Goal: Task Accomplishment & Management: Complete application form

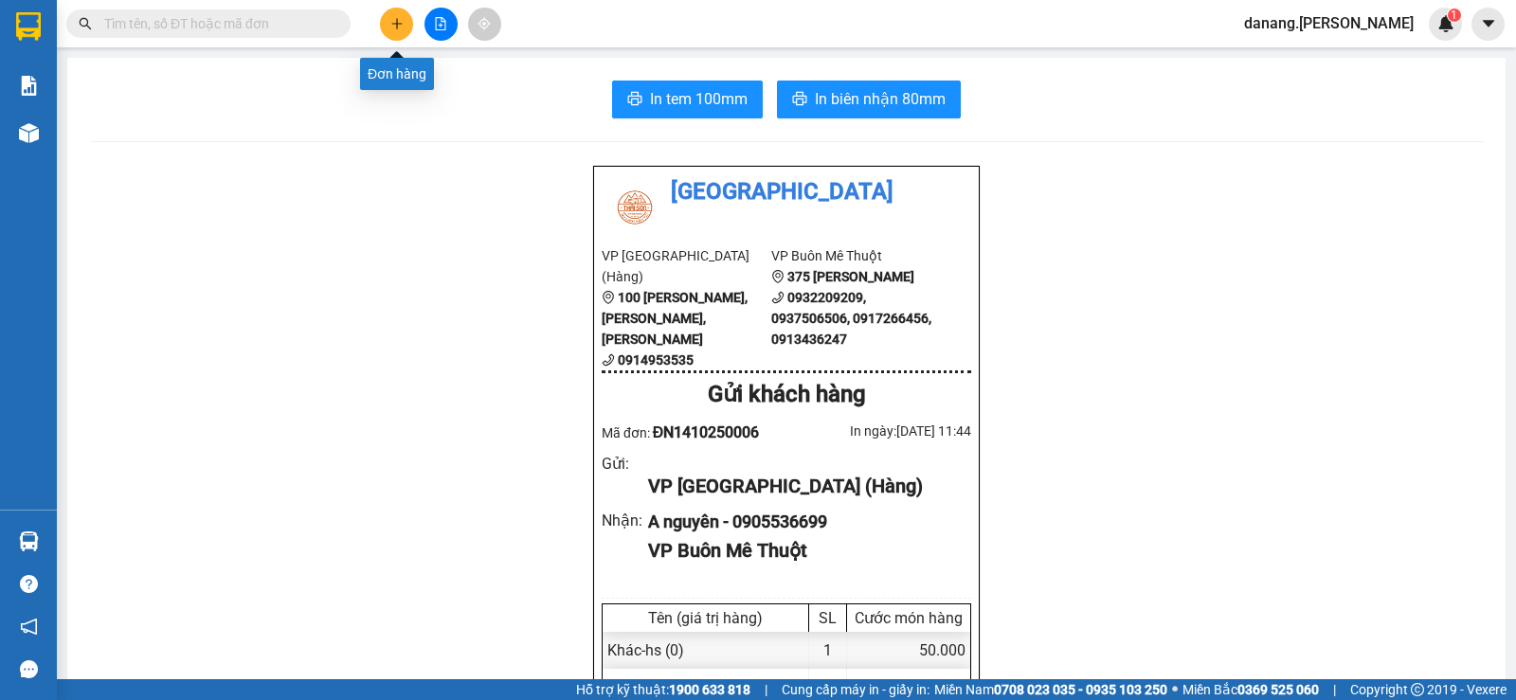
click at [399, 21] on icon "plus" at bounding box center [396, 23] width 13 height 13
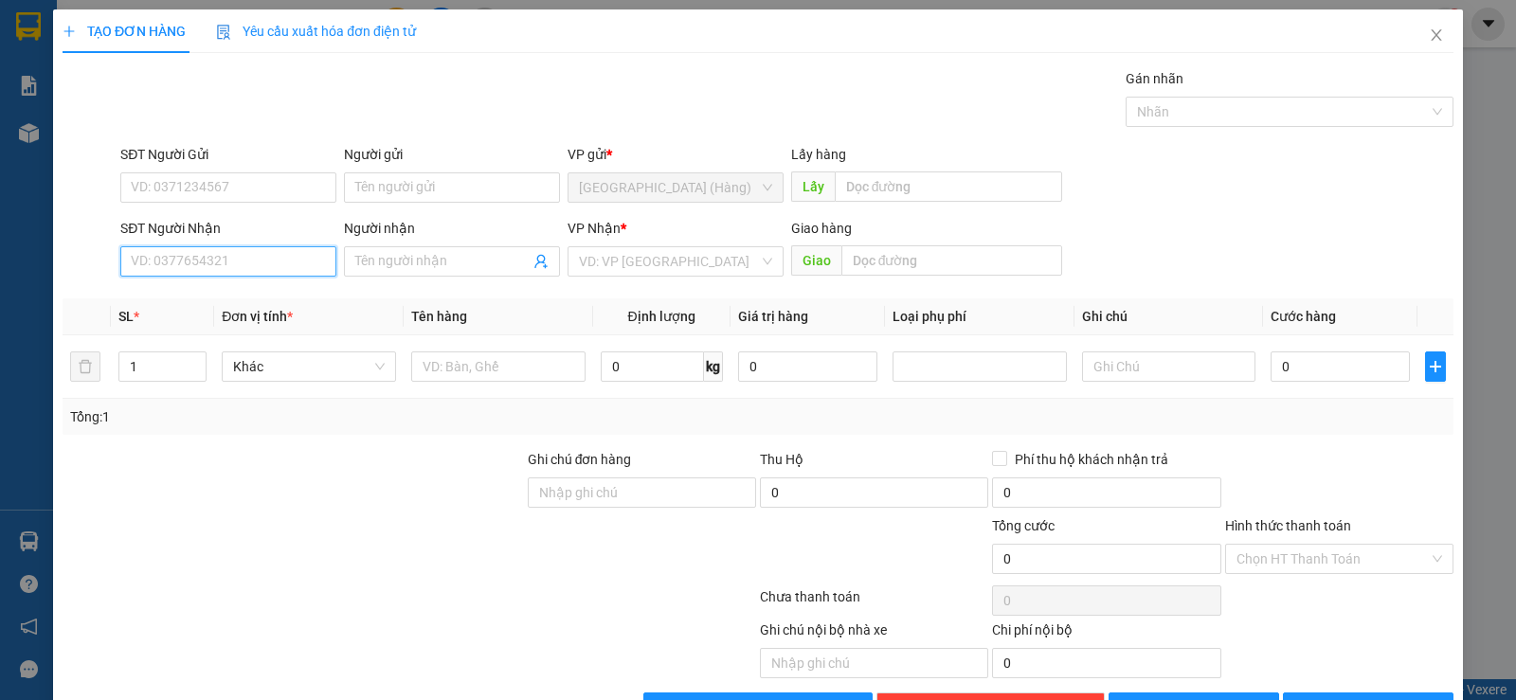
click at [128, 251] on input "SĐT Người Nhận" at bounding box center [228, 261] width 216 height 30
type input "0943015259"
click at [188, 304] on div "0943015259" at bounding box center [226, 299] width 191 height 21
type input "50.000"
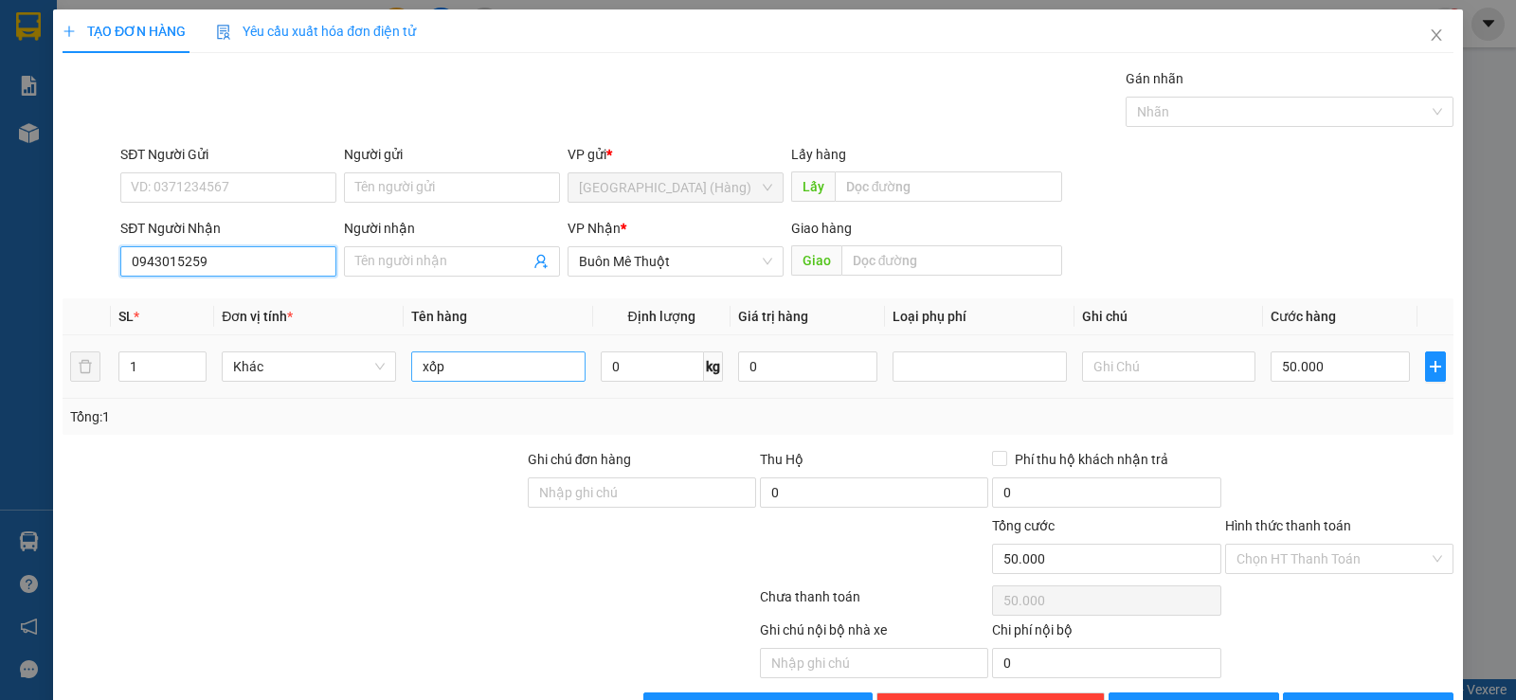
type input "0943015259"
drag, startPoint x: 455, startPoint y: 371, endPoint x: 453, endPoint y: 388, distance: 16.2
click at [455, 370] on input "xốp" at bounding box center [498, 366] width 174 height 30
type input "x"
drag, startPoint x: 447, startPoint y: 366, endPoint x: 438, endPoint y: 376, distance: 14.1
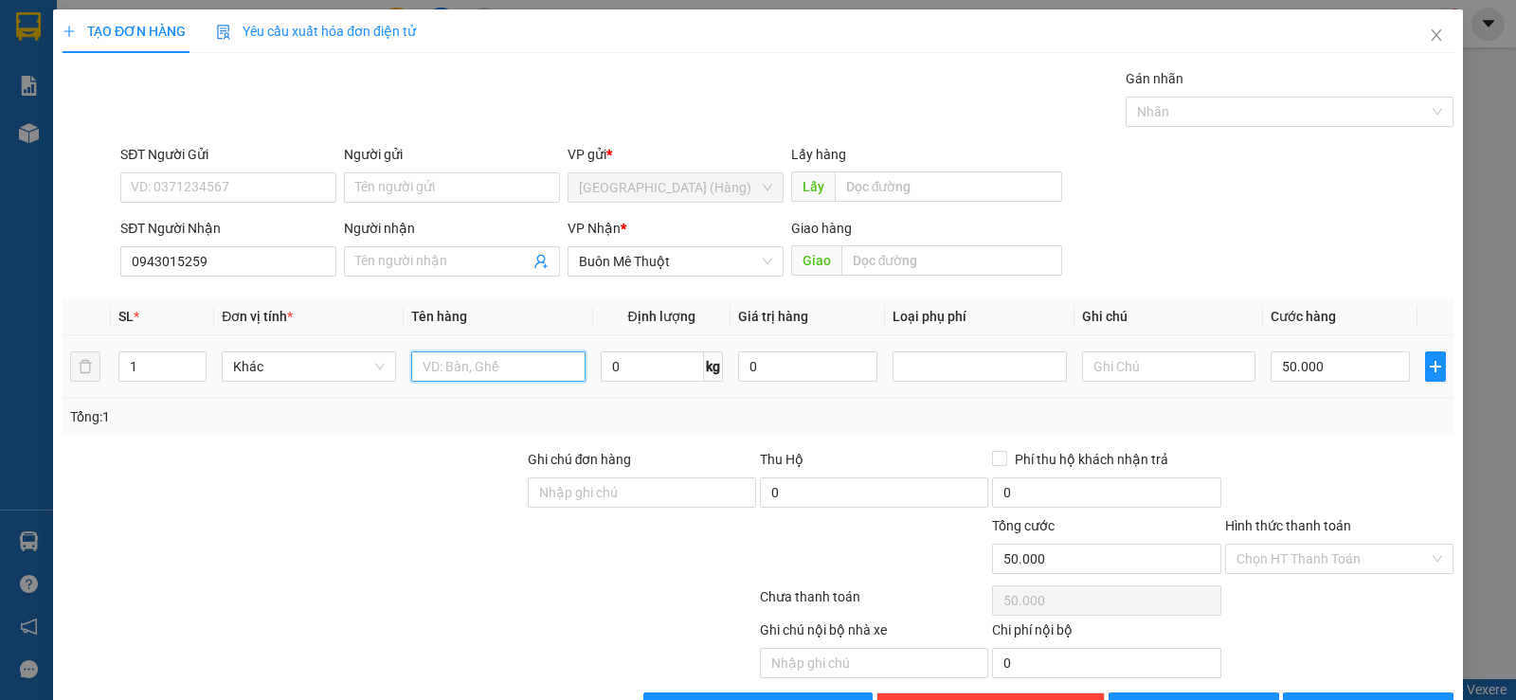
click at [447, 368] on input "text" at bounding box center [498, 366] width 174 height 30
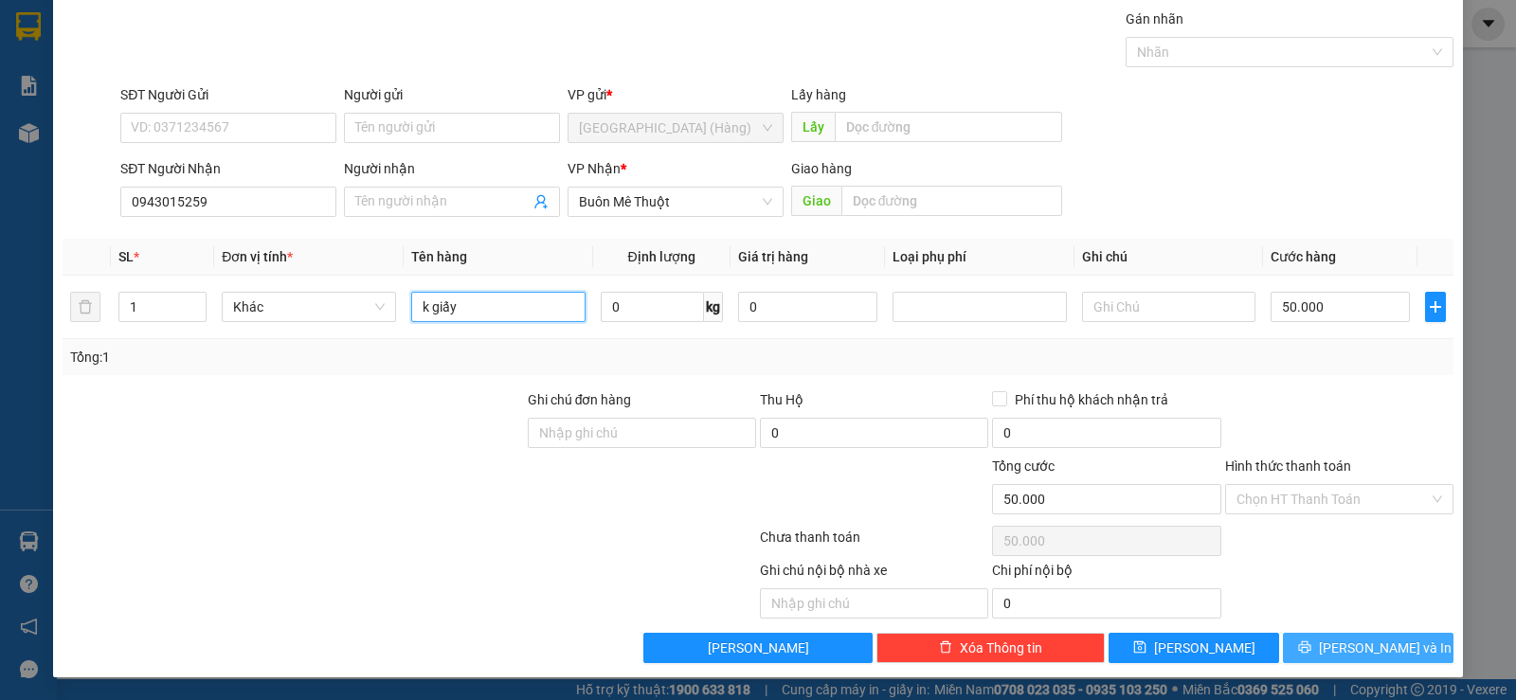
type input "k giấy"
drag, startPoint x: 1351, startPoint y: 655, endPoint x: 1216, endPoint y: 275, distance: 403.4
click at [1351, 653] on span "[PERSON_NAME] và In" at bounding box center [1385, 648] width 133 height 21
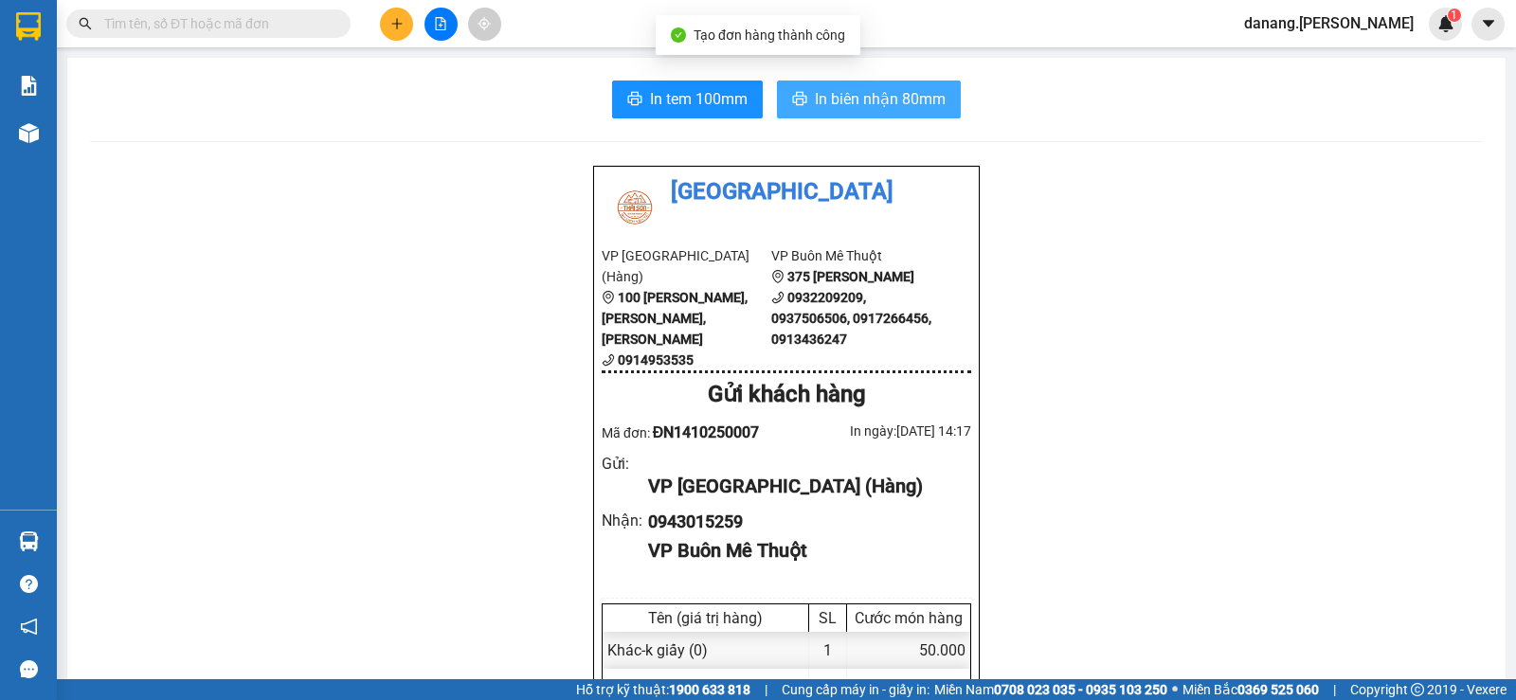
drag, startPoint x: 946, startPoint y: 100, endPoint x: 932, endPoint y: 92, distance: 15.8
click at [946, 99] on button "In biên nhận 80mm" at bounding box center [869, 100] width 184 height 38
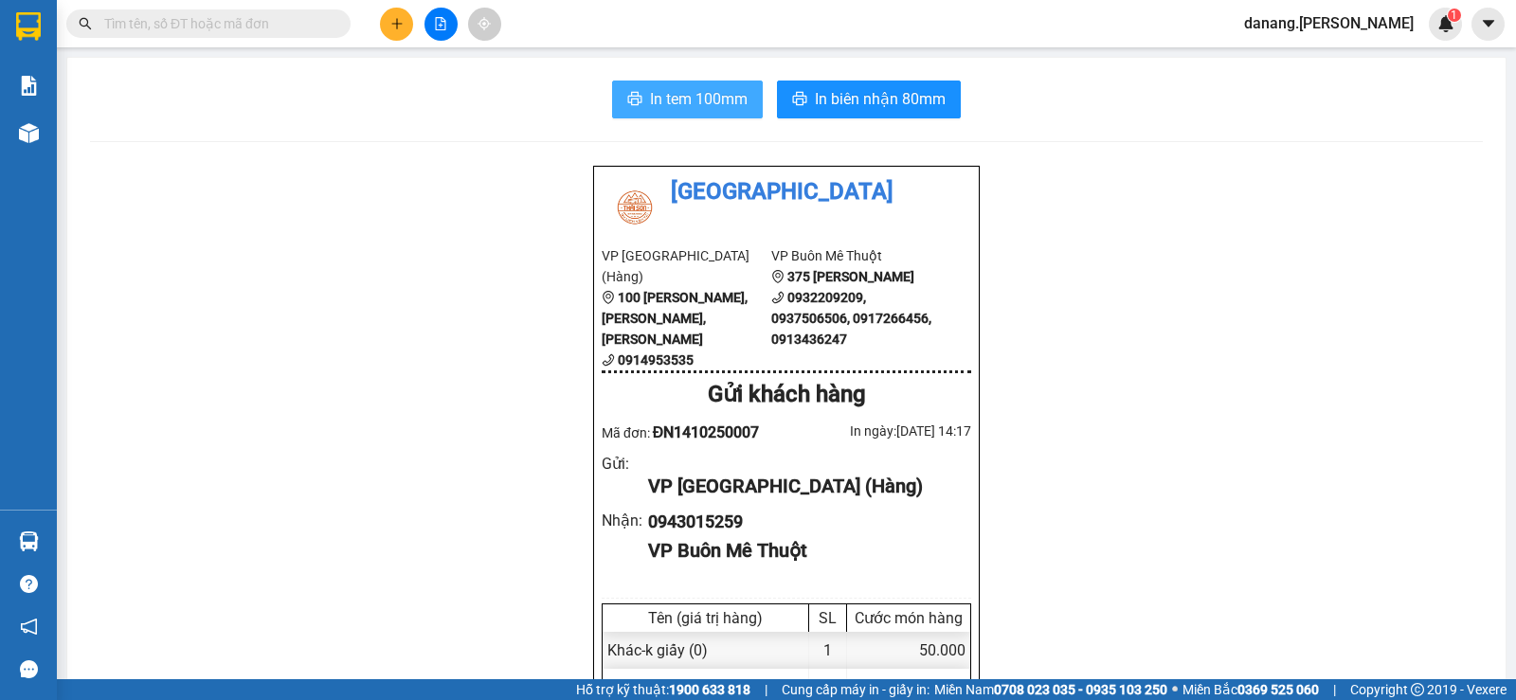
click at [618, 96] on button "In tem 100mm" at bounding box center [687, 100] width 151 height 38
click at [391, 27] on icon "plus" at bounding box center [396, 23] width 13 height 13
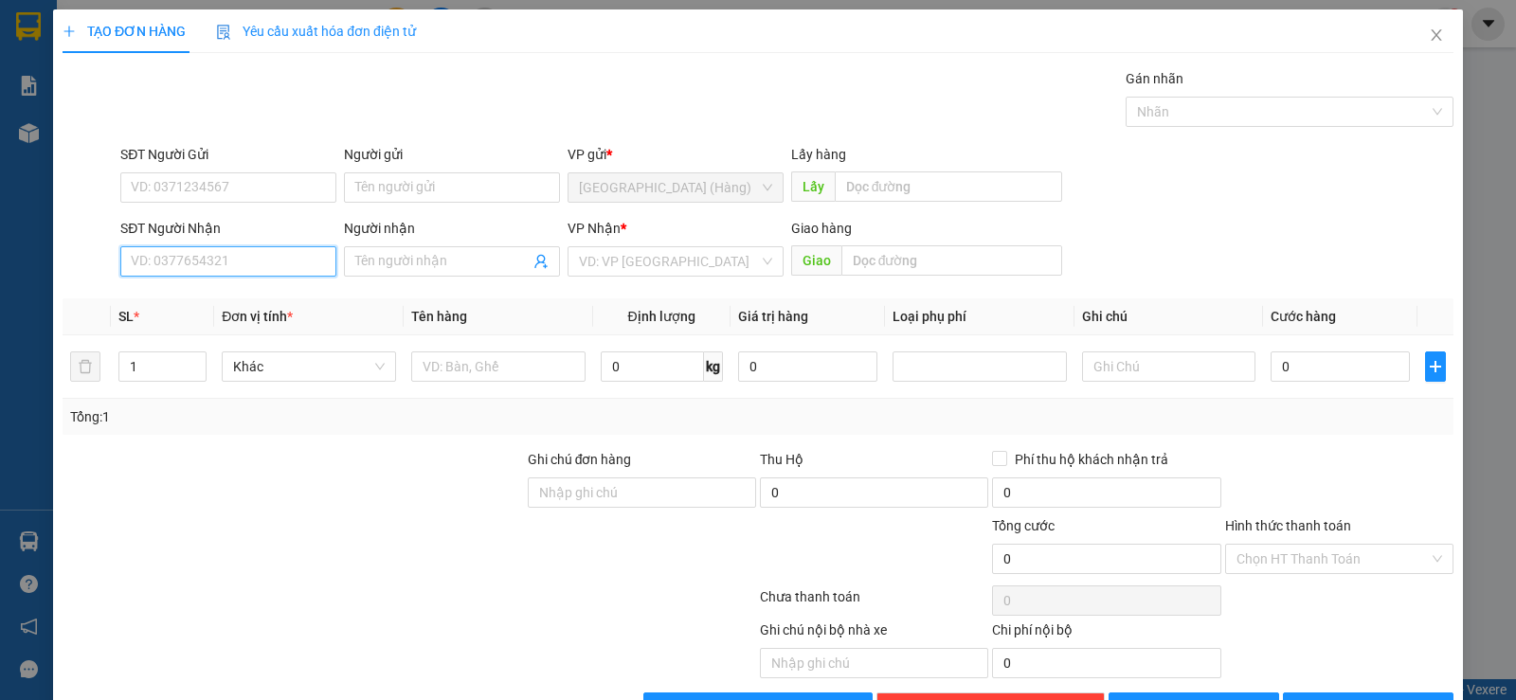
click at [251, 261] on input "SĐT Người Nhận" at bounding box center [228, 261] width 216 height 30
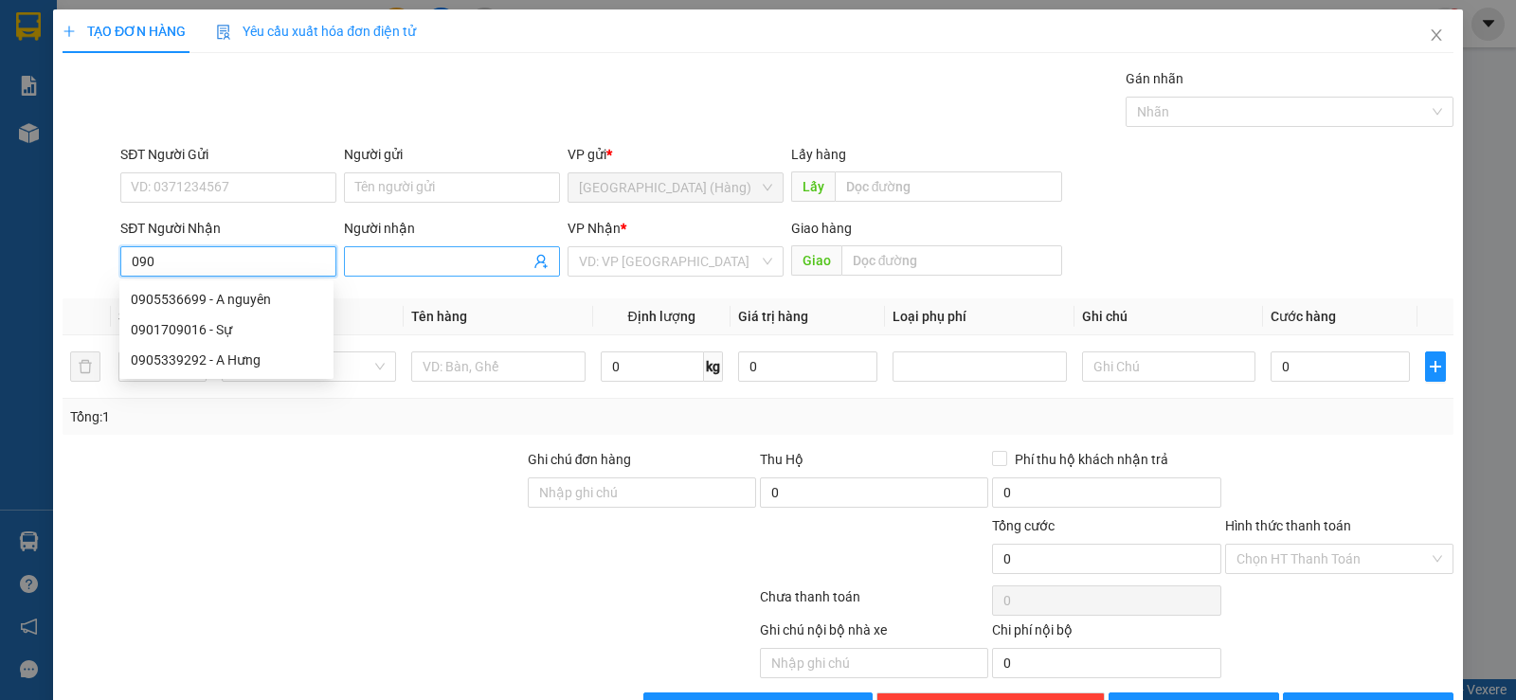
type input "090"
click at [384, 266] on input "Người nhận" at bounding box center [442, 261] width 174 height 21
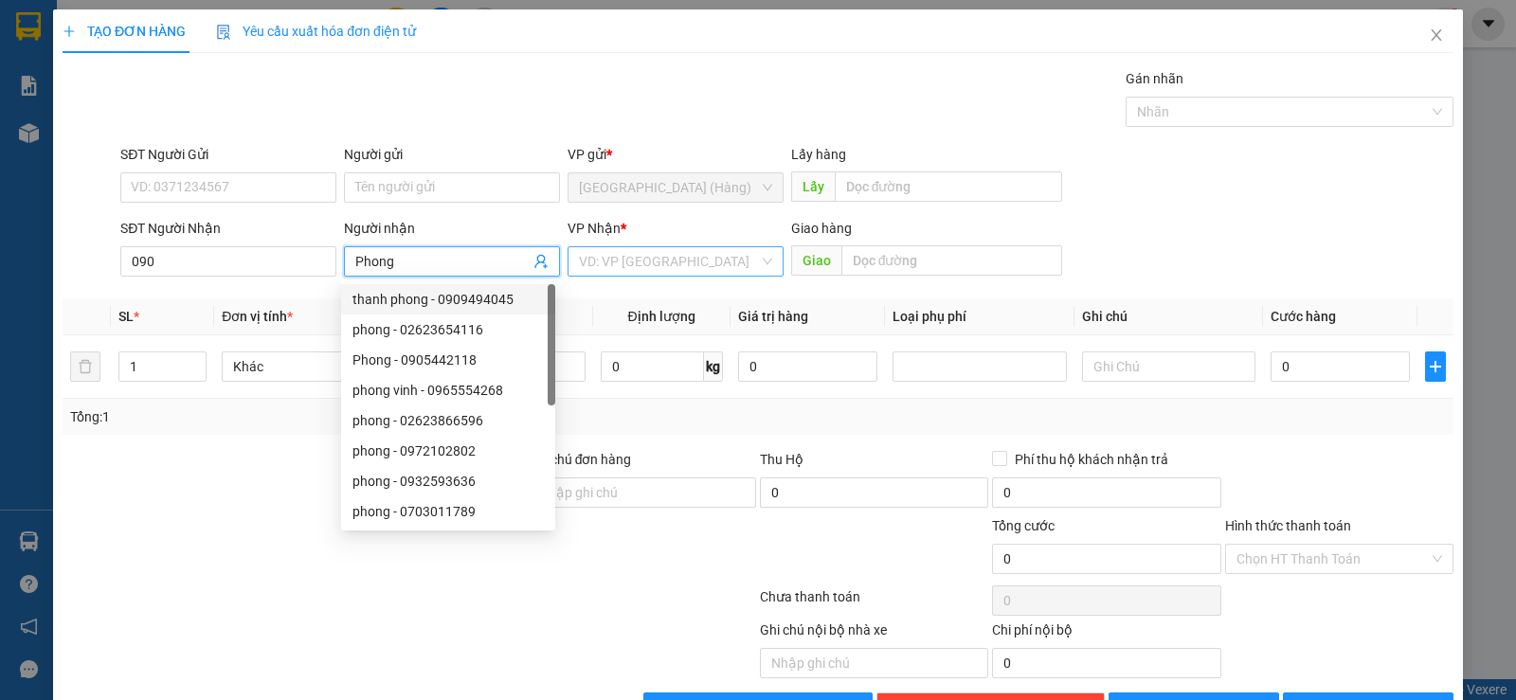
type input "Phong"
click at [676, 252] on input "search" at bounding box center [669, 261] width 180 height 28
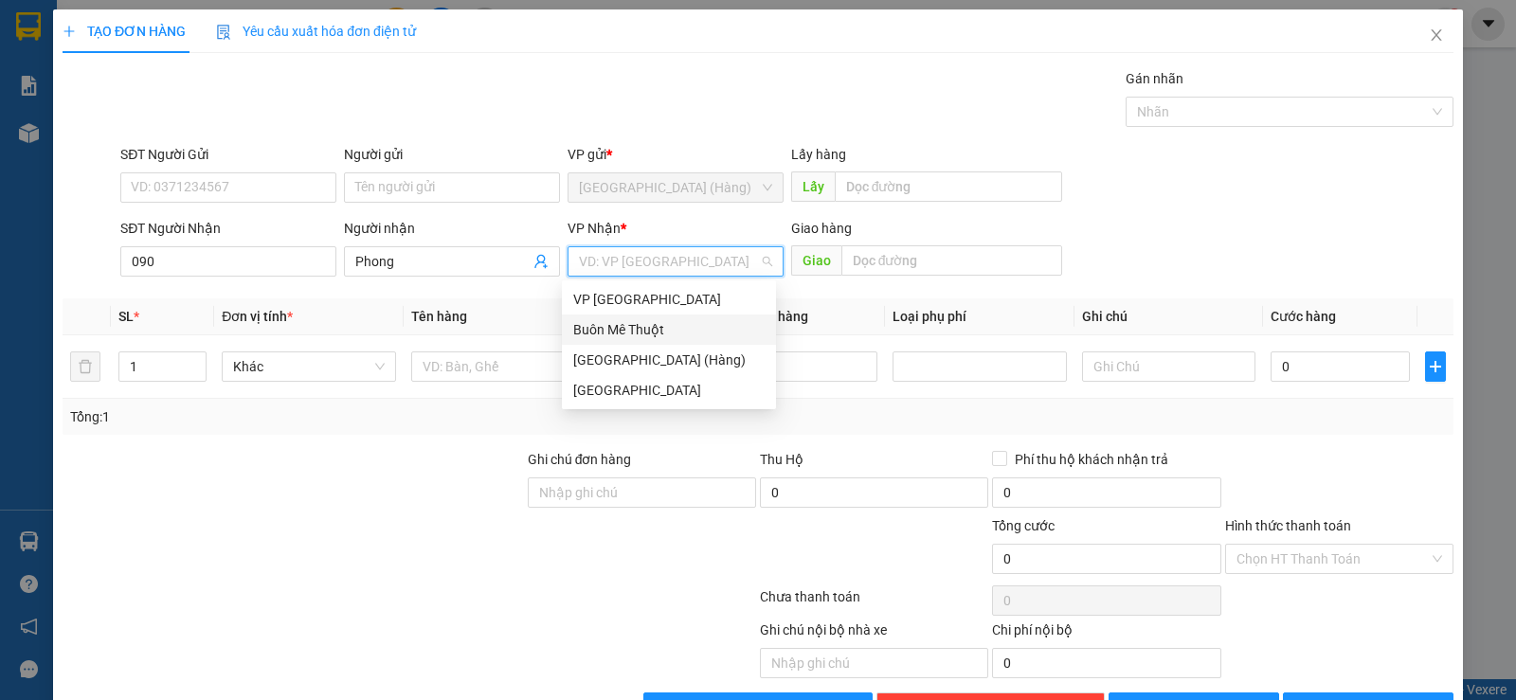
click at [641, 333] on div "Buôn Mê Thuột" at bounding box center [668, 329] width 191 height 21
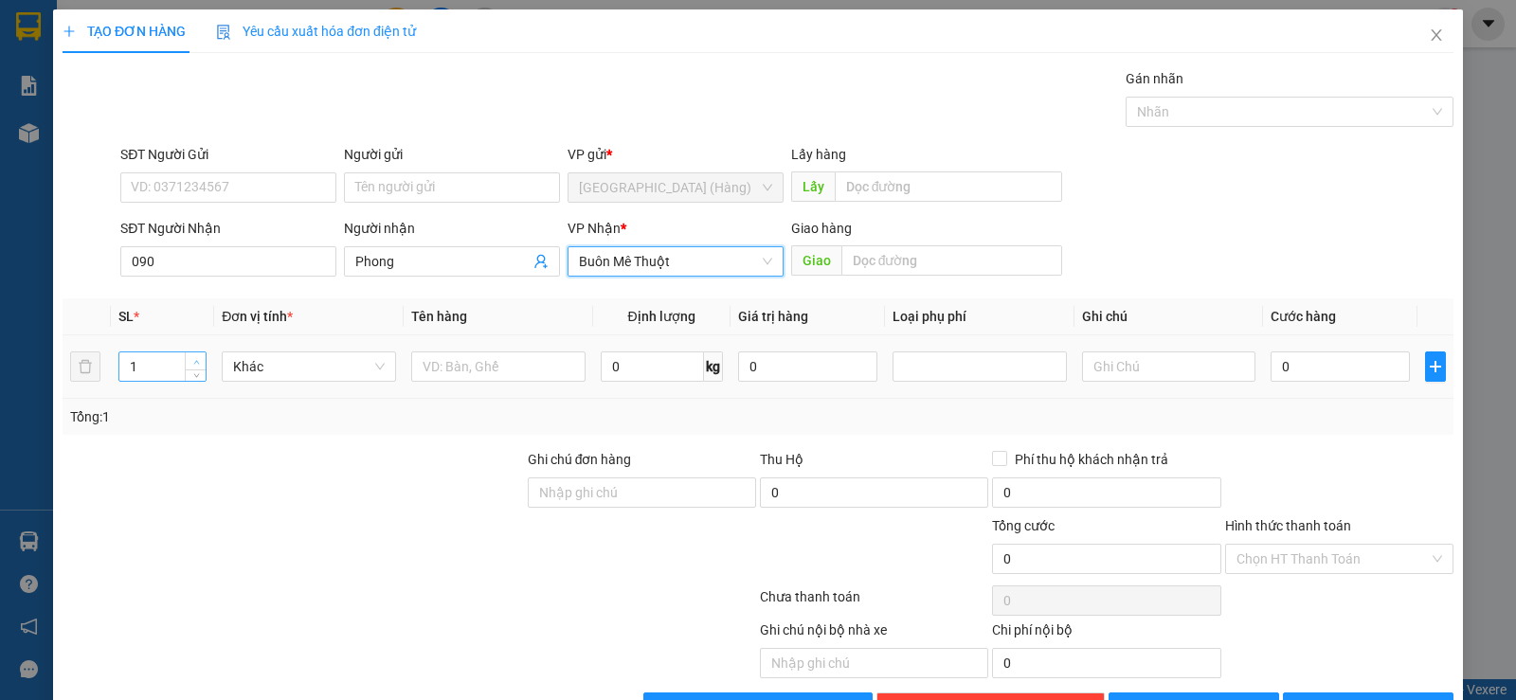
type input "2"
drag, startPoint x: 190, startPoint y: 352, endPoint x: 213, endPoint y: 355, distance: 22.9
click at [193, 352] on span "Increase Value" at bounding box center [195, 359] width 21 height 14
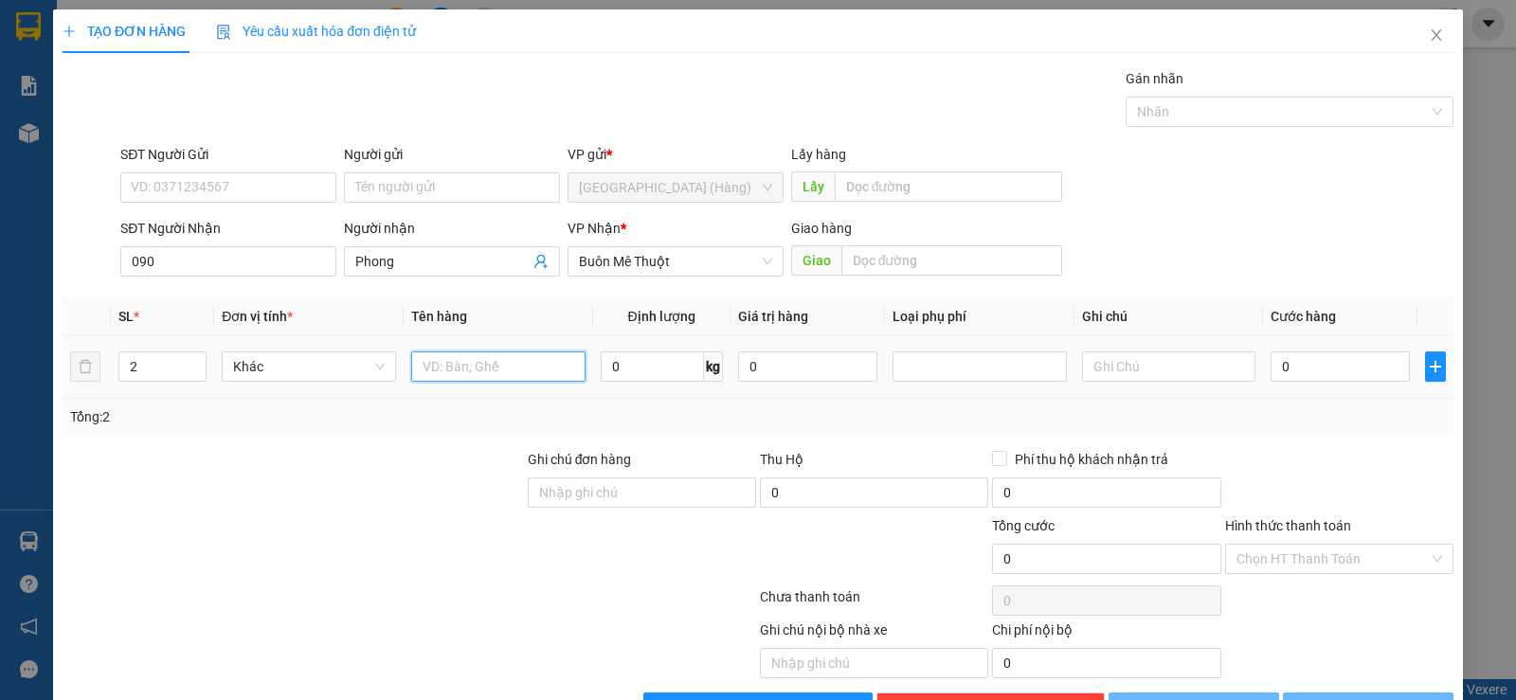
click at [454, 374] on input "text" at bounding box center [498, 366] width 174 height 30
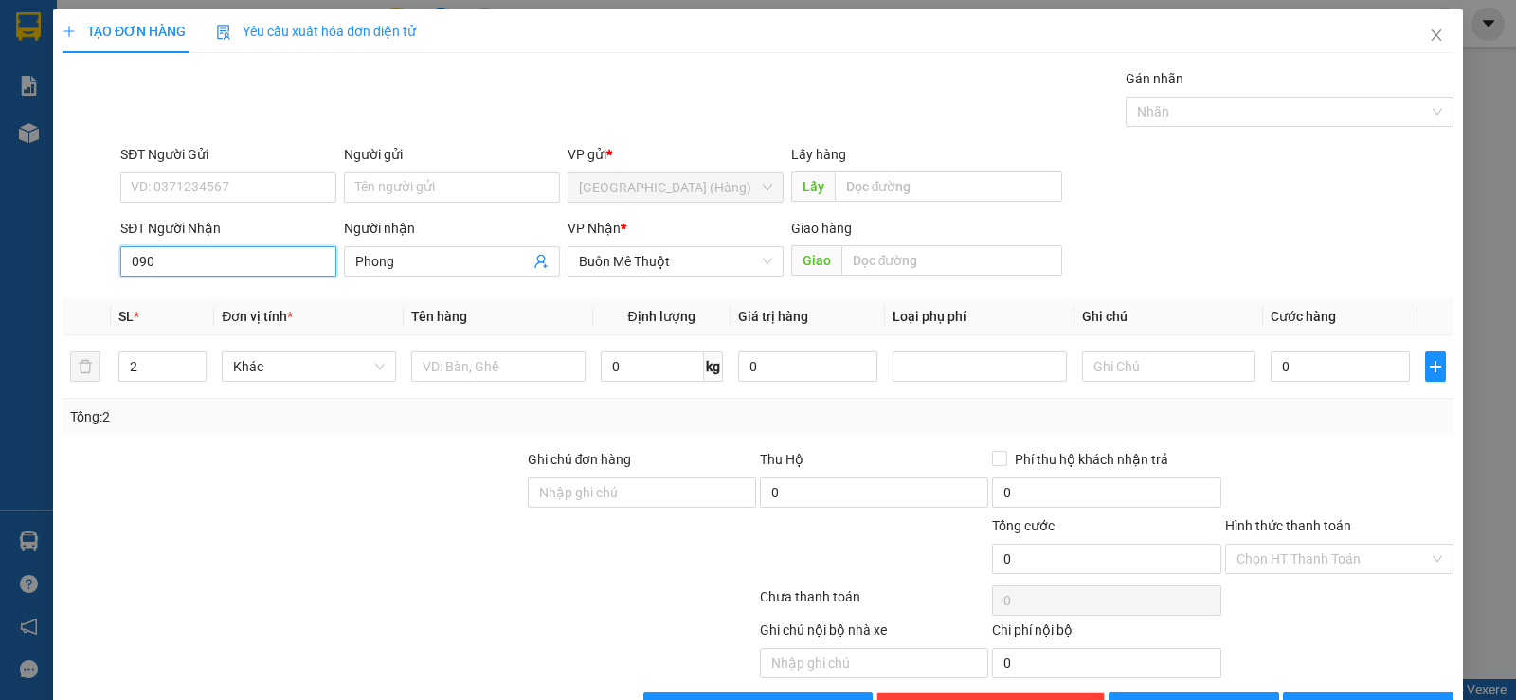
click at [167, 254] on input "090" at bounding box center [228, 261] width 216 height 30
click at [184, 260] on input "090" at bounding box center [228, 261] width 216 height 30
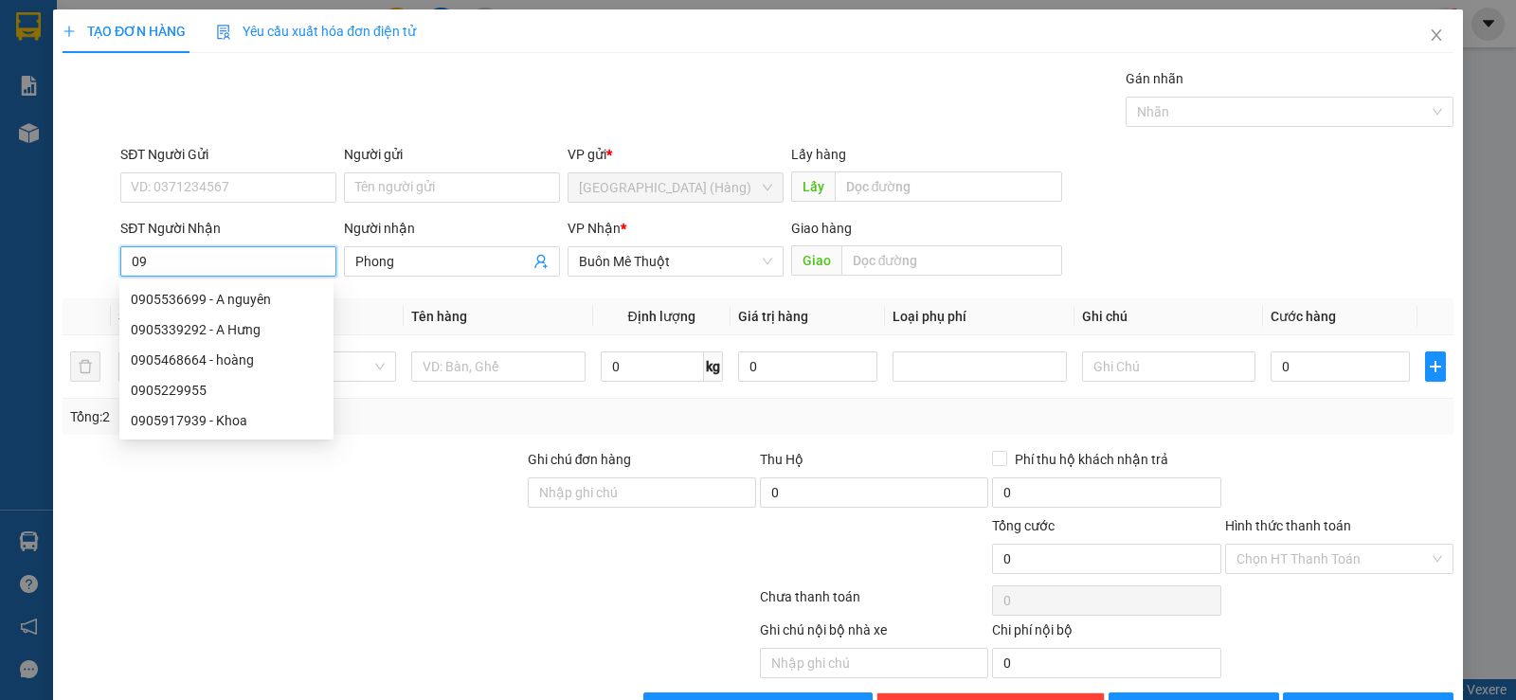
type input "0"
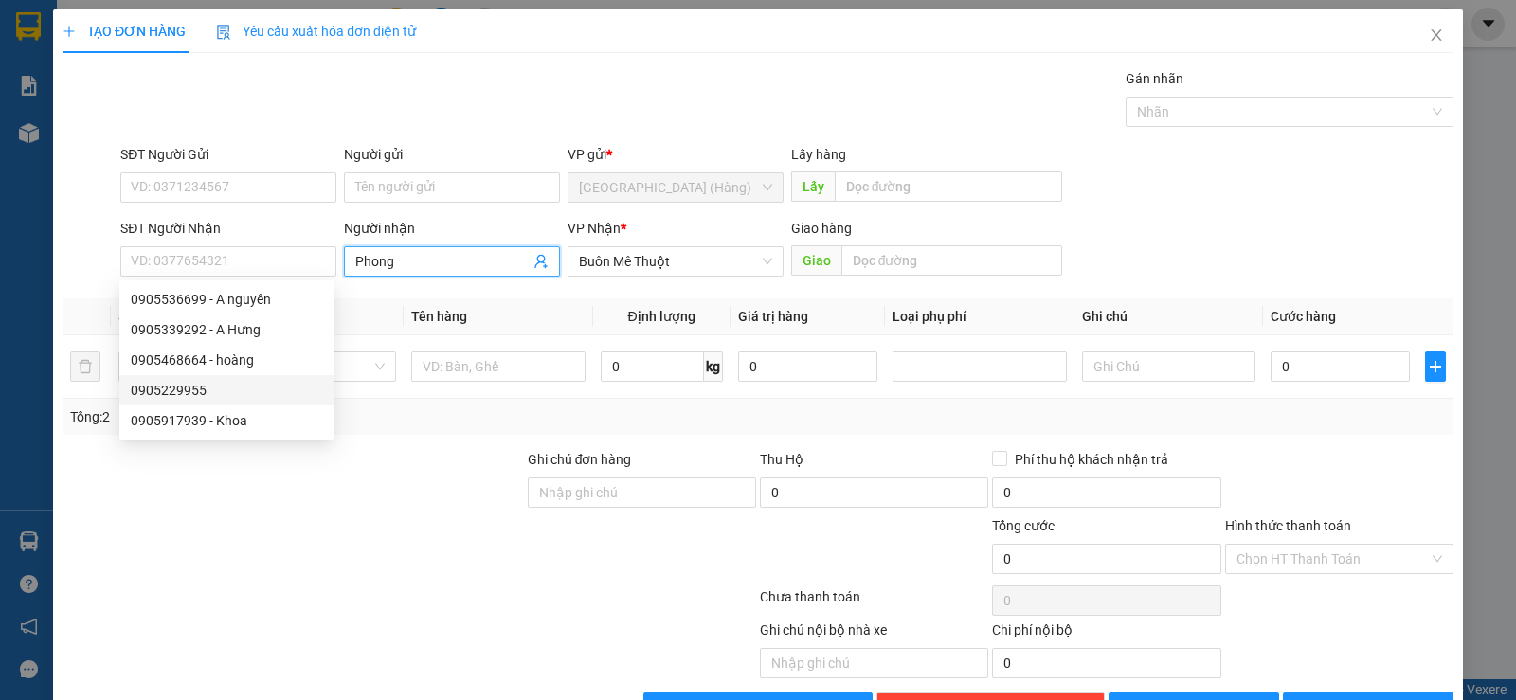
click at [403, 270] on input "Phong" at bounding box center [442, 261] width 174 height 21
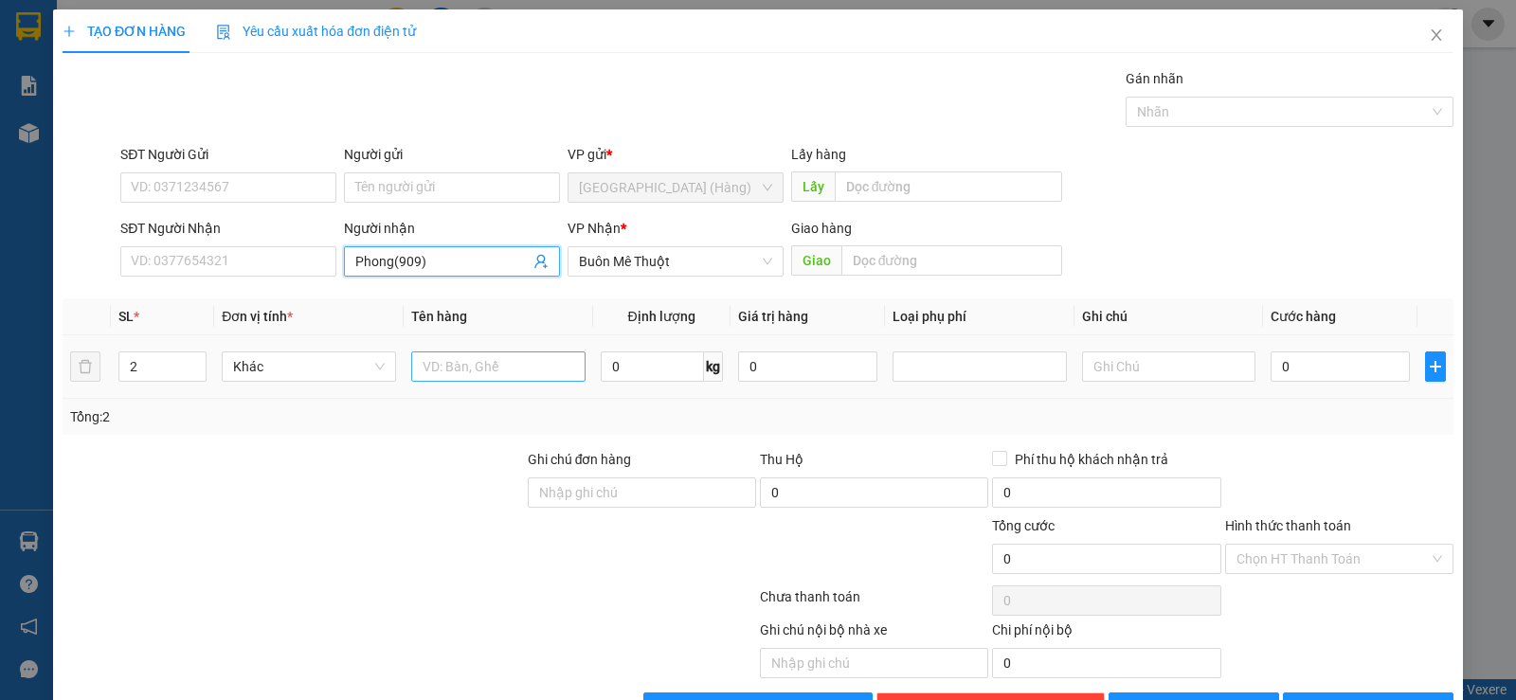
type input "Phong(909)"
click at [461, 377] on input "text" at bounding box center [498, 366] width 174 height 30
click at [1317, 693] on button "[PERSON_NAME] và In" at bounding box center [1368, 708] width 171 height 30
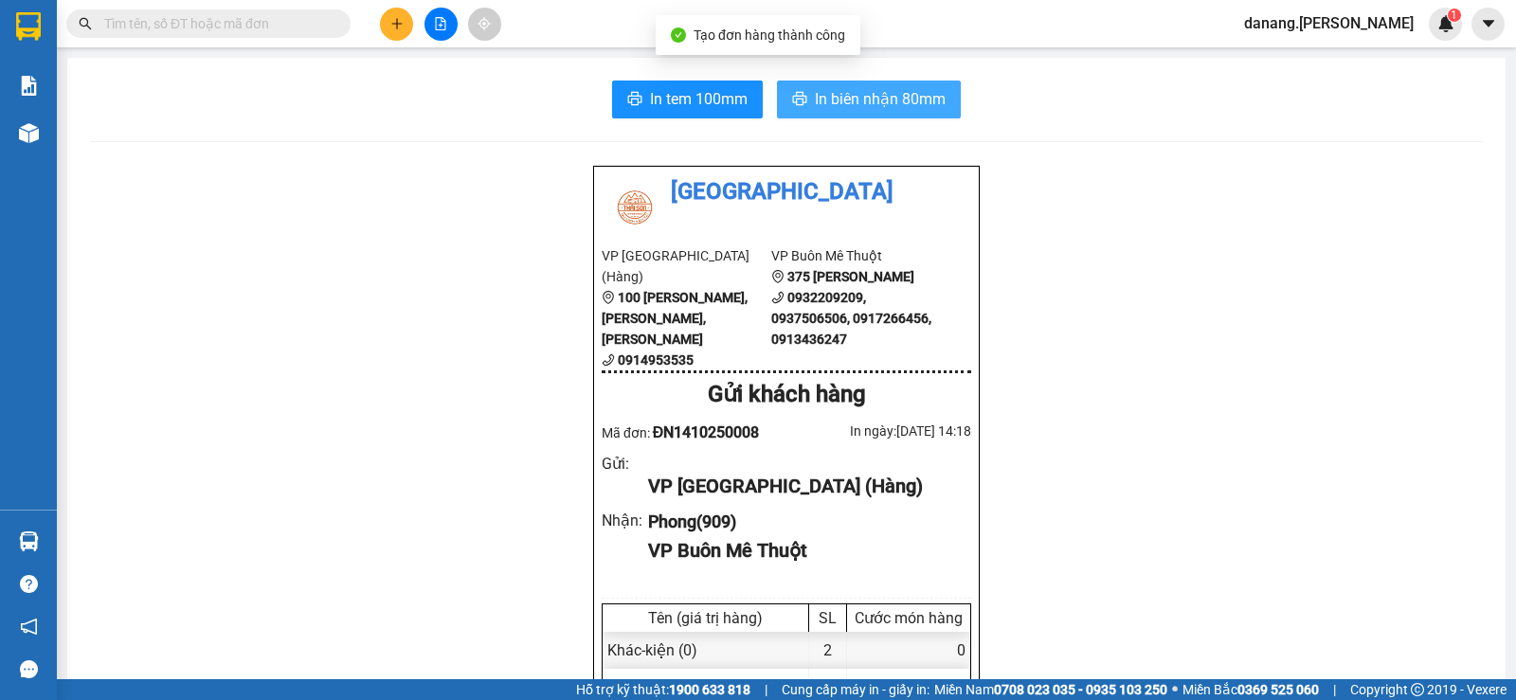
click at [920, 83] on button "In biên nhận 80mm" at bounding box center [869, 100] width 184 height 38
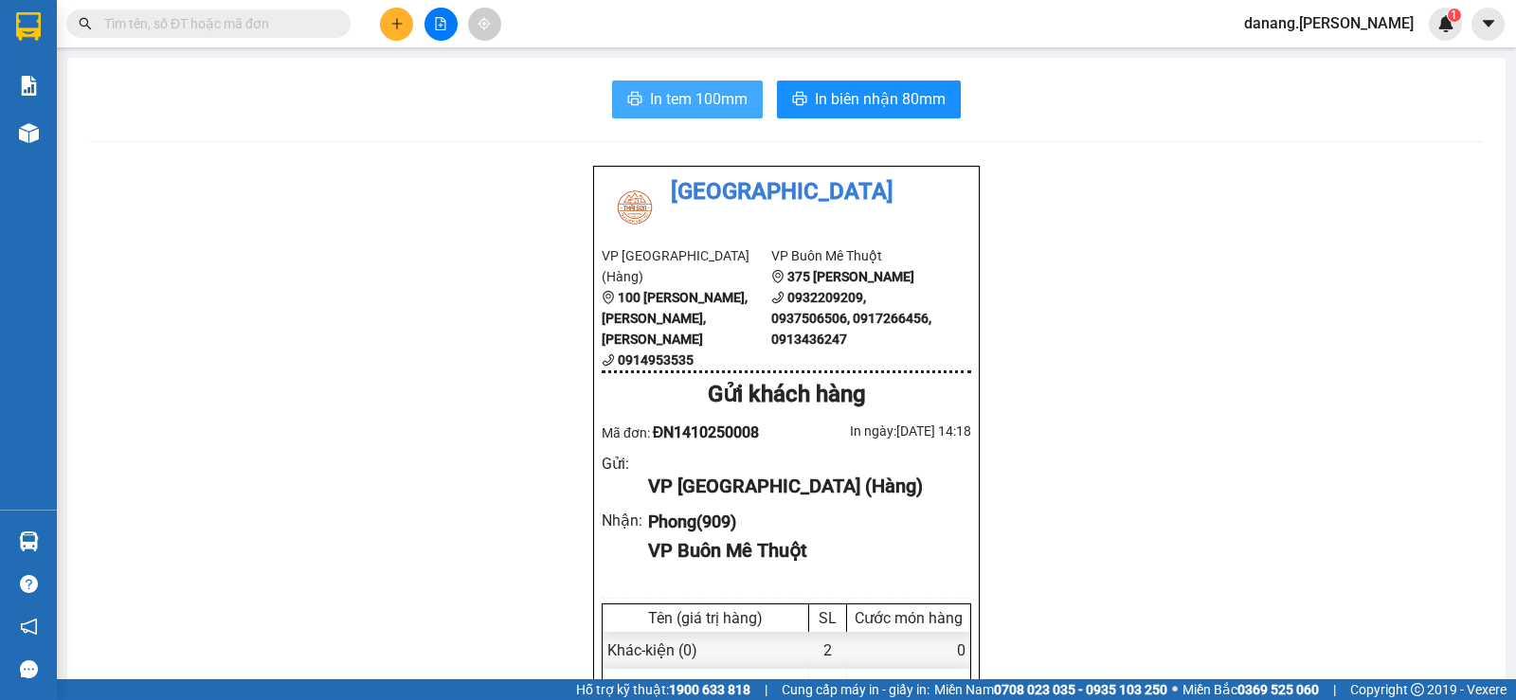
click at [730, 93] on span "In tem 100mm" at bounding box center [699, 99] width 98 height 24
click at [689, 83] on button "In tem 100mm" at bounding box center [687, 100] width 151 height 38
click at [385, 33] on button at bounding box center [396, 24] width 33 height 33
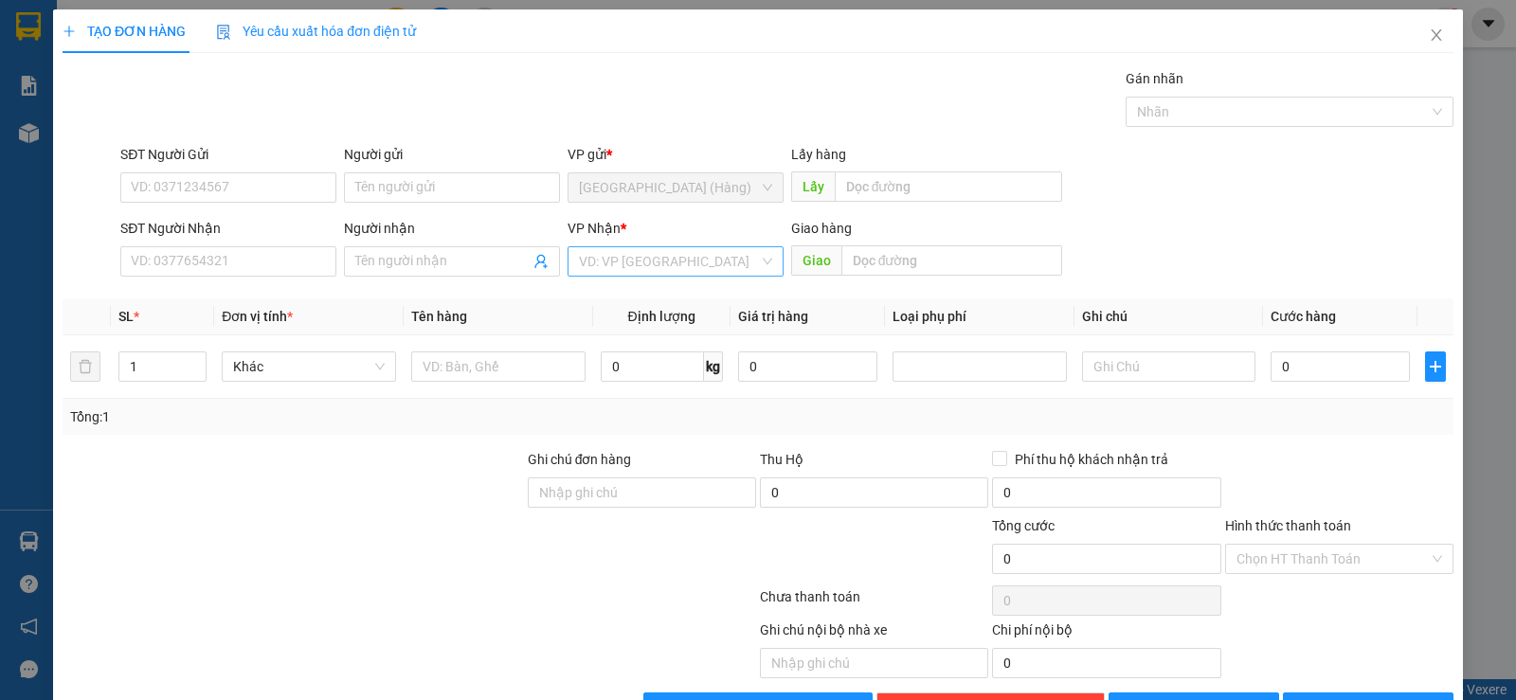
click at [612, 273] on input "search" at bounding box center [669, 261] width 180 height 28
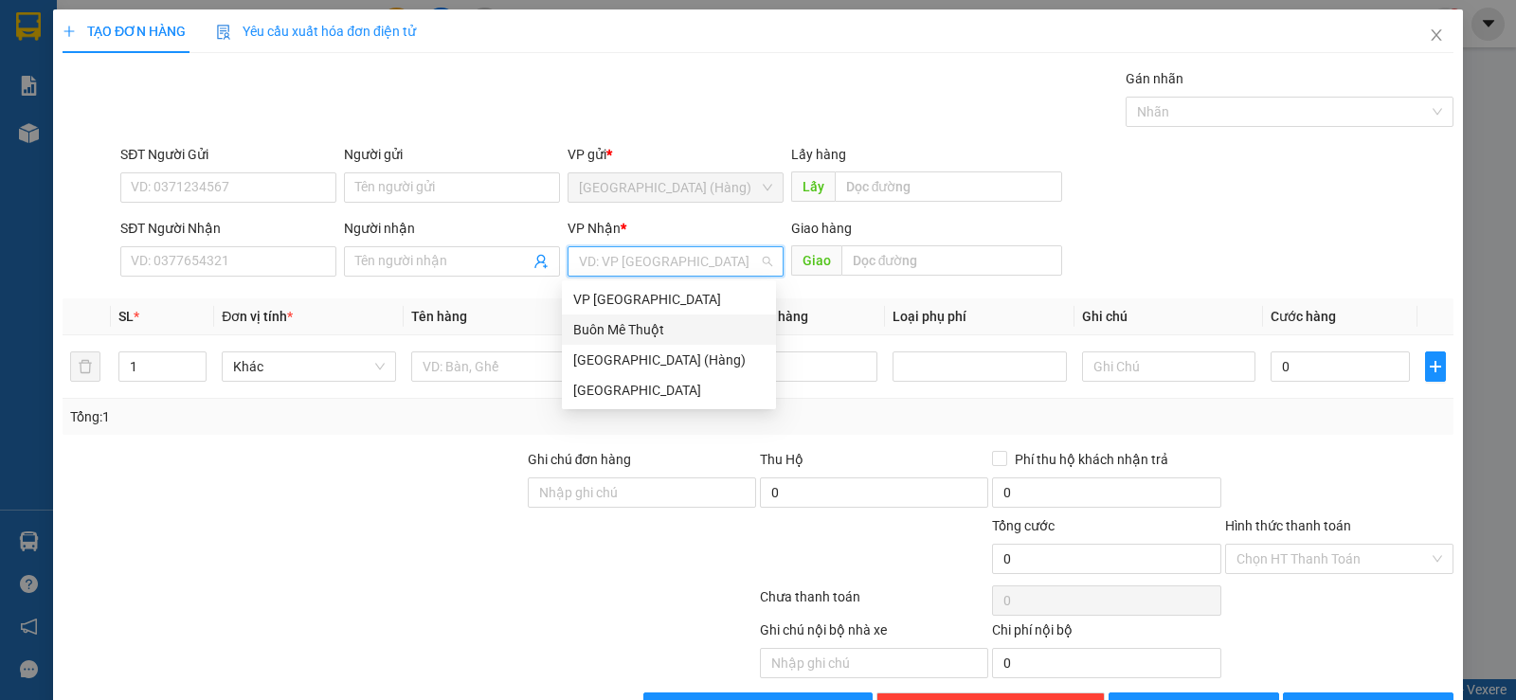
click at [658, 331] on div "Buôn Mê Thuột" at bounding box center [668, 329] width 191 height 21
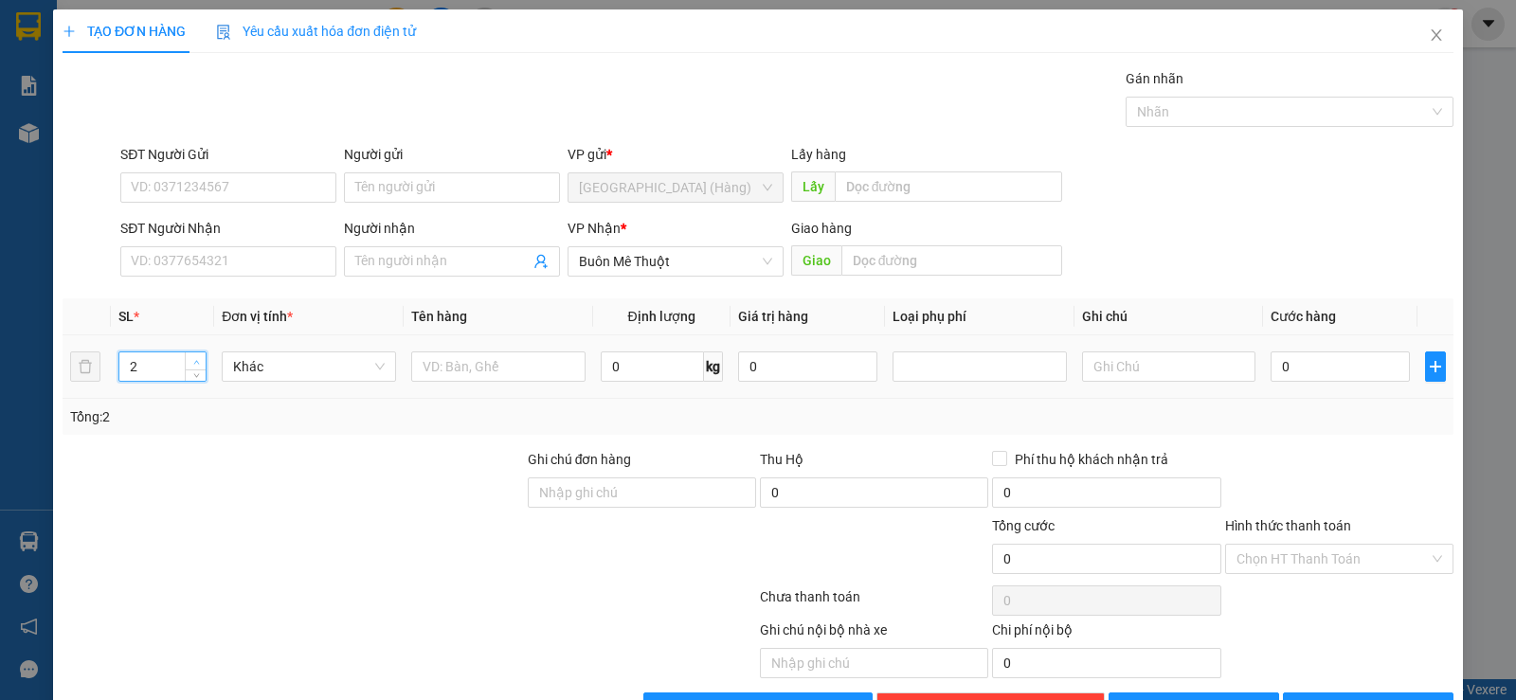
click at [195, 362] on icon "up" at bounding box center [196, 362] width 7 height 7
click at [195, 361] on icon "up" at bounding box center [196, 362] width 7 height 7
click at [192, 365] on span "up" at bounding box center [195, 361] width 11 height 11
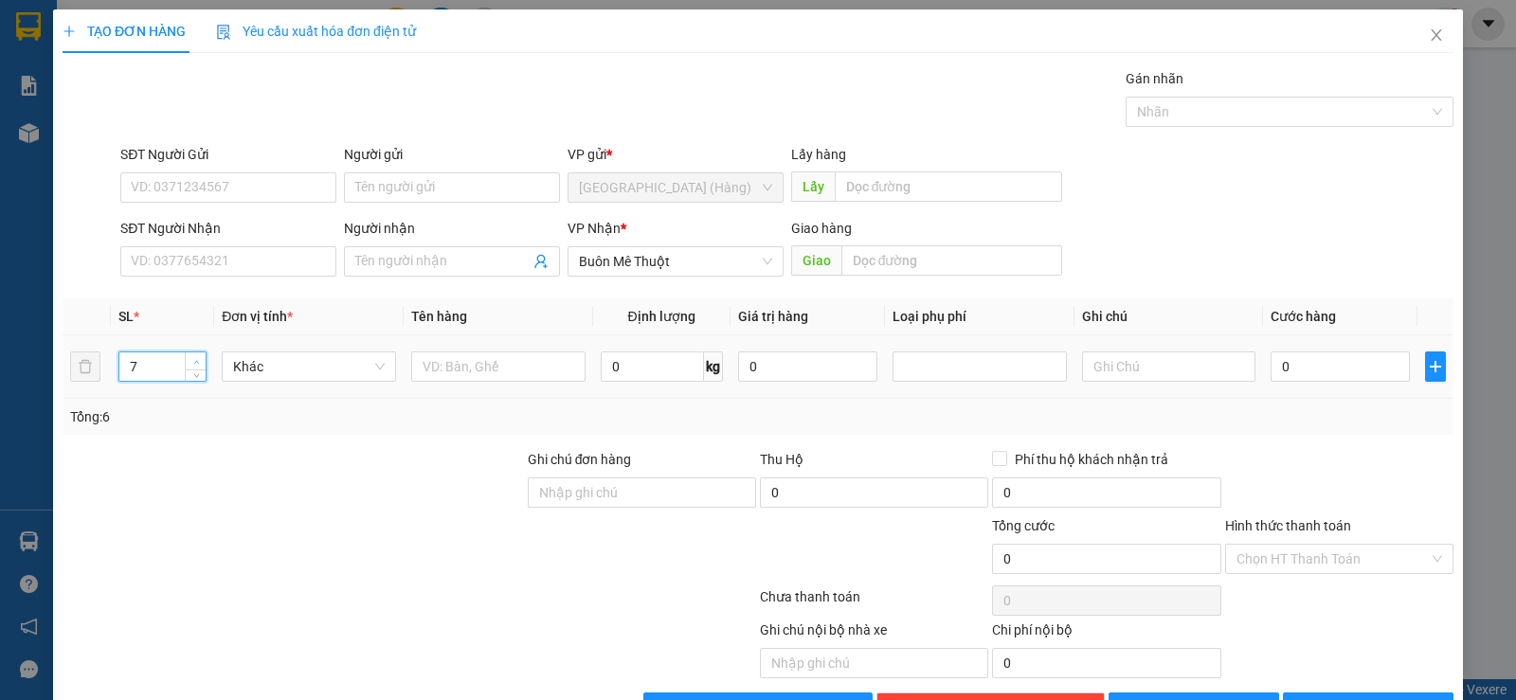
click at [192, 367] on span "up" at bounding box center [195, 361] width 11 height 11
type input "9"
click at [190, 361] on span "up" at bounding box center [195, 361] width 11 height 11
click at [455, 372] on input "text" at bounding box center [498, 366] width 174 height 30
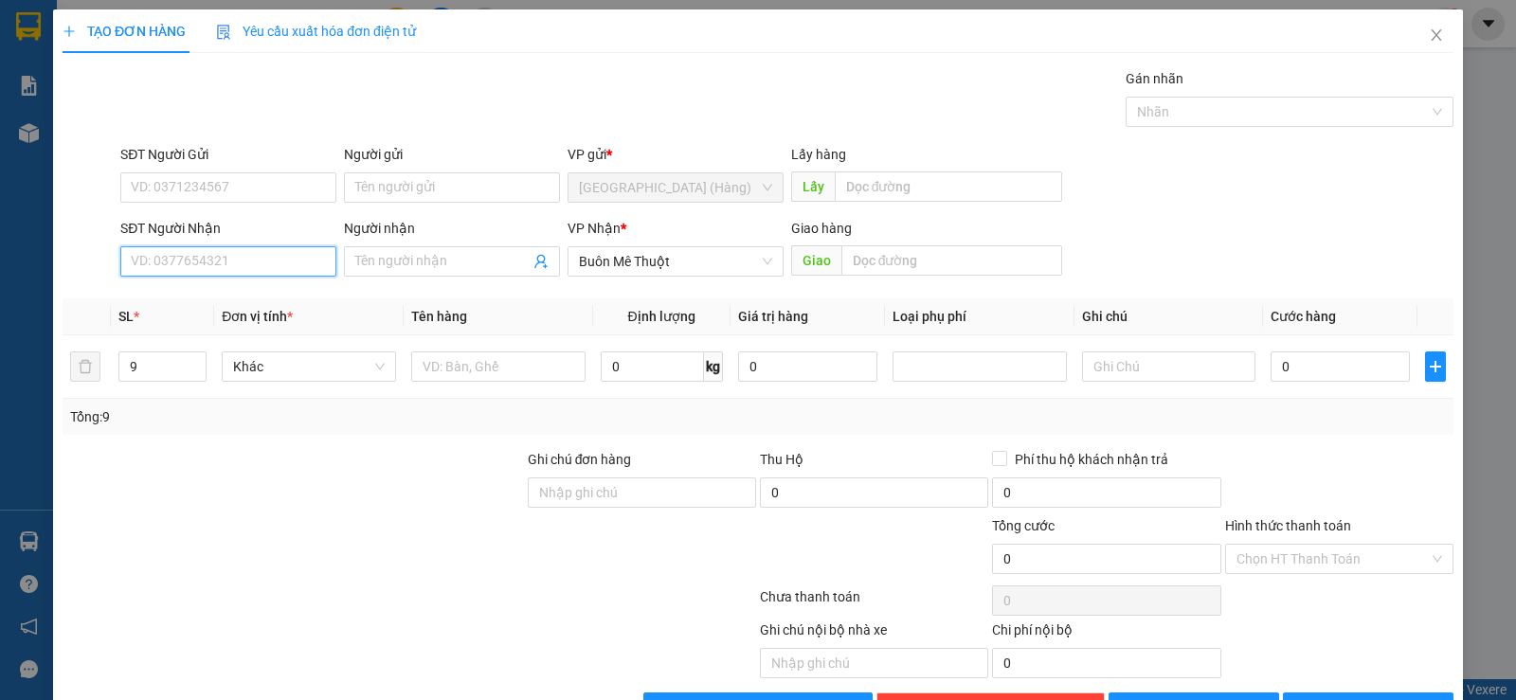
click at [247, 263] on input "SĐT Người Nhận" at bounding box center [228, 261] width 216 height 30
drag, startPoint x: 166, startPoint y: 268, endPoint x: 131, endPoint y: 289, distance: 40.8
click at [164, 268] on input "SĐT Người Nhận" at bounding box center [228, 261] width 216 height 30
click at [197, 289] on div "0987751761" at bounding box center [226, 299] width 191 height 21
type input "0987751761"
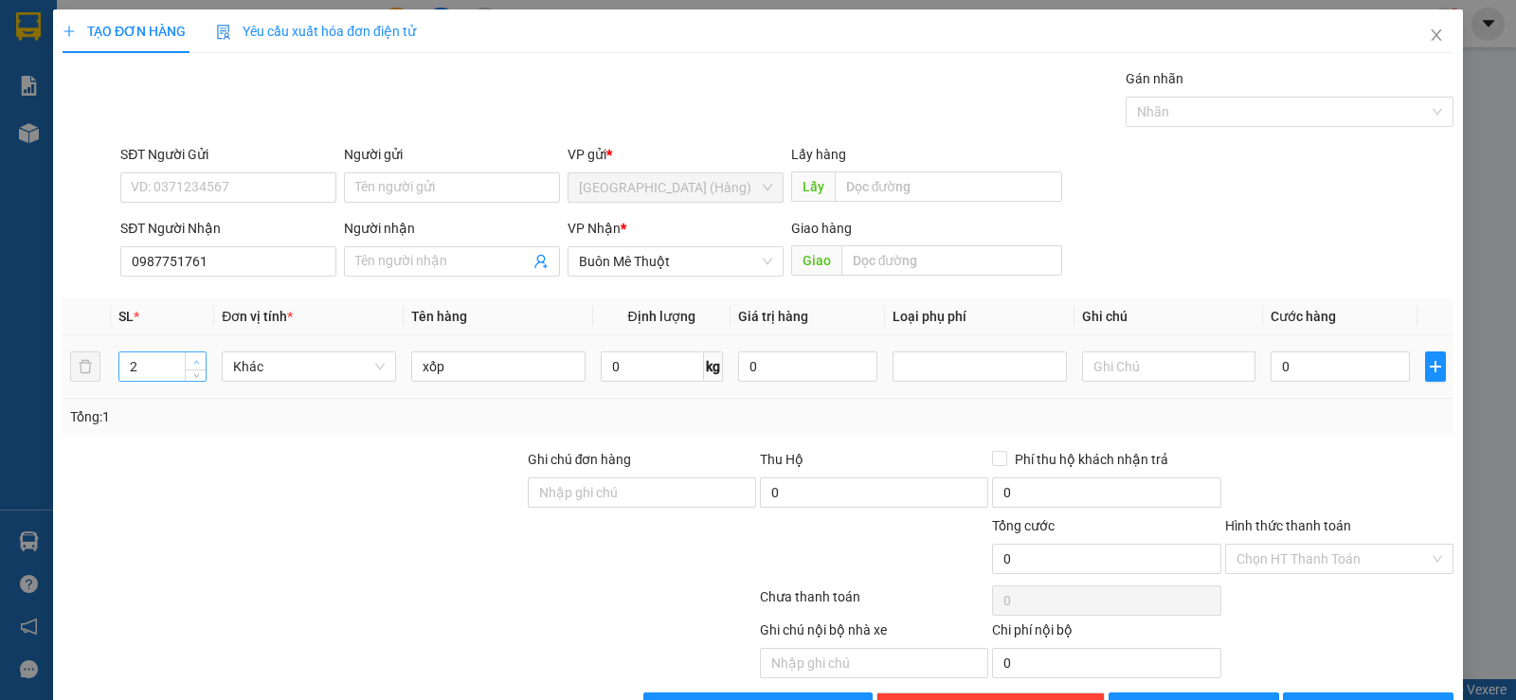
click at [195, 360] on icon "up" at bounding box center [196, 362] width 6 height 4
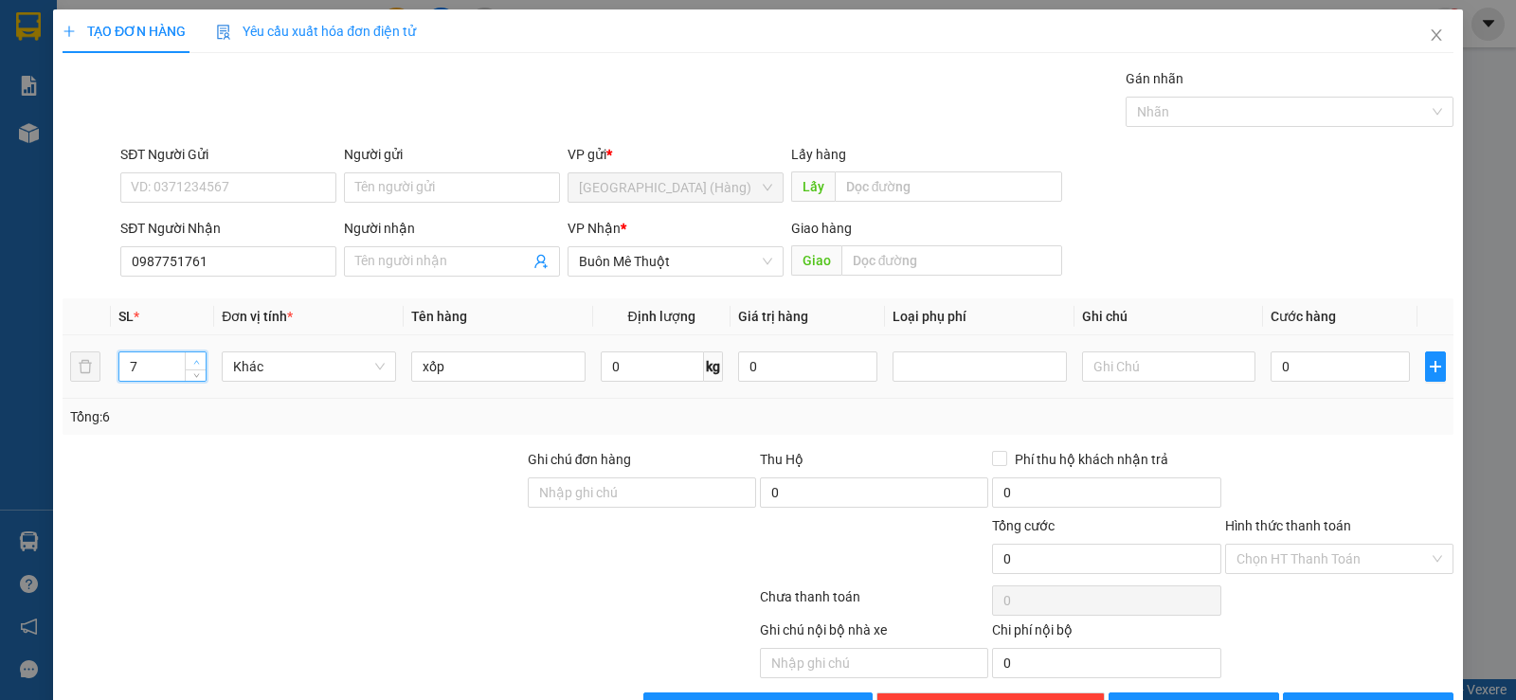
click at [195, 360] on icon "up" at bounding box center [196, 362] width 6 height 4
type input "9"
click at [195, 360] on icon "up" at bounding box center [196, 362] width 6 height 4
click at [416, 363] on input "xốp" at bounding box center [498, 366] width 174 height 30
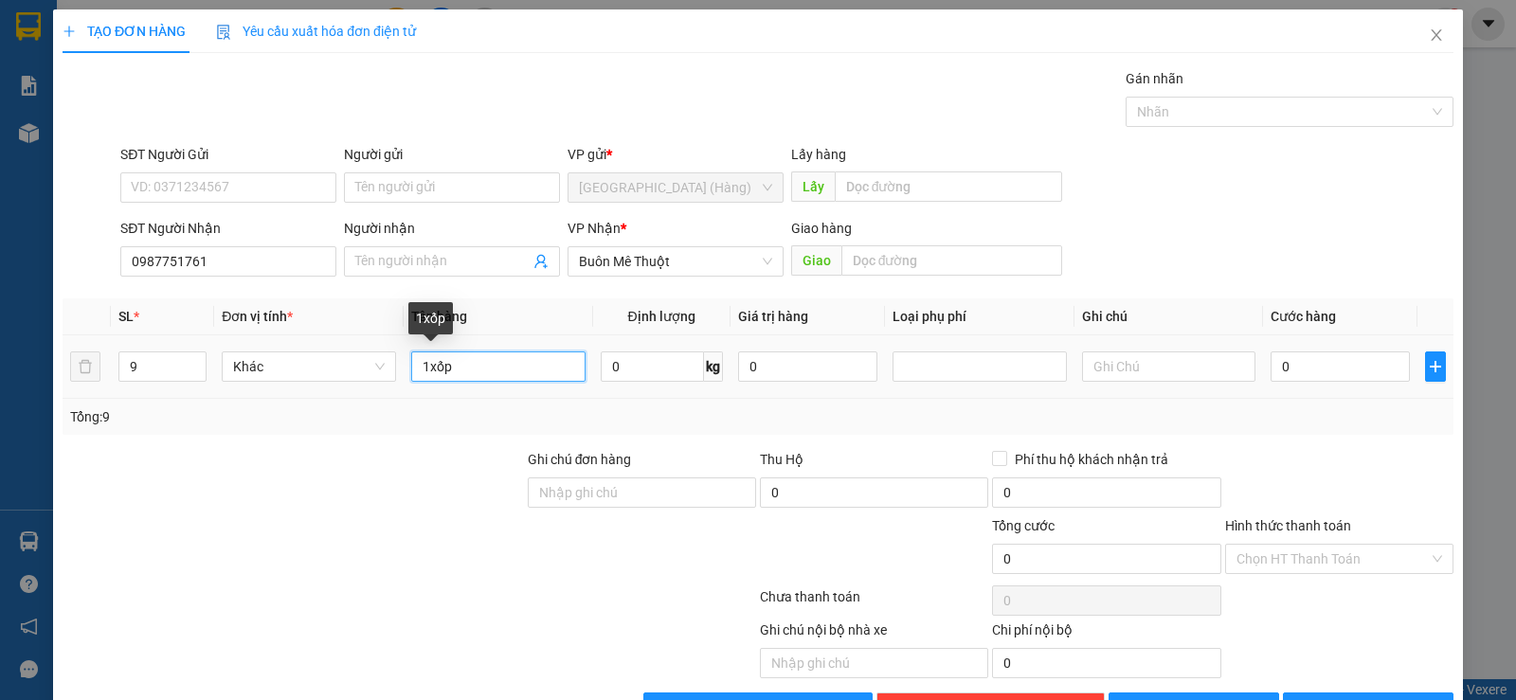
click at [474, 364] on input "1xốp" at bounding box center [498, 366] width 174 height 30
type input "1xốp,8 k giây"
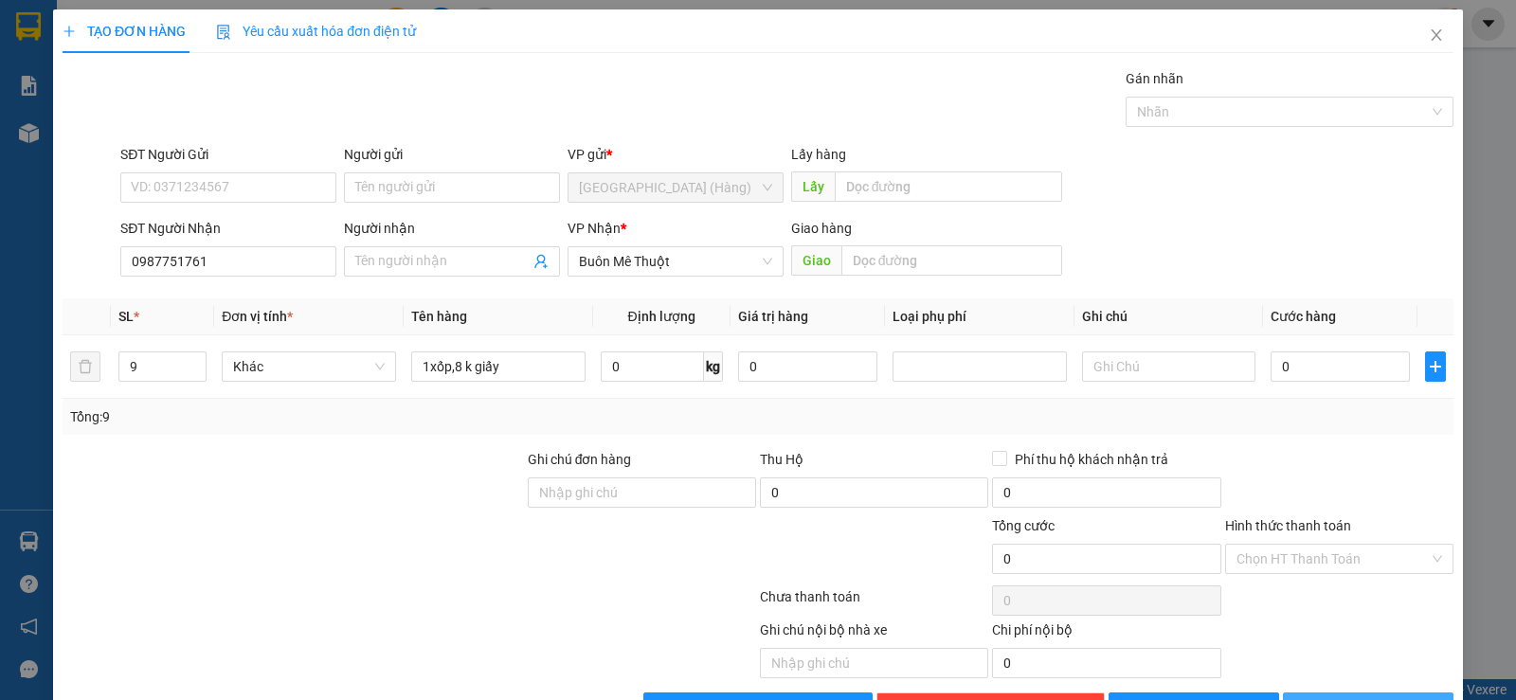
click at [1353, 697] on span "[PERSON_NAME] và In" at bounding box center [1385, 707] width 133 height 21
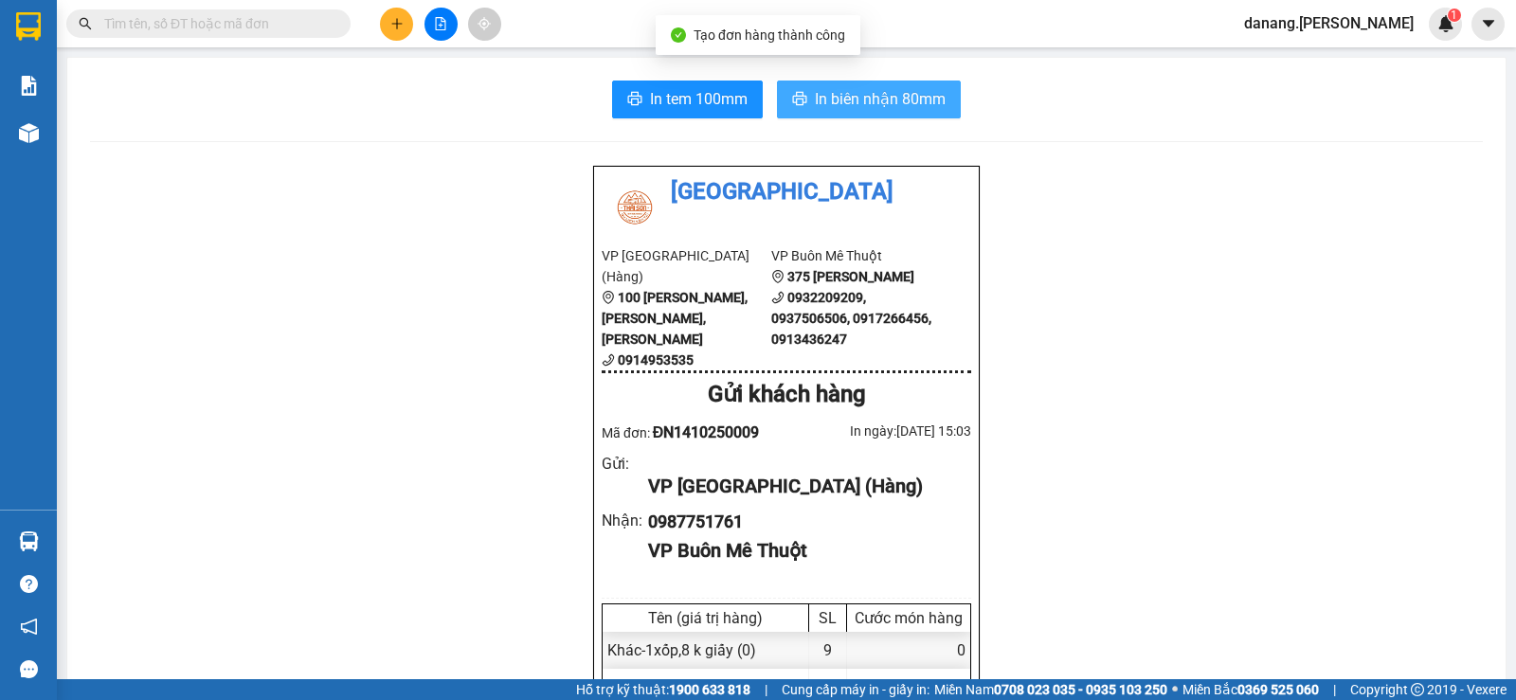
click at [842, 90] on span "In biên nhận 80mm" at bounding box center [880, 99] width 131 height 24
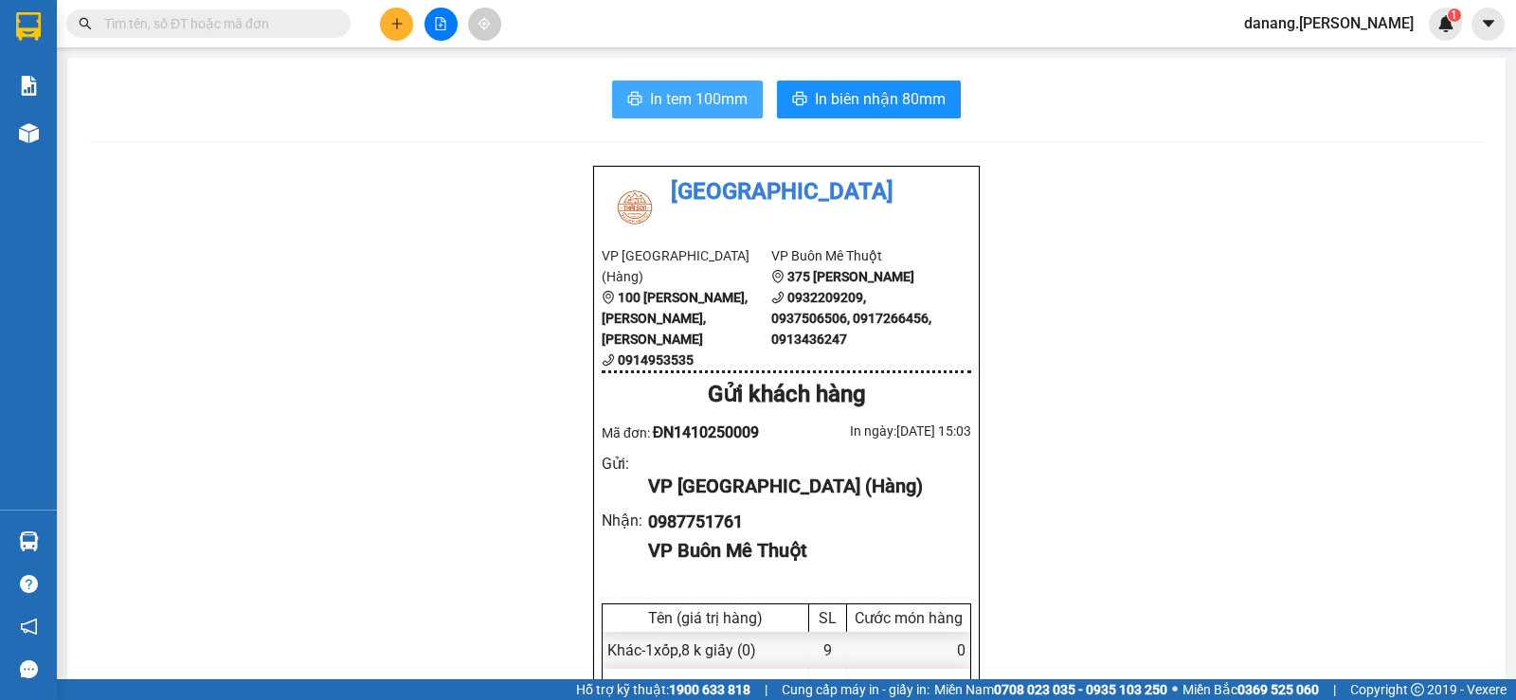
click at [641, 109] on button "In tem 100mm" at bounding box center [687, 100] width 151 height 38
click at [386, 23] on button at bounding box center [396, 24] width 33 height 33
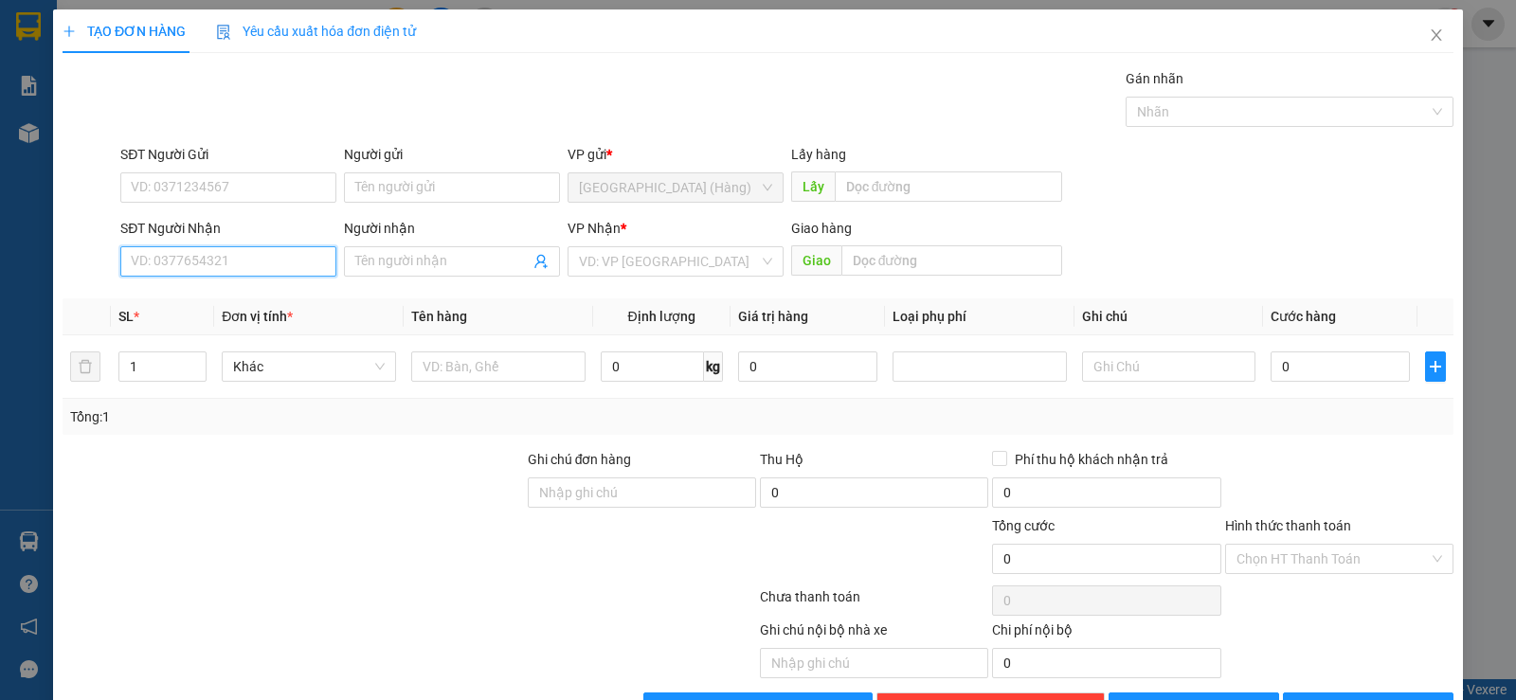
click at [215, 271] on input "SĐT Người Nhận" at bounding box center [228, 261] width 216 height 30
type input "0"
click at [408, 267] on input "Người nhận" at bounding box center [442, 261] width 174 height 21
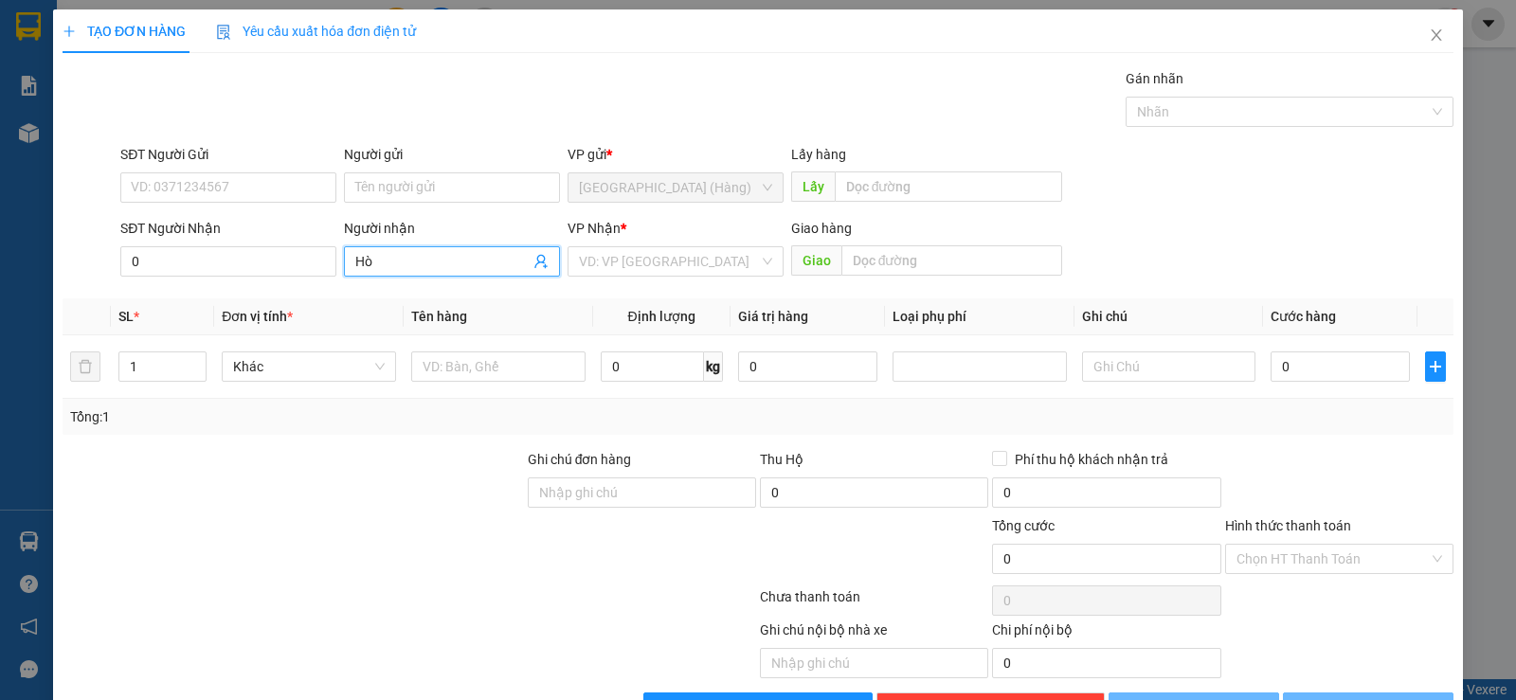
type input "Hòa"
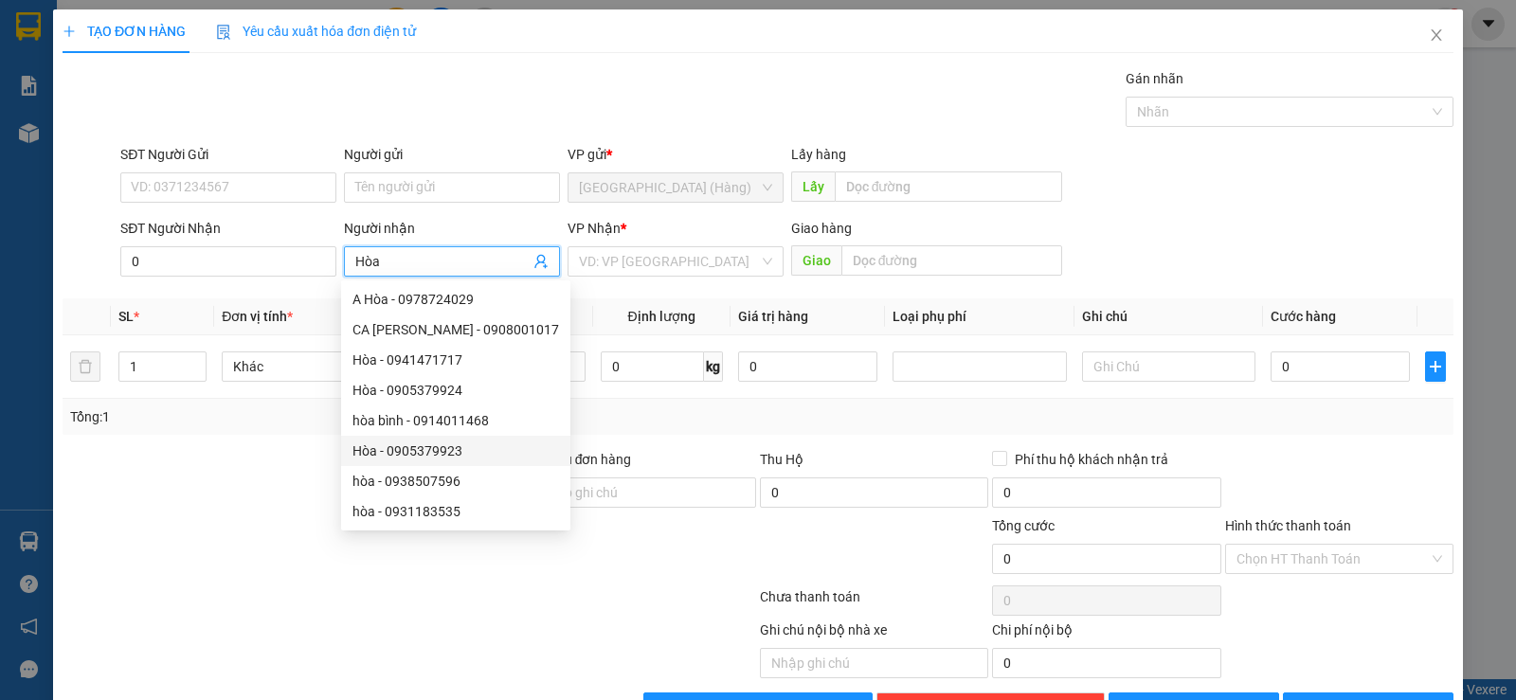
click at [473, 456] on div "Hòa - 0905379923" at bounding box center [455, 451] width 207 height 21
type input "0905379923"
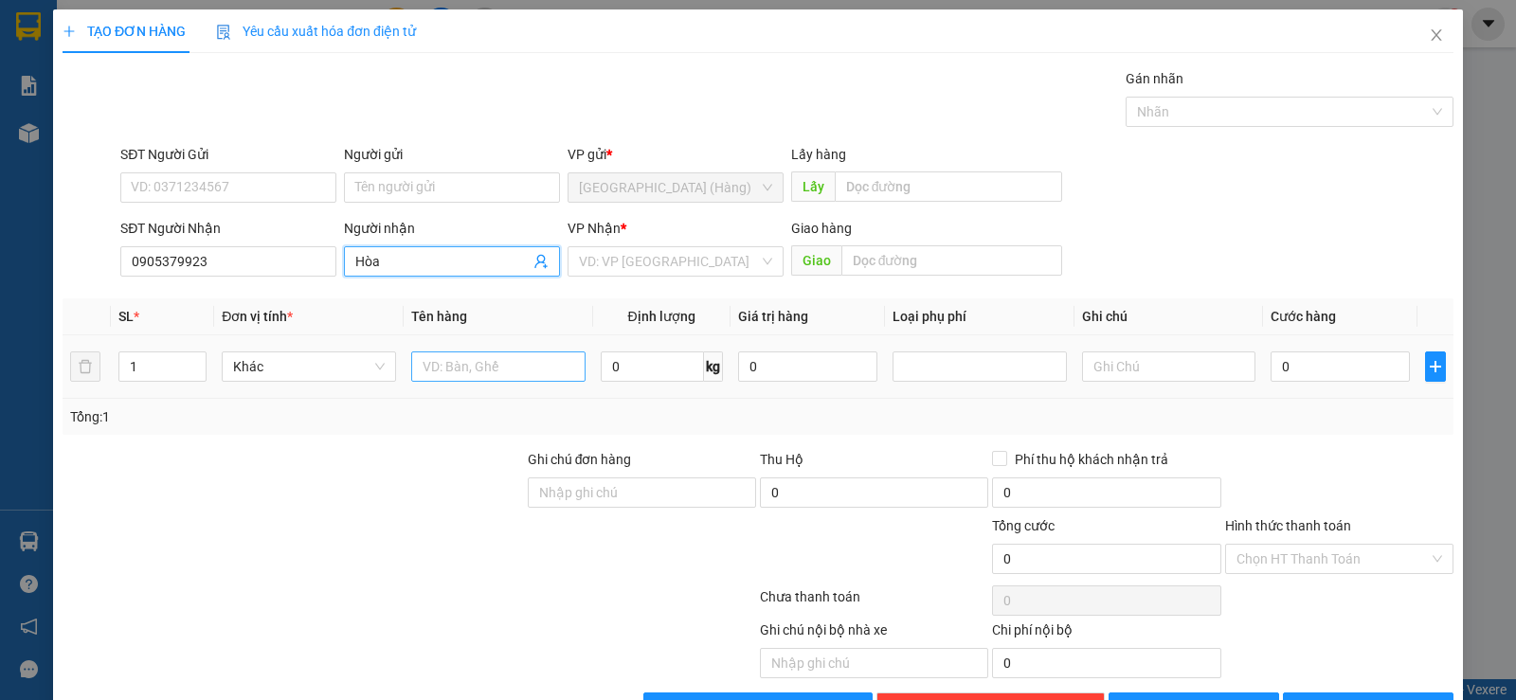
type input "Hòa"
click at [483, 374] on input "text" at bounding box center [498, 366] width 174 height 30
type input "xốp"
click at [649, 260] on input "search" at bounding box center [669, 261] width 180 height 28
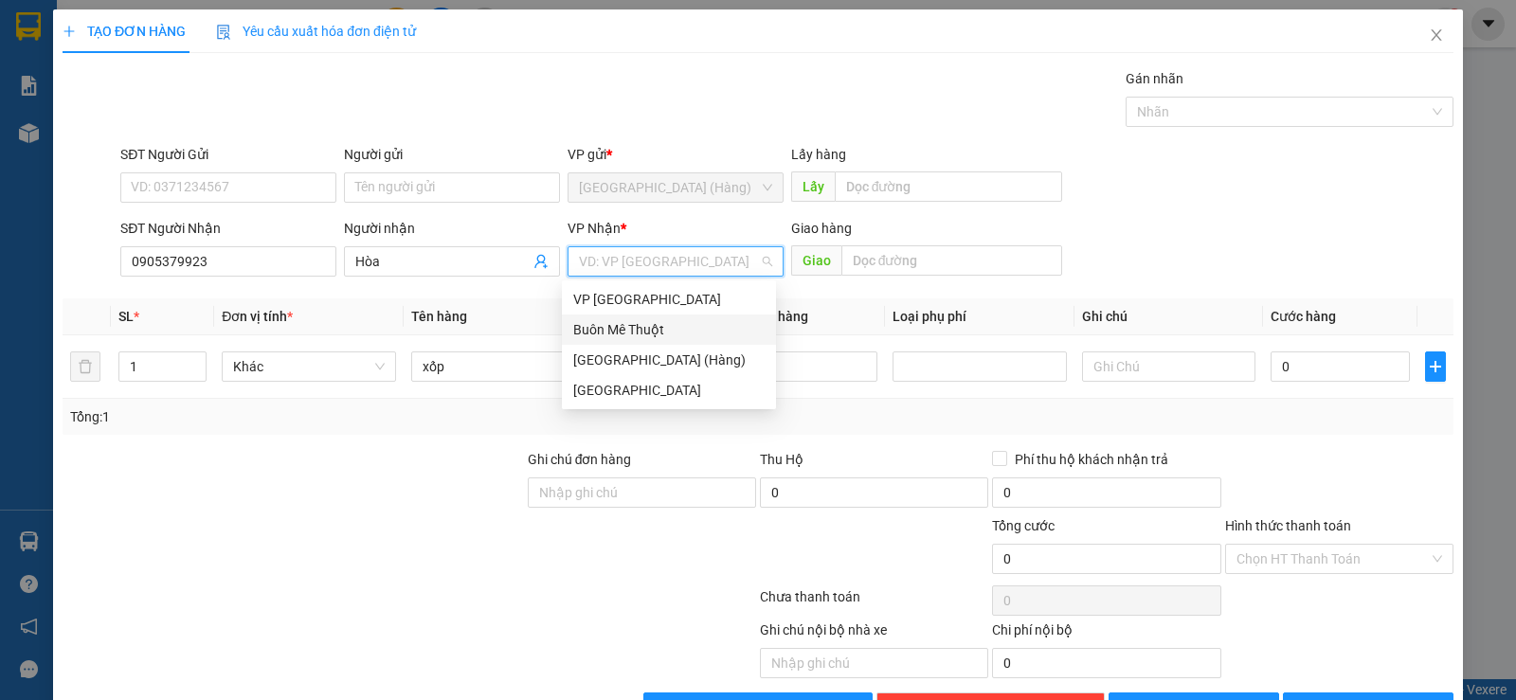
drag, startPoint x: 666, startPoint y: 333, endPoint x: 602, endPoint y: 450, distance: 133.2
click at [666, 334] on div "Buôn Mê Thuột" at bounding box center [668, 329] width 191 height 21
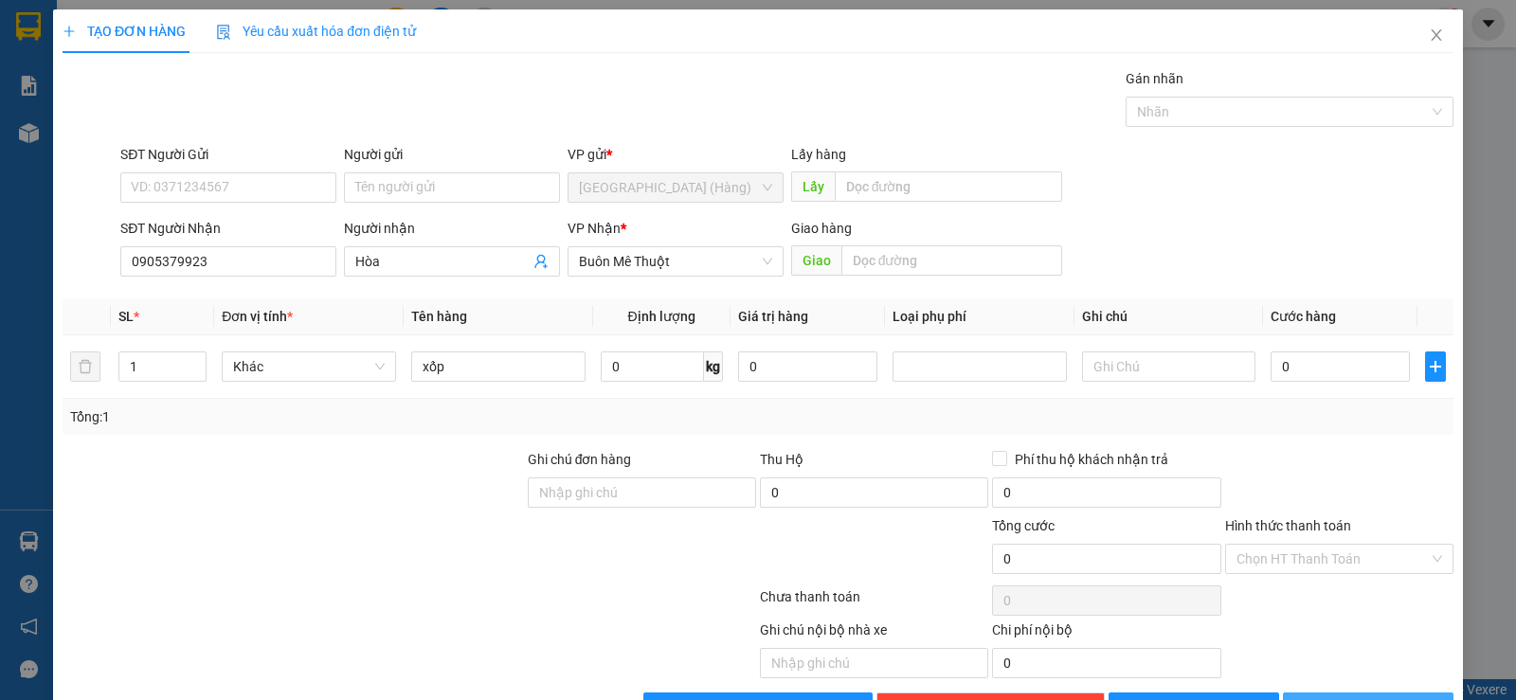
drag, startPoint x: 1330, startPoint y: 653, endPoint x: 1271, endPoint y: 660, distance: 60.2
click at [1311, 699] on icon "printer" at bounding box center [1304, 706] width 13 height 13
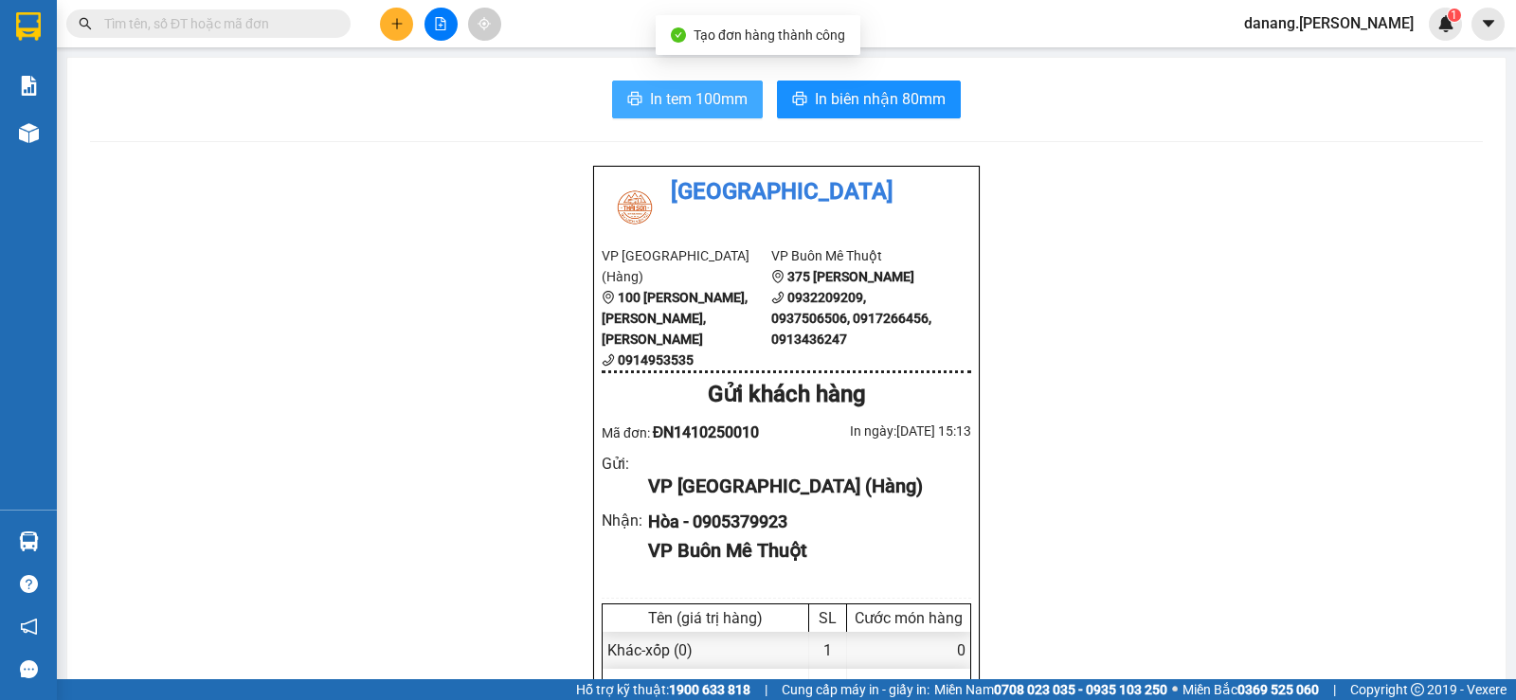
click at [676, 112] on button "In tem 100mm" at bounding box center [687, 100] width 151 height 38
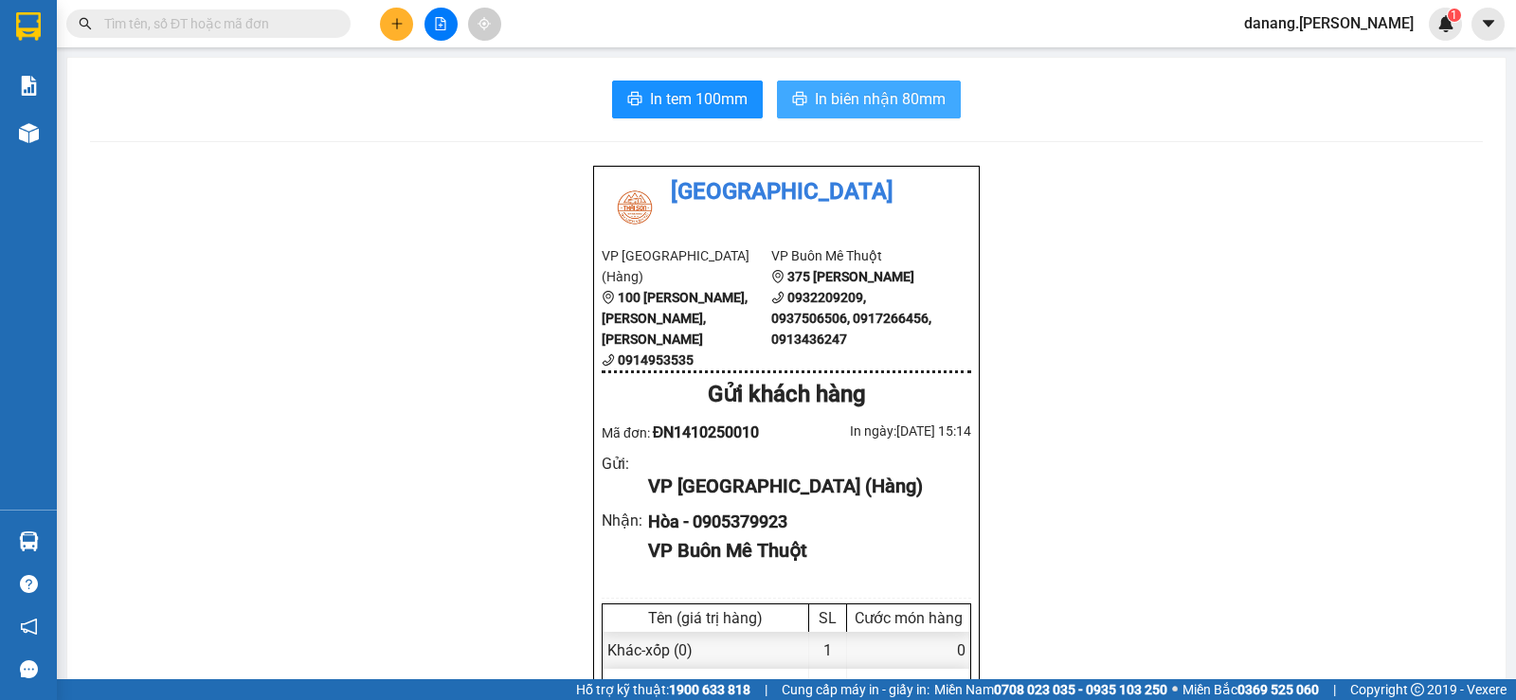
click at [857, 94] on span "In biên nhận 80mm" at bounding box center [880, 99] width 131 height 24
click at [396, 22] on icon "plus" at bounding box center [396, 23] width 13 height 13
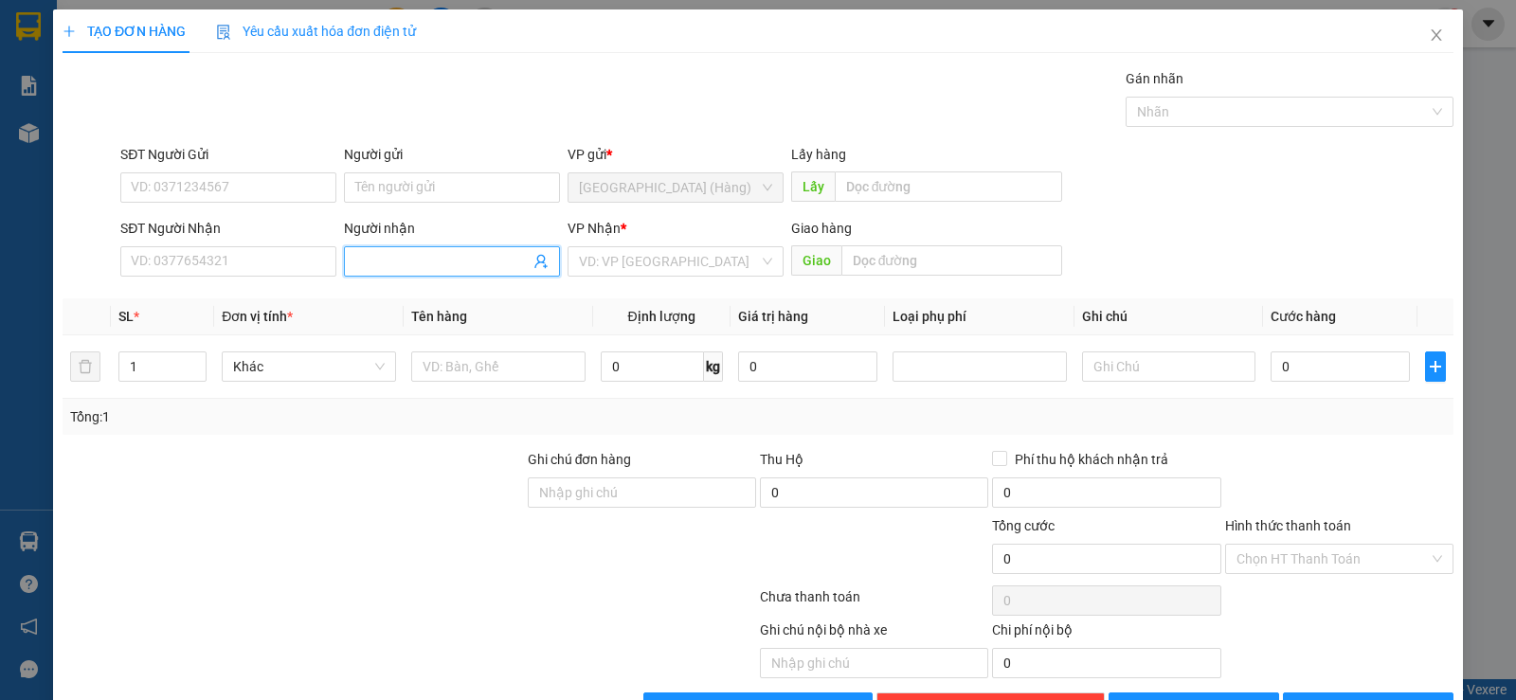
click at [409, 252] on input "Người nhận" at bounding box center [442, 261] width 174 height 21
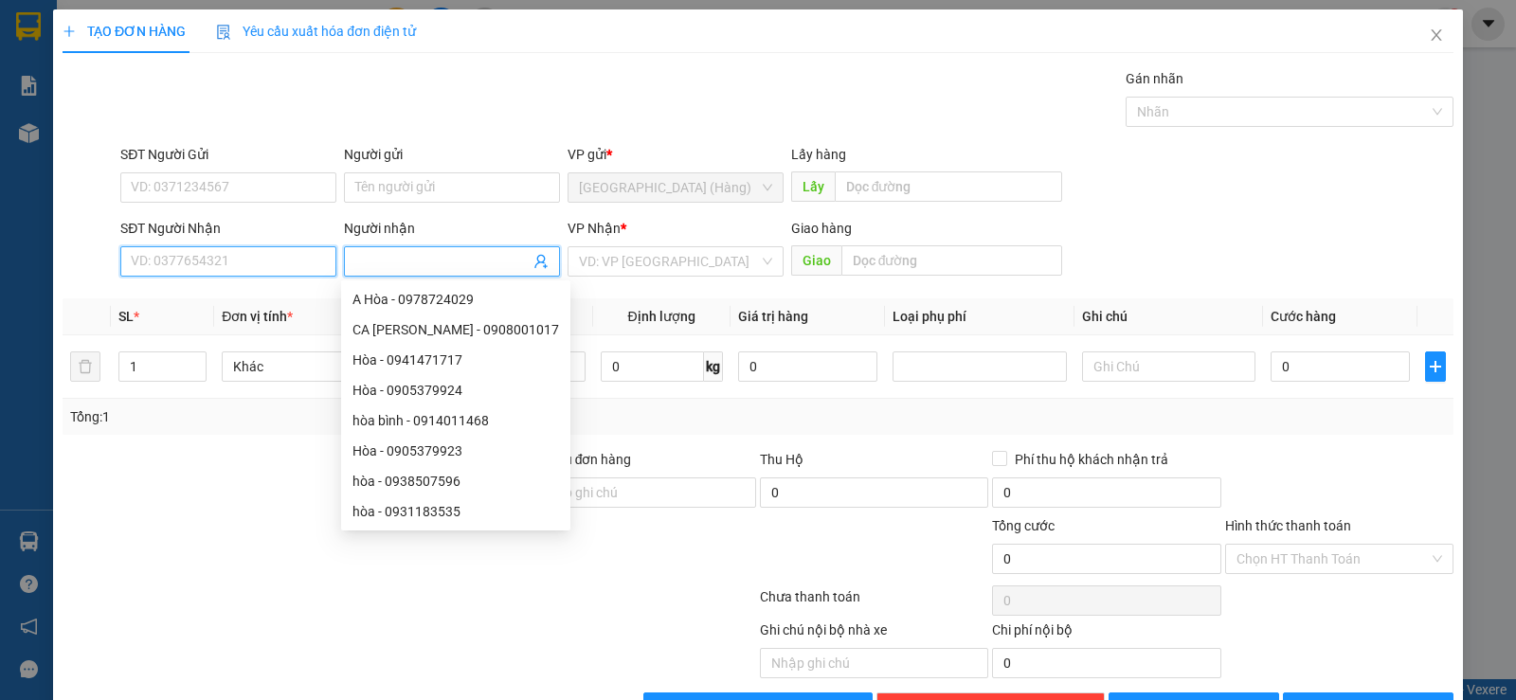
click at [246, 263] on input "SĐT Người Nhận" at bounding box center [228, 261] width 216 height 30
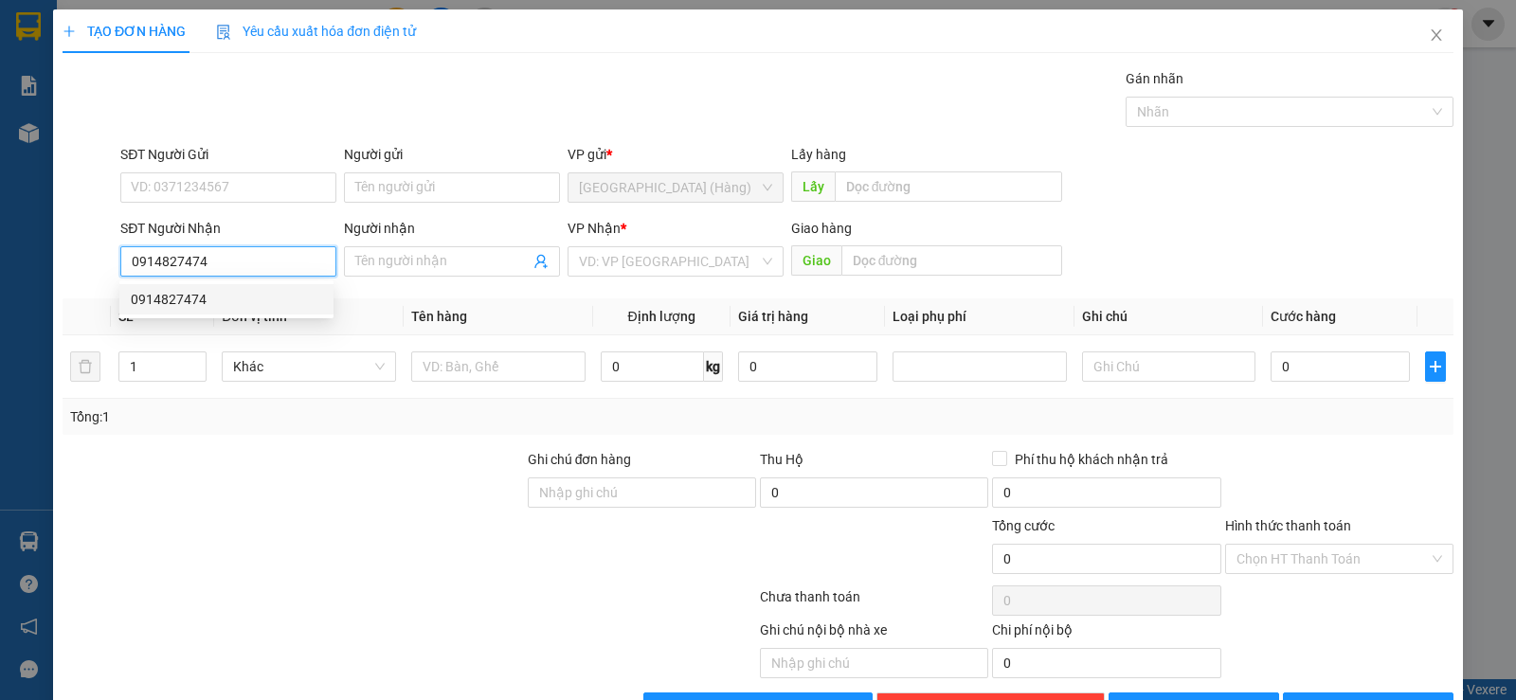
type input "0914827474"
click at [157, 315] on div "0914827474 0914827474" at bounding box center [226, 299] width 214 height 38
click at [152, 298] on th "SL *" at bounding box center [162, 316] width 103 height 37
click at [155, 261] on input "0914827474" at bounding box center [228, 261] width 216 height 30
click at [180, 303] on div "0914827474" at bounding box center [226, 299] width 191 height 21
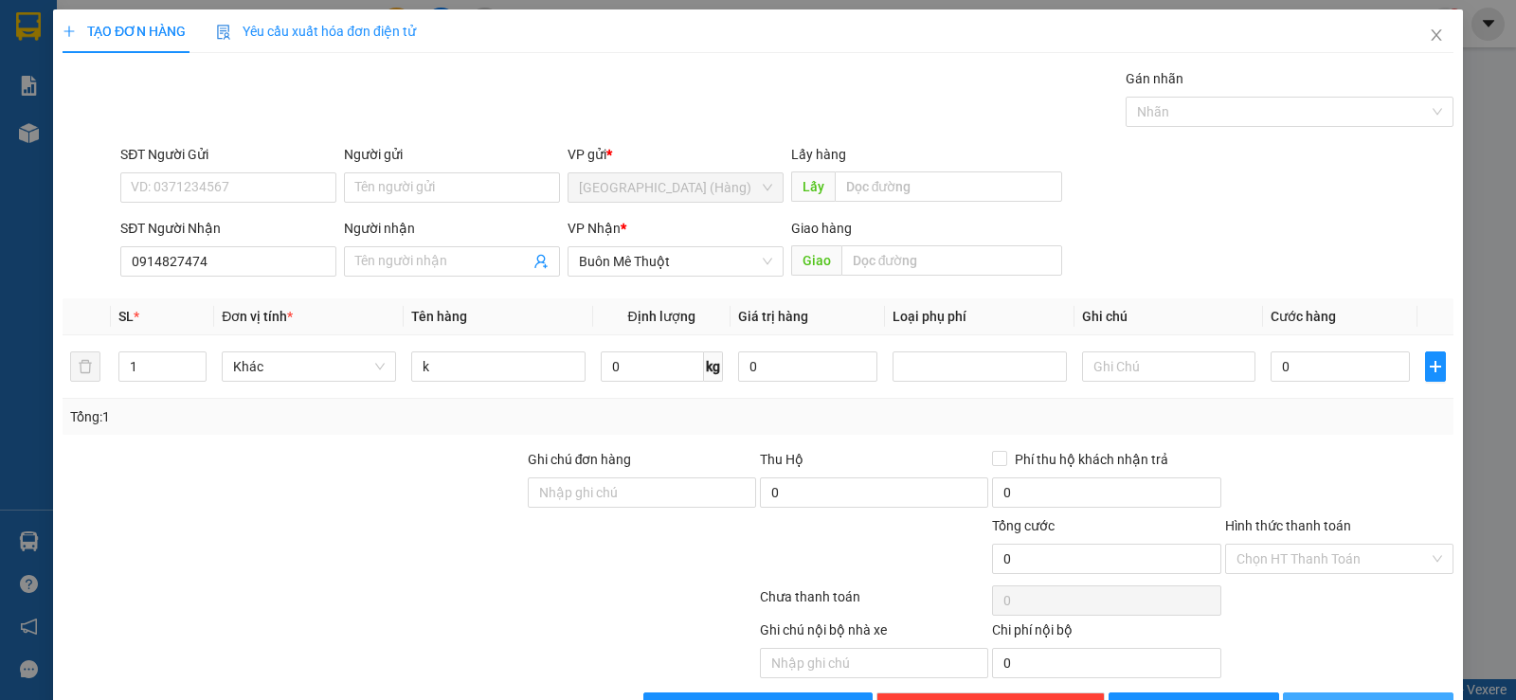
drag, startPoint x: 1345, startPoint y: 650, endPoint x: 1317, endPoint y: 577, distance: 78.3
click at [1341, 697] on span "[PERSON_NAME] và In" at bounding box center [1385, 707] width 133 height 21
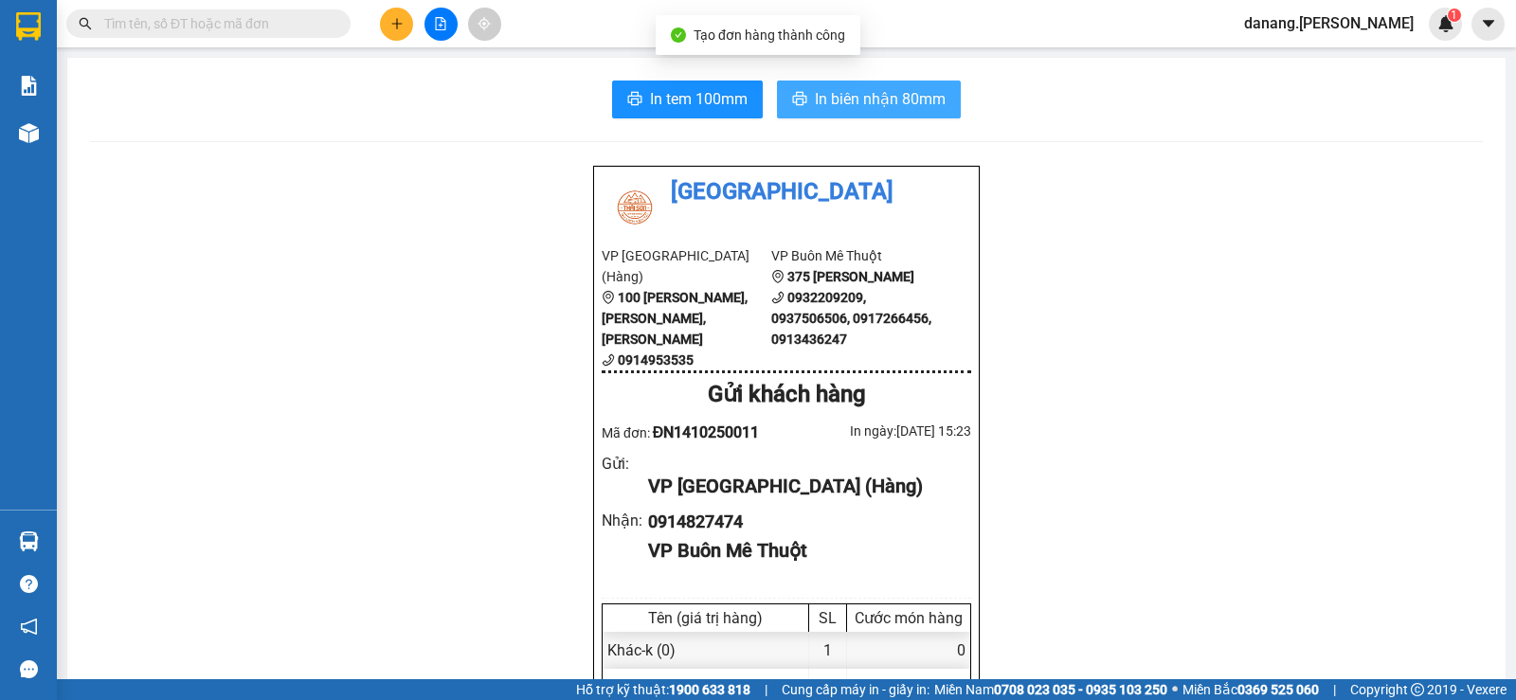
click at [843, 92] on span "In biên nhận 80mm" at bounding box center [880, 99] width 131 height 24
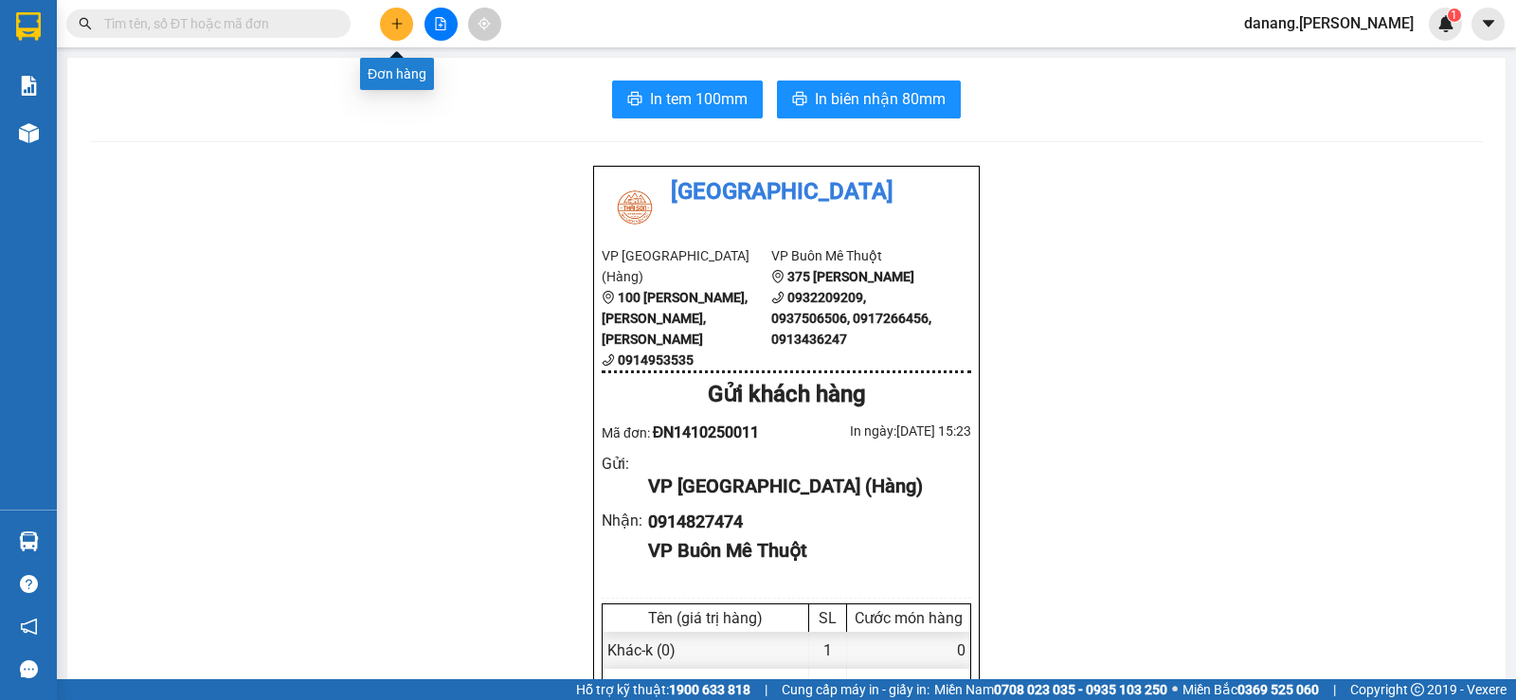
click at [381, 25] on button at bounding box center [396, 24] width 33 height 33
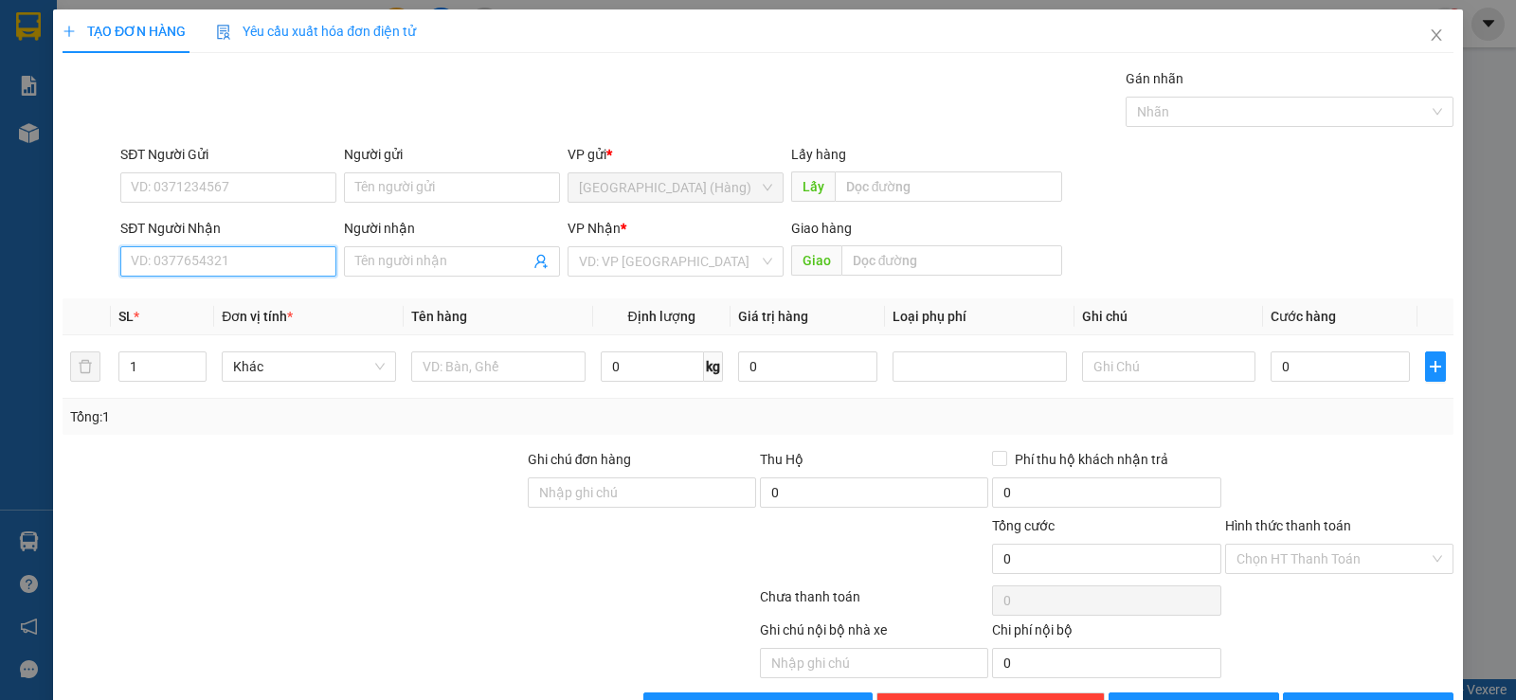
click at [188, 268] on input "SĐT Người Nhận" at bounding box center [228, 261] width 216 height 30
click at [226, 303] on div "0935838746 - [PERSON_NAME]" at bounding box center [226, 299] width 191 height 21
type input "0935838746"
type input "[PERSON_NAME]"
type input "0935838746"
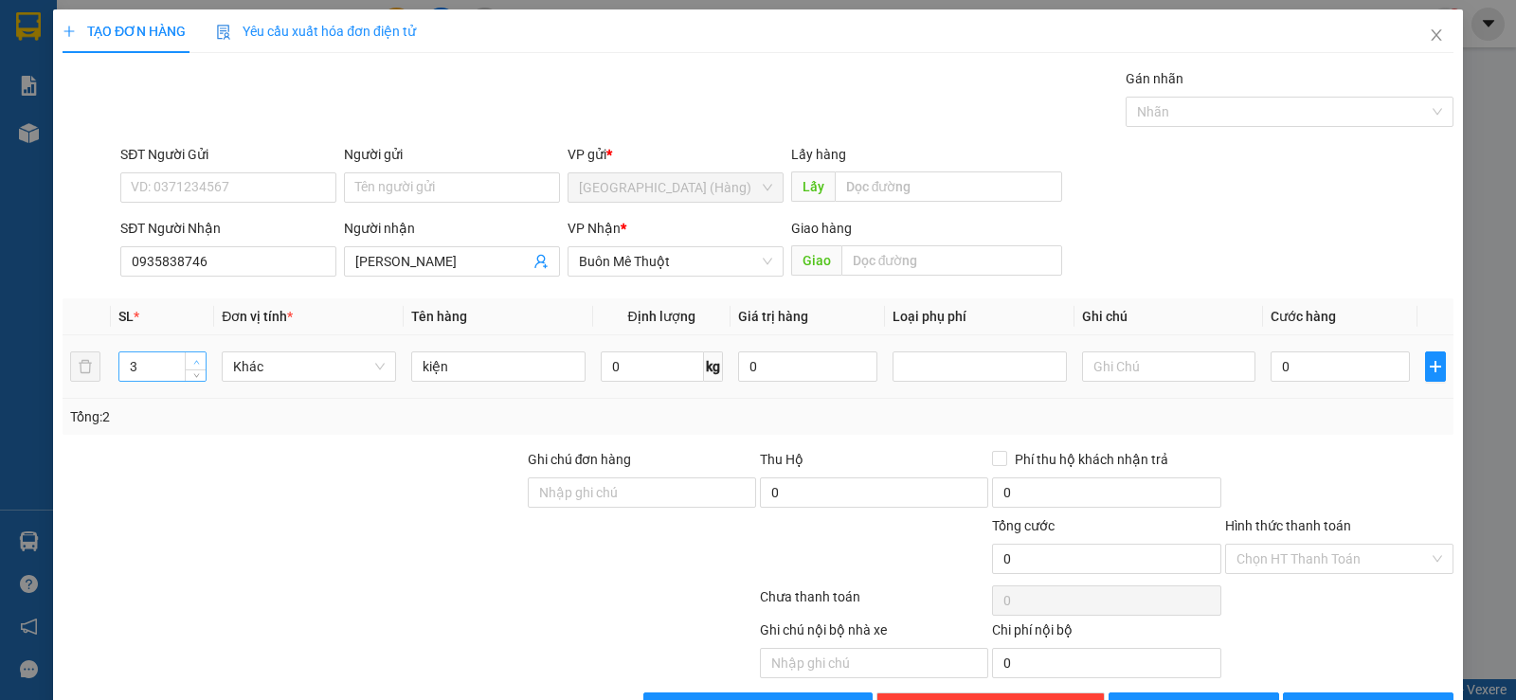
click at [195, 357] on span "up" at bounding box center [195, 361] width 11 height 11
type input "7"
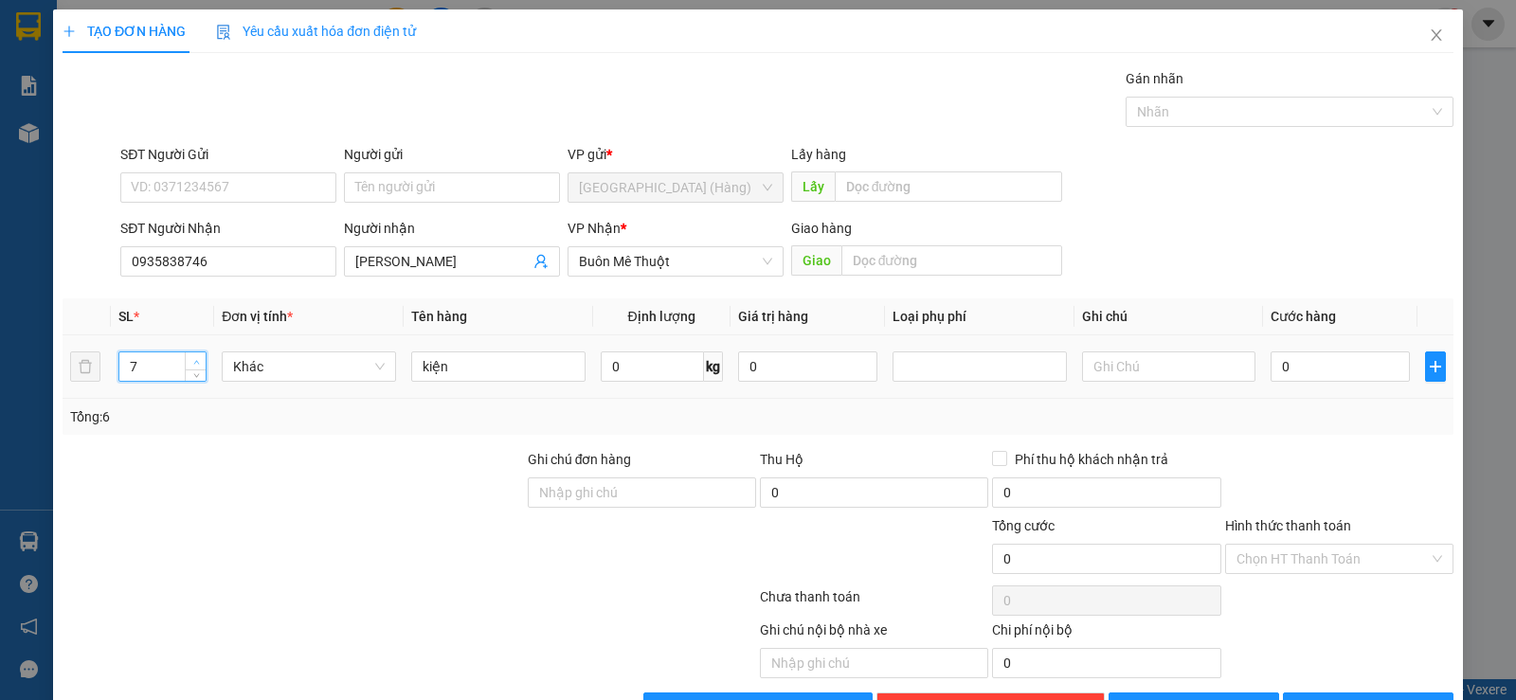
click at [195, 357] on span "up" at bounding box center [195, 361] width 11 height 11
click at [1355, 697] on span "[PERSON_NAME] và In" at bounding box center [1385, 707] width 133 height 21
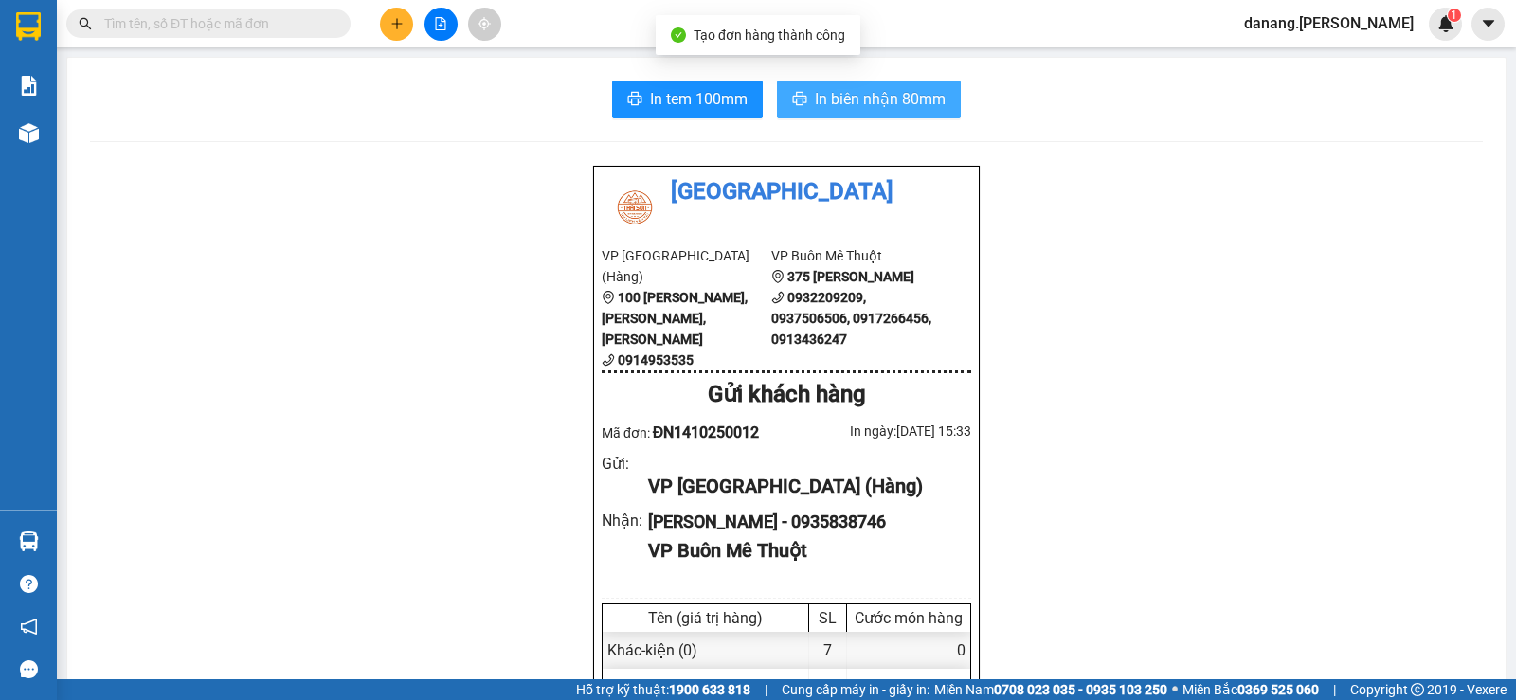
click at [898, 94] on span "In biên nhận 80mm" at bounding box center [880, 99] width 131 height 24
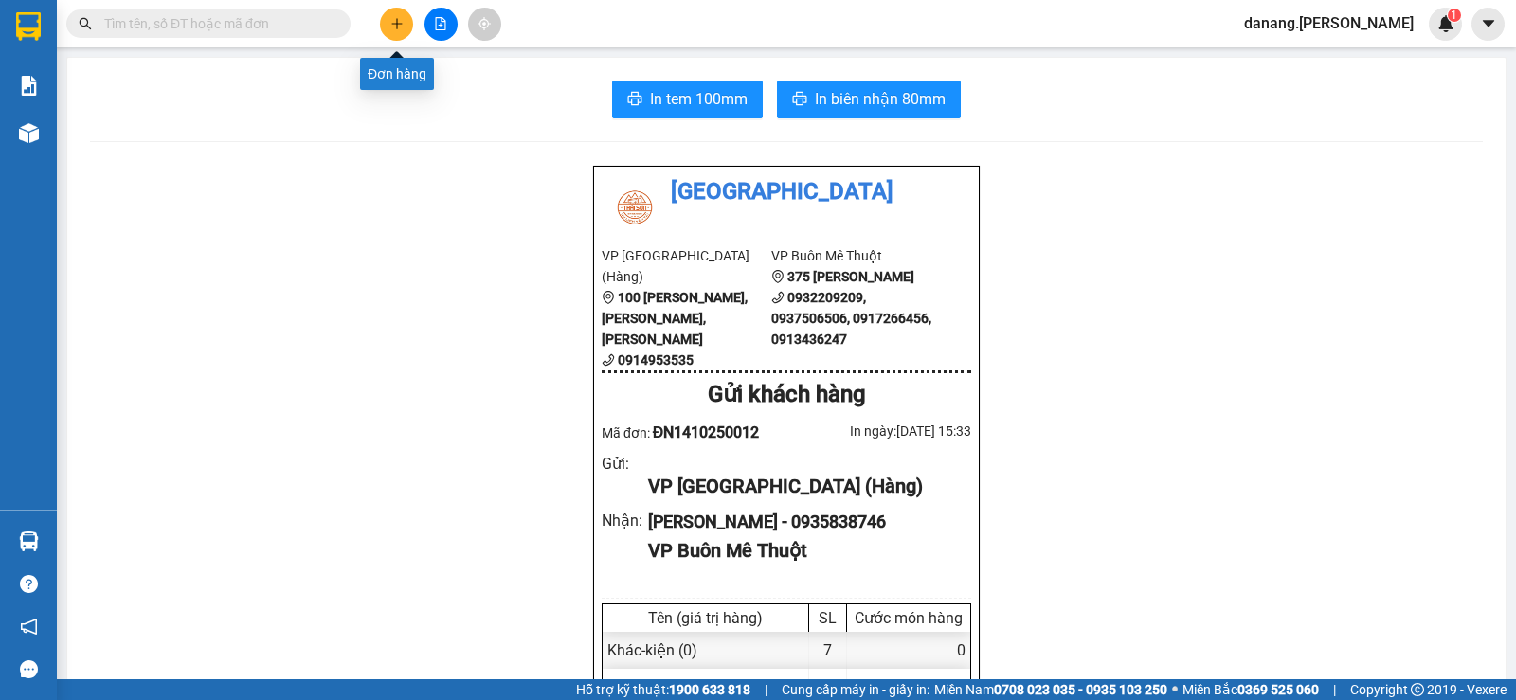
click at [392, 27] on icon "plus" at bounding box center [396, 23] width 13 height 13
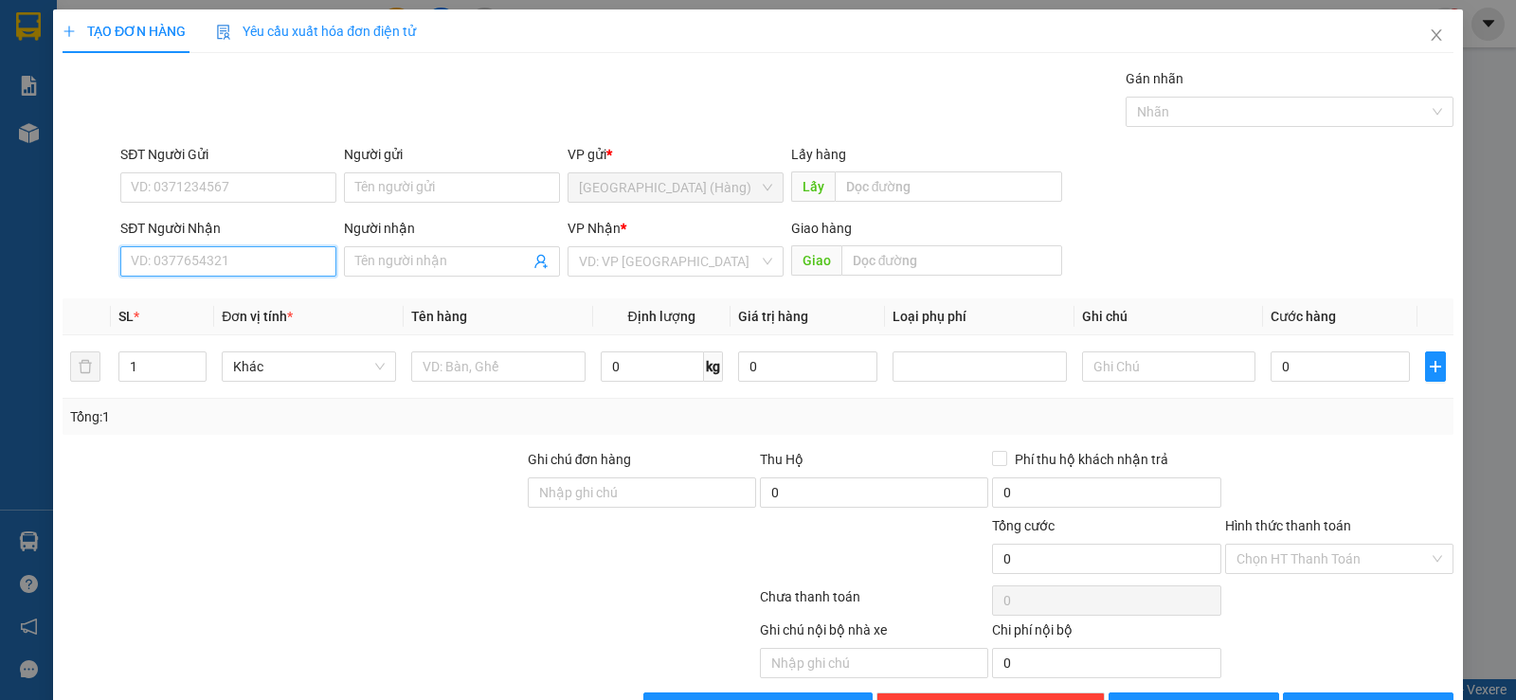
click at [188, 261] on input "SĐT Người Nhận" at bounding box center [228, 261] width 216 height 30
drag, startPoint x: 218, startPoint y: 296, endPoint x: 191, endPoint y: 306, distance: 28.5
click at [217, 295] on div "0905837676 - loan" at bounding box center [226, 299] width 191 height 21
type input "0905837676"
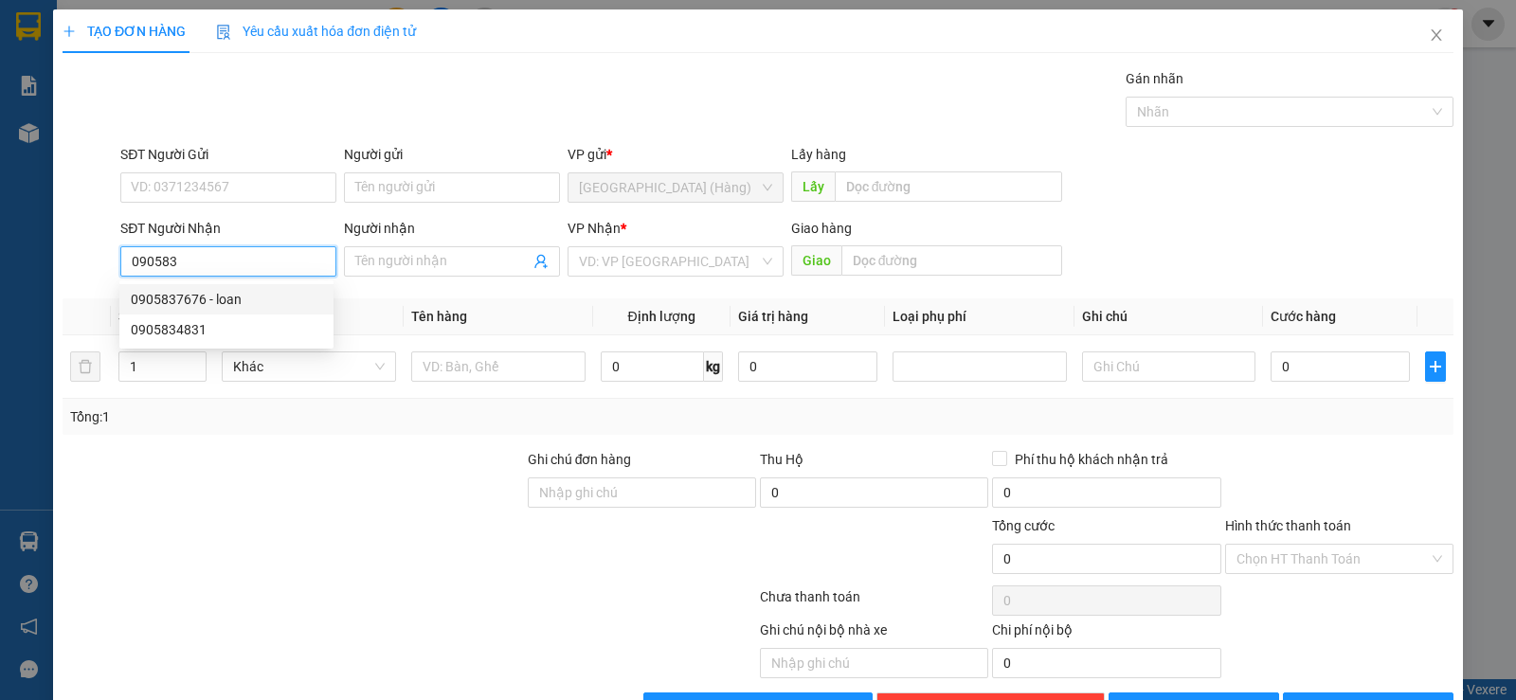
type input "loan"
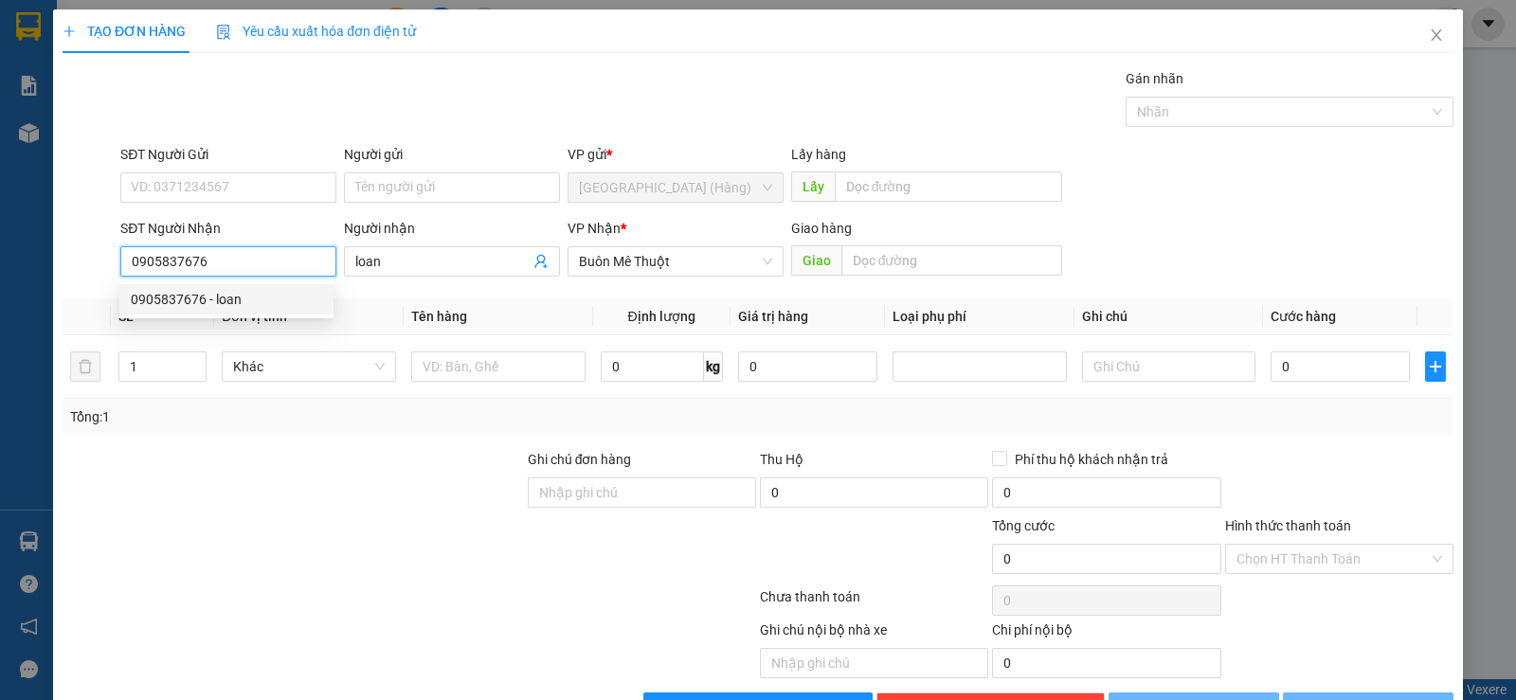
type input "50.000"
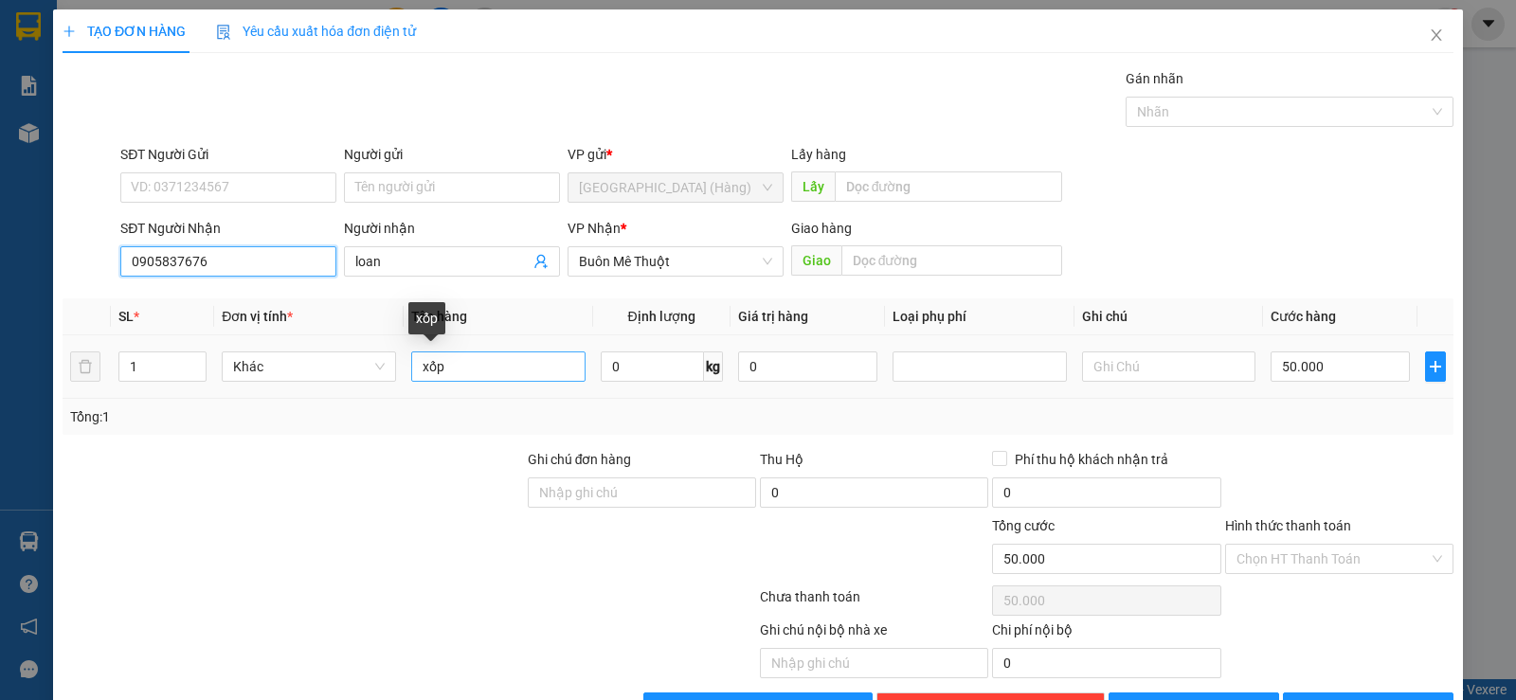
type input "0905837676"
click at [449, 365] on input "xốp" at bounding box center [498, 366] width 174 height 30
type input "x"
type input "bịch"
click at [1300, 370] on input "50.000" at bounding box center [1340, 366] width 139 height 30
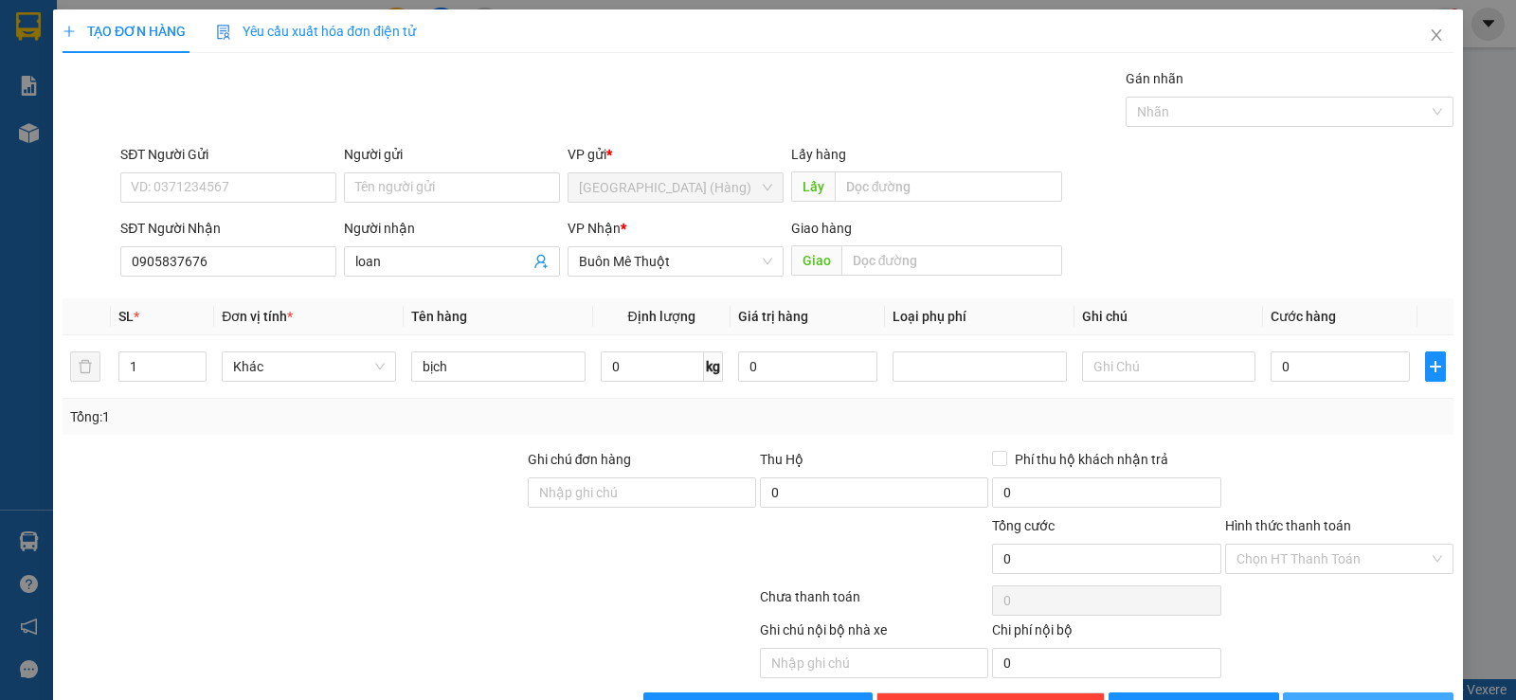
click at [1333, 693] on button "[PERSON_NAME] và In" at bounding box center [1368, 708] width 171 height 30
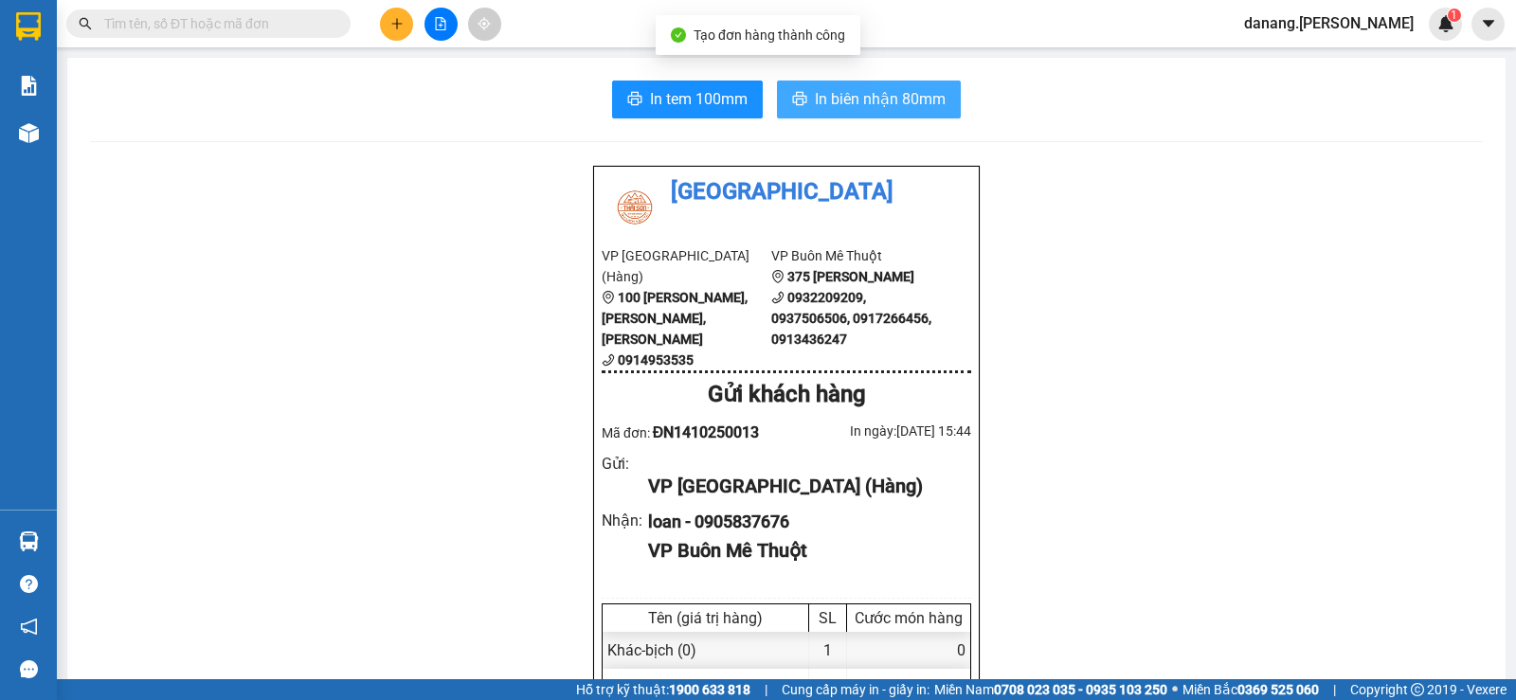
click at [880, 99] on span "In biên nhận 80mm" at bounding box center [880, 99] width 131 height 24
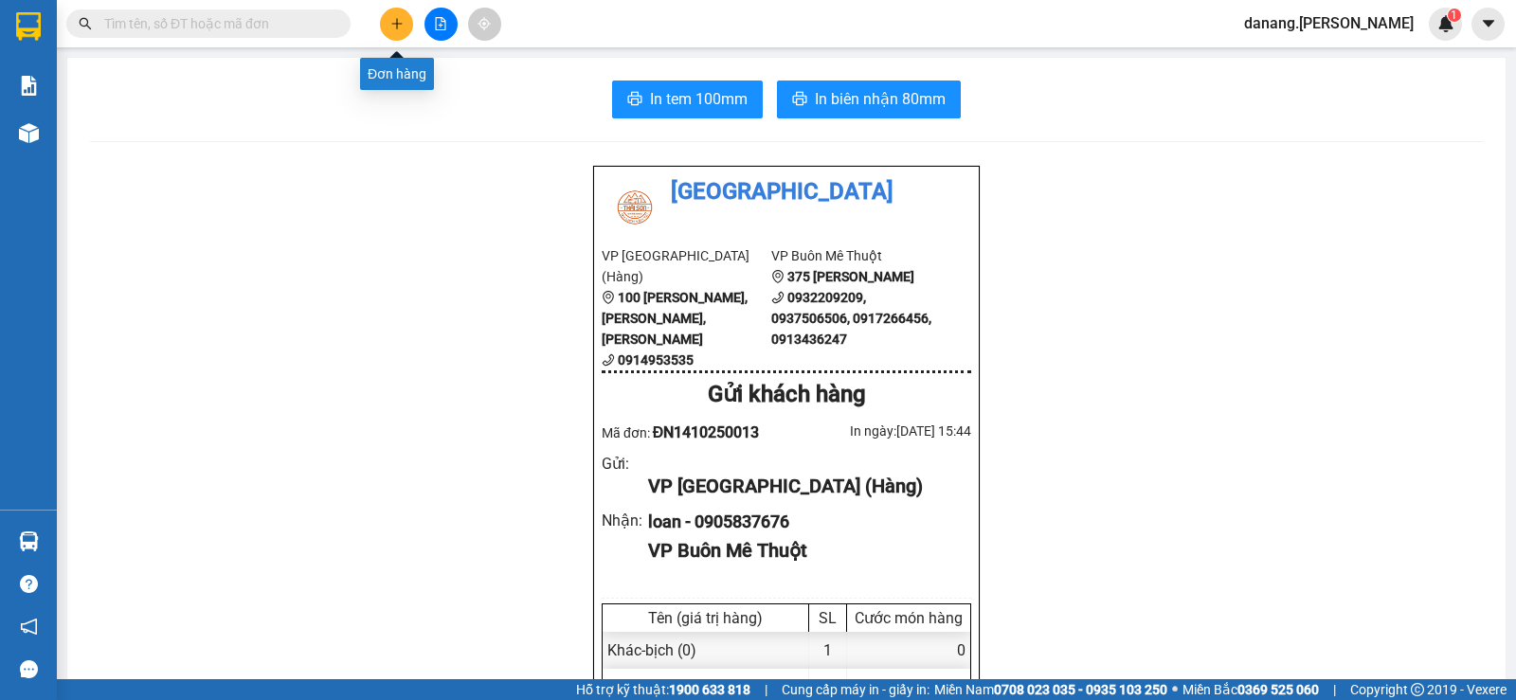
click at [405, 15] on button at bounding box center [396, 24] width 33 height 33
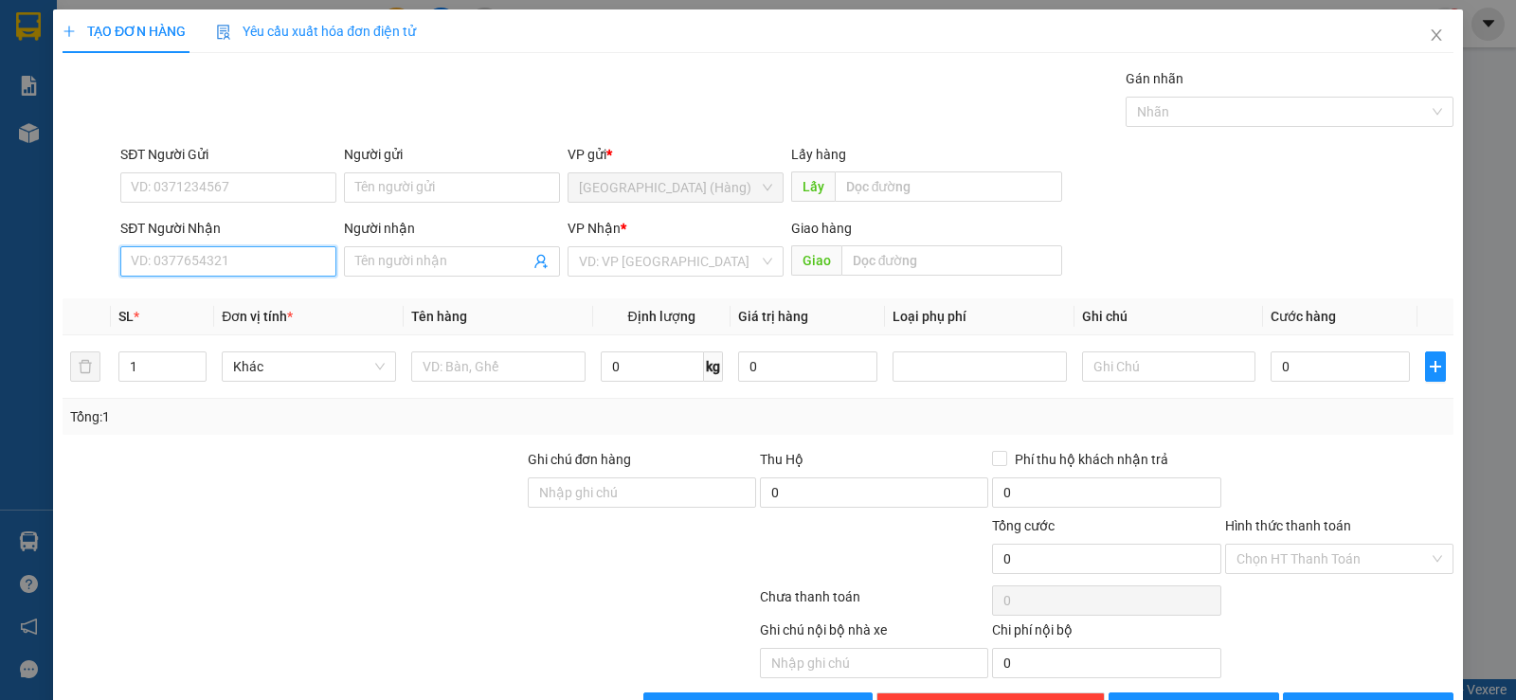
click at [225, 266] on input "SĐT Người Nhận" at bounding box center [228, 261] width 216 height 30
click at [197, 296] on div "0943889095 - [GEOGRAPHIC_DATA]" at bounding box center [237, 299] width 213 height 21
type input "0943889095"
type input "[PERSON_NAME]"
type input "0943889095"
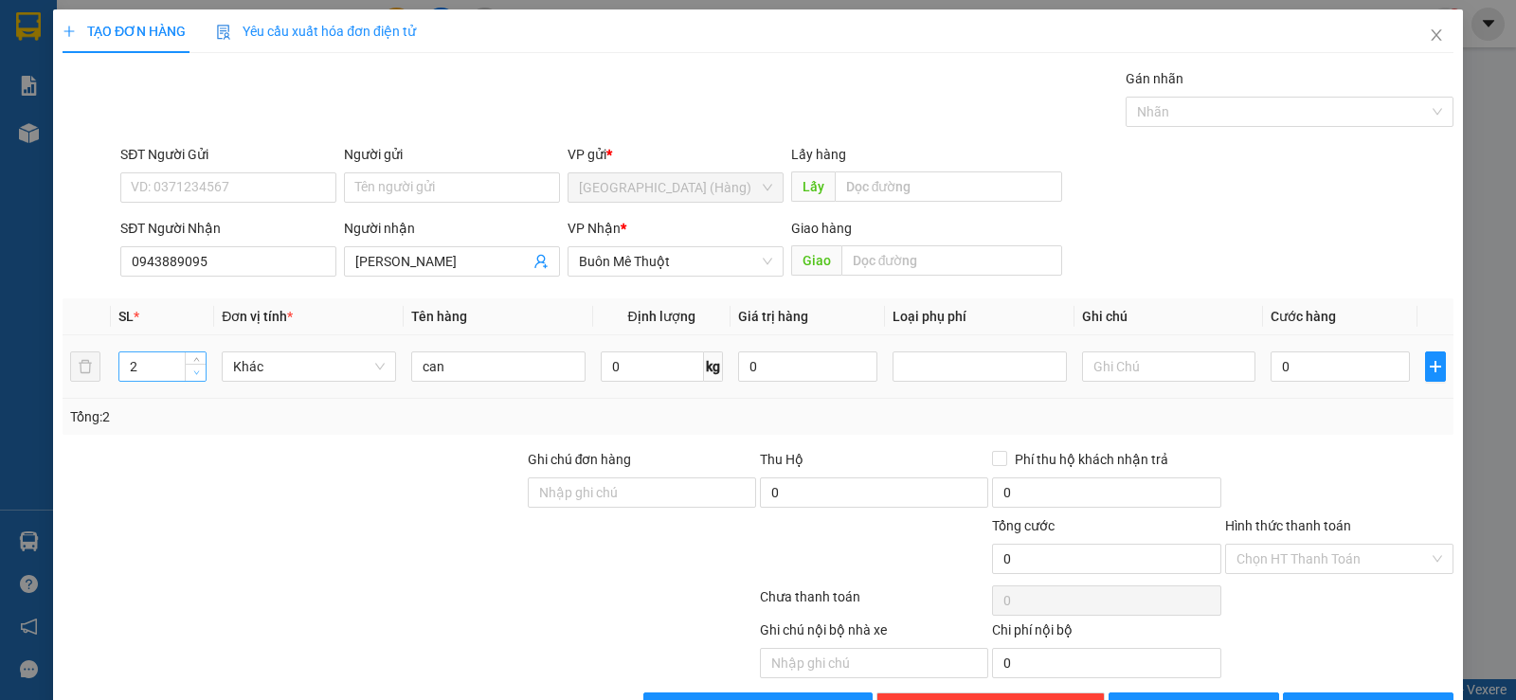
type input "1"
click at [197, 374] on icon "down" at bounding box center [196, 373] width 7 height 7
click at [1334, 693] on button "[PERSON_NAME] và In" at bounding box center [1368, 708] width 171 height 30
click at [1379, 697] on span "[PERSON_NAME] và In" at bounding box center [1385, 707] width 133 height 21
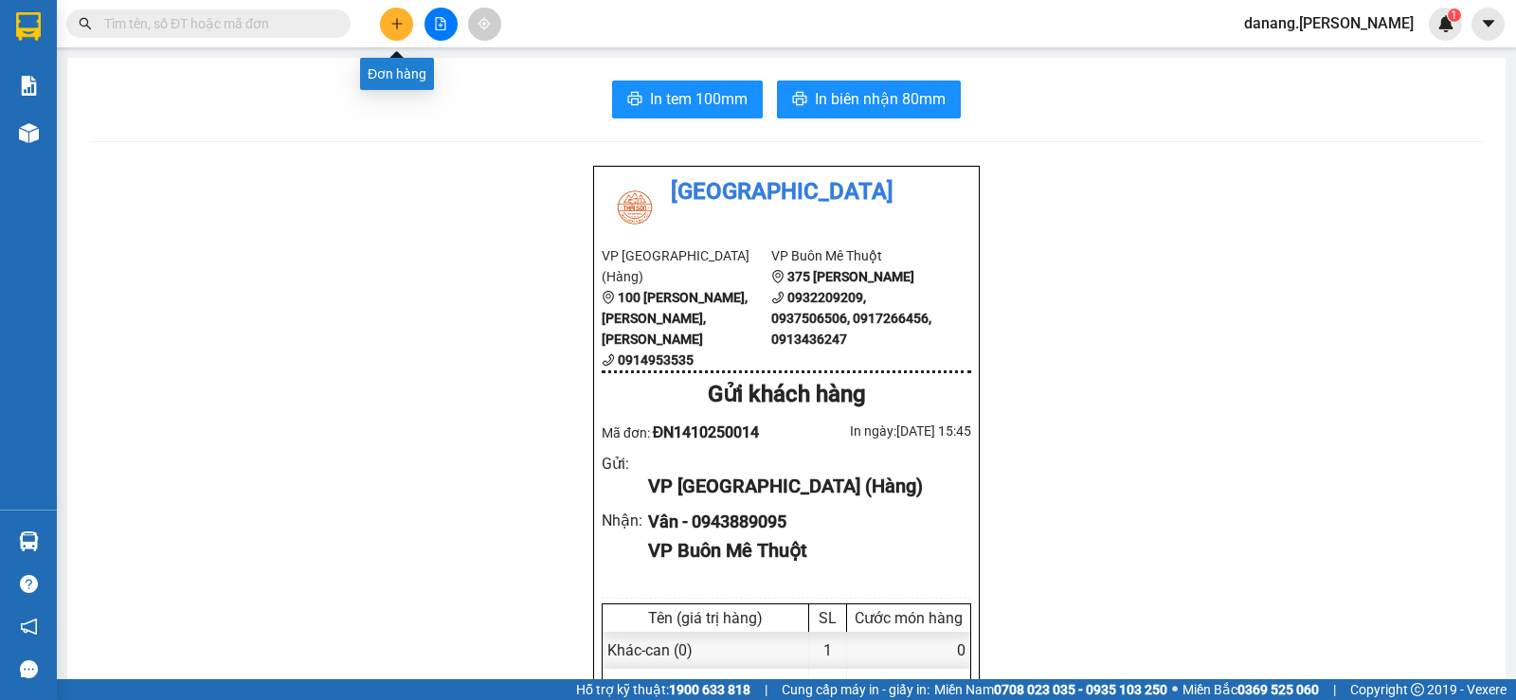
click at [394, 25] on icon "plus" at bounding box center [396, 23] width 13 height 13
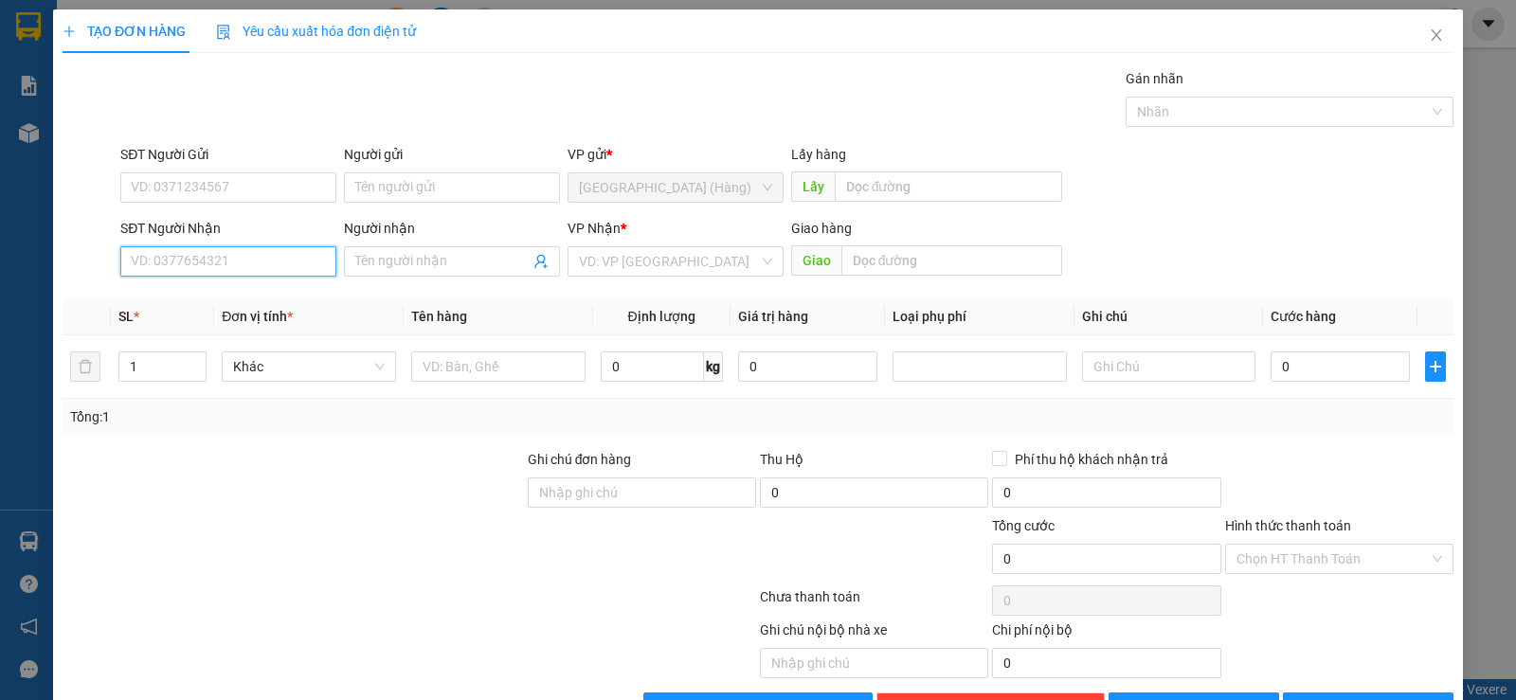
click at [249, 271] on input "SĐT Người Nhận" at bounding box center [228, 261] width 216 height 30
click at [226, 256] on input "SĐT Người Nhận" at bounding box center [228, 261] width 216 height 30
type input "0934799256"
click at [199, 297] on div "0934799256 - Vinh" at bounding box center [226, 299] width 191 height 21
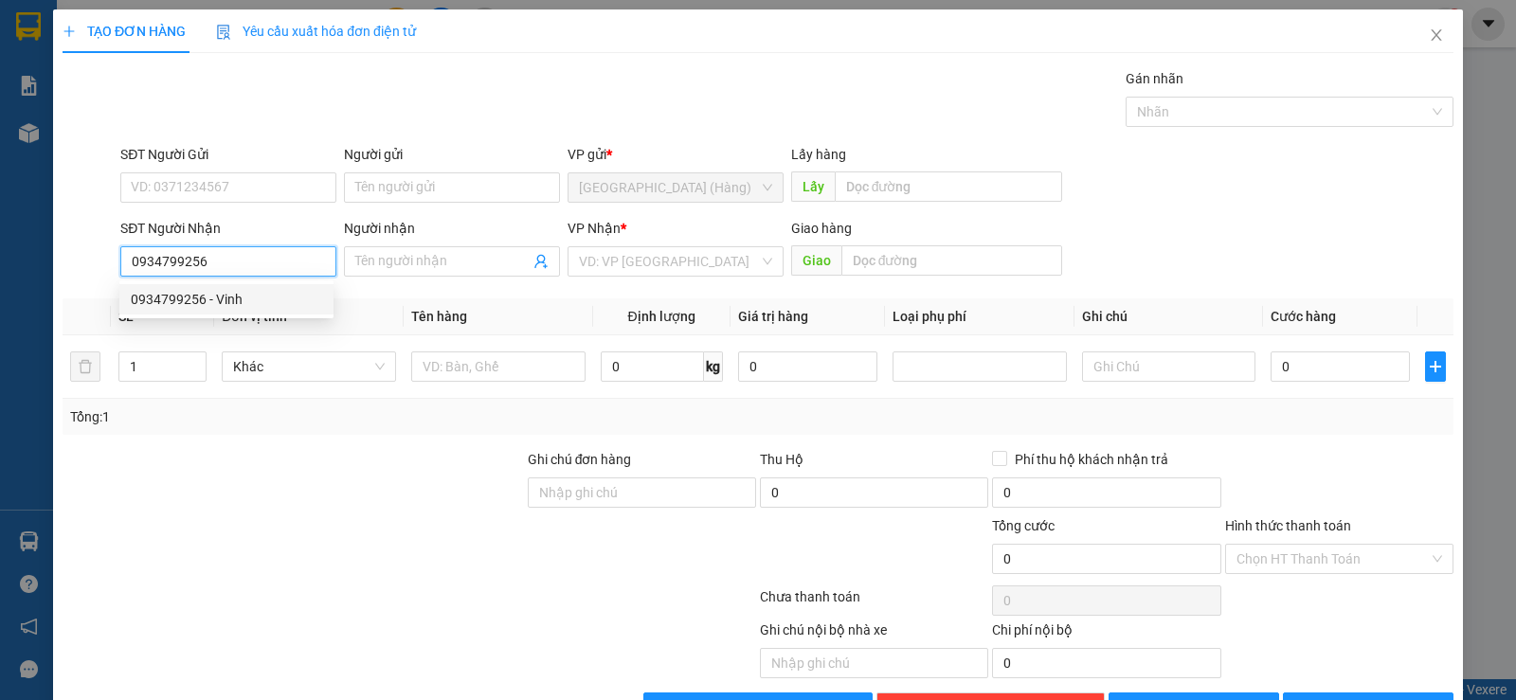
type input "Vinh"
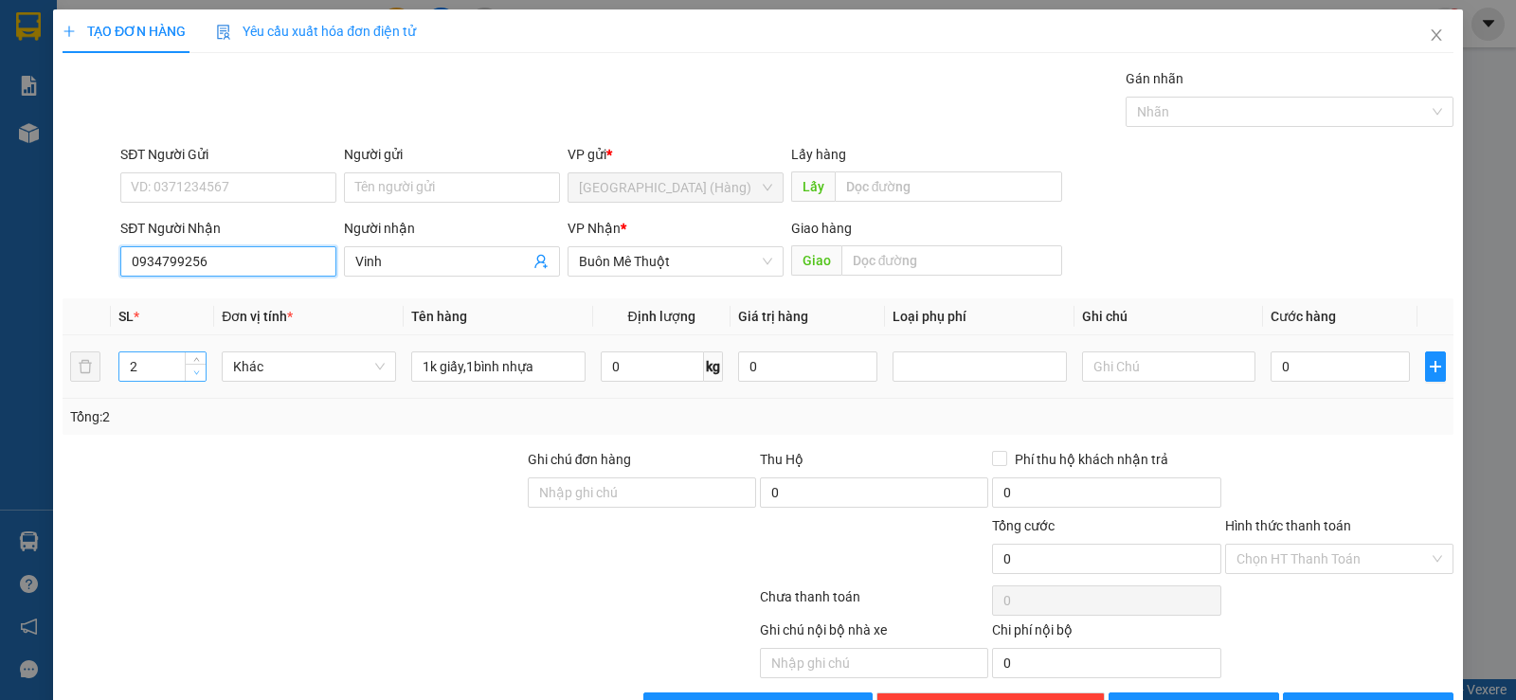
type input "0934799256"
type input "1"
click at [190, 376] on span "down" at bounding box center [195, 373] width 11 height 11
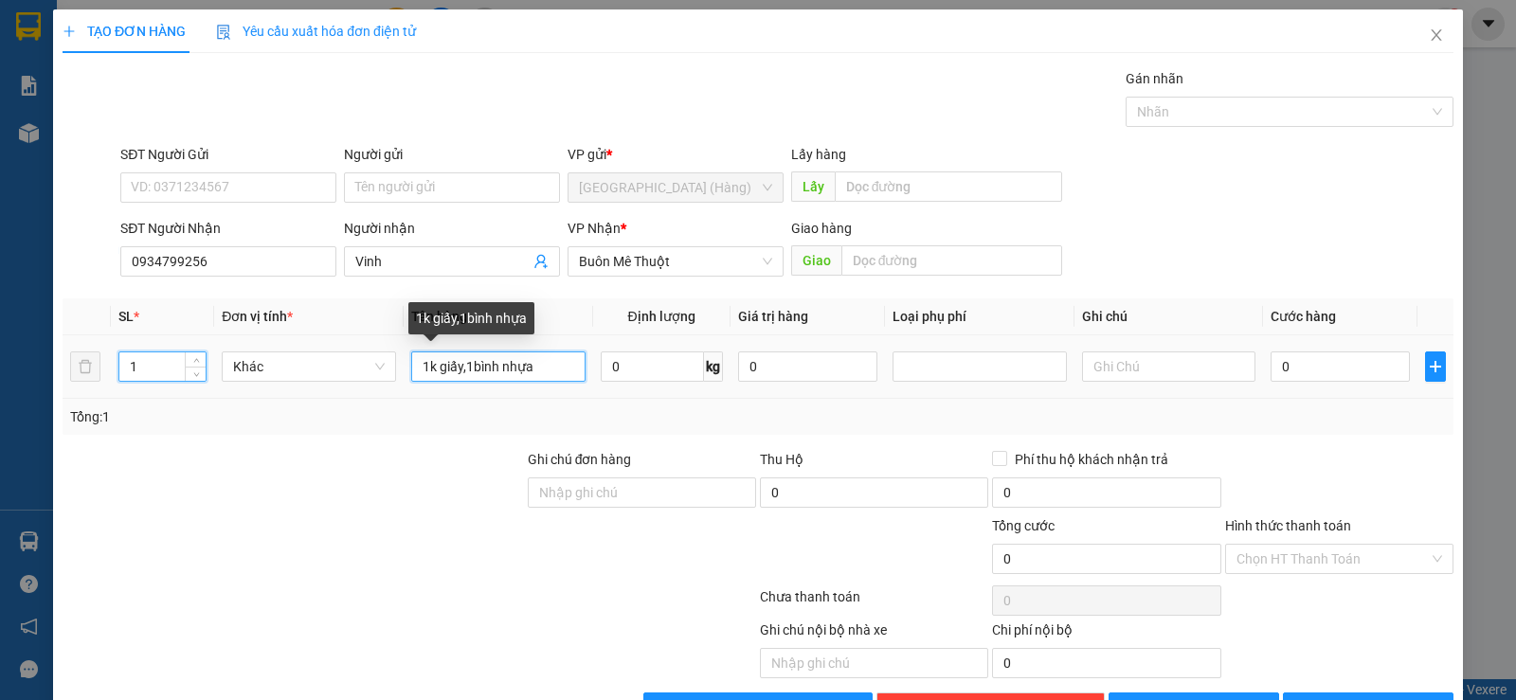
click at [560, 374] on input "1k giấy,1bình nhựa" at bounding box center [498, 366] width 174 height 30
type input "1"
type input "xốp"
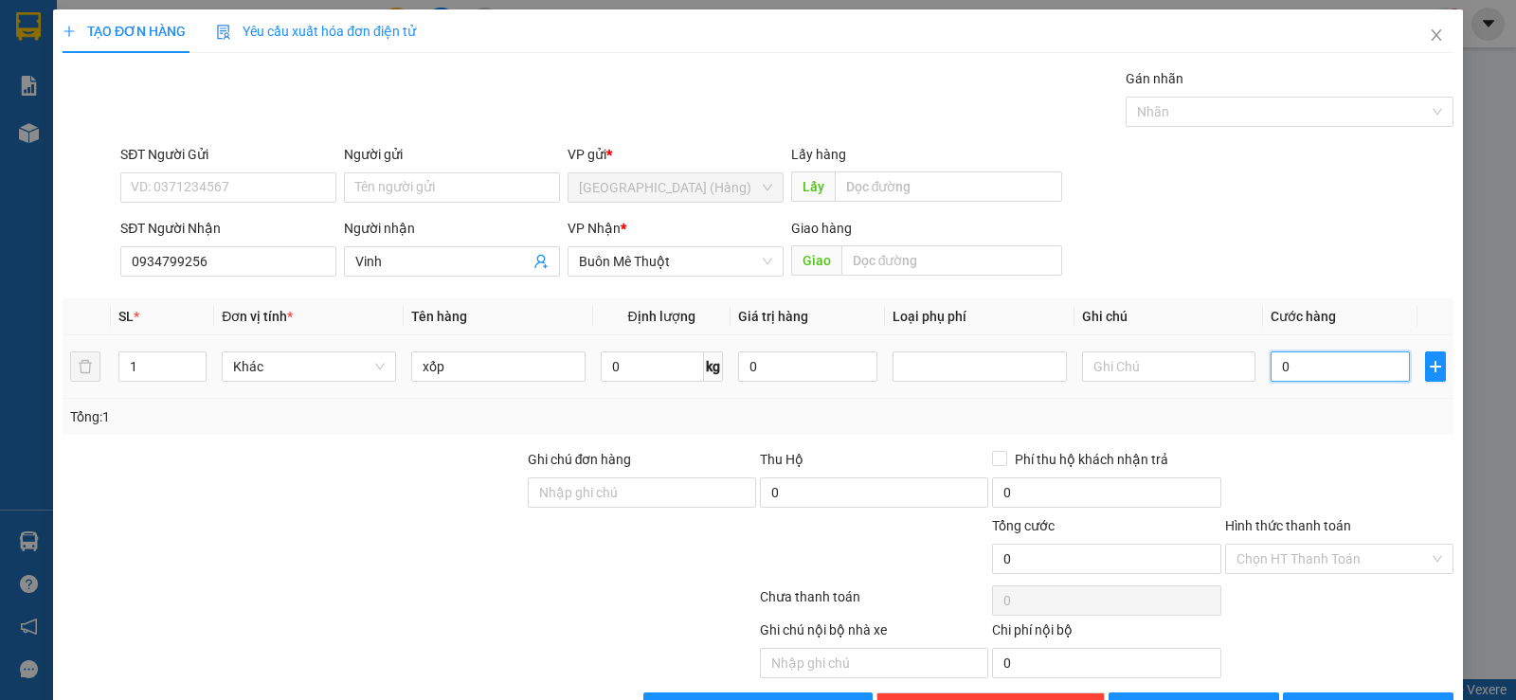
drag, startPoint x: 1307, startPoint y: 309, endPoint x: 1307, endPoint y: 347, distance: 37.9
click at [1307, 351] on input "0" at bounding box center [1340, 366] width 139 height 30
type input "5"
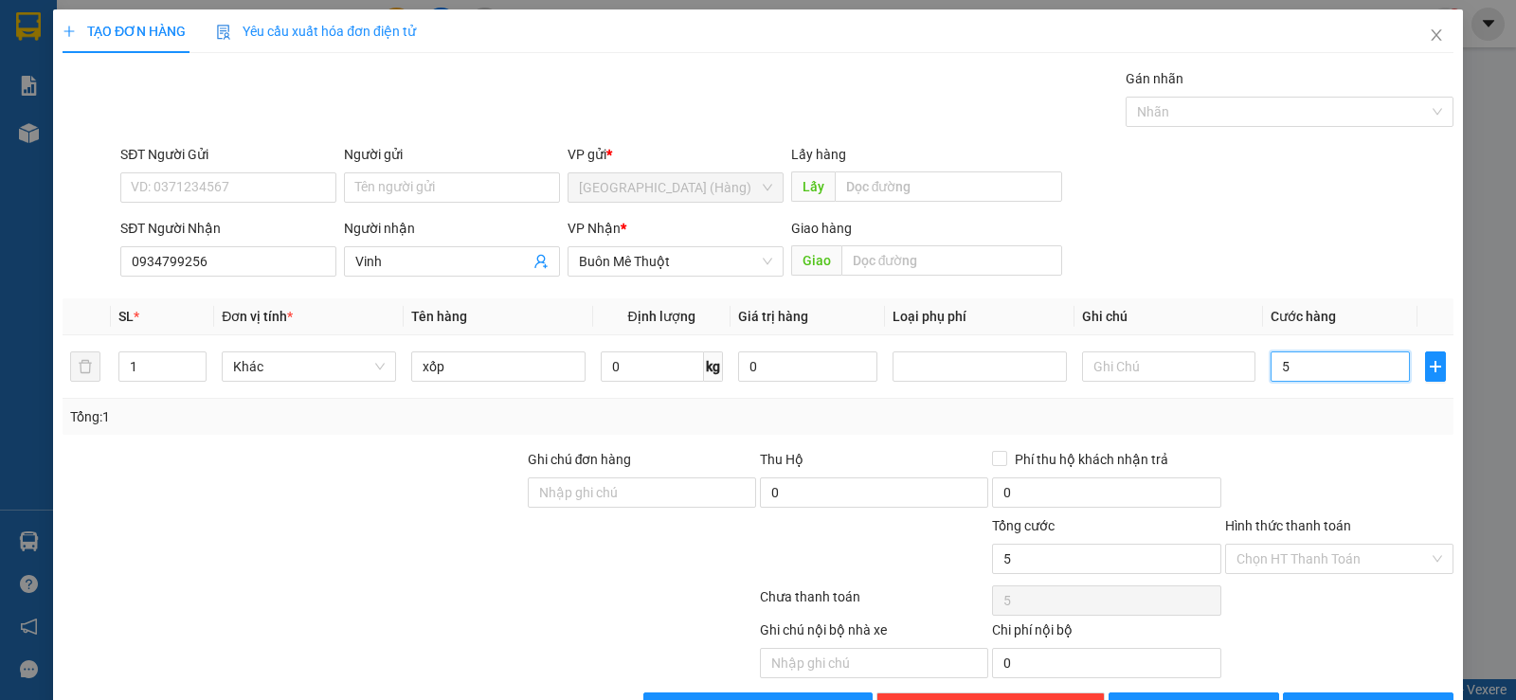
type input "50"
type input "500"
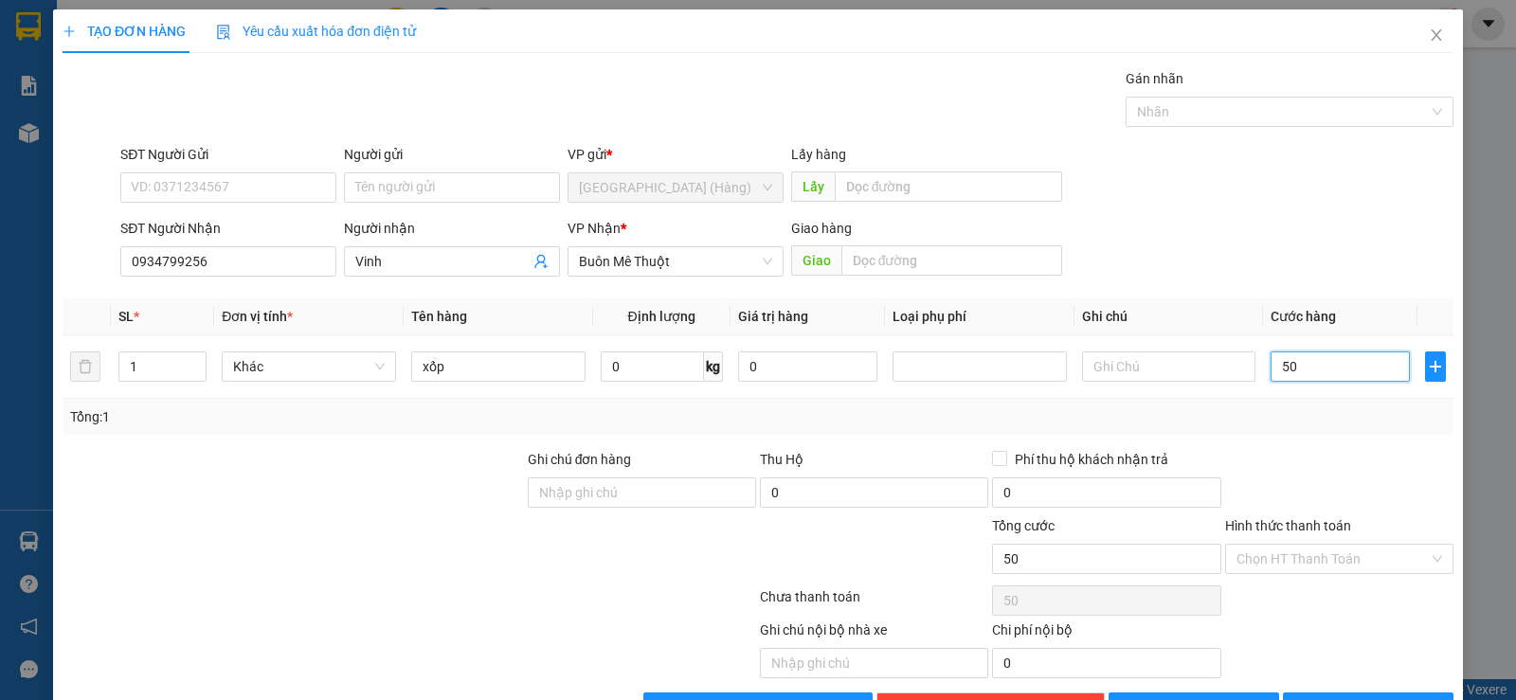
type input "500"
type input "5.000"
type input "50.000"
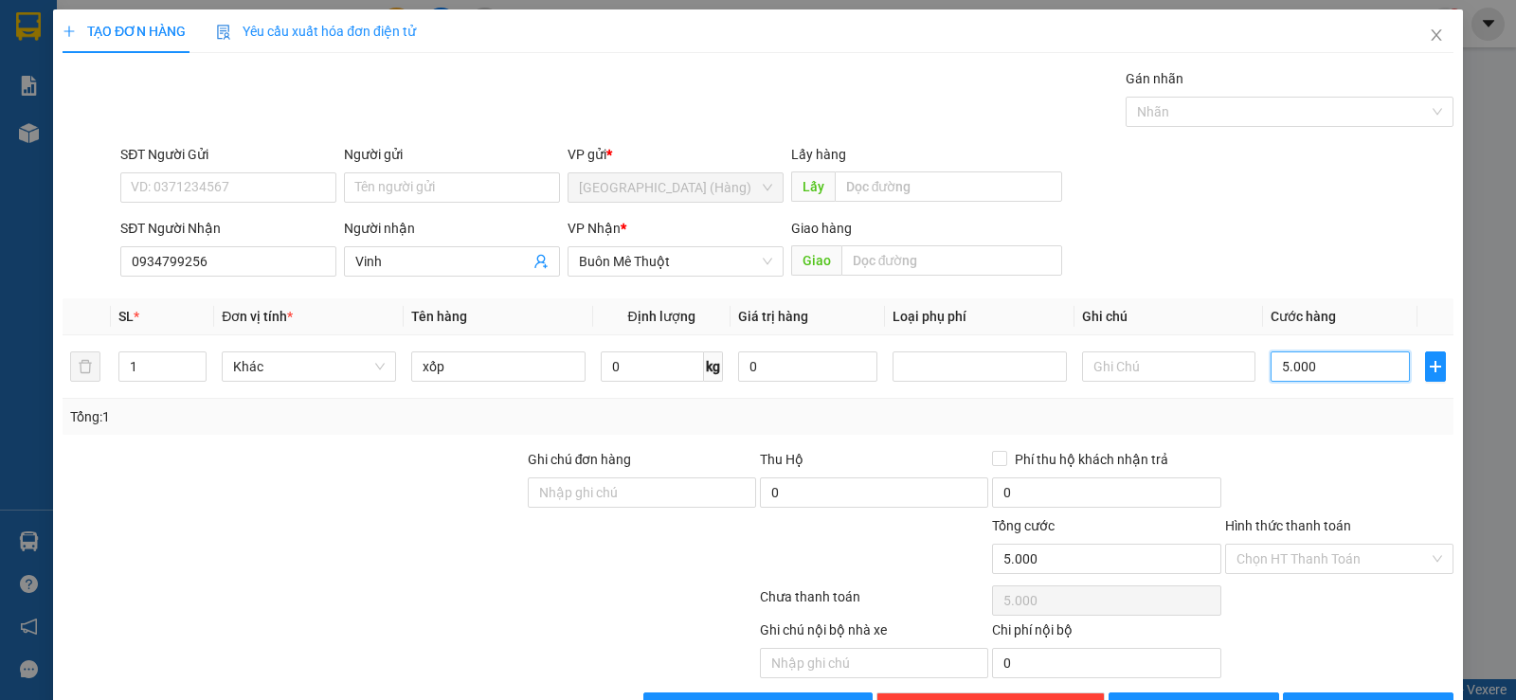
type input "50.000"
click at [1262, 545] on input "Hình thức thanh toán" at bounding box center [1332, 559] width 192 height 28
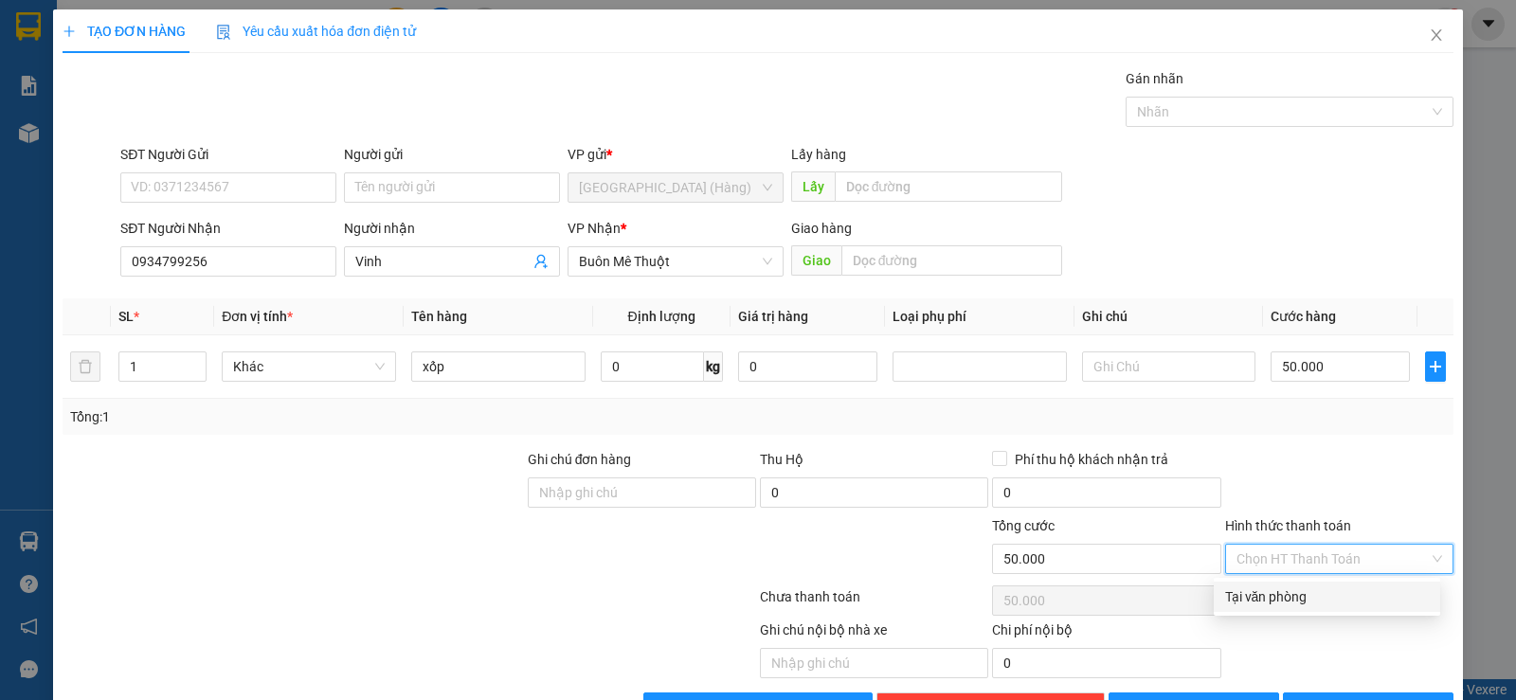
drag, startPoint x: 1263, startPoint y: 536, endPoint x: 1515, endPoint y: 642, distance: 273.4
click at [1264, 586] on div "Tại văn phòng" at bounding box center [1327, 596] width 204 height 21
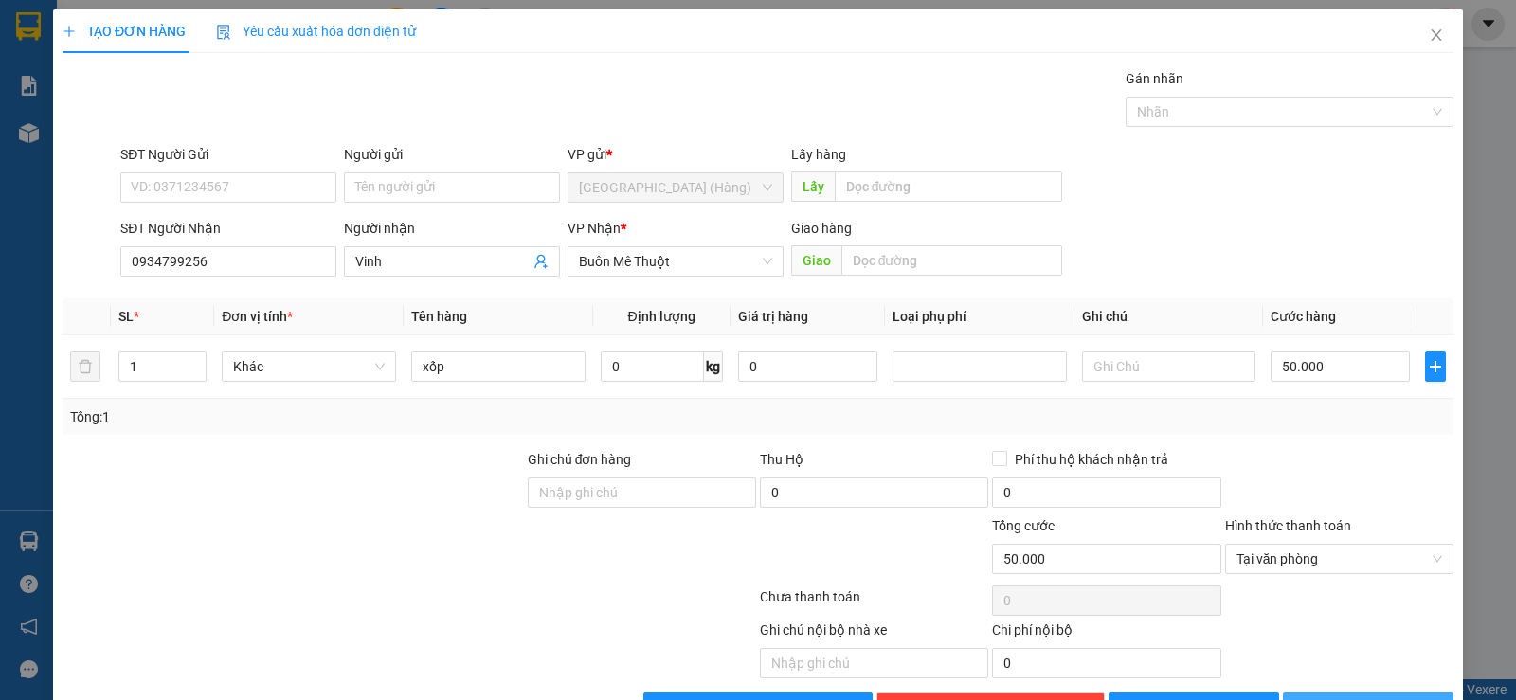
click at [1310, 699] on icon "printer" at bounding box center [1304, 707] width 12 height 12
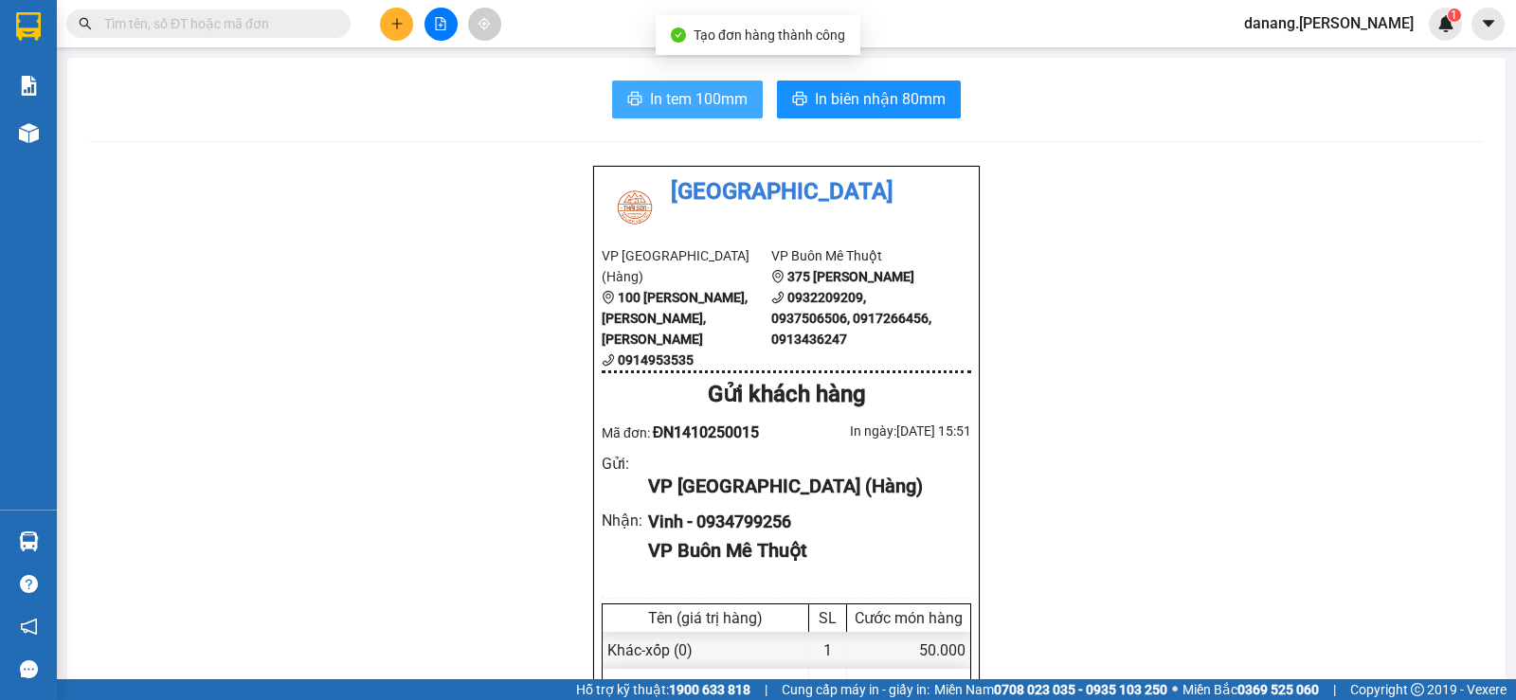
drag, startPoint x: 677, startPoint y: 107, endPoint x: 658, endPoint y: 99, distance: 21.3
click at [676, 106] on span "In tem 100mm" at bounding box center [699, 99] width 98 height 24
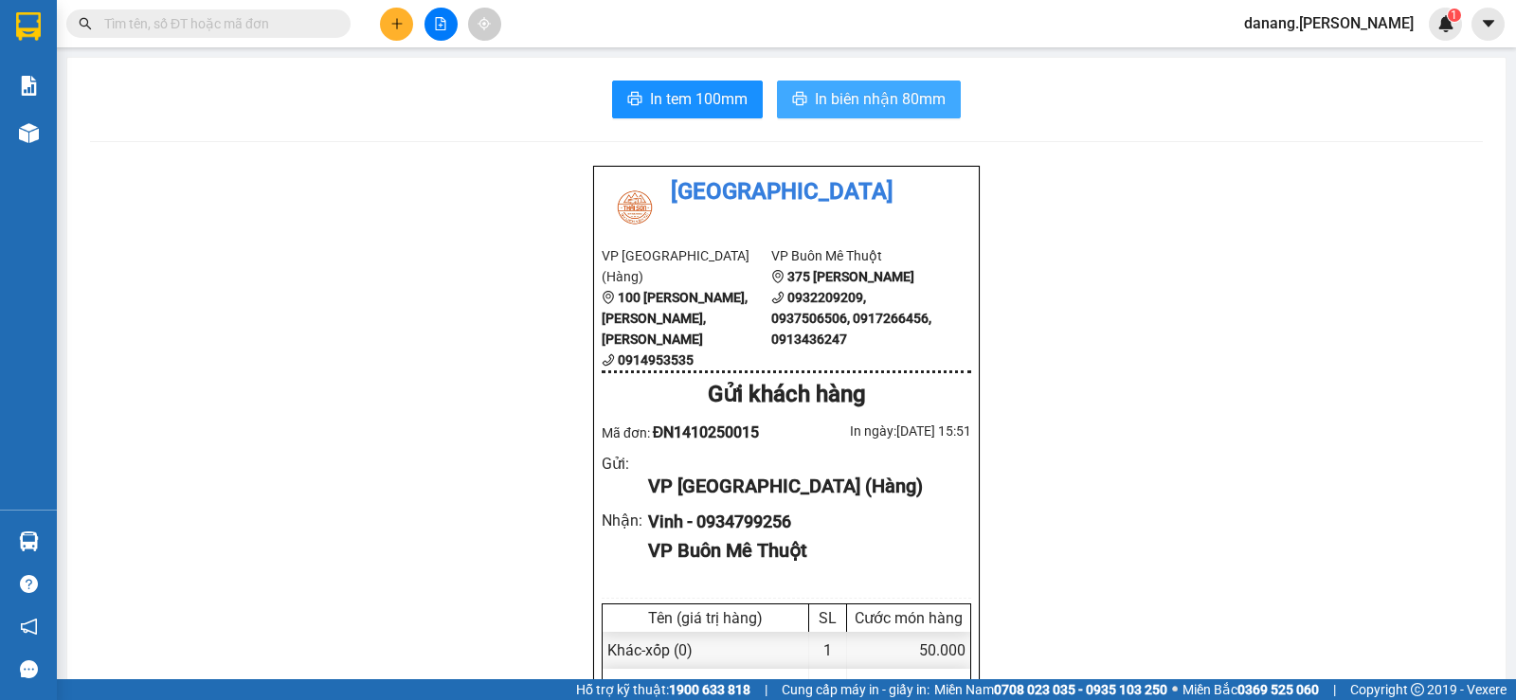
click at [815, 103] on span "In biên nhận 80mm" at bounding box center [880, 99] width 131 height 24
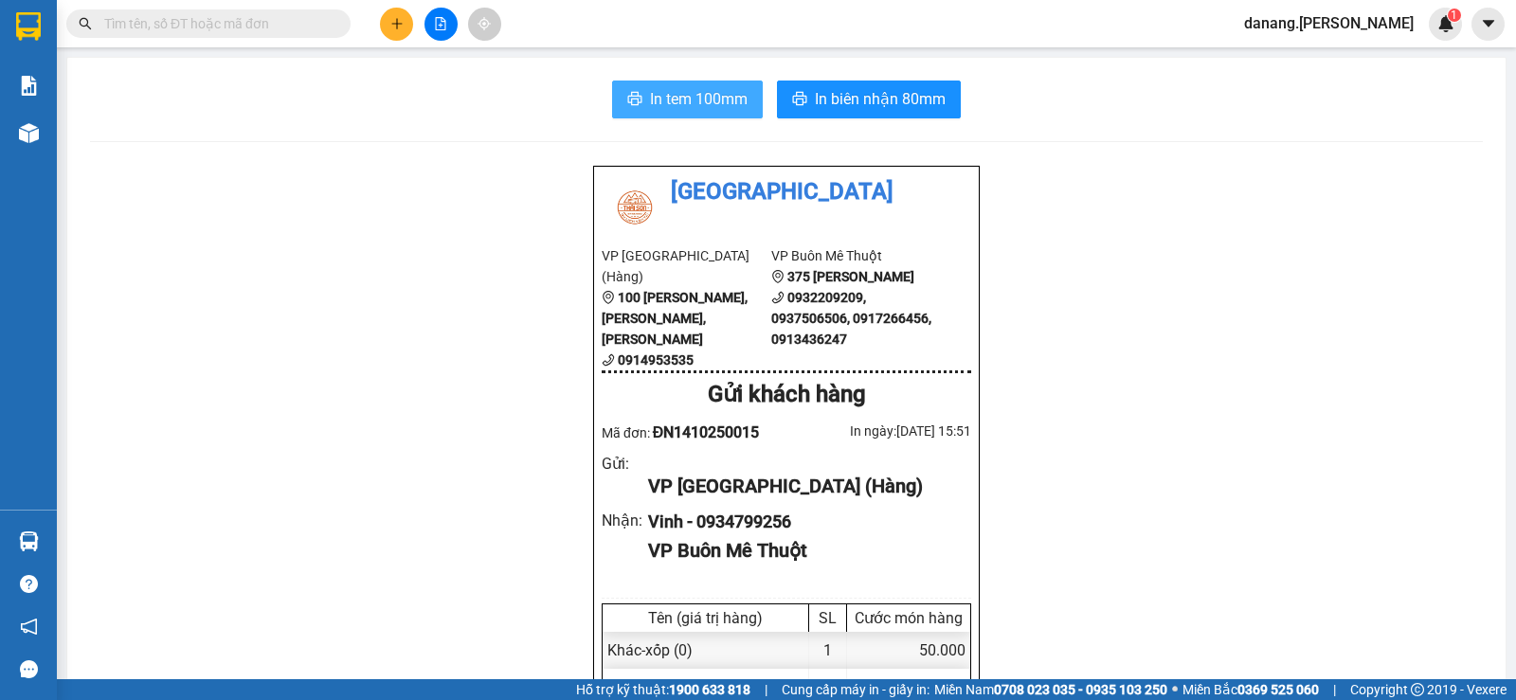
click at [659, 95] on span "In tem 100mm" at bounding box center [699, 99] width 98 height 24
click at [392, 23] on icon "plus" at bounding box center [396, 23] width 13 height 13
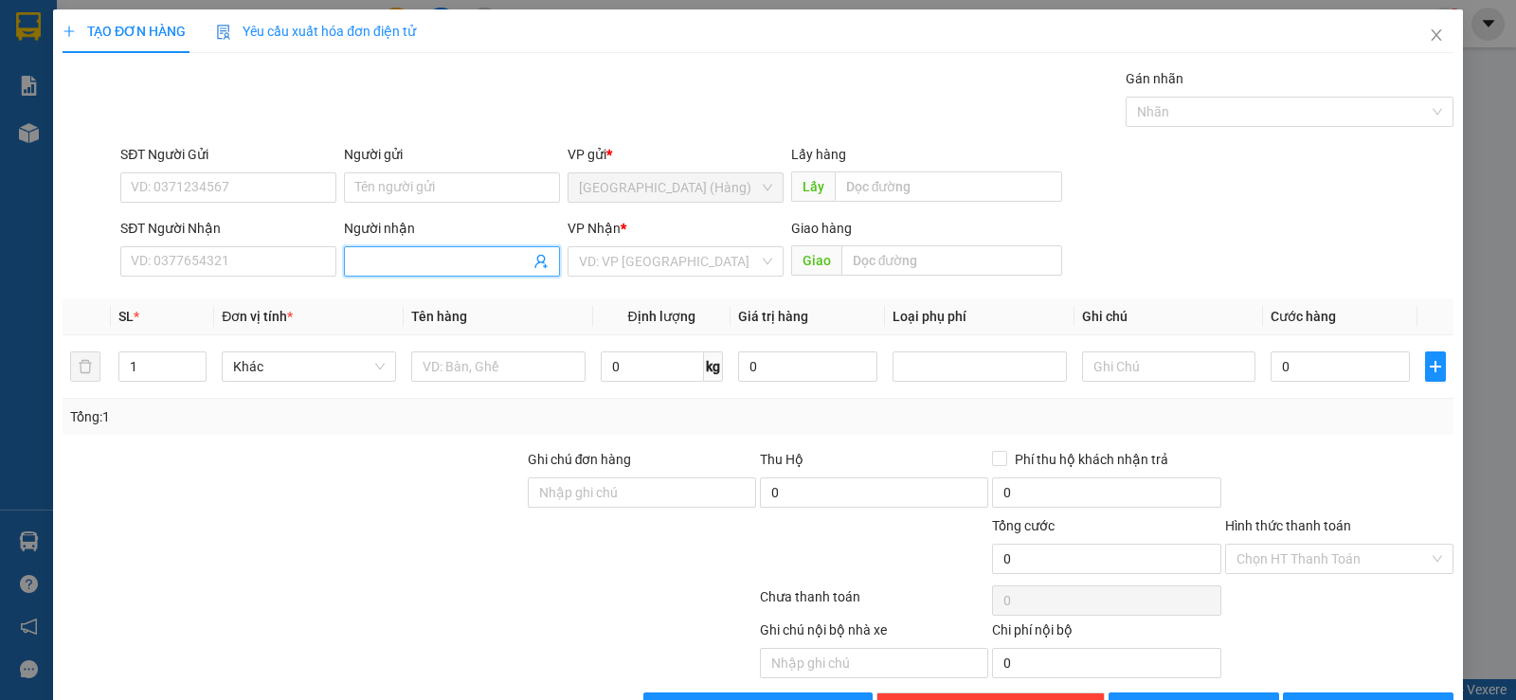
click at [413, 266] on input "Người nhận" at bounding box center [442, 261] width 174 height 21
type input "Phú an"
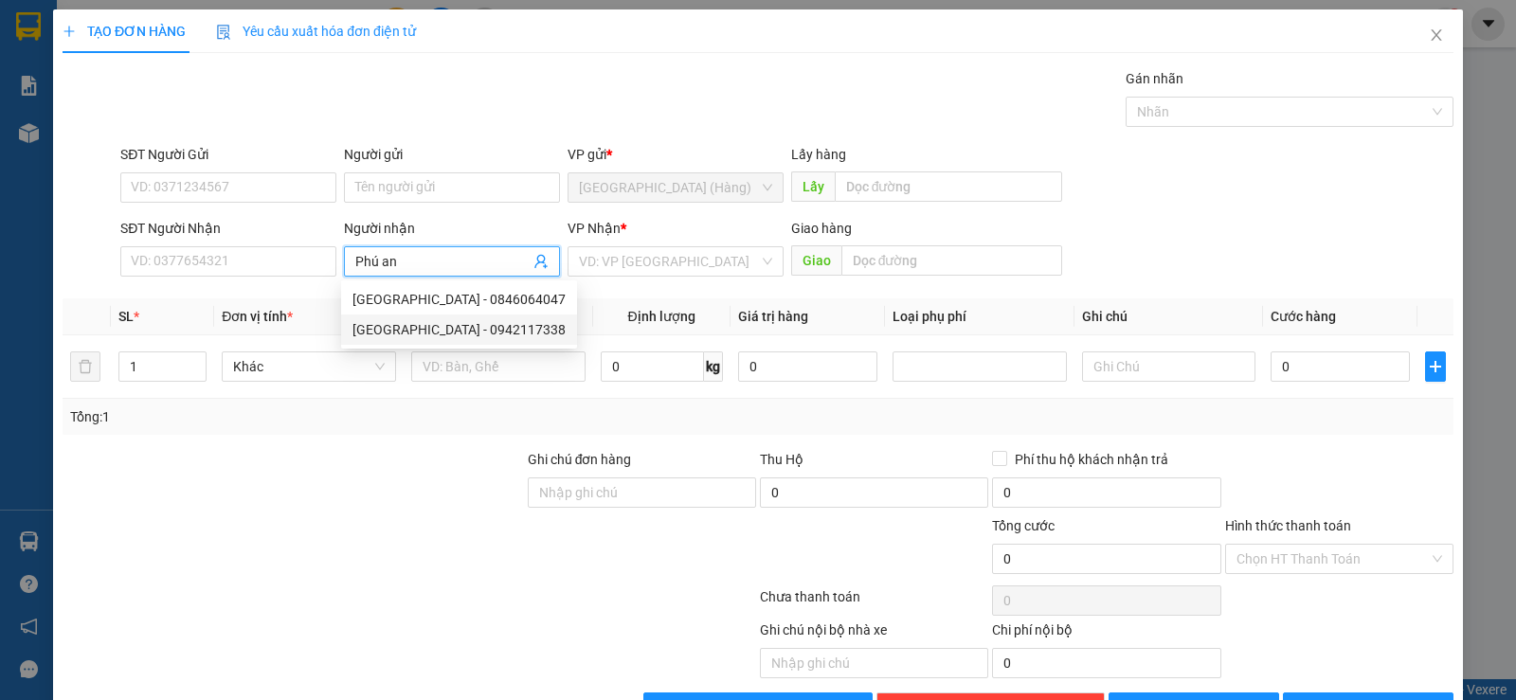
click at [436, 330] on div "[GEOGRAPHIC_DATA] - 0942117338" at bounding box center [458, 329] width 213 height 21
type input "0942117338"
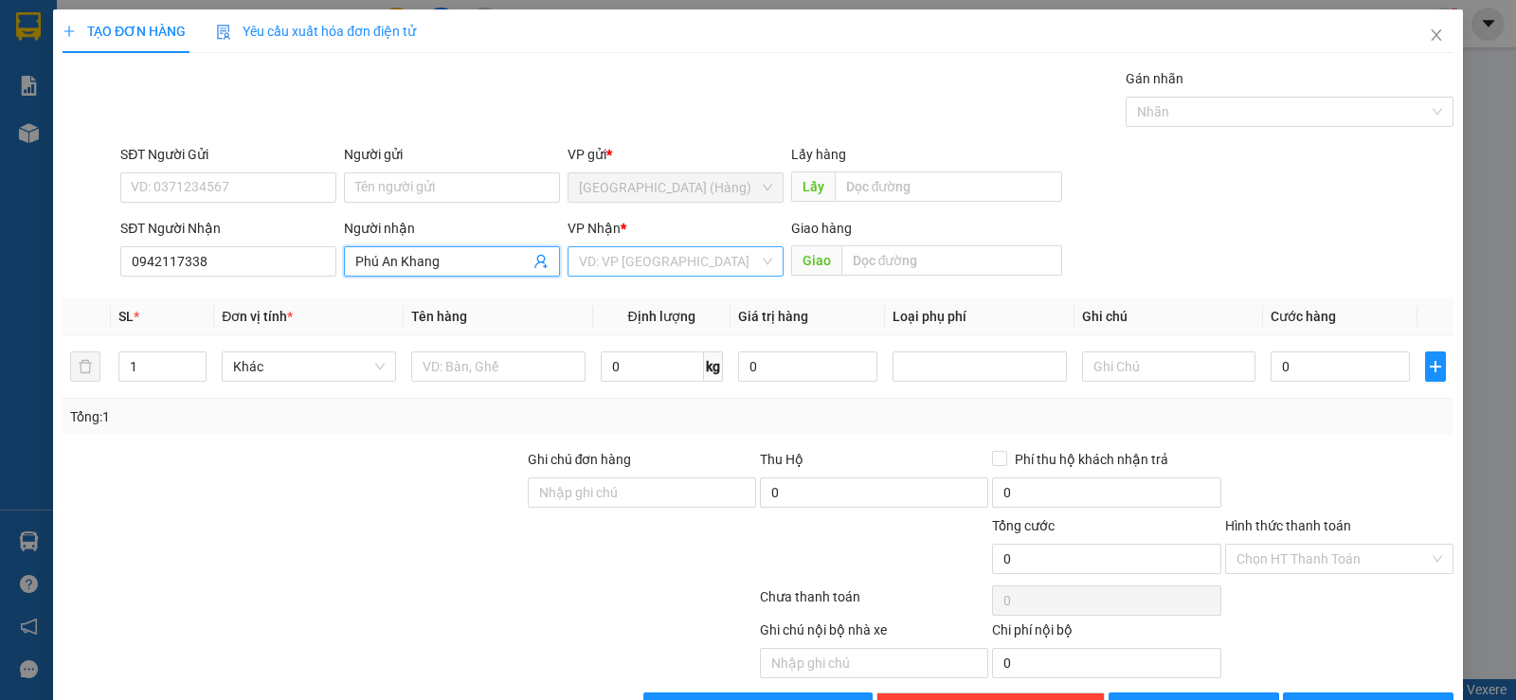
type input "Phú An Khang"
click at [667, 274] on input "search" at bounding box center [669, 261] width 180 height 28
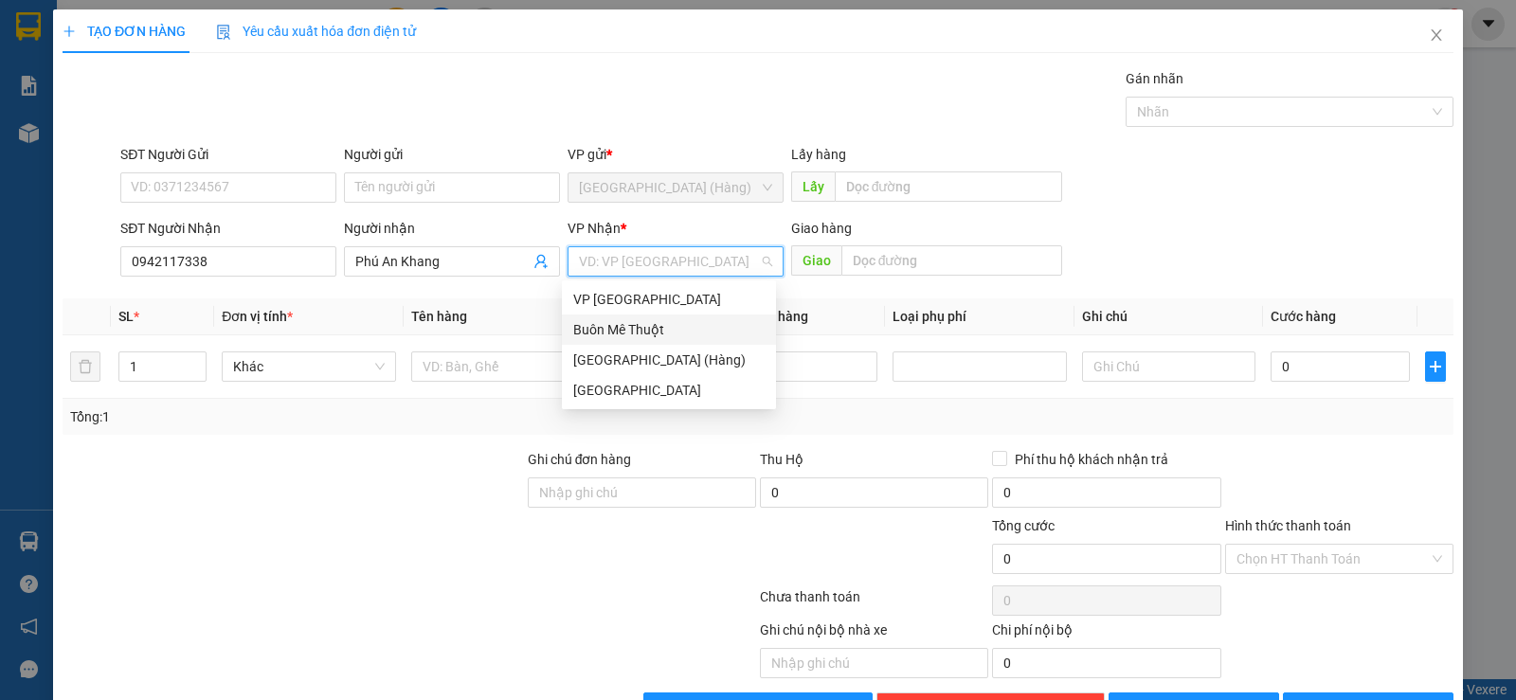
drag, startPoint x: 643, startPoint y: 329, endPoint x: 895, endPoint y: 315, distance: 252.4
click at [647, 329] on div "Buôn Mê Thuột" at bounding box center [668, 329] width 191 height 21
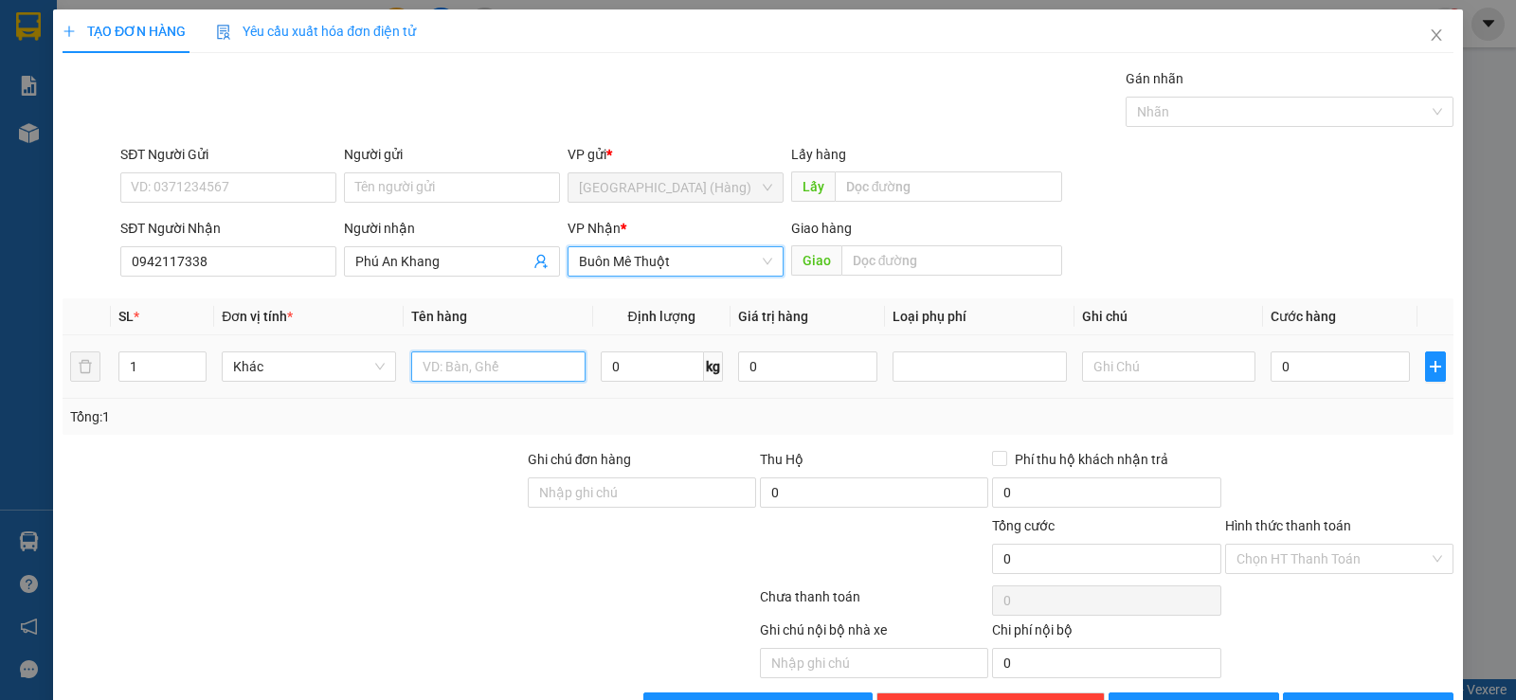
click at [509, 372] on input "text" at bounding box center [498, 366] width 174 height 30
type input "kiện"
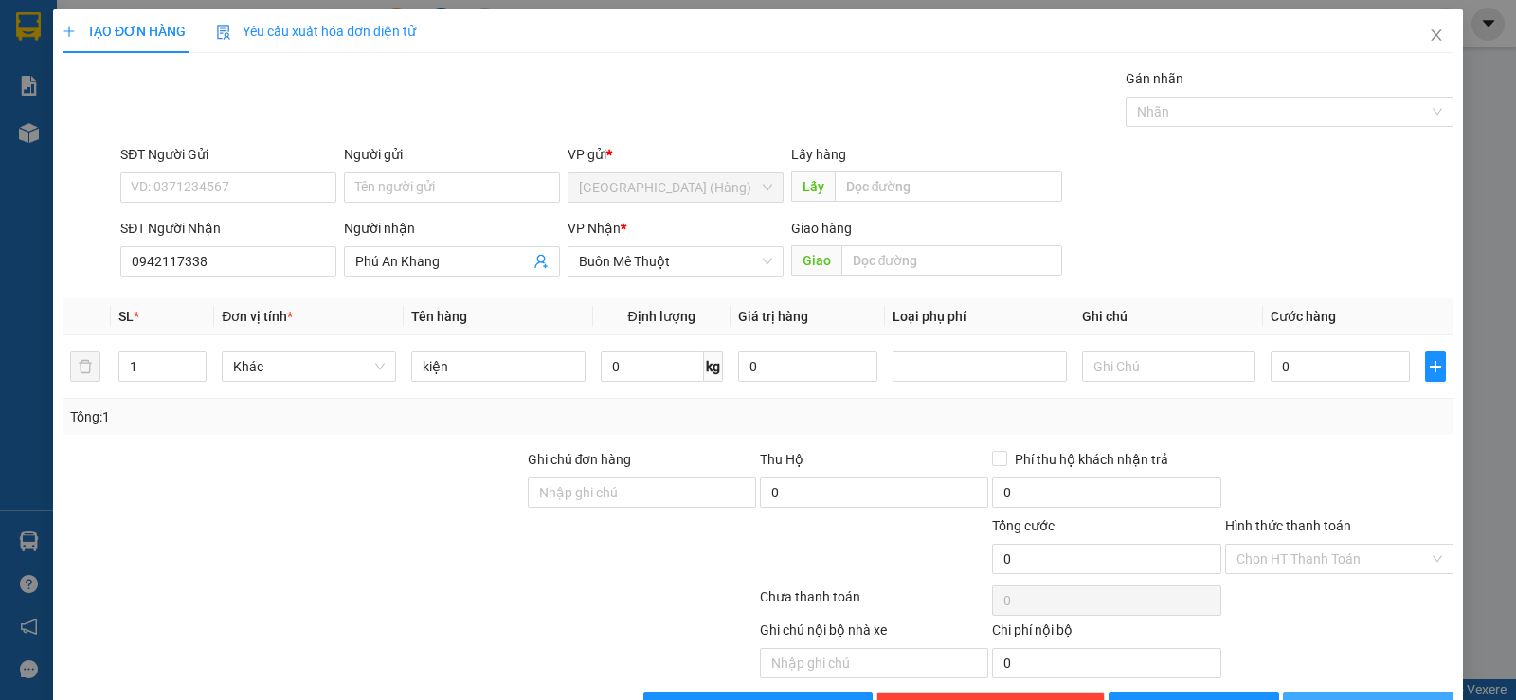
click at [1340, 697] on span "[PERSON_NAME] và In" at bounding box center [1385, 707] width 133 height 21
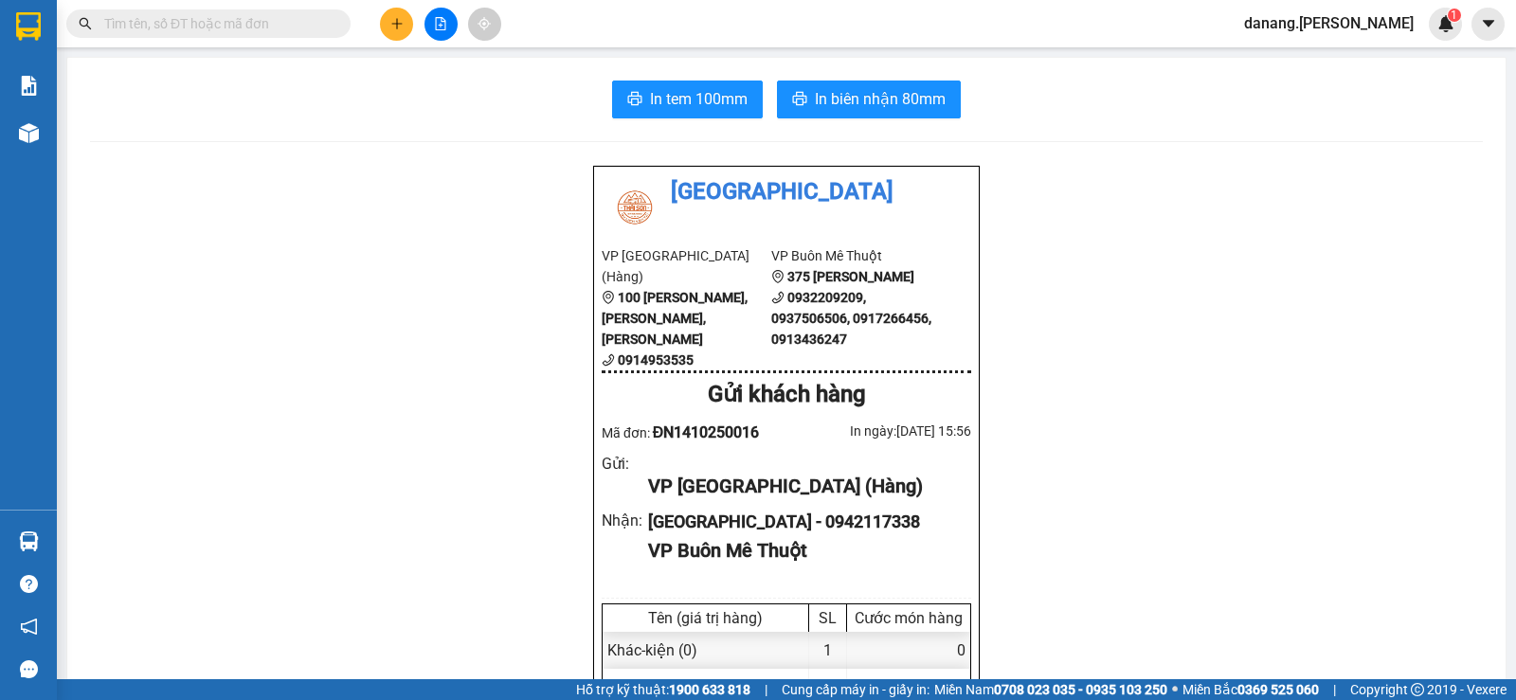
drag, startPoint x: 382, startPoint y: 32, endPoint x: 396, endPoint y: 32, distance: 14.2
click at [396, 32] on button at bounding box center [396, 24] width 33 height 33
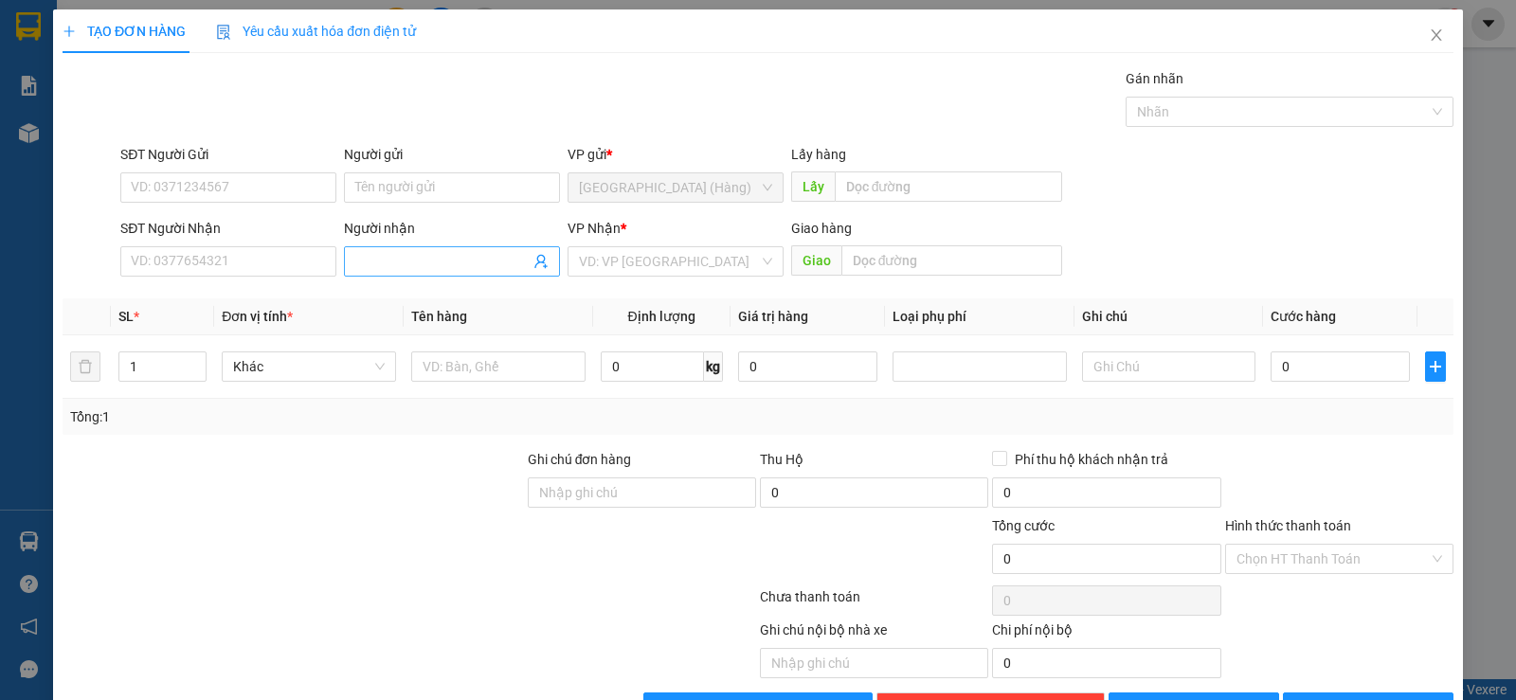
click at [383, 251] on input "Người nhận" at bounding box center [442, 261] width 174 height 21
click at [235, 278] on div "SĐT Người Nhận VD: 0377654321" at bounding box center [228, 251] width 216 height 66
click at [219, 267] on input "SĐT Người Nhận" at bounding box center [228, 261] width 216 height 30
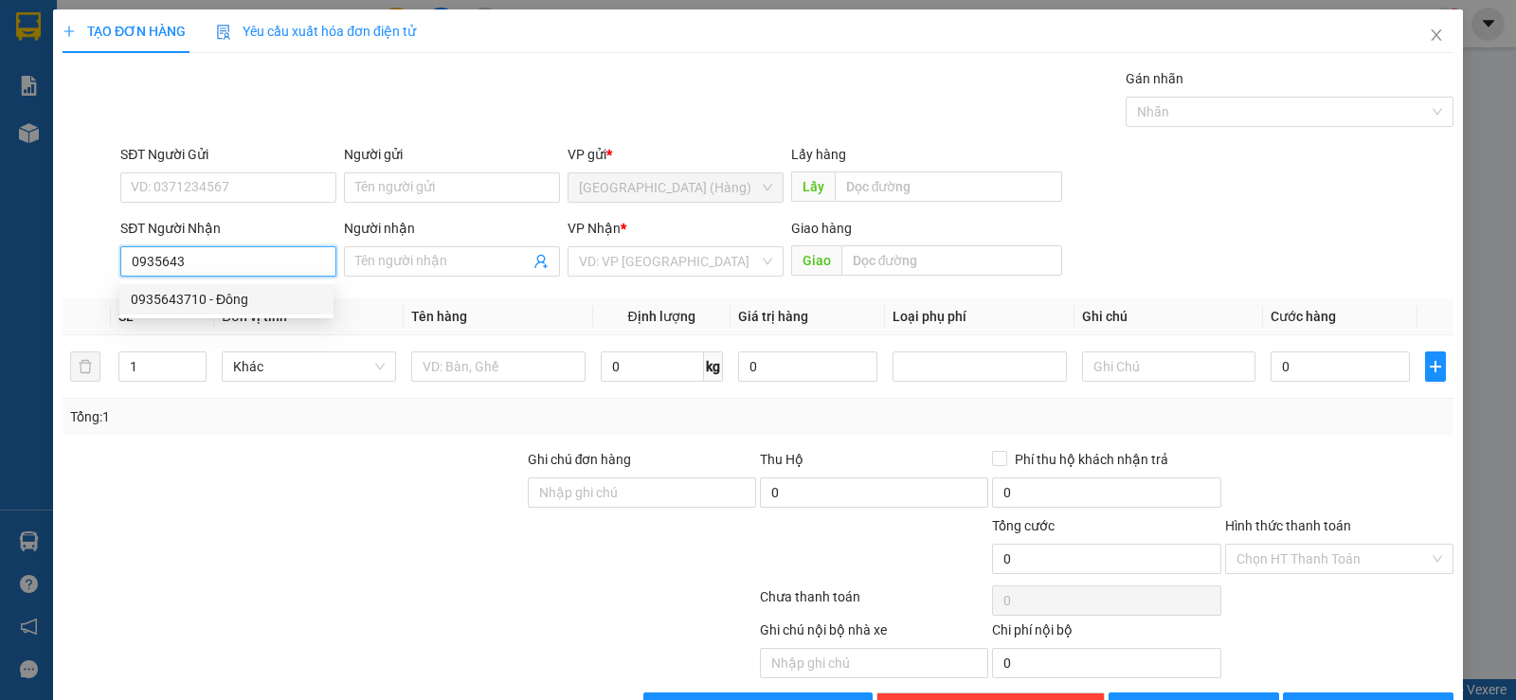
click at [157, 264] on input "0935643" at bounding box center [228, 261] width 216 height 30
click at [225, 299] on div "0931643435 - Loan" at bounding box center [226, 299] width 191 height 21
type input "0931643435"
type input "Loan"
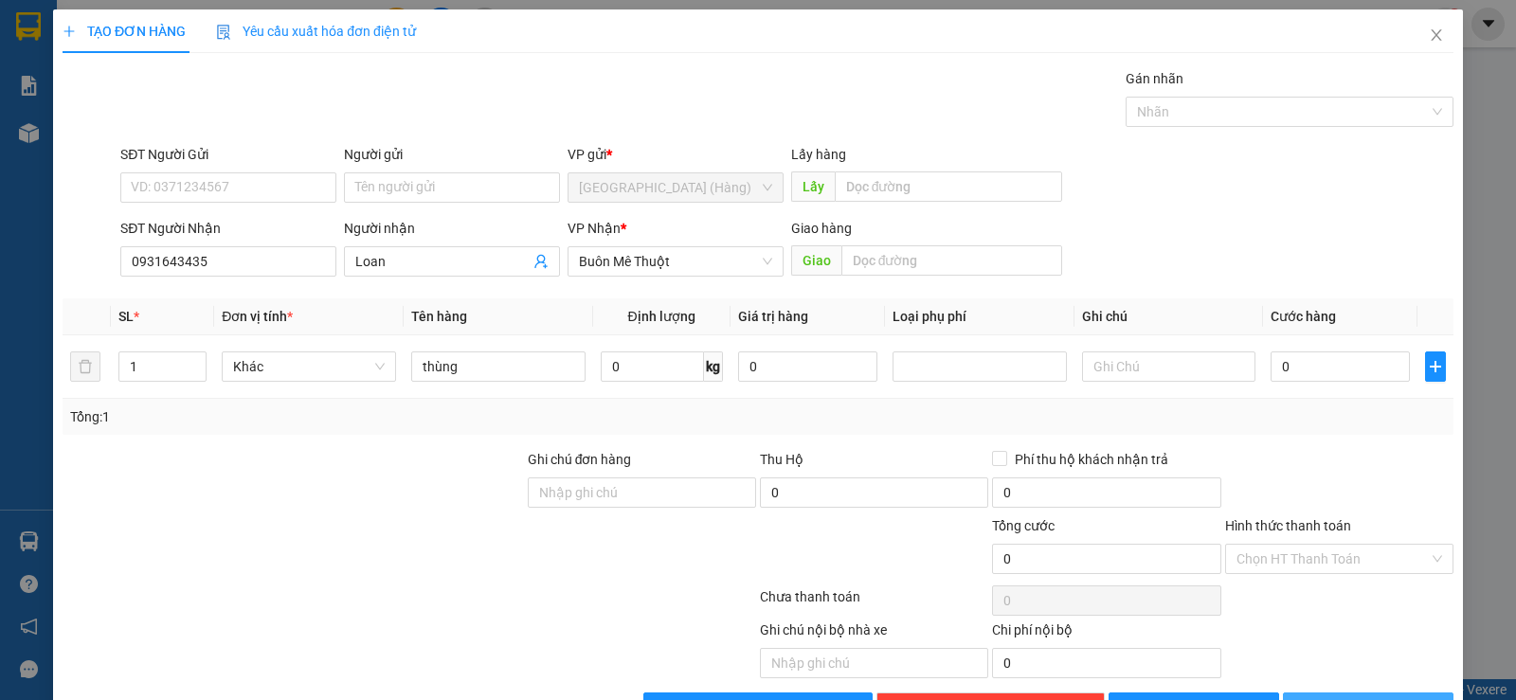
click at [1368, 697] on span "[PERSON_NAME] và In" at bounding box center [1385, 707] width 133 height 21
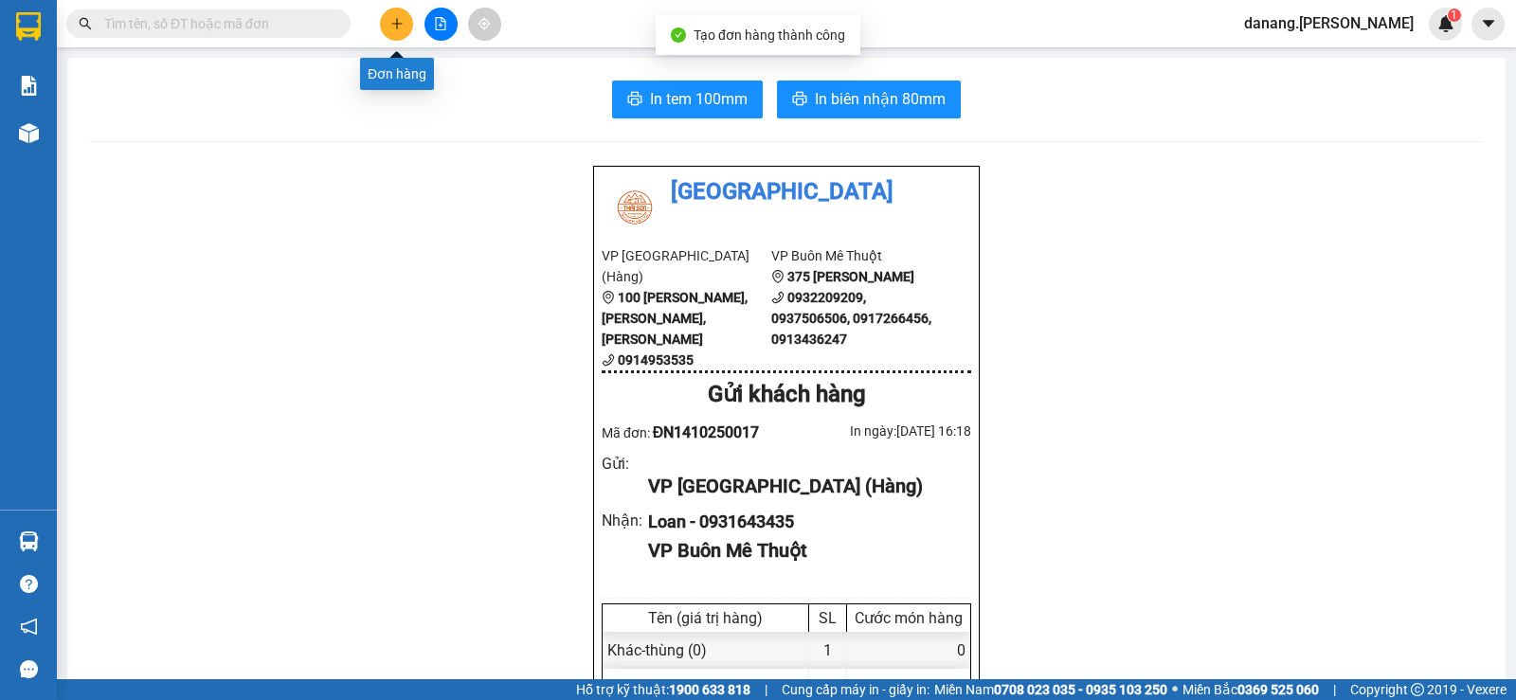
click at [398, 24] on icon "plus" at bounding box center [396, 23] width 10 height 1
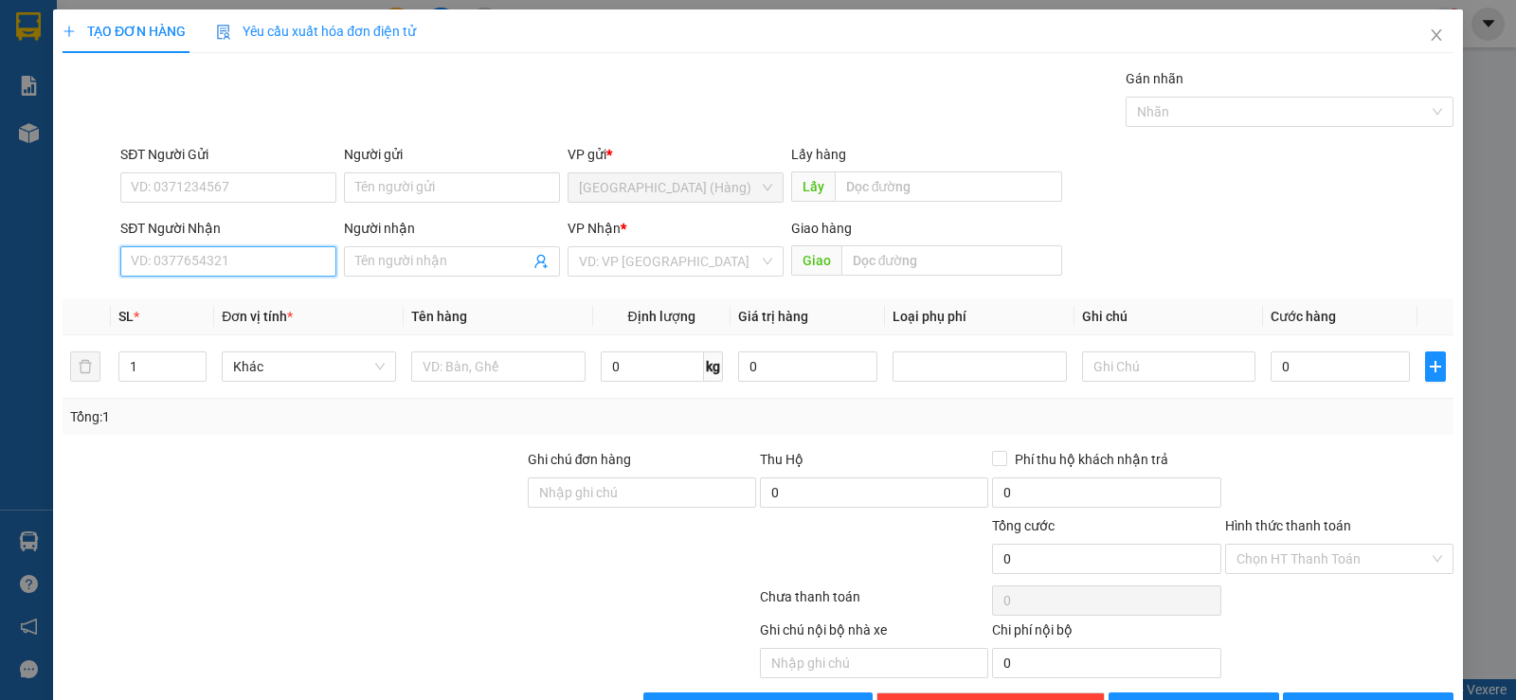
click at [154, 251] on input "SĐT Người Nhận" at bounding box center [228, 261] width 216 height 30
click at [189, 300] on div "0945854477" at bounding box center [226, 299] width 191 height 21
type input "0945854477"
type input "2"
click at [193, 362] on icon "up" at bounding box center [196, 362] width 6 height 4
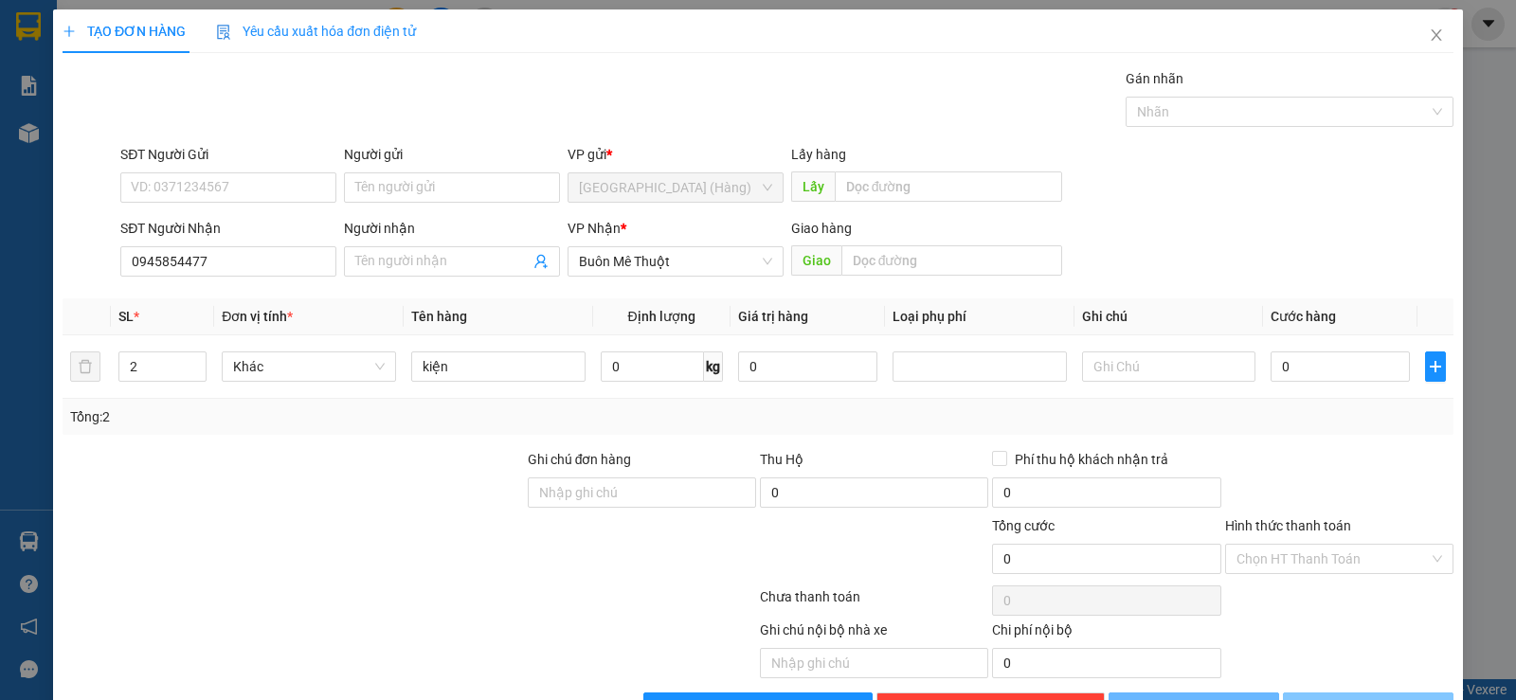
drag, startPoint x: 1339, startPoint y: 652, endPoint x: 1038, endPoint y: 4, distance: 714.3
click at [1341, 697] on span "[PERSON_NAME] và In" at bounding box center [1385, 707] width 133 height 21
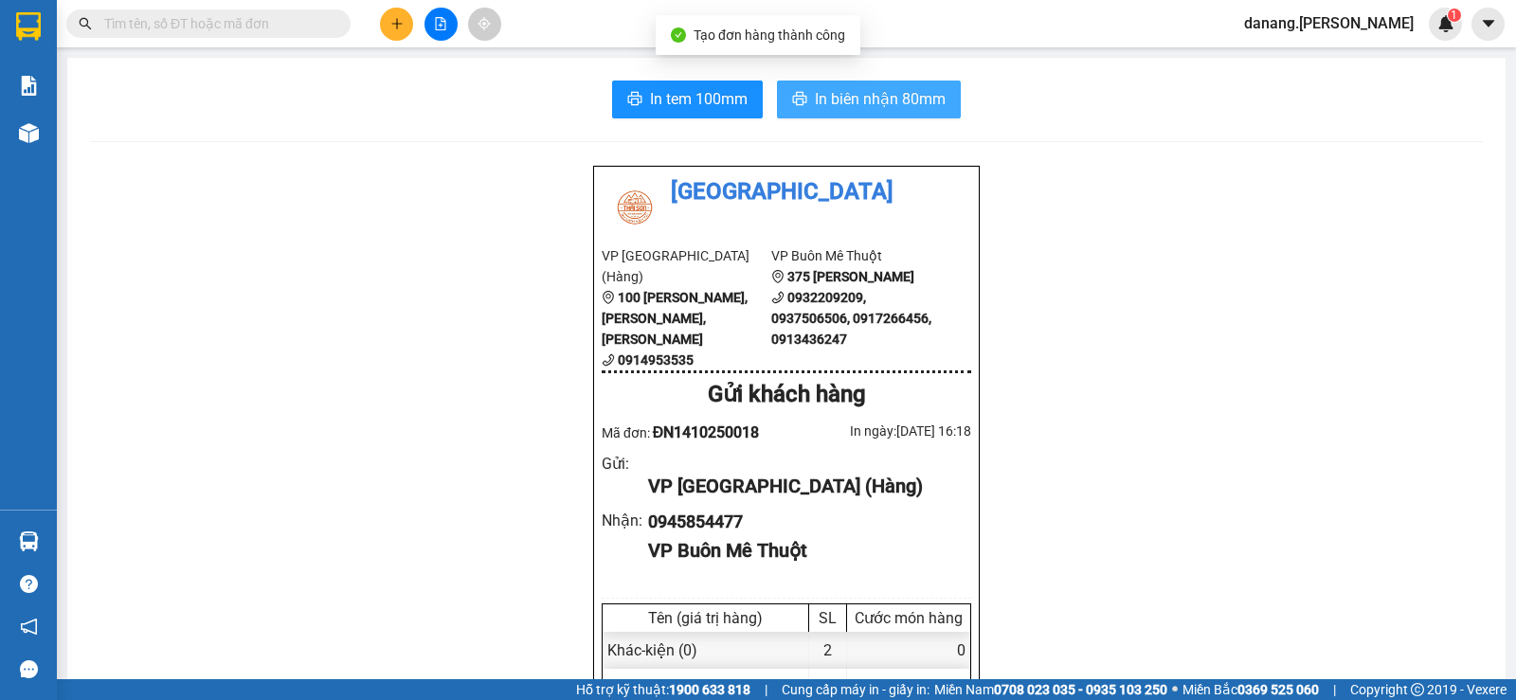
click at [874, 89] on span "In biên nhận 80mm" at bounding box center [880, 99] width 131 height 24
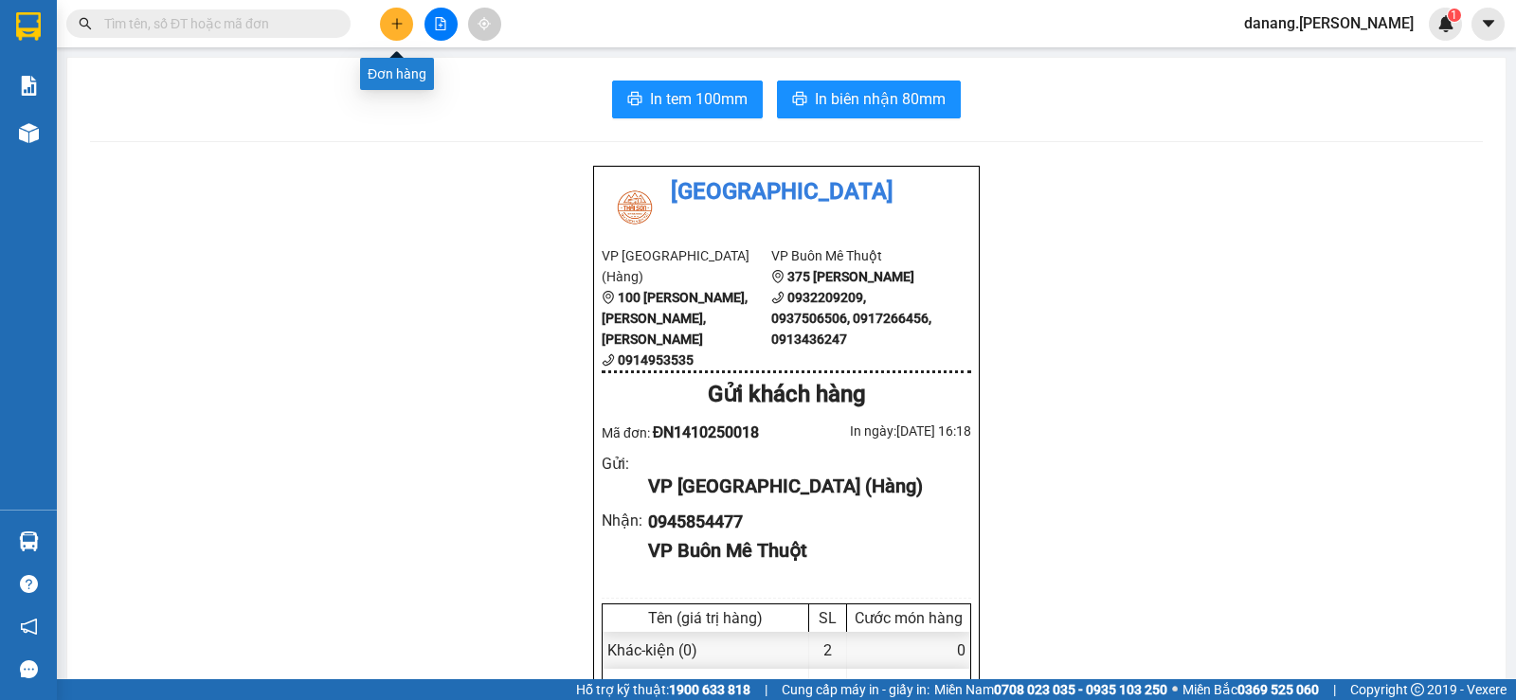
click at [394, 22] on icon "plus" at bounding box center [396, 23] width 13 height 13
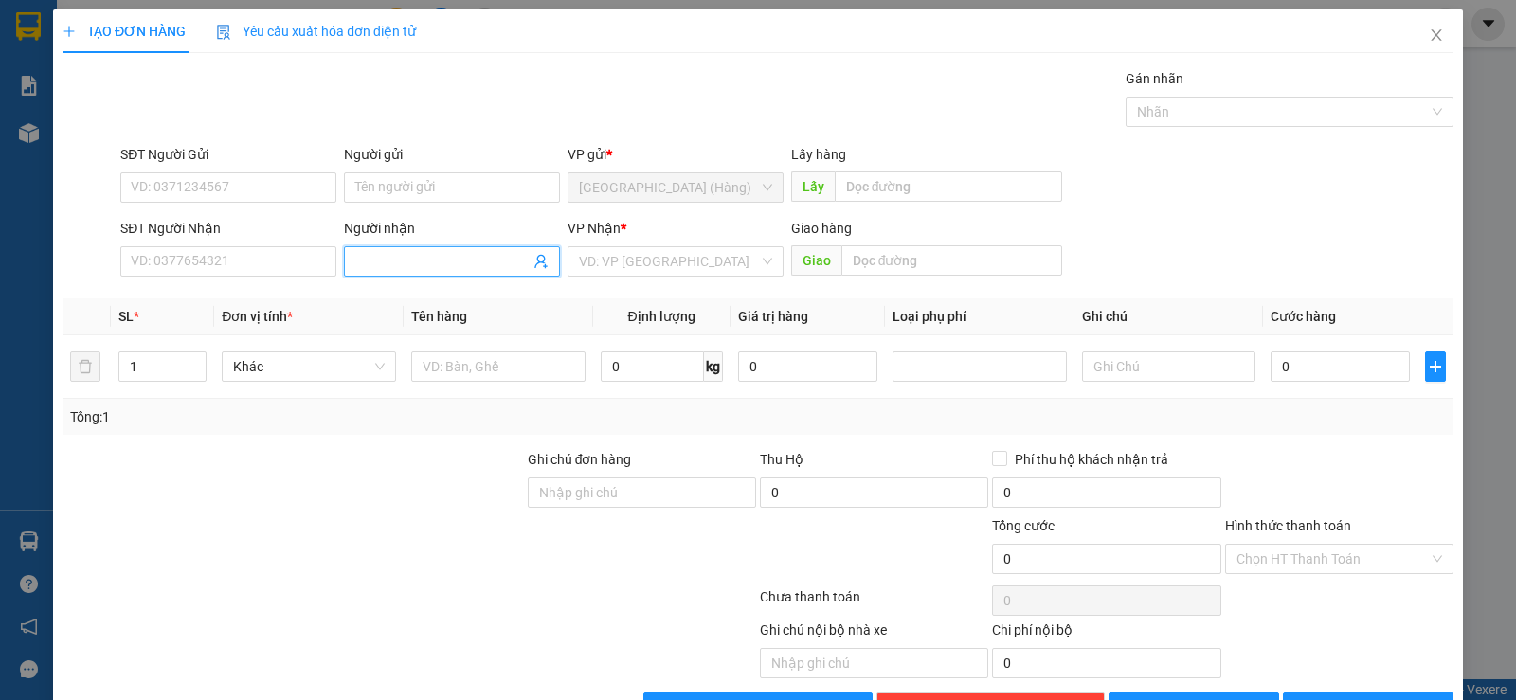
click at [393, 250] on span at bounding box center [452, 261] width 216 height 30
type input "Phán hoa"
click at [469, 305] on div "phán hoa - 0917335569" at bounding box center [447, 299] width 191 height 21
type input "0917335569"
type input "phán hoa"
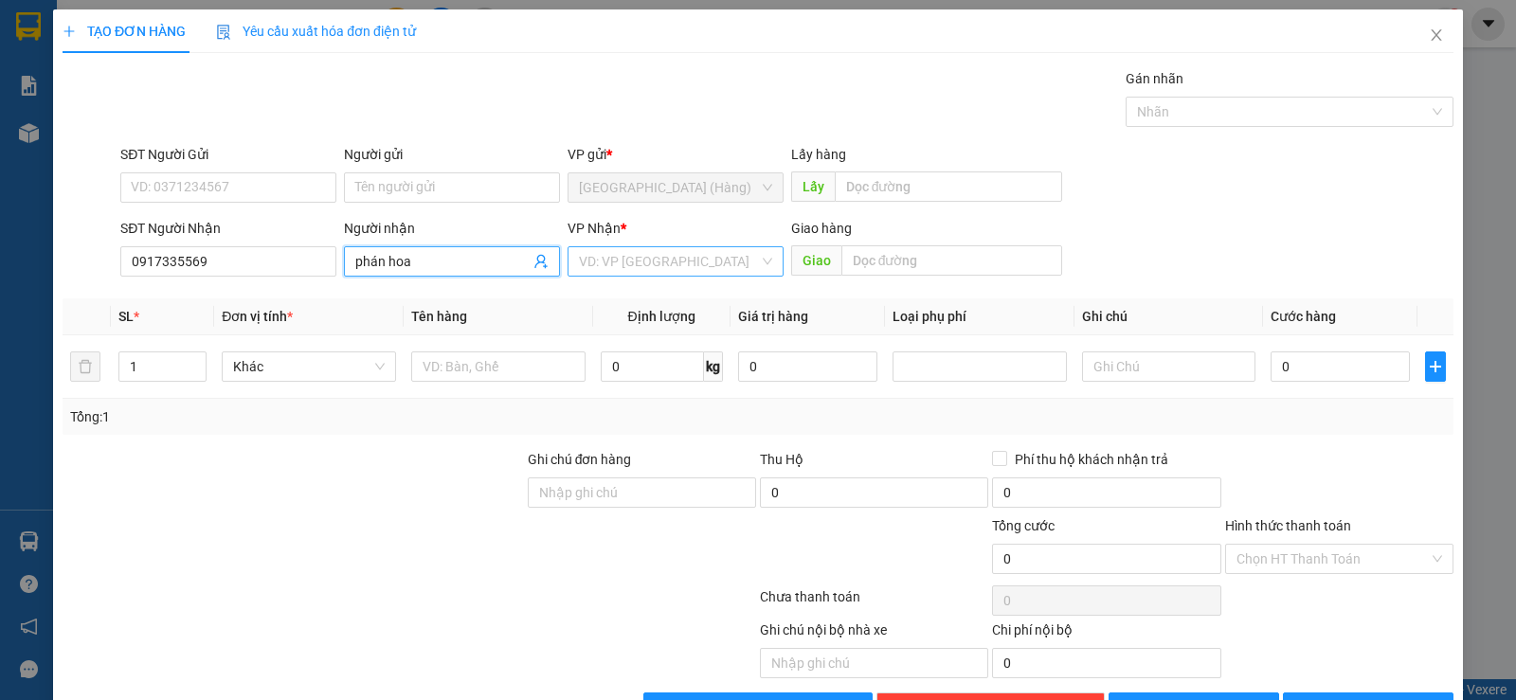
click at [612, 267] on input "search" at bounding box center [669, 261] width 180 height 28
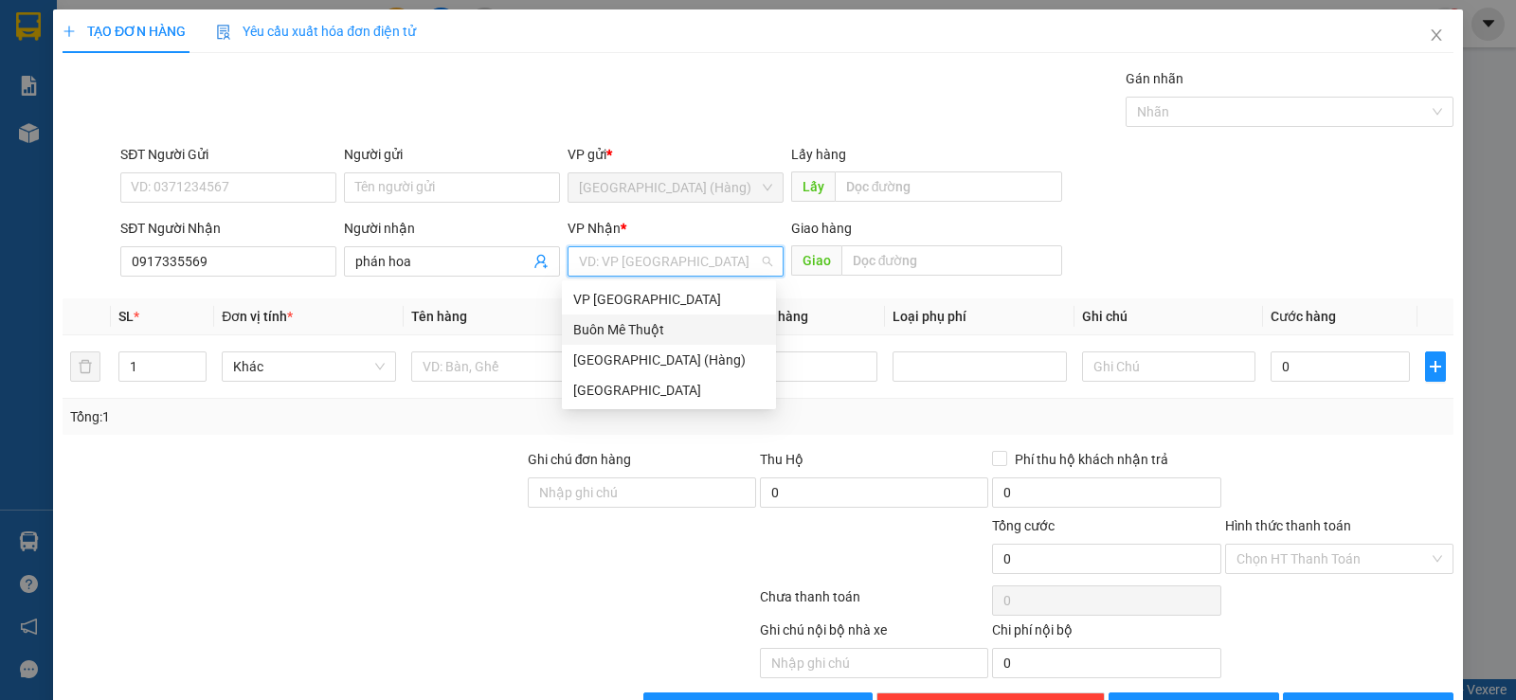
click at [625, 325] on div "Buôn Mê Thuột" at bounding box center [668, 329] width 191 height 21
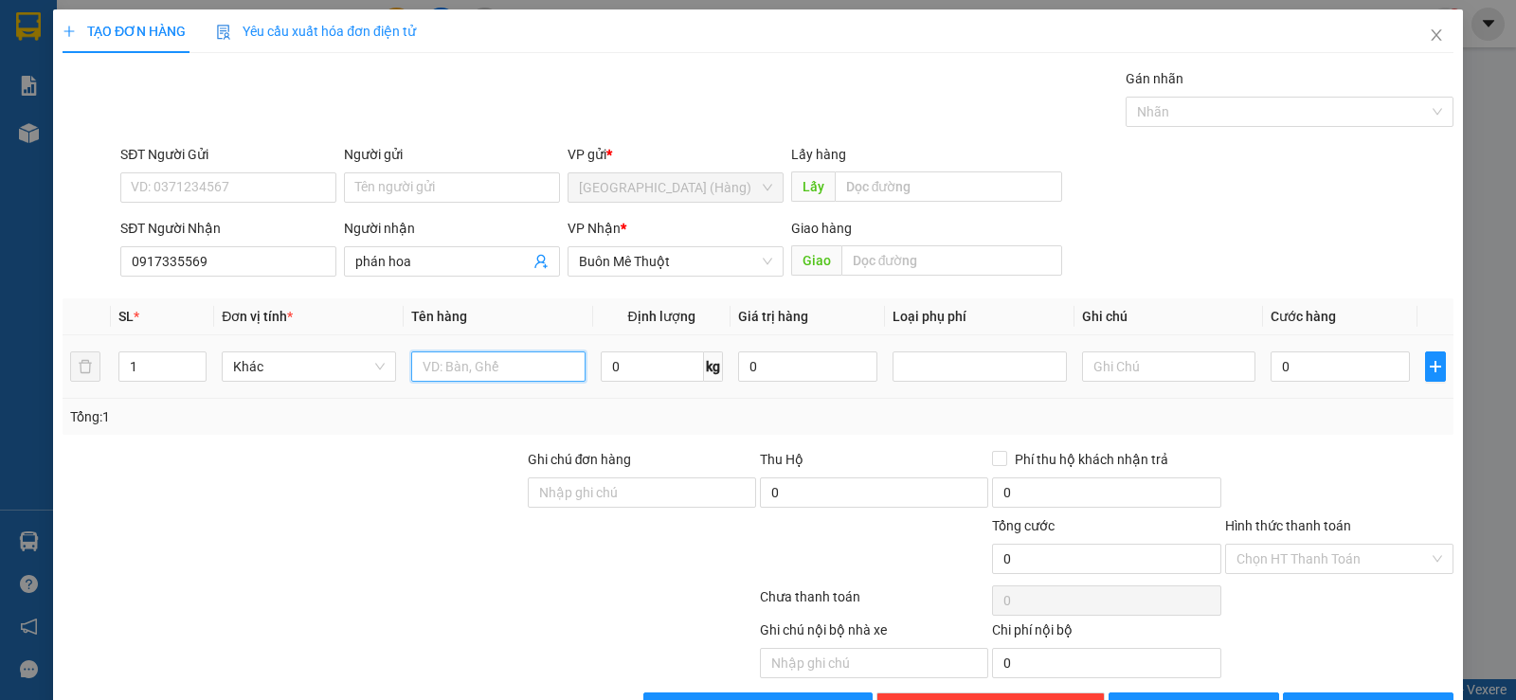
click at [469, 372] on input "text" at bounding box center [498, 366] width 174 height 30
type input "kiện"
click at [1337, 693] on button "[PERSON_NAME] và In" at bounding box center [1368, 708] width 171 height 30
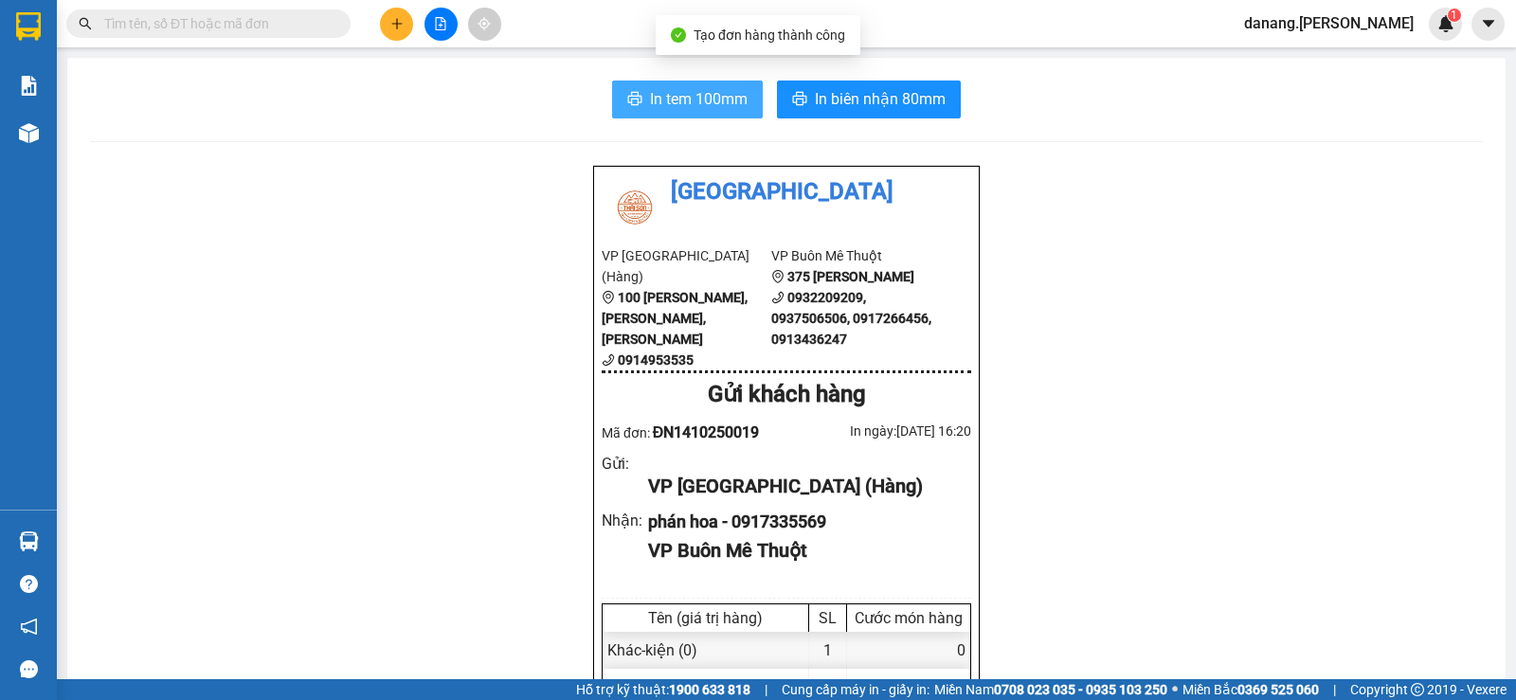
click at [658, 102] on span "In tem 100mm" at bounding box center [699, 99] width 98 height 24
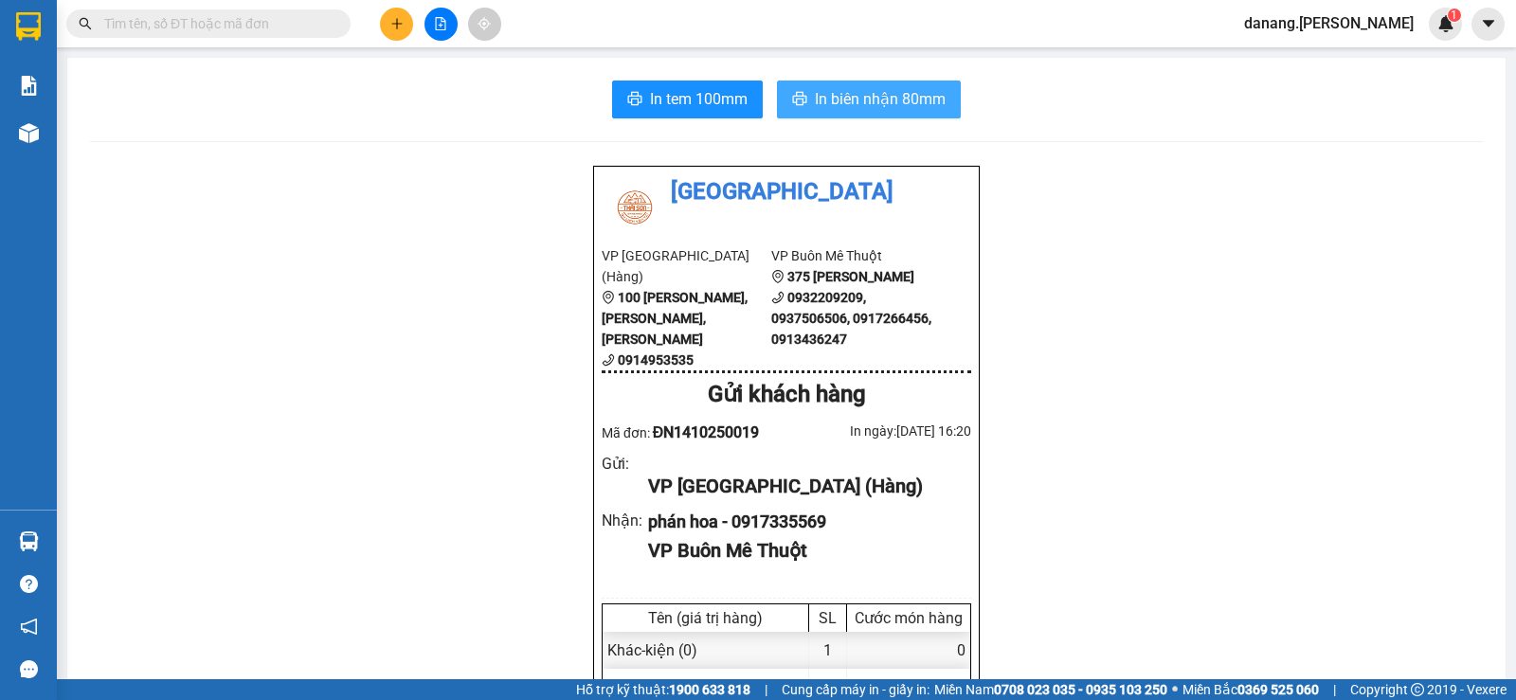
click at [864, 101] on span "In biên nhận 80mm" at bounding box center [880, 99] width 131 height 24
click at [391, 22] on icon "plus" at bounding box center [396, 23] width 13 height 13
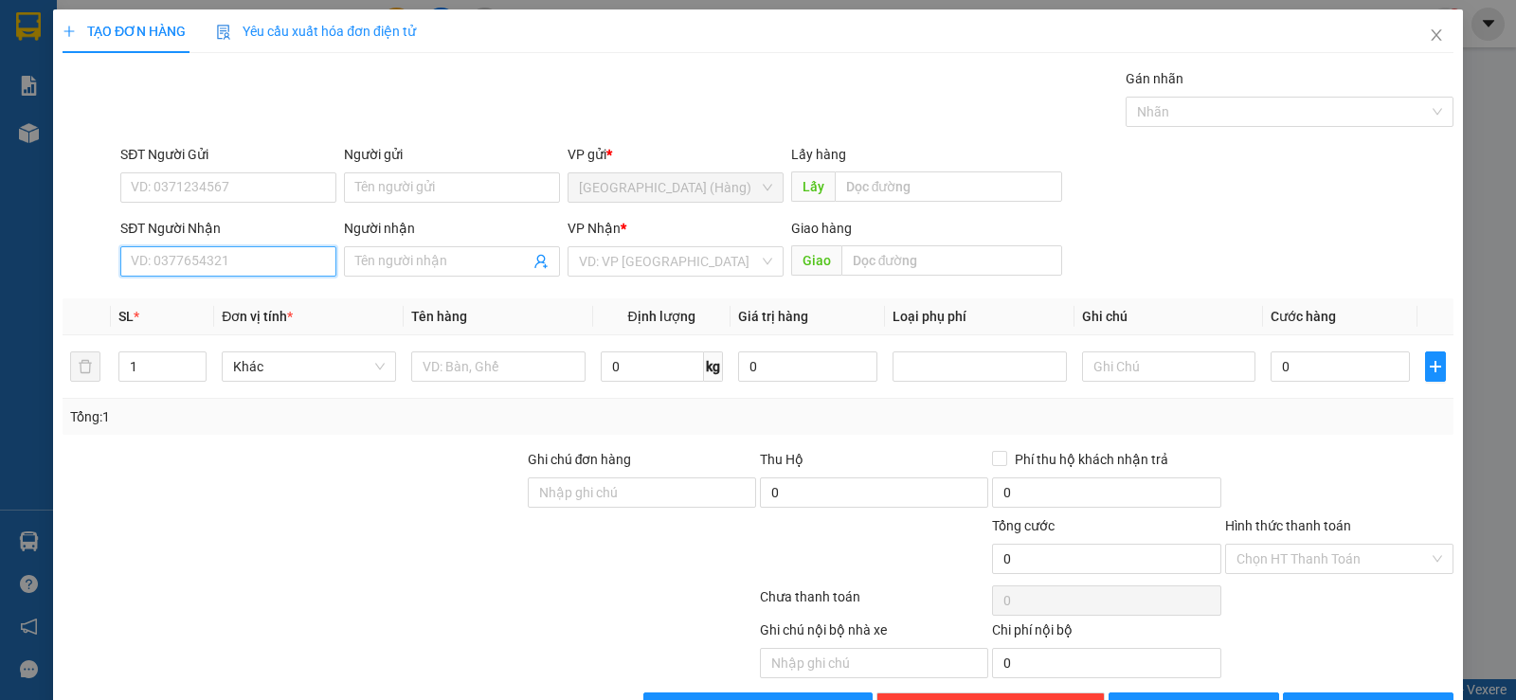
click at [295, 261] on input "SĐT Người Nhận" at bounding box center [228, 261] width 216 height 30
click at [213, 265] on input "SĐT Người Nhận" at bounding box center [228, 261] width 216 height 30
click at [206, 295] on div "0372528608" at bounding box center [226, 299] width 191 height 21
type input "0372528608"
type input "60.000"
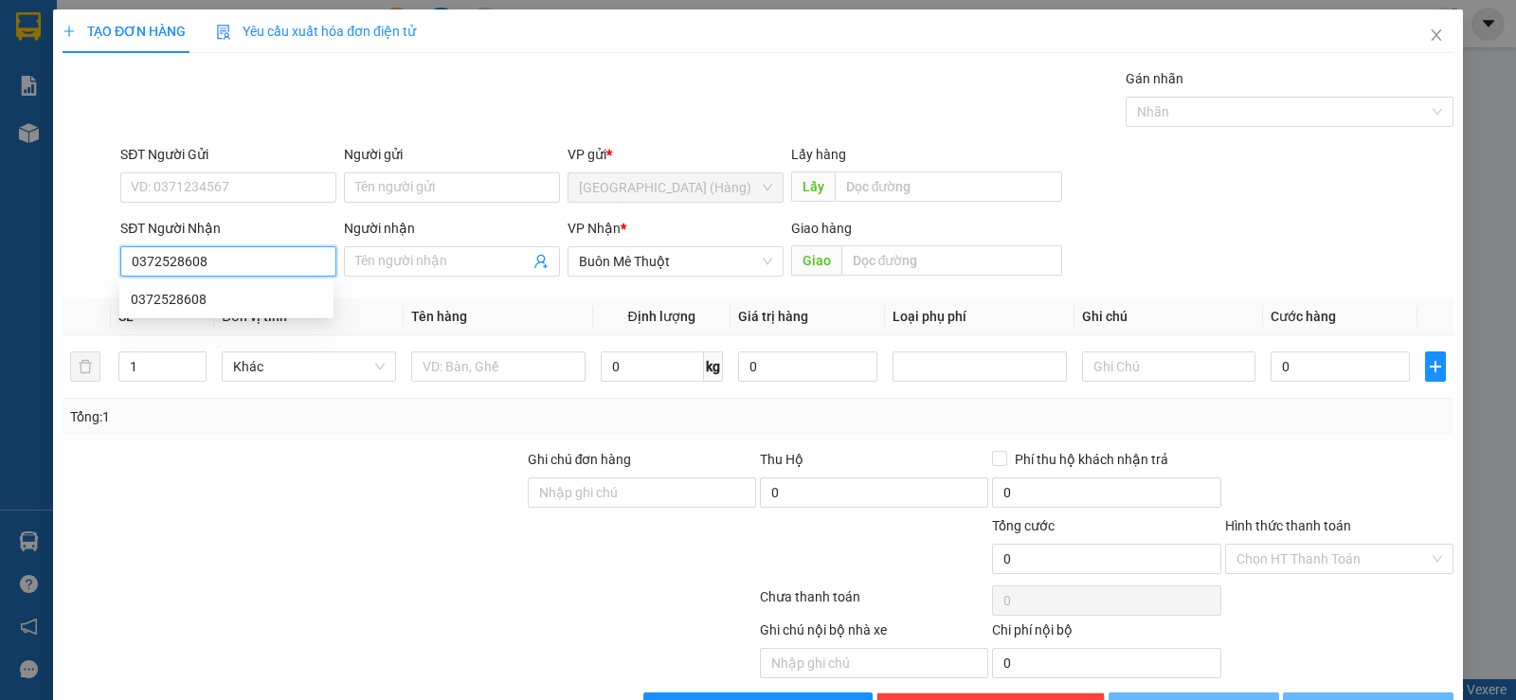
type input "60.000"
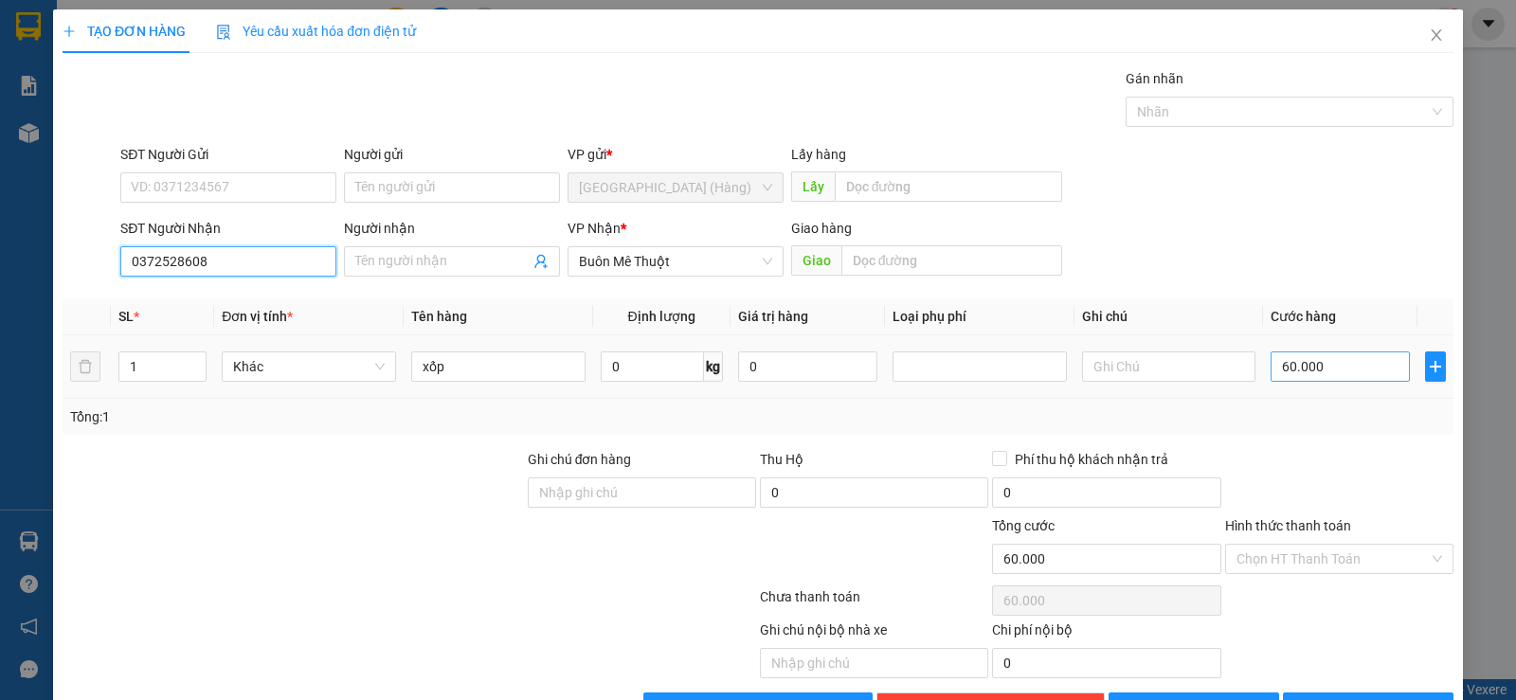
type input "0372528608"
click at [1333, 370] on input "60.000" at bounding box center [1340, 366] width 139 height 30
type input "5"
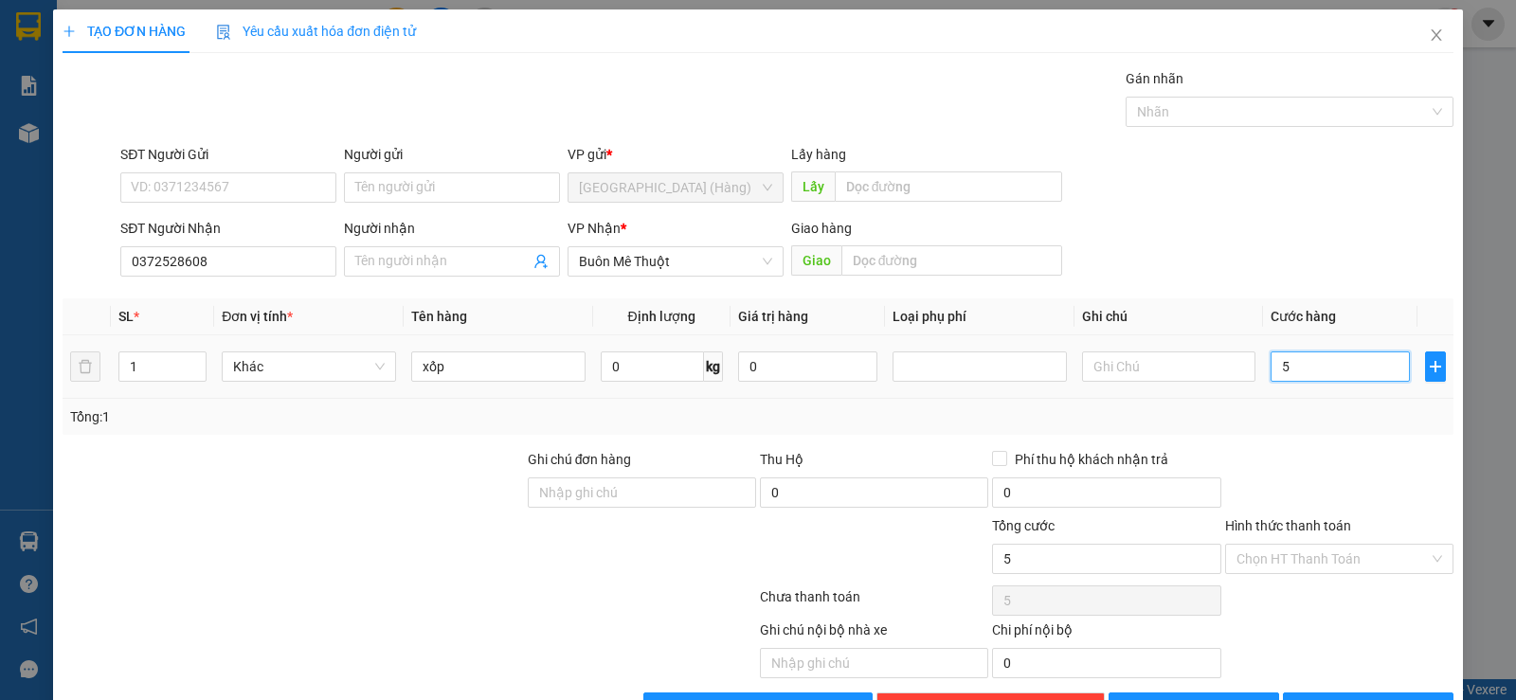
type input "50"
type input "500"
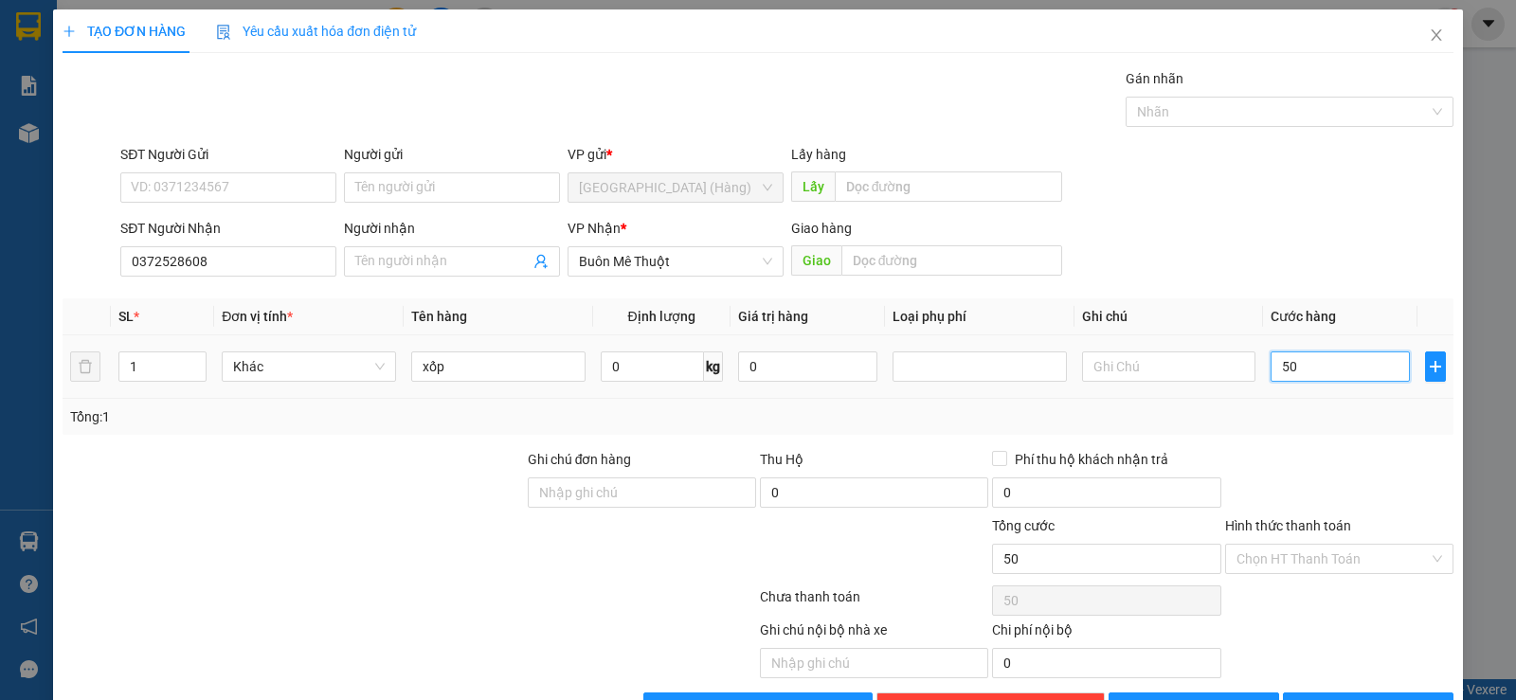
type input "500"
type input "5.000"
type input "50.000"
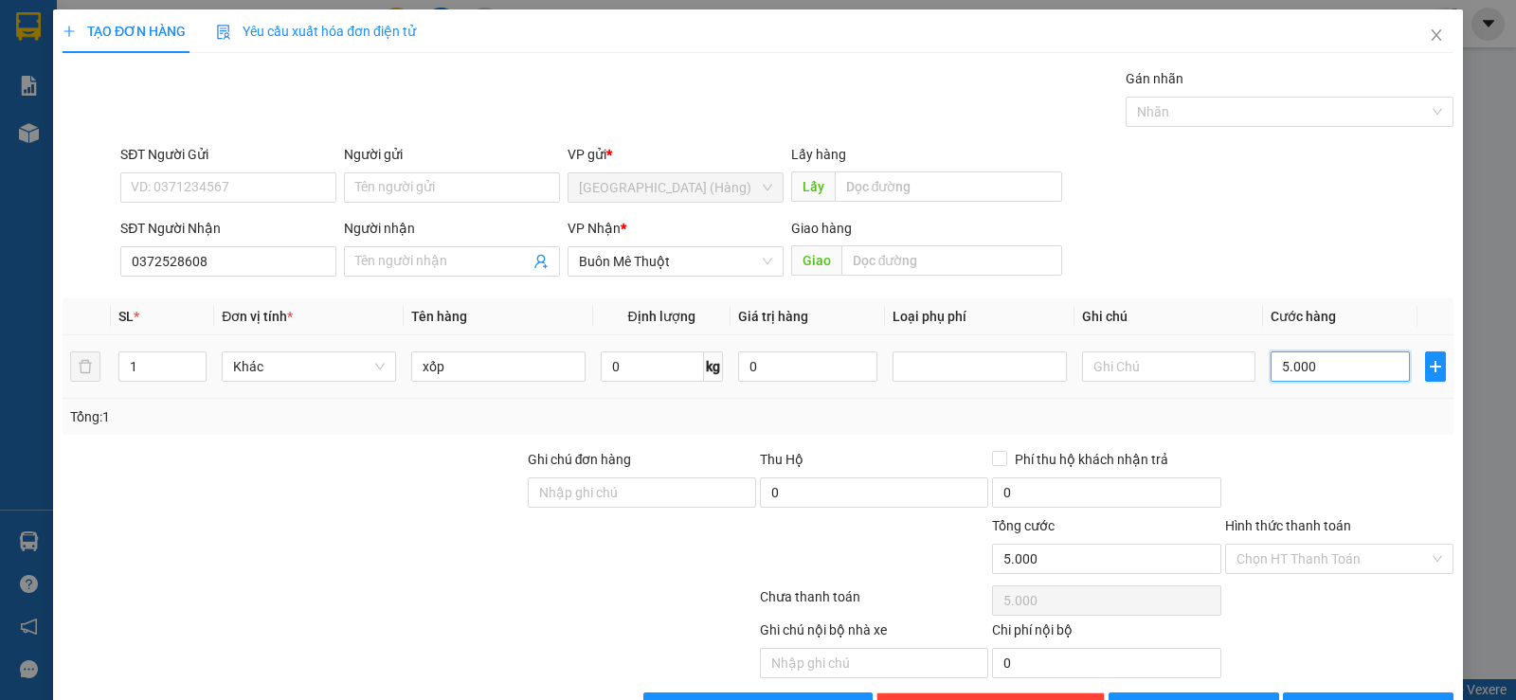
type input "50.000"
drag, startPoint x: 1308, startPoint y: 502, endPoint x: 1313, endPoint y: 514, distance: 12.3
click at [1313, 544] on div "Chọn HT Thanh Toán" at bounding box center [1339, 559] width 228 height 30
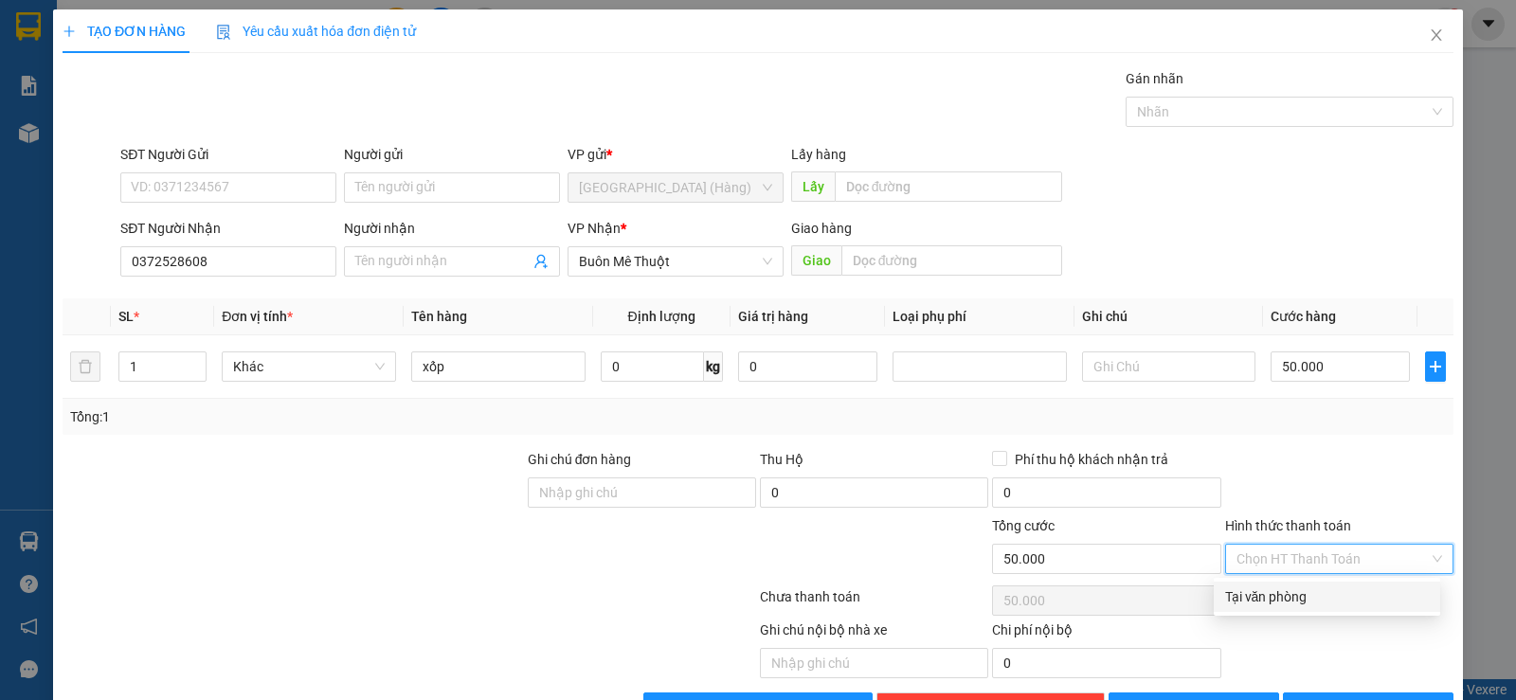
click at [1311, 586] on div "Tại văn phòng" at bounding box center [1327, 596] width 204 height 21
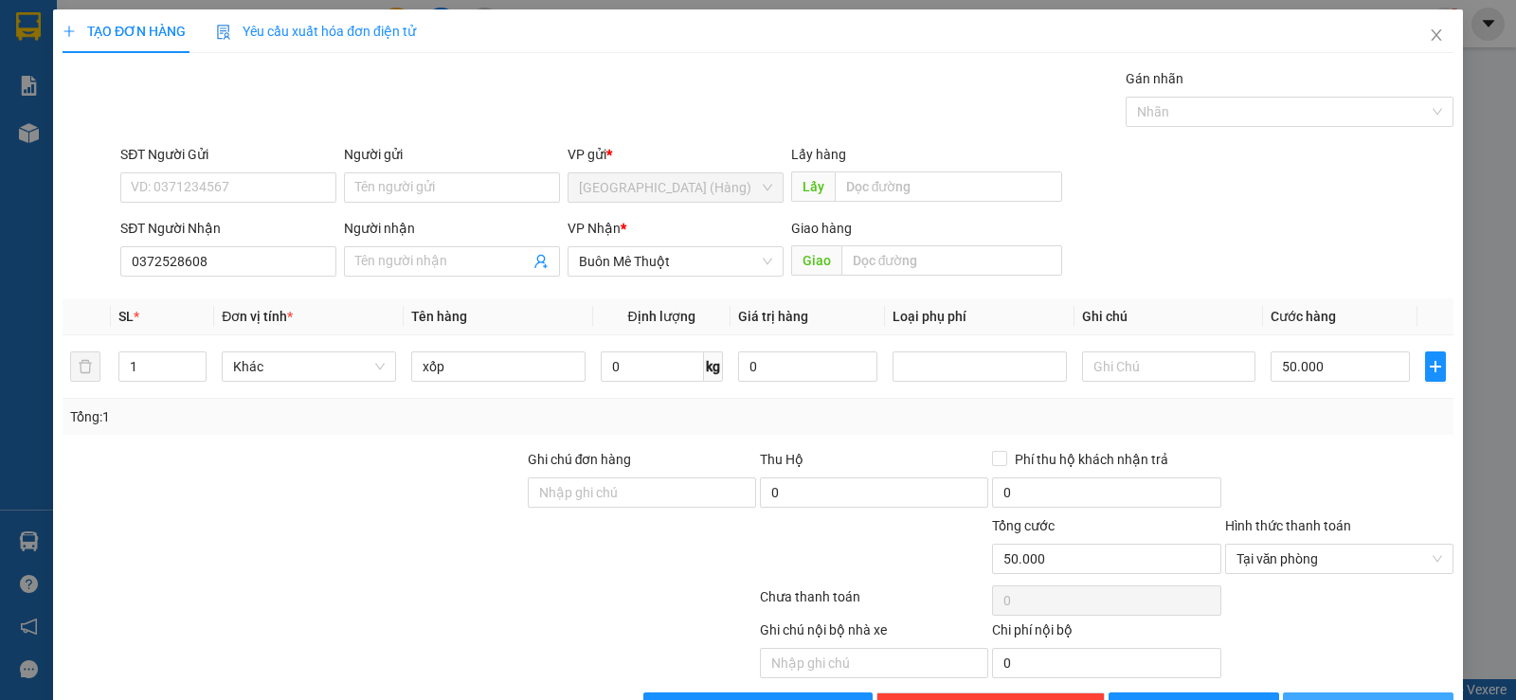
click at [1337, 693] on button "[PERSON_NAME] và In" at bounding box center [1368, 708] width 171 height 30
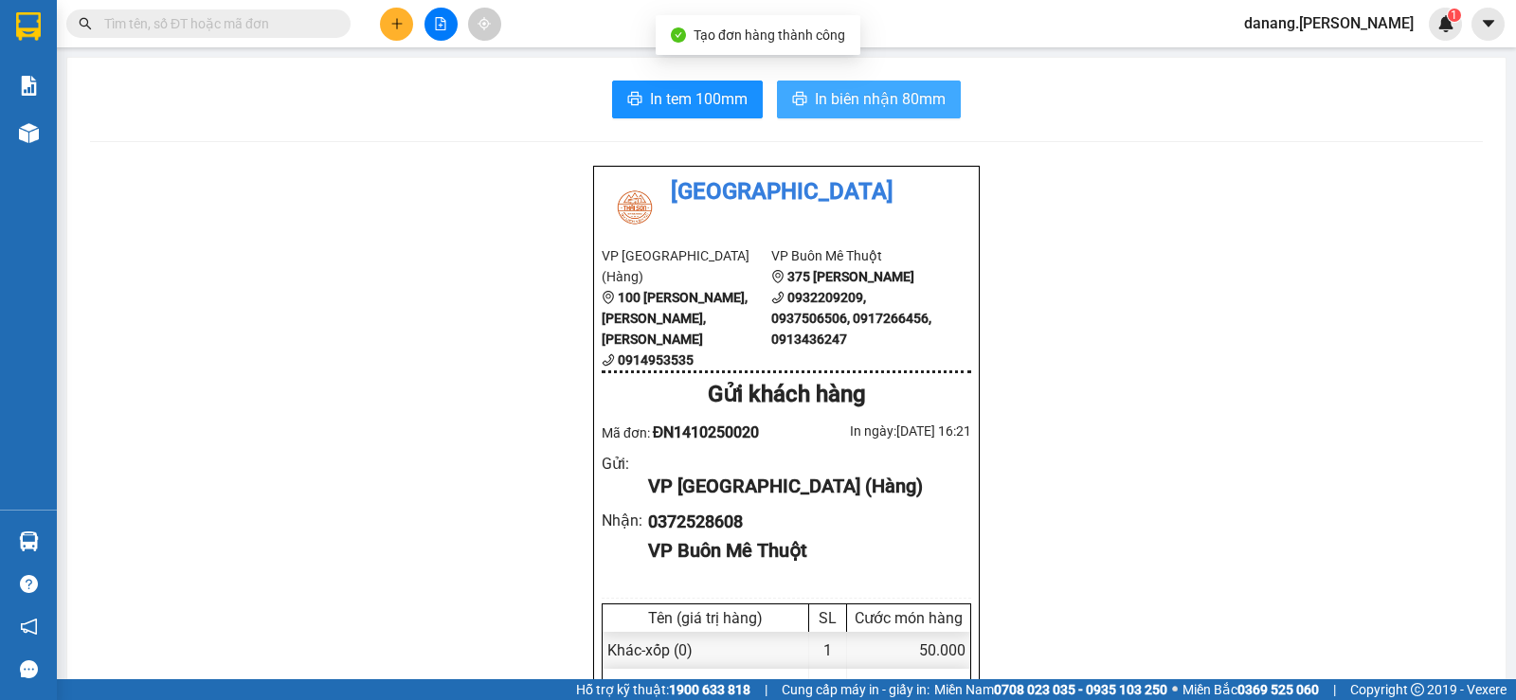
click at [910, 106] on span "In biên nhận 80mm" at bounding box center [880, 99] width 131 height 24
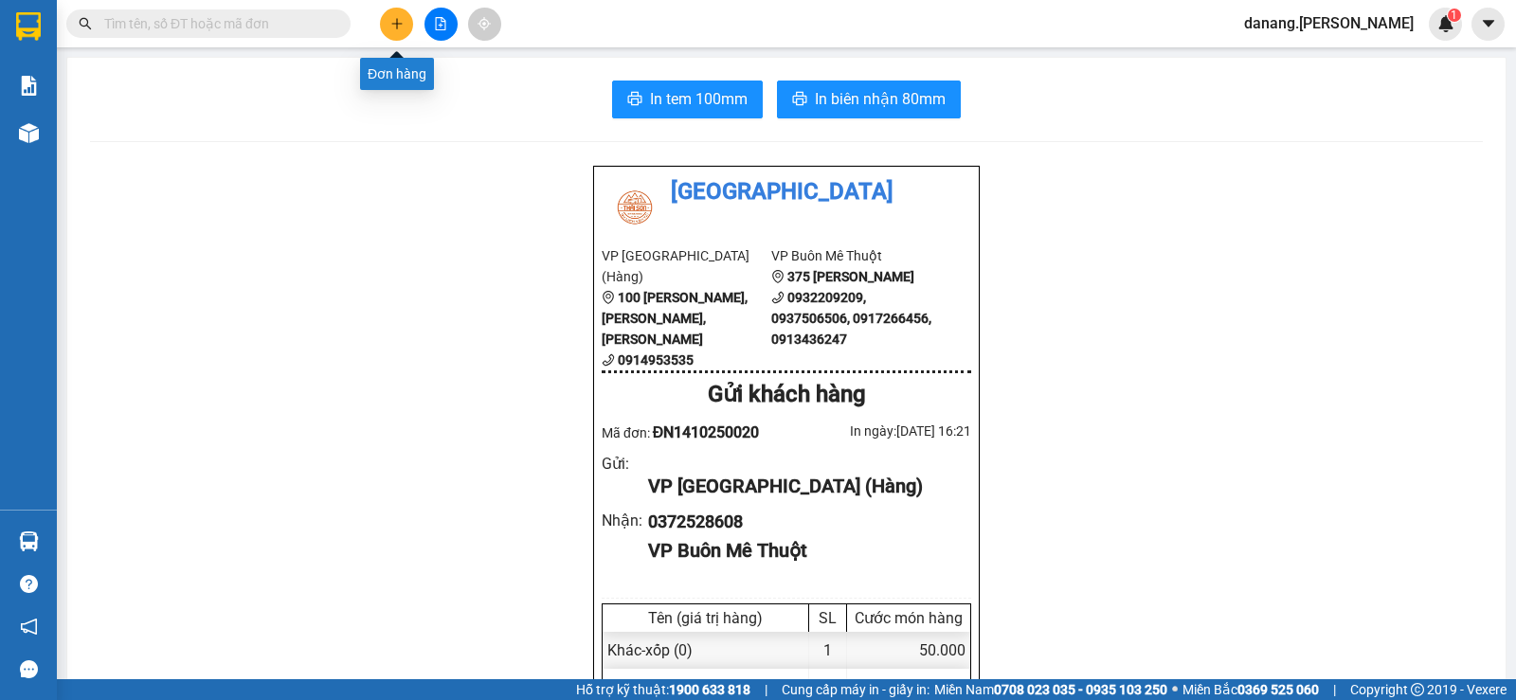
click at [388, 26] on button at bounding box center [396, 24] width 33 height 33
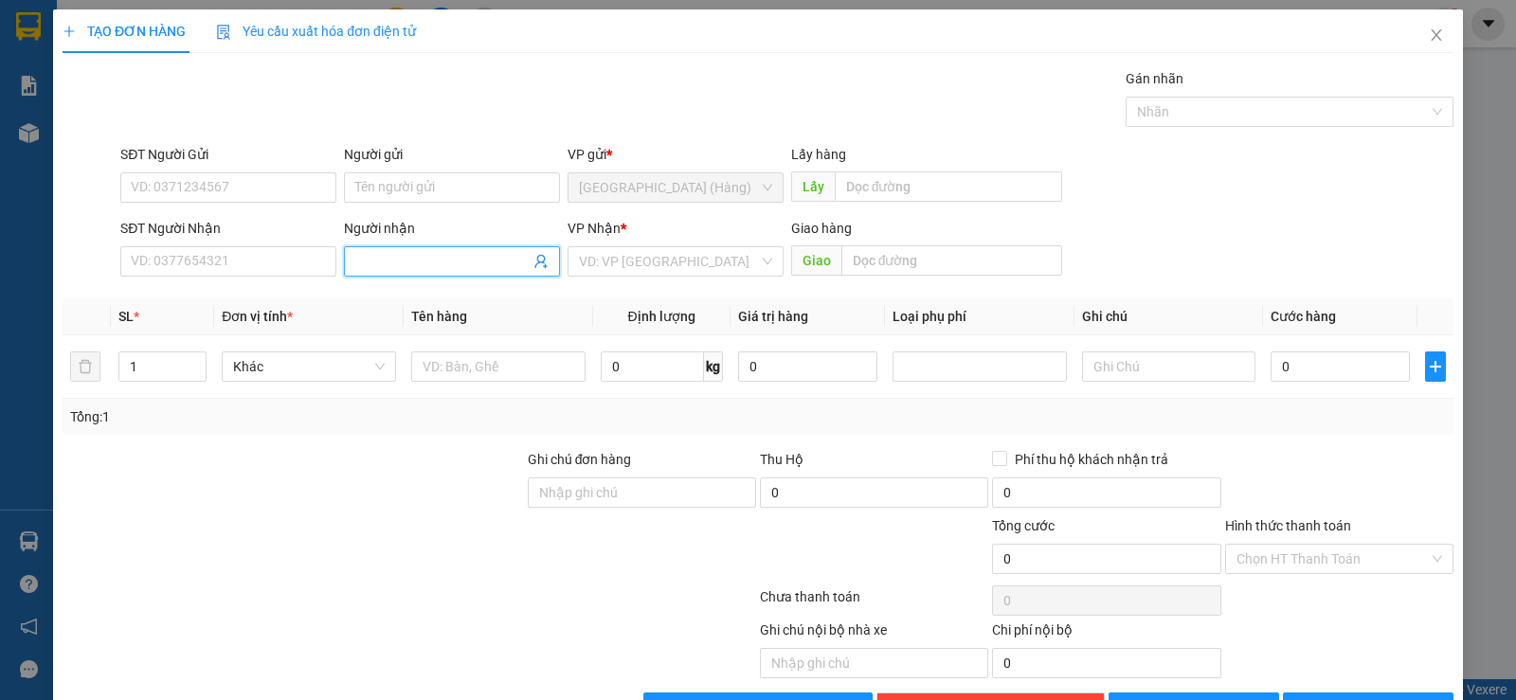
click at [391, 267] on input "Người nhận" at bounding box center [442, 261] width 174 height 21
type input "Lọ lem"
click at [411, 297] on div "Lọ Lem - 0355548997" at bounding box center [447, 299] width 191 height 21
type input "0355548997"
type input "Lọ Lem"
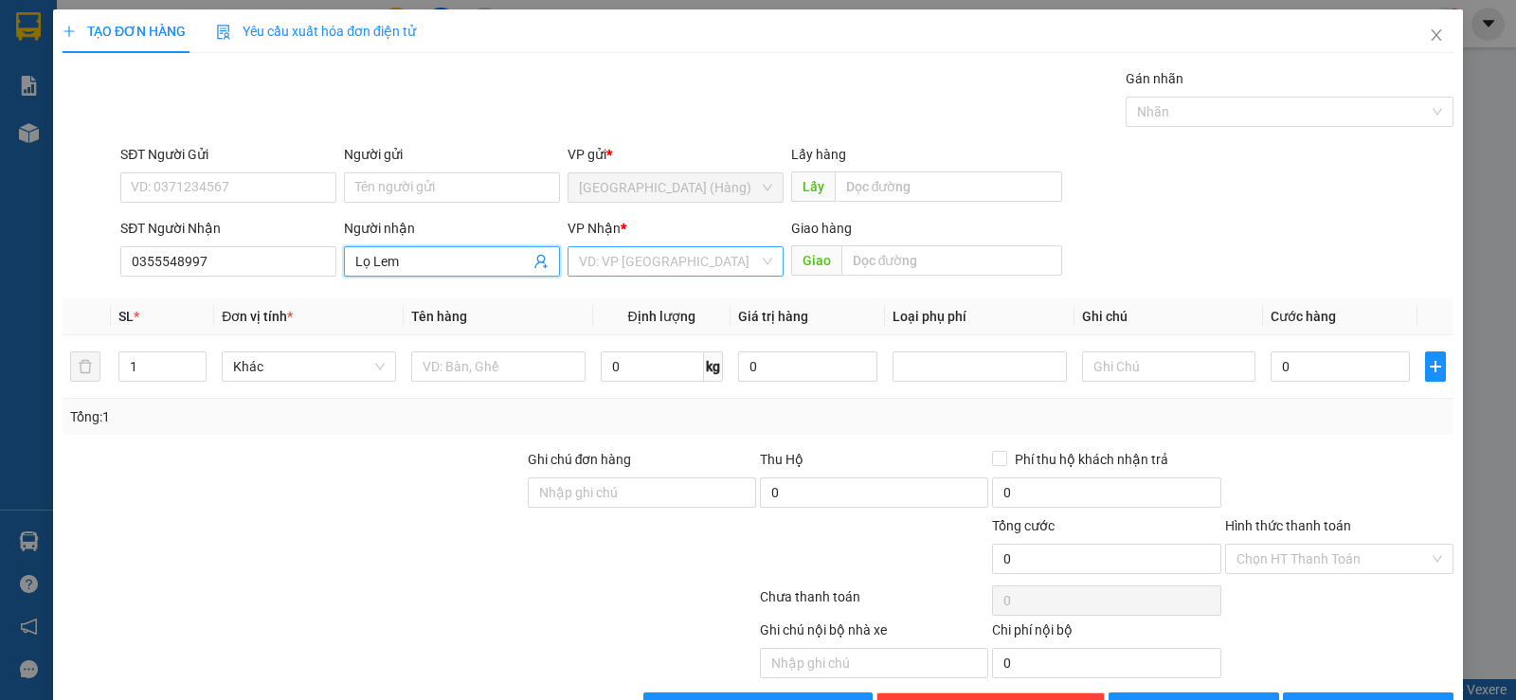
click at [583, 263] on input "search" at bounding box center [669, 261] width 180 height 28
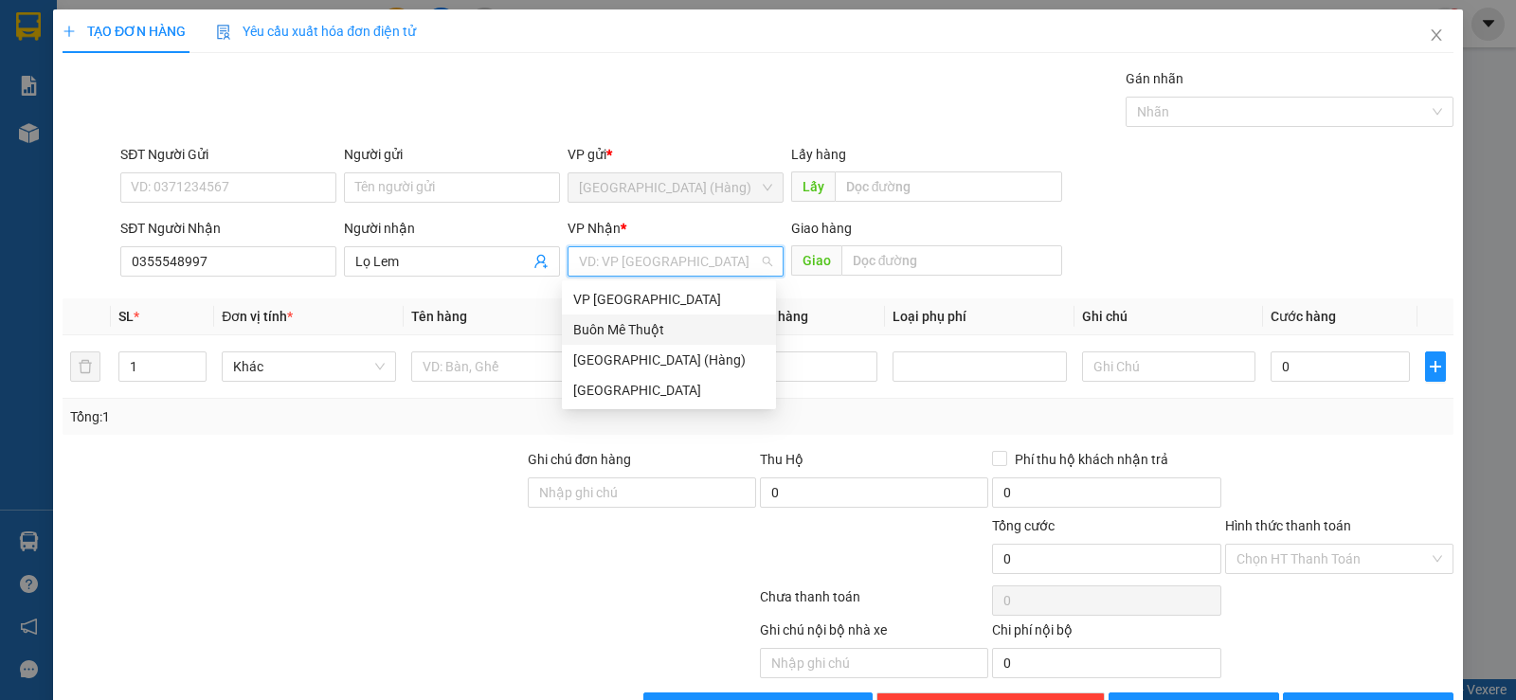
click at [614, 333] on div "Buôn Mê Thuột" at bounding box center [668, 329] width 191 height 21
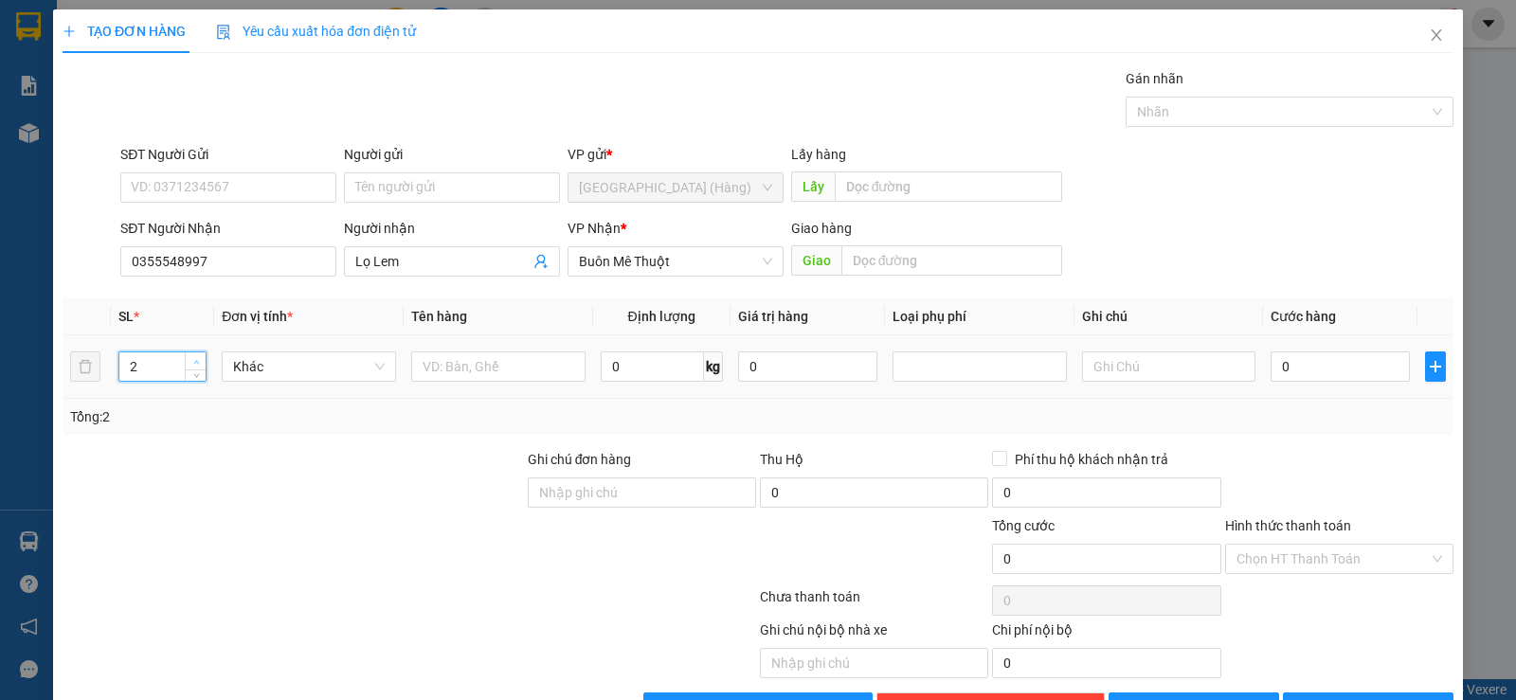
click at [193, 364] on icon "up" at bounding box center [196, 362] width 7 height 7
type input "4"
click at [193, 364] on icon "up" at bounding box center [196, 362] width 7 height 7
click at [442, 365] on input "text" at bounding box center [498, 366] width 174 height 30
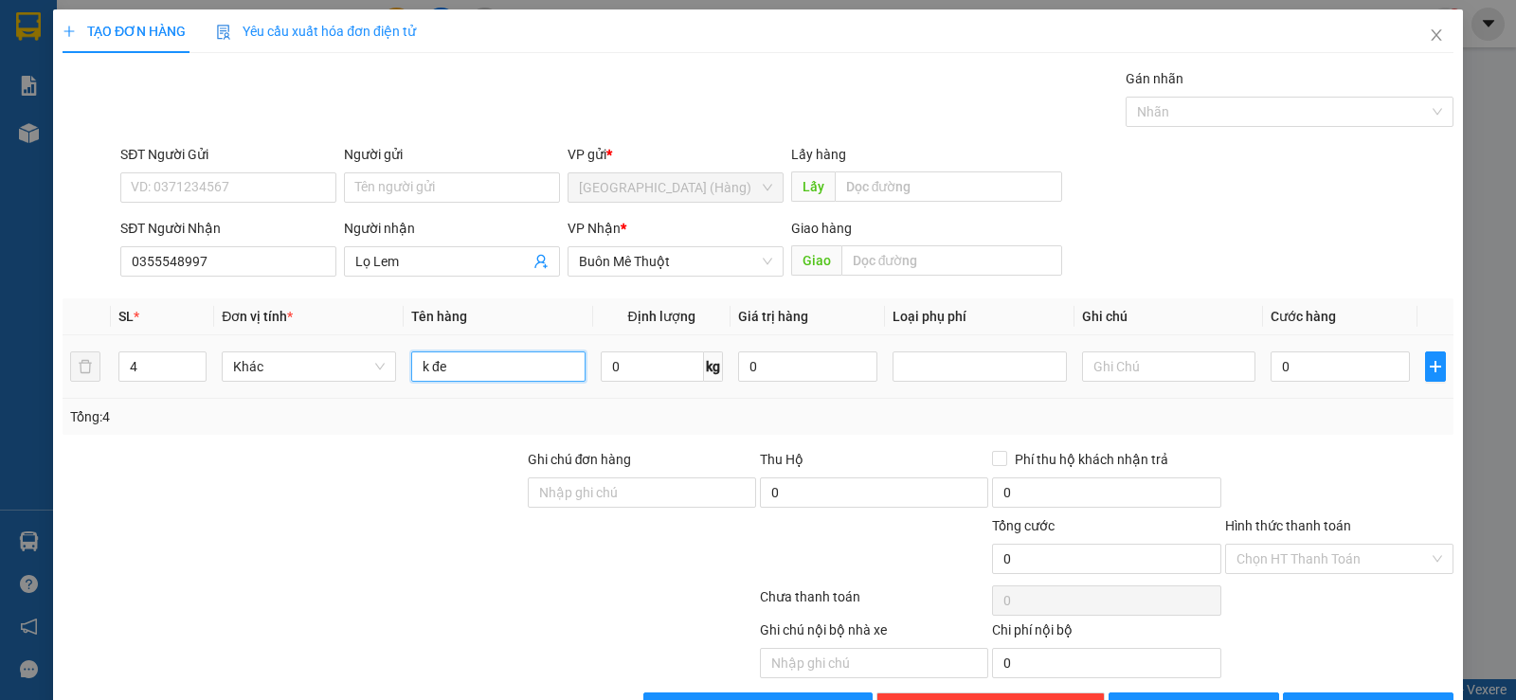
type input "k đen"
click at [1333, 693] on button "[PERSON_NAME] và In" at bounding box center [1368, 708] width 171 height 30
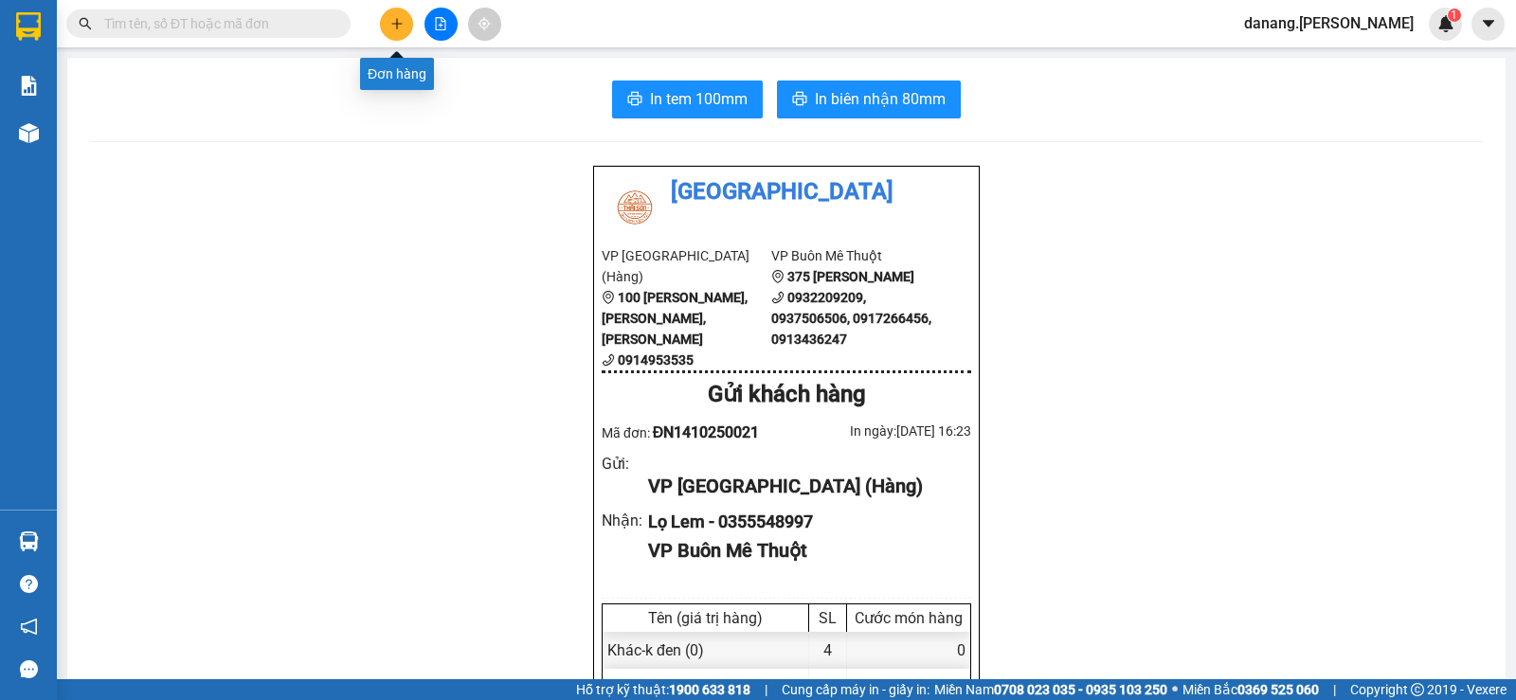
click at [395, 21] on icon "plus" at bounding box center [396, 23] width 13 height 13
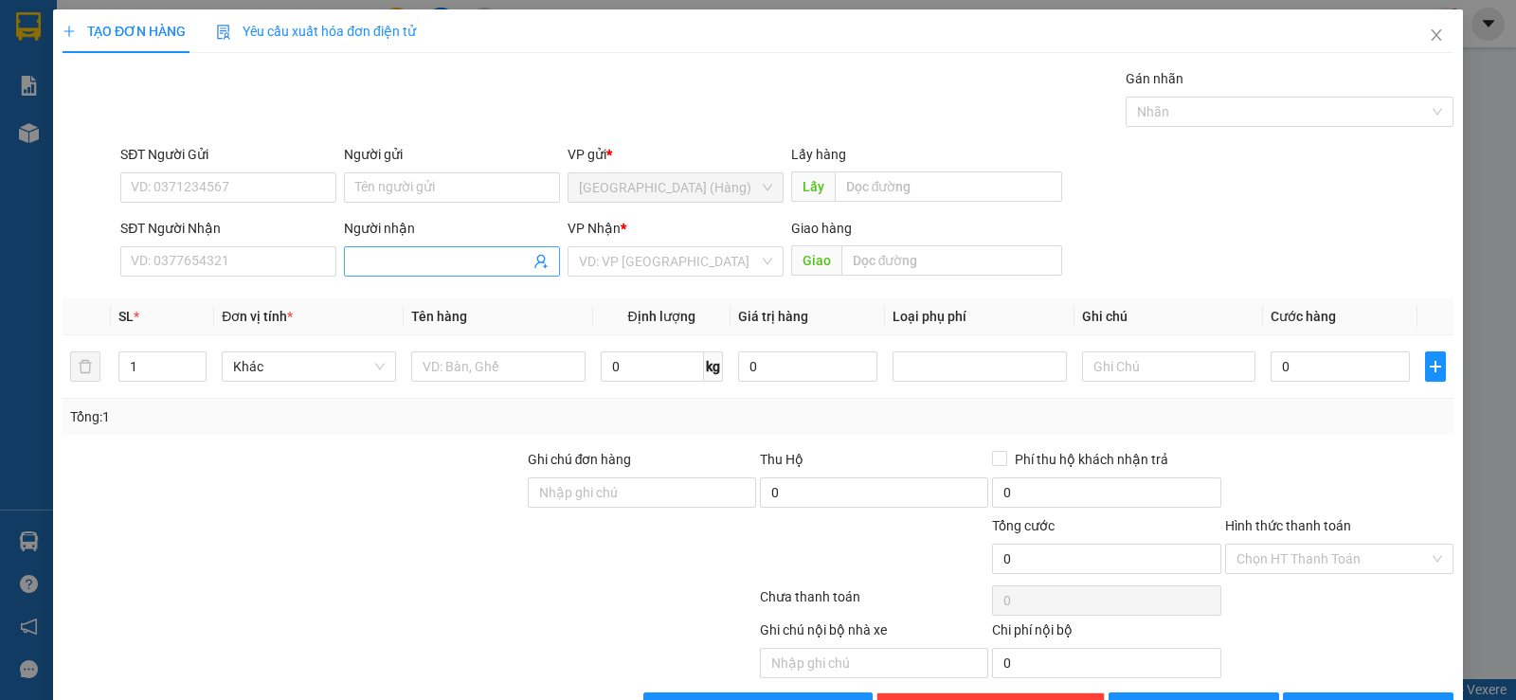
click at [400, 259] on input "Người nhận" at bounding box center [442, 261] width 174 height 21
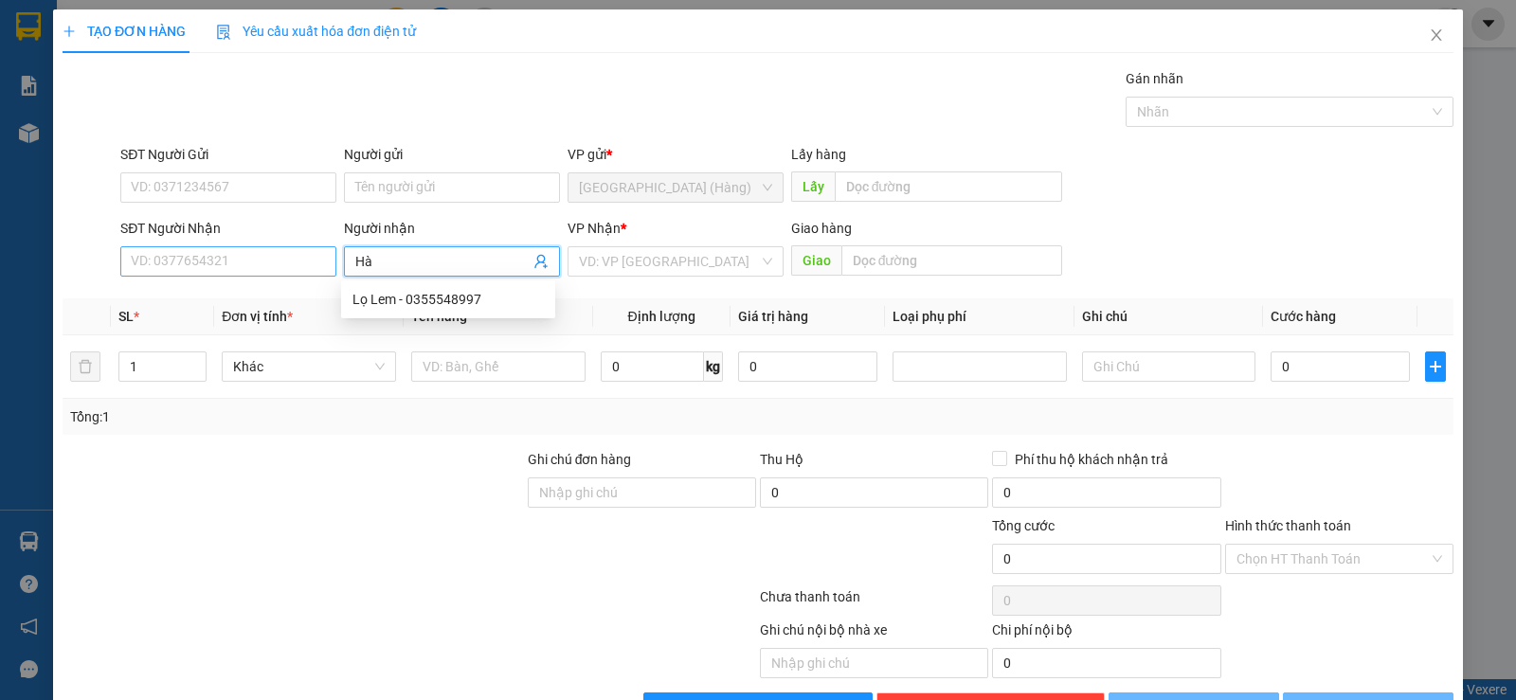
type input "Hà"
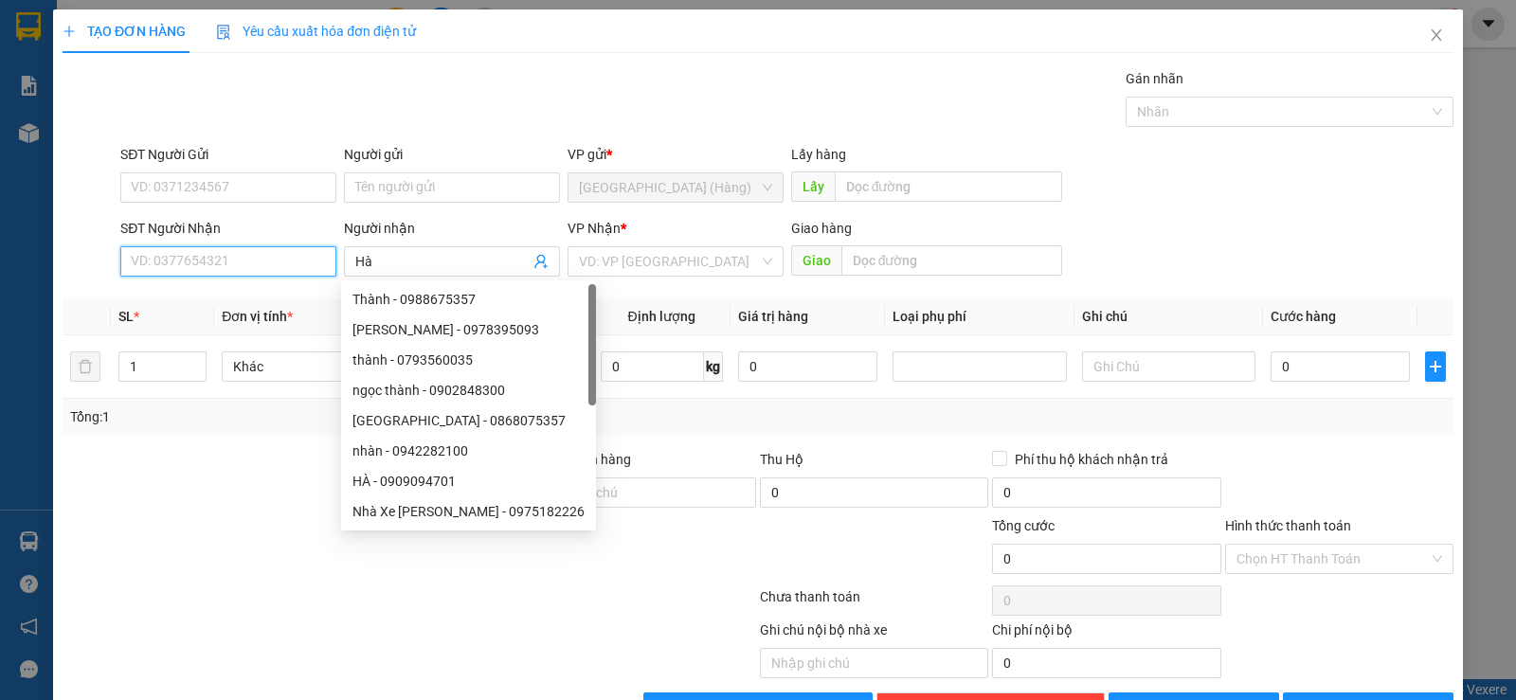
click at [251, 266] on input "SĐT Người Nhận" at bounding box center [228, 261] width 216 height 30
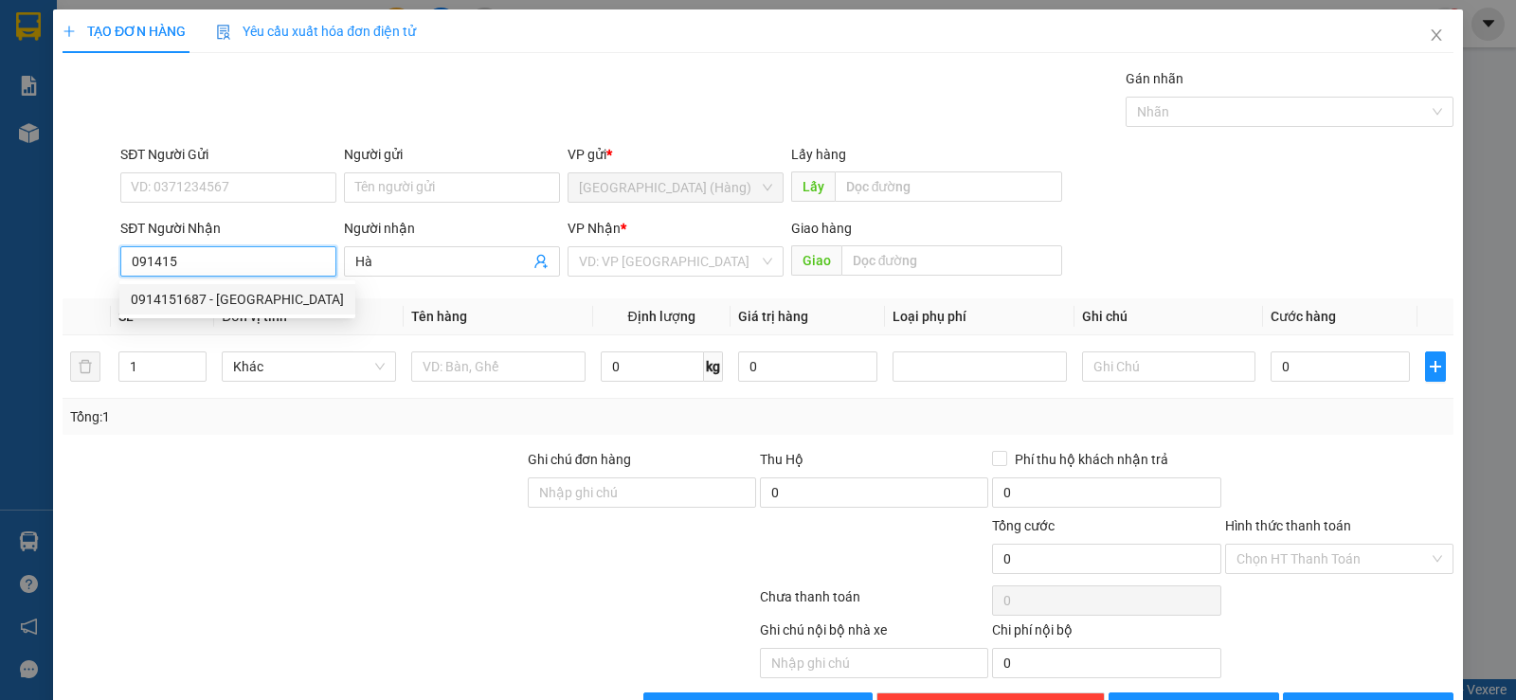
click at [218, 294] on div "0914151687 - [GEOGRAPHIC_DATA]" at bounding box center [237, 299] width 213 height 21
type input "0914151687"
type input "50.000"
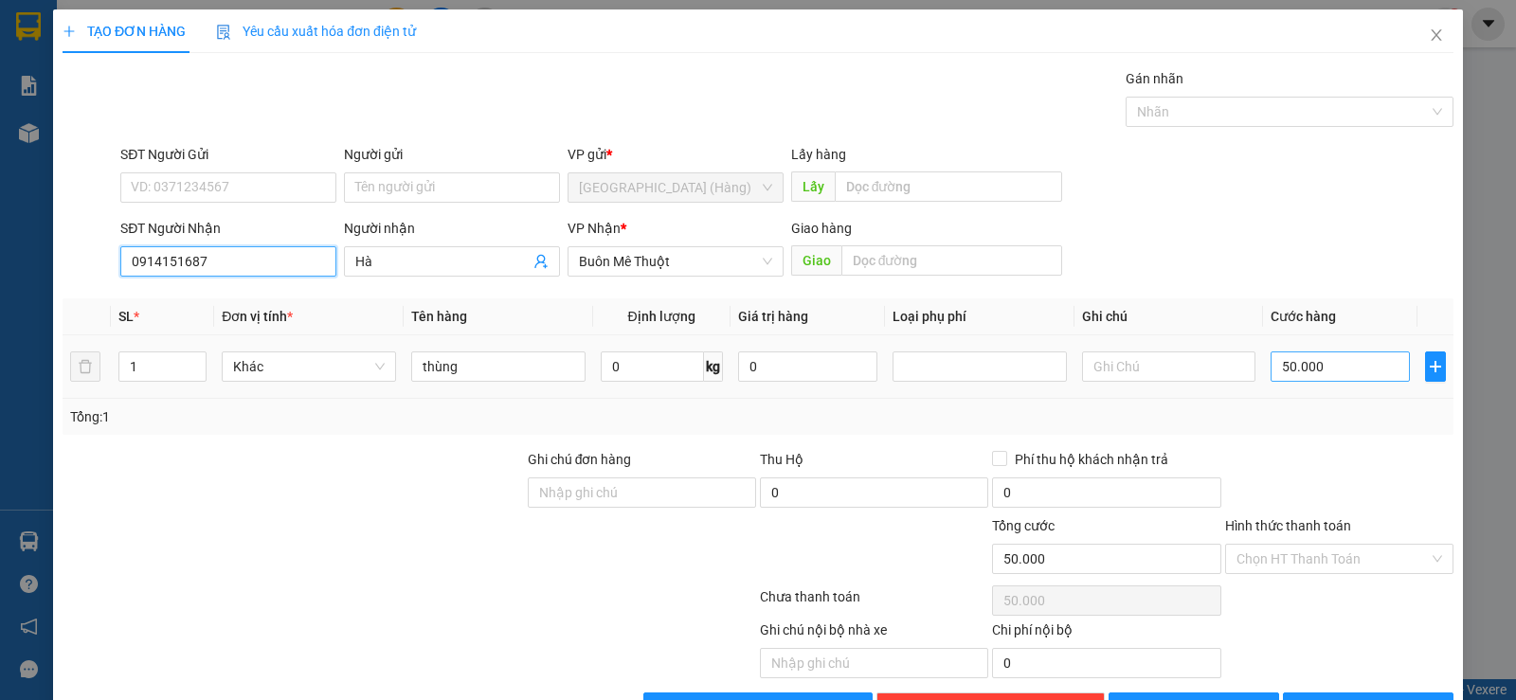
type input "0914151687"
click at [1369, 355] on input "50.000" at bounding box center [1340, 366] width 139 height 30
type input "0"
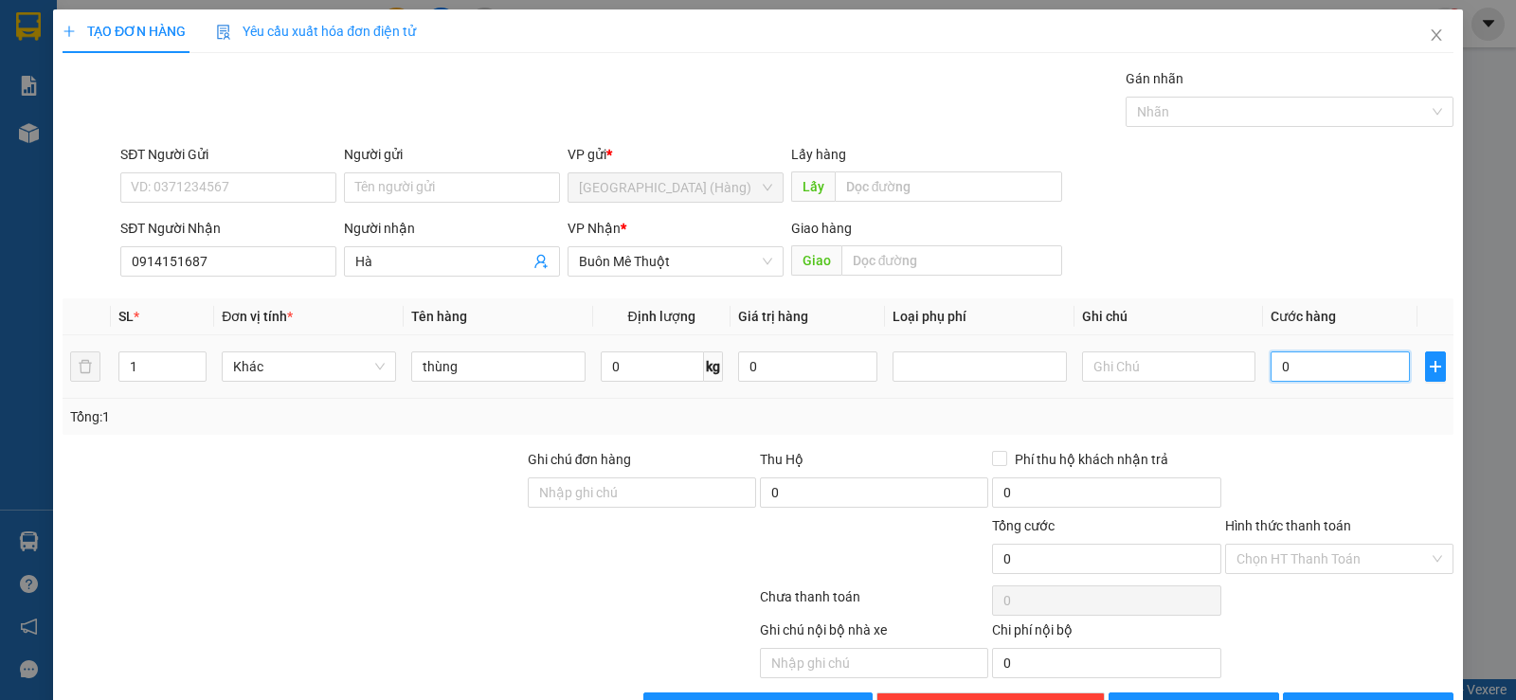
click at [1271, 370] on input "0" at bounding box center [1340, 366] width 139 height 30
drag, startPoint x: 1268, startPoint y: 562, endPoint x: 1319, endPoint y: 589, distance: 58.1
click at [1269, 562] on input "Hình thức thanh toán" at bounding box center [1332, 559] width 192 height 28
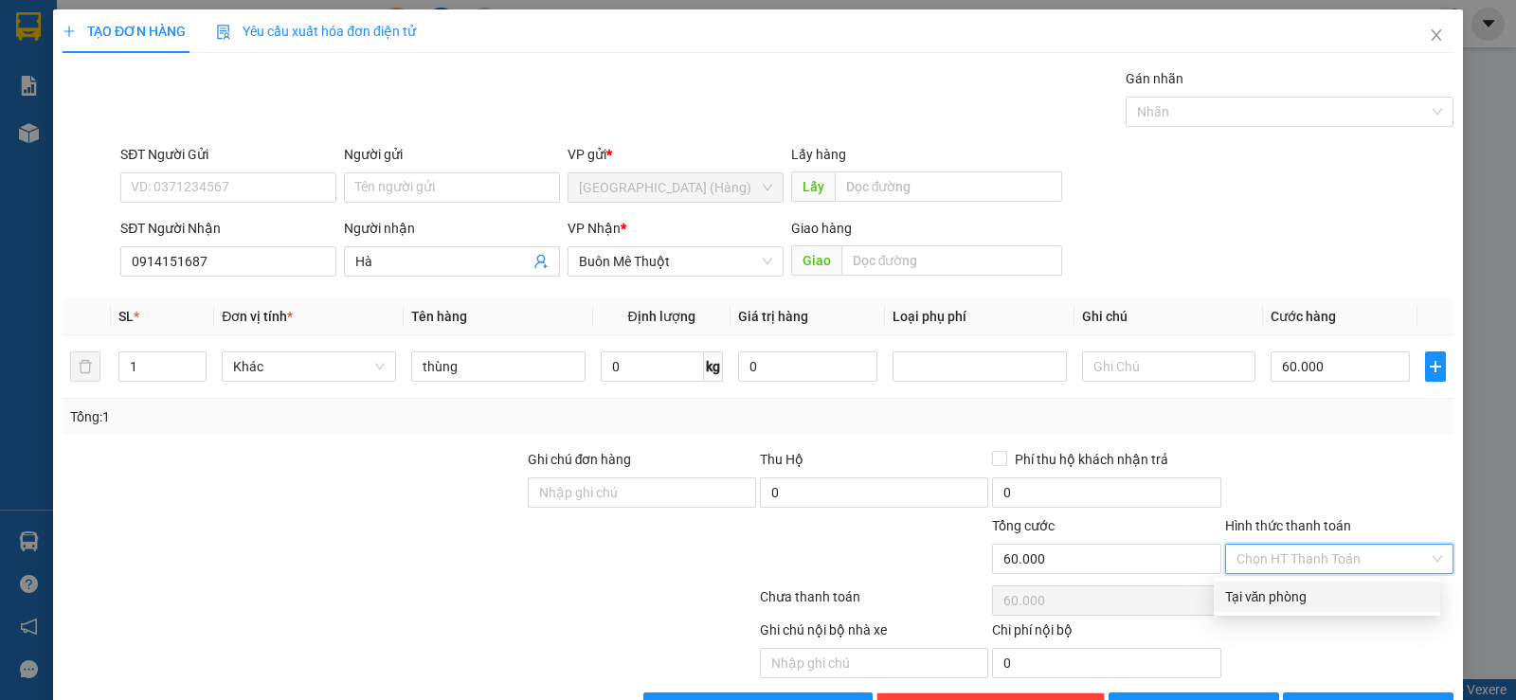
click at [1325, 594] on div "Tại văn phòng" at bounding box center [1327, 596] width 204 height 21
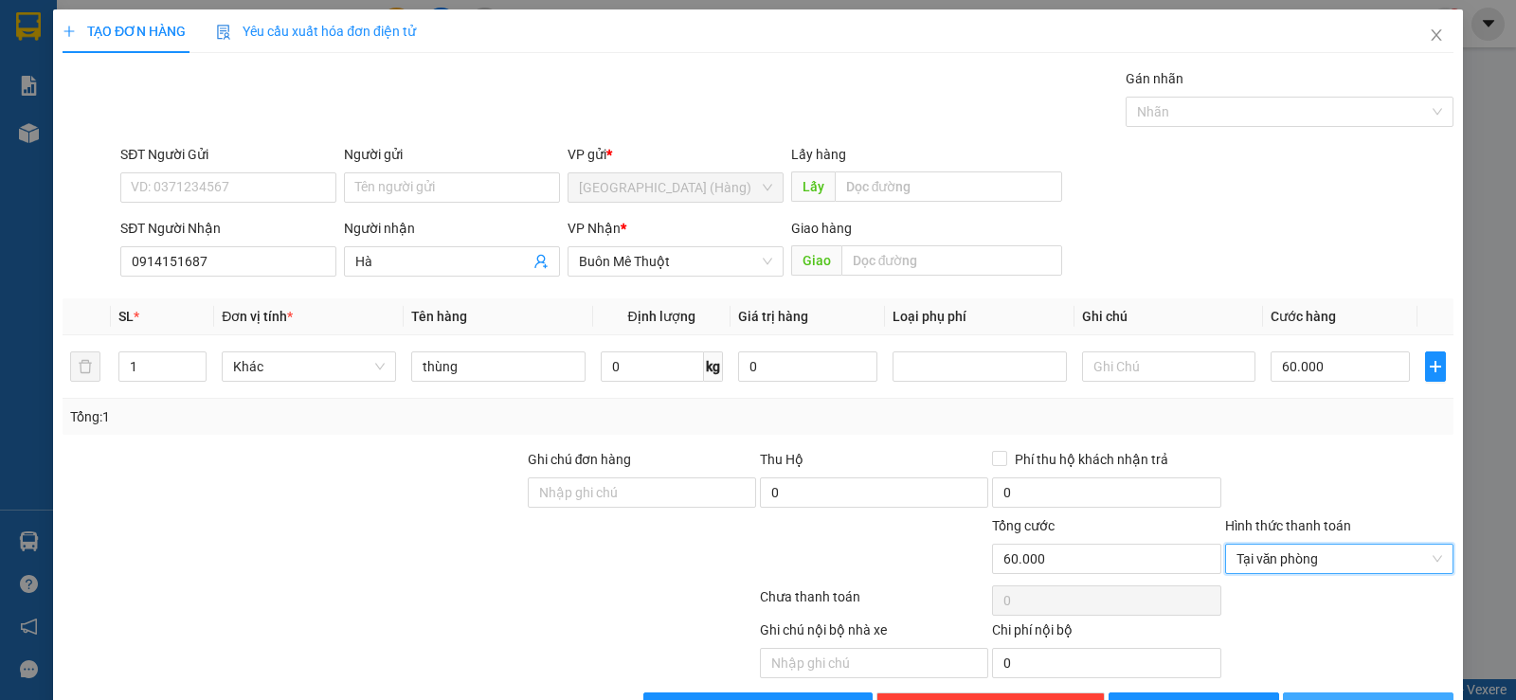
click at [1360, 697] on span "[PERSON_NAME] và In" at bounding box center [1385, 707] width 133 height 21
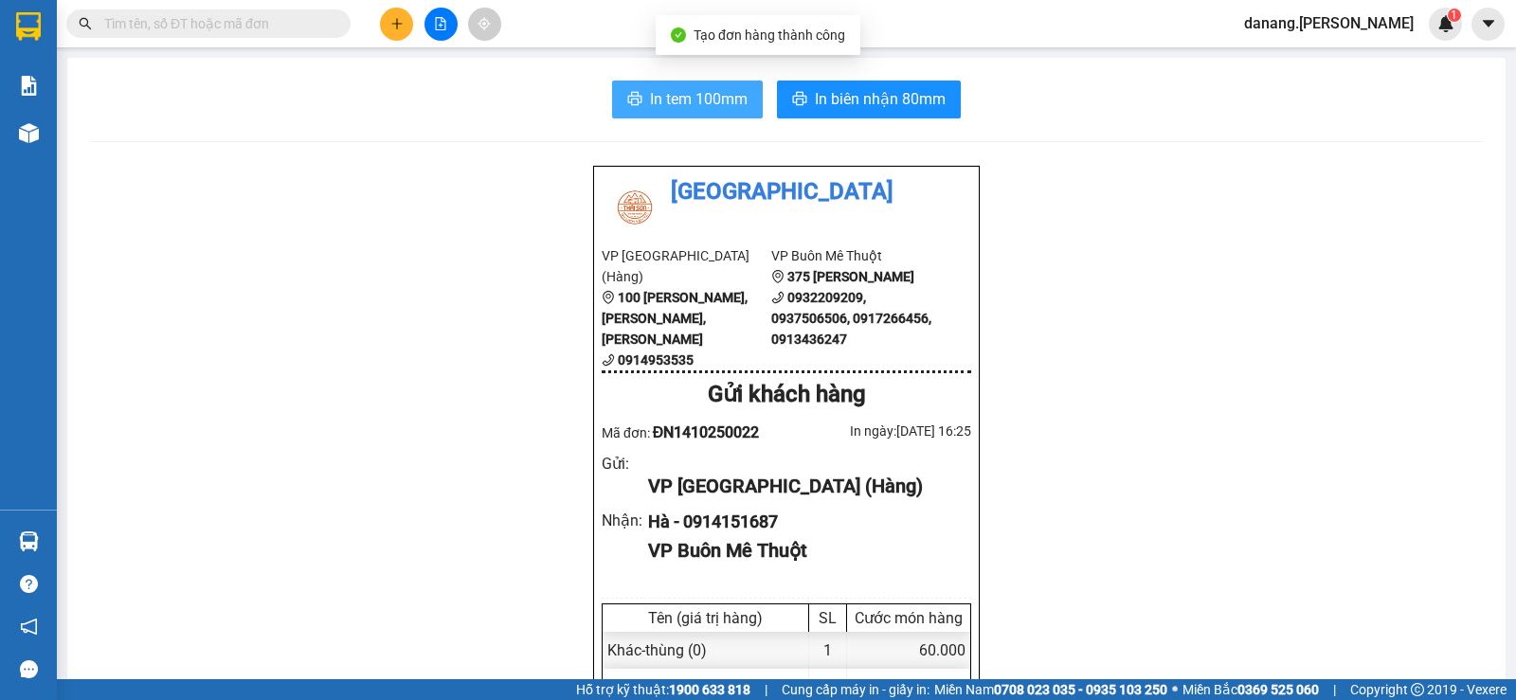
click at [683, 100] on span "In tem 100mm" at bounding box center [699, 99] width 98 height 24
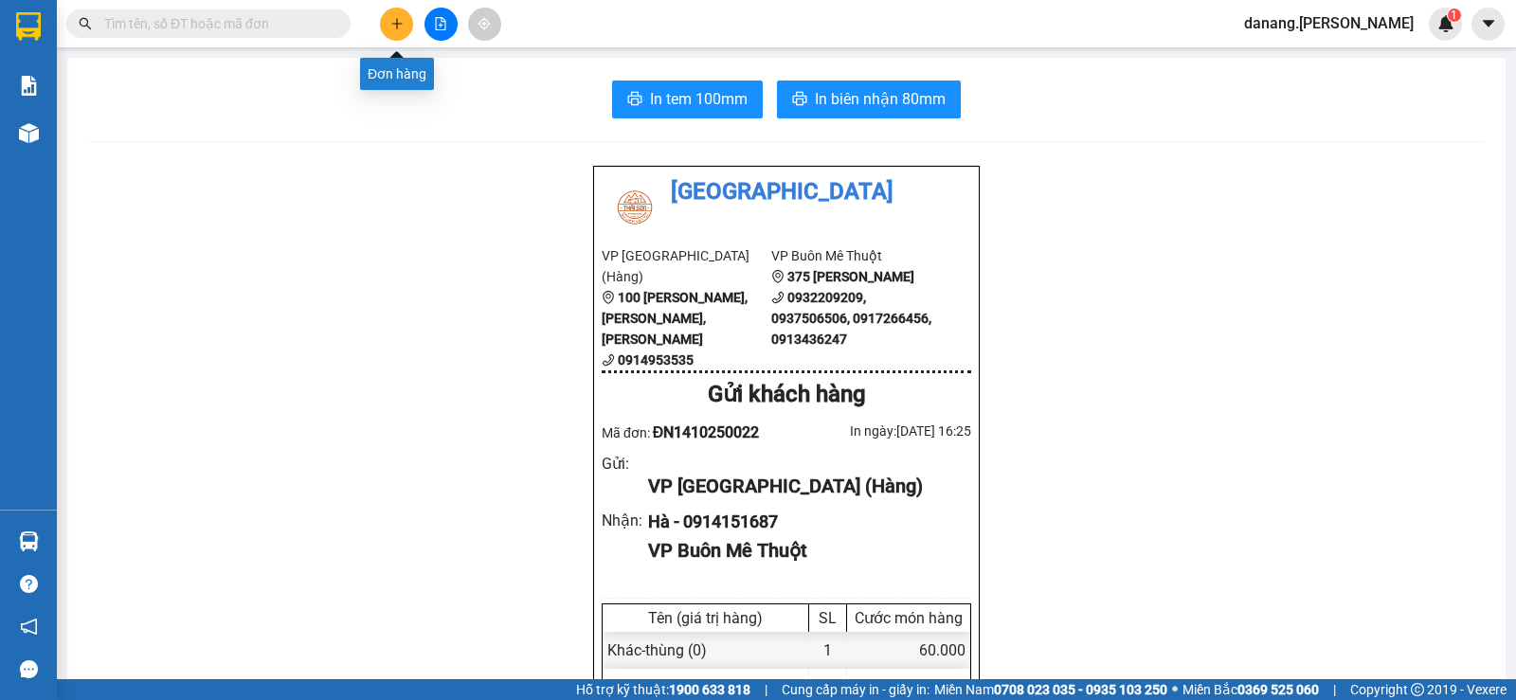
click at [397, 12] on button at bounding box center [396, 24] width 33 height 33
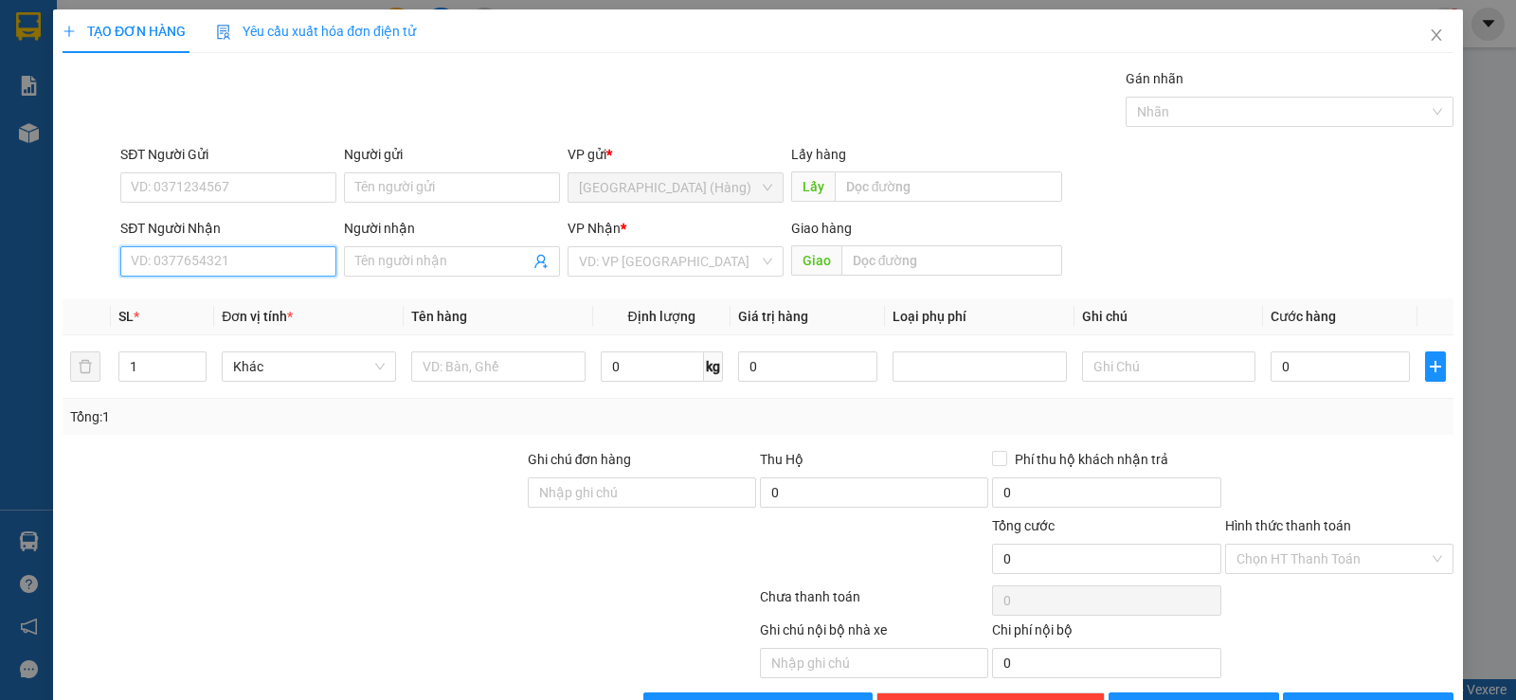
click at [251, 272] on input "SĐT Người Nhận" at bounding box center [228, 261] width 216 height 30
click at [256, 291] on div "0822090000" at bounding box center [226, 299] width 191 height 21
type input "0822090000"
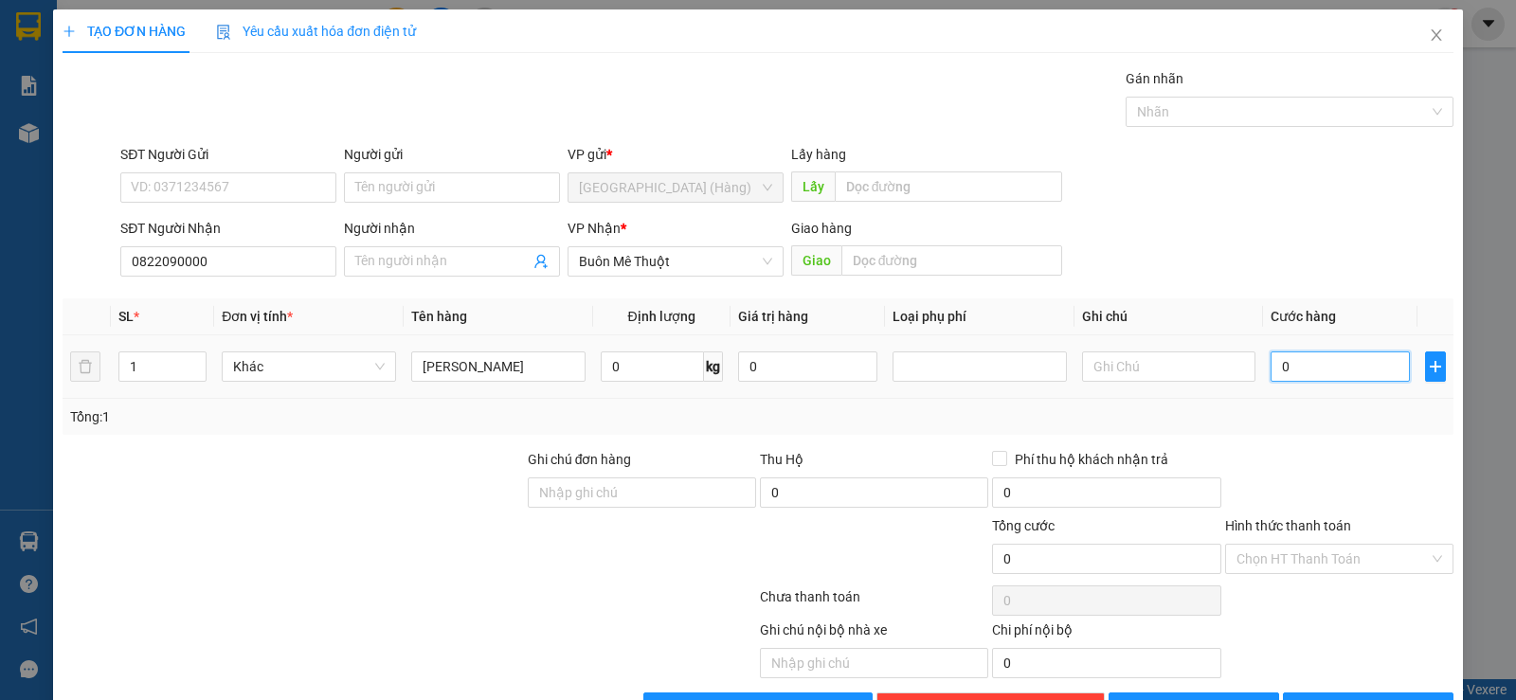
click at [1280, 351] on input "0" at bounding box center [1340, 366] width 139 height 30
type input "3"
type input "30"
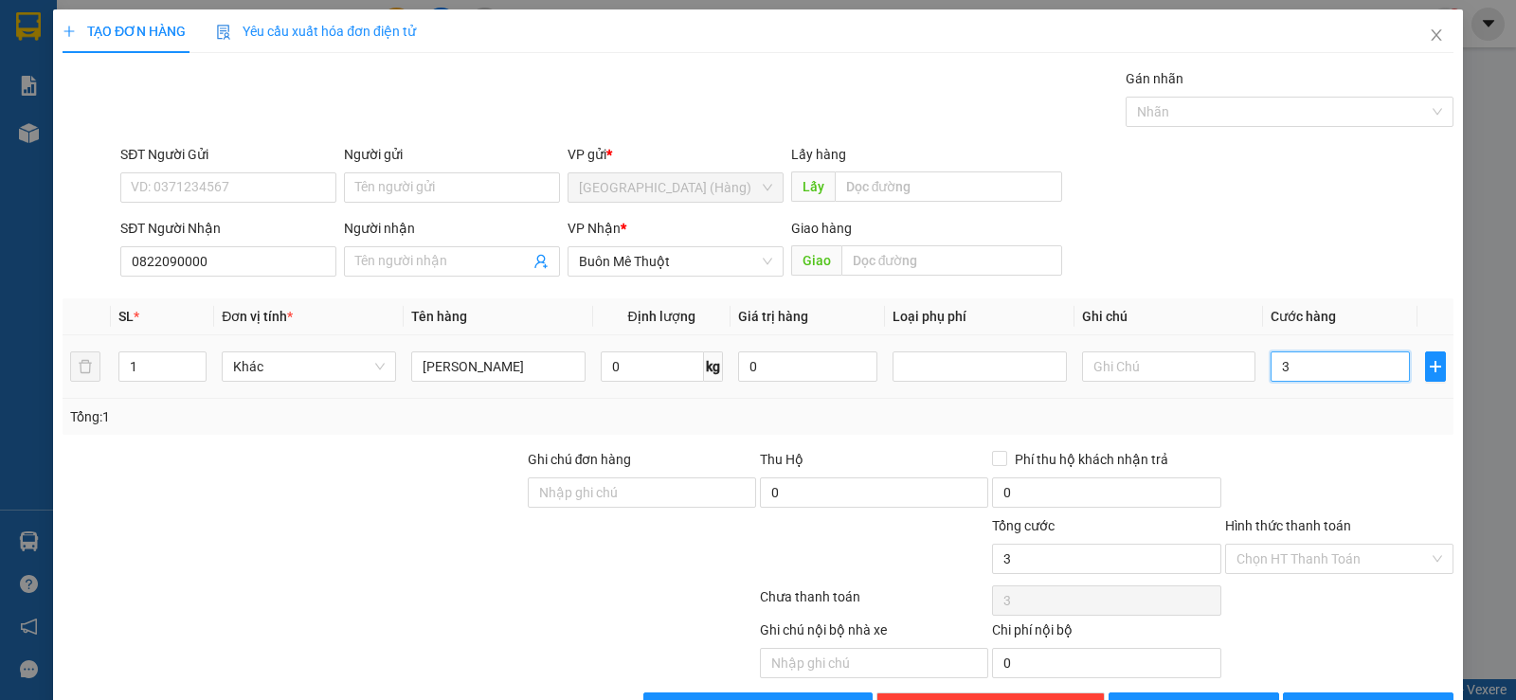
type input "30"
type input "300"
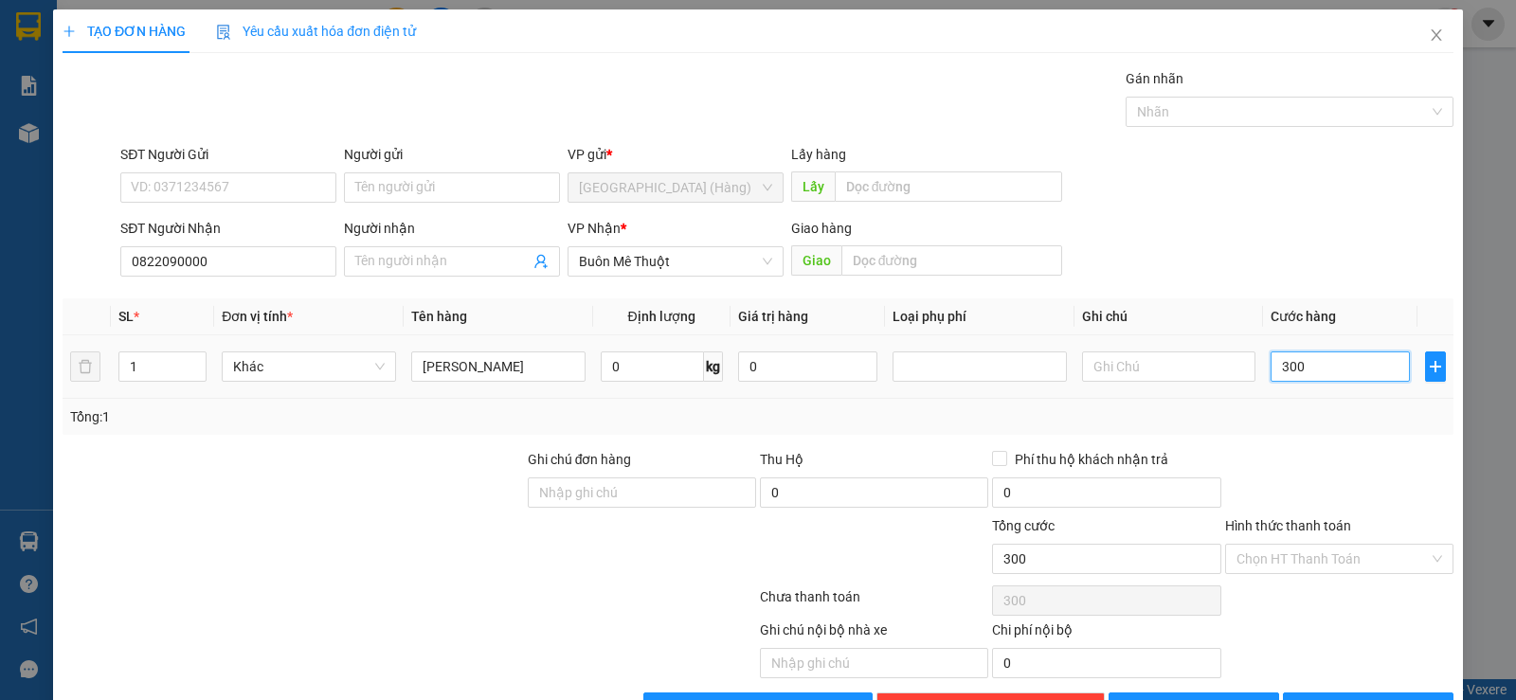
type input "3.000"
type input "30.000"
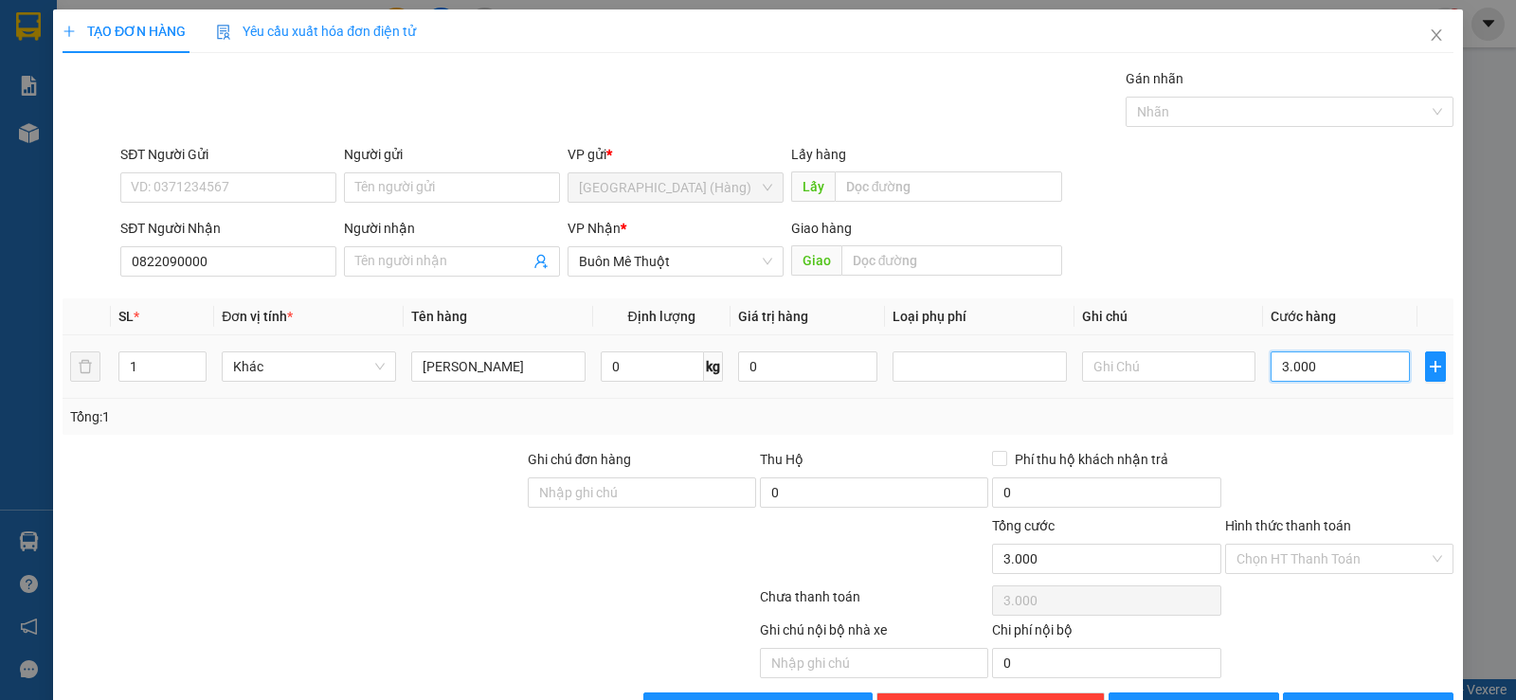
type input "30.000"
drag, startPoint x: 1311, startPoint y: 475, endPoint x: 1307, endPoint y: 495, distance: 20.5
click at [1307, 515] on div "Hình thức thanh toán Chọn HT Thanh Toán" at bounding box center [1339, 548] width 228 height 66
click at [1307, 545] on input "Hình thức thanh toán" at bounding box center [1332, 559] width 192 height 28
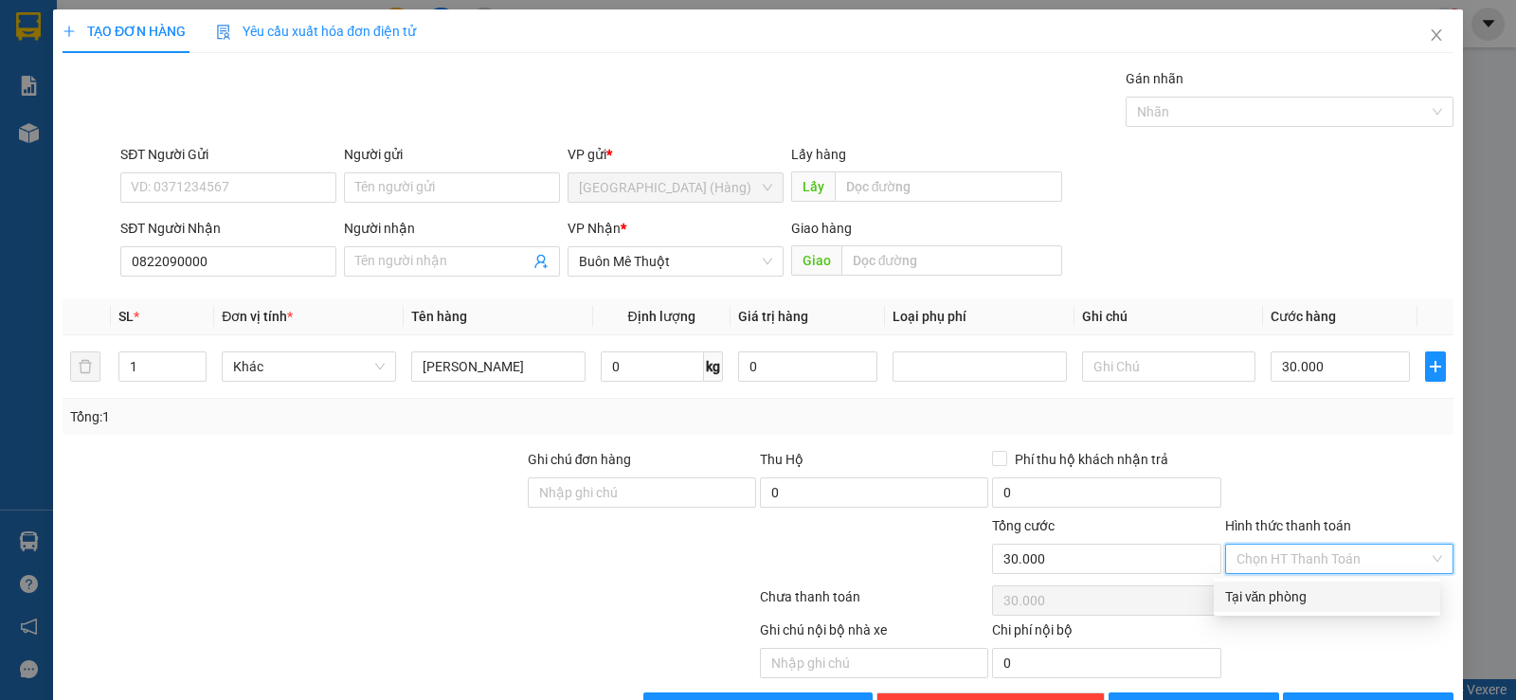
drag, startPoint x: 1309, startPoint y: 525, endPoint x: 1359, endPoint y: 561, distance: 61.0
click at [1310, 582] on div "Tại văn phòng" at bounding box center [1327, 597] width 226 height 30
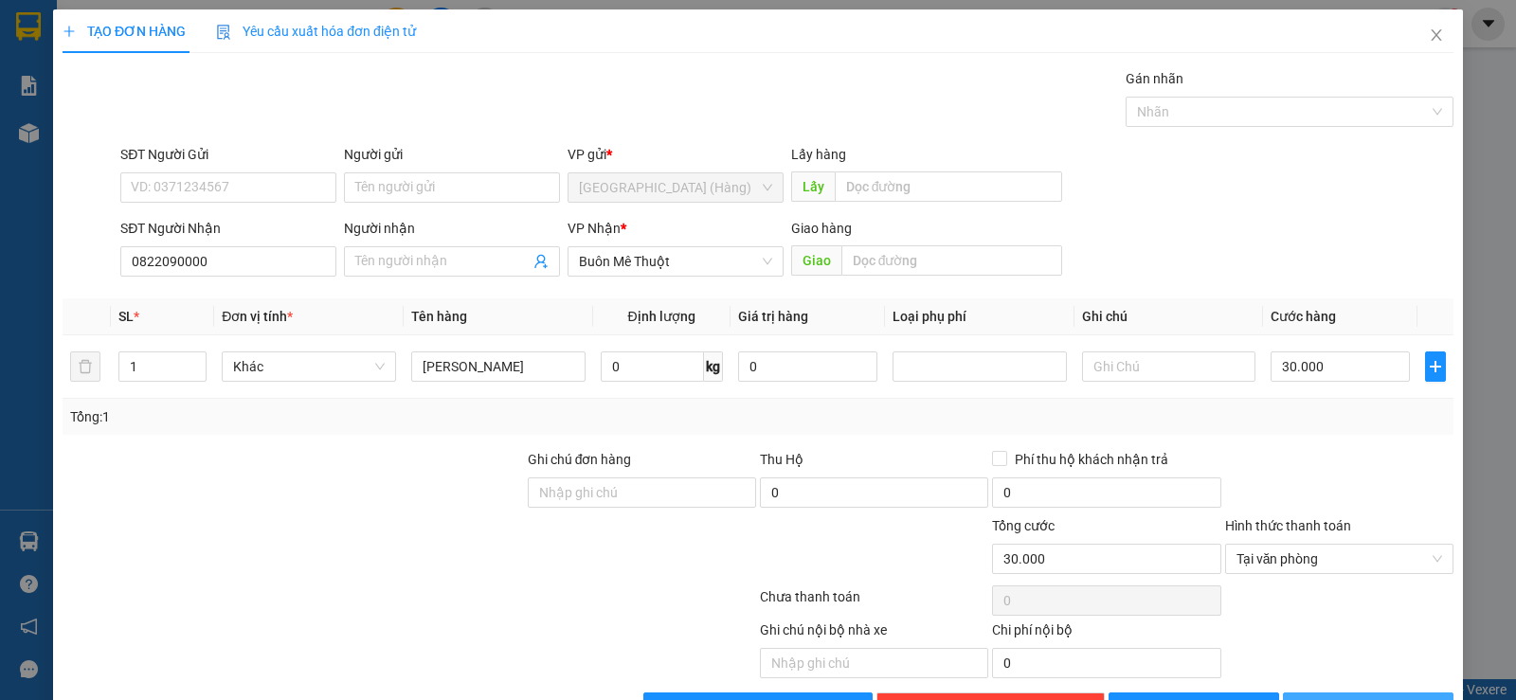
click at [1397, 693] on button "[PERSON_NAME] và In" at bounding box center [1368, 708] width 171 height 30
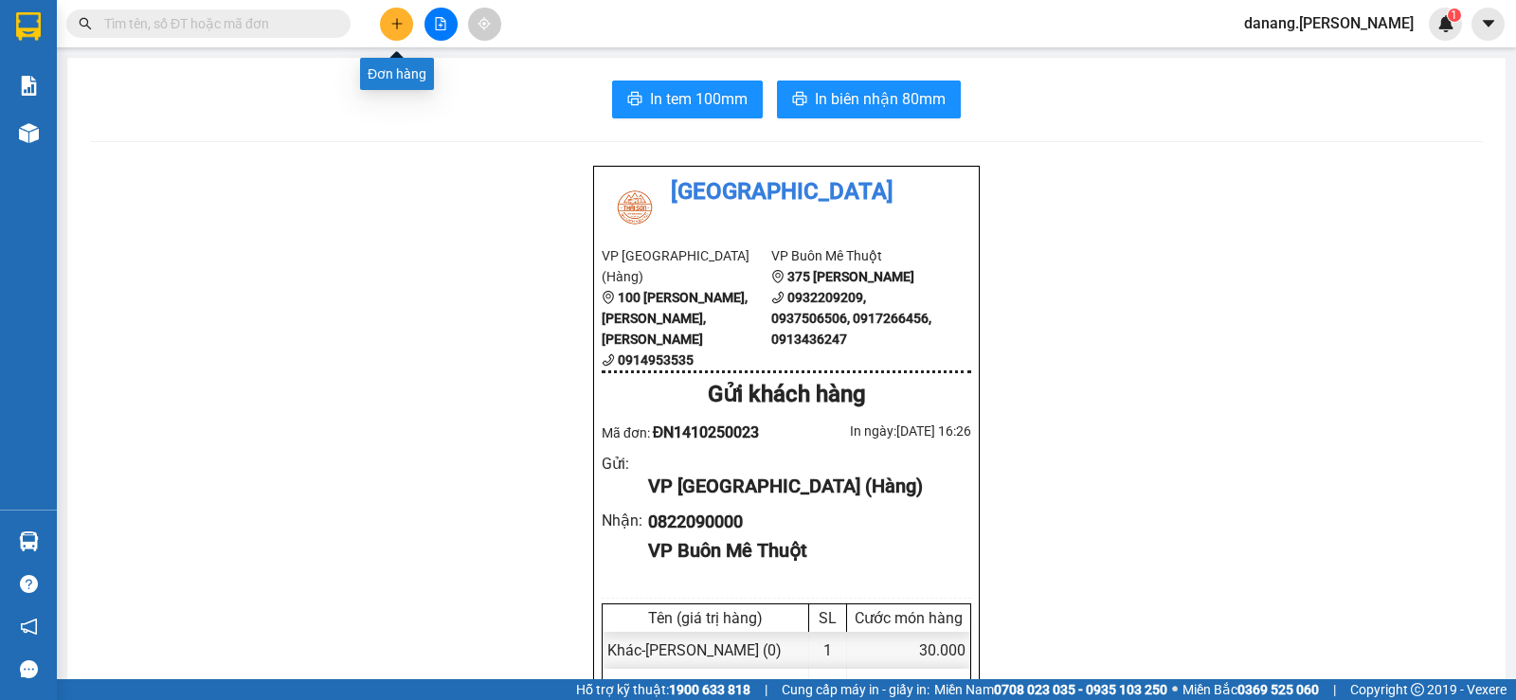
click at [399, 12] on button at bounding box center [396, 24] width 33 height 33
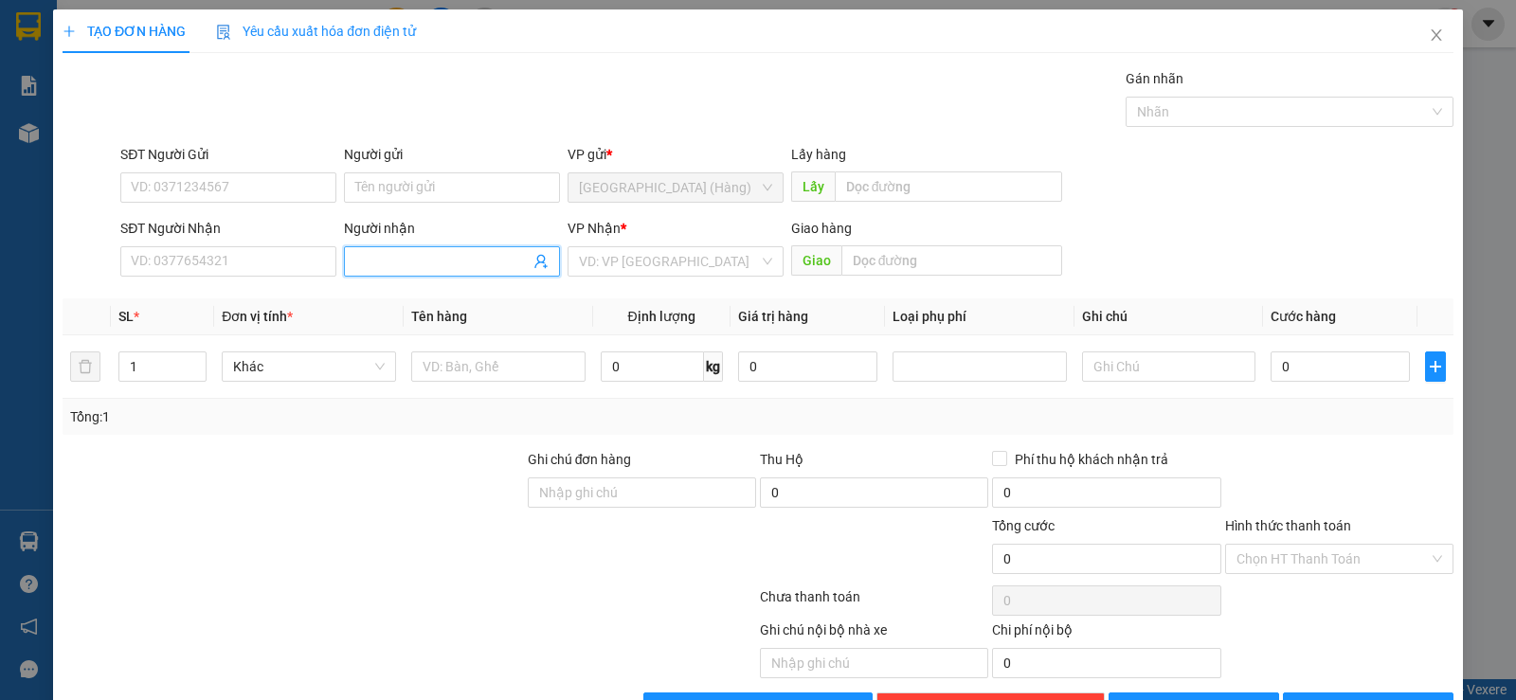
click at [375, 255] on input "Người nhận" at bounding box center [442, 261] width 174 height 21
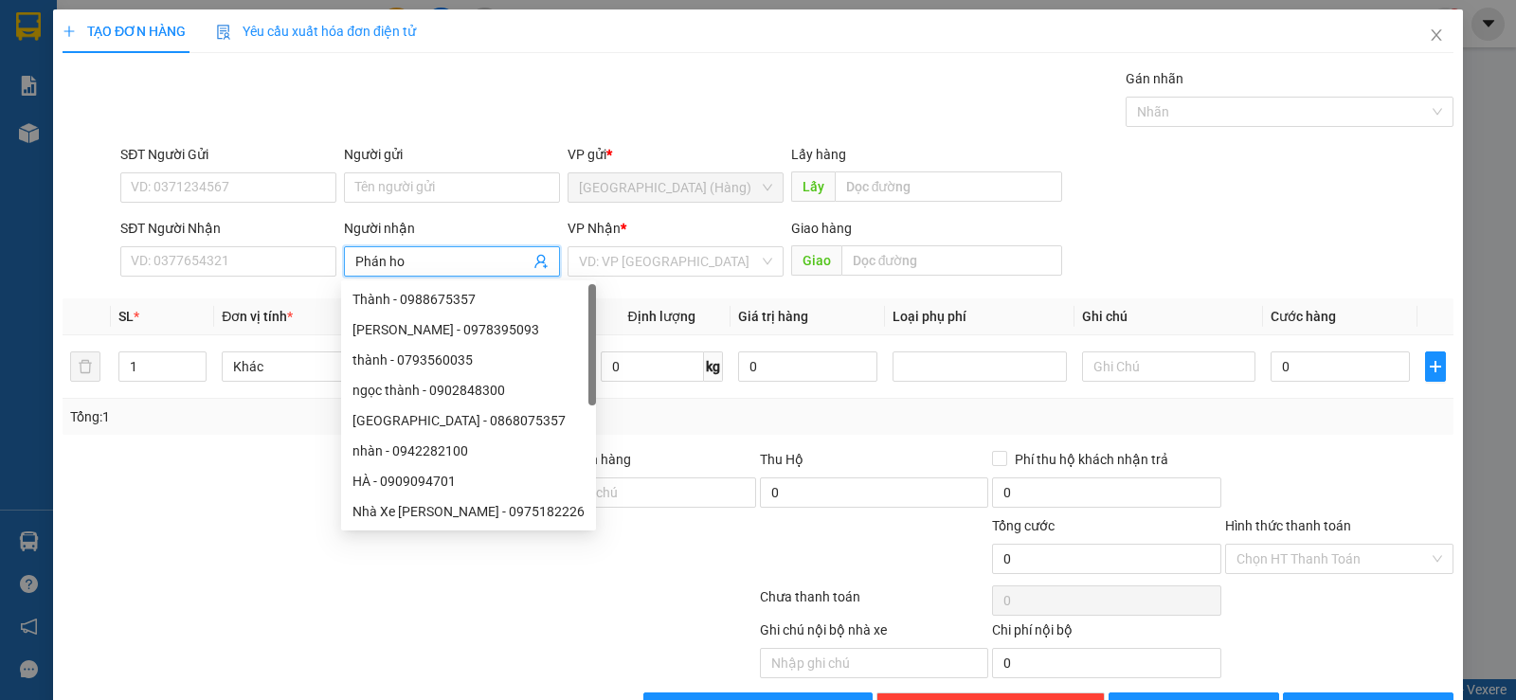
type input "Phán hoa"
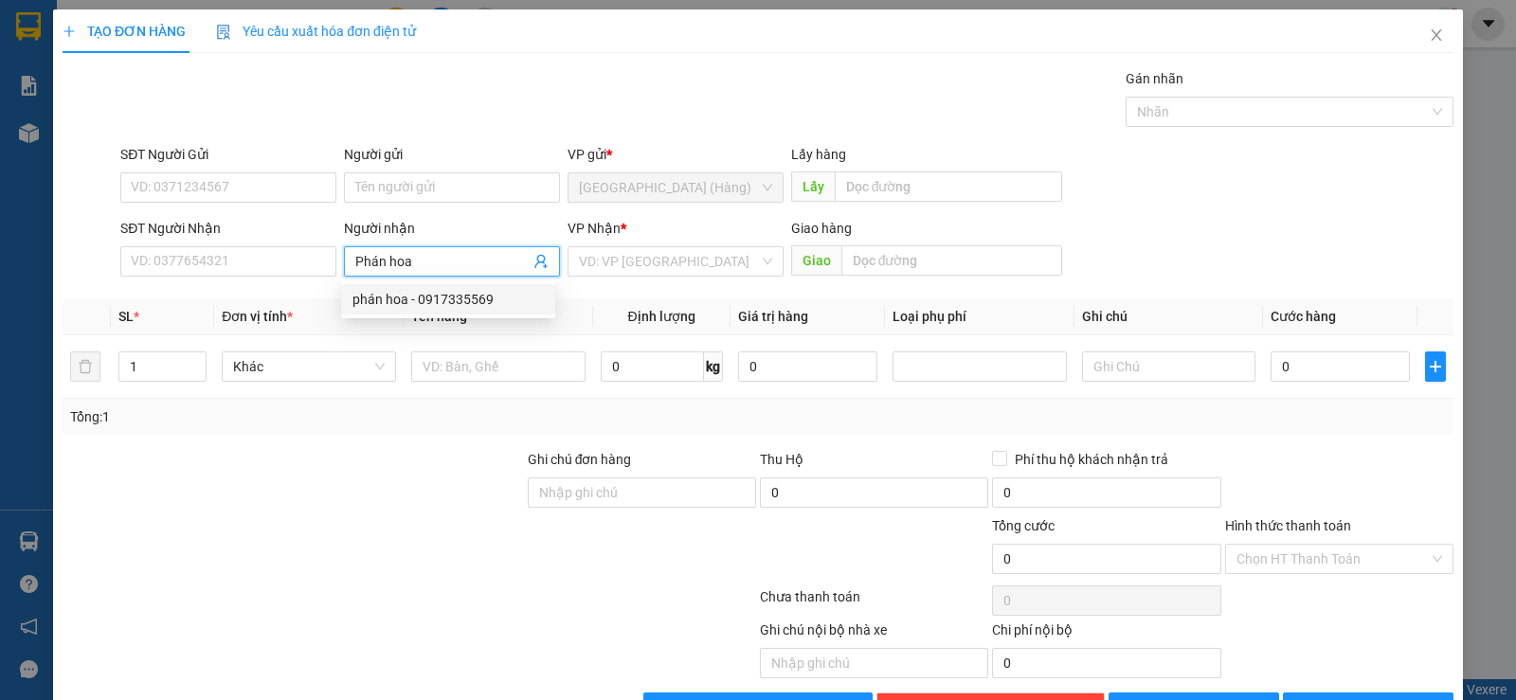
click at [420, 291] on div "phán hoa - 0917335569" at bounding box center [447, 299] width 191 height 21
type input "0917335569"
type input "phán hoa"
type input "2"
drag, startPoint x: 190, startPoint y: 360, endPoint x: 252, endPoint y: 355, distance: 61.8
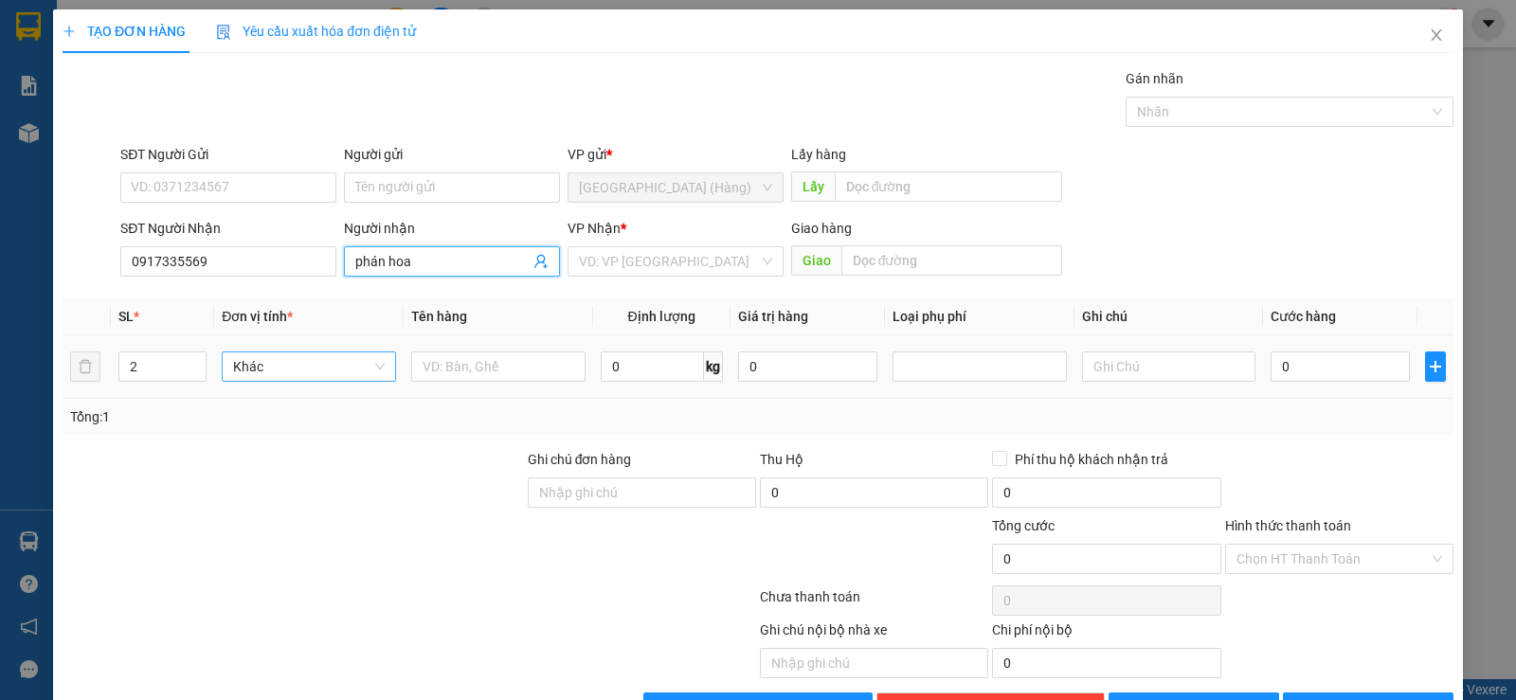
click at [212, 360] on tr "2 Khác 0 kg 0 0" at bounding box center [758, 366] width 1391 height 63
drag, startPoint x: 497, startPoint y: 372, endPoint x: 484, endPoint y: 363, distance: 16.3
click at [495, 372] on input "text" at bounding box center [498, 366] width 174 height 30
type input "kiện"
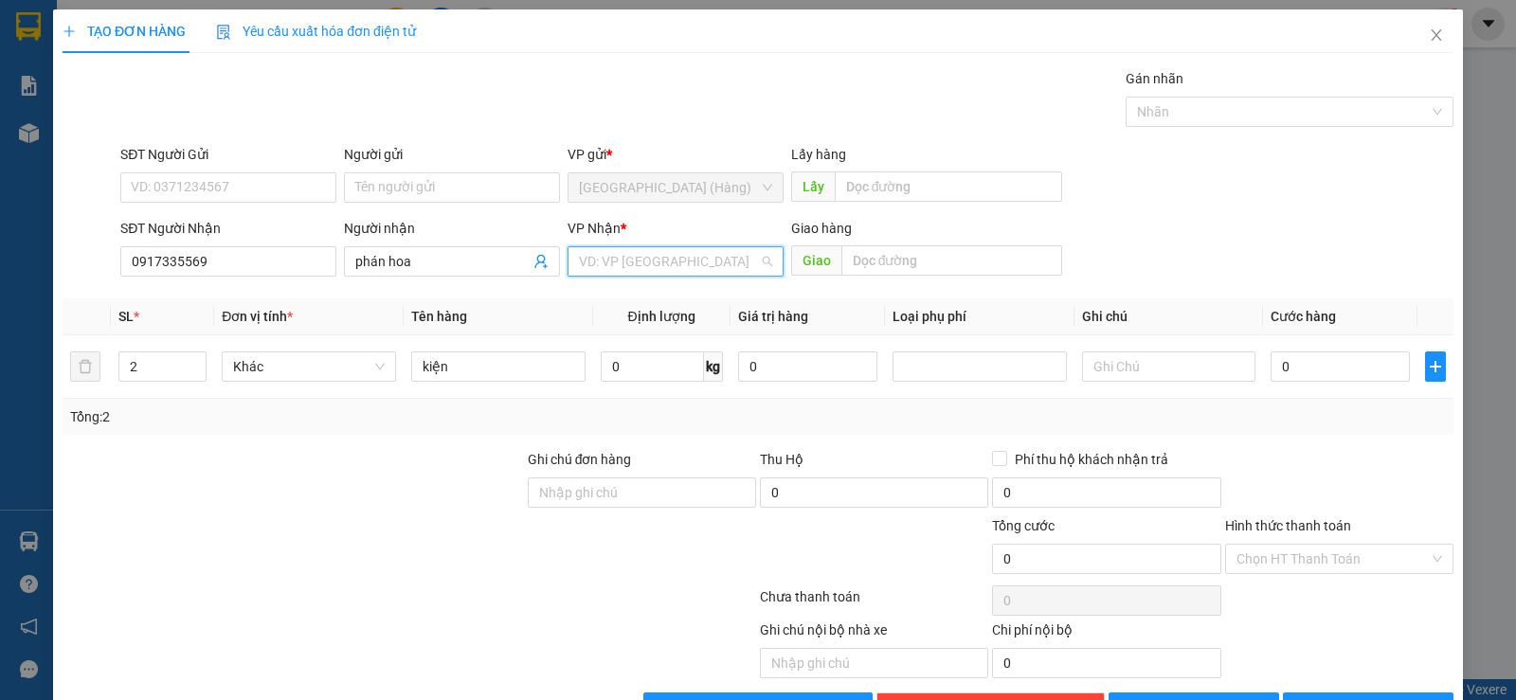
click at [658, 260] on input "search" at bounding box center [669, 261] width 180 height 28
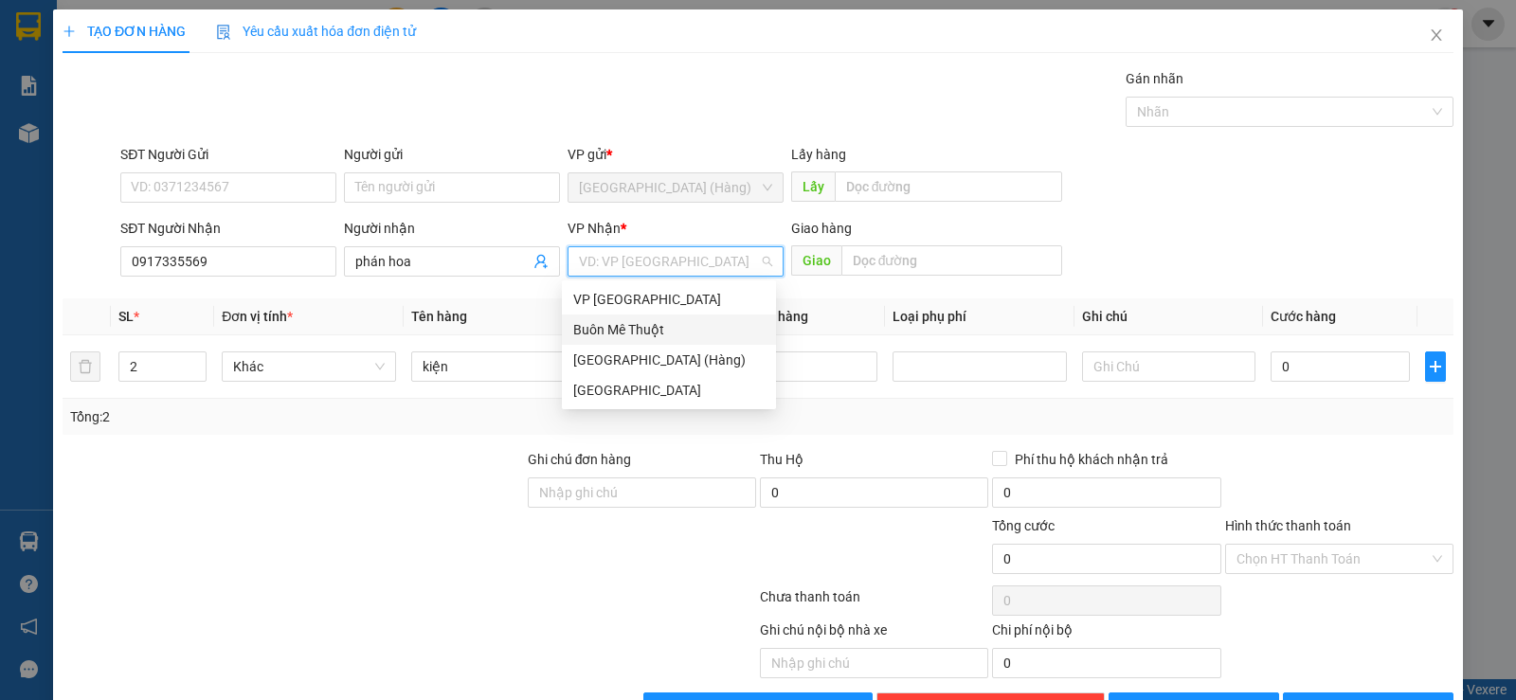
drag, startPoint x: 647, startPoint y: 330, endPoint x: 1494, endPoint y: 283, distance: 848.3
click at [648, 331] on div "Buôn Mê Thuột" at bounding box center [668, 329] width 191 height 21
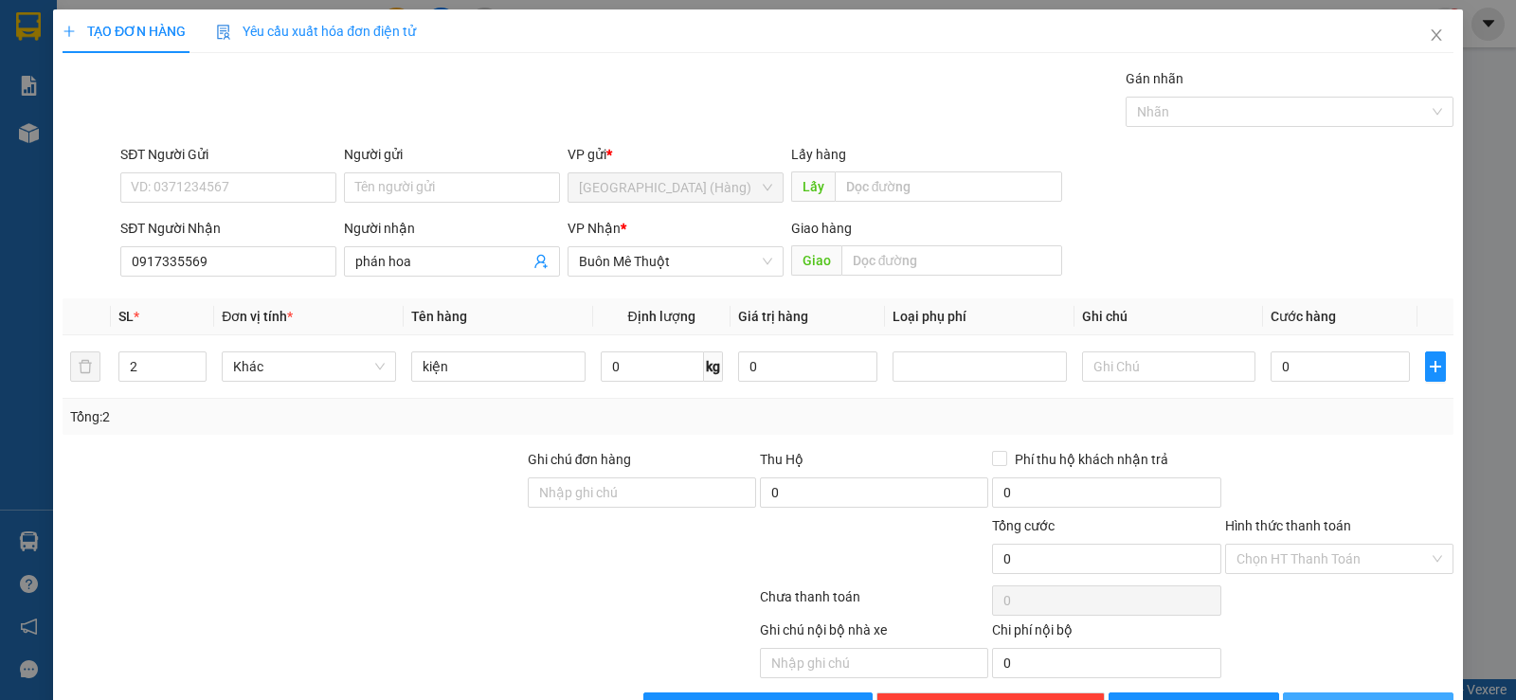
click at [1368, 697] on span "[PERSON_NAME] và In" at bounding box center [1385, 707] width 133 height 21
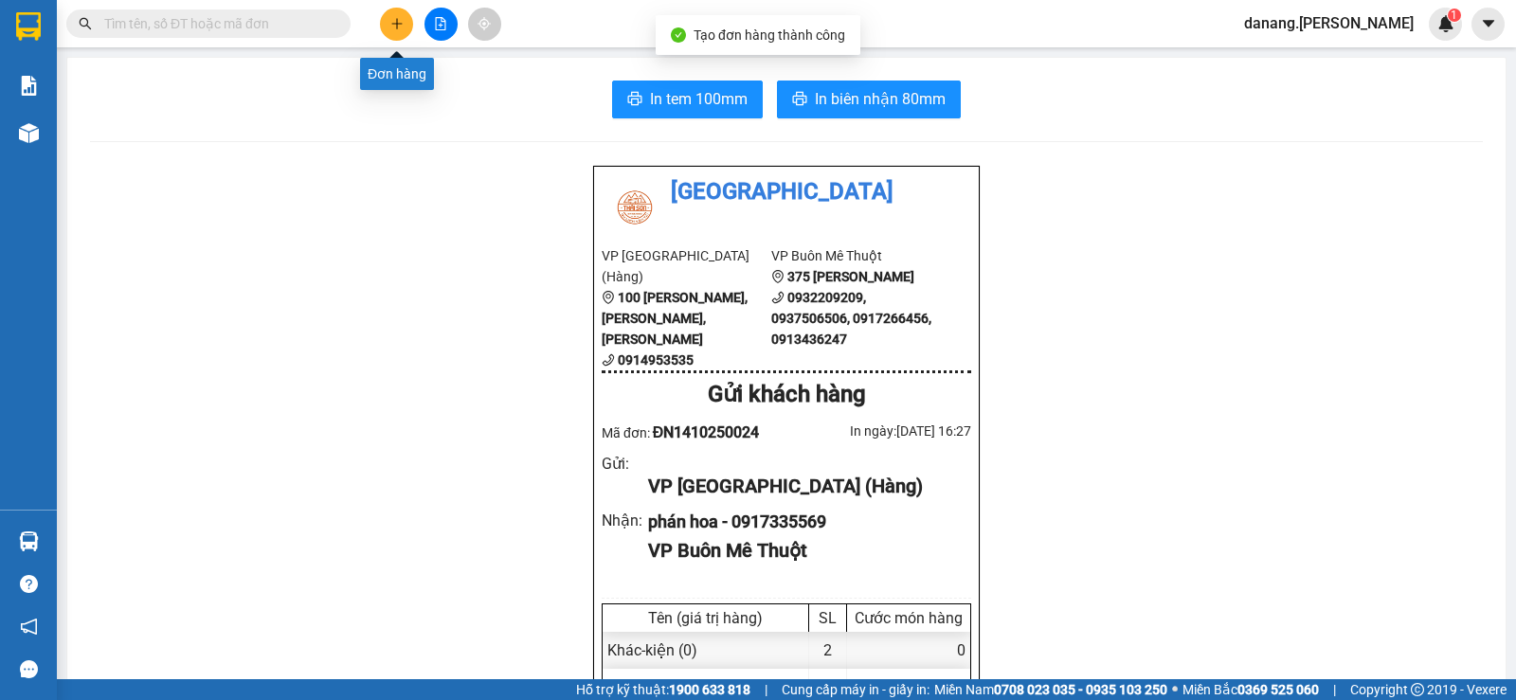
click at [402, 29] on icon "plus" at bounding box center [396, 23] width 13 height 13
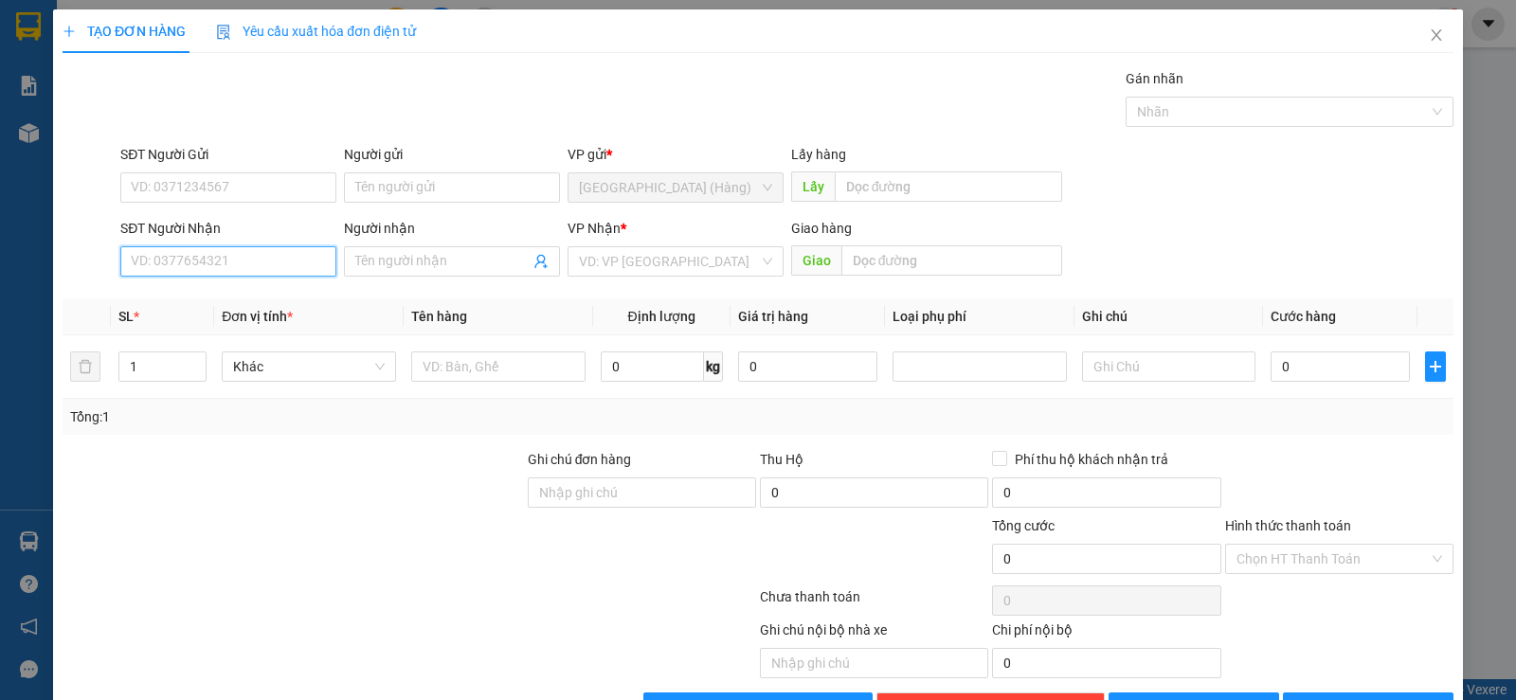
click at [265, 260] on input "SĐT Người Nhận" at bounding box center [228, 261] width 216 height 30
click at [251, 303] on div "0934803032 - [PERSON_NAME]" at bounding box center [226, 299] width 191 height 21
type input "0934803032"
type input "[PERSON_NAME]"
type input "0934803032"
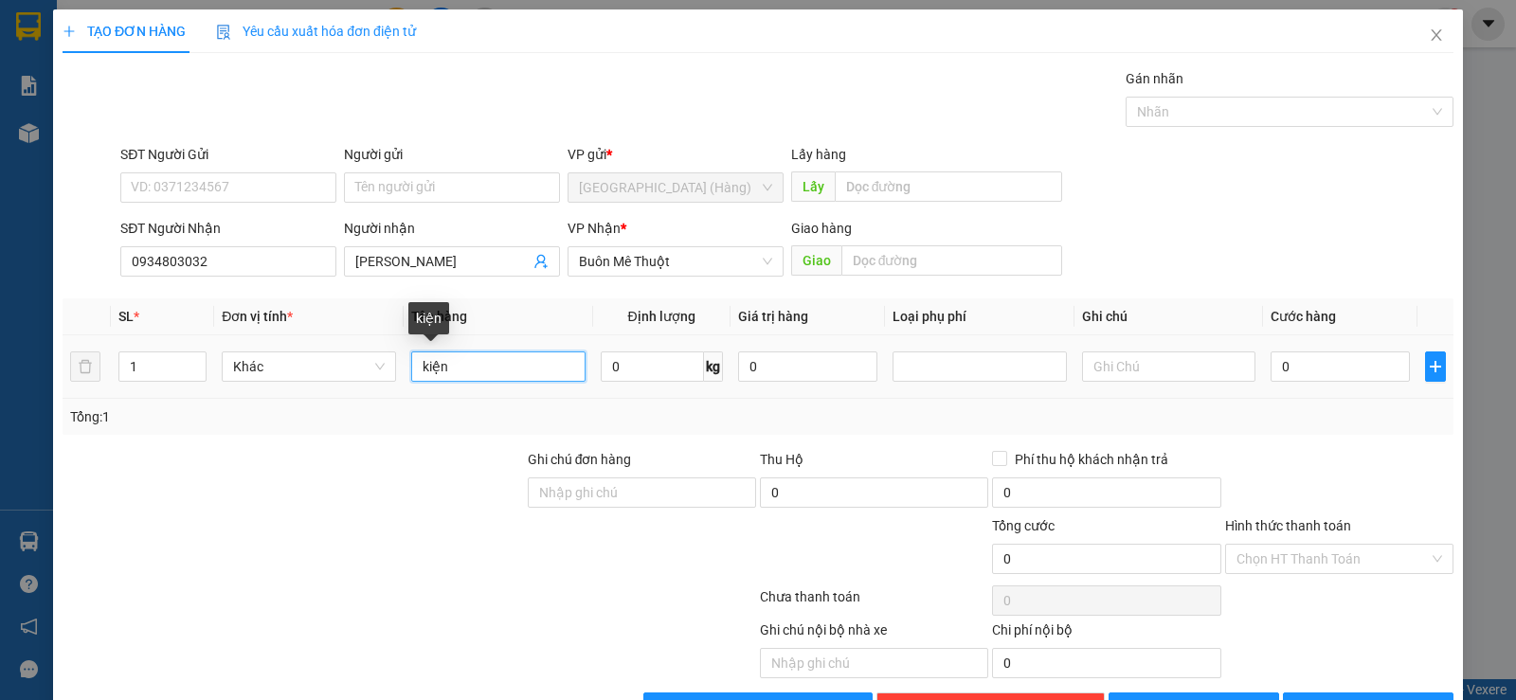
click at [498, 352] on input "kiện" at bounding box center [498, 366] width 174 height 30
type input "kn"
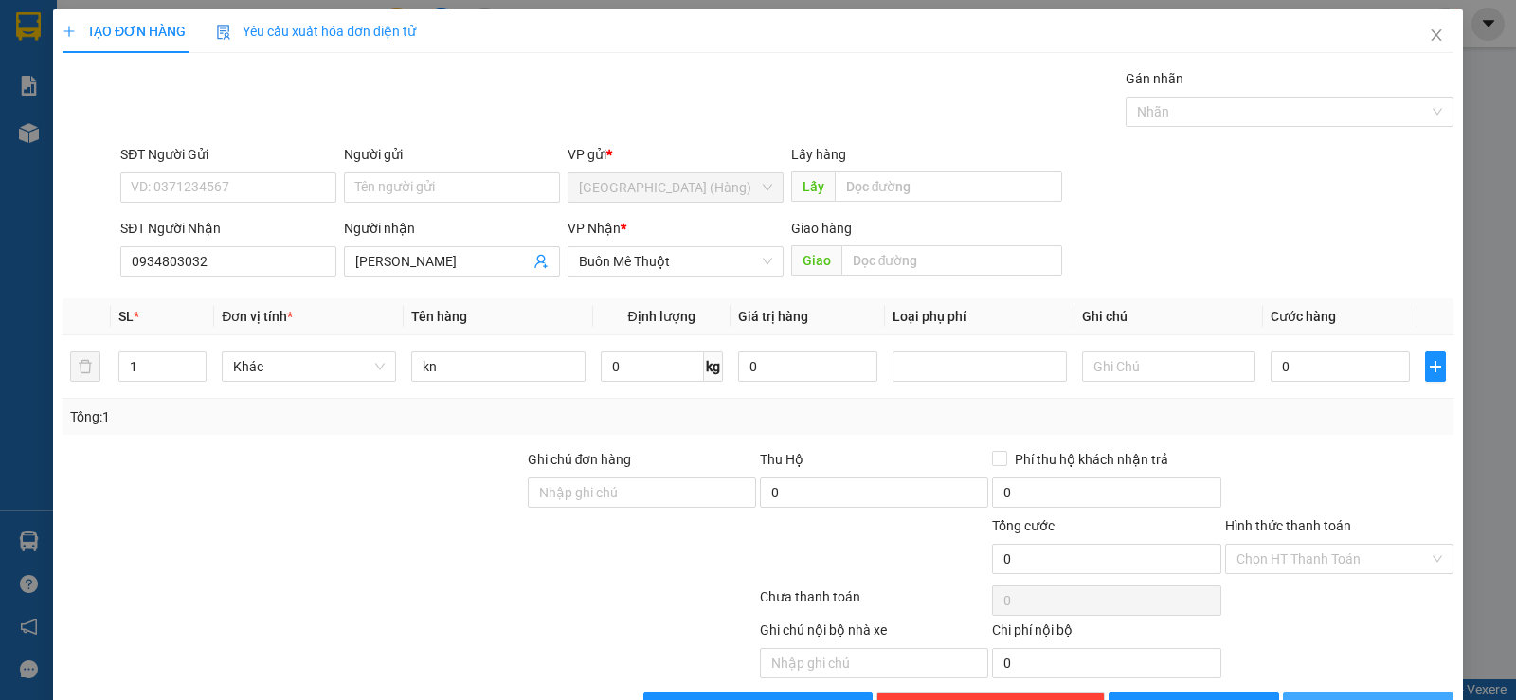
click at [1340, 697] on span "[PERSON_NAME] và In" at bounding box center [1385, 707] width 133 height 21
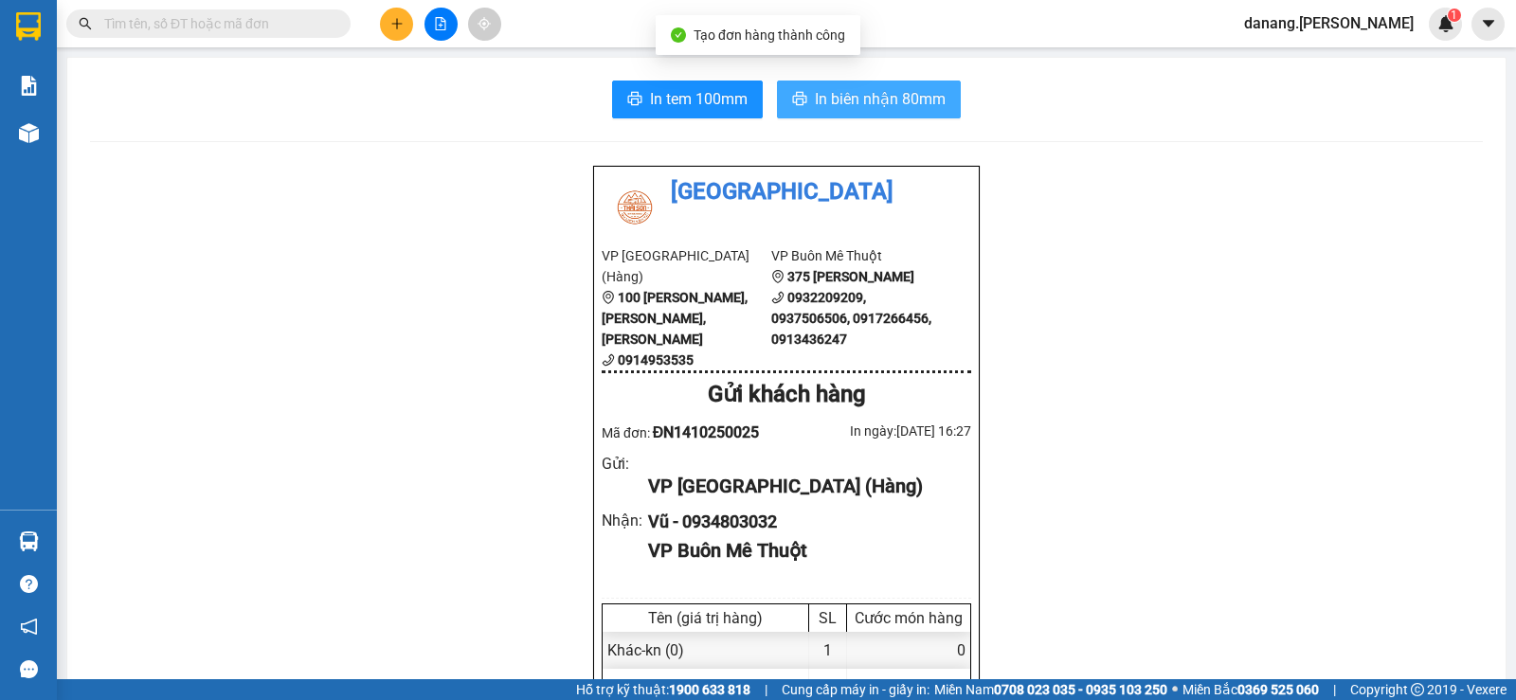
click at [819, 97] on span "In biên nhận 80mm" at bounding box center [880, 99] width 131 height 24
click at [400, 19] on icon "plus" at bounding box center [396, 23] width 13 height 13
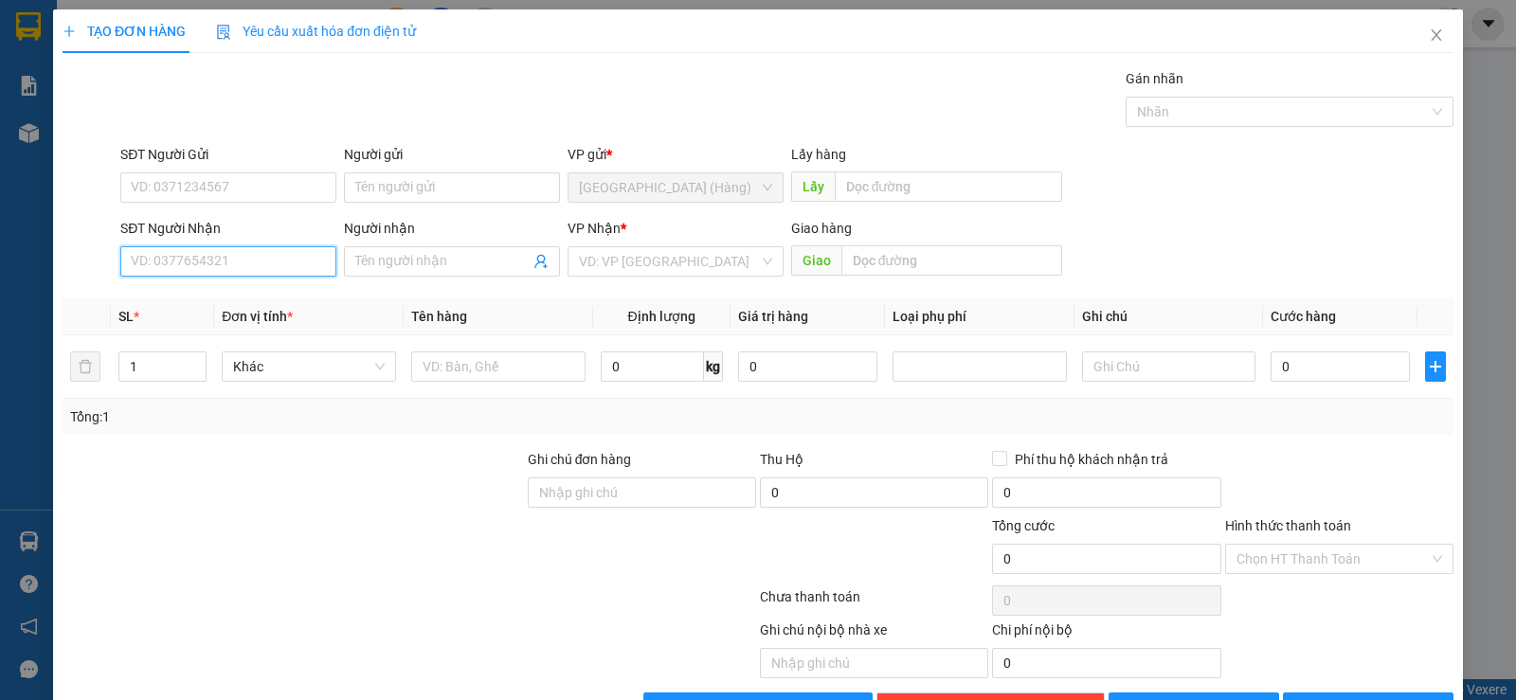
click at [232, 252] on input "SĐT Người Nhận" at bounding box center [228, 261] width 216 height 30
type input "0913444569"
click at [188, 308] on div "0913444569" at bounding box center [226, 299] width 191 height 21
type input "30.000"
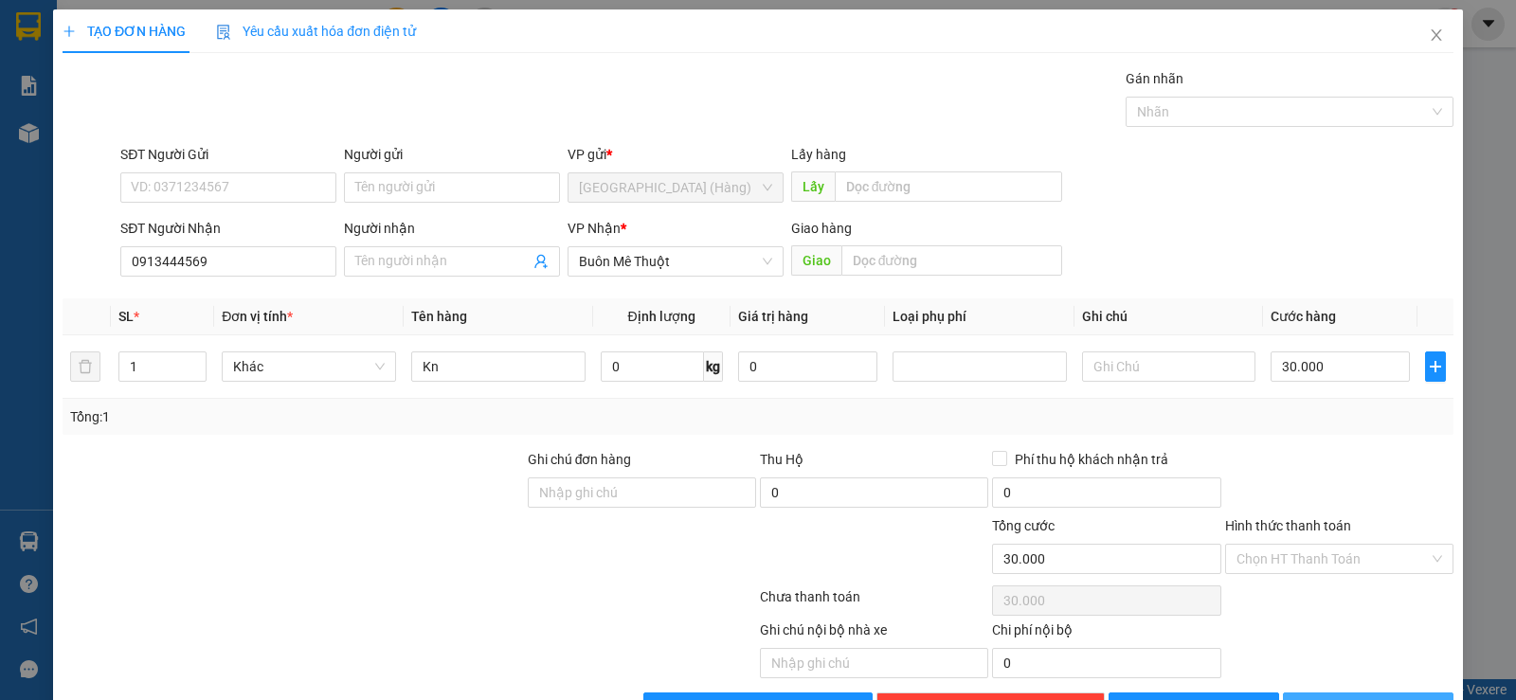
click at [1350, 697] on span "[PERSON_NAME] và In" at bounding box center [1385, 707] width 133 height 21
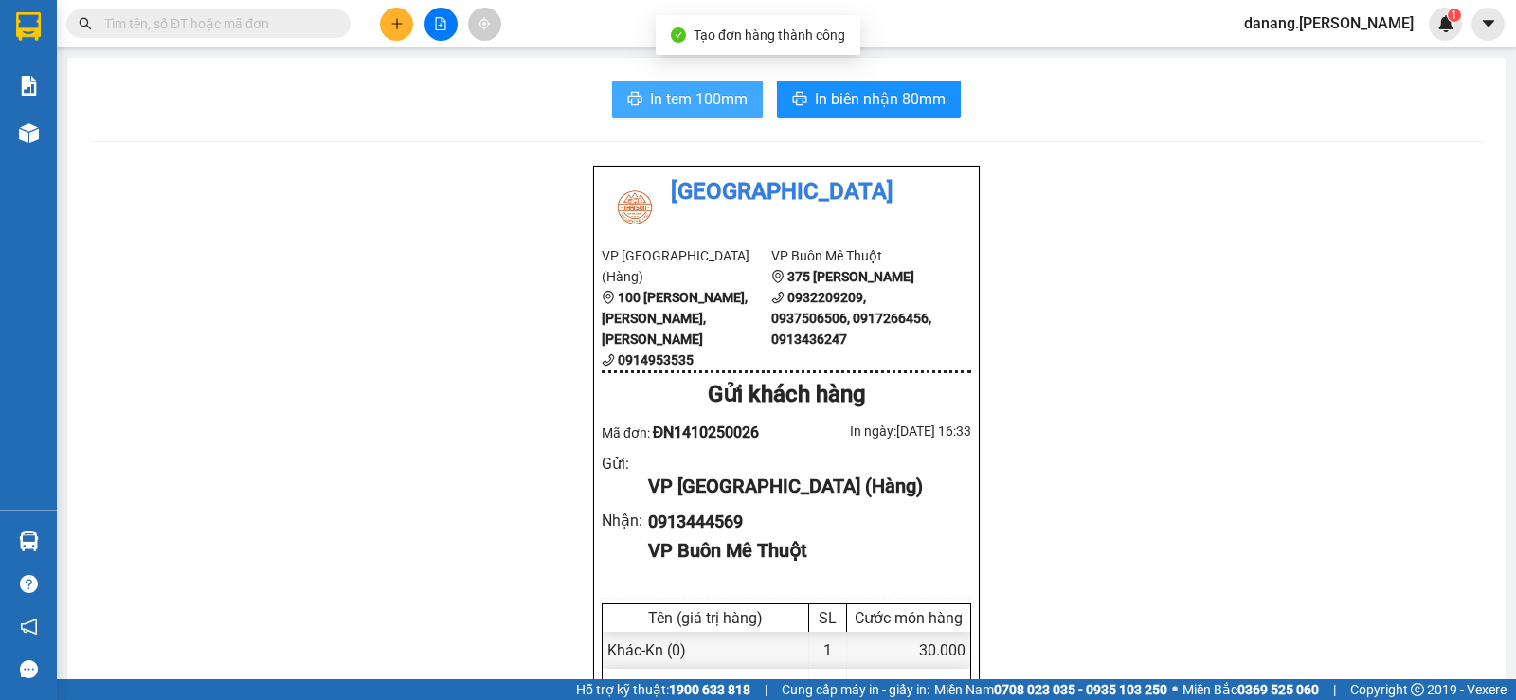
click at [692, 112] on button "In tem 100mm" at bounding box center [687, 100] width 151 height 38
click at [669, 93] on span "In tem 100mm" at bounding box center [699, 99] width 98 height 24
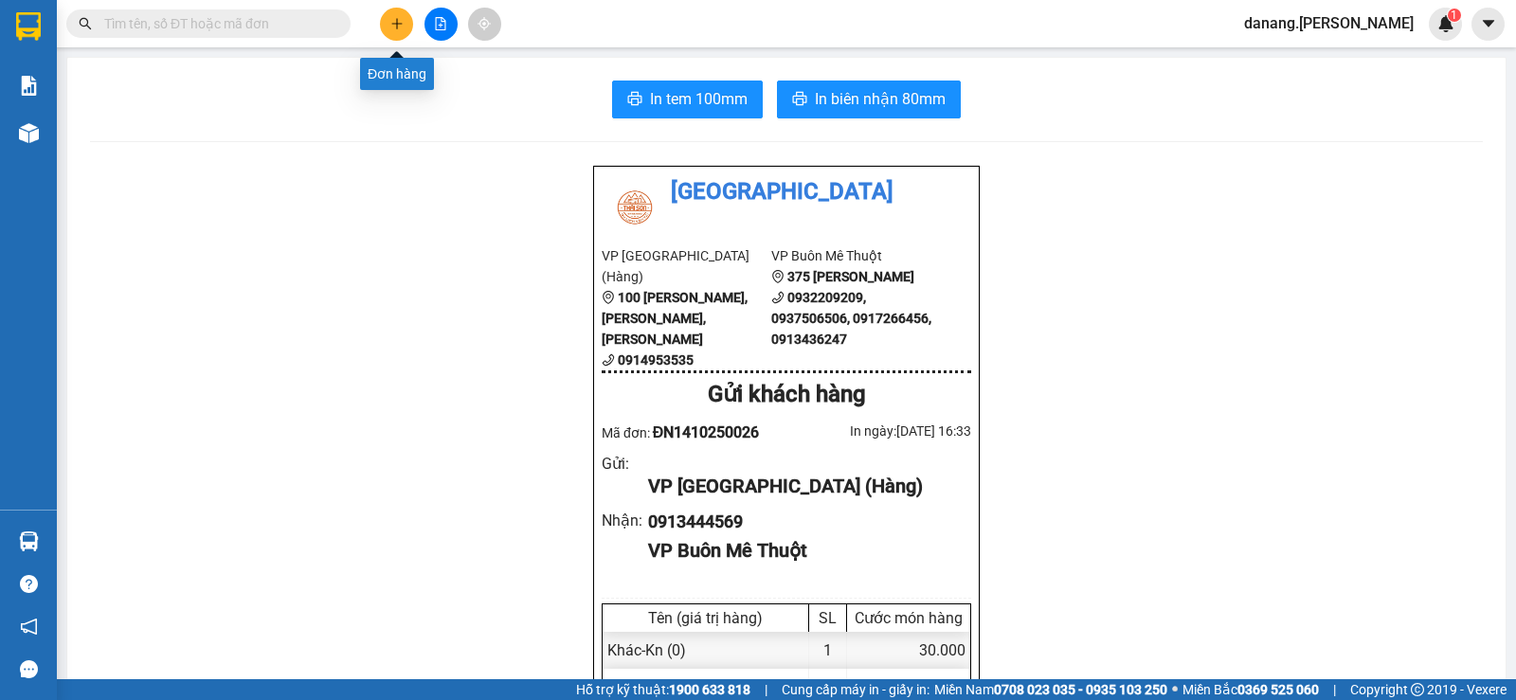
click at [390, 23] on button at bounding box center [396, 24] width 33 height 33
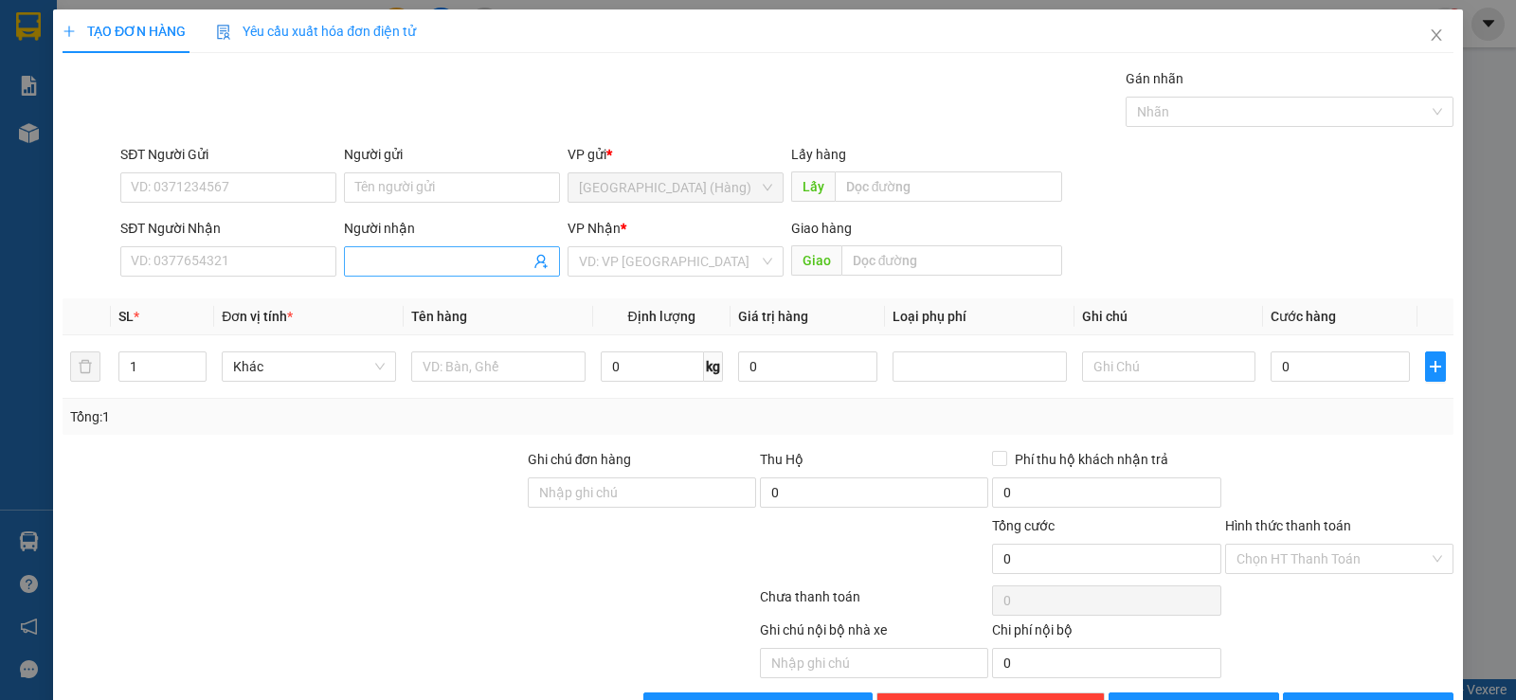
click at [419, 261] on input "Người nhận" at bounding box center [442, 261] width 174 height 21
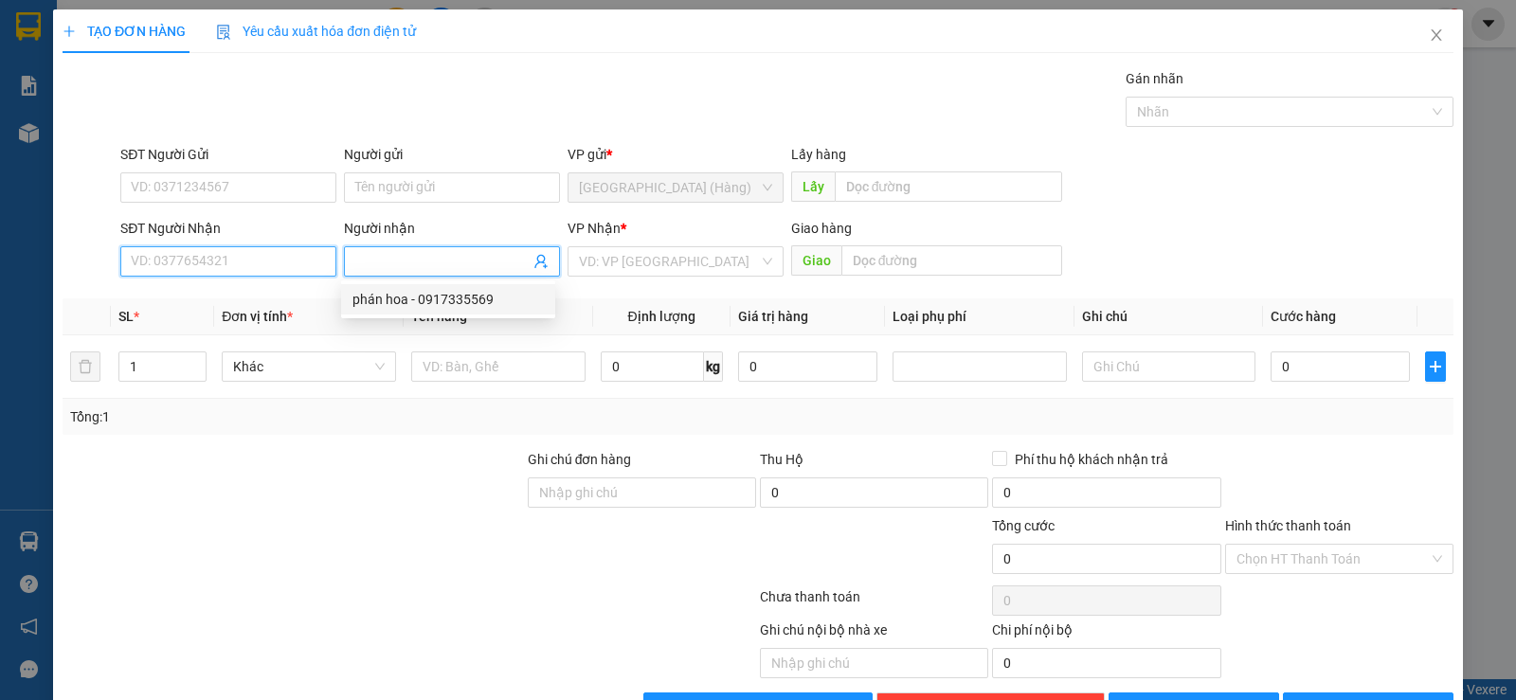
click at [136, 263] on input "SĐT Người Nhận" at bounding box center [228, 261] width 216 height 30
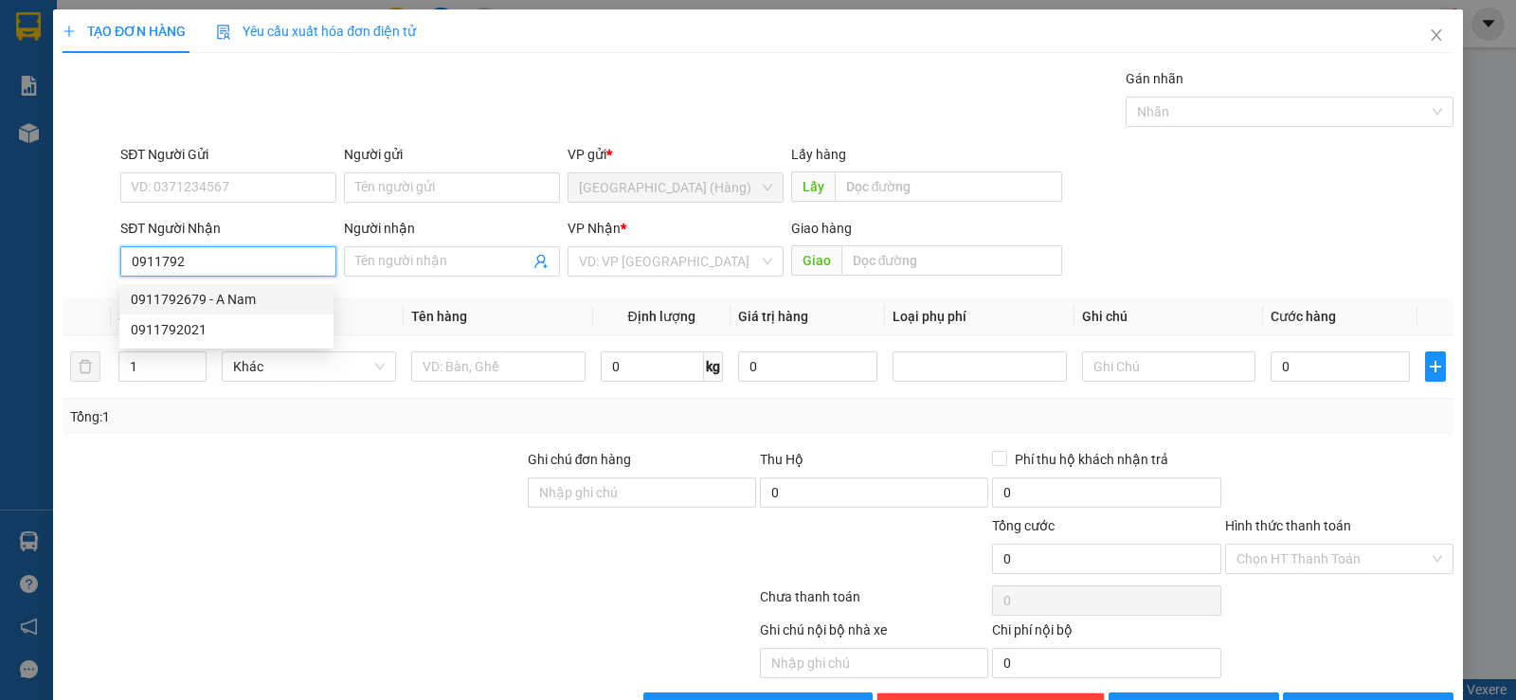
click at [260, 304] on div "0911792679 - A Nam" at bounding box center [226, 299] width 191 height 21
type input "0911792679"
type input "A Nam"
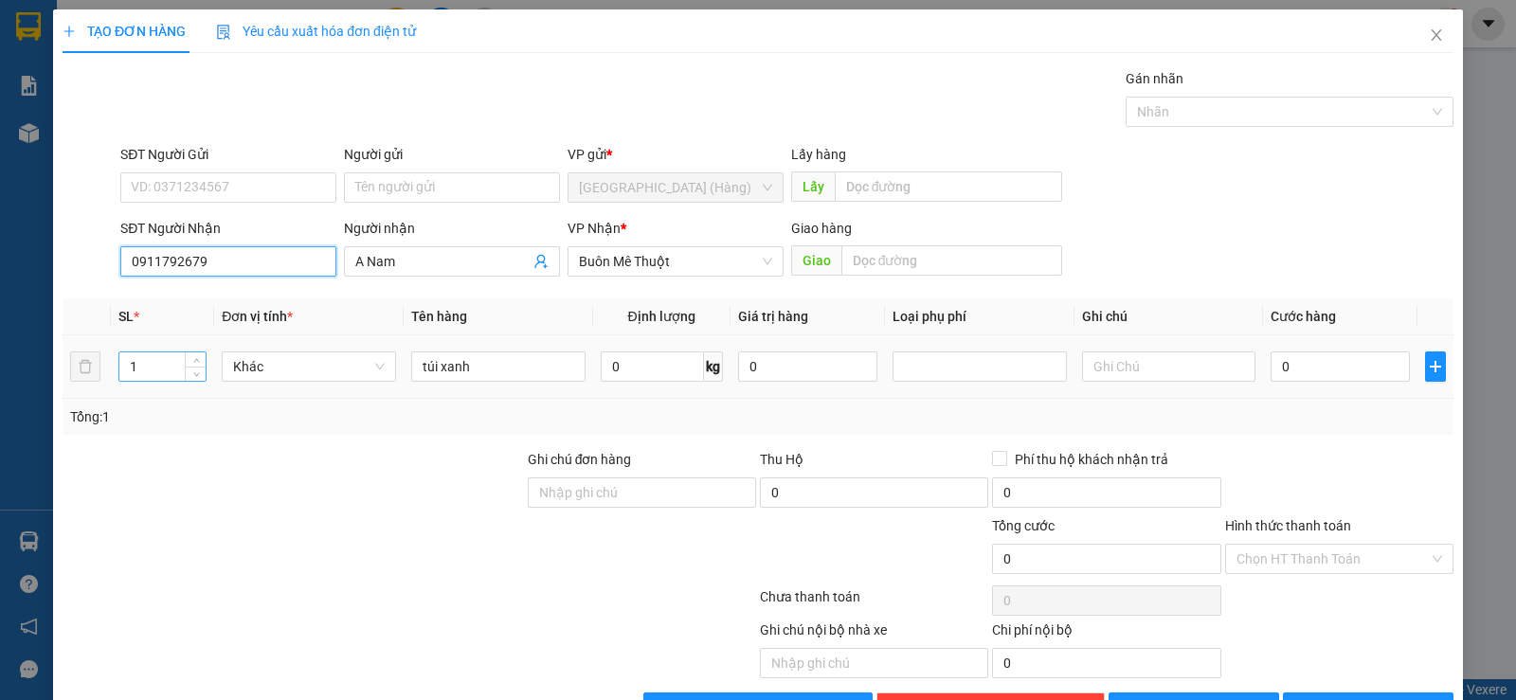
type input "0911792679"
click at [136, 370] on input "1" at bounding box center [162, 366] width 86 height 28
type input "6"
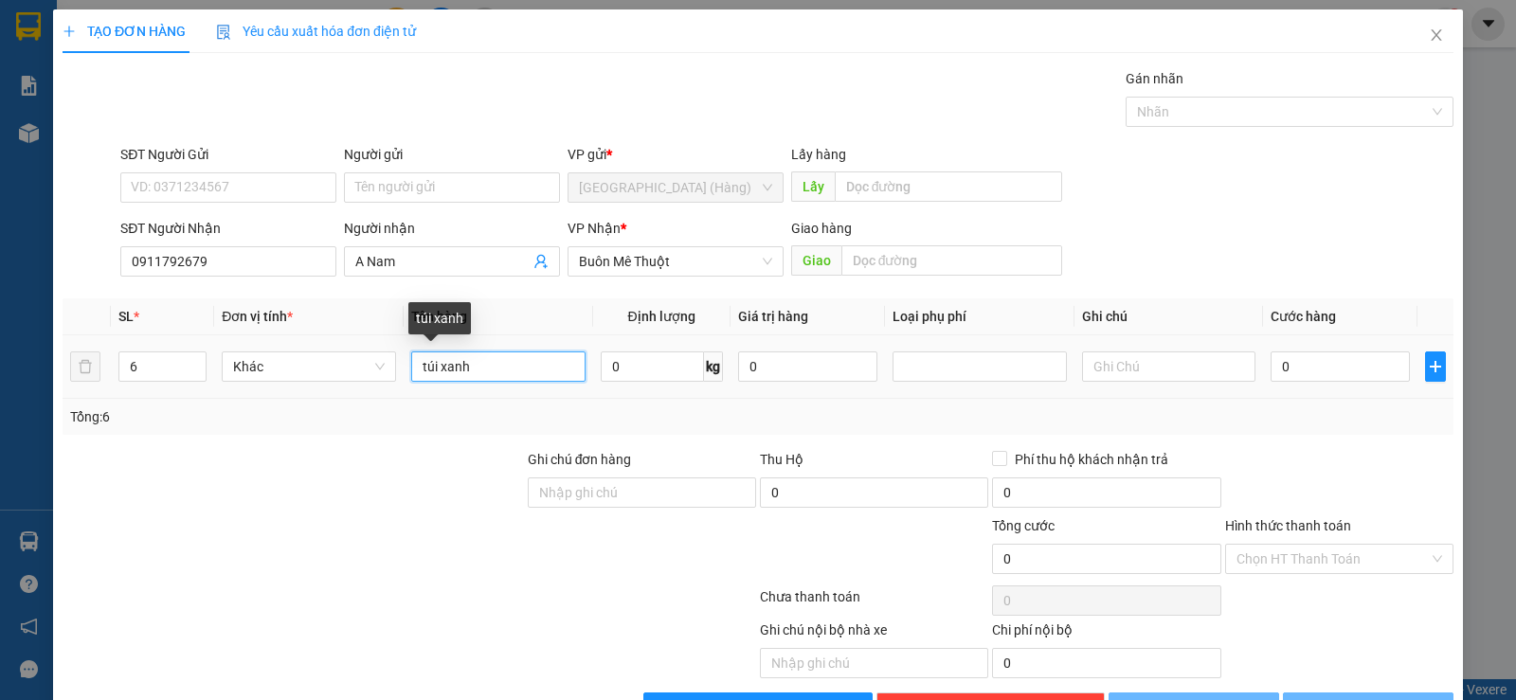
drag, startPoint x: 488, startPoint y: 380, endPoint x: 460, endPoint y: 385, distance: 28.8
click at [480, 383] on div "túi xanh" at bounding box center [498, 367] width 174 height 38
type input "t"
type input "5 thùng lớn,1 nhỏ"
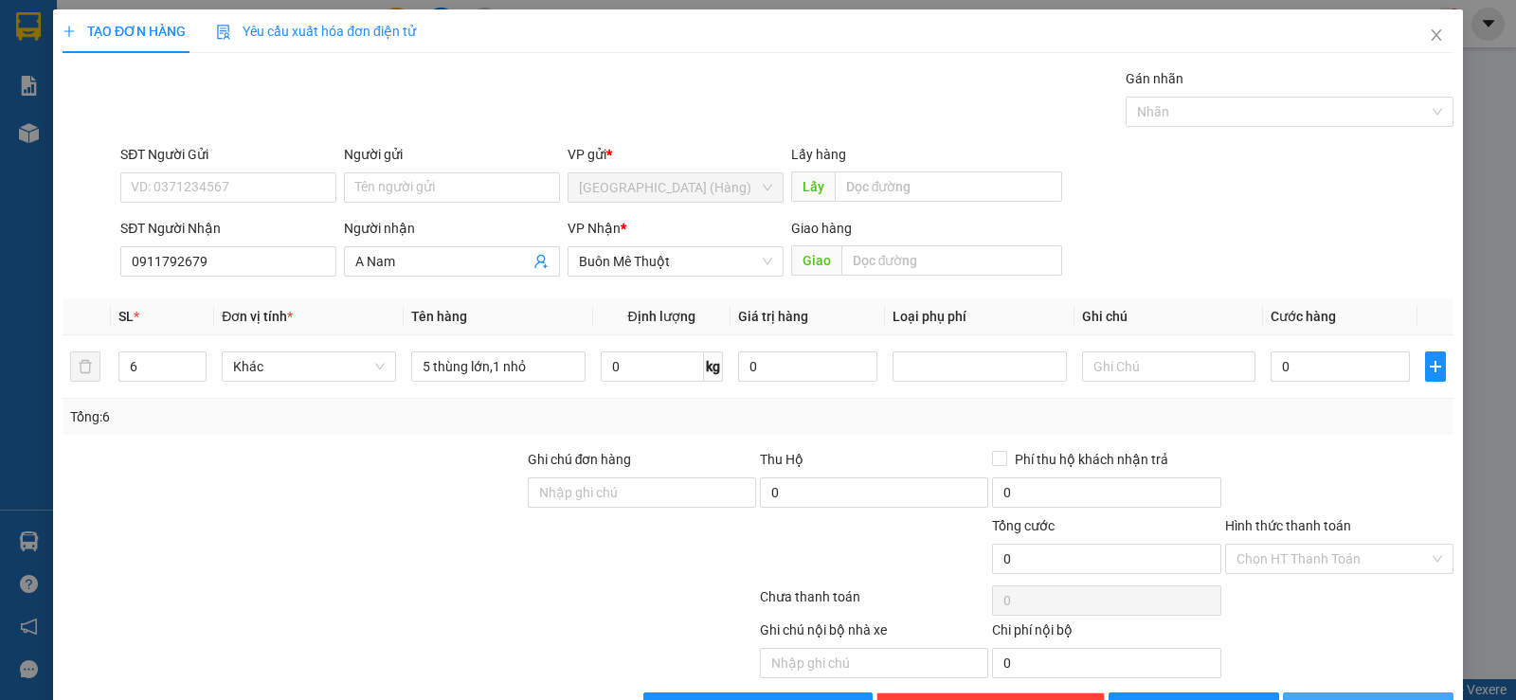
click at [1316, 693] on button "[PERSON_NAME] và In" at bounding box center [1368, 708] width 171 height 30
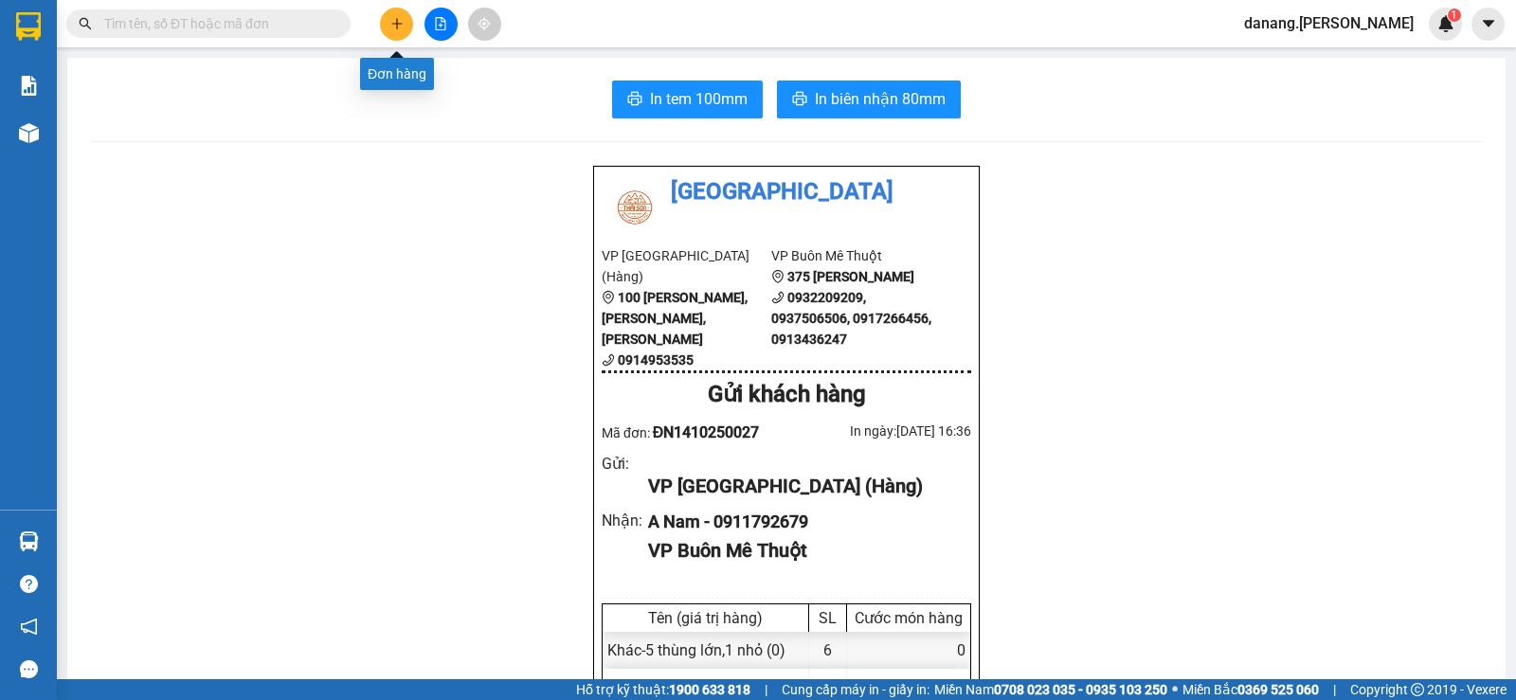
click at [406, 22] on button at bounding box center [396, 24] width 33 height 33
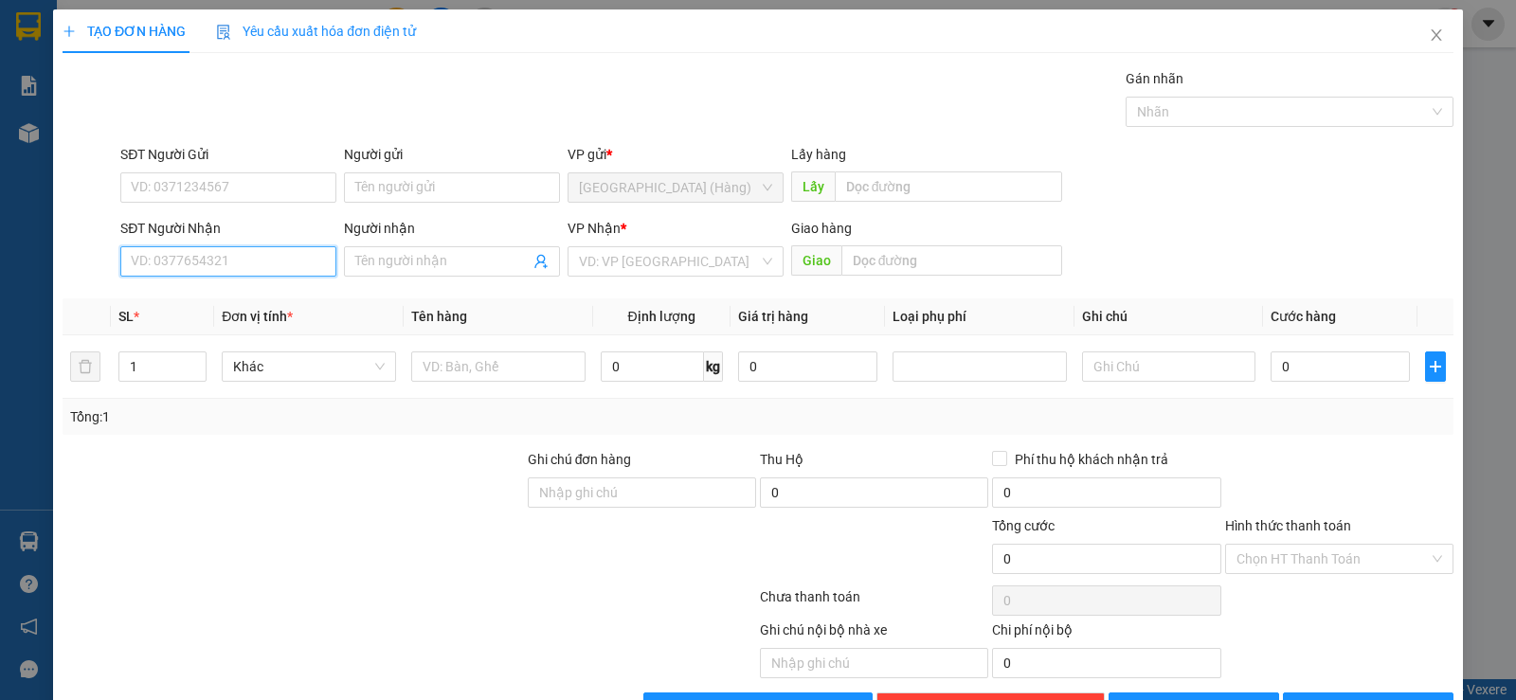
click at [243, 259] on input "SĐT Người Nhận" at bounding box center [228, 261] width 216 height 30
drag, startPoint x: 189, startPoint y: 299, endPoint x: 228, endPoint y: 284, distance: 41.7
click at [188, 300] on div "0855276494" at bounding box center [226, 299] width 191 height 21
type input "0855276494"
type input "cf [PERSON_NAME] cóc"
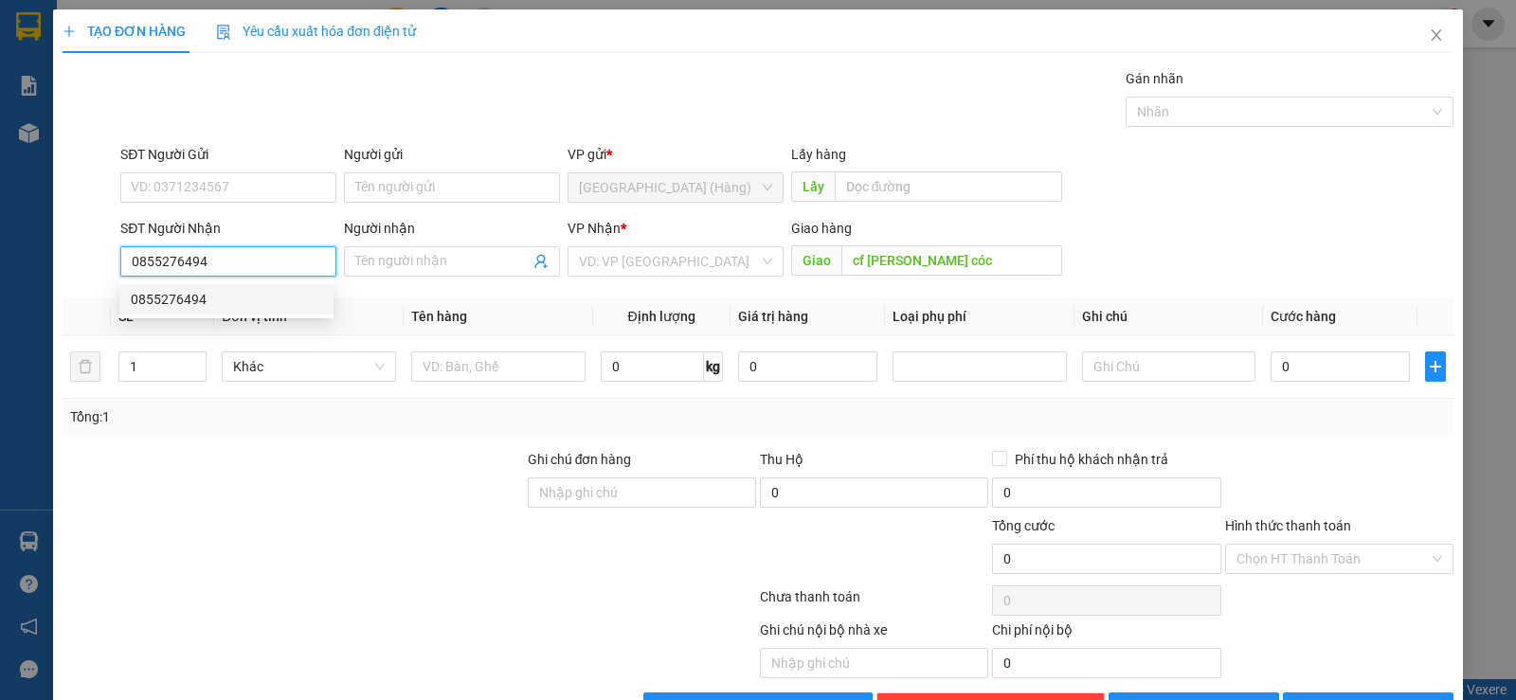
type input "100.000"
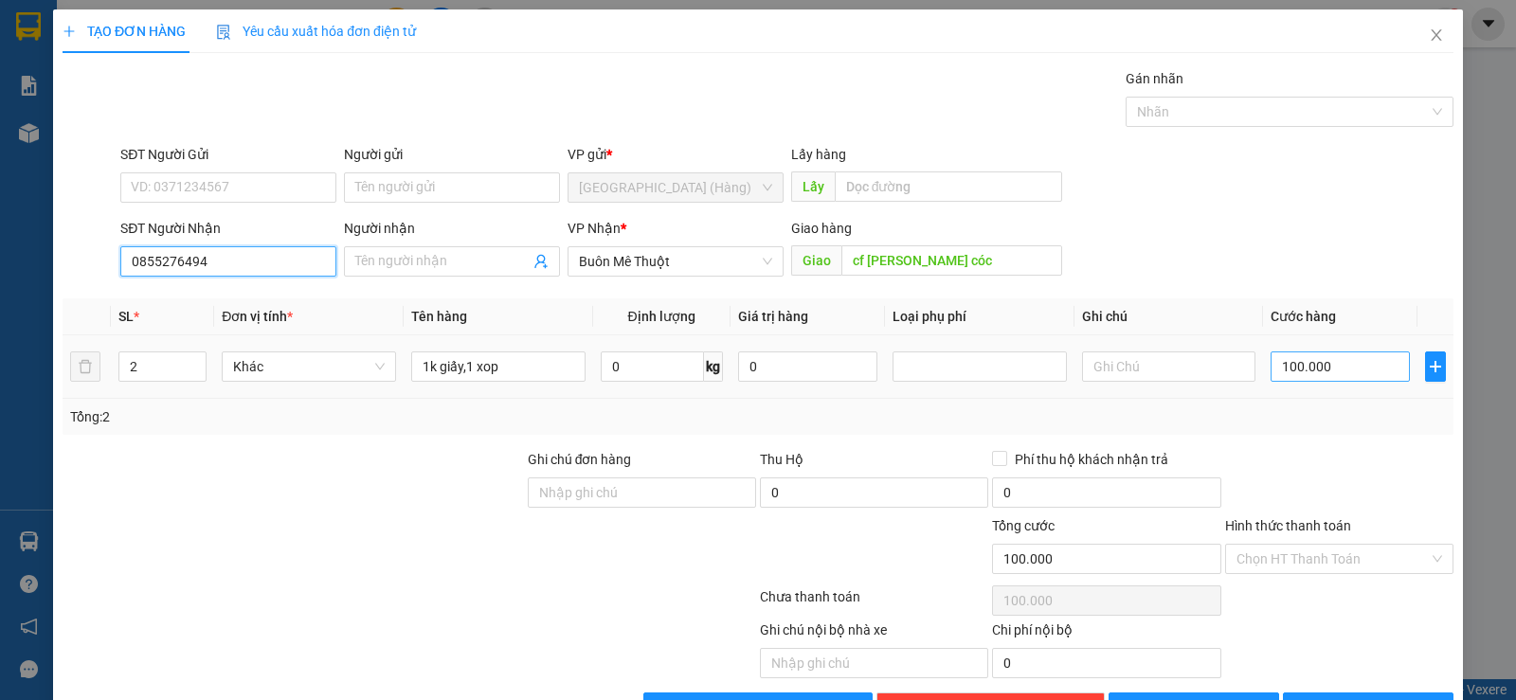
type input "0855276494"
click at [1312, 363] on input "100.000" at bounding box center [1340, 366] width 139 height 30
click at [1333, 370] on input "100.000" at bounding box center [1340, 366] width 139 height 30
type input "10.000"
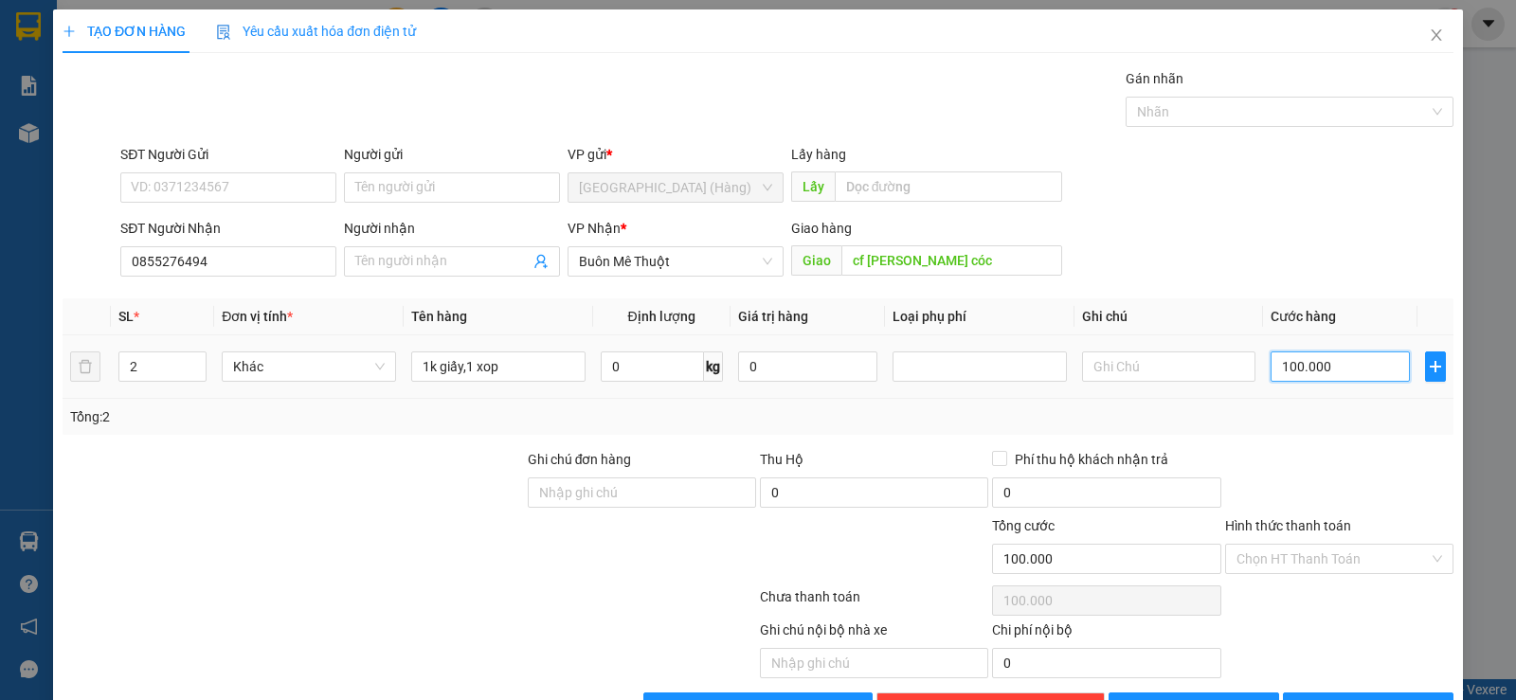
type input "10.000"
type input "1.000"
type input "100"
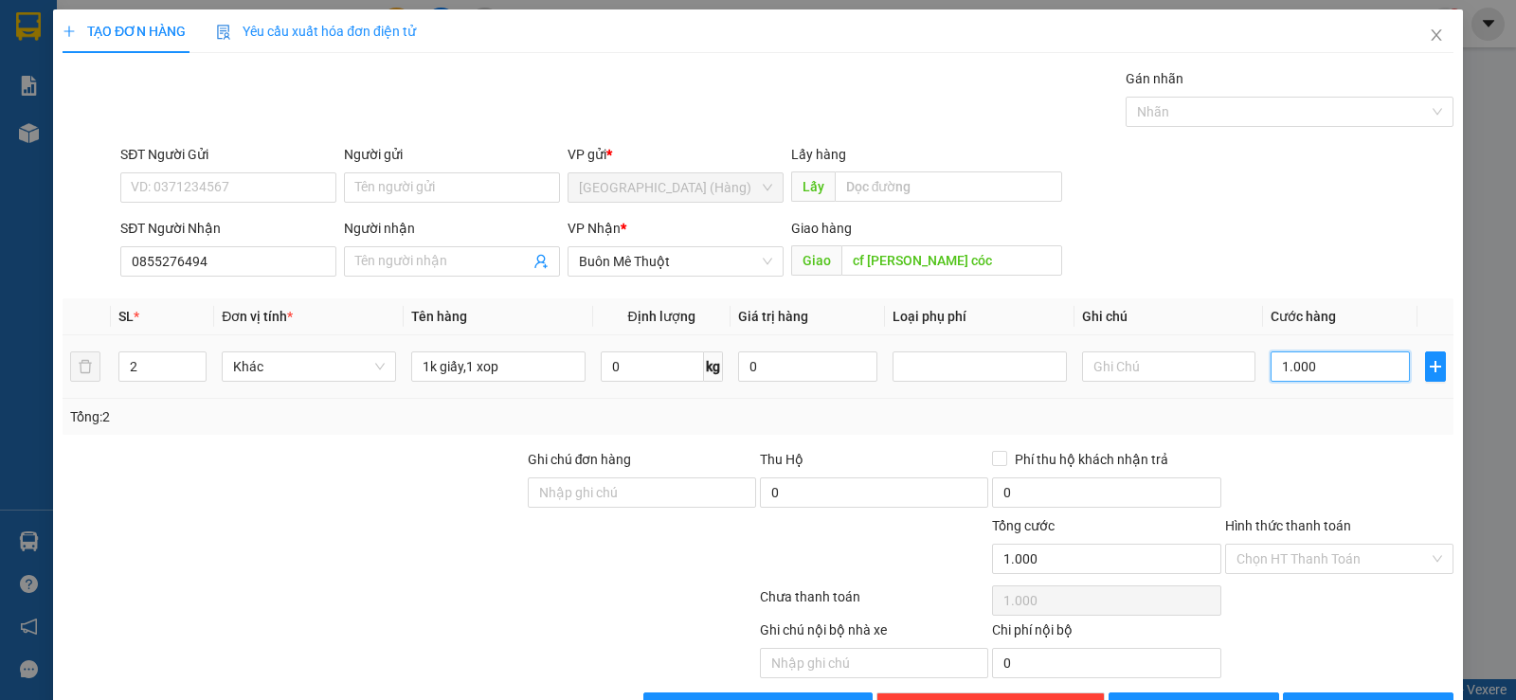
type input "100"
type input "10"
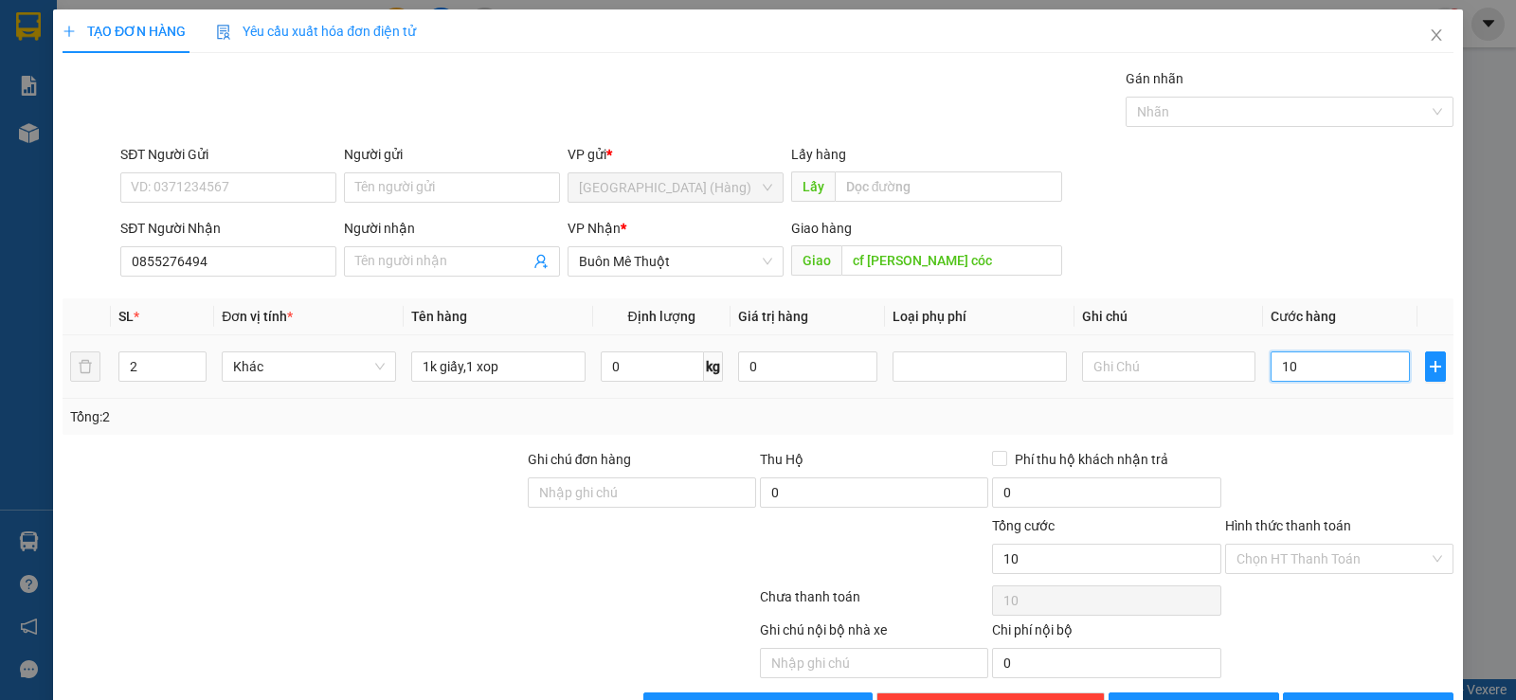
type input "1"
type input "0"
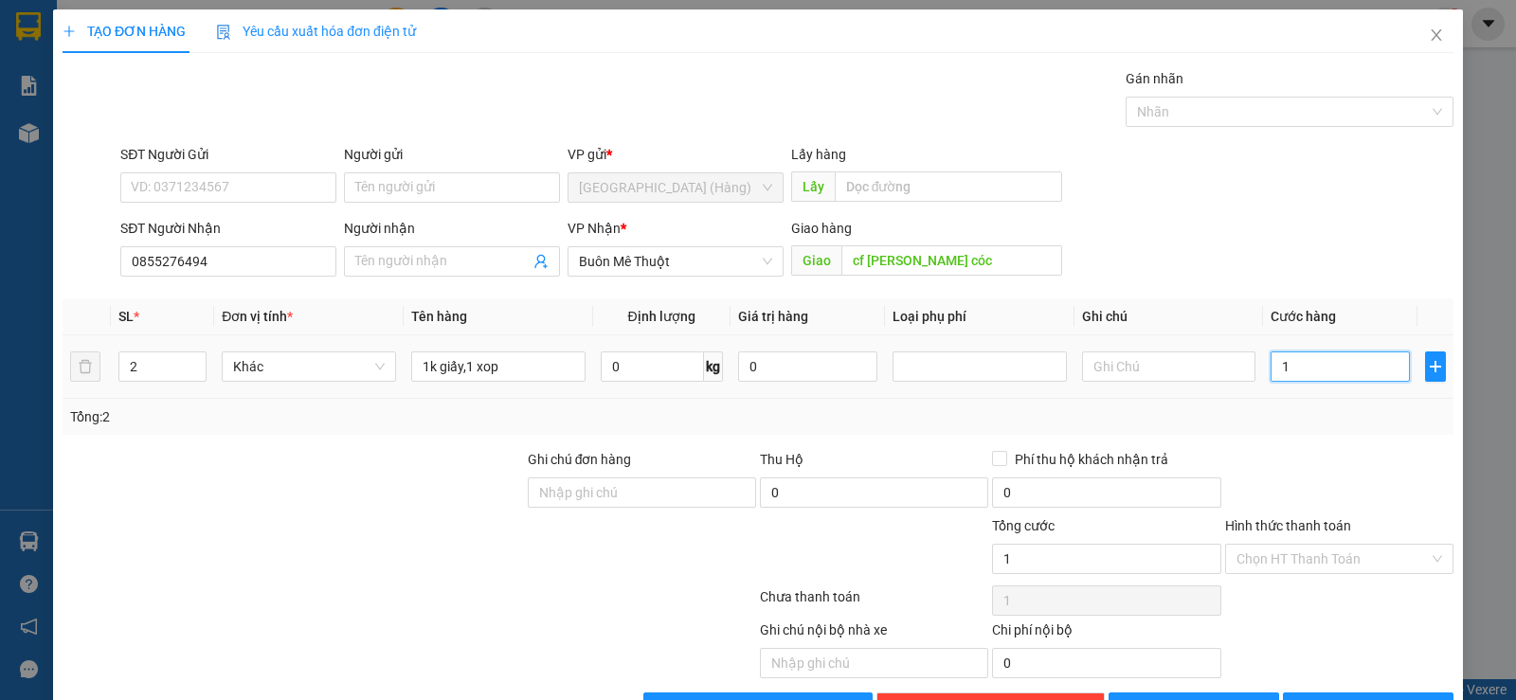
type input "0"
click at [1271, 364] on input "0" at bounding box center [1340, 366] width 139 height 30
click at [1337, 545] on input "Hình thức thanh toán" at bounding box center [1332, 559] width 192 height 28
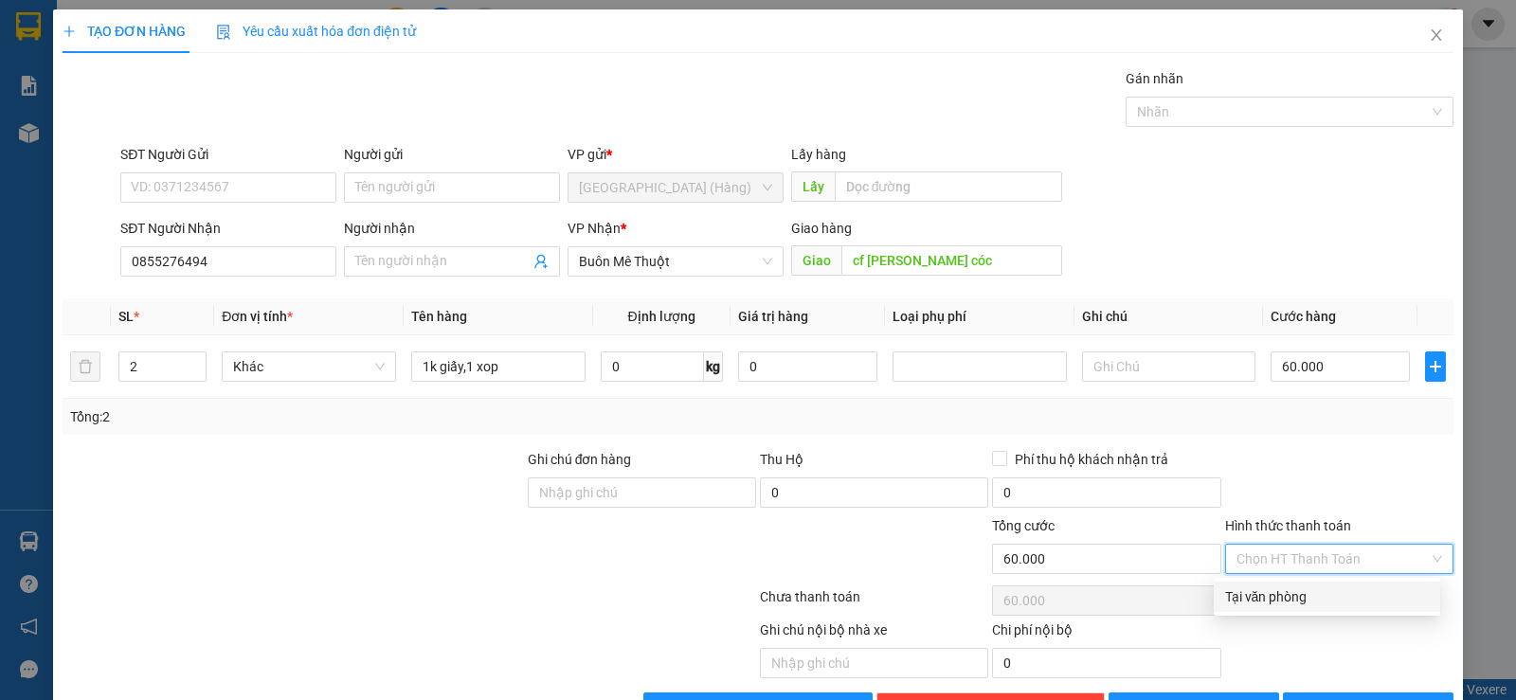
click at [1339, 586] on div "Tại văn phòng" at bounding box center [1327, 596] width 204 height 21
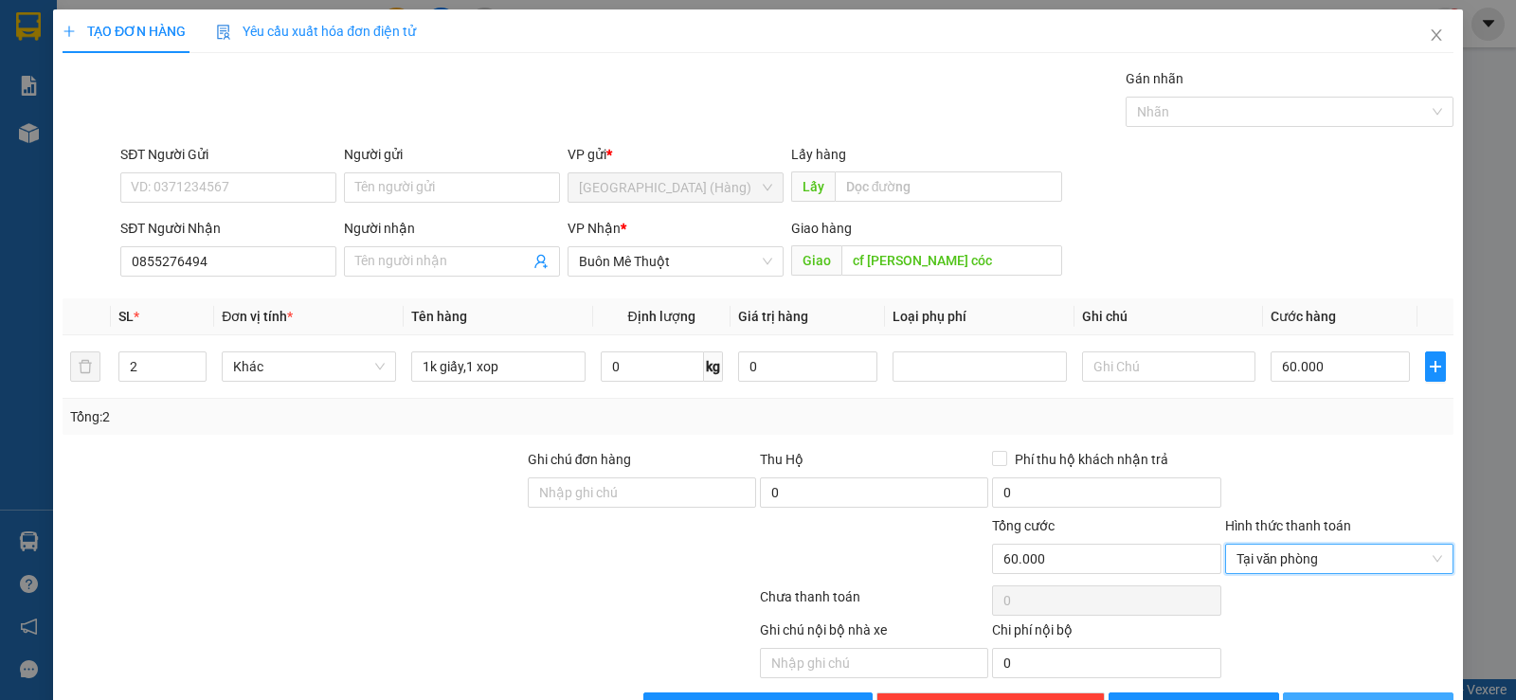
click at [1377, 697] on span "[PERSON_NAME] và In" at bounding box center [1385, 707] width 133 height 21
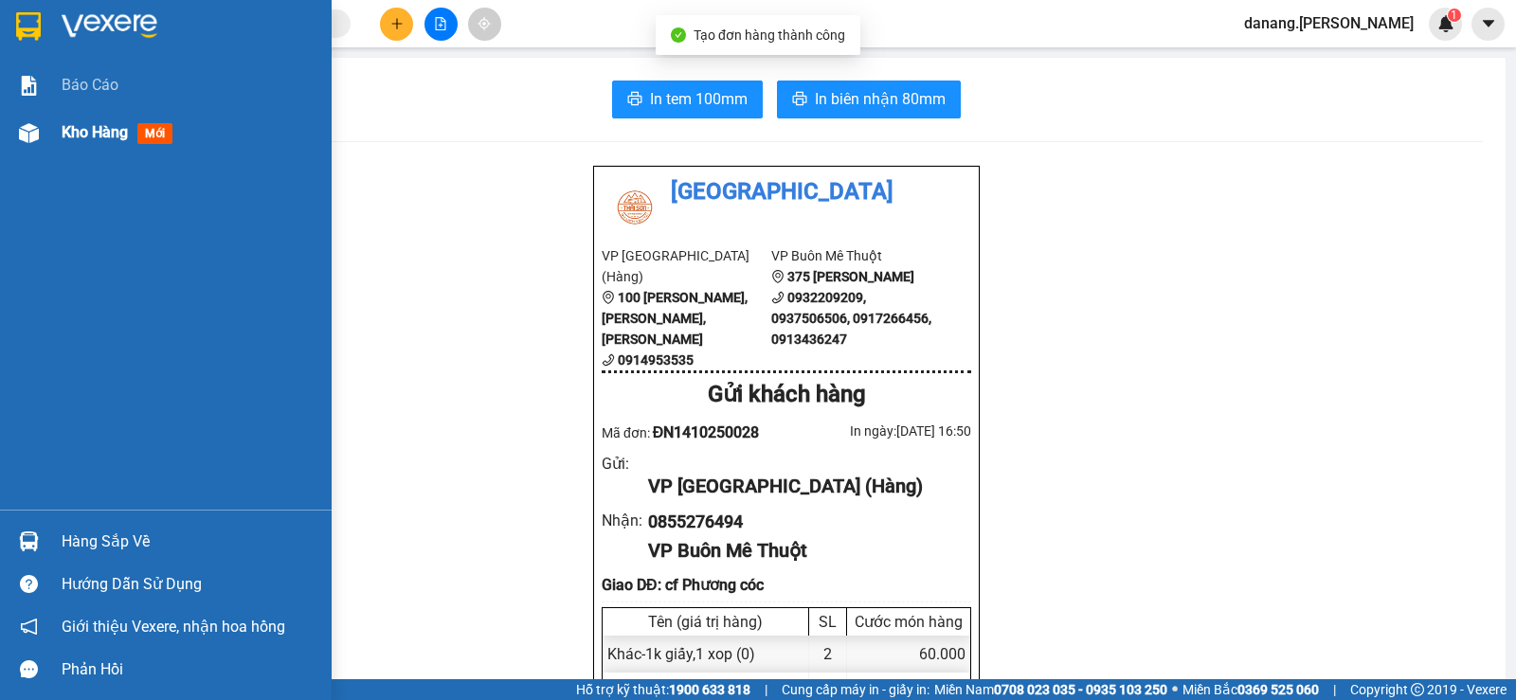
click at [65, 130] on span "Kho hàng" at bounding box center [95, 132] width 66 height 18
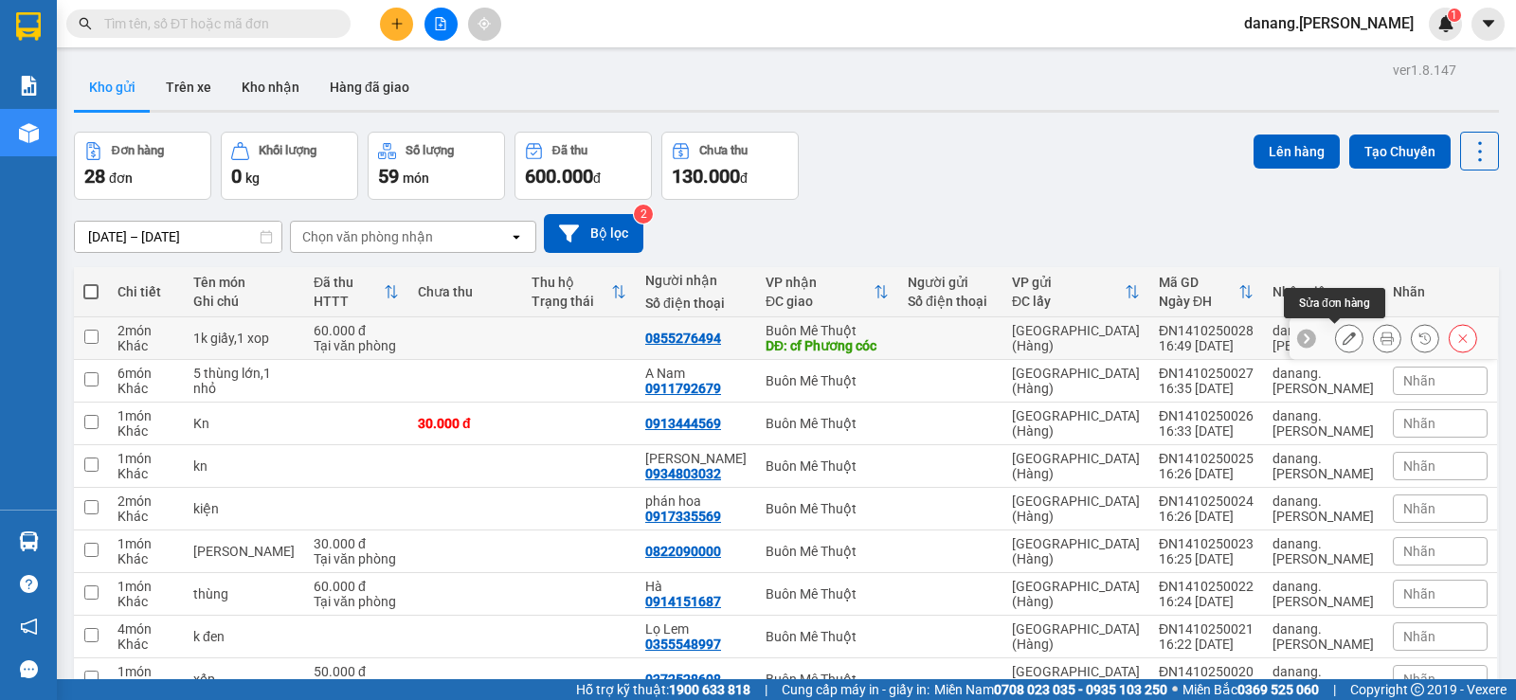
click at [1343, 341] on icon at bounding box center [1349, 338] width 13 height 13
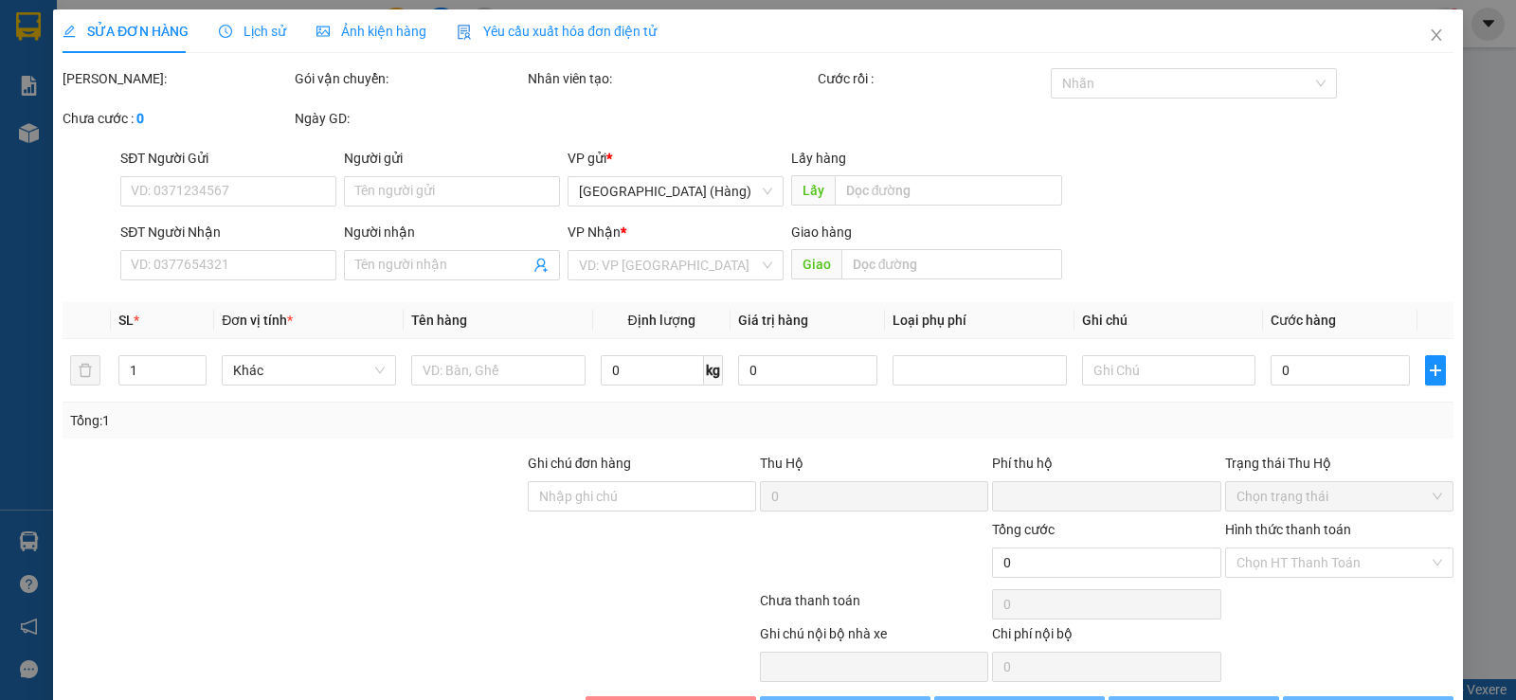
type input "0855276494"
type input "cf [PERSON_NAME] cóc"
type input "0"
type input "60.000"
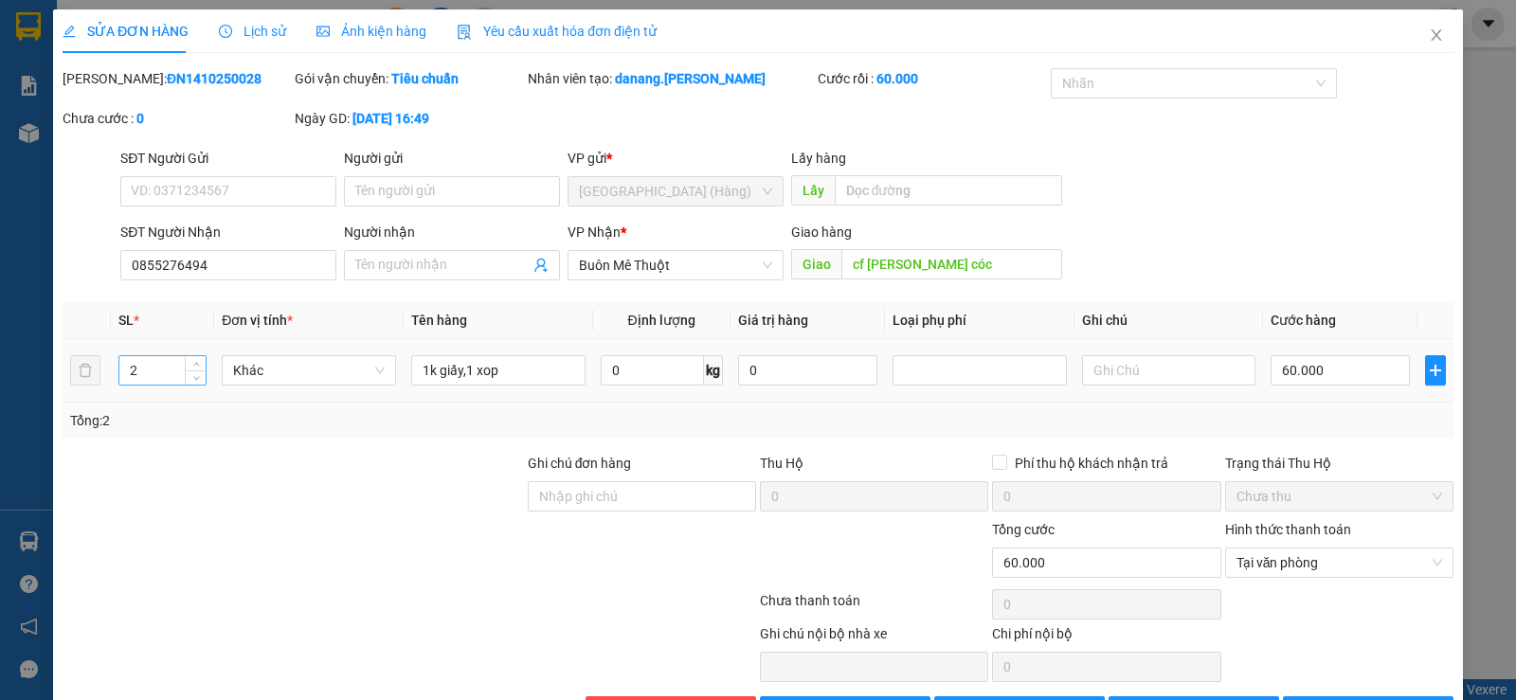
click at [144, 363] on input "2" at bounding box center [162, 370] width 86 height 28
type input "1"
click at [1206, 699] on span "[PERSON_NAME] thay đổi" at bounding box center [1221, 711] width 152 height 21
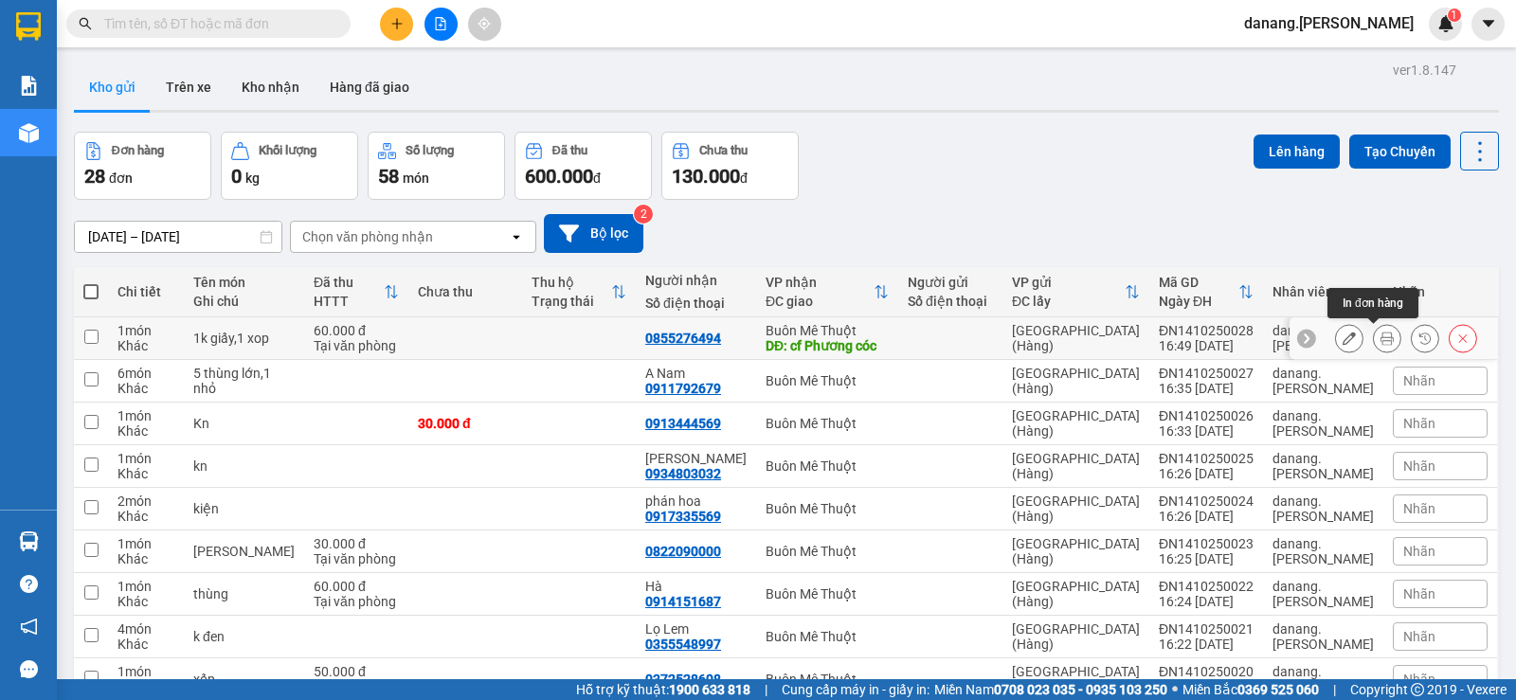
click at [1380, 340] on icon at bounding box center [1386, 338] width 13 height 13
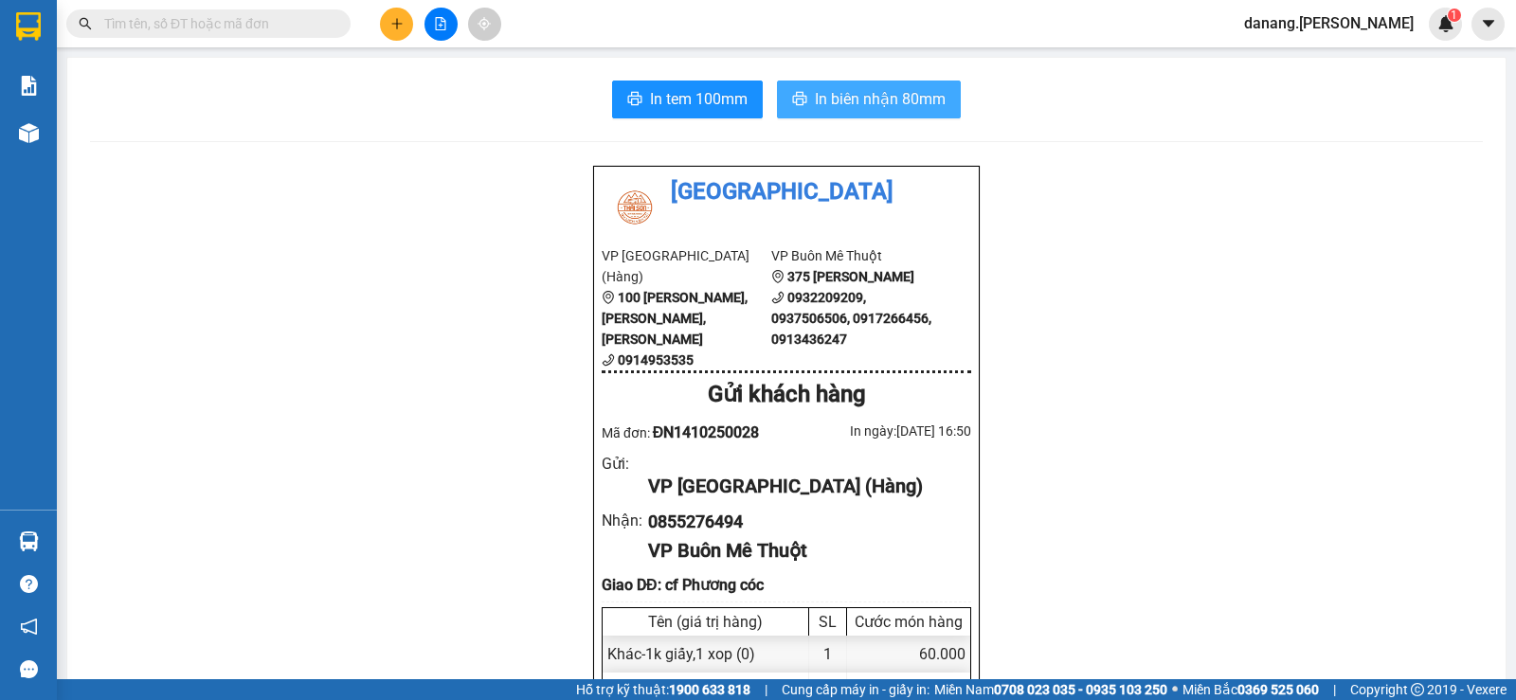
click at [860, 99] on span "In biên nhận 80mm" at bounding box center [880, 99] width 131 height 24
click at [400, 32] on button at bounding box center [396, 24] width 33 height 33
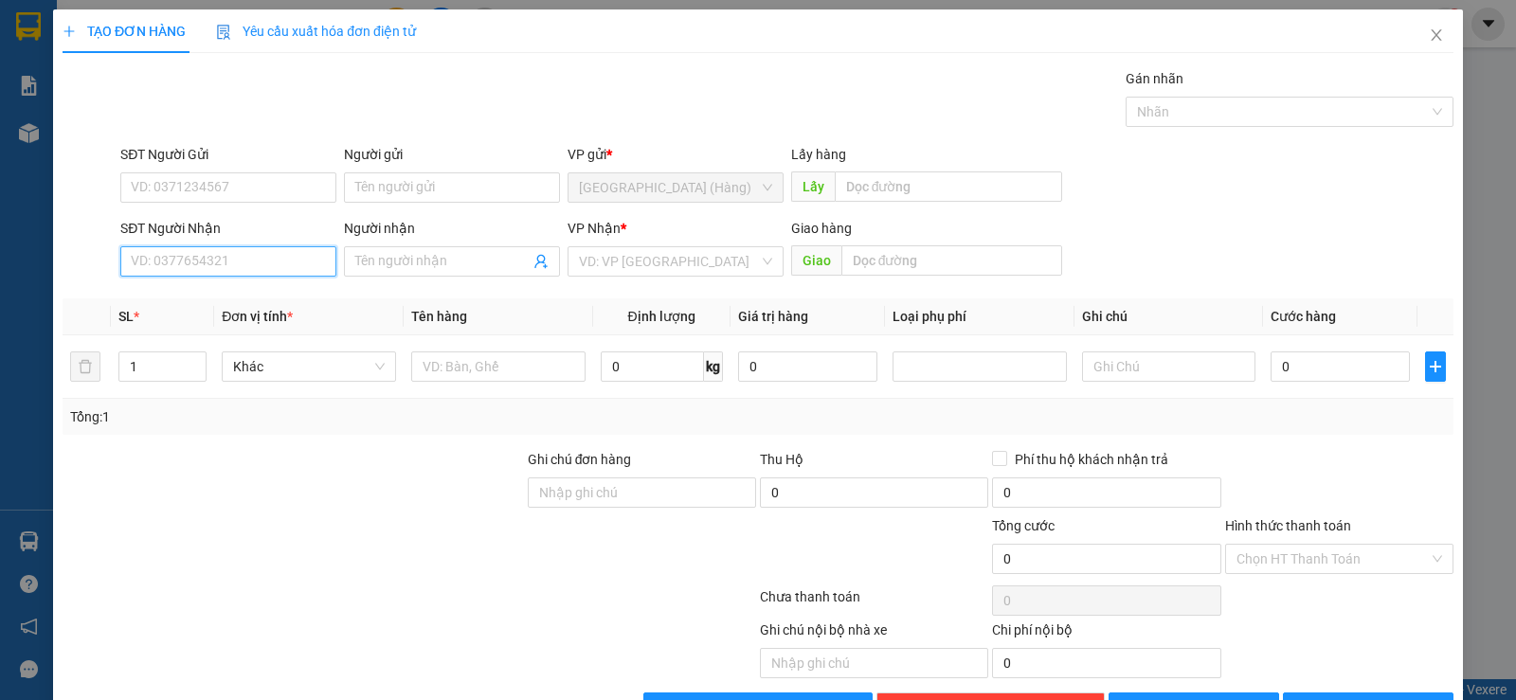
click at [245, 270] on input "SĐT Người Nhận" at bounding box center [228, 261] width 216 height 30
click at [193, 269] on input "SĐT Người Nhận" at bounding box center [228, 261] width 216 height 30
click at [190, 270] on input "SĐT Người Nhận" at bounding box center [228, 261] width 216 height 30
drag, startPoint x: 171, startPoint y: 303, endPoint x: 216, endPoint y: 308, distance: 45.7
click at [170, 303] on div "0971787996" at bounding box center [226, 299] width 191 height 21
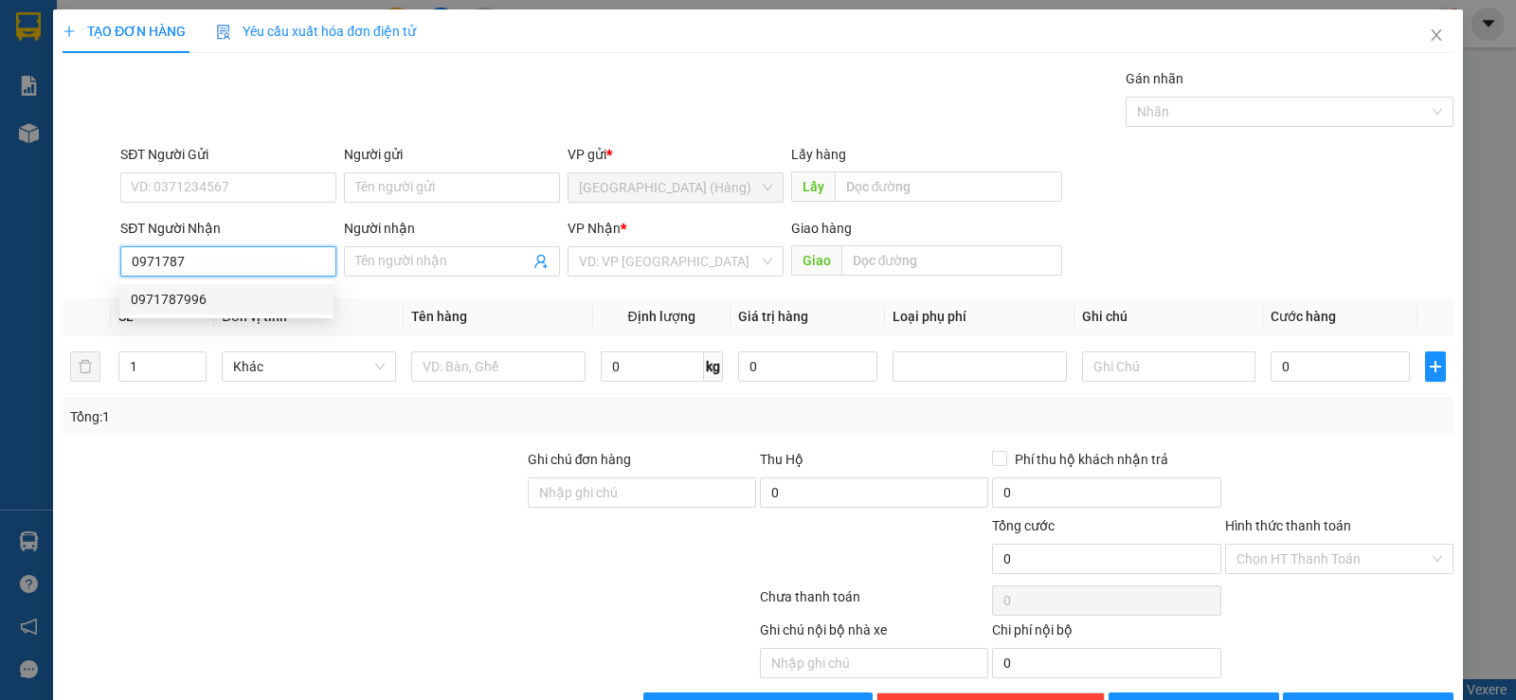
type input "0971787996"
type input "50.000"
type input "0971787996"
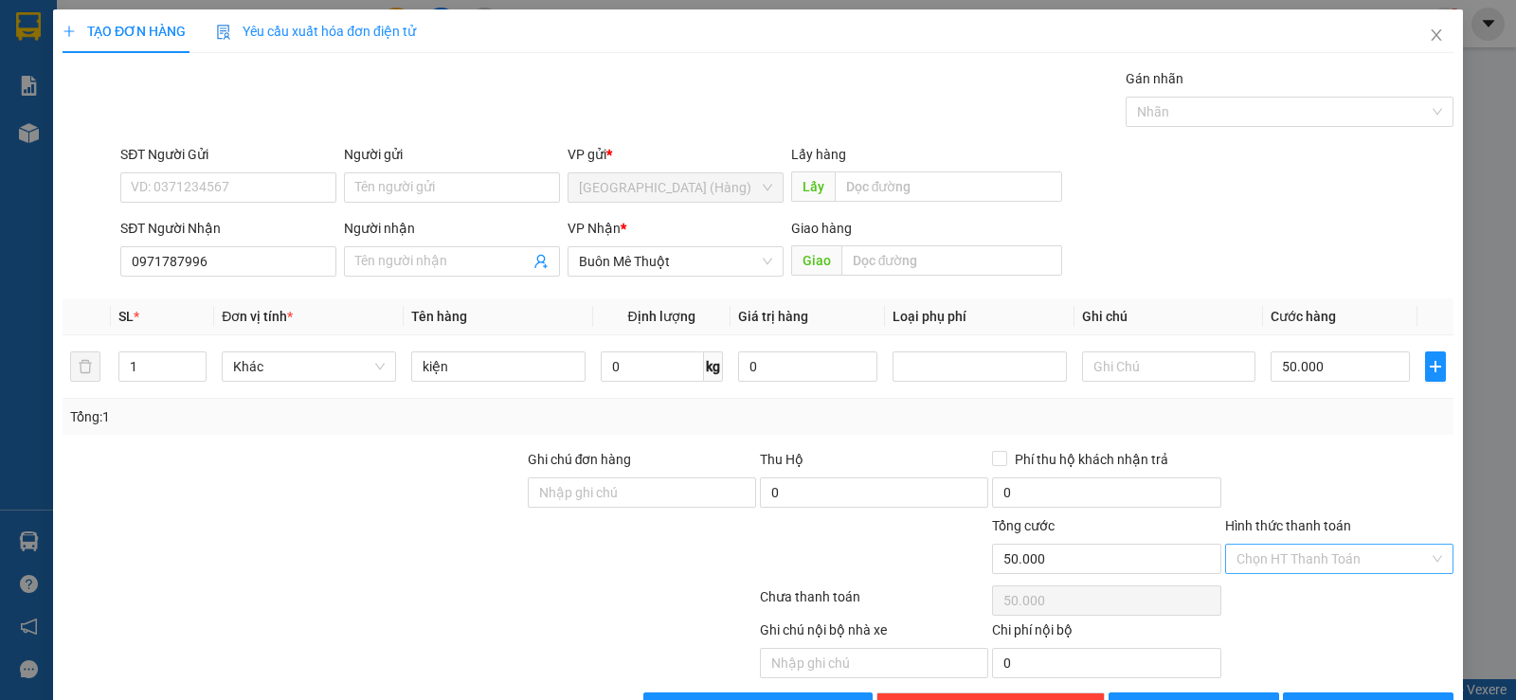
click at [1269, 549] on input "Hình thức thanh toán" at bounding box center [1332, 559] width 192 height 28
click at [1299, 591] on div "Tại văn phòng" at bounding box center [1327, 596] width 204 height 21
type input "0"
click at [1377, 693] on button "[PERSON_NAME] và In" at bounding box center [1368, 708] width 171 height 30
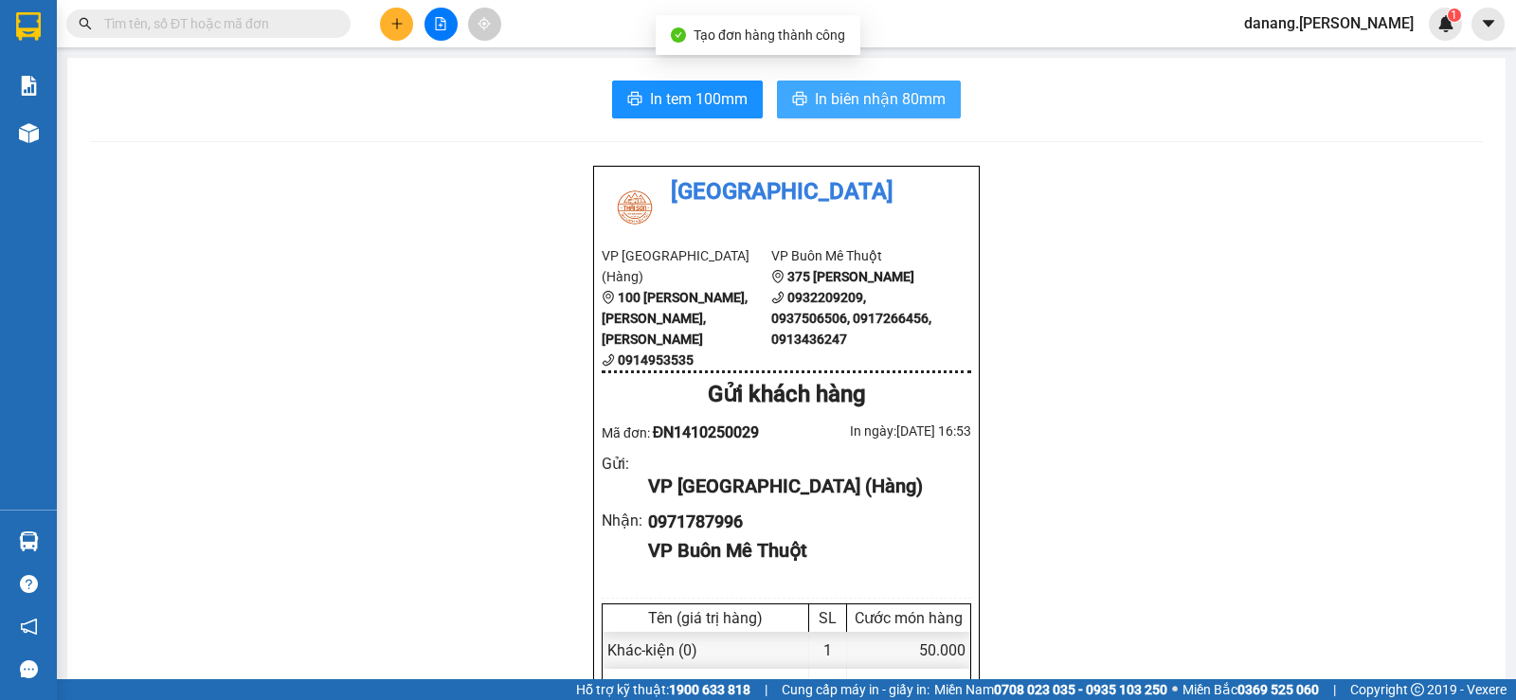
click at [892, 97] on span "In biên nhận 80mm" at bounding box center [880, 99] width 131 height 24
click at [445, 15] on button at bounding box center [440, 24] width 33 height 33
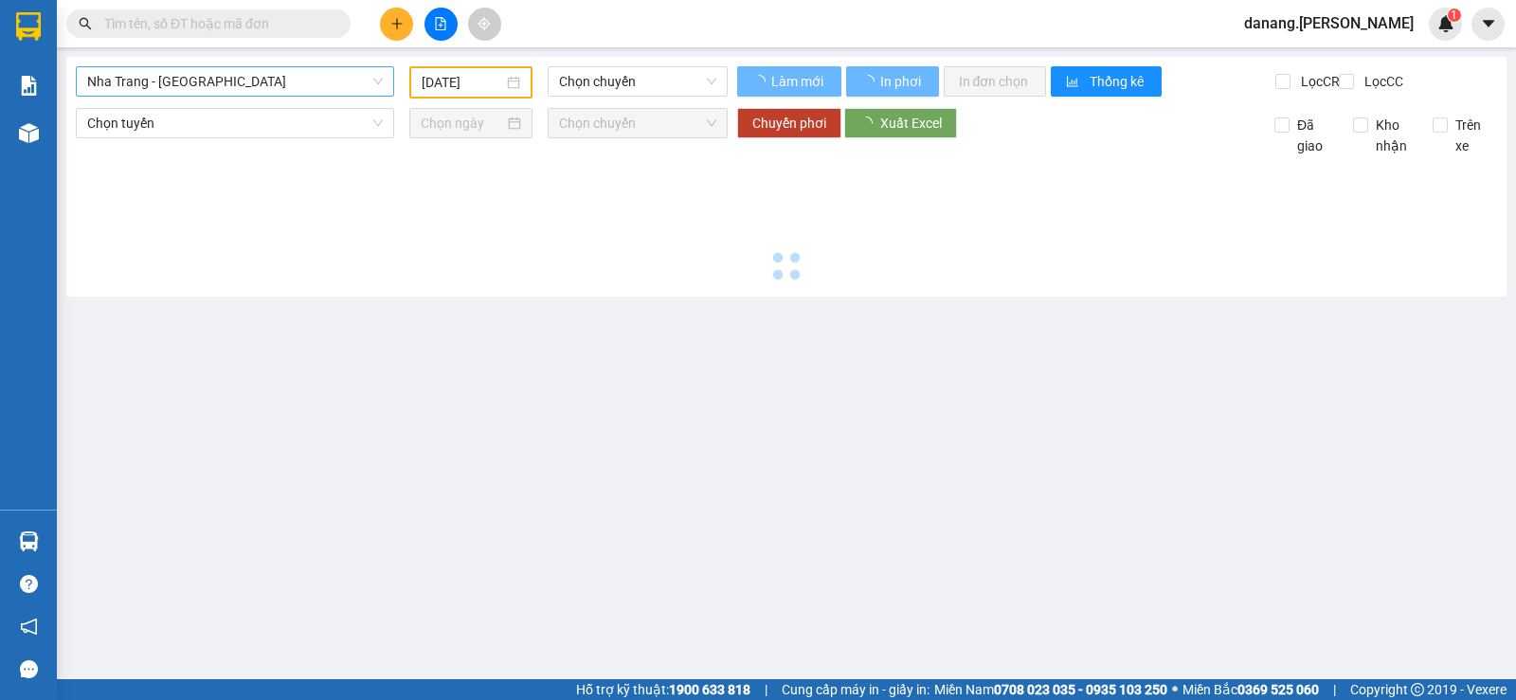
type input "[DATE]"
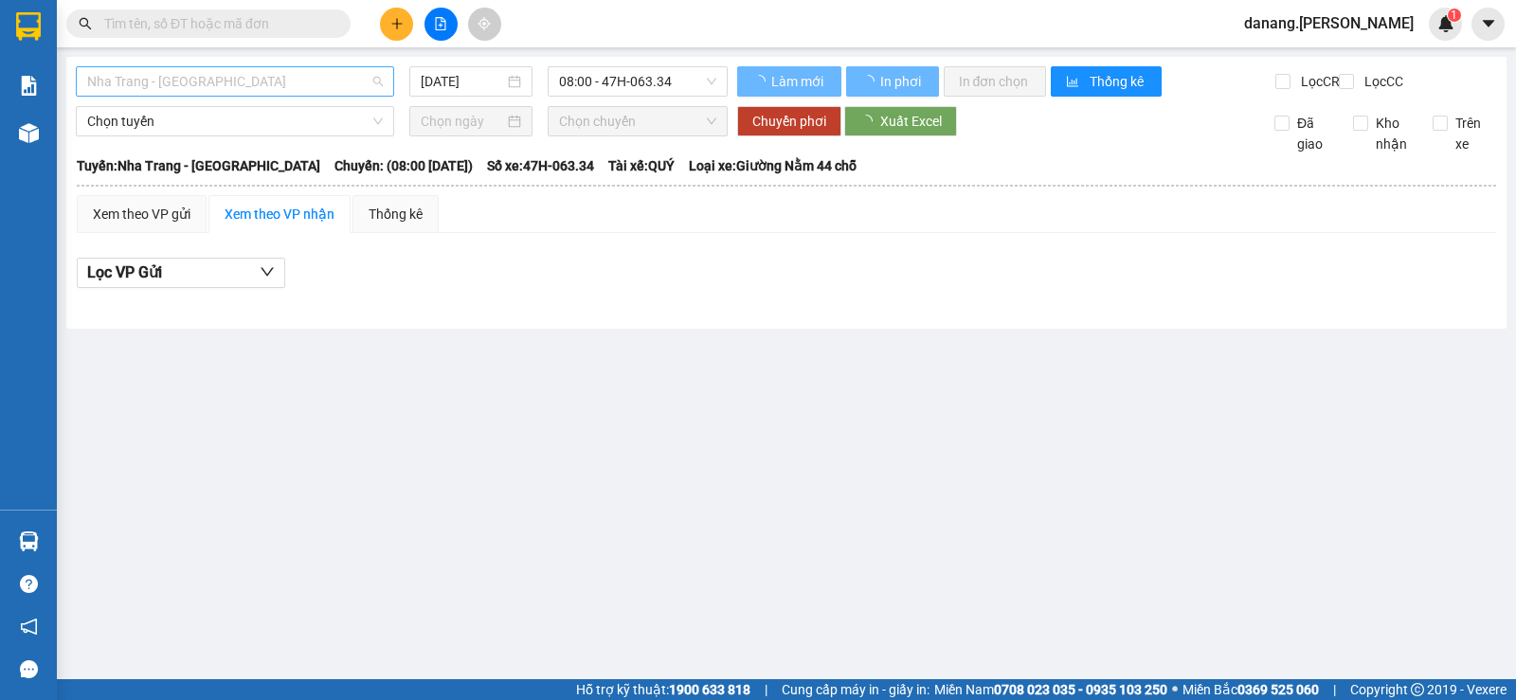
click at [218, 80] on span "Nha Trang - [GEOGRAPHIC_DATA]" at bounding box center [235, 81] width 296 height 28
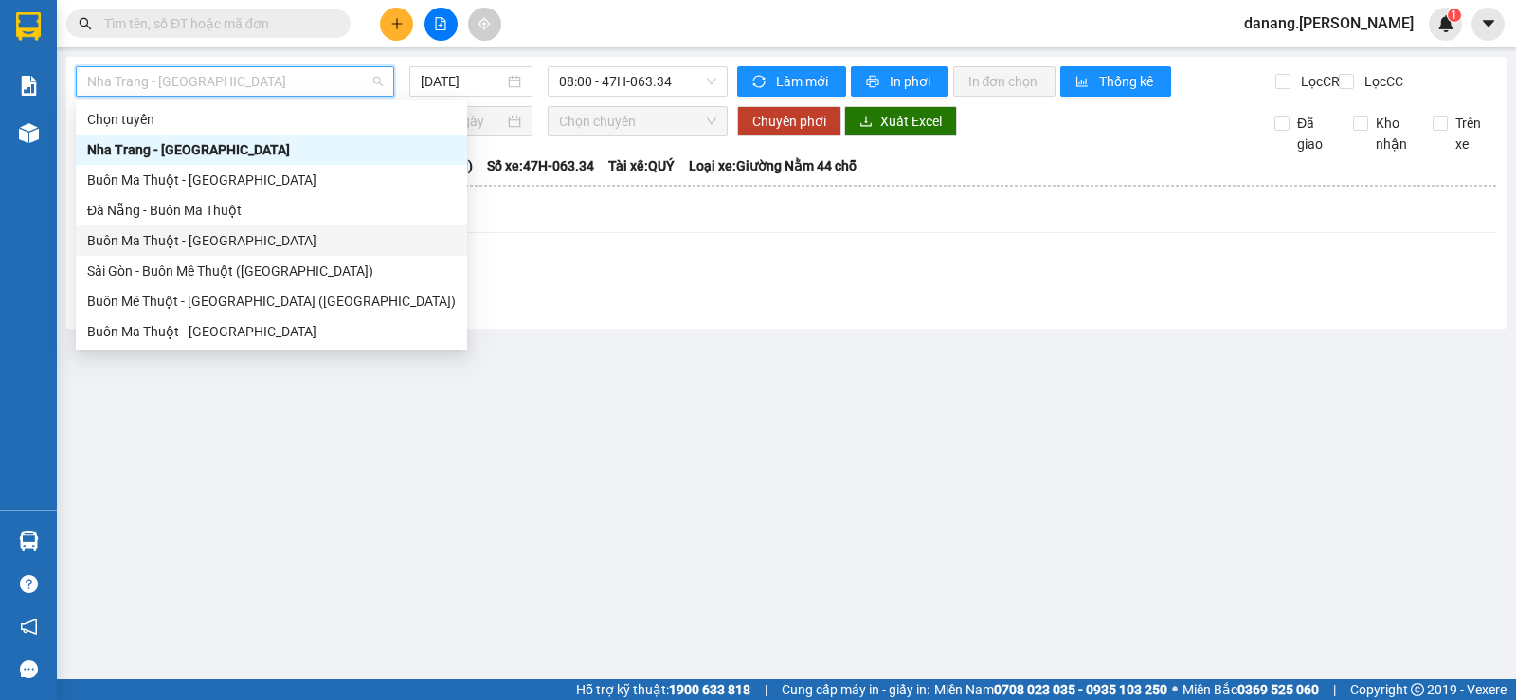
click at [176, 235] on div "Buôn Ma Thuột - [GEOGRAPHIC_DATA]" at bounding box center [271, 240] width 369 height 21
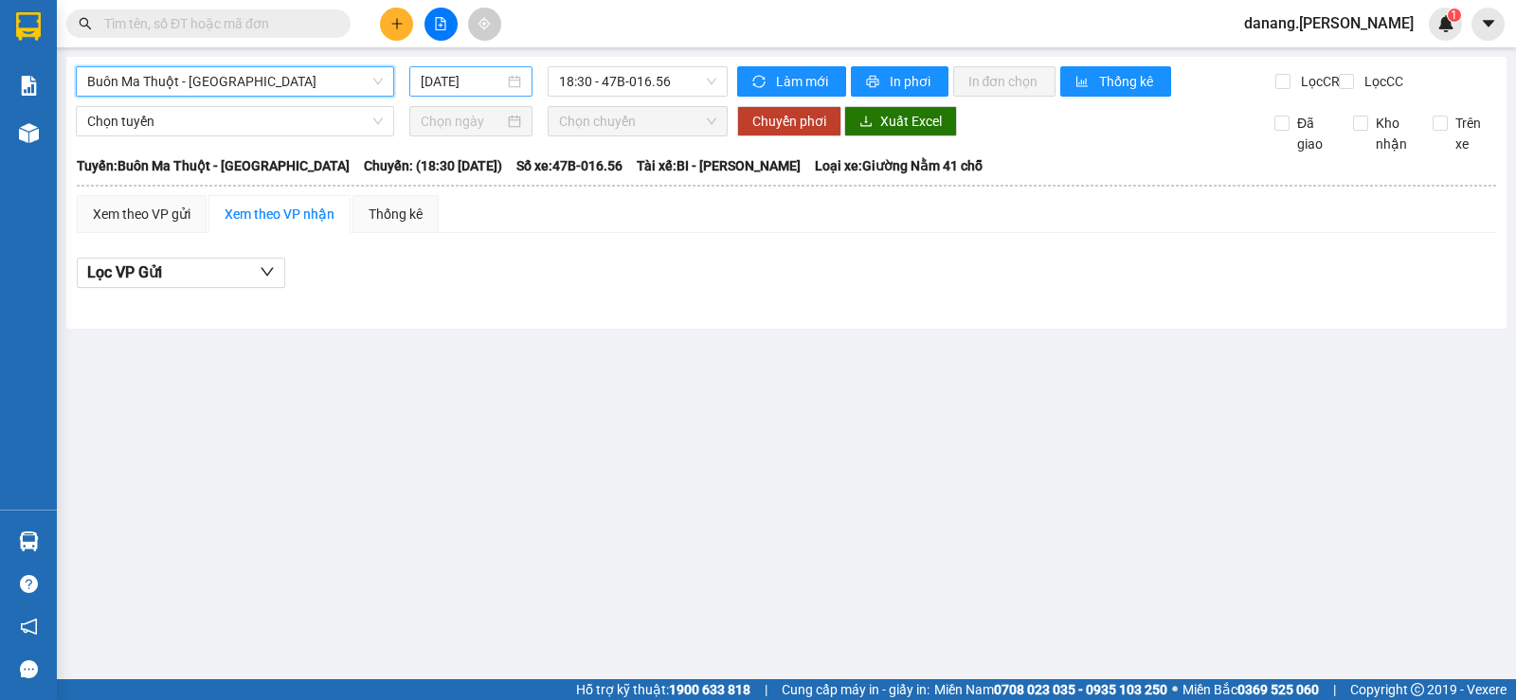
click at [461, 84] on input "[DATE]" at bounding box center [463, 81] width 84 height 21
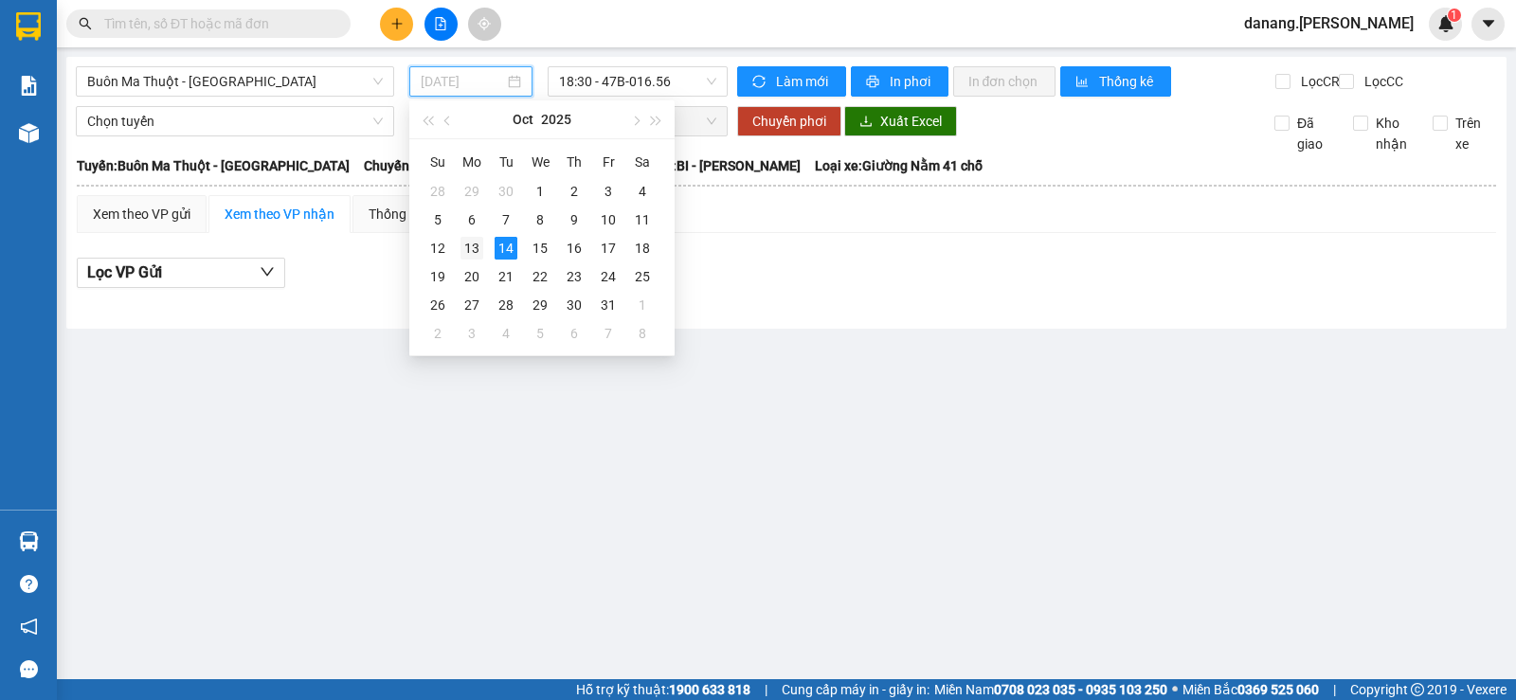
click at [469, 242] on div "13" at bounding box center [471, 248] width 23 height 23
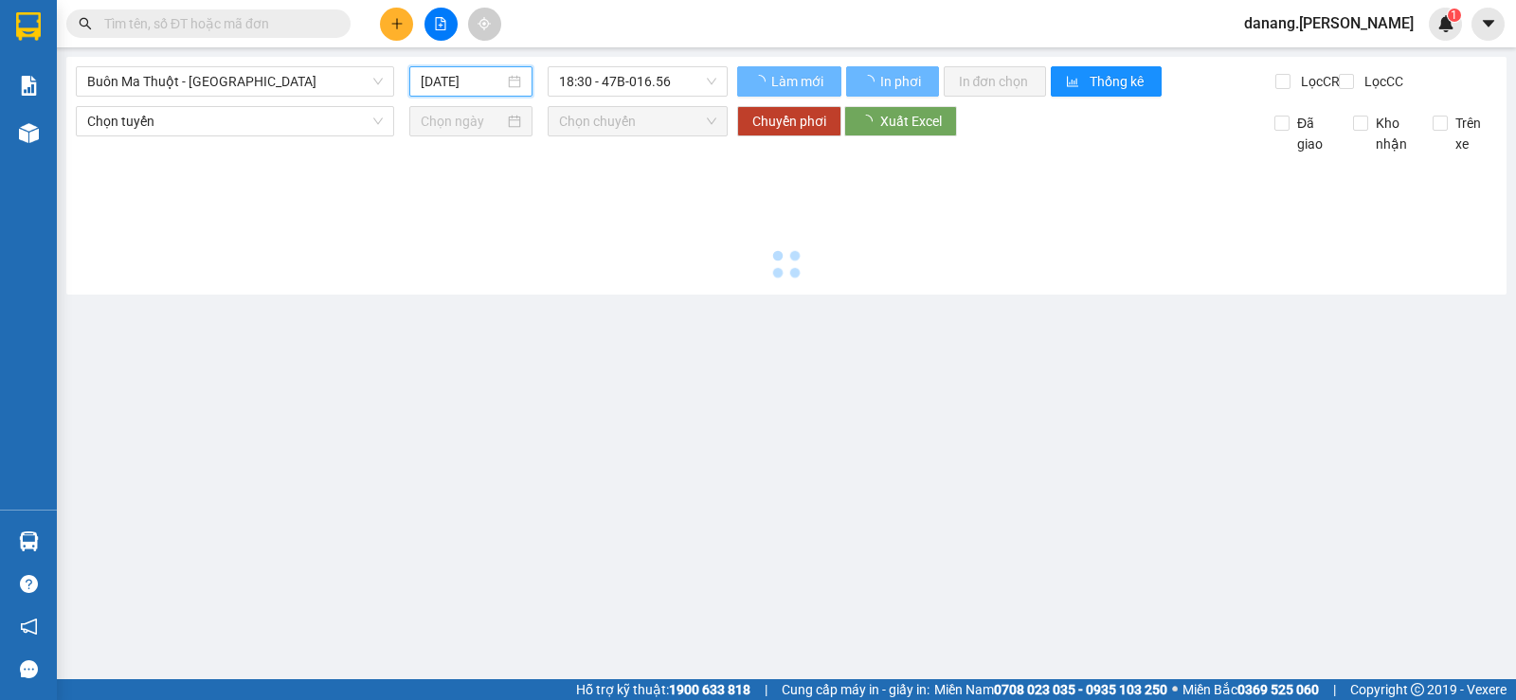
type input "[DATE]"
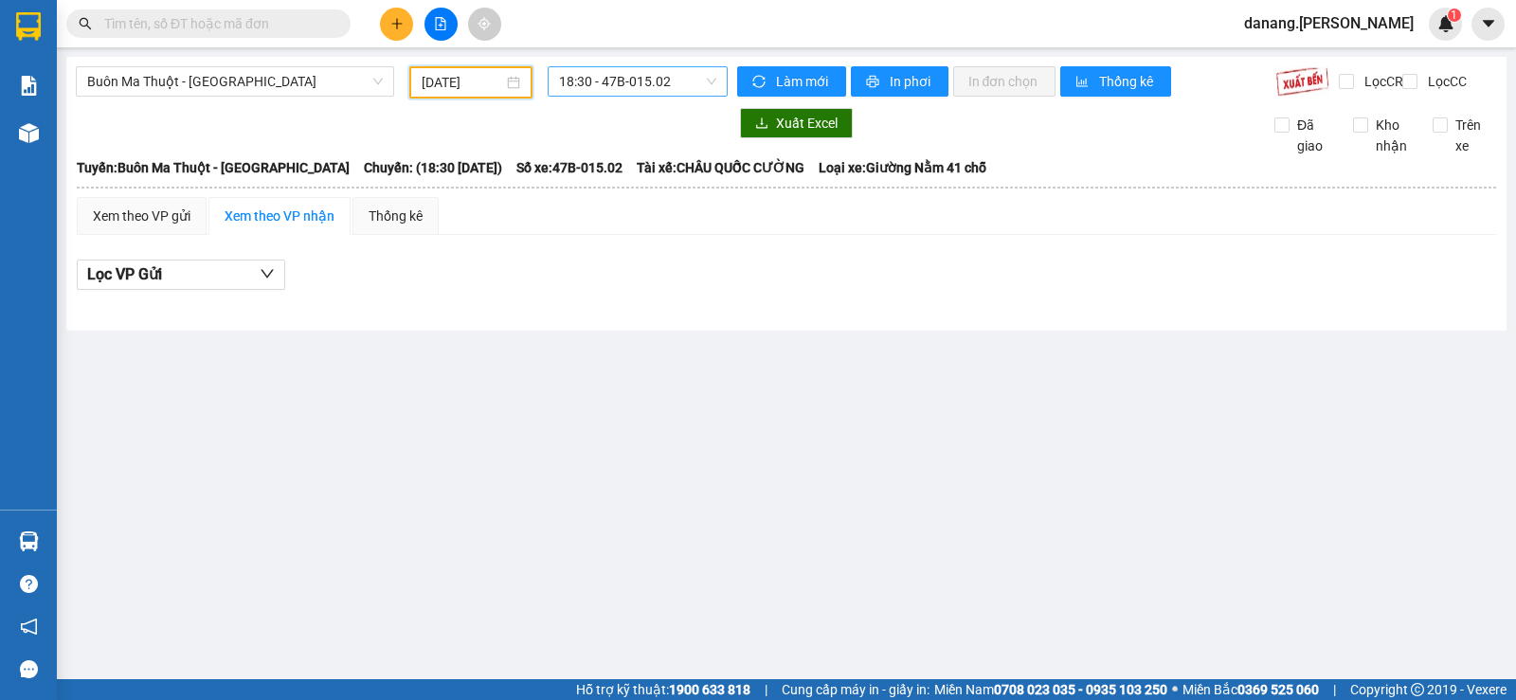
click at [628, 74] on span "18:30 - 47B-015.02" at bounding box center [637, 81] width 156 height 28
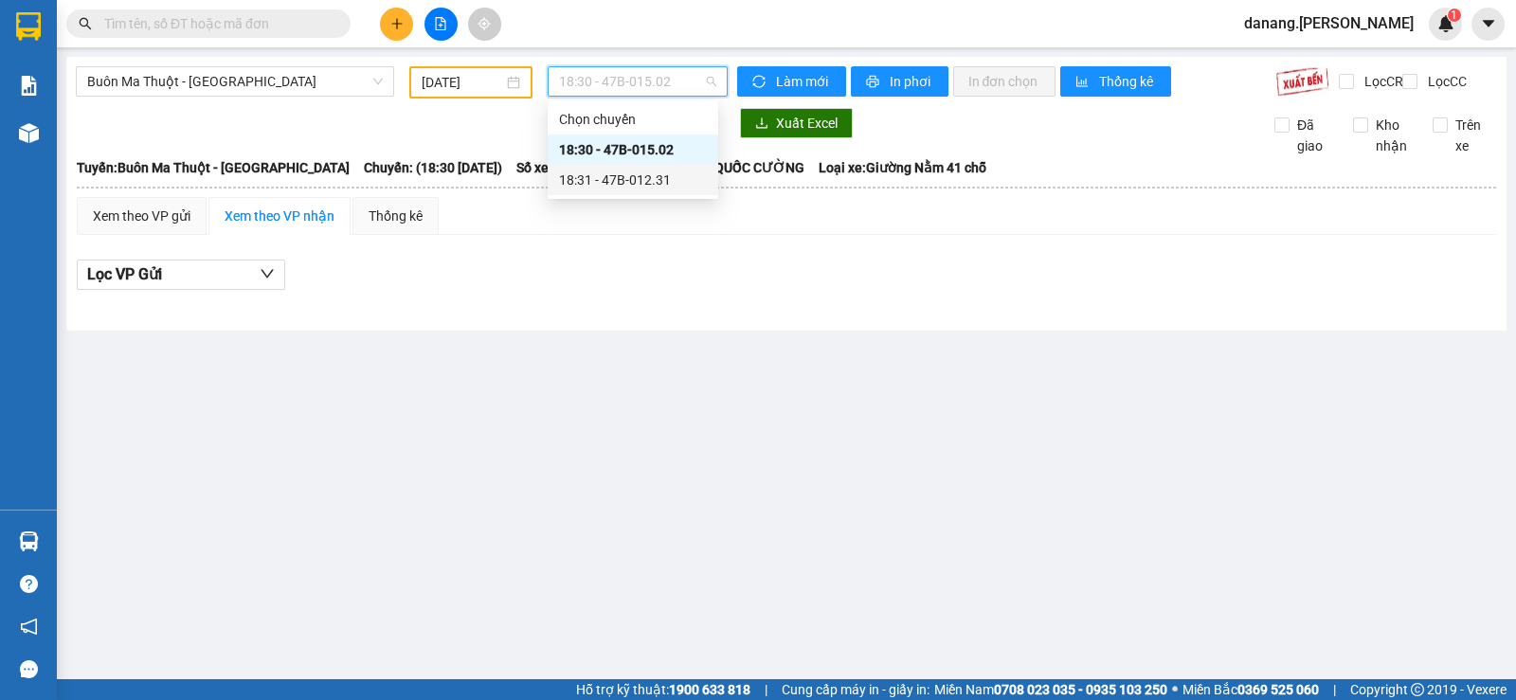
click at [645, 184] on div "18:31 - 47B-012.31" at bounding box center [633, 180] width 148 height 21
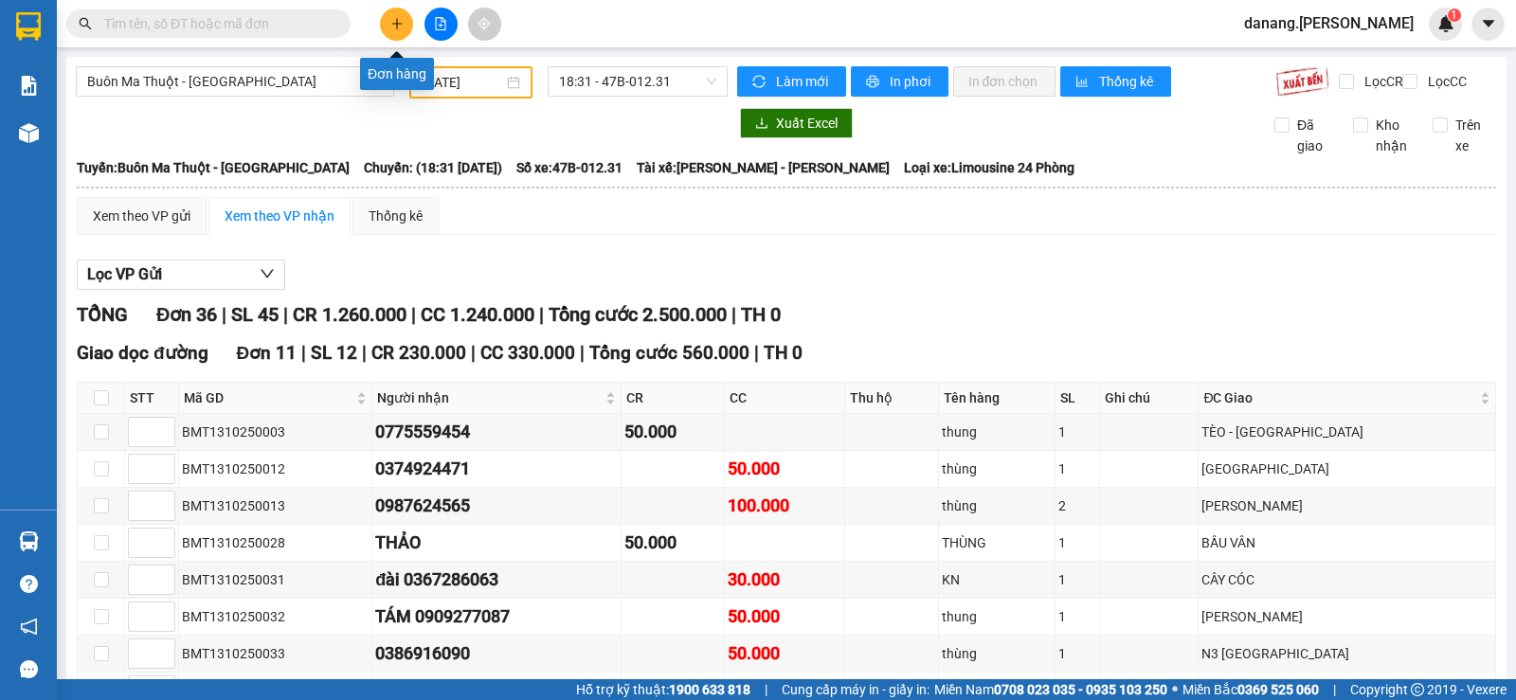
click at [399, 12] on button at bounding box center [396, 24] width 33 height 33
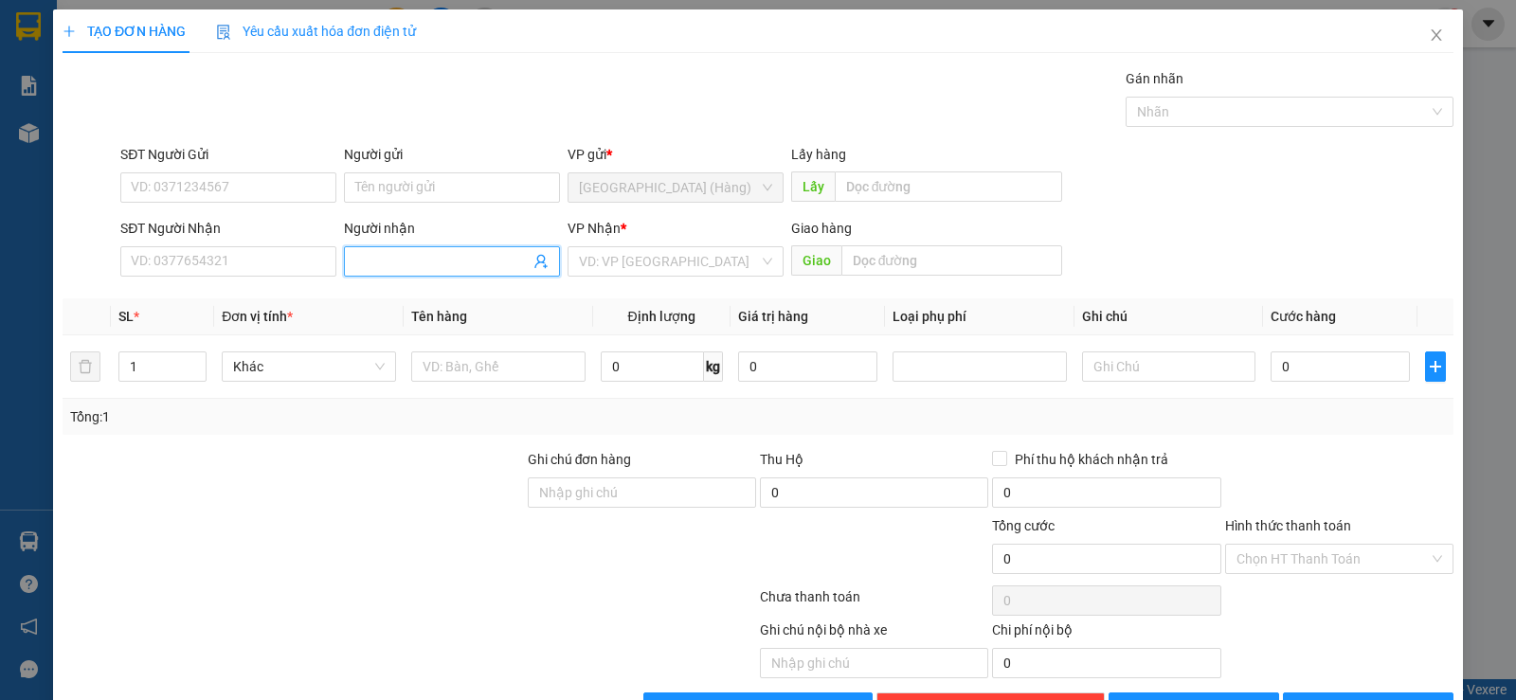
click at [397, 253] on input "Người nhận" at bounding box center [442, 261] width 174 height 21
type input "O"
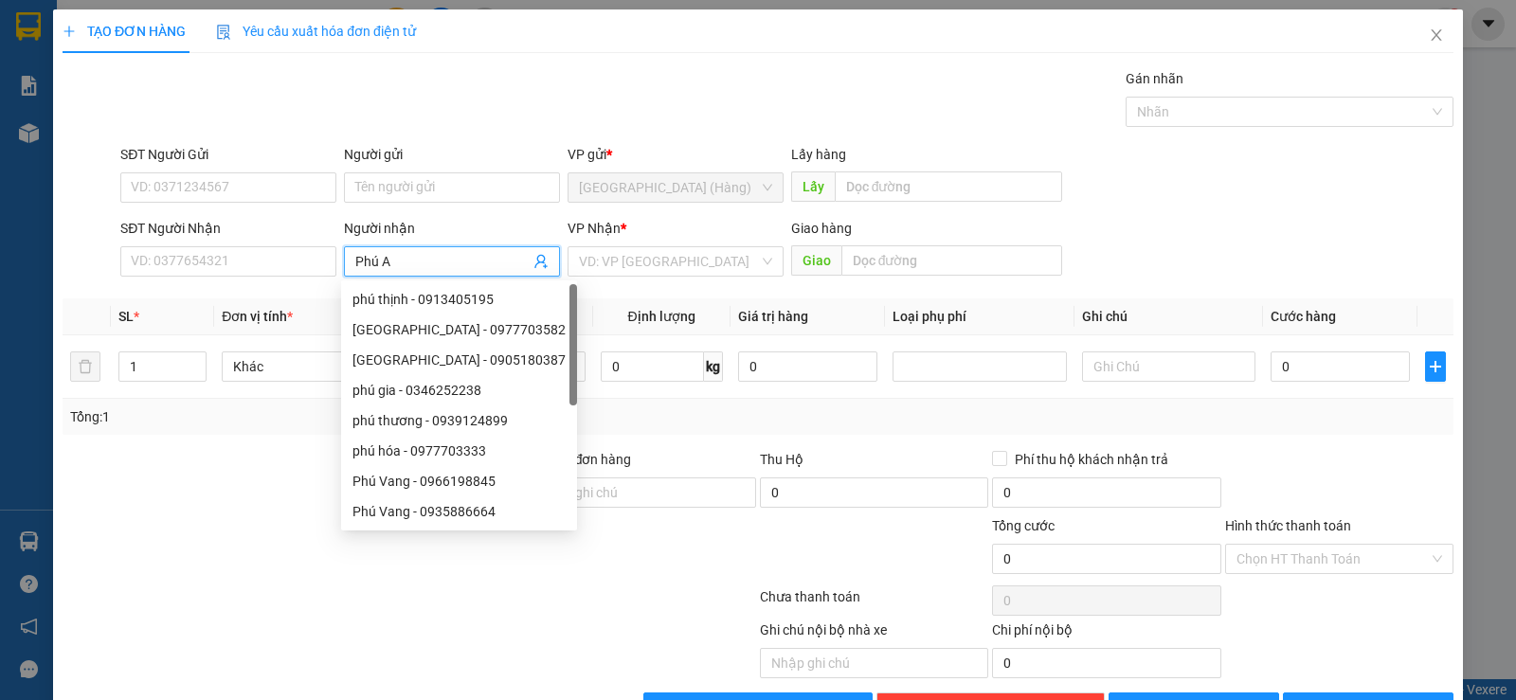
type input "Phú An"
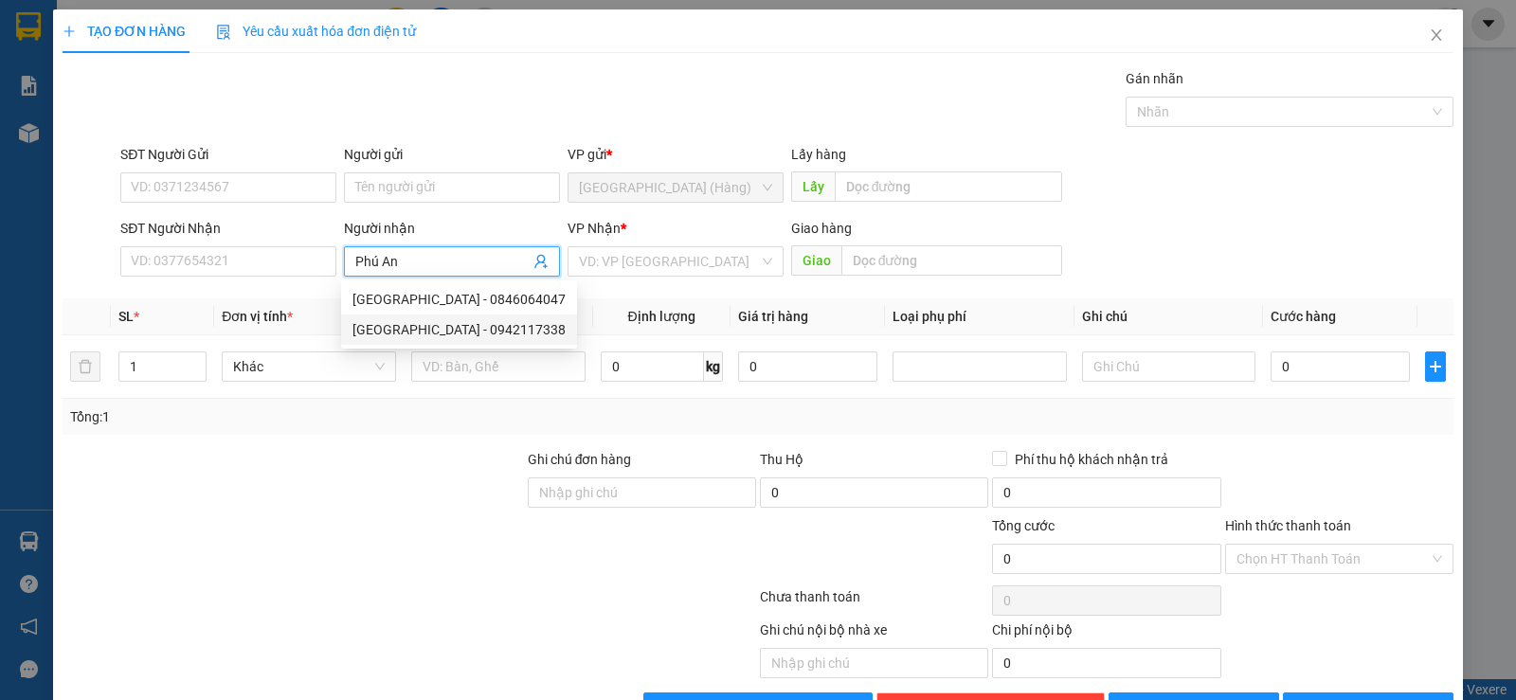
click at [396, 326] on div "[GEOGRAPHIC_DATA] - 0942117338" at bounding box center [458, 329] width 213 height 21
type input "0942117338"
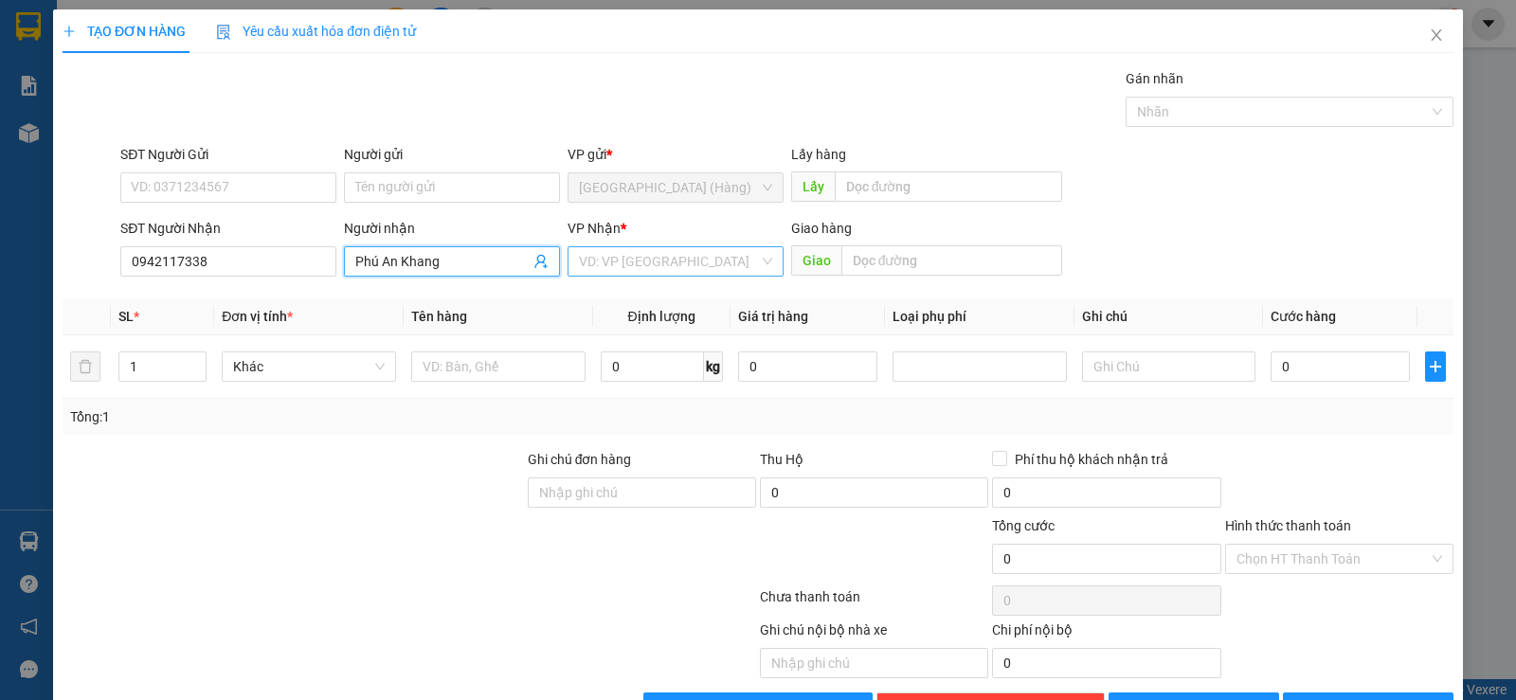
type input "Phú An Khang"
click at [625, 270] on input "search" at bounding box center [669, 261] width 180 height 28
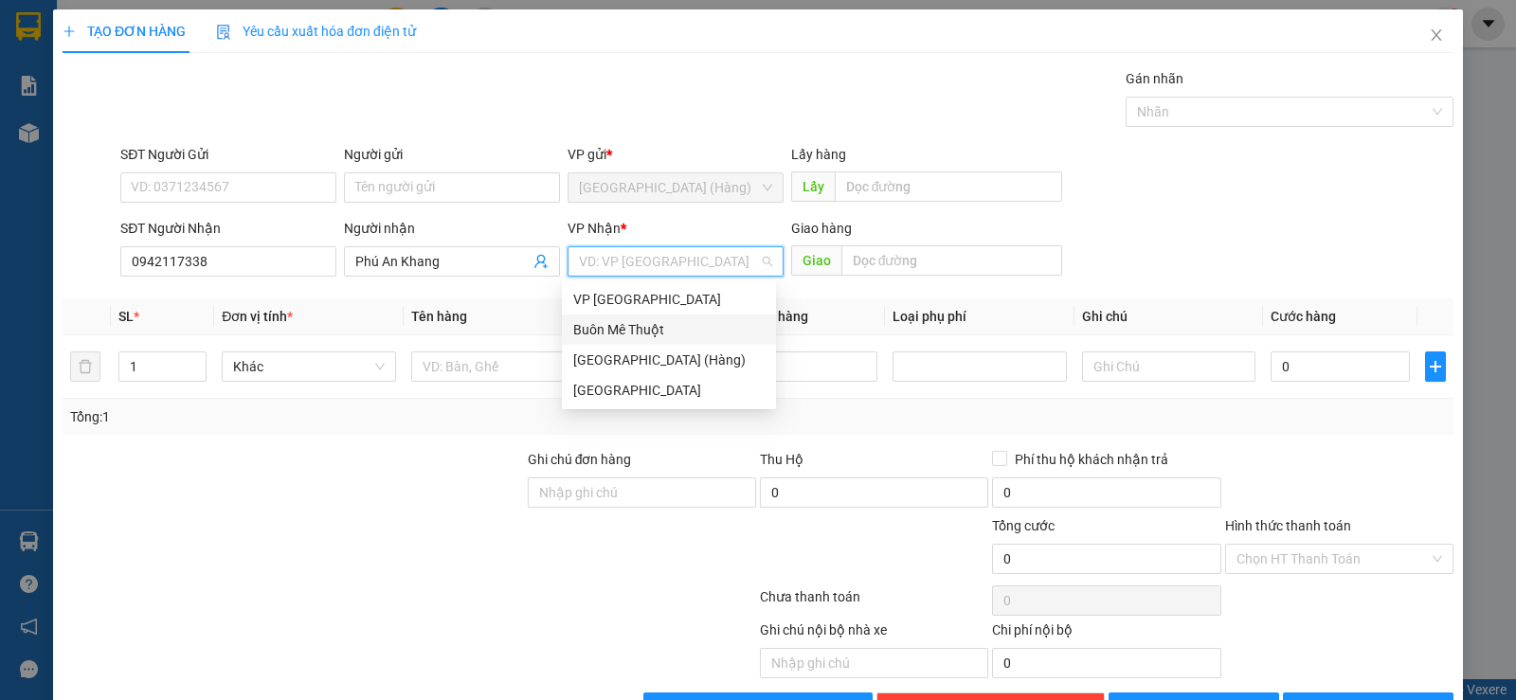
click at [656, 331] on div "Buôn Mê Thuột" at bounding box center [668, 329] width 191 height 21
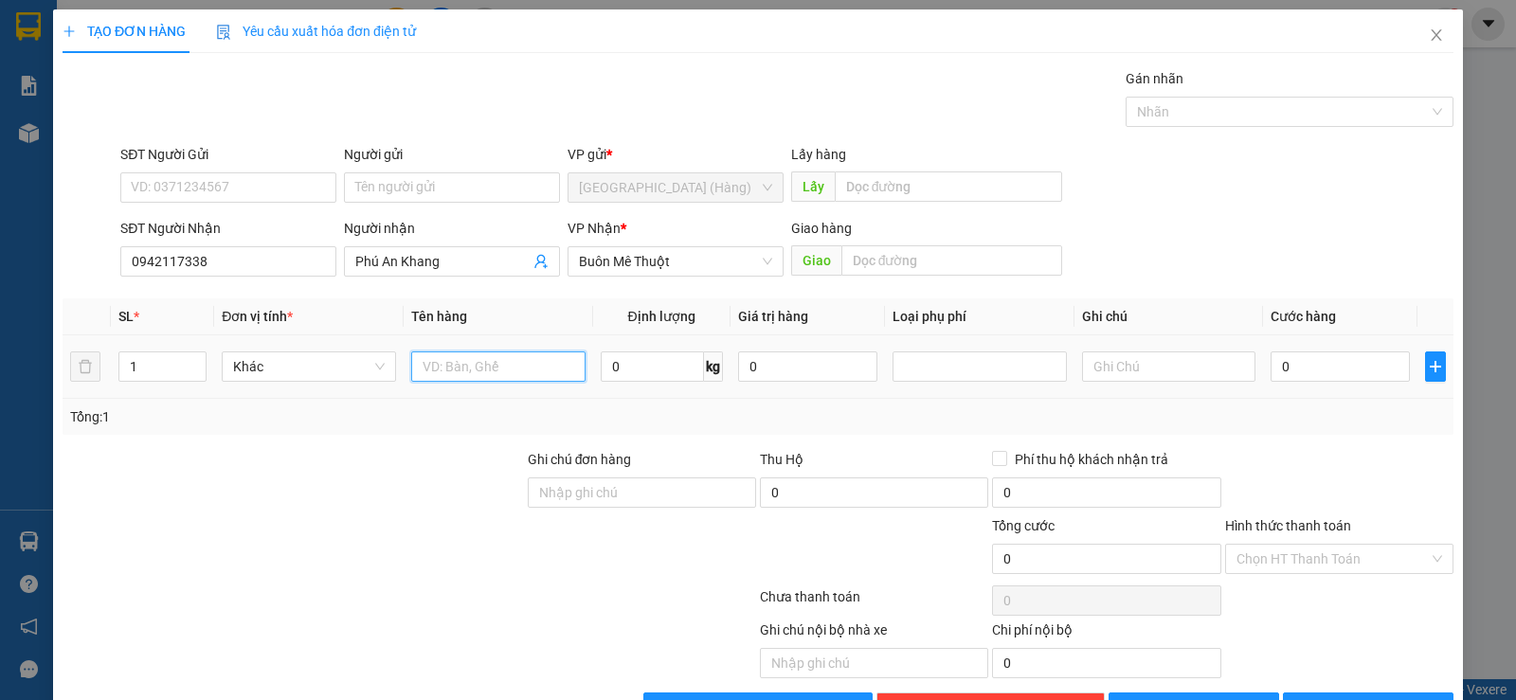
click at [457, 368] on input "text" at bounding box center [498, 366] width 174 height 30
type input "kiện"
click at [1363, 697] on span "[PERSON_NAME] và In" at bounding box center [1385, 707] width 133 height 21
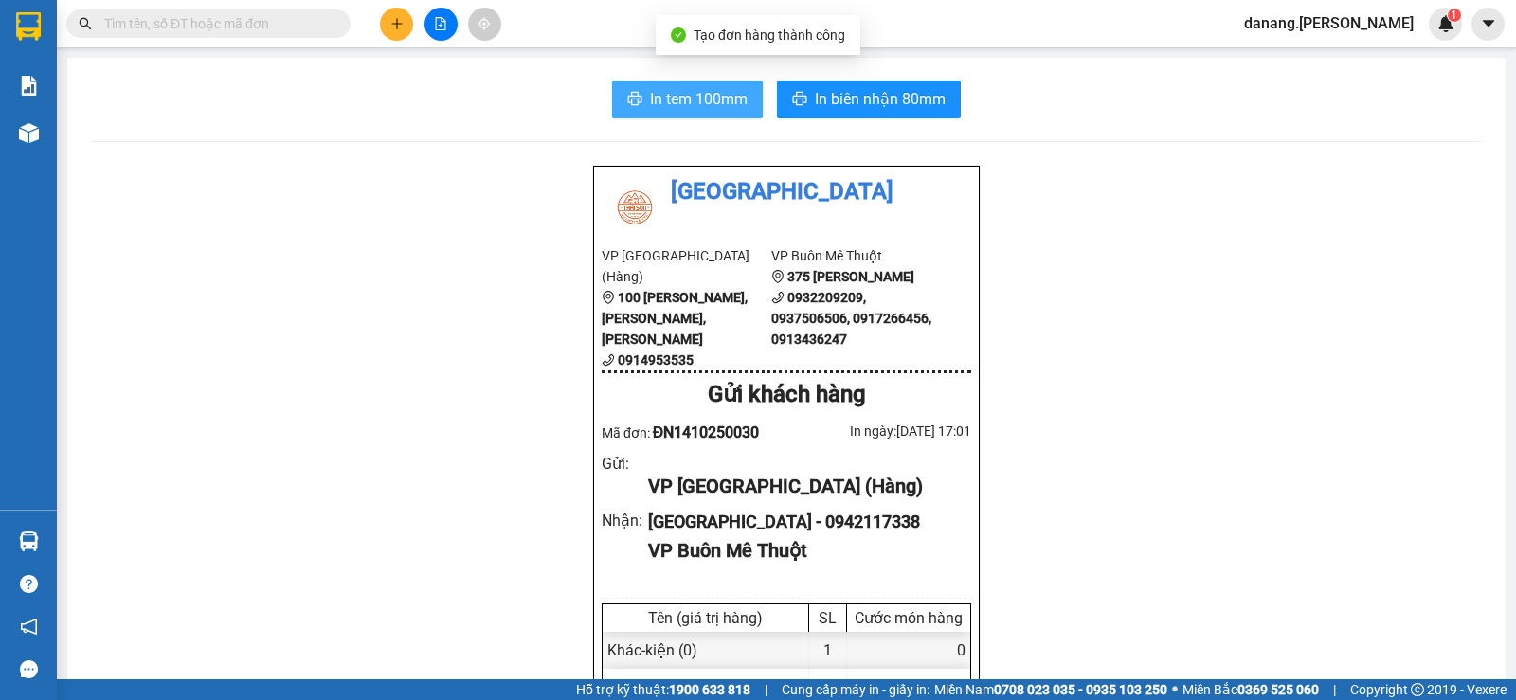
click at [666, 84] on button "In tem 100mm" at bounding box center [687, 100] width 151 height 38
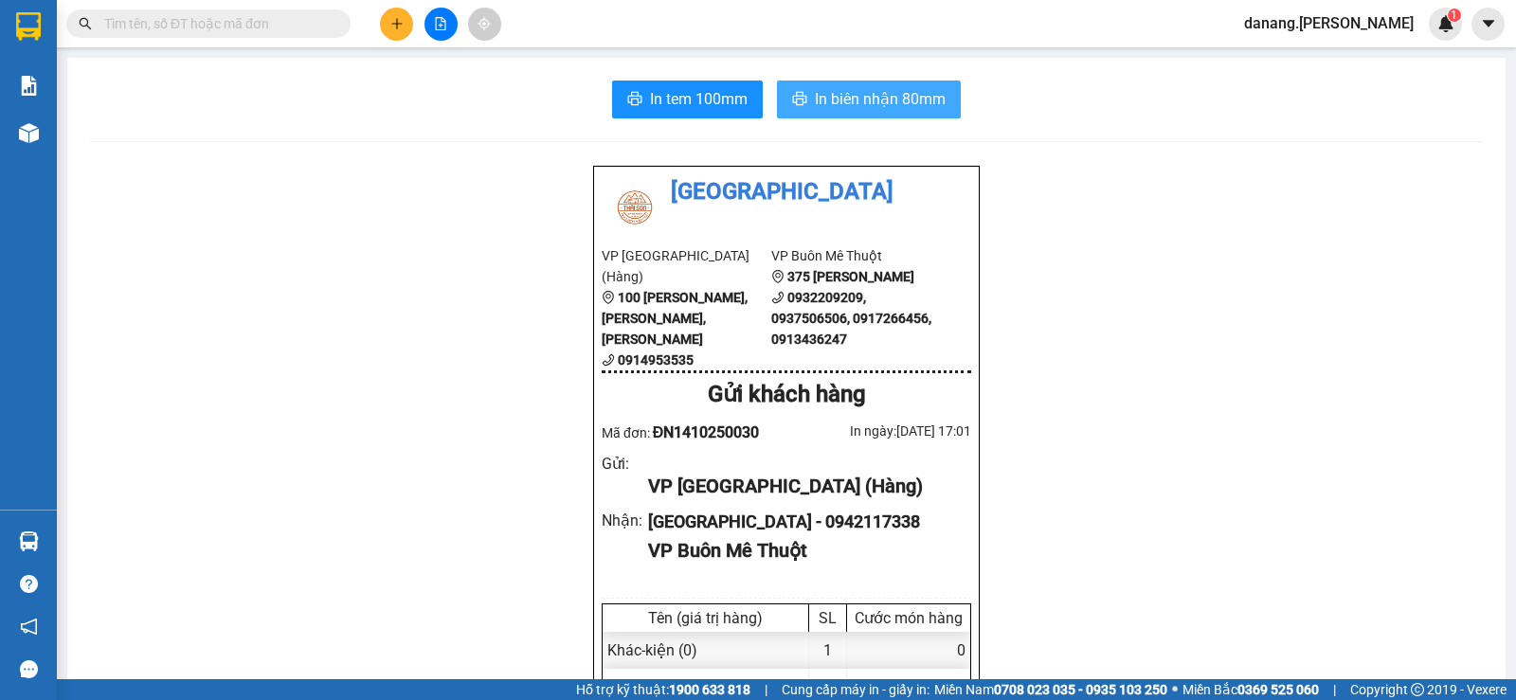
click at [875, 86] on button "In biên nhận 80mm" at bounding box center [869, 100] width 184 height 38
click at [399, 23] on icon "plus" at bounding box center [396, 23] width 13 height 13
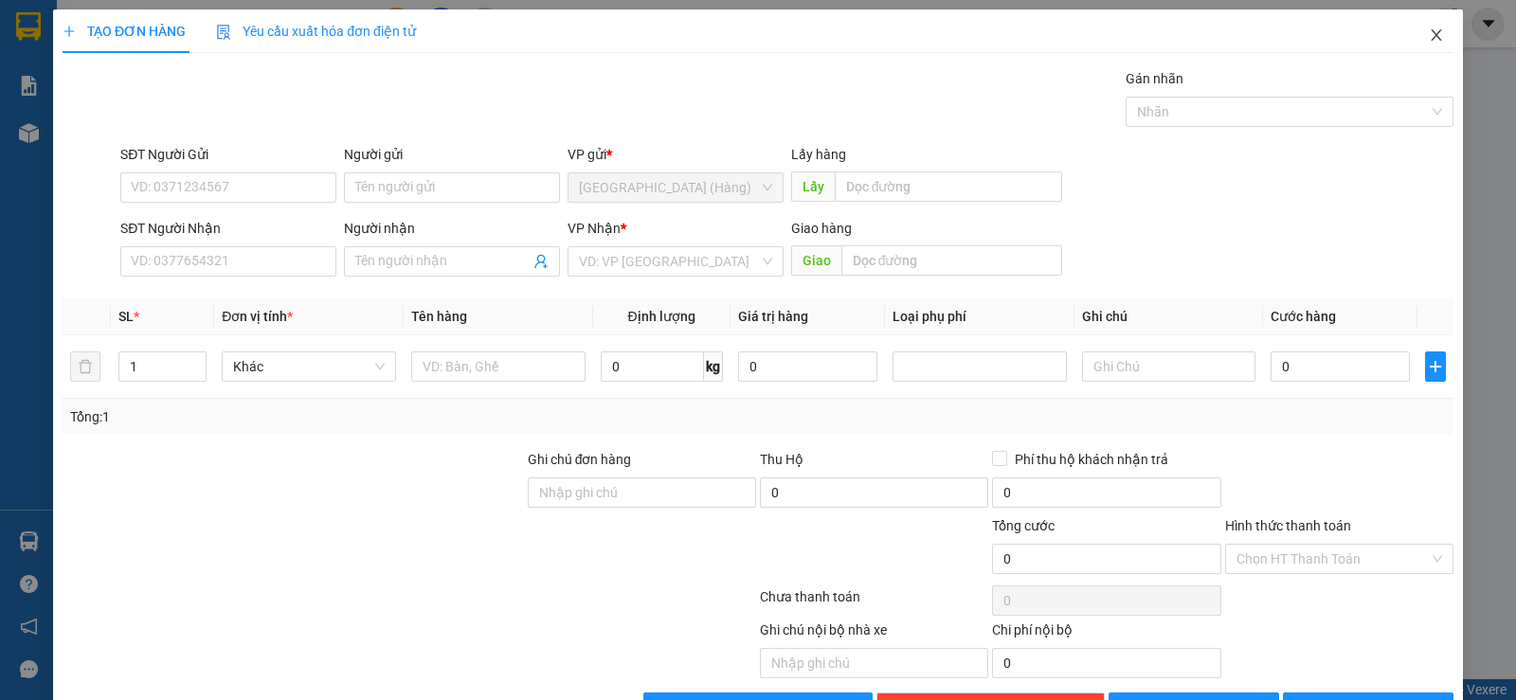
click at [1431, 32] on icon "close" at bounding box center [1436, 34] width 10 height 11
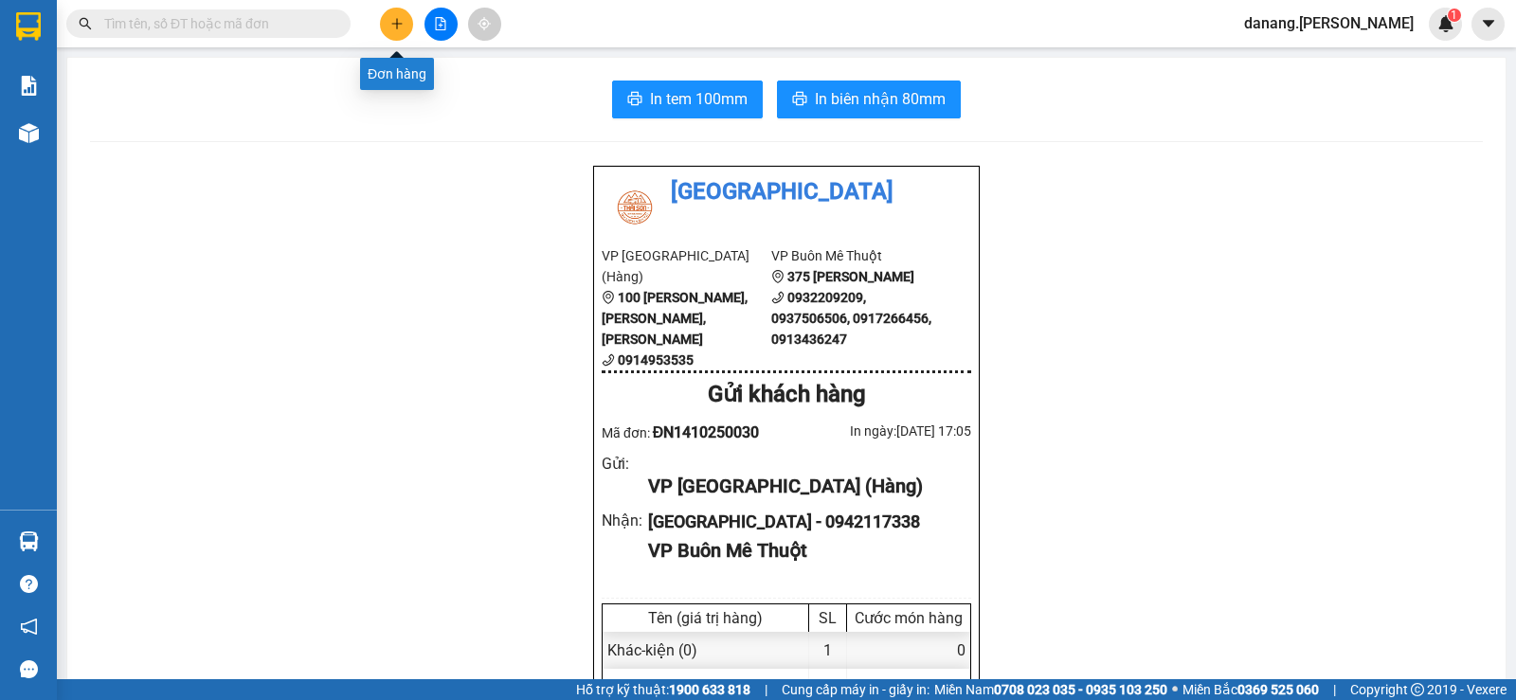
click at [403, 23] on icon "plus" at bounding box center [396, 23] width 13 height 13
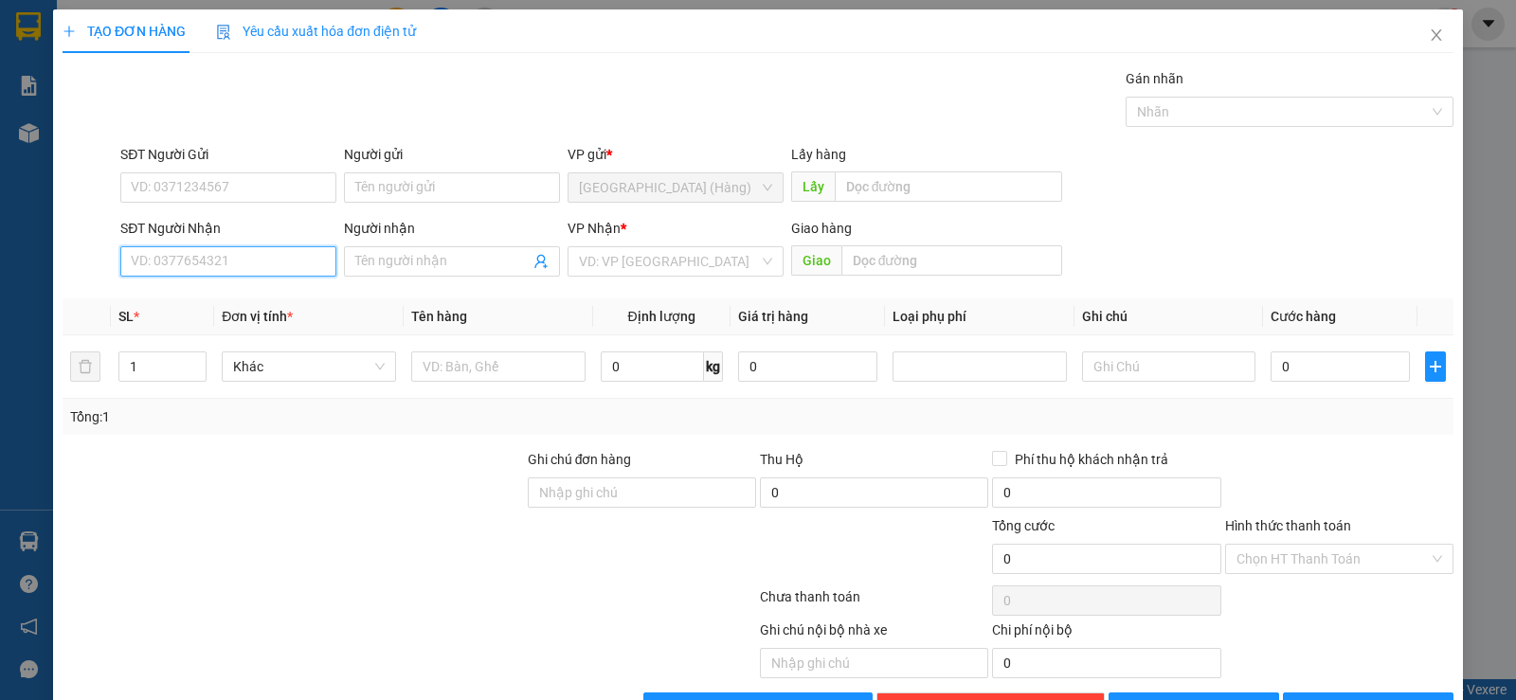
click at [249, 252] on input "SĐT Người Nhận" at bounding box center [228, 261] width 216 height 30
type input "0911993537"
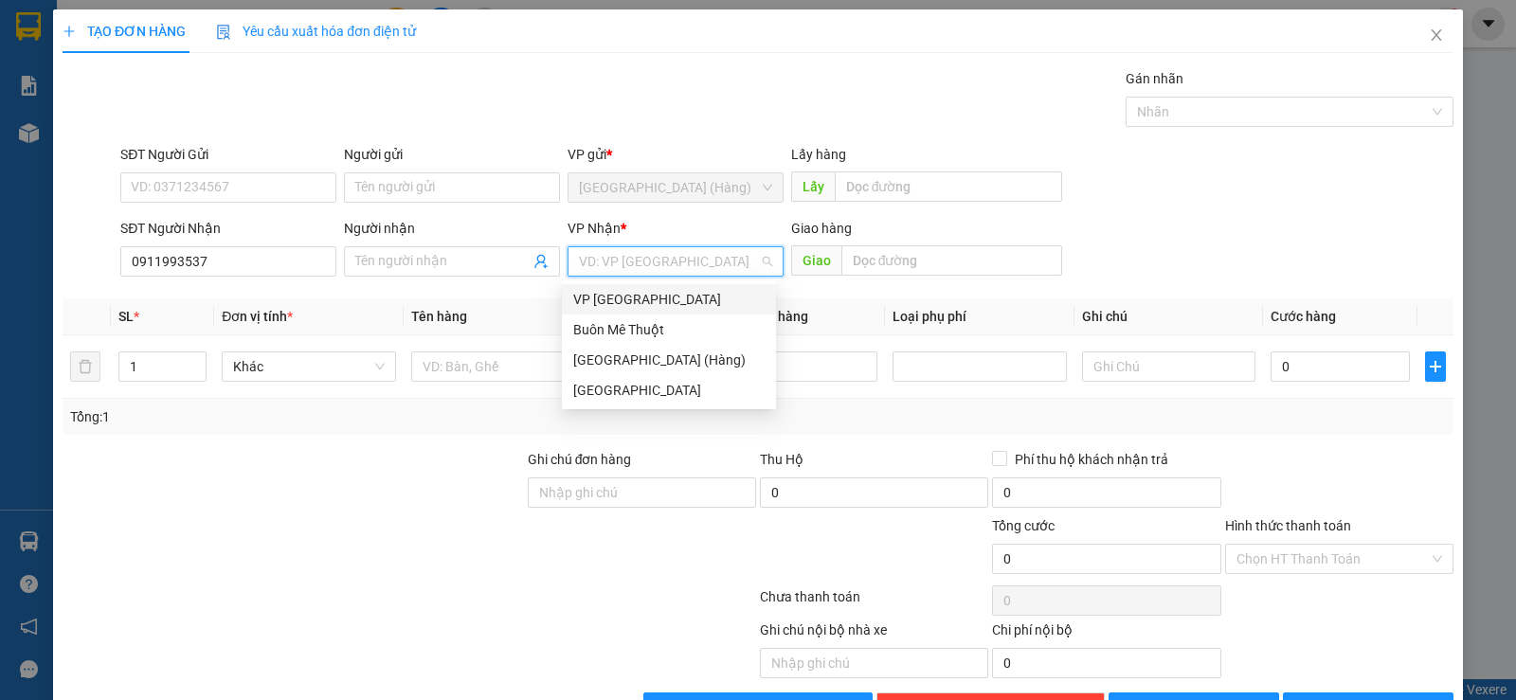
click at [628, 251] on input "search" at bounding box center [669, 261] width 180 height 28
click at [594, 320] on div "Buôn Mê Thuột" at bounding box center [668, 329] width 191 height 21
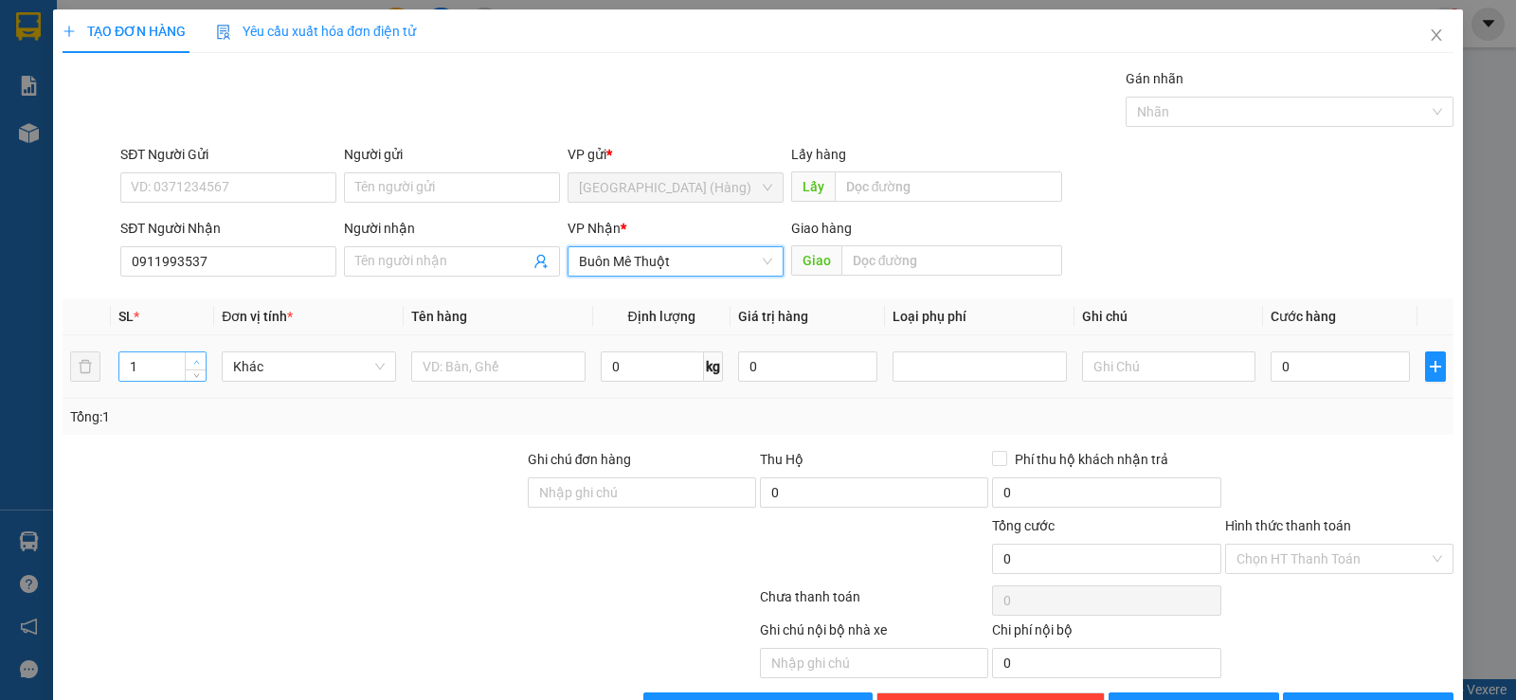
type input "2"
drag, startPoint x: 193, startPoint y: 362, endPoint x: 306, endPoint y: 342, distance: 114.5
click at [199, 361] on span "up" at bounding box center [195, 360] width 11 height 11
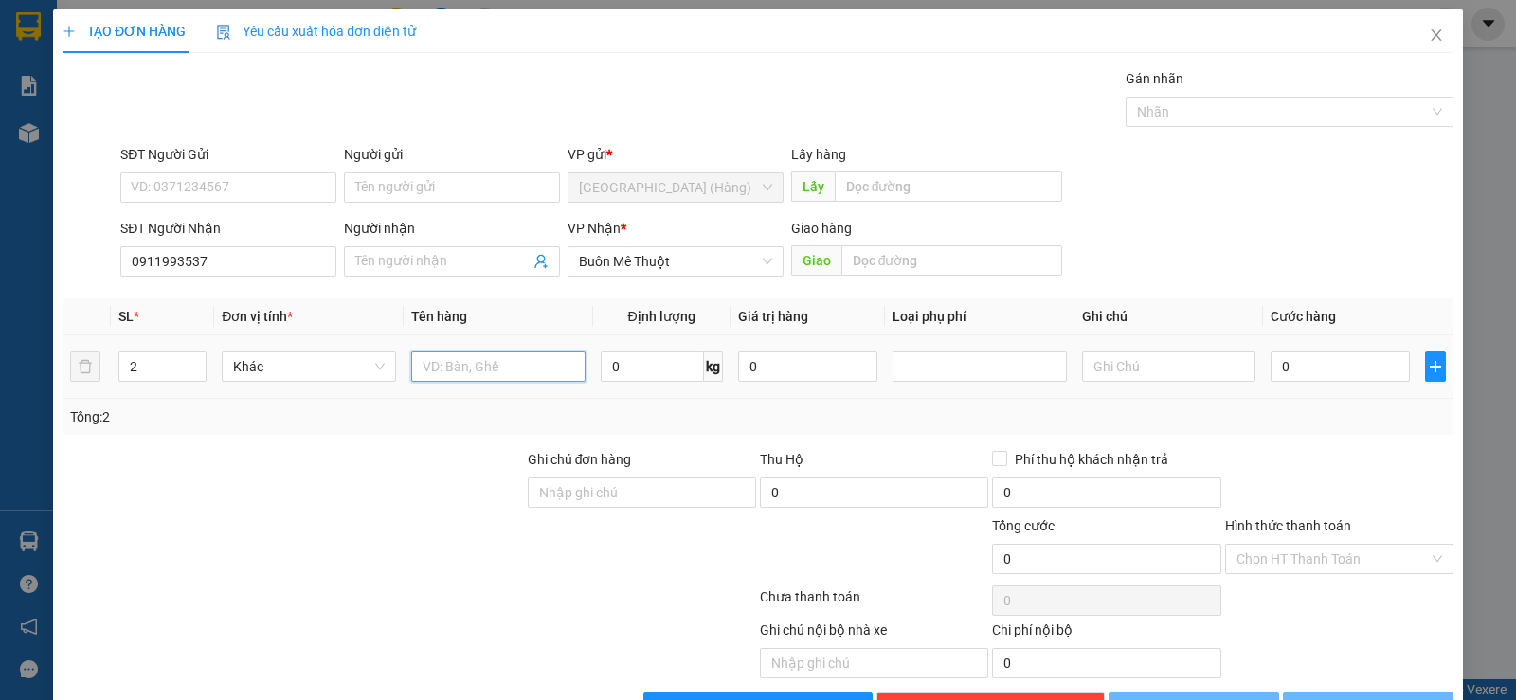
click at [484, 370] on input "text" at bounding box center [498, 366] width 174 height 30
type input "bao vàng"
click at [1364, 697] on span "[PERSON_NAME] và In" at bounding box center [1385, 707] width 133 height 21
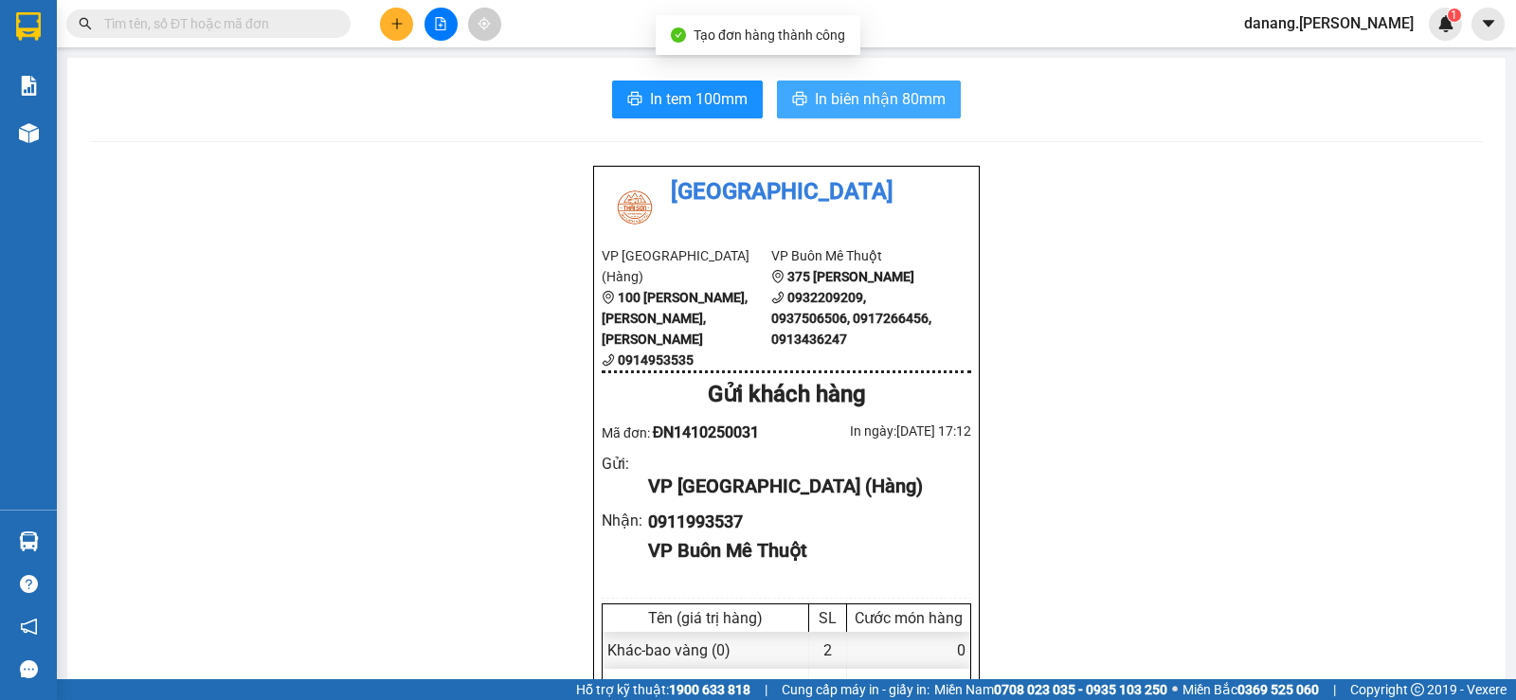
click at [880, 99] on span "In biên nhận 80mm" at bounding box center [880, 99] width 131 height 24
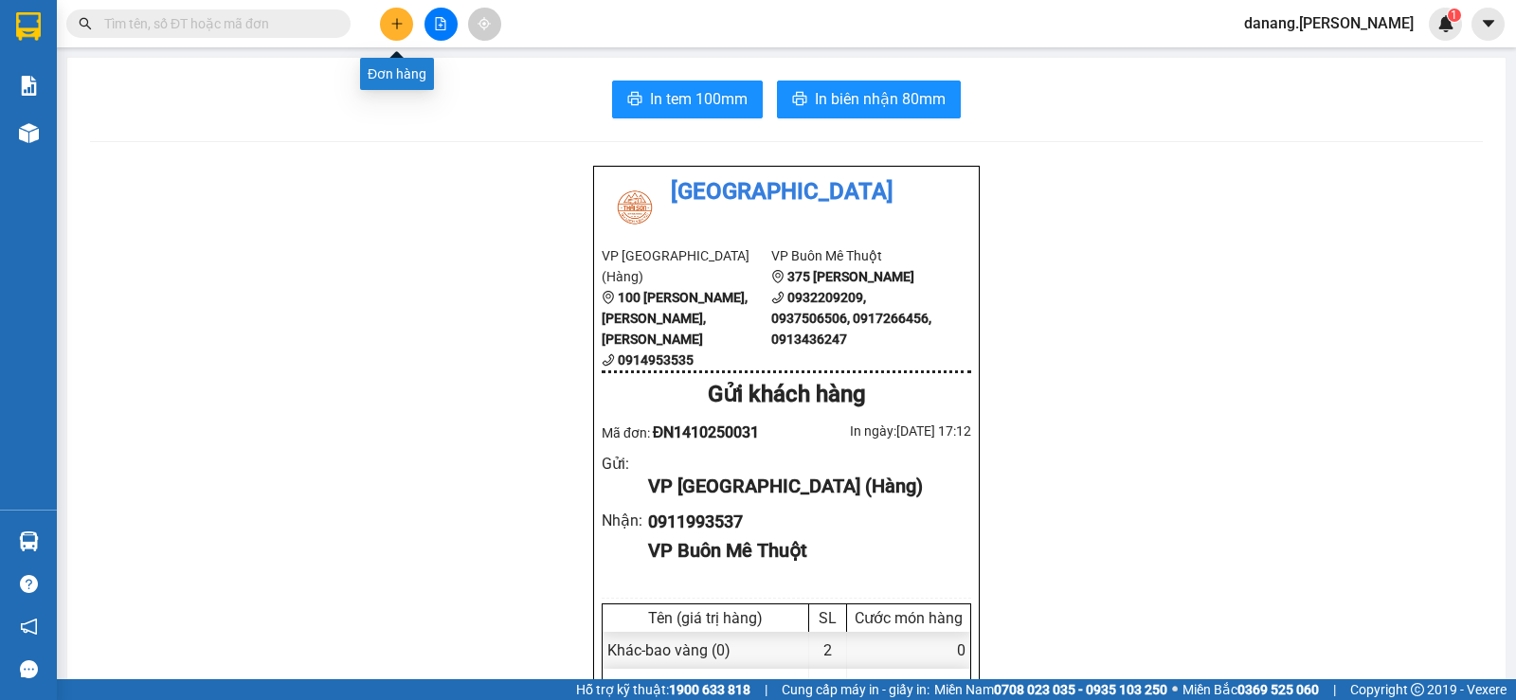
click at [392, 26] on icon "plus" at bounding box center [396, 23] width 13 height 13
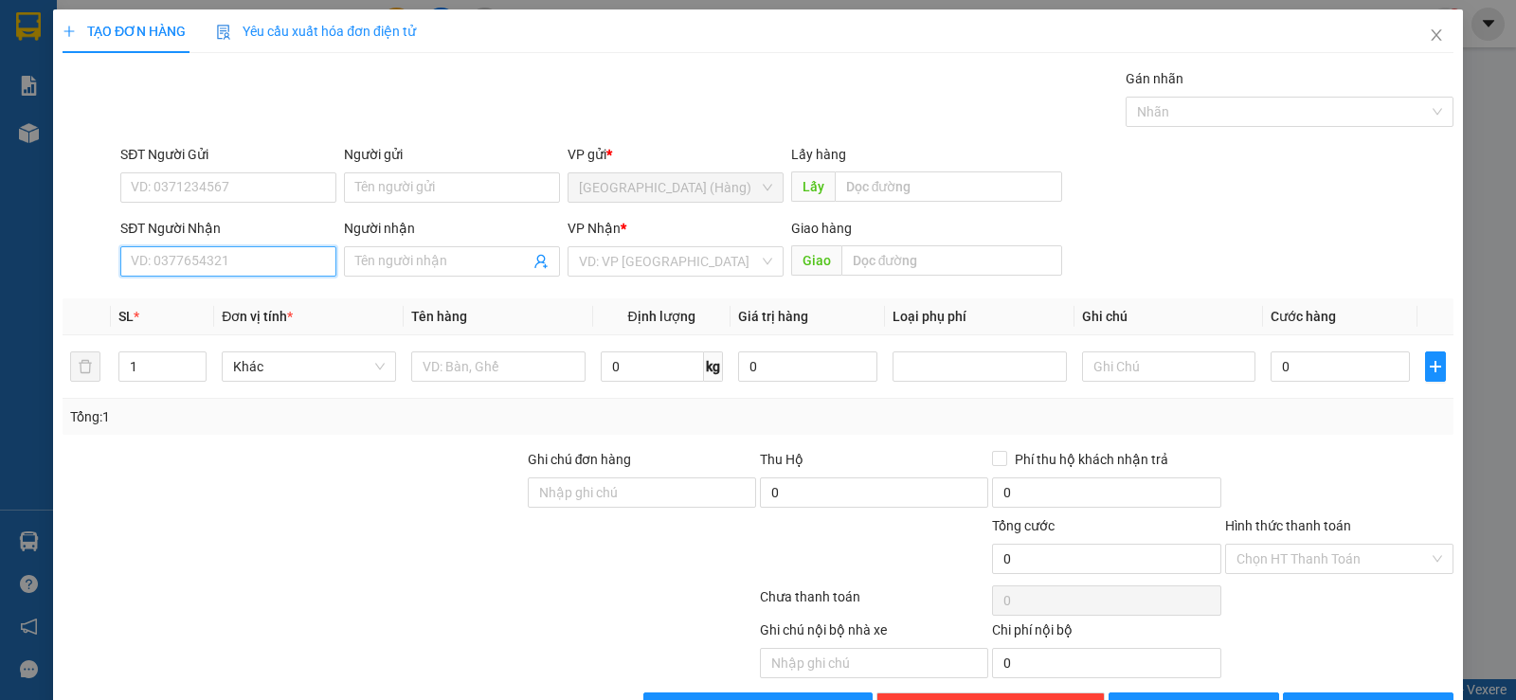
click at [230, 257] on input "SĐT Người Nhận" at bounding box center [228, 261] width 216 height 30
click at [238, 308] on div "0982061157 - A Sơn" at bounding box center [226, 299] width 191 height 21
type input "0982061157"
type input "A Sơn"
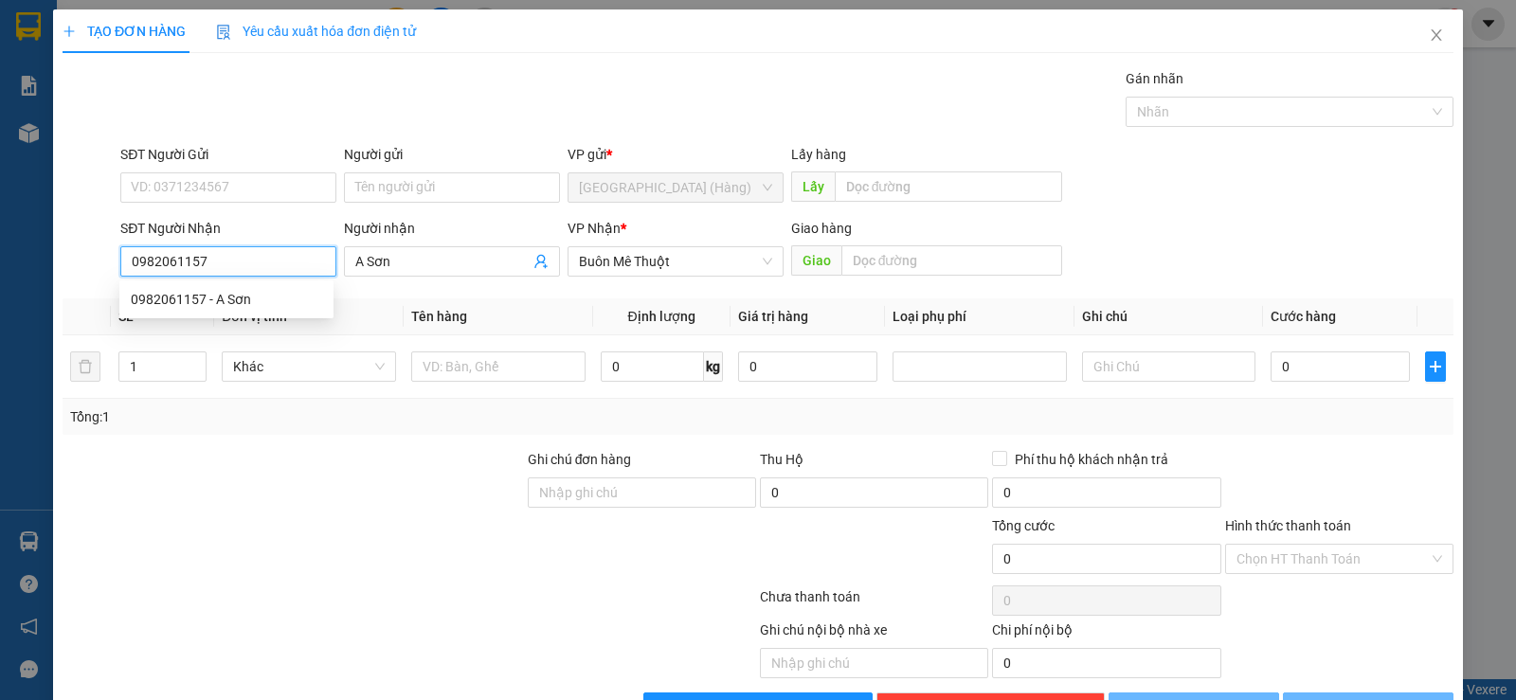
type input "80.000"
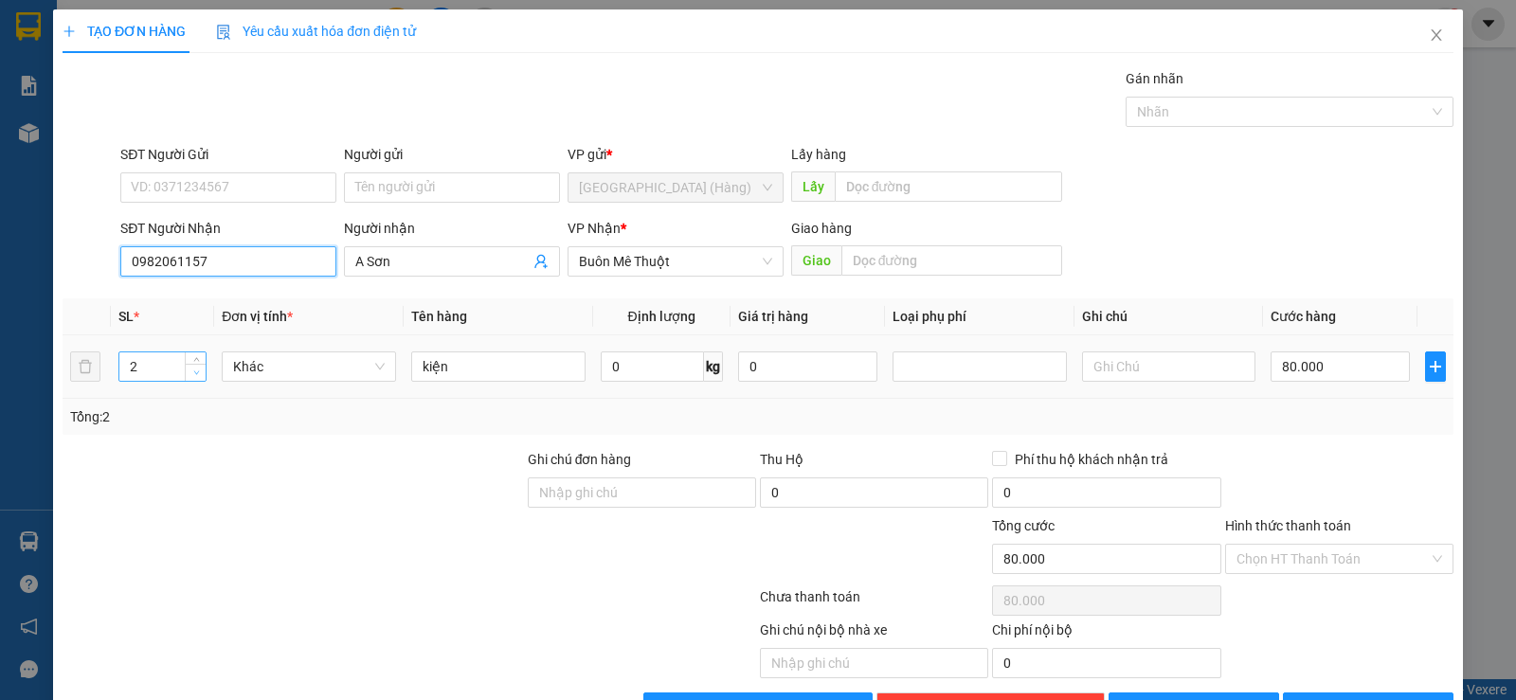
type input "0982061157"
type input "1"
click at [192, 380] on span "Decrease Value" at bounding box center [195, 372] width 21 height 17
click at [488, 360] on input "kiện" at bounding box center [498, 366] width 174 height 30
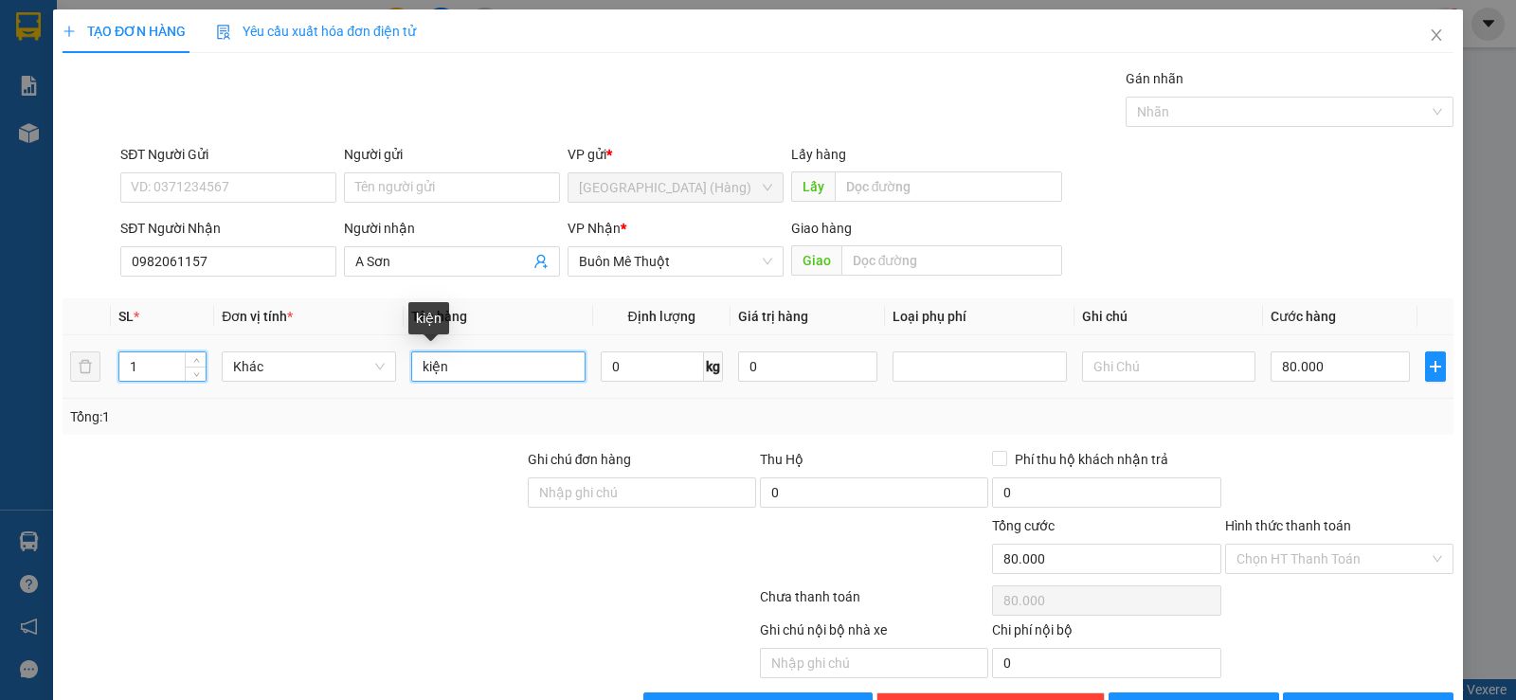
type input "0"
type input "k"
type input "hs"
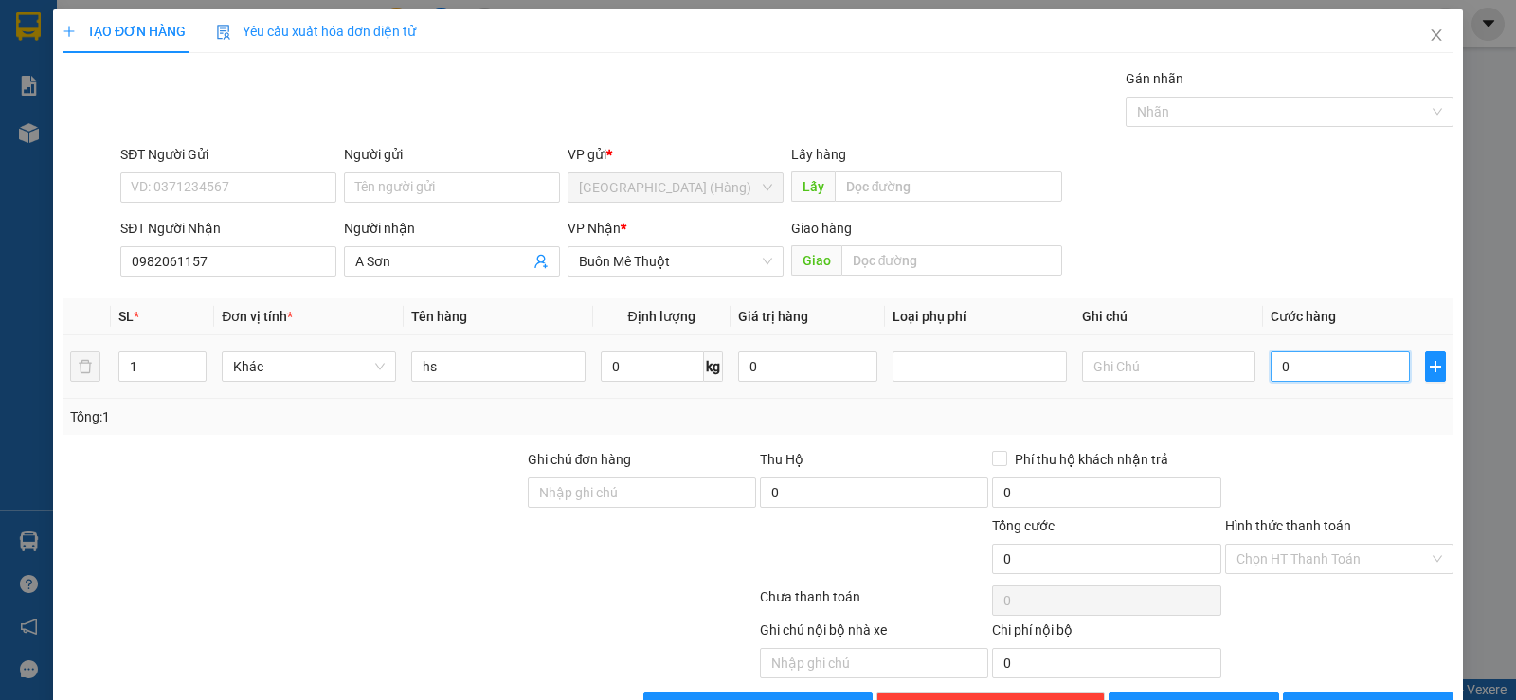
click at [1308, 370] on input "0" at bounding box center [1340, 366] width 139 height 30
type input "5"
type input "50"
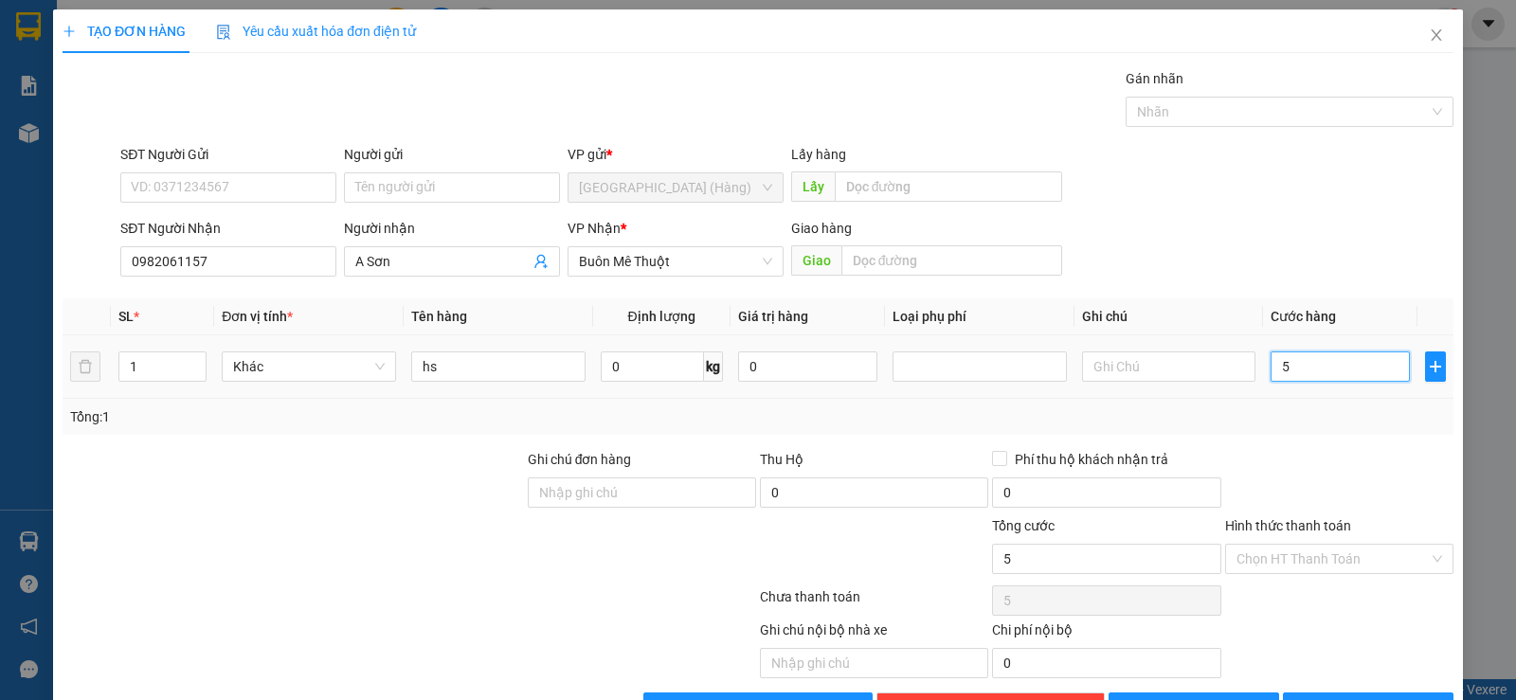
type input "50"
type input "500"
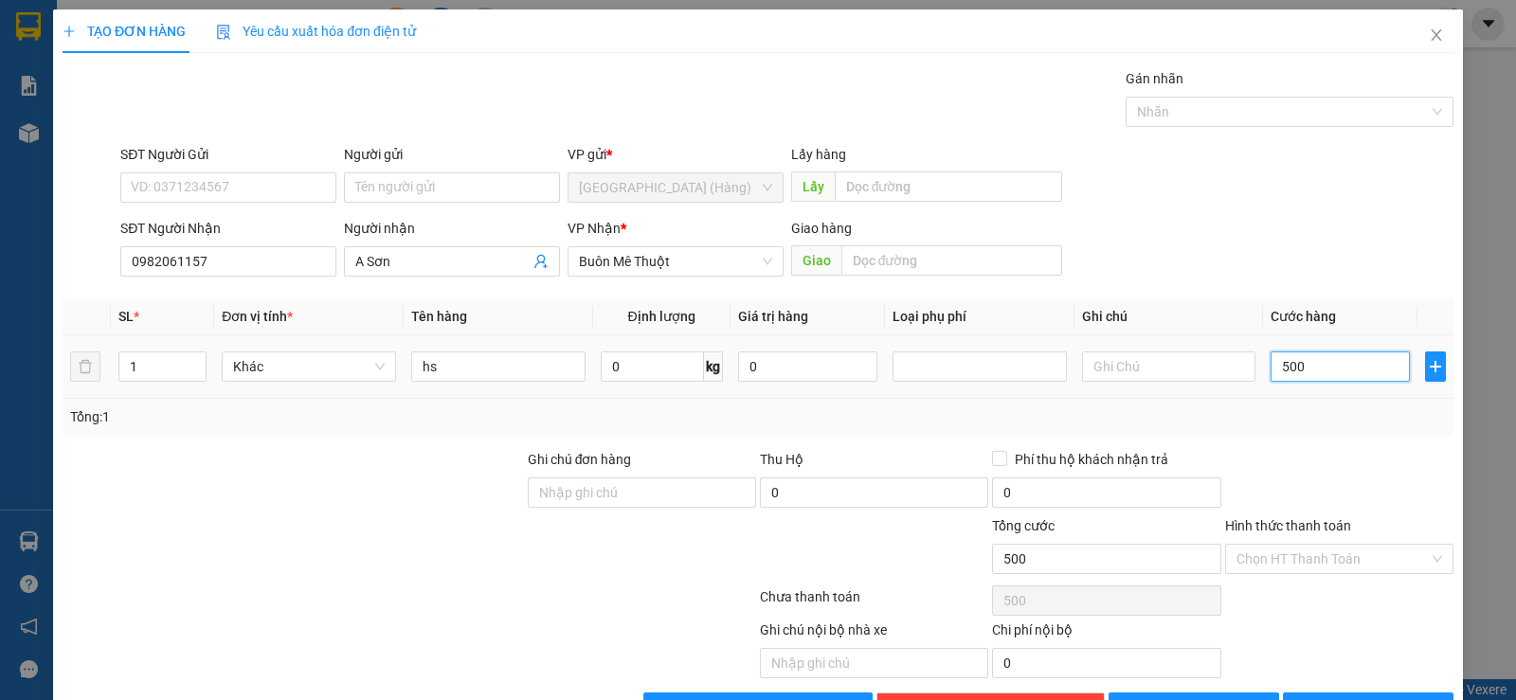
type input "5.000"
drag, startPoint x: 1321, startPoint y: 557, endPoint x: 1308, endPoint y: 614, distance: 58.2
click at [1321, 559] on input "Hình thức thanh toán" at bounding box center [1332, 559] width 192 height 28
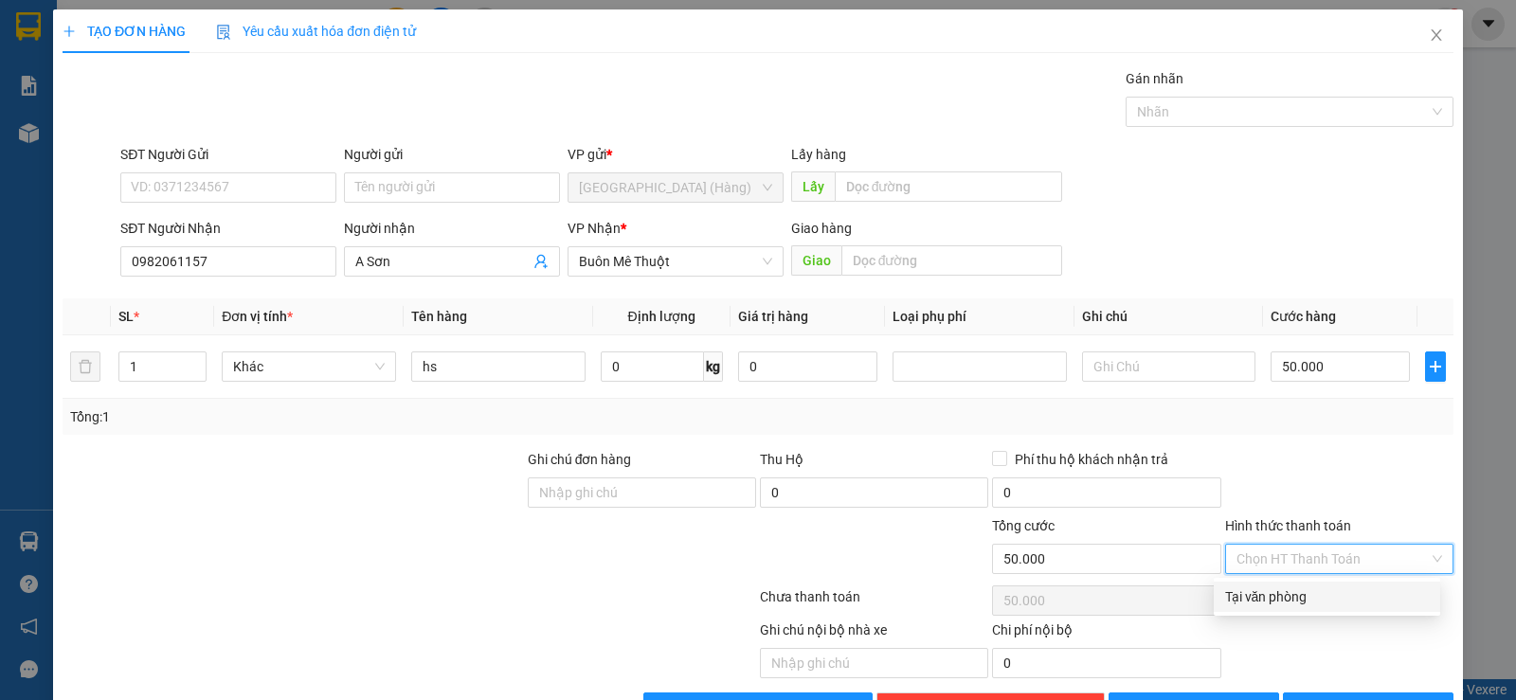
click at [1301, 605] on div "Tại văn phòng" at bounding box center [1327, 596] width 204 height 21
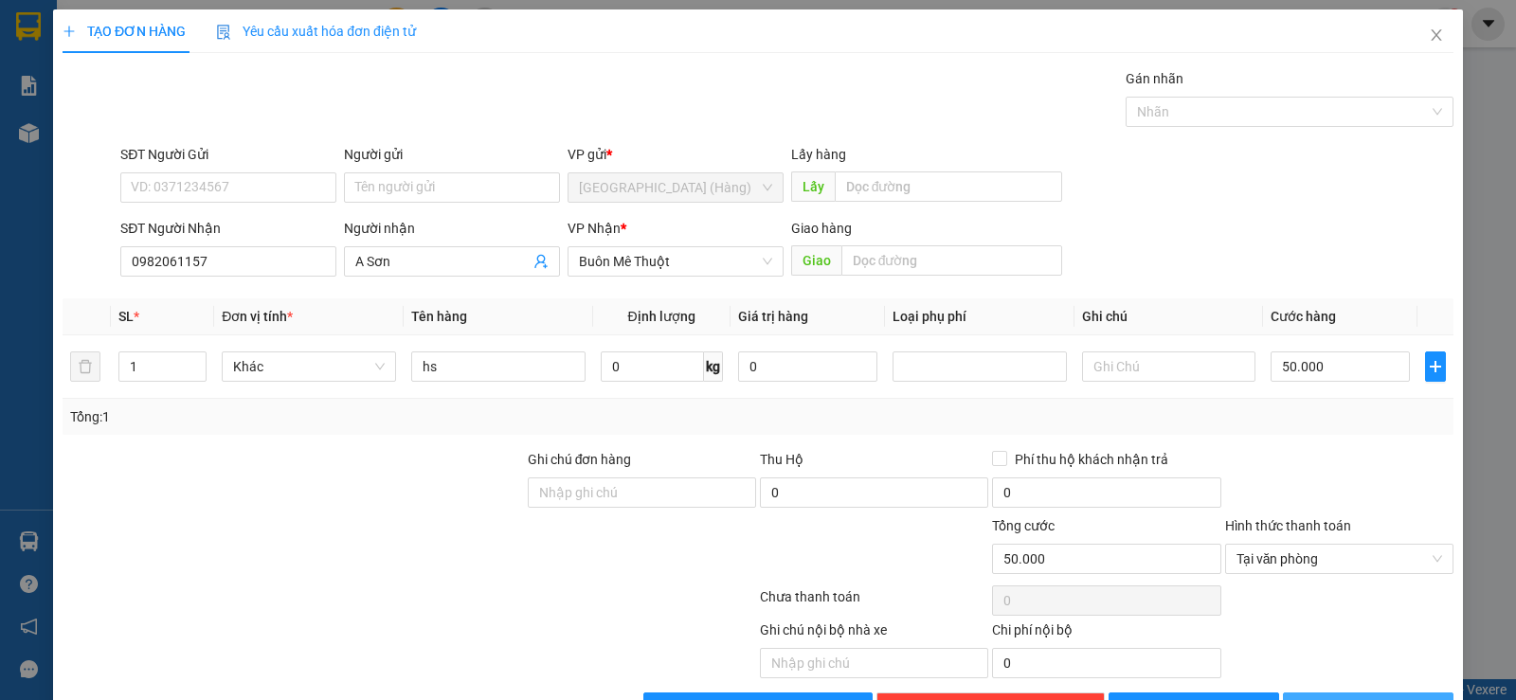
click at [1359, 697] on span "[PERSON_NAME] và In" at bounding box center [1385, 707] width 133 height 21
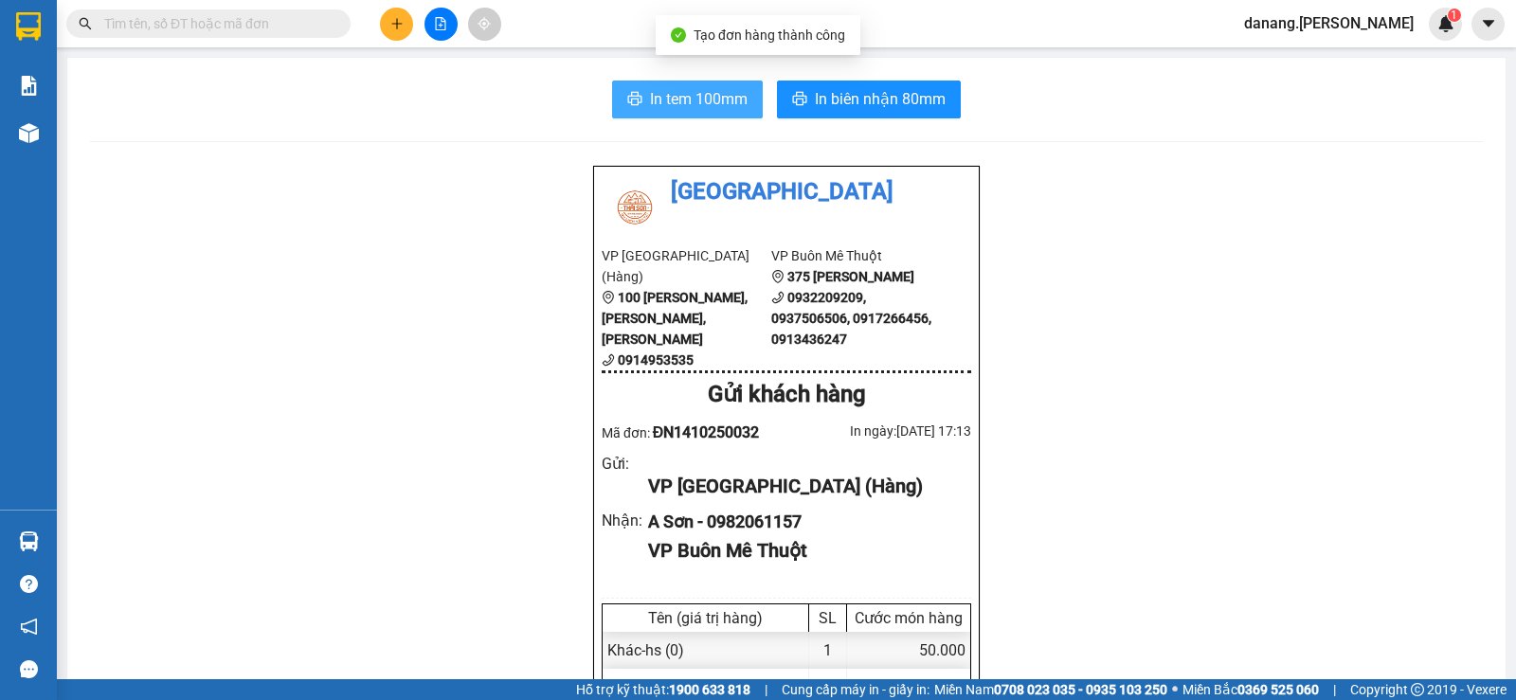
click at [657, 92] on span "In tem 100mm" at bounding box center [699, 99] width 98 height 24
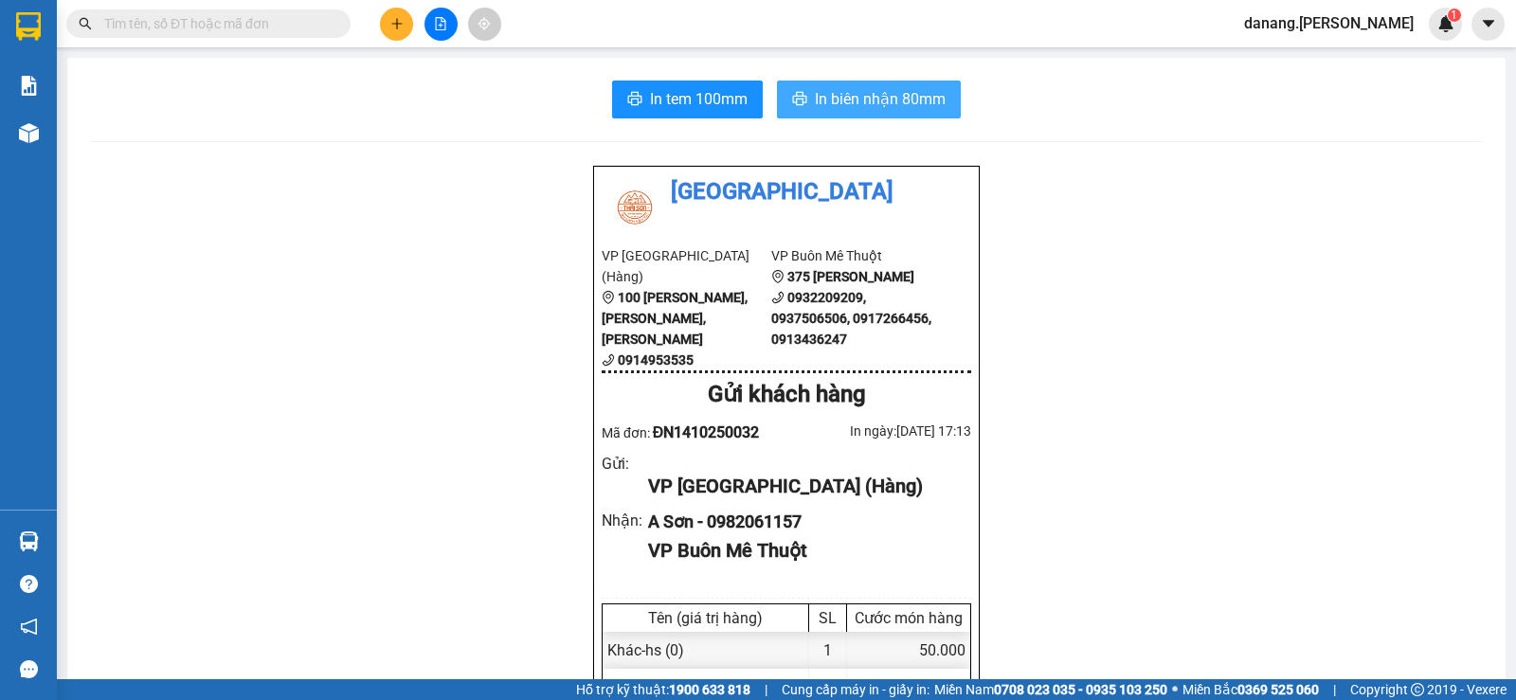
click at [881, 106] on span "In biên nhận 80mm" at bounding box center [880, 99] width 131 height 24
click at [405, 16] on button at bounding box center [396, 24] width 33 height 33
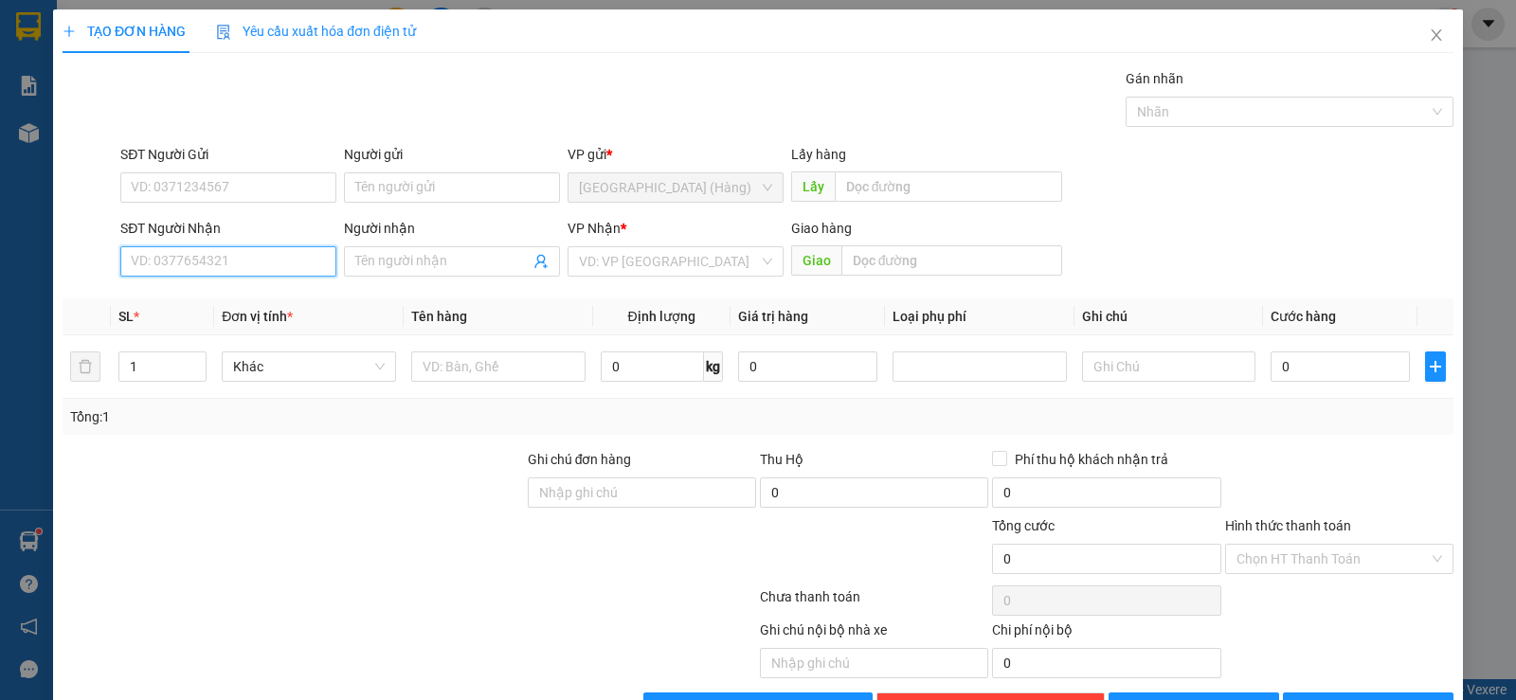
click at [189, 273] on input "SĐT Người Nhận" at bounding box center [228, 261] width 216 height 30
click at [171, 305] on div "0941605602 - Công" at bounding box center [226, 299] width 191 height 21
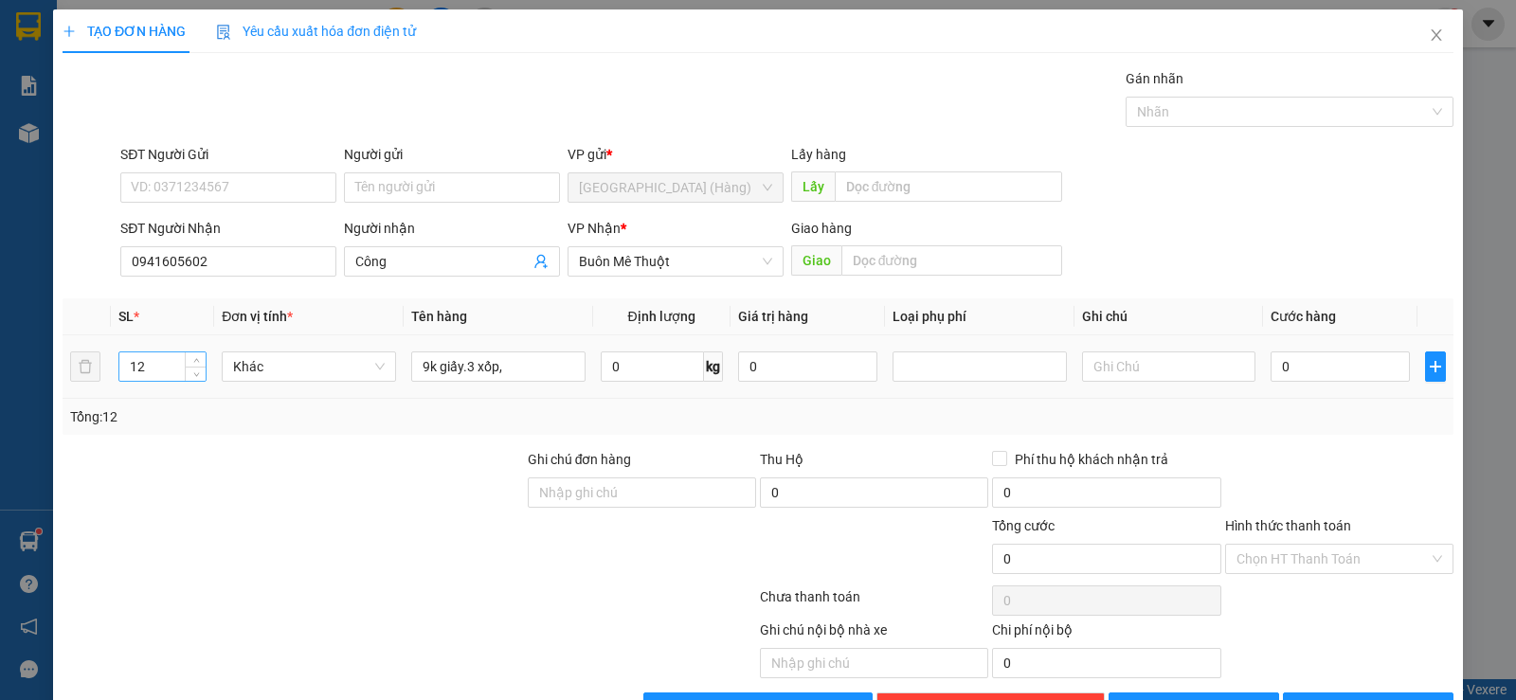
click at [152, 363] on input "12" at bounding box center [162, 366] width 86 height 28
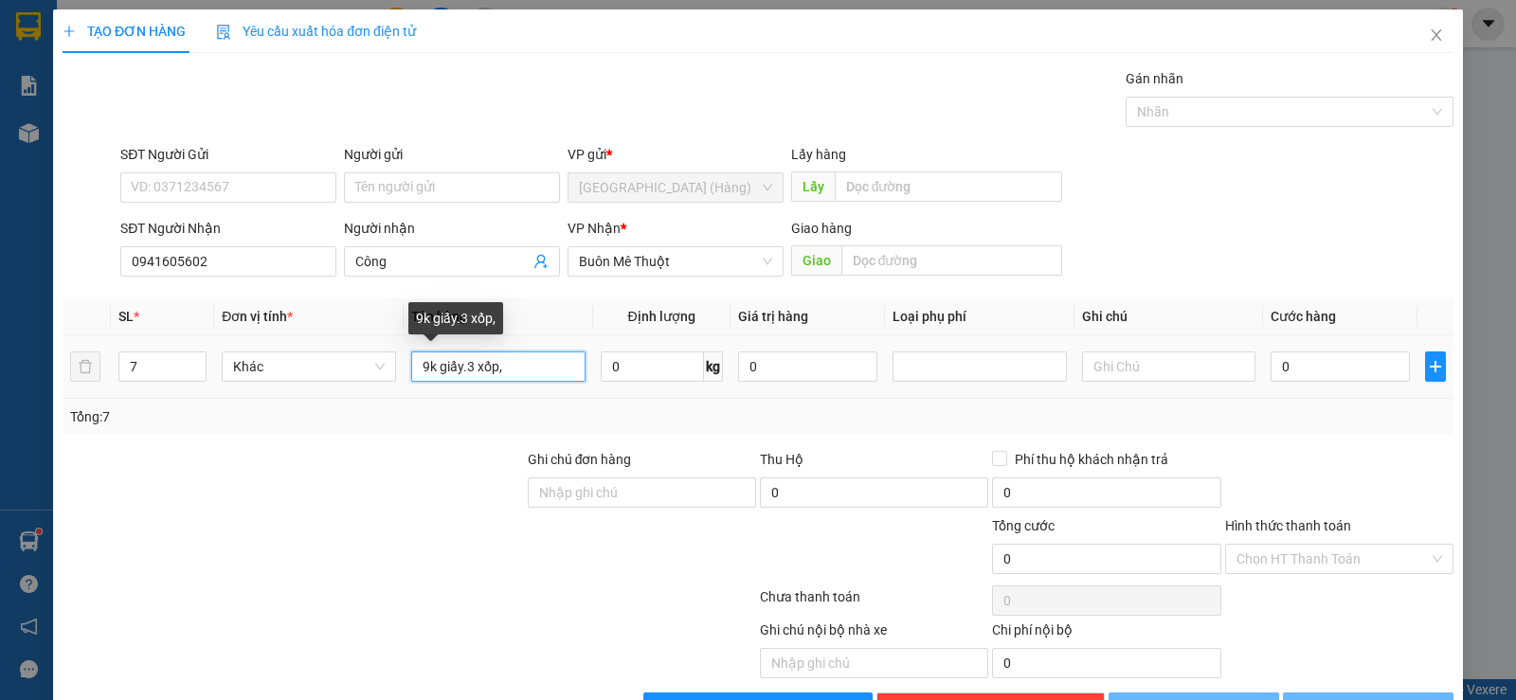
click at [423, 367] on input "9k giấy.3 xốp," at bounding box center [498, 366] width 174 height 30
click at [472, 368] on input "3k giấy.3 xốp," at bounding box center [498, 366] width 174 height 30
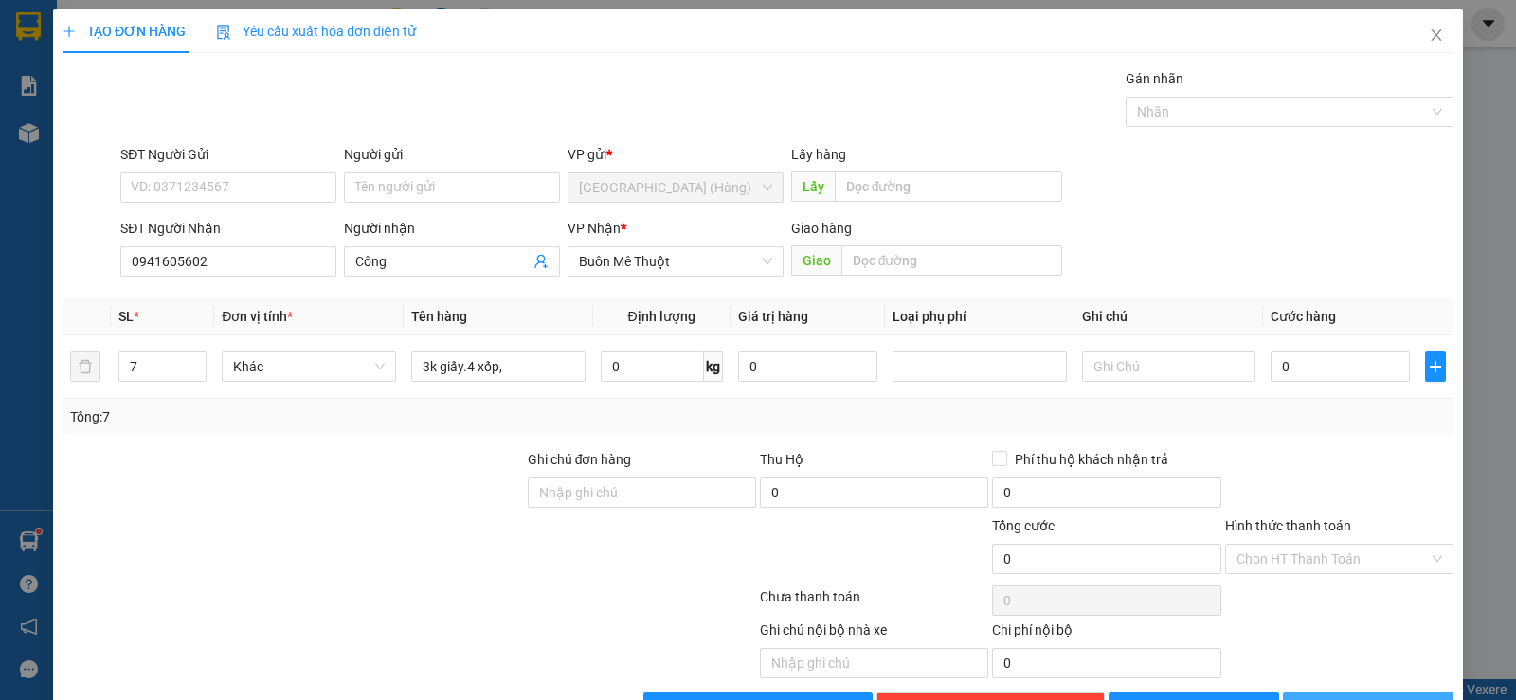
click at [1402, 693] on button "[PERSON_NAME] và In" at bounding box center [1368, 708] width 171 height 30
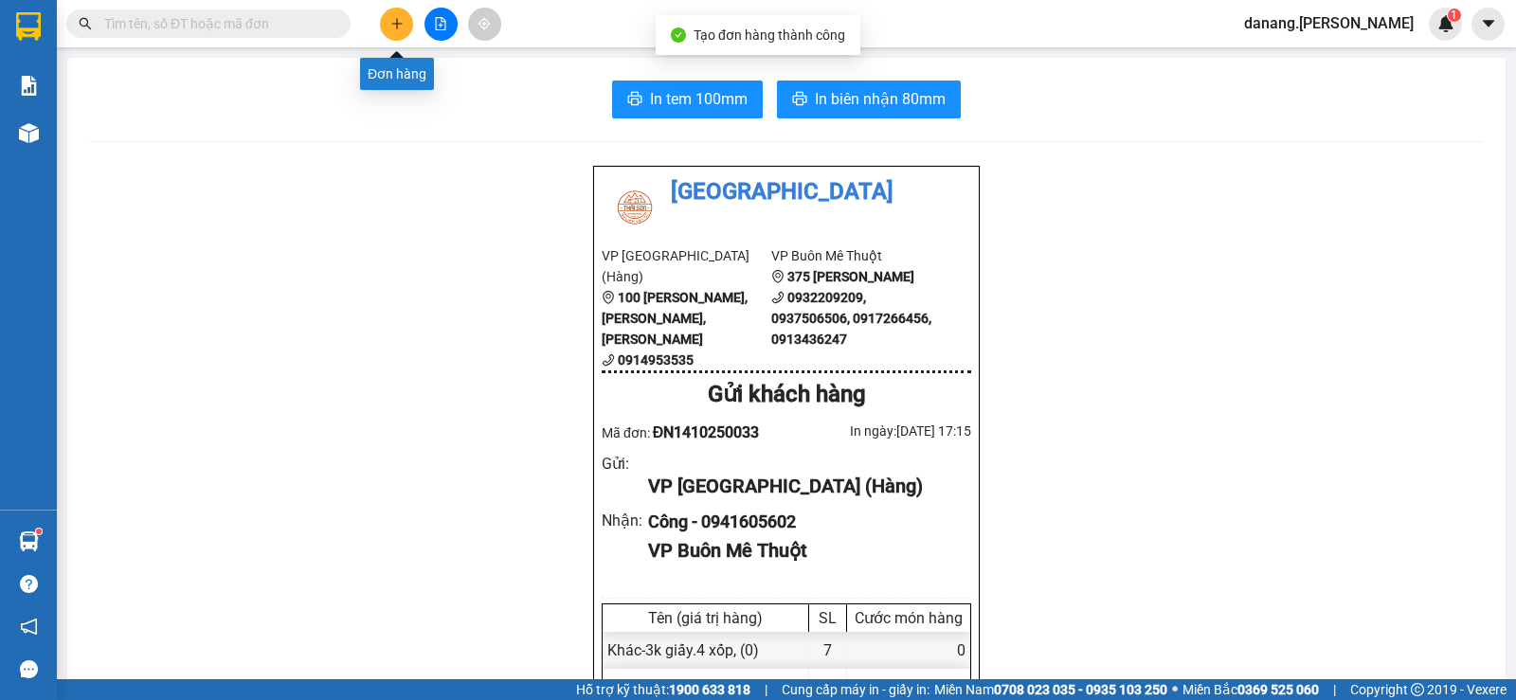
click at [388, 30] on button at bounding box center [396, 24] width 33 height 33
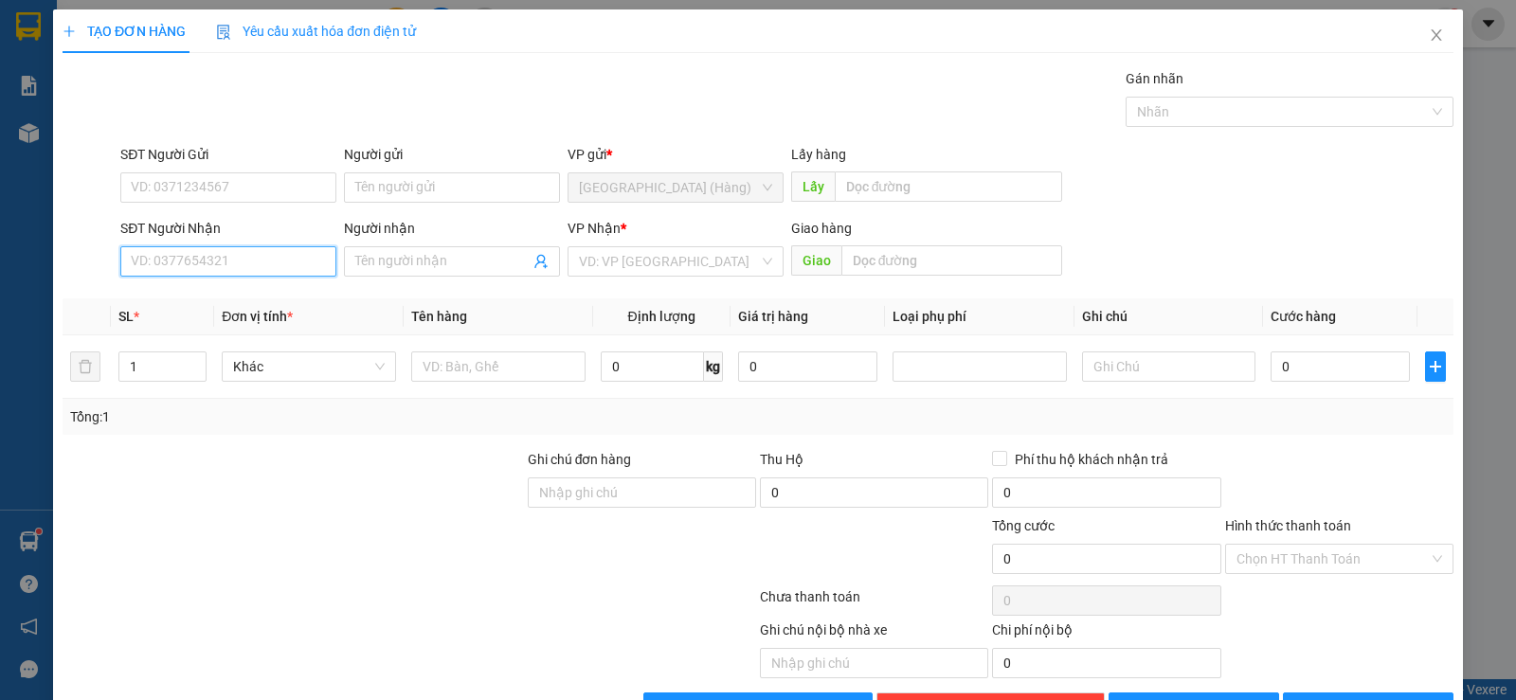
click at [189, 254] on input "SĐT Người Nhận" at bounding box center [228, 261] width 216 height 30
click at [381, 268] on input "Người nhận" at bounding box center [442, 261] width 174 height 21
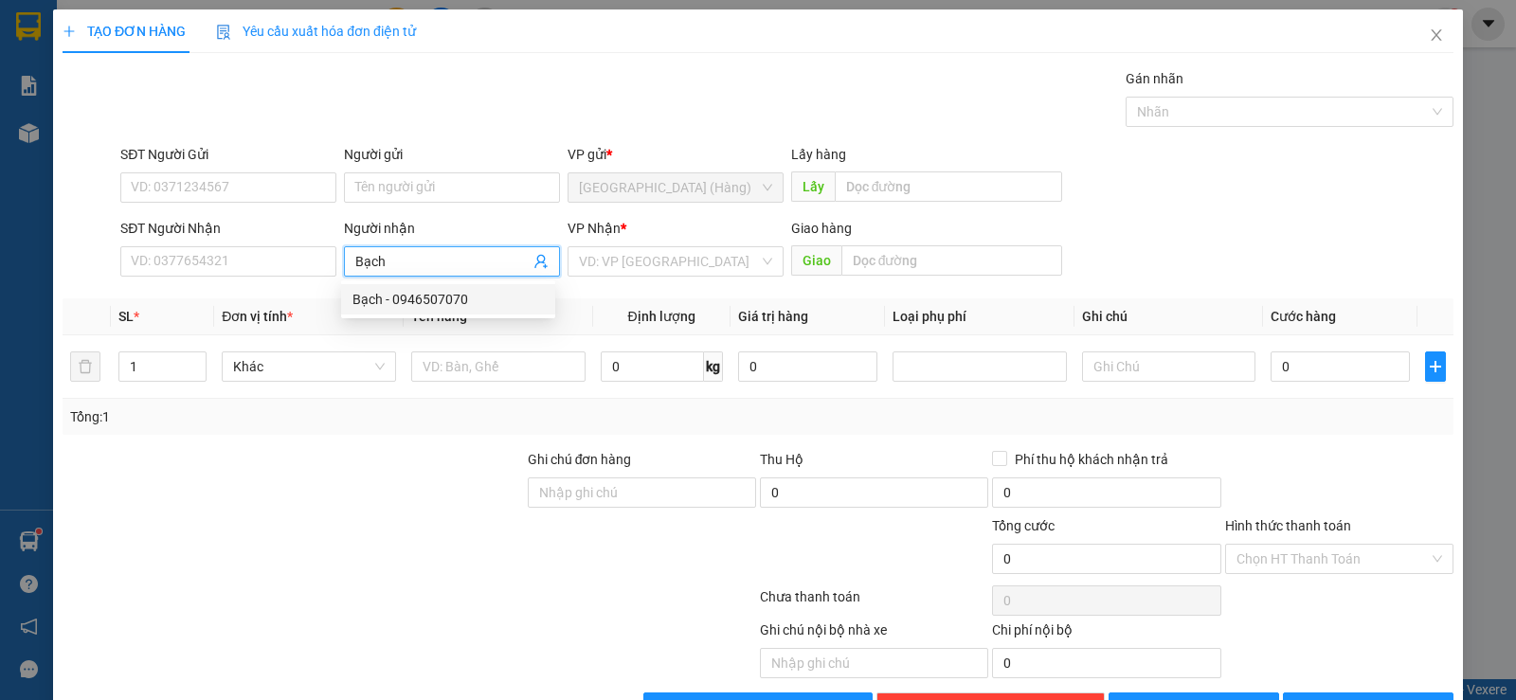
click at [424, 306] on div "Bạch - 0946507070" at bounding box center [447, 299] width 191 height 21
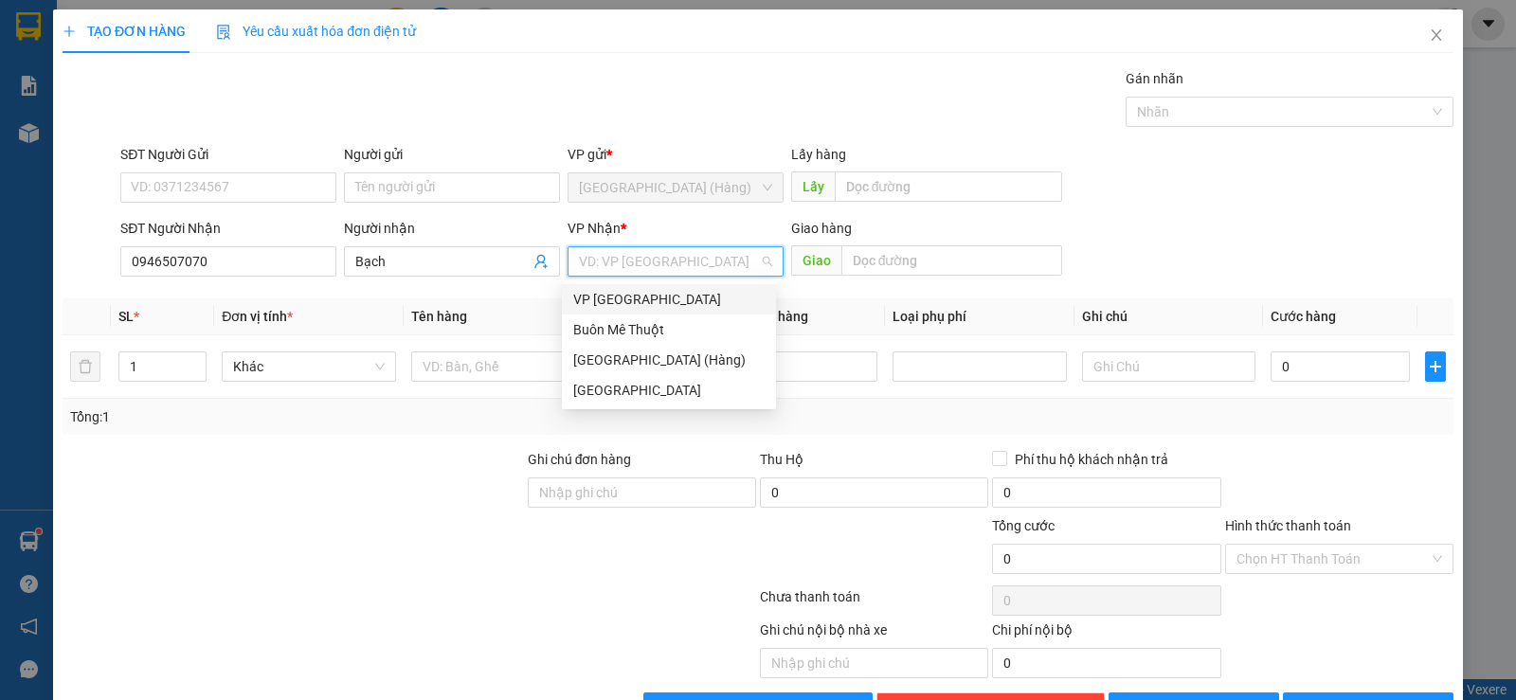
click at [672, 261] on input "search" at bounding box center [669, 261] width 180 height 28
click at [672, 326] on div "Buôn Mê Thuột" at bounding box center [668, 329] width 191 height 21
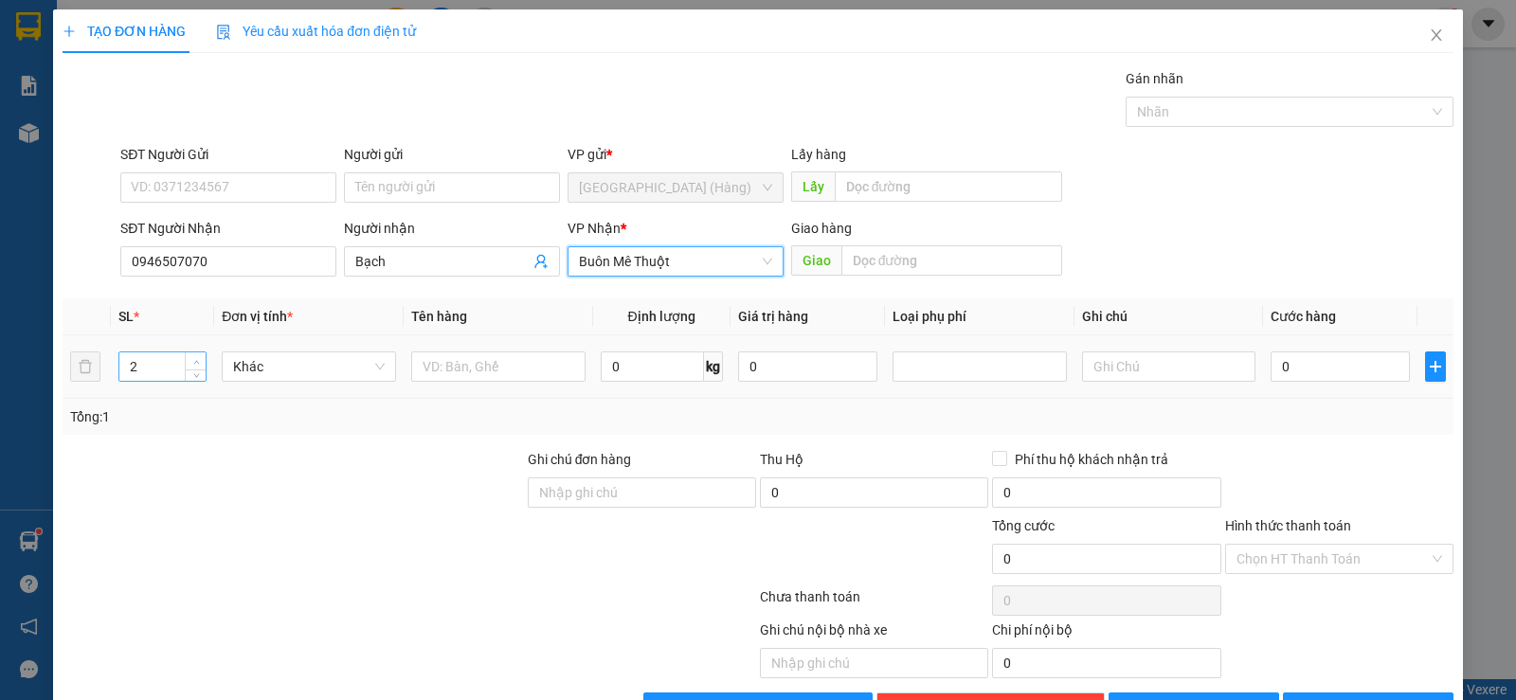
click at [193, 359] on icon "up" at bounding box center [196, 362] width 7 height 7
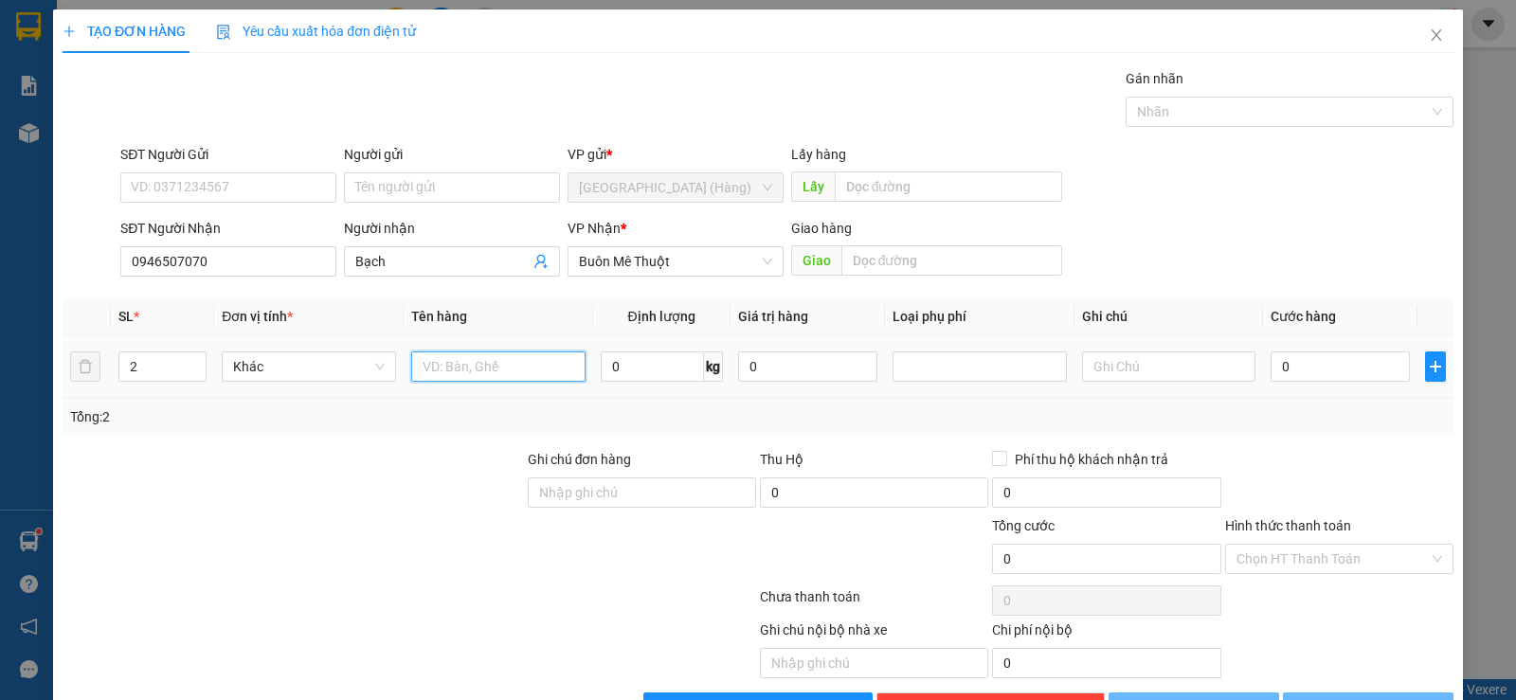
click at [460, 373] on input "text" at bounding box center [498, 366] width 174 height 30
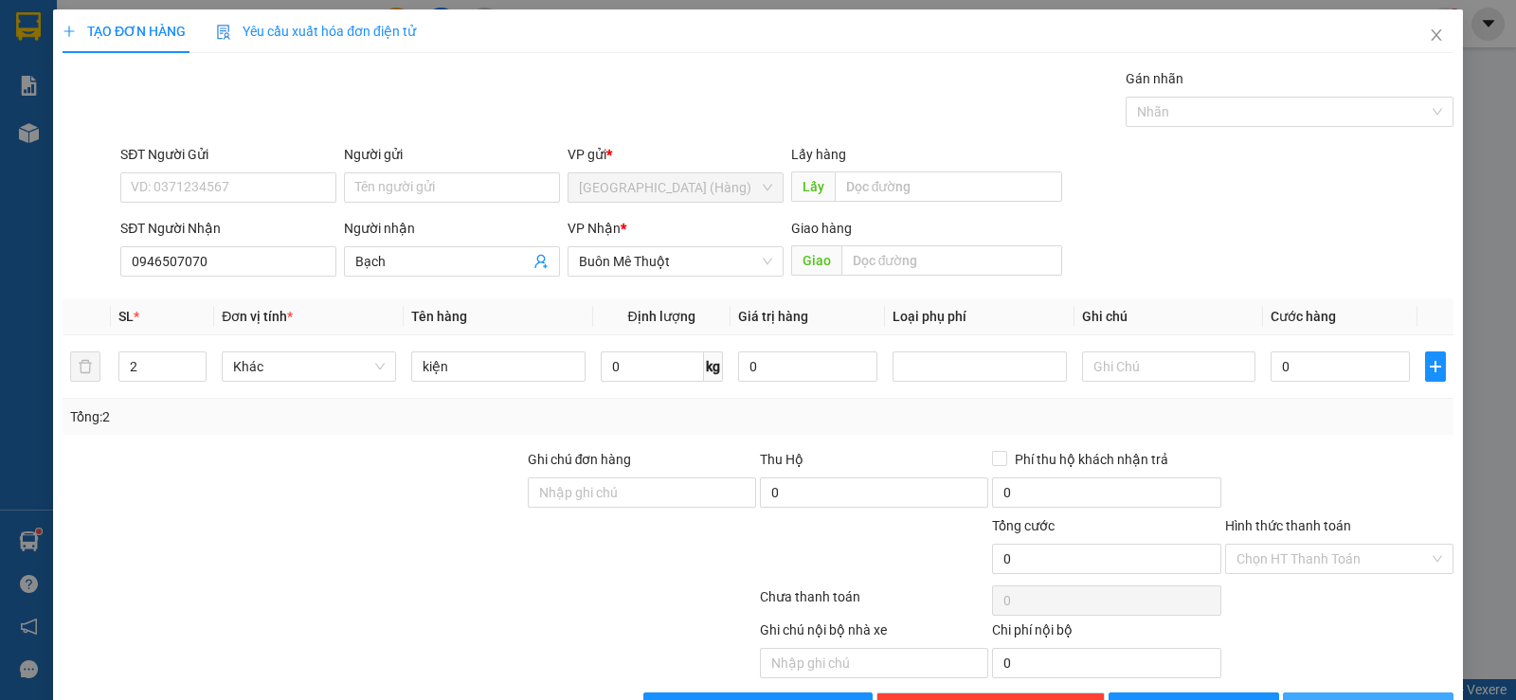
click at [1379, 697] on span "[PERSON_NAME] và In" at bounding box center [1385, 707] width 133 height 21
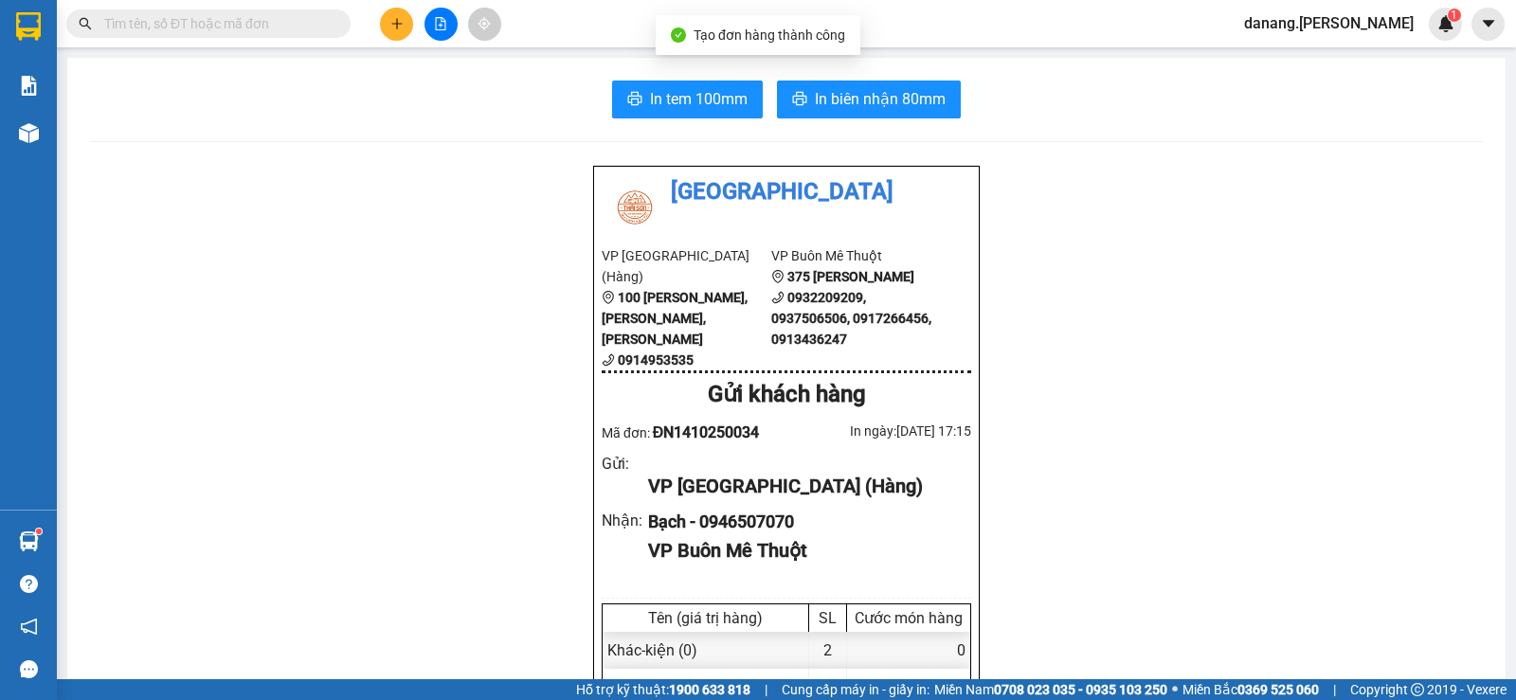
click at [392, 18] on icon "plus" at bounding box center [396, 23] width 13 height 13
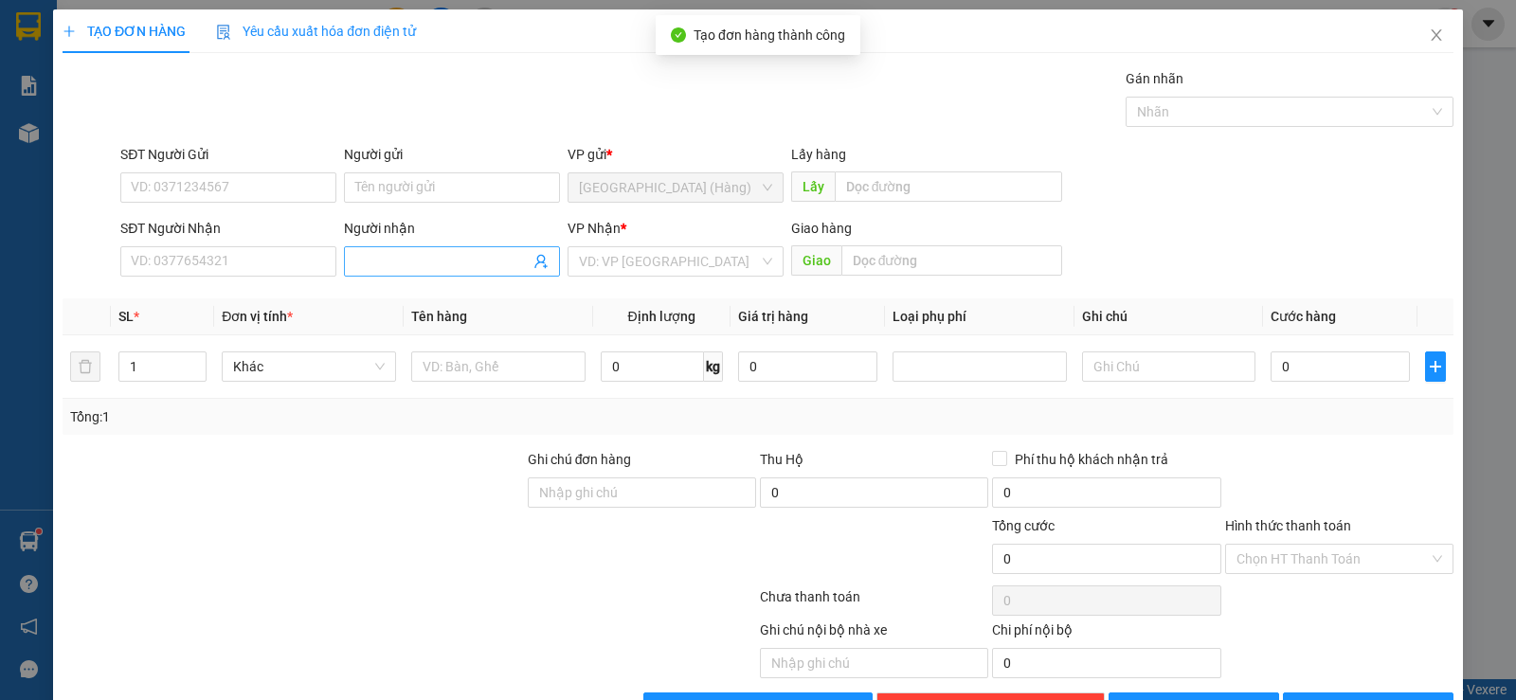
click at [368, 253] on input "Người nhận" at bounding box center [442, 261] width 174 height 21
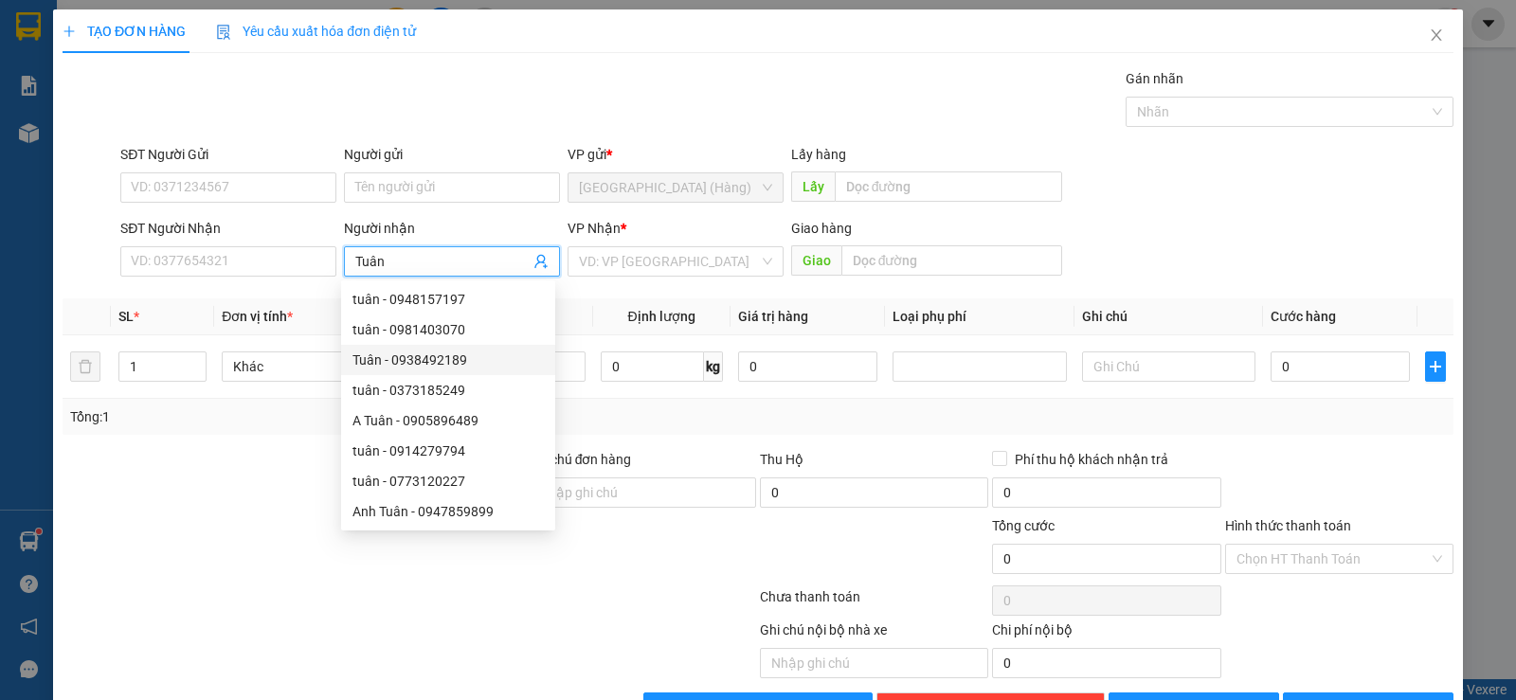
click at [463, 370] on div "Tuân - 0938492189" at bounding box center [447, 360] width 191 height 21
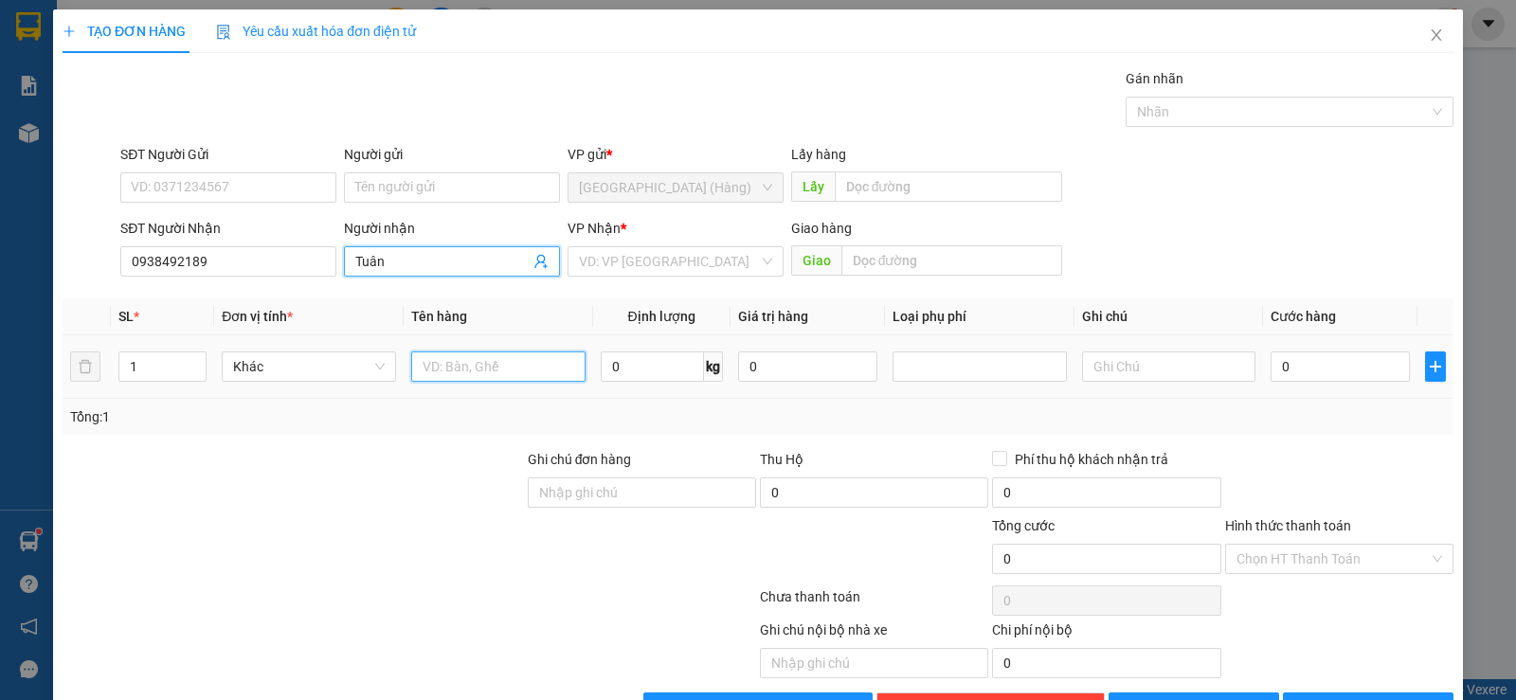
click at [471, 369] on input "text" at bounding box center [498, 366] width 174 height 30
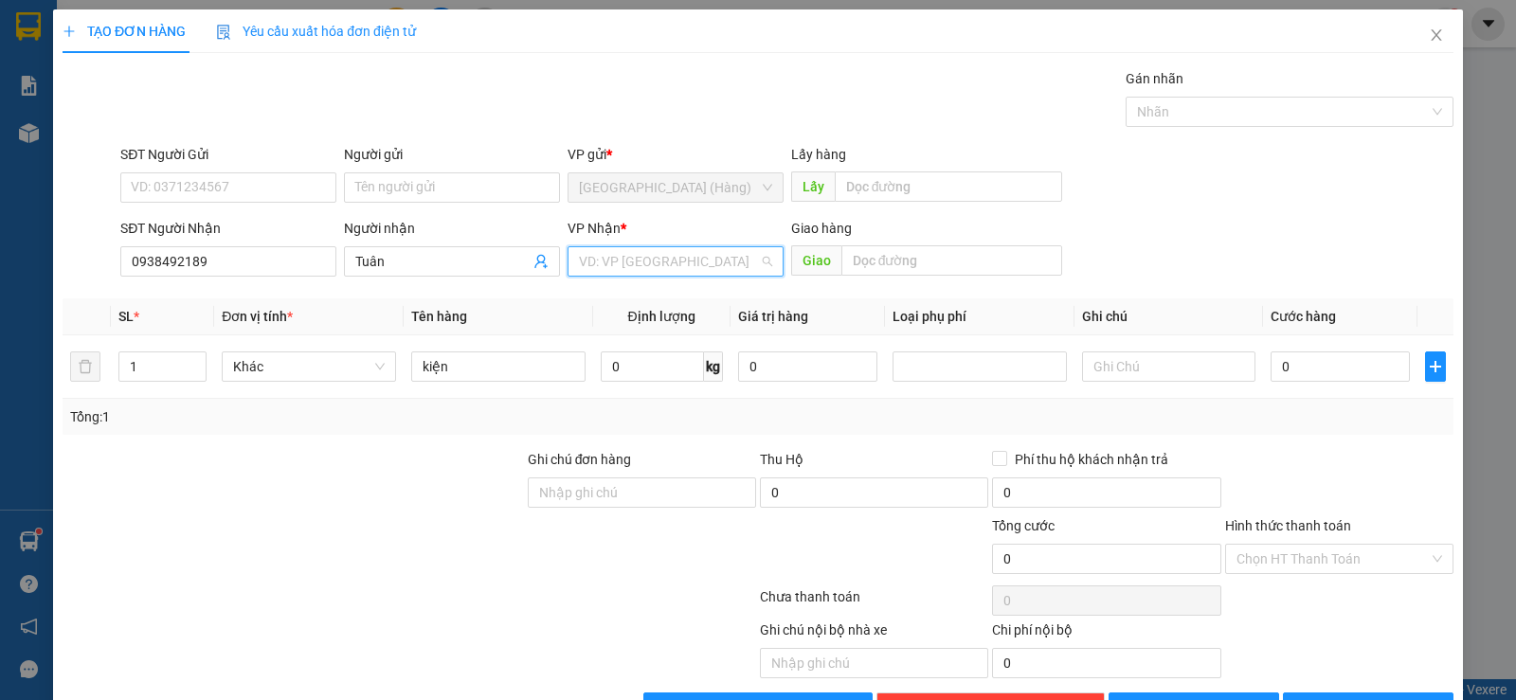
click at [651, 267] on input "search" at bounding box center [669, 261] width 180 height 28
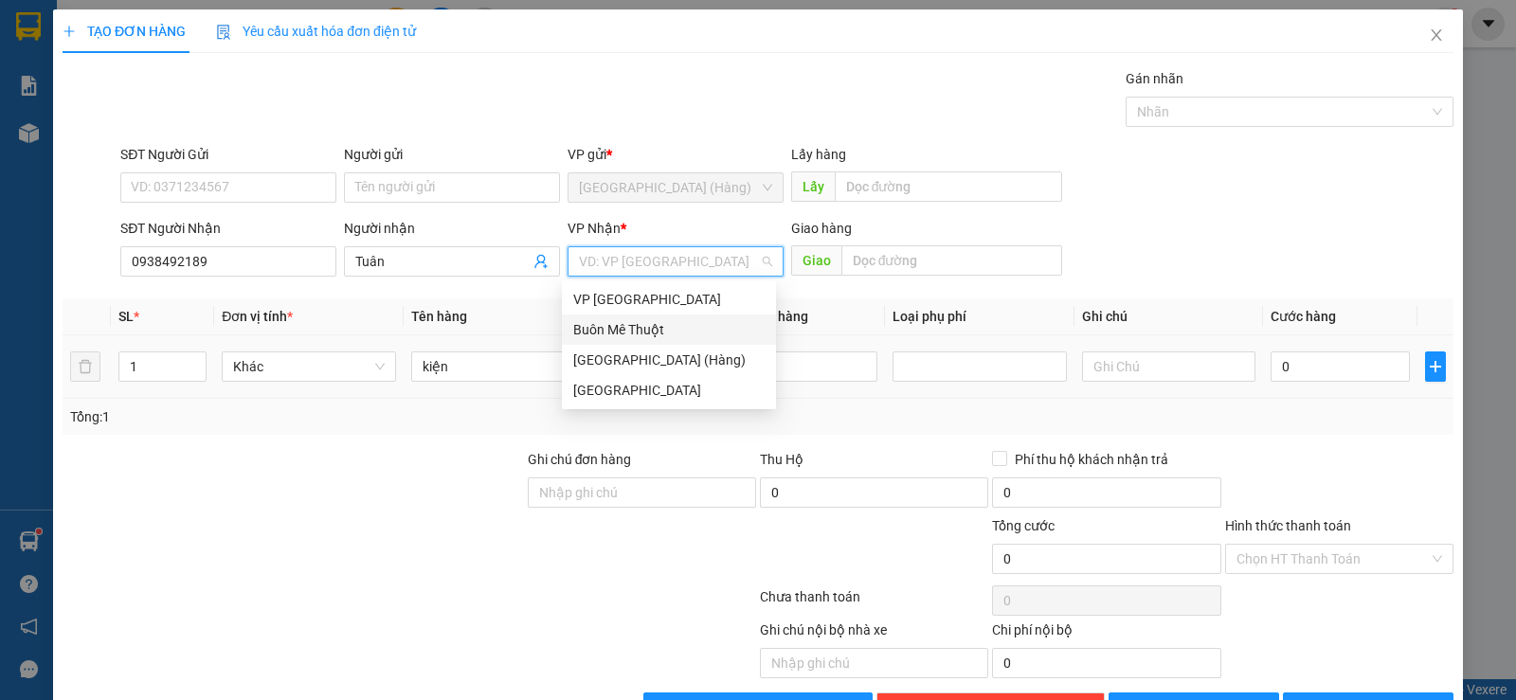
drag, startPoint x: 656, startPoint y: 332, endPoint x: 1328, endPoint y: 341, distance: 672.7
click at [656, 333] on div "Buôn Mê Thuột" at bounding box center [668, 329] width 191 height 21
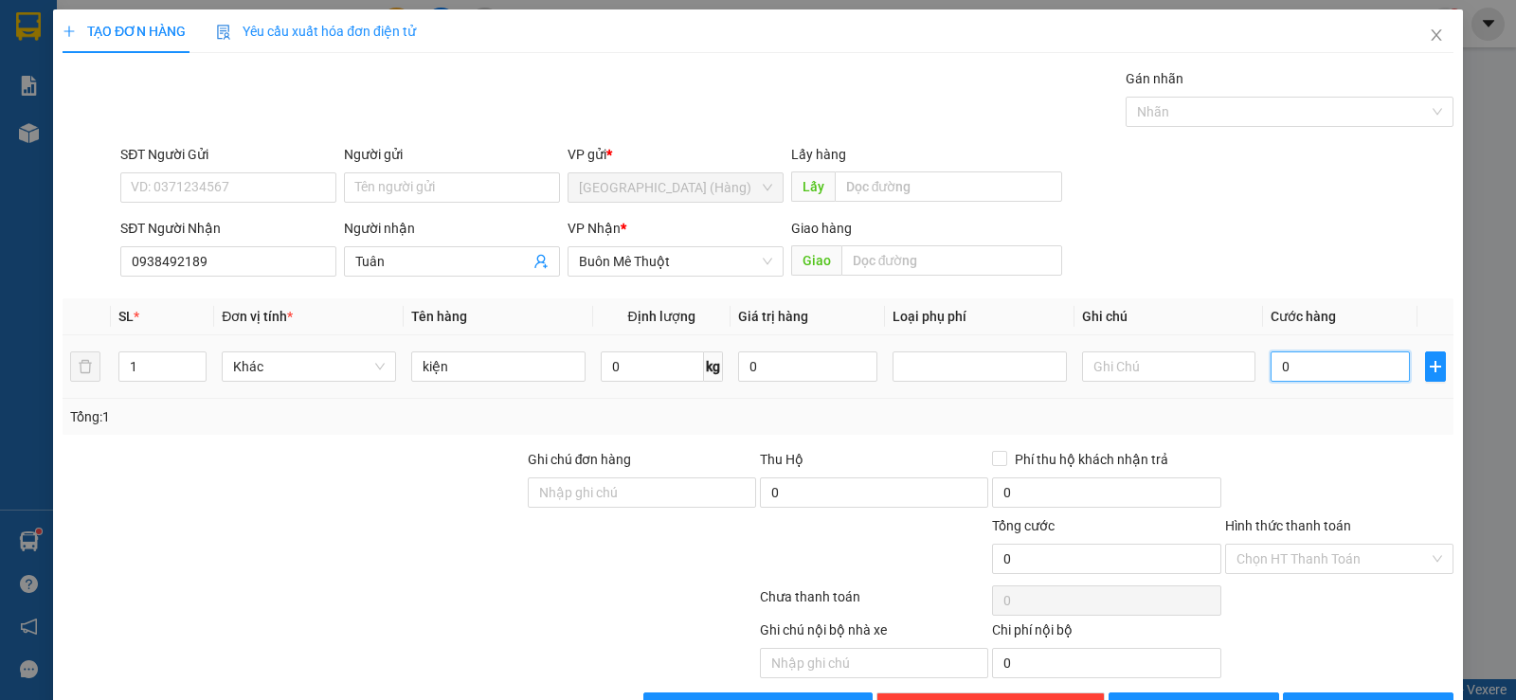
click at [1280, 365] on input "0" at bounding box center [1340, 366] width 139 height 30
drag, startPoint x: 1289, startPoint y: 554, endPoint x: 1291, endPoint y: 586, distance: 31.3
click at [1289, 555] on input "Hình thức thanh toán" at bounding box center [1332, 559] width 192 height 28
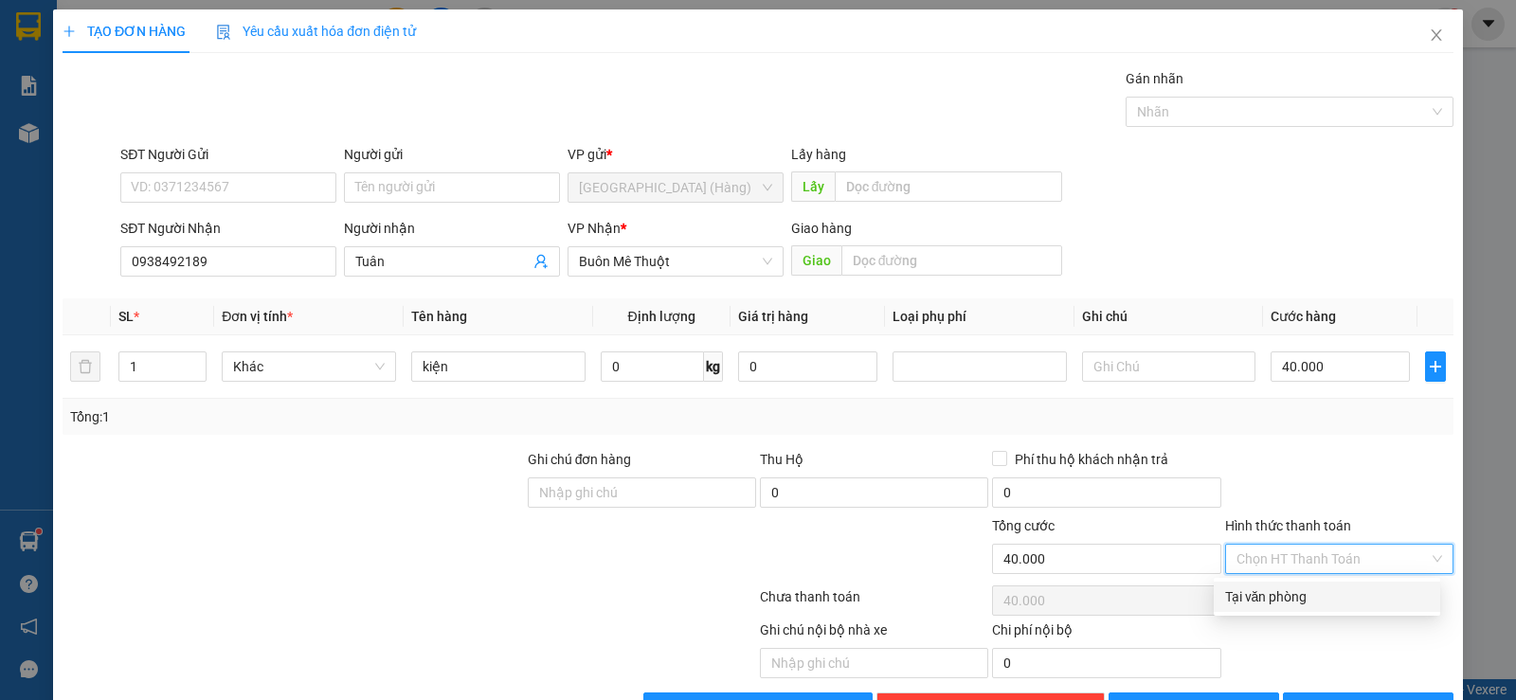
drag, startPoint x: 1289, startPoint y: 597, endPoint x: 1367, endPoint y: 574, distance: 80.9
click at [1289, 598] on div "Tại văn phòng" at bounding box center [1327, 596] width 204 height 21
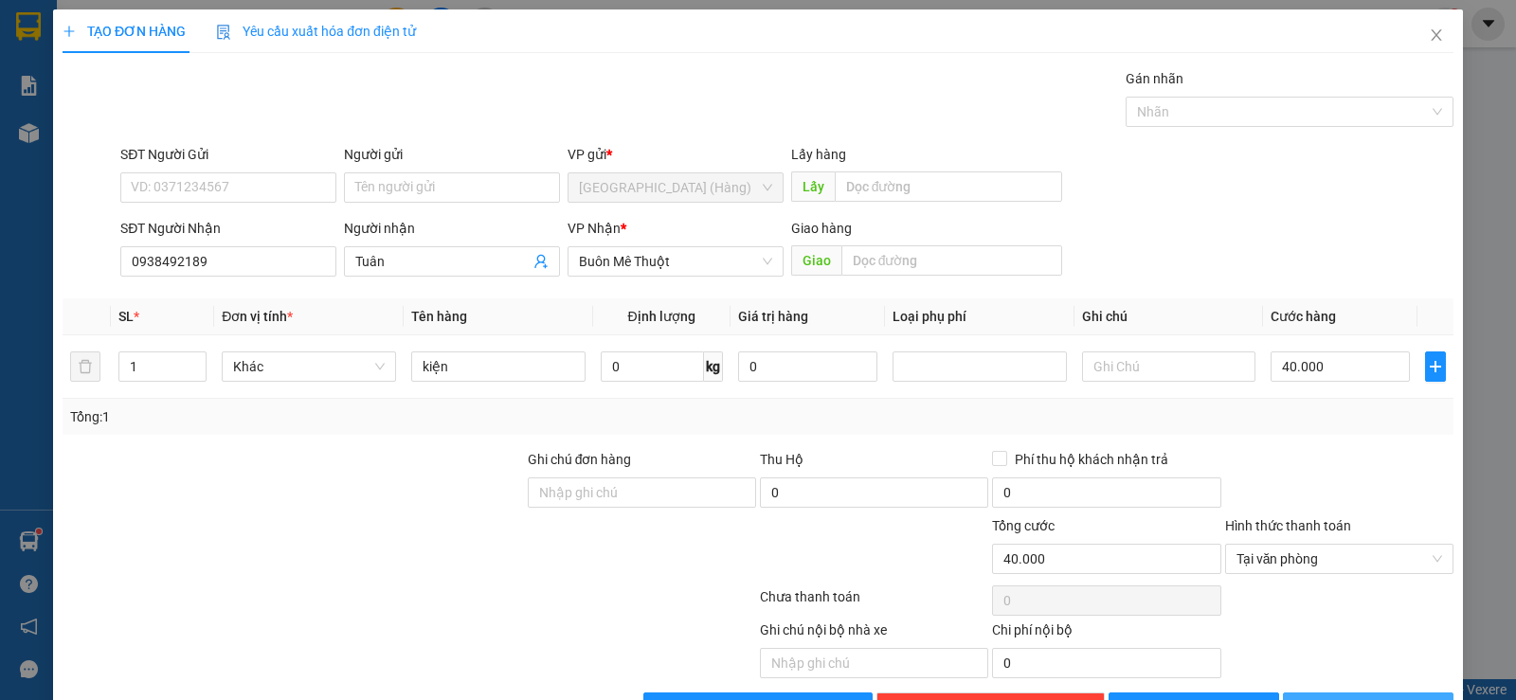
click at [1340, 697] on span "[PERSON_NAME] và In" at bounding box center [1385, 707] width 133 height 21
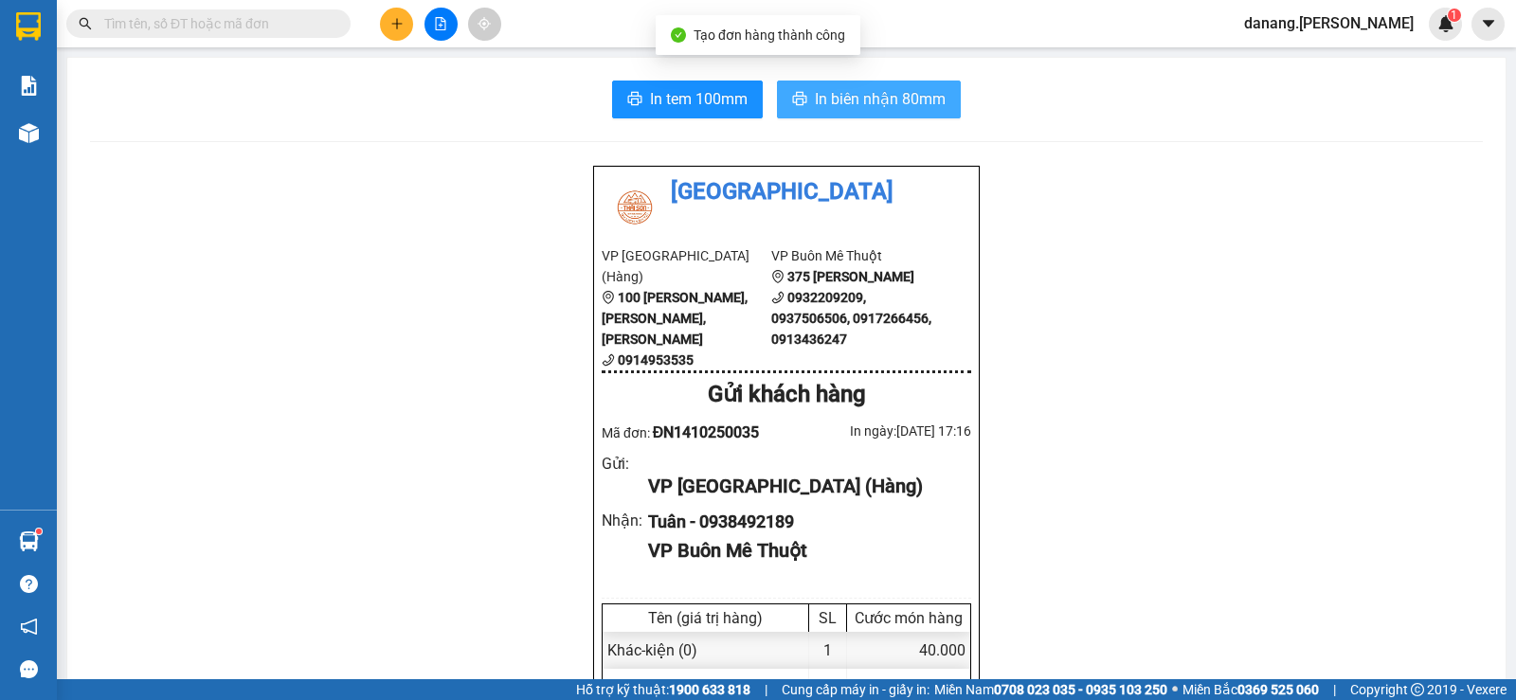
click at [843, 93] on span "In biên nhận 80mm" at bounding box center [880, 99] width 131 height 24
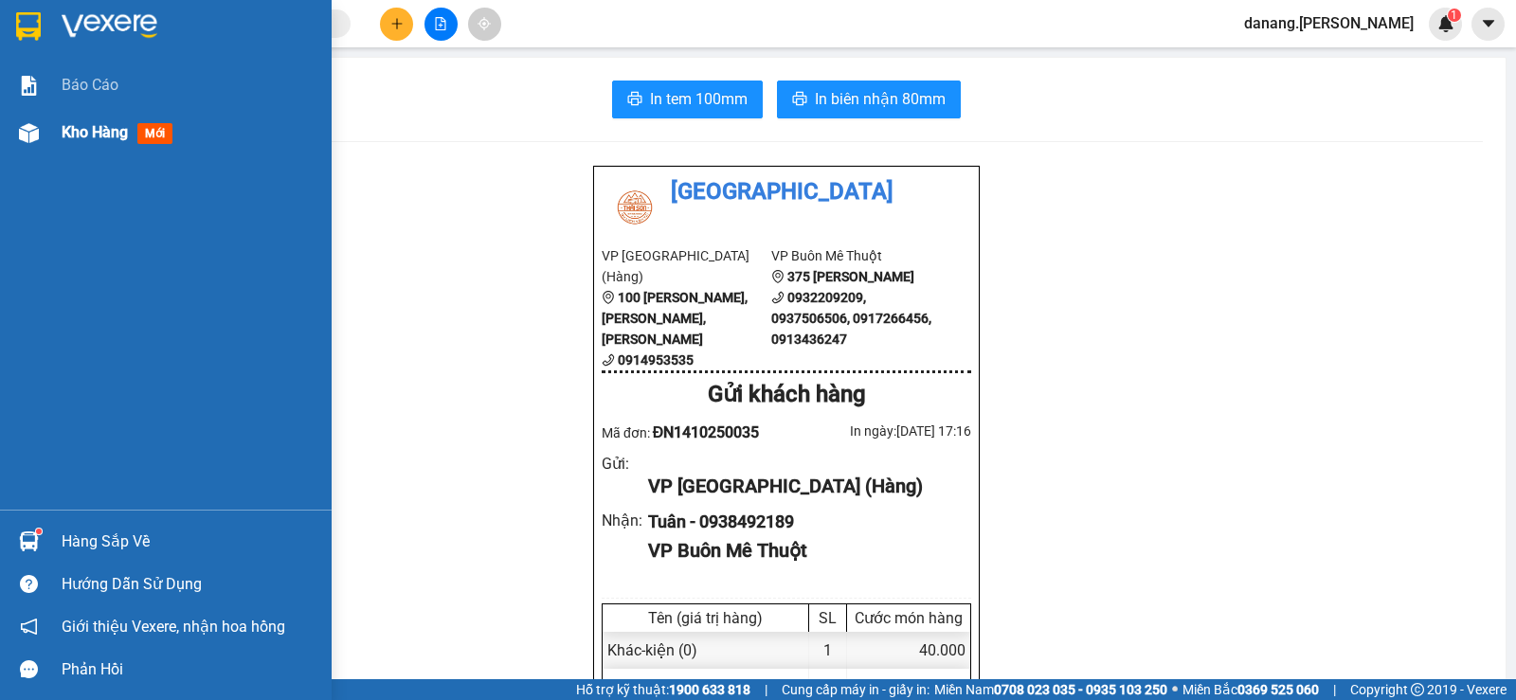
click at [67, 125] on span "Kho hàng" at bounding box center [95, 132] width 66 height 18
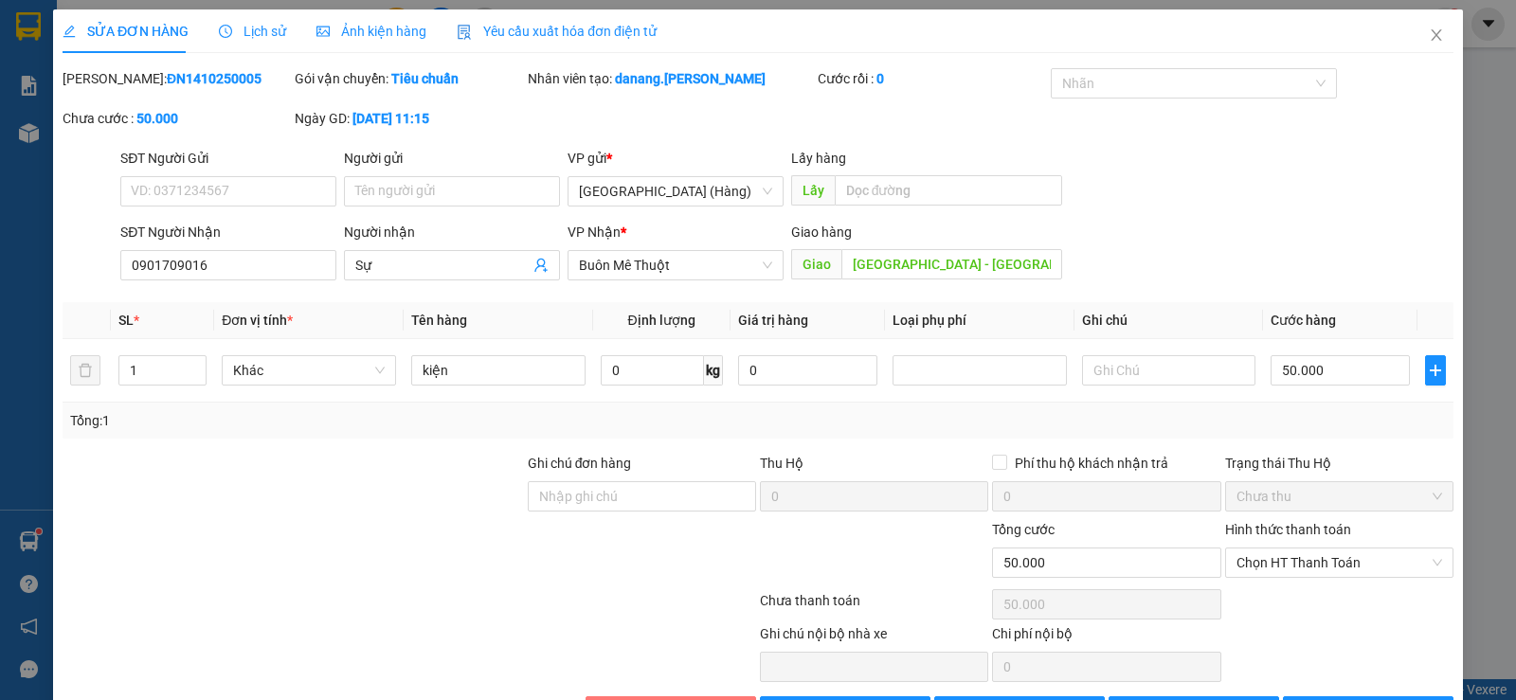
click at [617, 699] on icon "delete" at bounding box center [623, 710] width 13 height 13
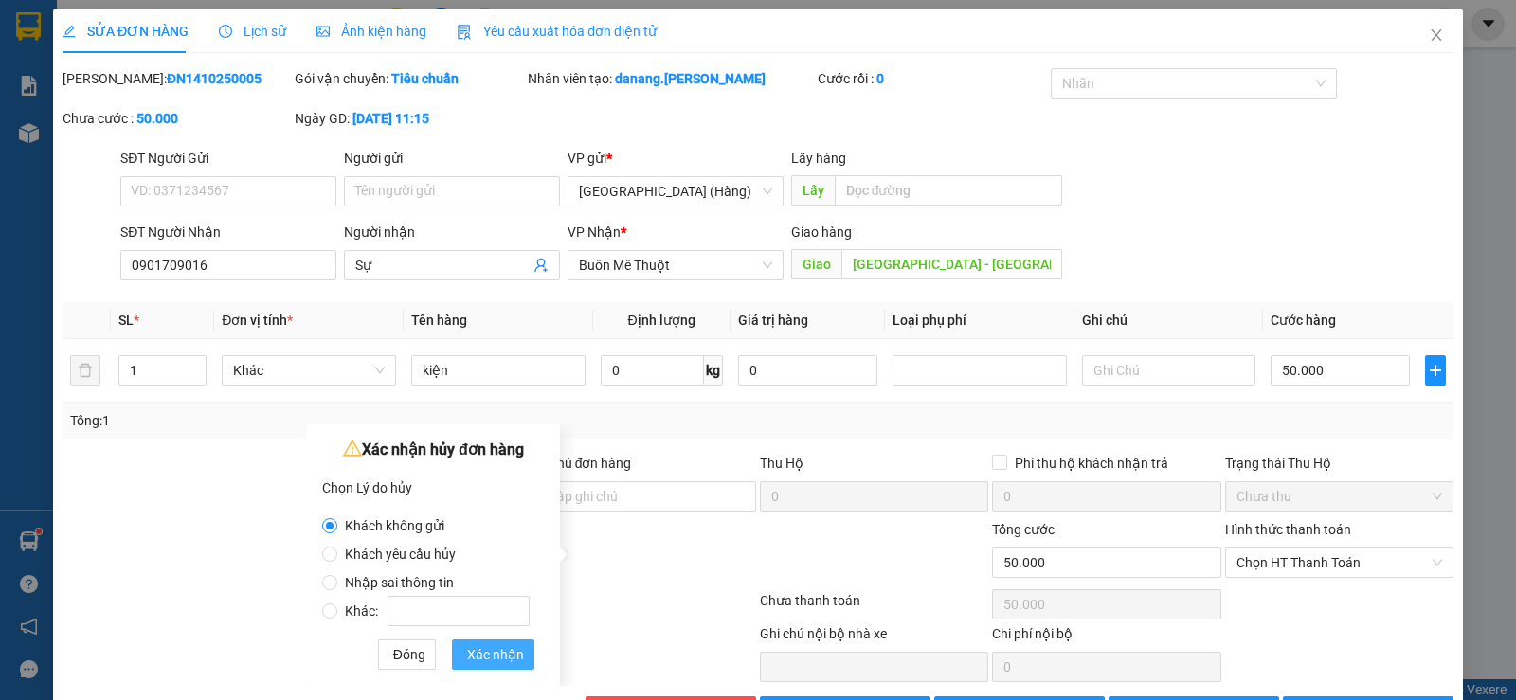
click at [507, 651] on span "Xác nhận" at bounding box center [495, 654] width 57 height 21
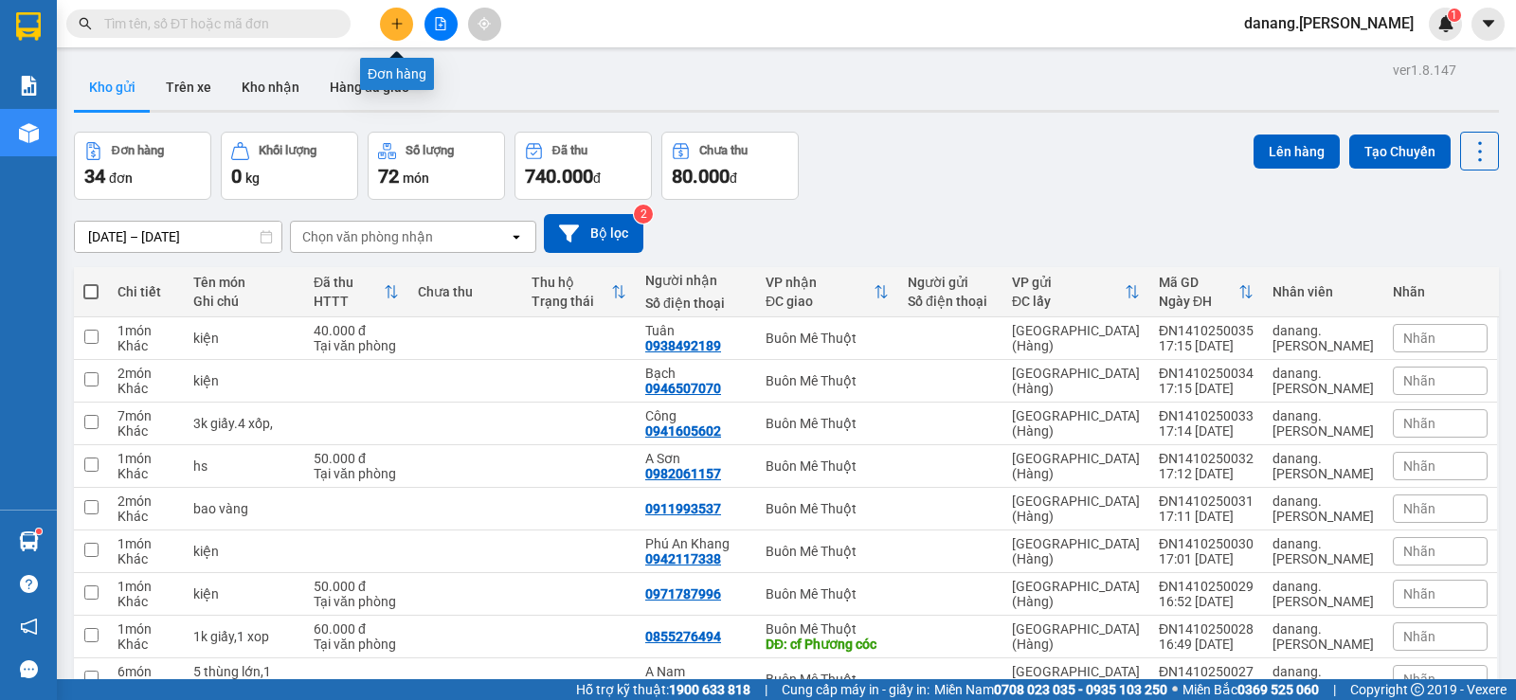
click at [394, 20] on icon "plus" at bounding box center [396, 23] width 13 height 13
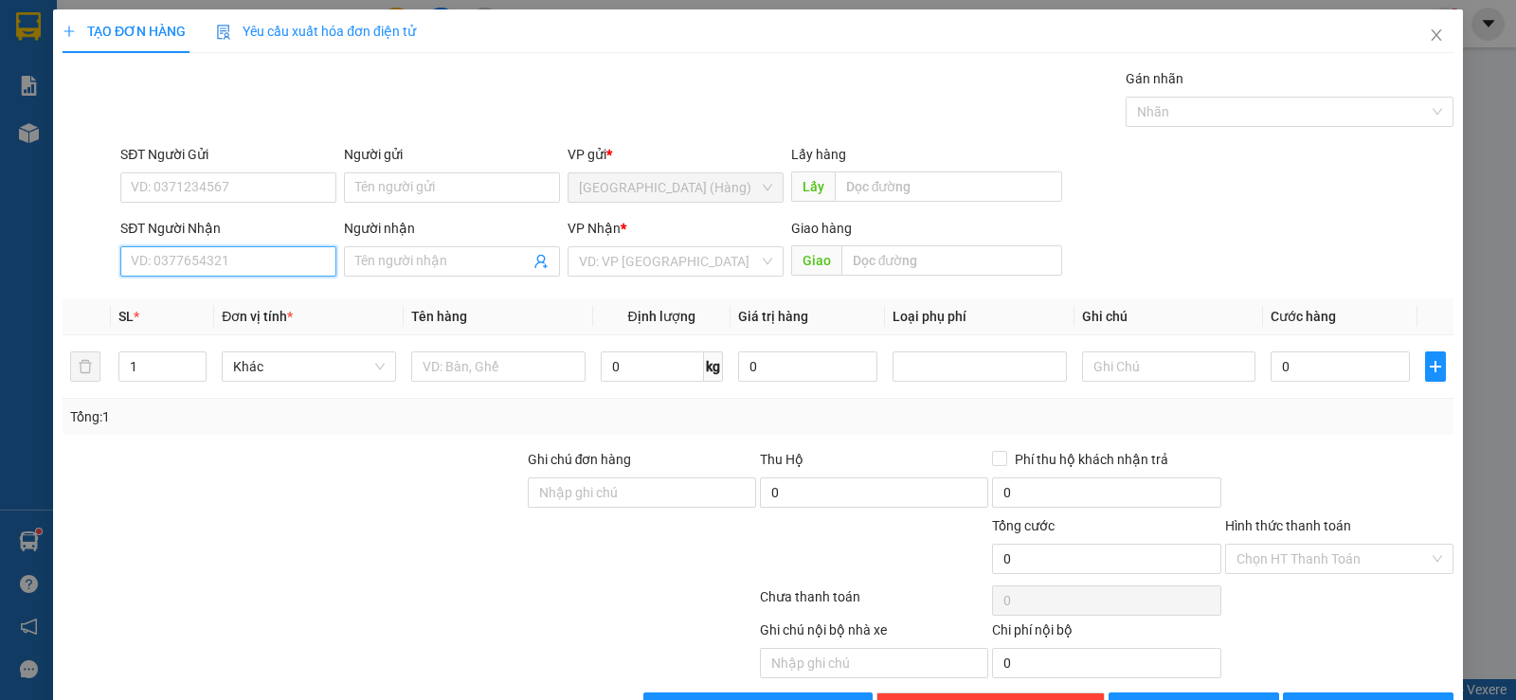
click at [233, 264] on input "SĐT Người Nhận" at bounding box center [228, 261] width 216 height 30
click at [223, 287] on div "0909691676" at bounding box center [226, 299] width 214 height 30
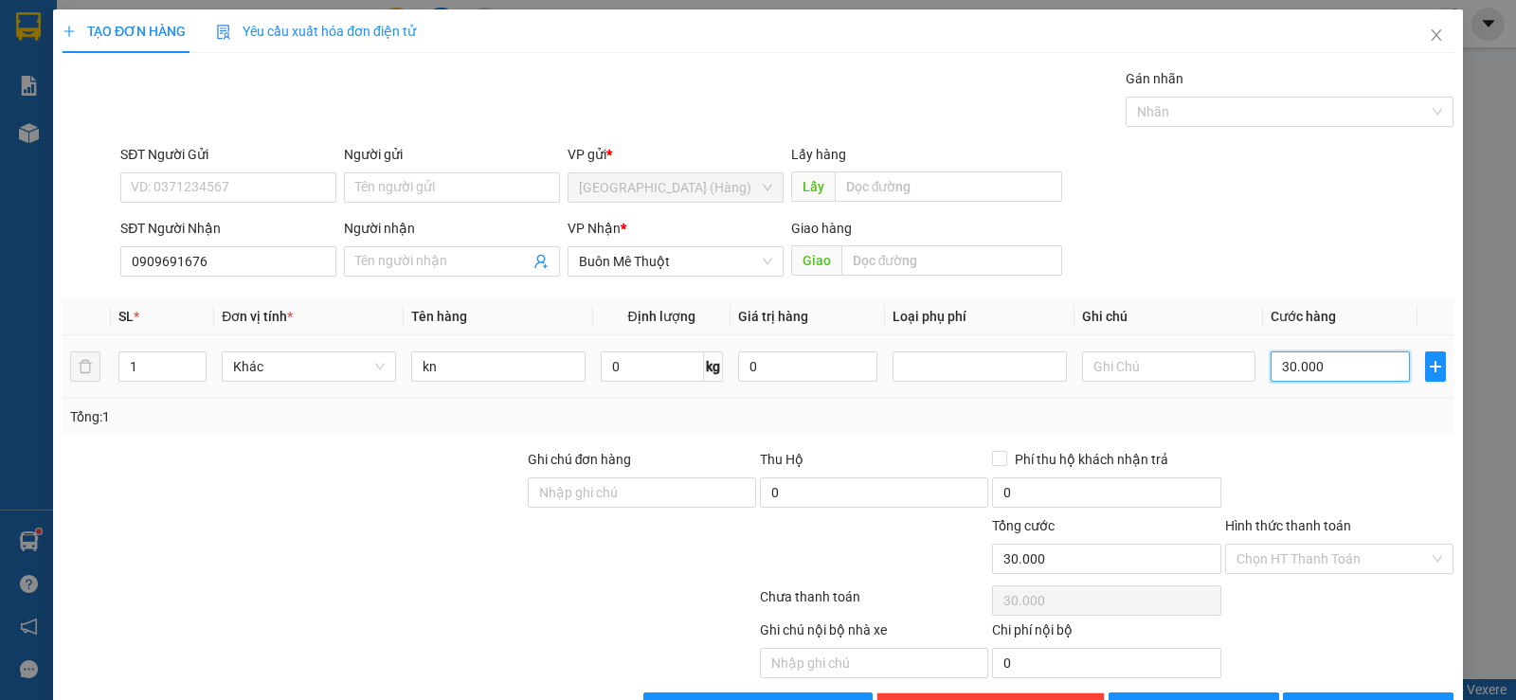
click at [1319, 375] on input "30.000" at bounding box center [1340, 366] width 139 height 30
click at [1271, 361] on input "0" at bounding box center [1340, 366] width 139 height 30
drag, startPoint x: 1243, startPoint y: 565, endPoint x: 1255, endPoint y: 582, distance: 21.0
click at [1244, 565] on input "Hình thức thanh toán" at bounding box center [1332, 559] width 192 height 28
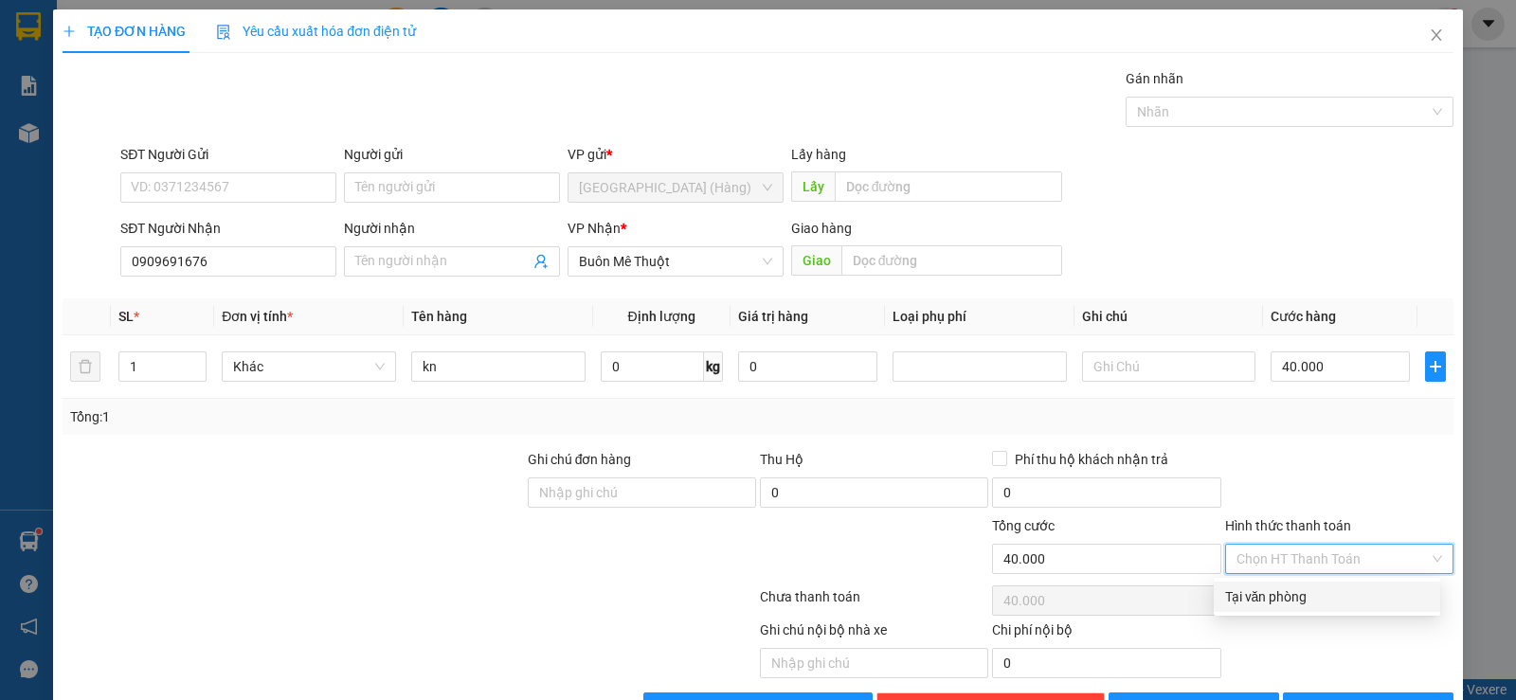
click at [1261, 599] on div "Tại văn phòng" at bounding box center [1327, 596] width 204 height 21
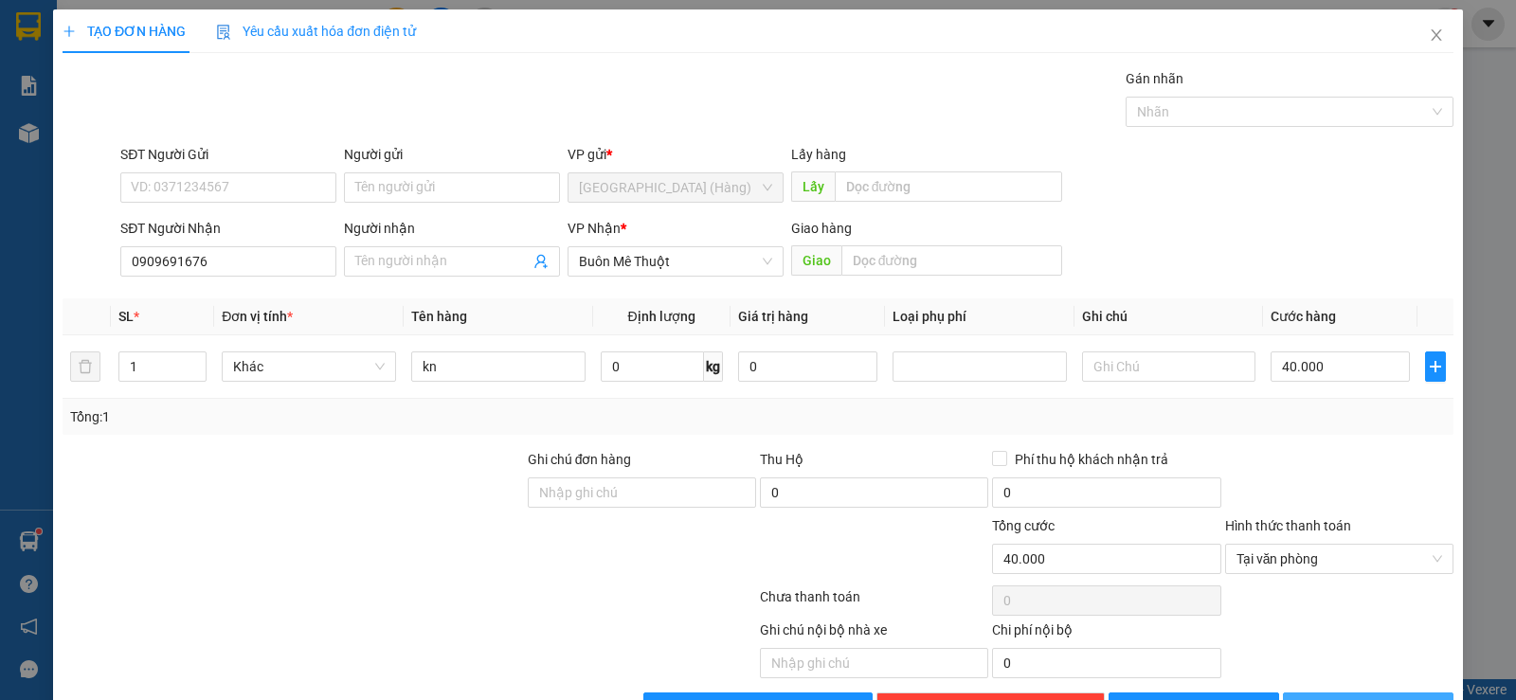
click at [1395, 693] on button "[PERSON_NAME] và In" at bounding box center [1368, 708] width 171 height 30
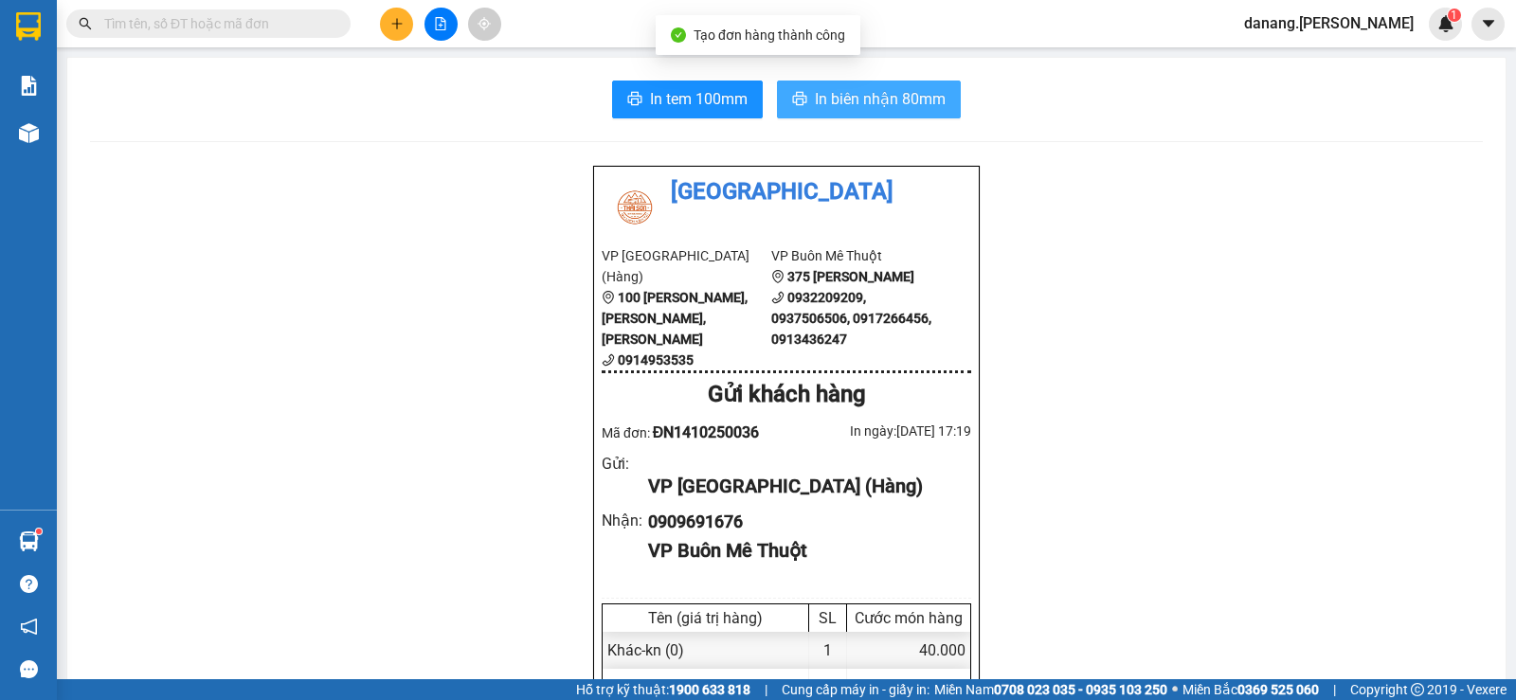
click at [867, 91] on span "In biên nhận 80mm" at bounding box center [880, 99] width 131 height 24
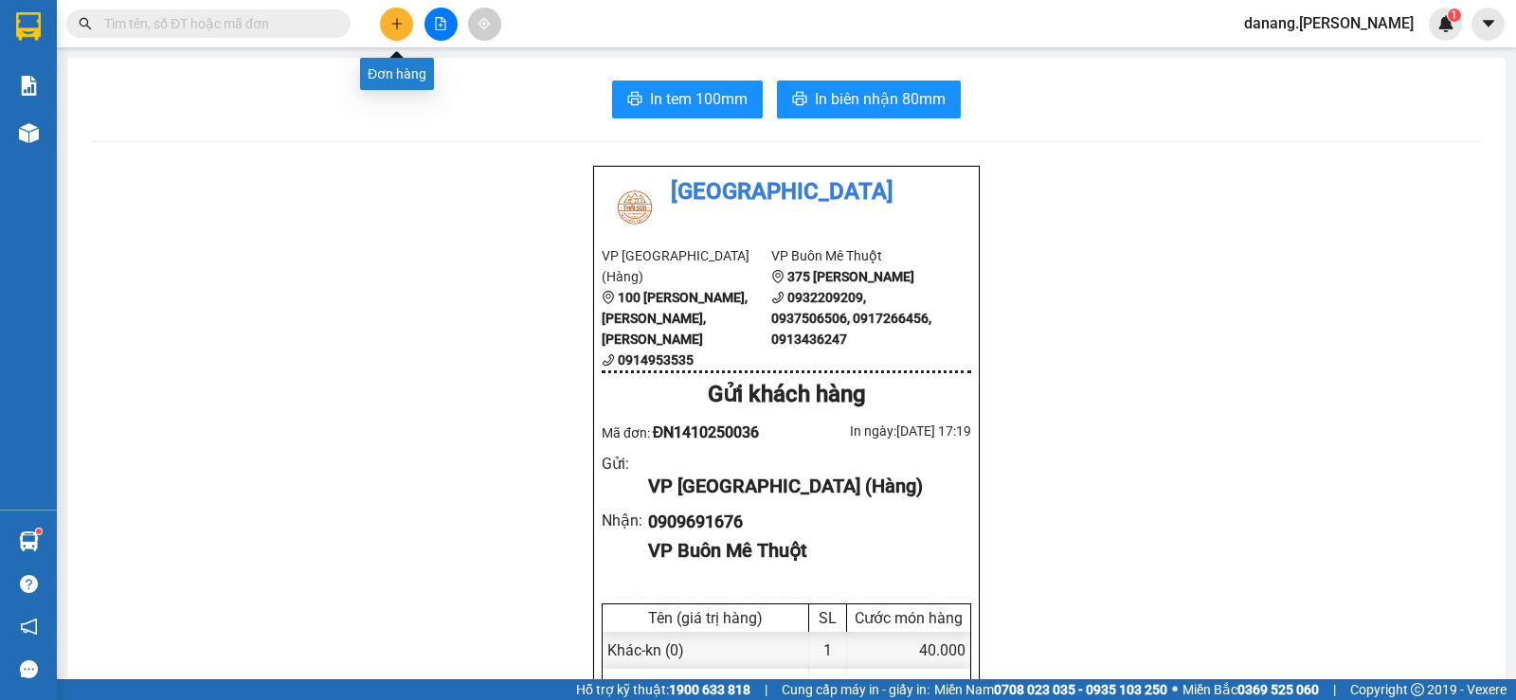
click at [408, 25] on button at bounding box center [396, 24] width 33 height 33
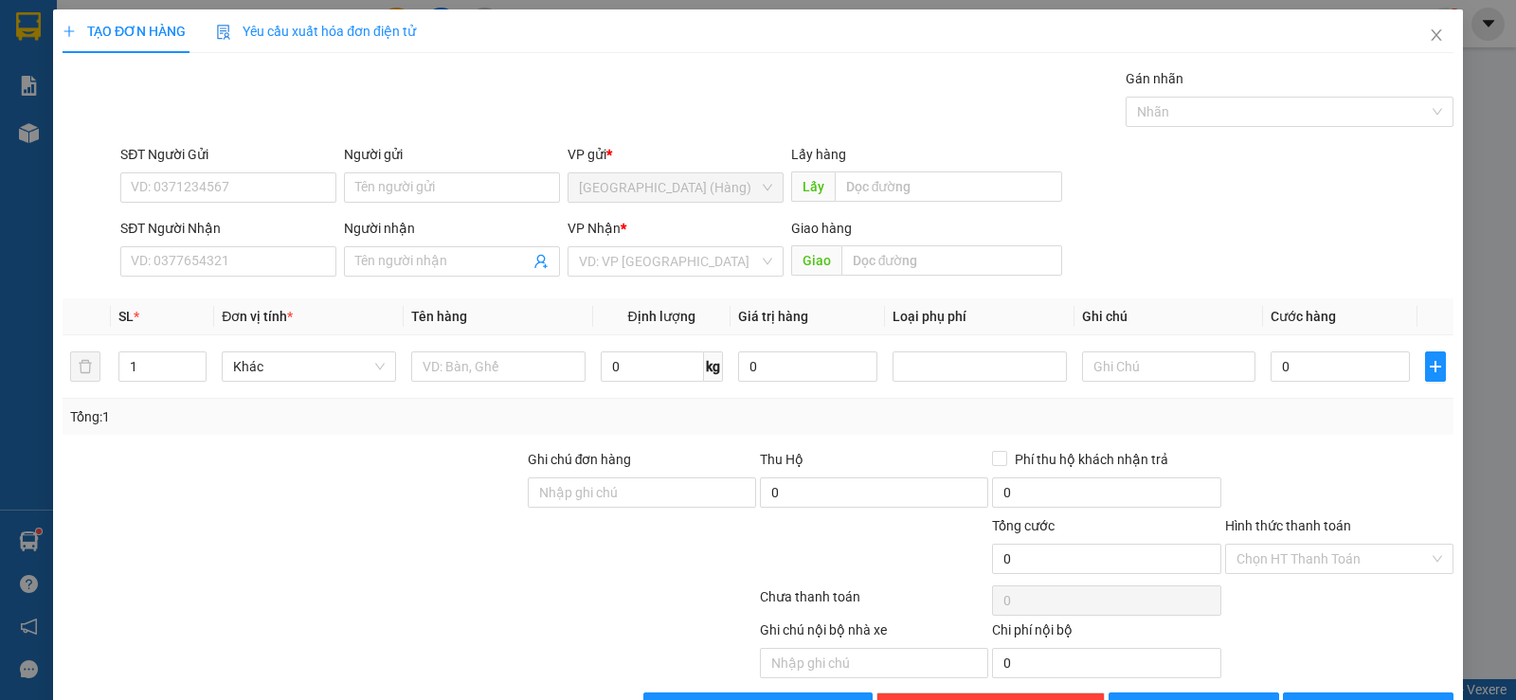
click at [381, 242] on div "Người nhận" at bounding box center [452, 232] width 216 height 28
click at [378, 261] on input "Người nhận" at bounding box center [442, 261] width 174 height 21
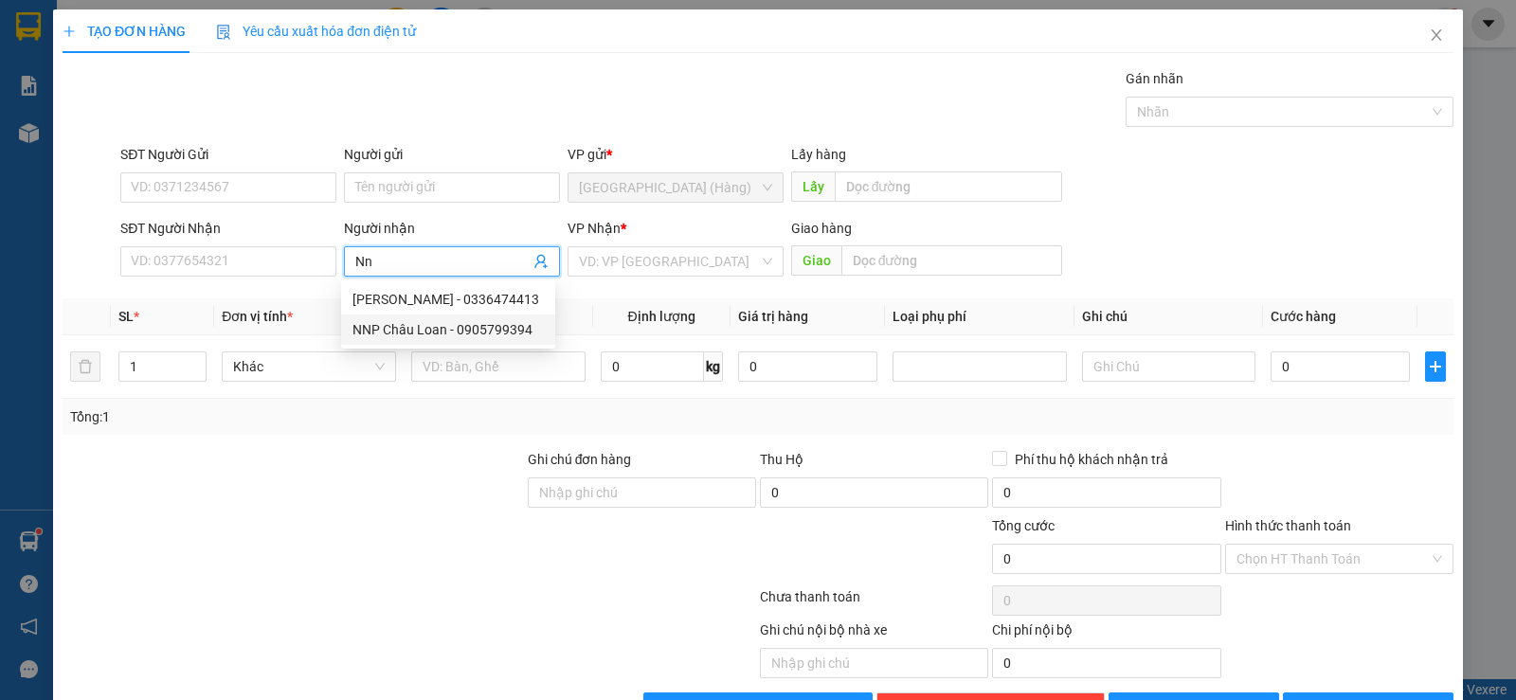
click at [403, 329] on div "NNP Châu Loan - 0905799394" at bounding box center [447, 329] width 191 height 21
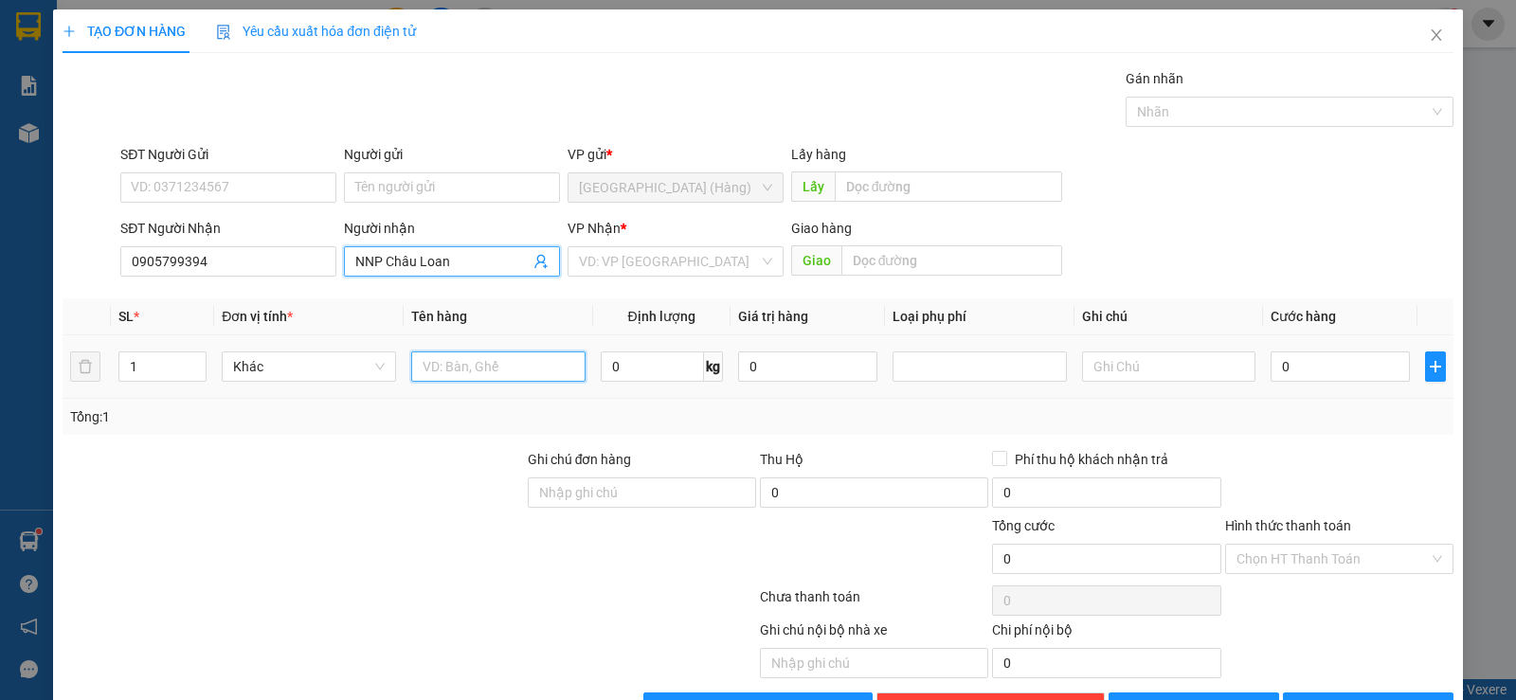
click at [457, 362] on input "text" at bounding box center [498, 366] width 174 height 30
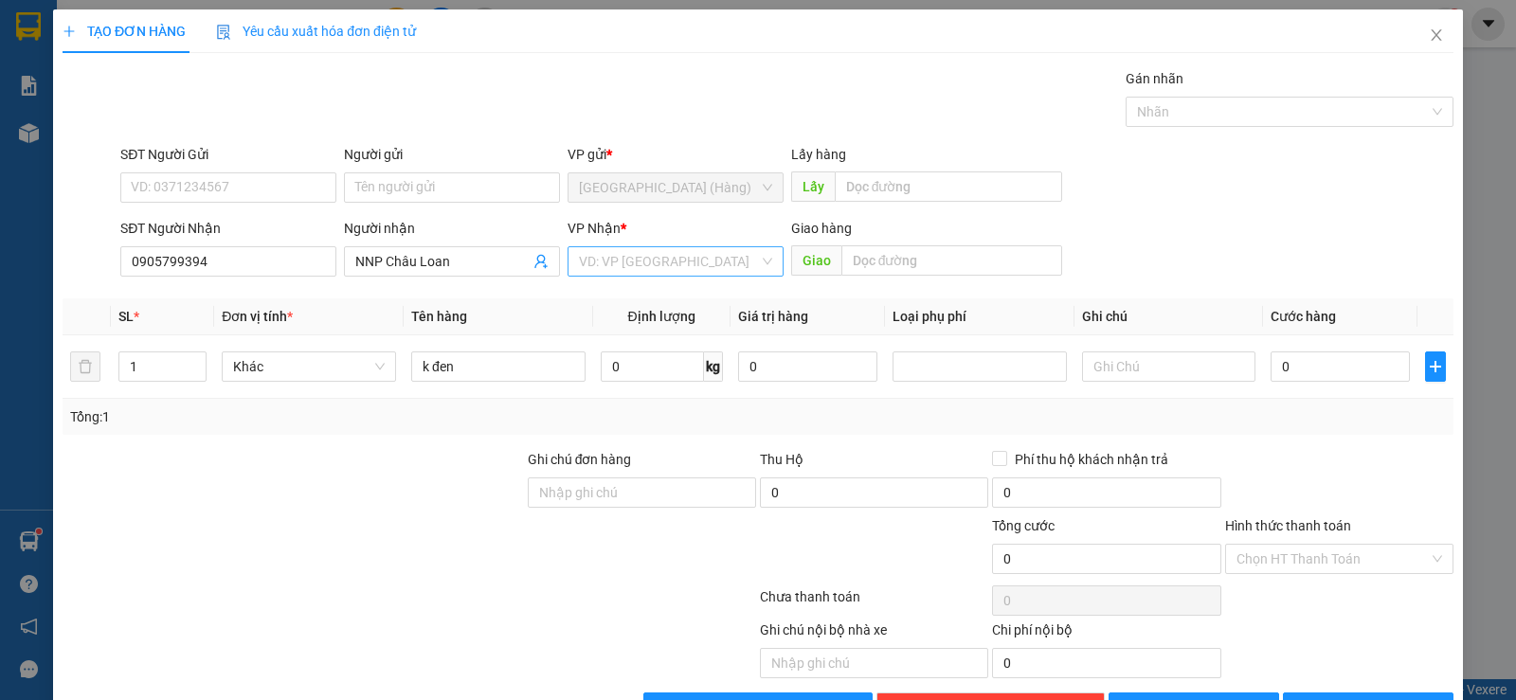
click at [670, 258] on input "search" at bounding box center [669, 261] width 180 height 28
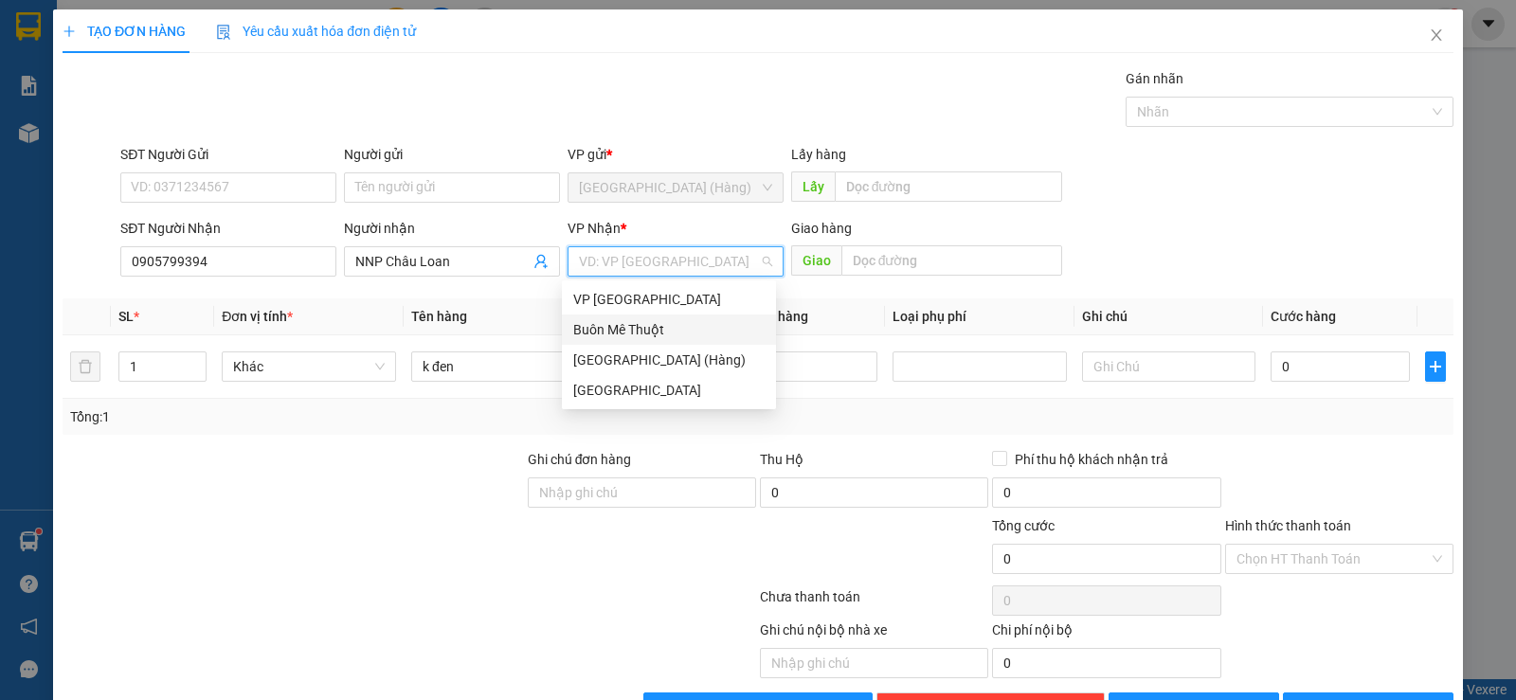
drag, startPoint x: 644, startPoint y: 325, endPoint x: 792, endPoint y: 322, distance: 147.8
click at [665, 324] on div "Buôn Mê Thuột" at bounding box center [668, 329] width 191 height 21
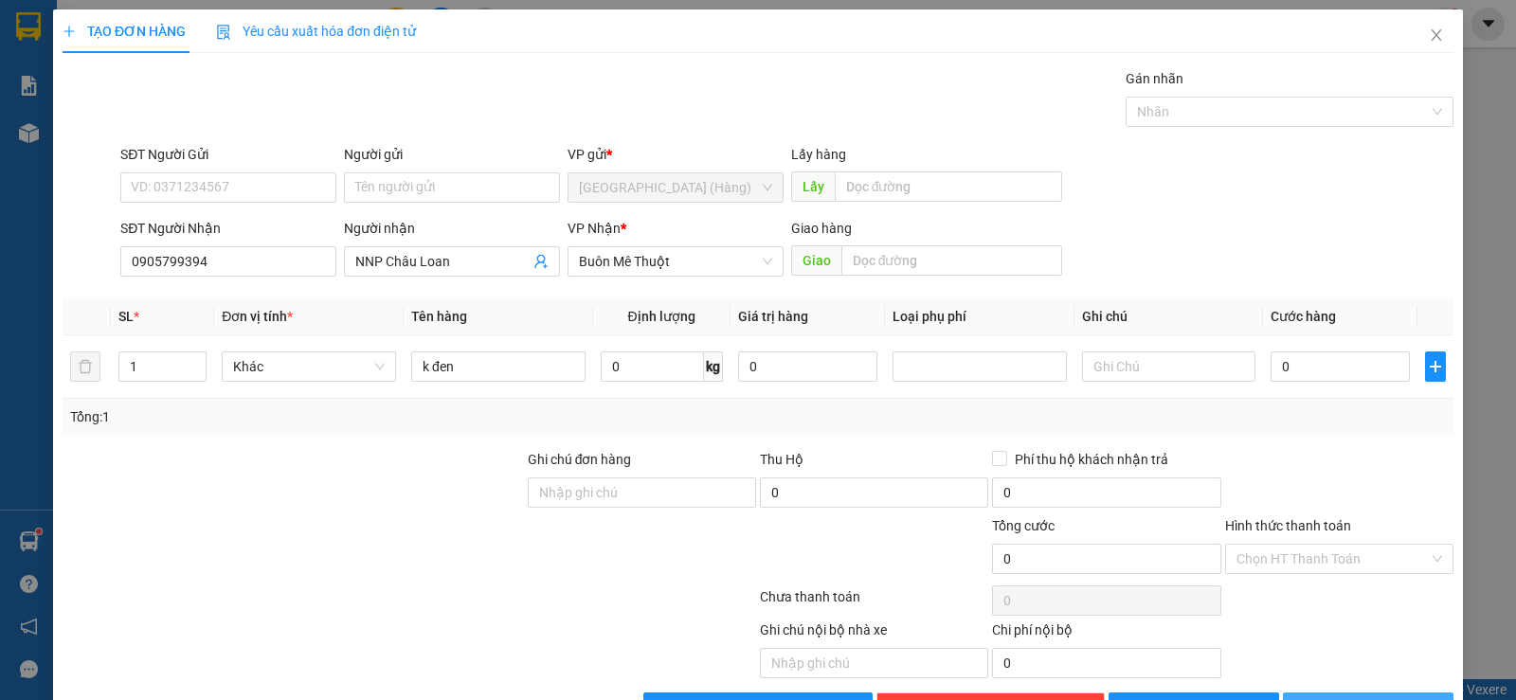
click at [1313, 693] on button "[PERSON_NAME] và In" at bounding box center [1368, 708] width 171 height 30
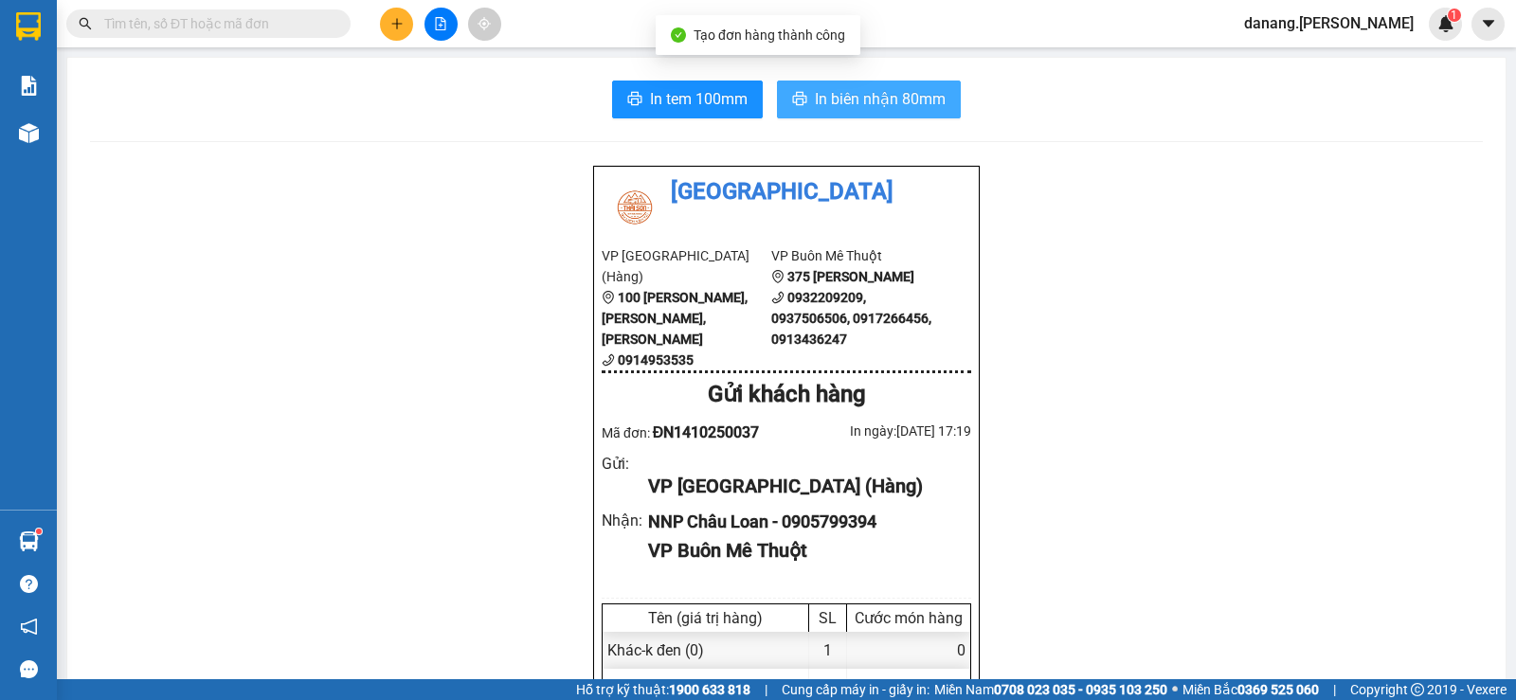
click at [879, 101] on span "In biên nhận 80mm" at bounding box center [880, 99] width 131 height 24
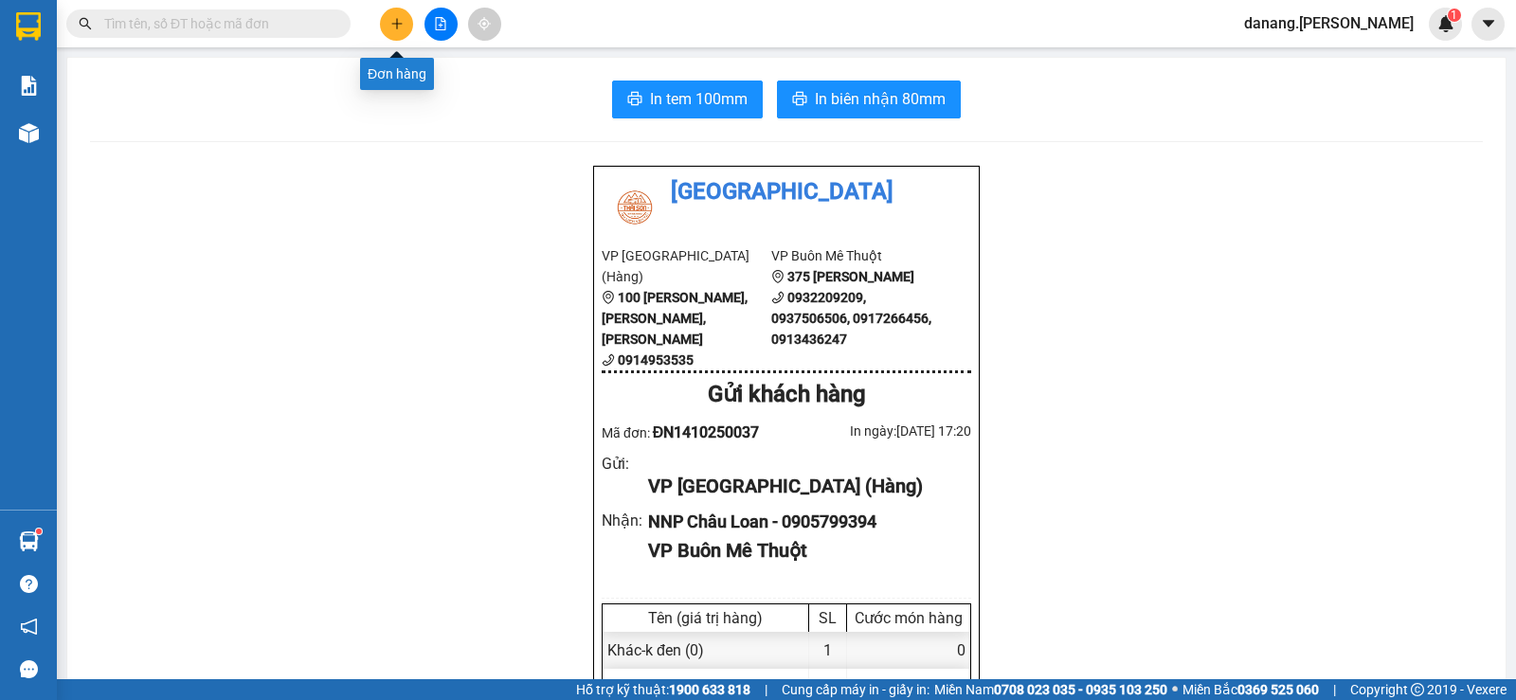
click at [388, 24] on button at bounding box center [396, 24] width 33 height 33
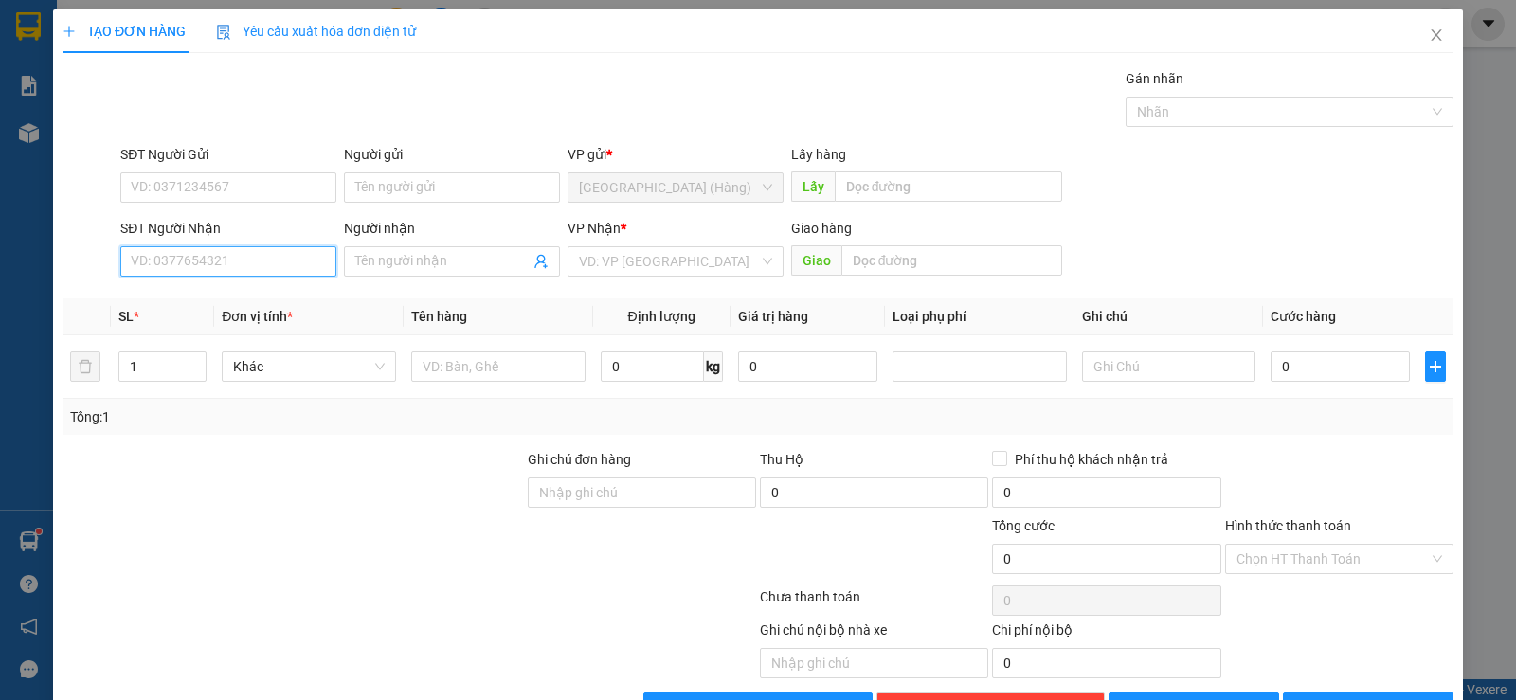
click at [143, 265] on input "SĐT Người Nhận" at bounding box center [228, 261] width 216 height 30
click at [157, 323] on div "0364245268 - [PERSON_NAME]" at bounding box center [226, 329] width 191 height 21
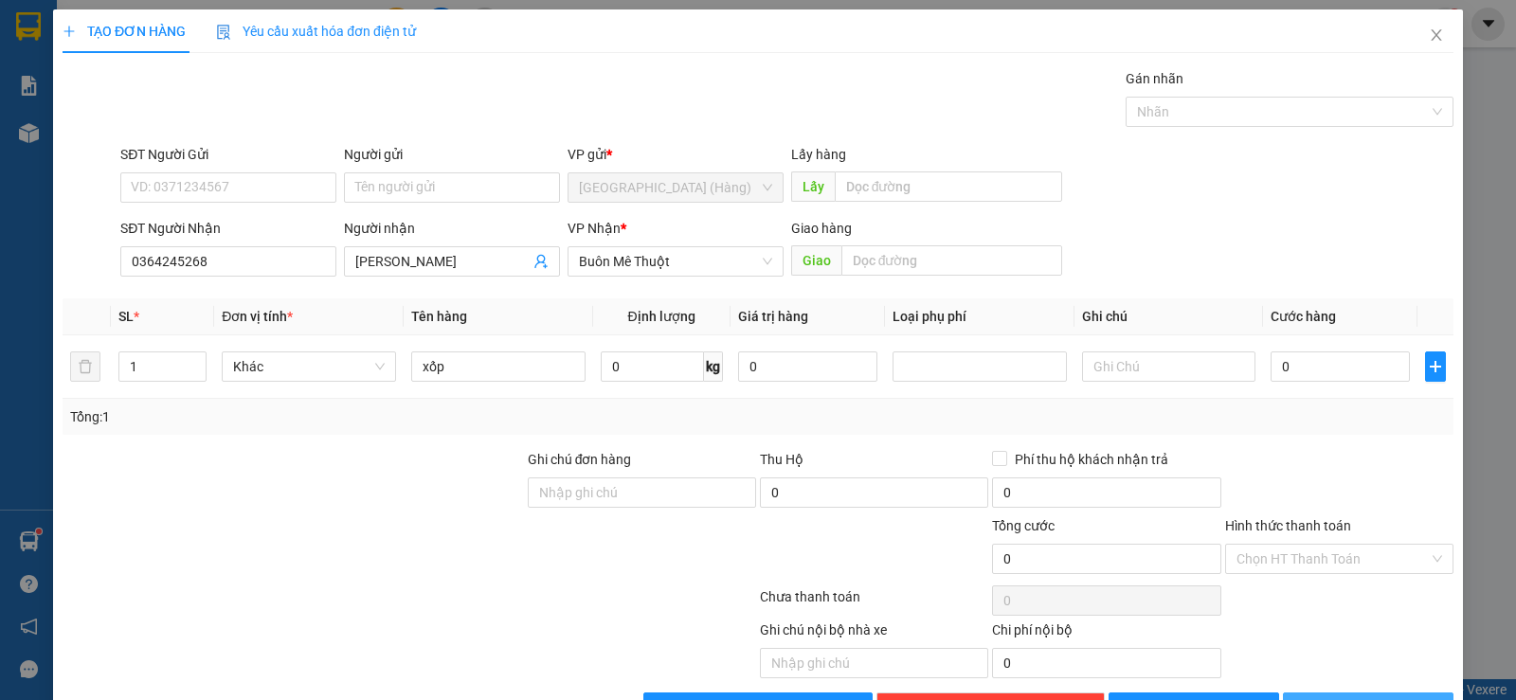
click at [1346, 697] on span "[PERSON_NAME] và In" at bounding box center [1385, 707] width 133 height 21
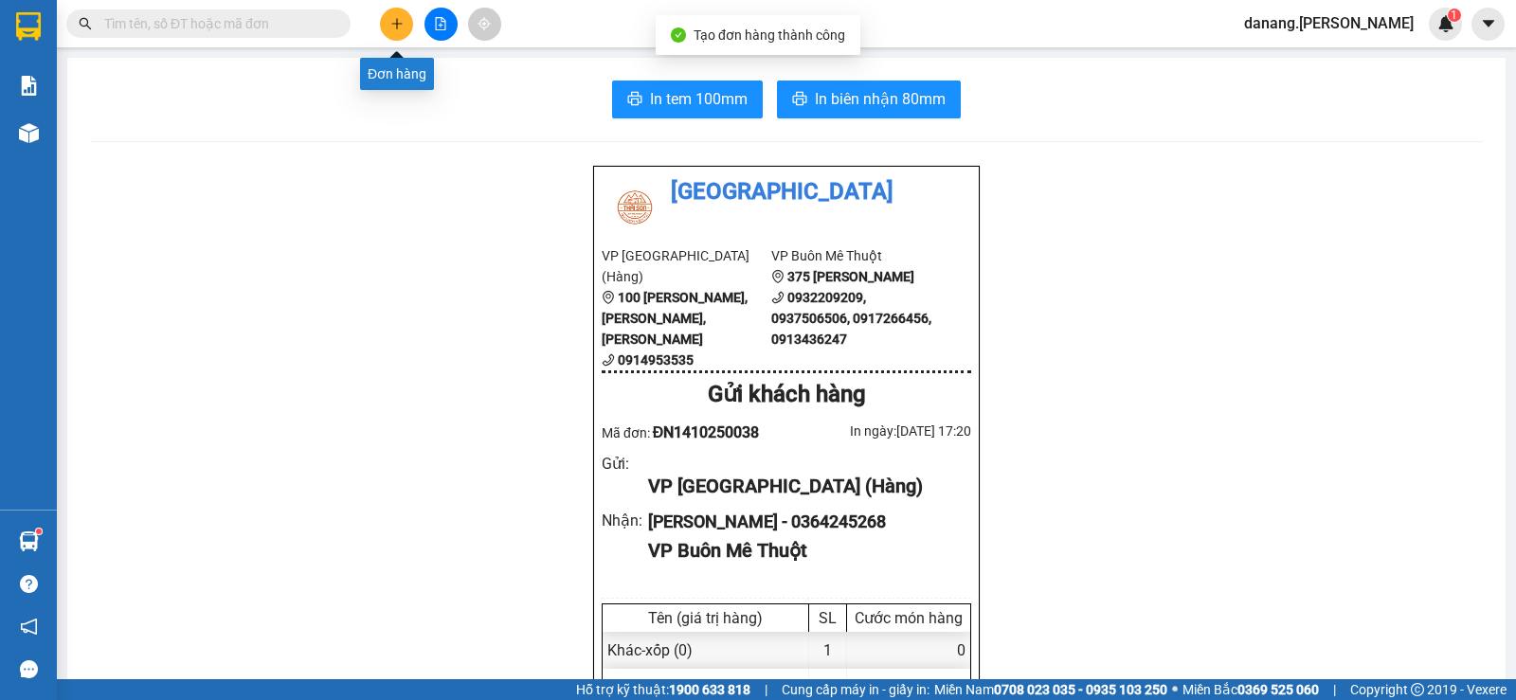
click at [389, 28] on button at bounding box center [396, 24] width 33 height 33
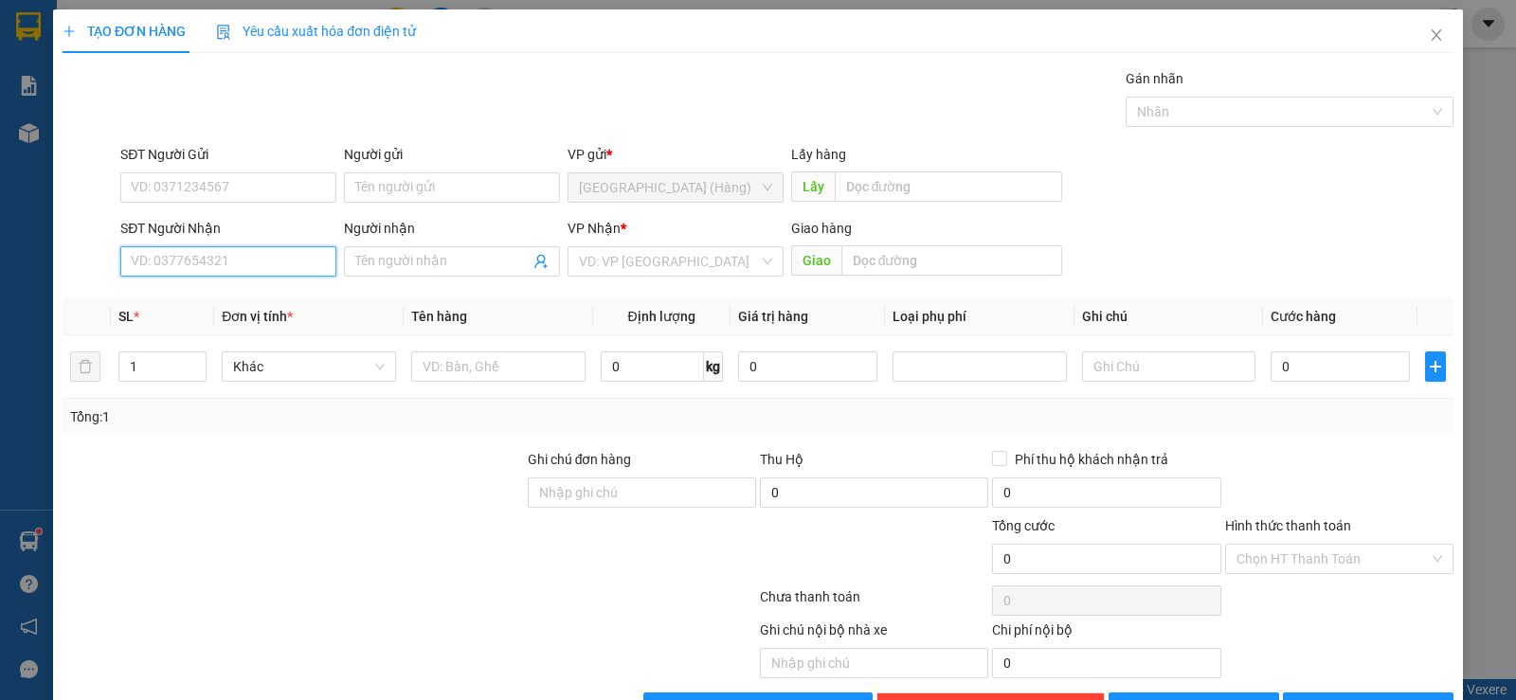
click at [188, 276] on input "SĐT Người Nhận" at bounding box center [228, 261] width 216 height 30
click at [172, 296] on div "0979181884" at bounding box center [226, 299] width 191 height 21
drag, startPoint x: 1391, startPoint y: 653, endPoint x: 1379, endPoint y: 500, distance: 153.0
click at [1394, 693] on button "[PERSON_NAME] và In" at bounding box center [1368, 708] width 171 height 30
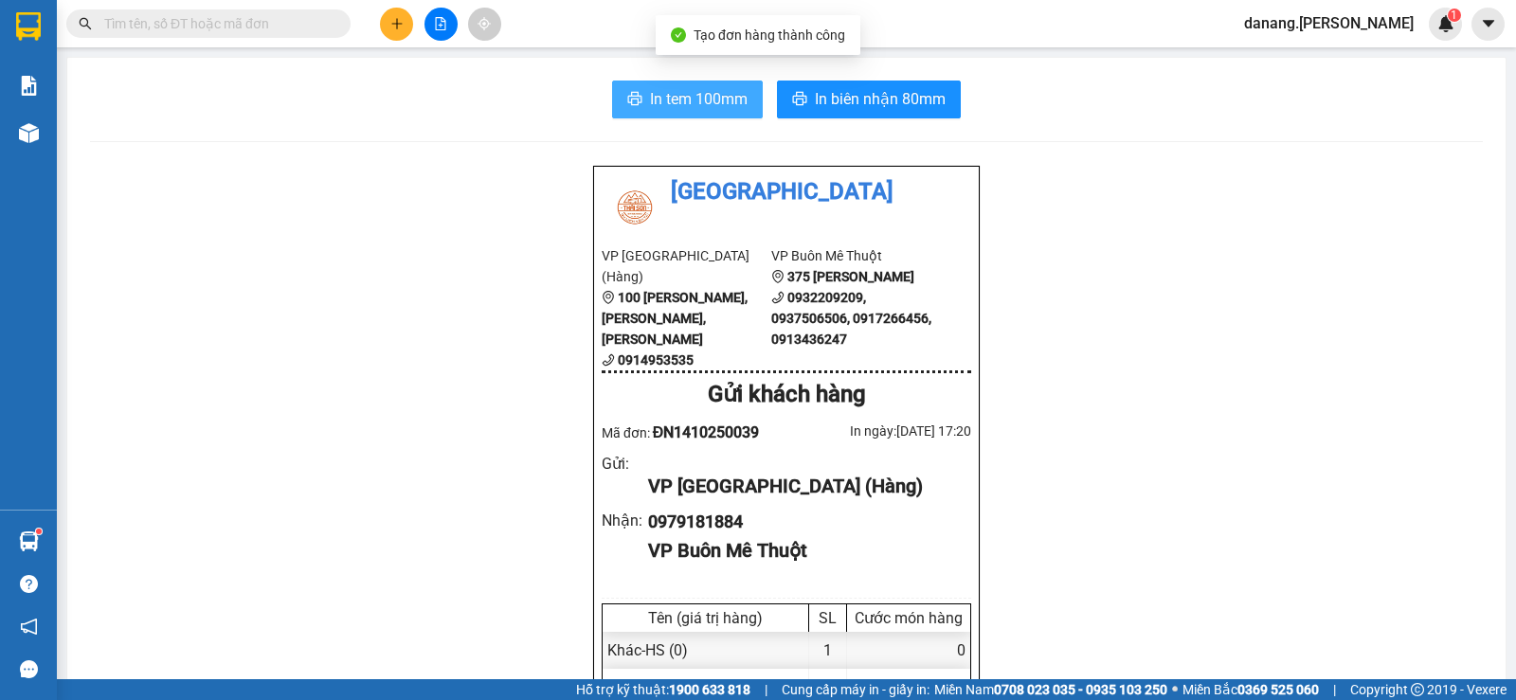
click at [711, 97] on span "In tem 100mm" at bounding box center [699, 99] width 98 height 24
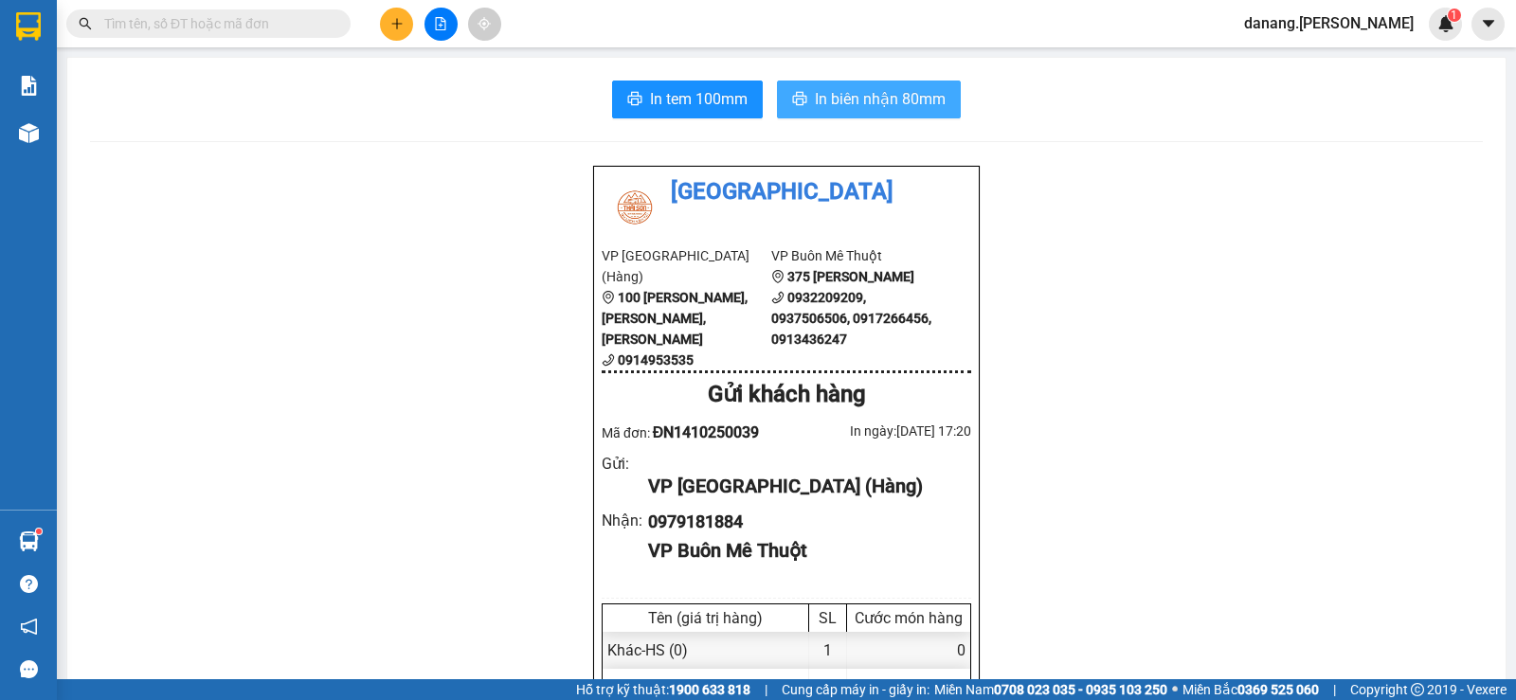
drag, startPoint x: 842, startPoint y: 102, endPoint x: 833, endPoint y: 106, distance: 10.2
click at [835, 105] on span "In biên nhận 80mm" at bounding box center [880, 99] width 131 height 24
click at [409, 27] on button at bounding box center [396, 24] width 33 height 33
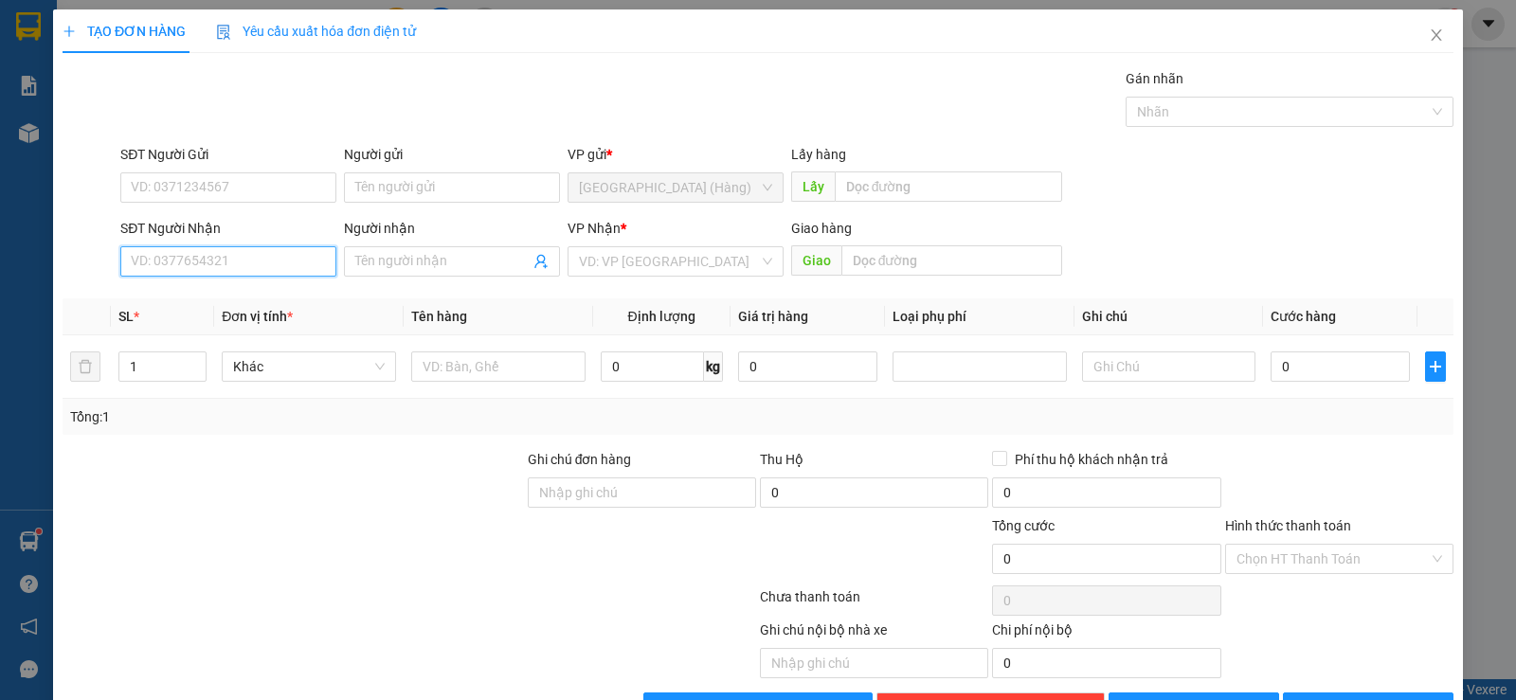
click at [202, 267] on input "SĐT Người Nhận" at bounding box center [228, 261] width 216 height 30
click at [217, 292] on div "0979229169 - [PERSON_NAME]" at bounding box center [226, 299] width 214 height 30
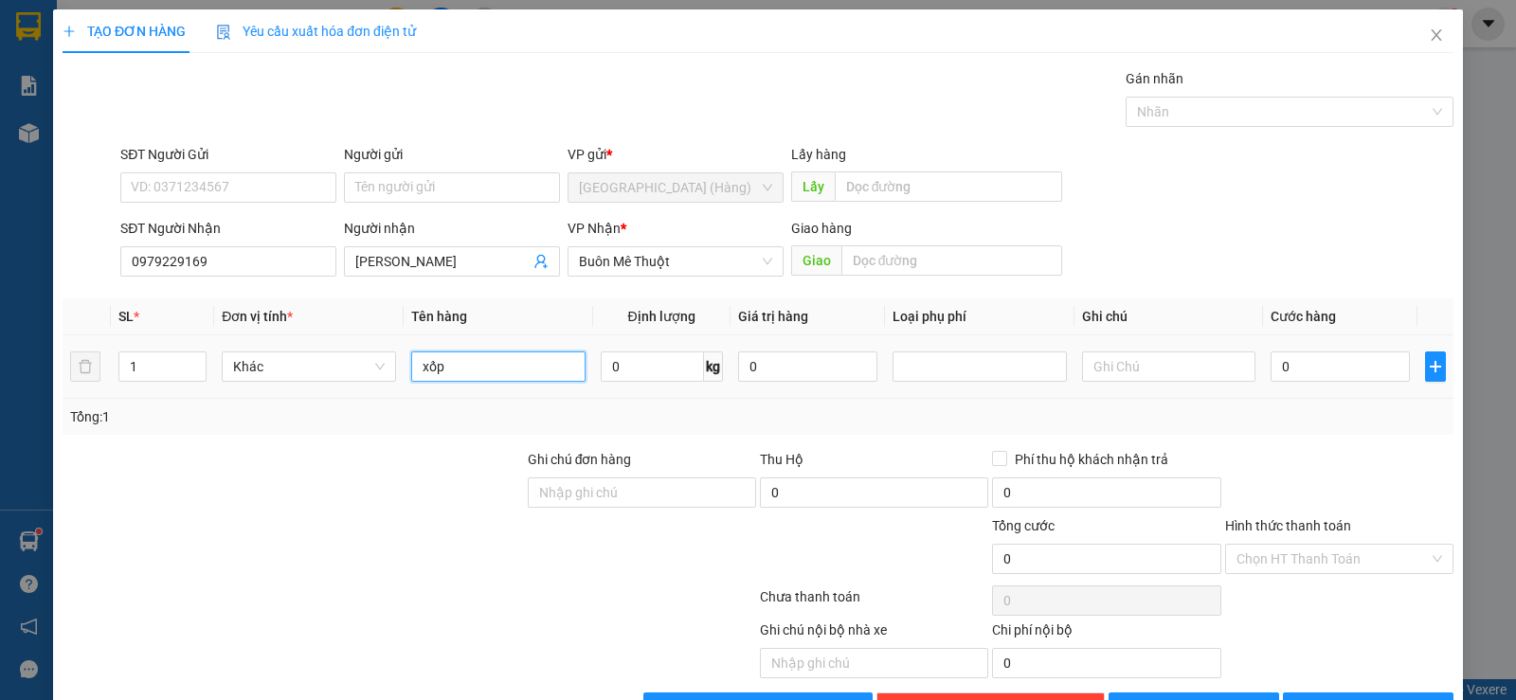
click at [452, 368] on input "xốp" at bounding box center [498, 366] width 174 height 30
click at [1357, 697] on span "[PERSON_NAME] và In" at bounding box center [1385, 707] width 133 height 21
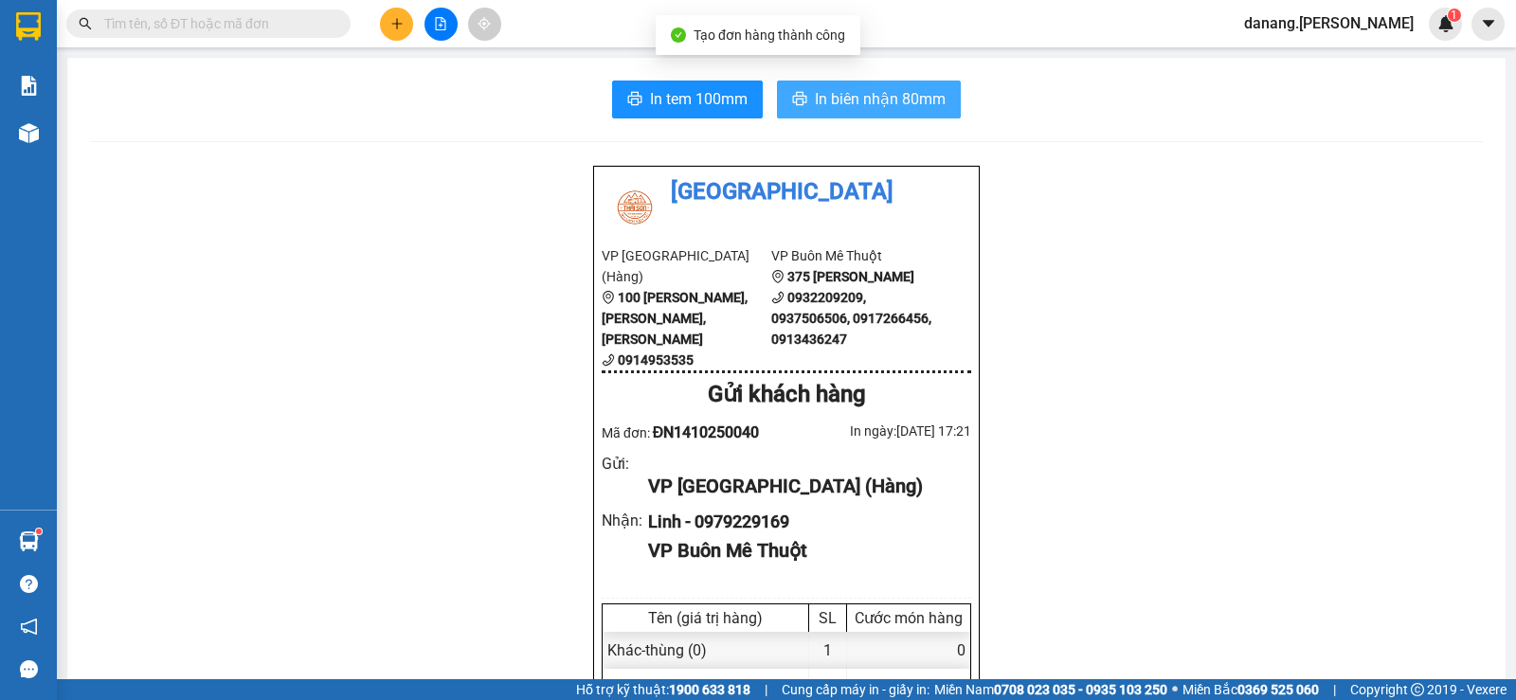
drag, startPoint x: 856, startPoint y: 99, endPoint x: 880, endPoint y: 107, distance: 25.2
click at [857, 98] on span "In biên nhận 80mm" at bounding box center [880, 99] width 131 height 24
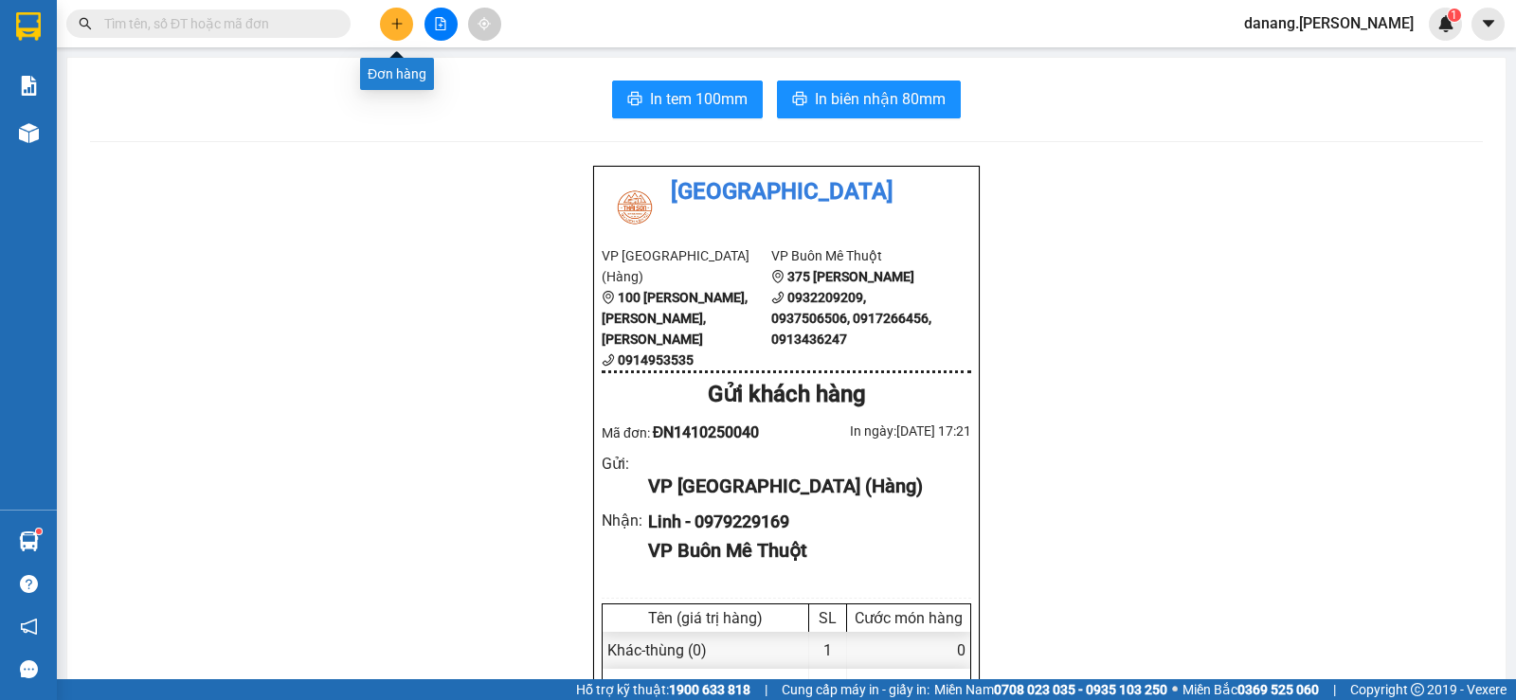
click at [392, 14] on button at bounding box center [396, 24] width 33 height 33
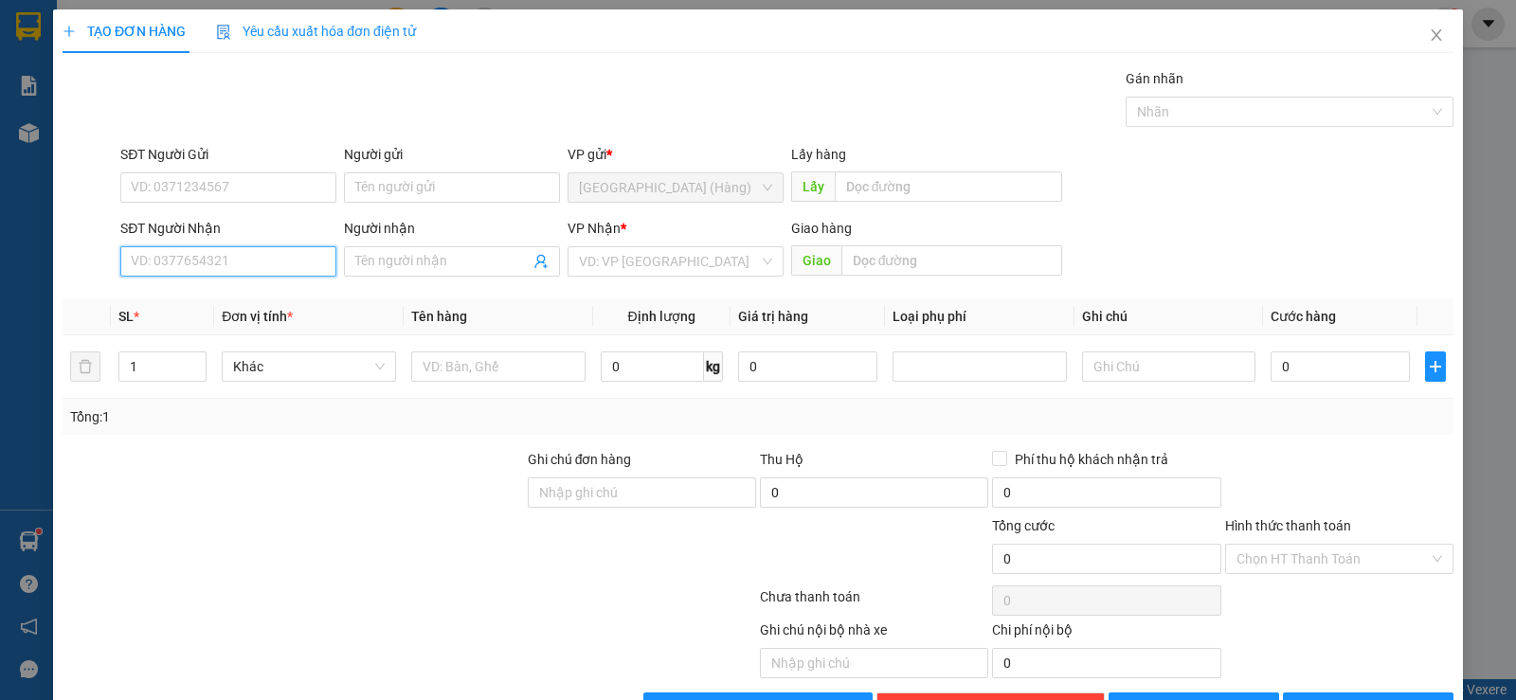
click at [182, 266] on input "SĐT Người Nhận" at bounding box center [228, 261] width 216 height 30
click at [173, 309] on div "0796982232" at bounding box center [226, 299] width 191 height 21
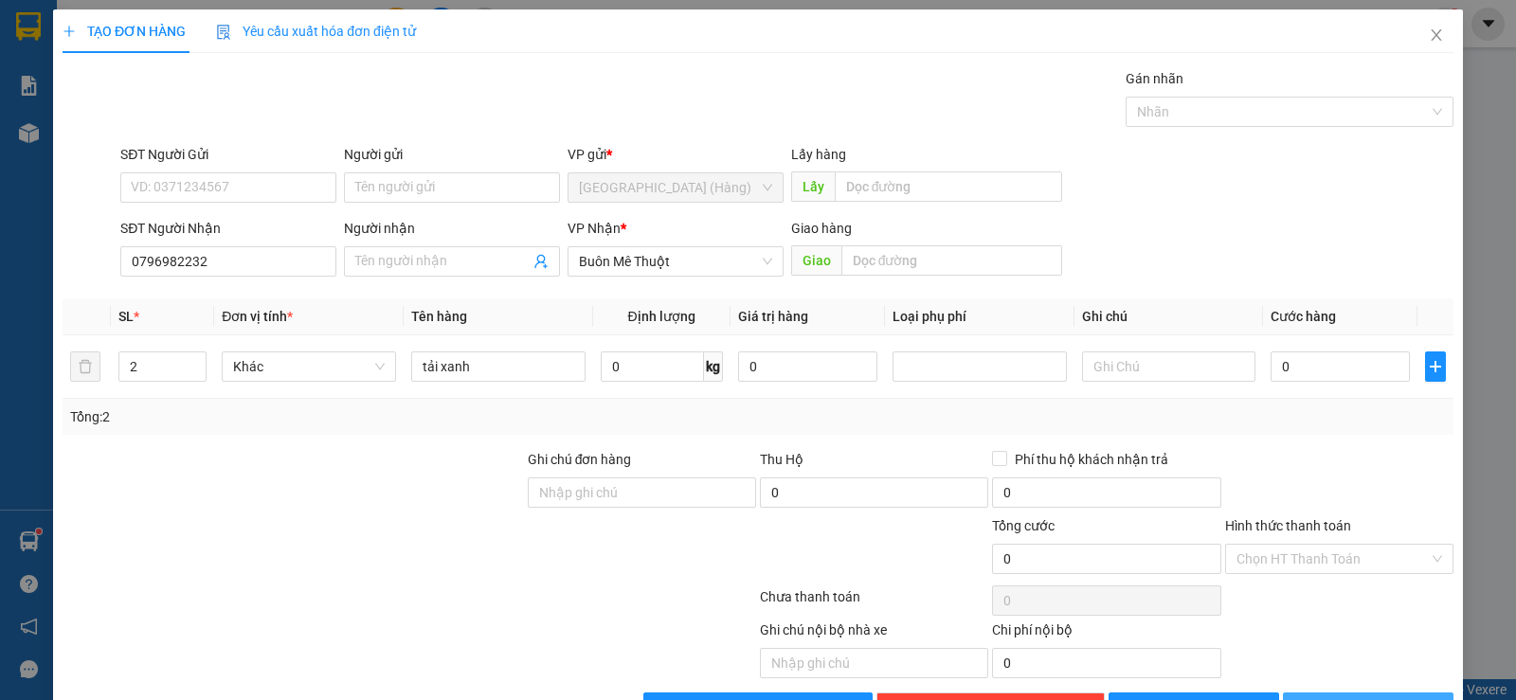
click at [1355, 693] on button "[PERSON_NAME] và In" at bounding box center [1368, 708] width 171 height 30
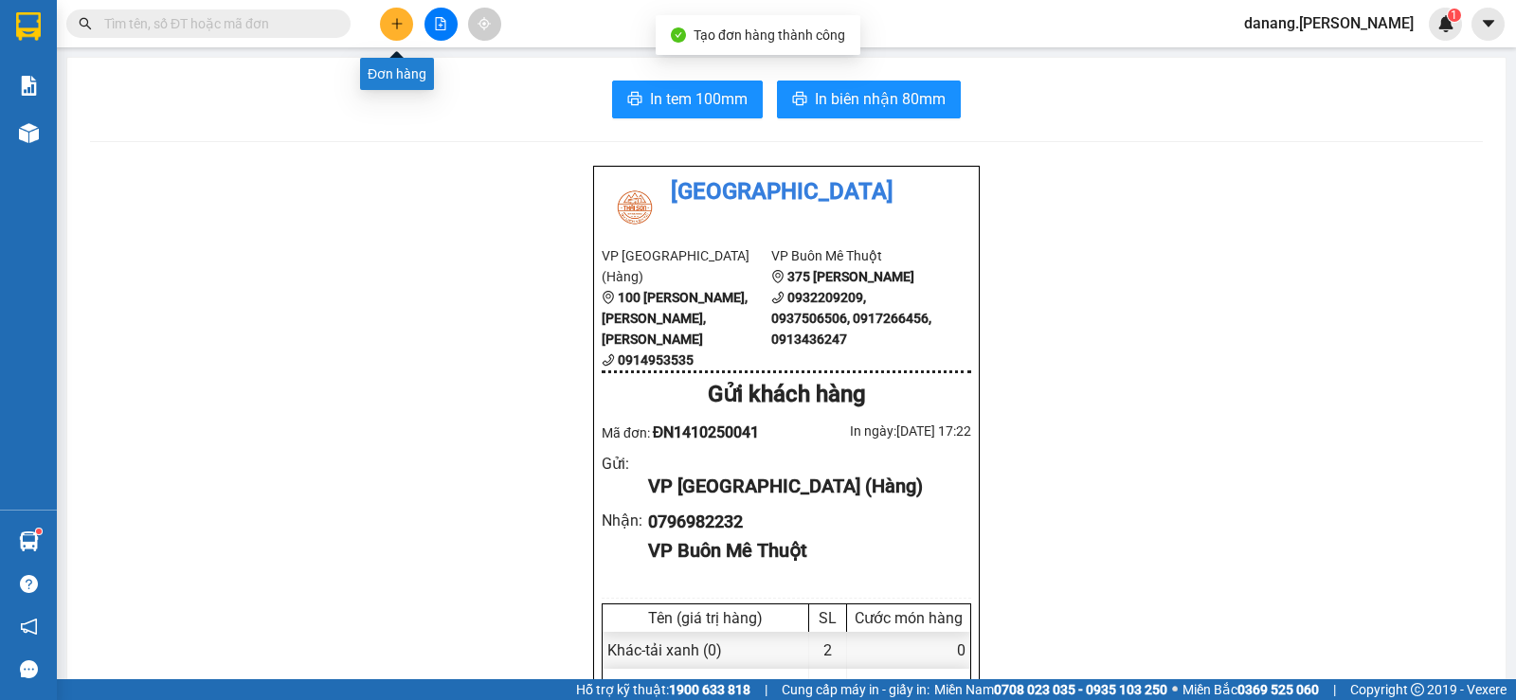
click at [390, 23] on icon "plus" at bounding box center [396, 23] width 13 height 13
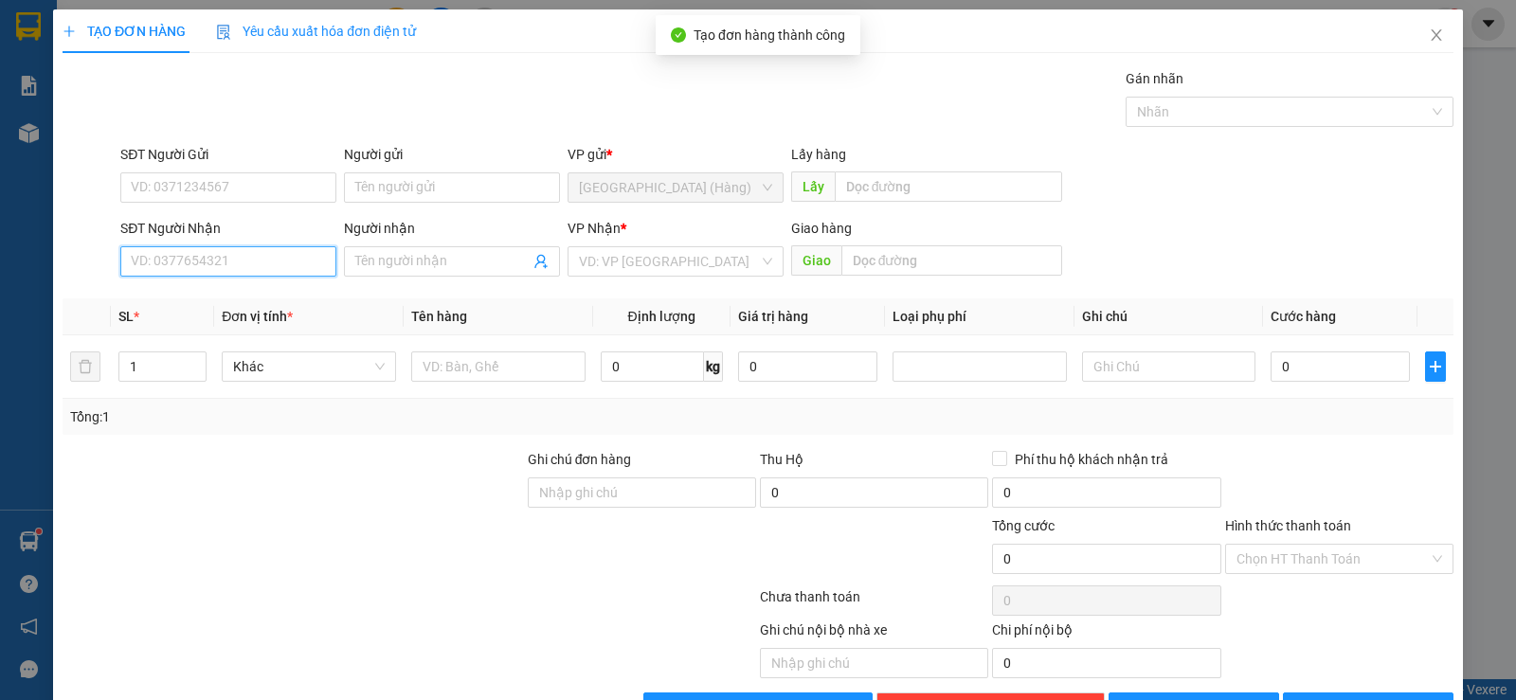
click at [256, 262] on input "SĐT Người Nhận" at bounding box center [228, 261] width 216 height 30
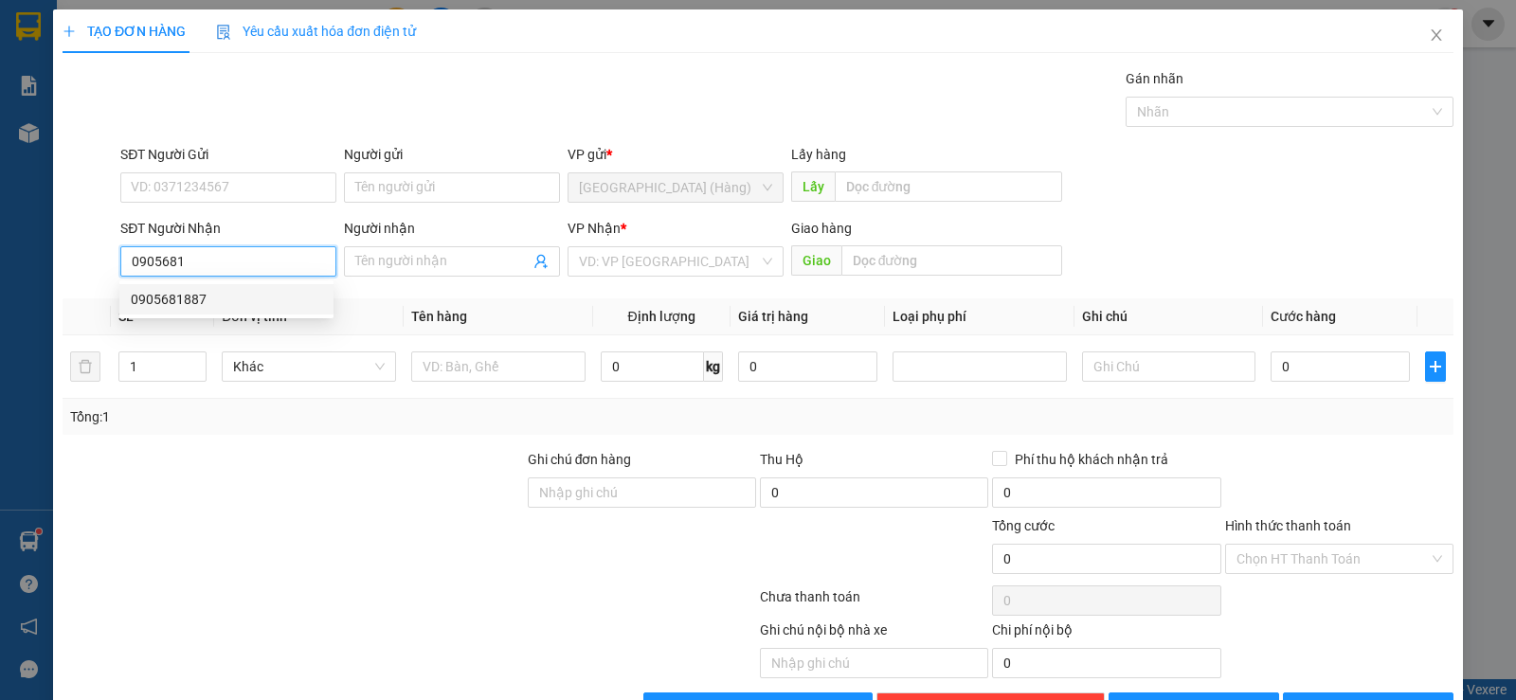
click at [215, 291] on div "0905681887" at bounding box center [226, 299] width 191 height 21
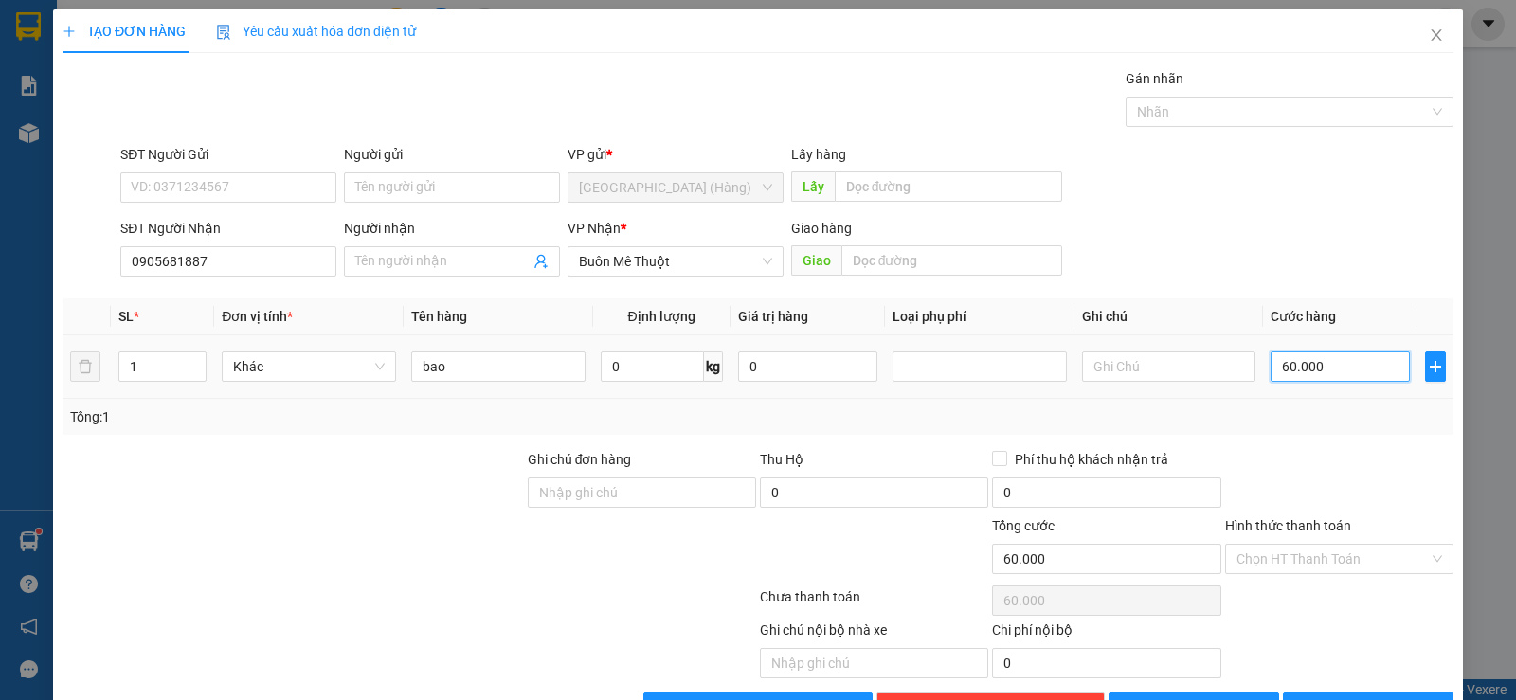
click at [1313, 373] on input "60.000" at bounding box center [1340, 366] width 139 height 30
click at [1304, 545] on input "Hình thức thanh toán" at bounding box center [1332, 559] width 192 height 28
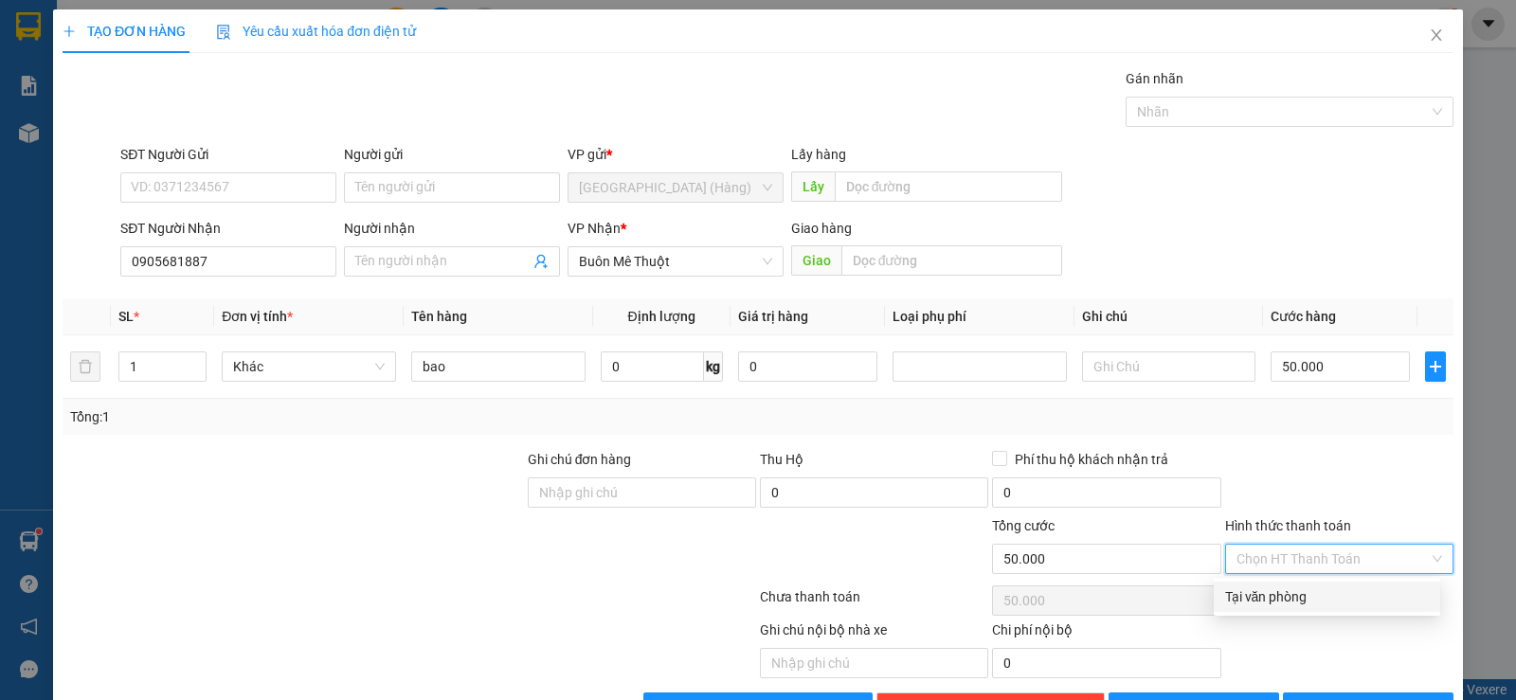
click at [1318, 582] on div "Tại văn phòng" at bounding box center [1327, 597] width 226 height 30
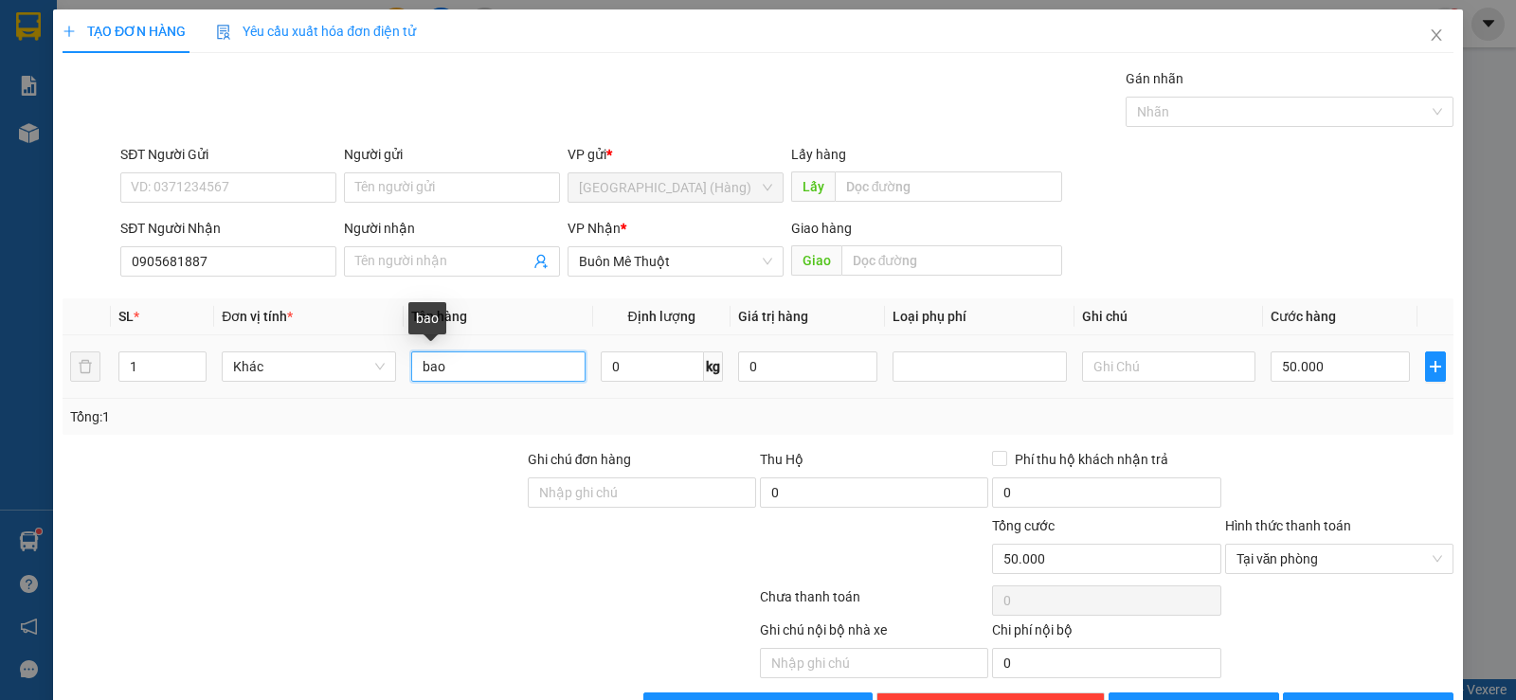
click at [496, 351] on input "bao" at bounding box center [498, 366] width 174 height 30
click at [1329, 545] on span "Tại văn phòng" at bounding box center [1339, 559] width 206 height 28
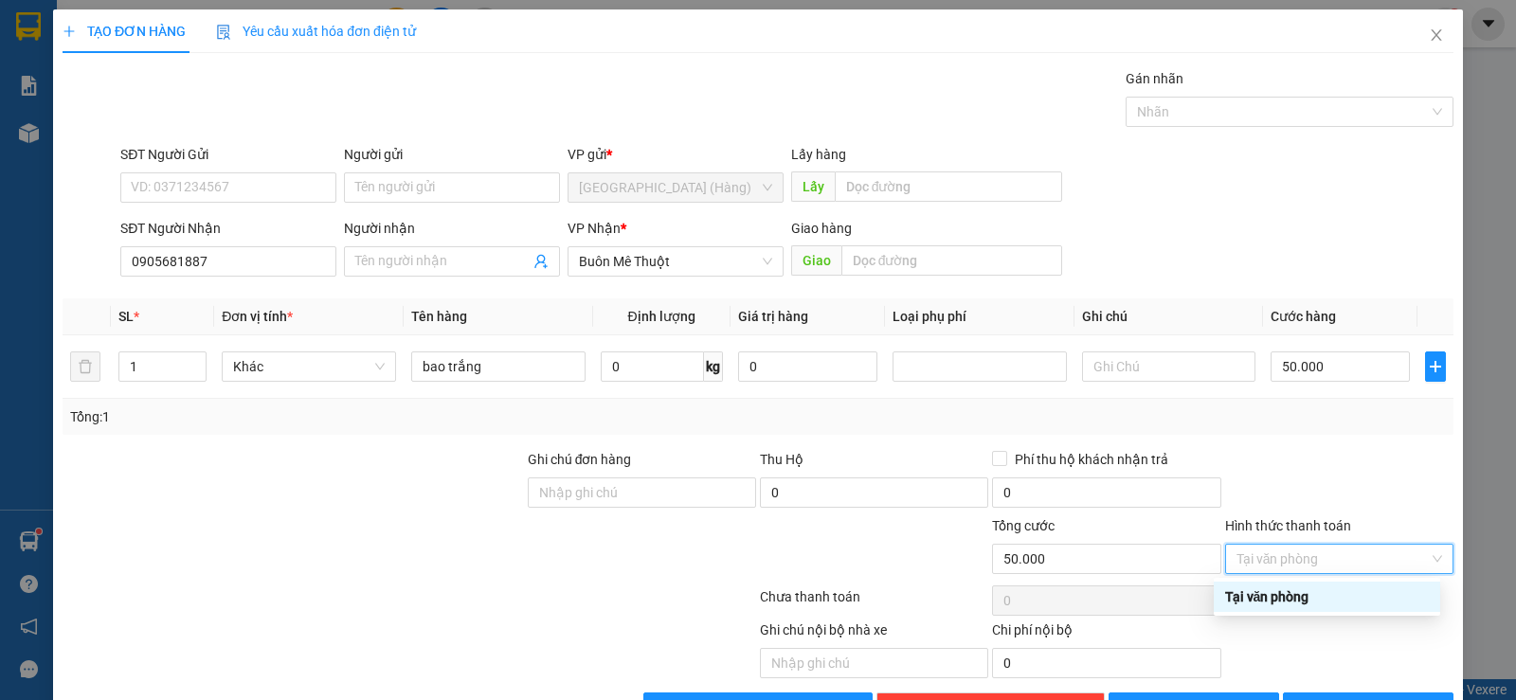
click at [1263, 586] on div "Tại văn phòng" at bounding box center [1327, 596] width 204 height 21
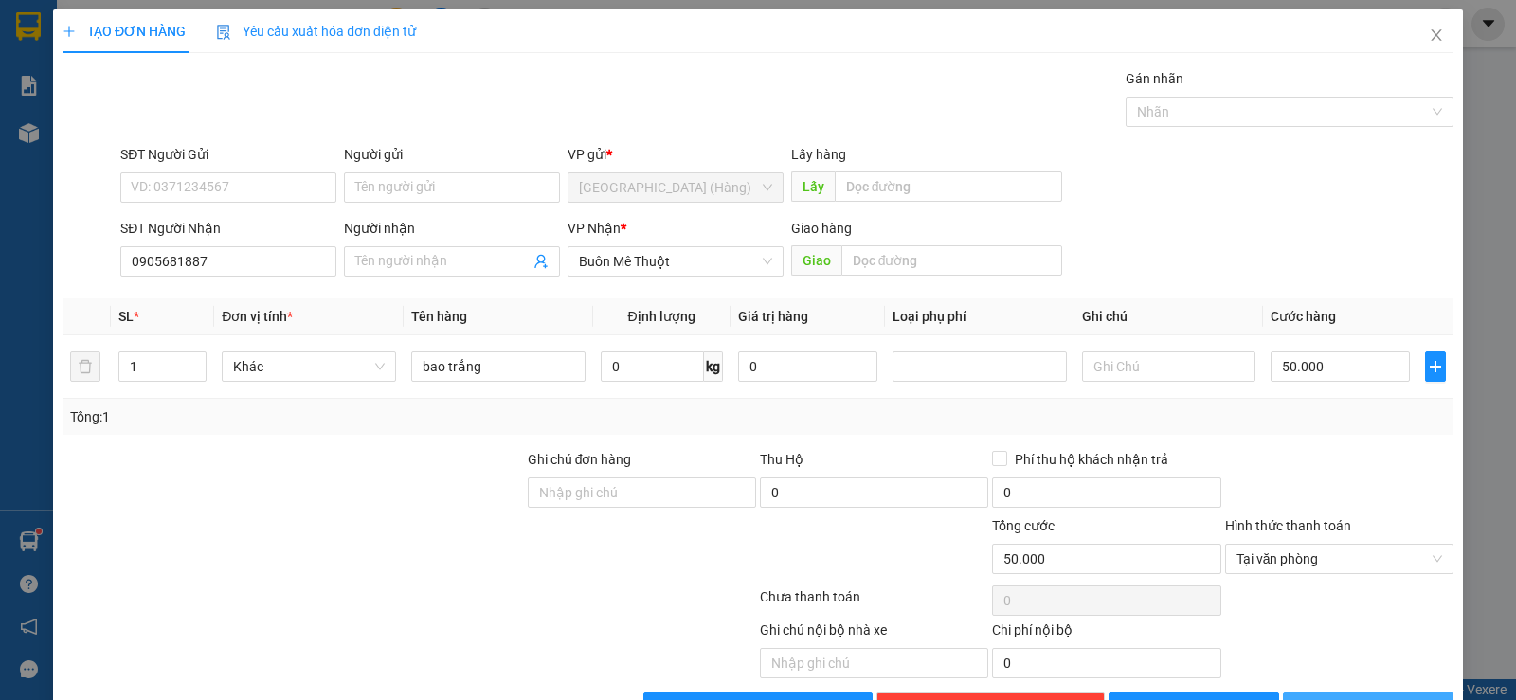
drag, startPoint x: 1356, startPoint y: 651, endPoint x: 1327, endPoint y: 504, distance: 149.6
click at [1357, 697] on span "[PERSON_NAME] và In" at bounding box center [1385, 707] width 133 height 21
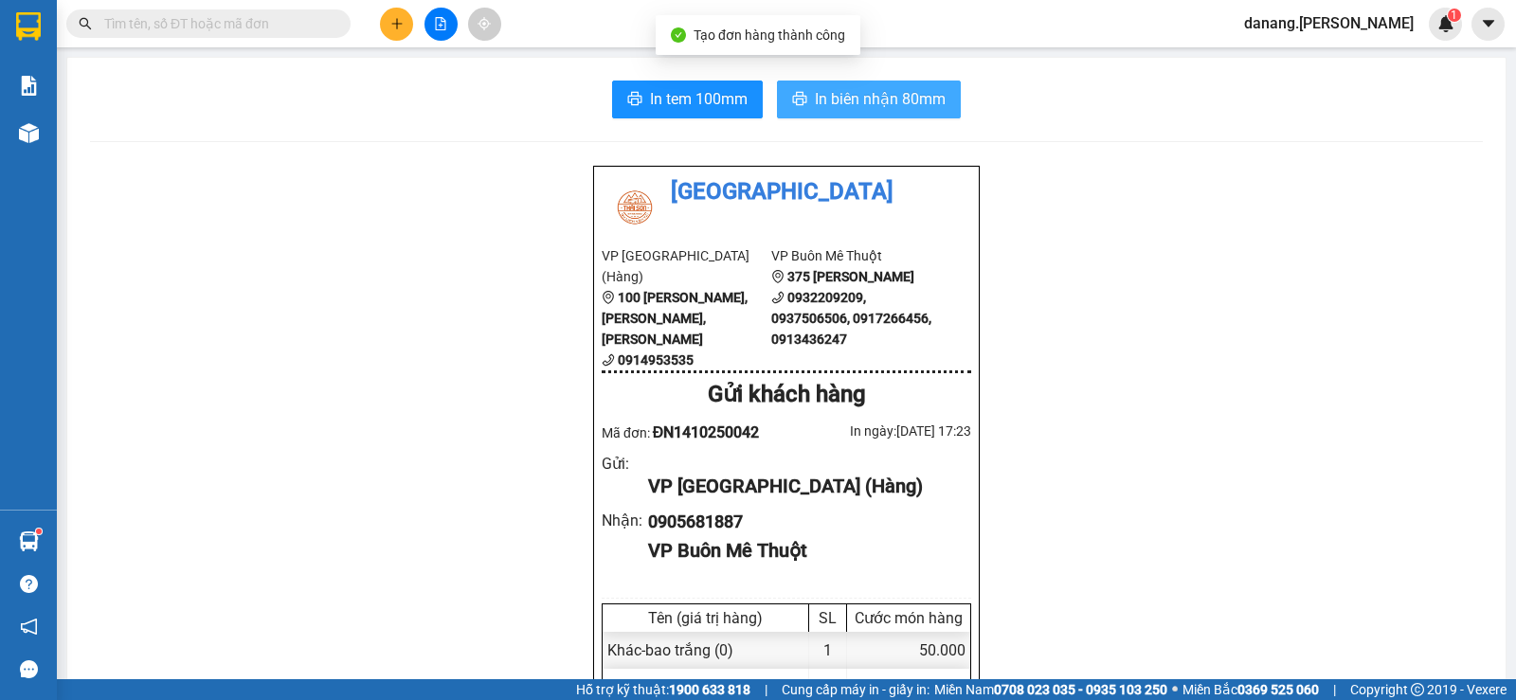
drag, startPoint x: 857, startPoint y: 107, endPoint x: 928, endPoint y: 109, distance: 71.1
click at [859, 108] on span "In biên nhận 80mm" at bounding box center [880, 99] width 131 height 24
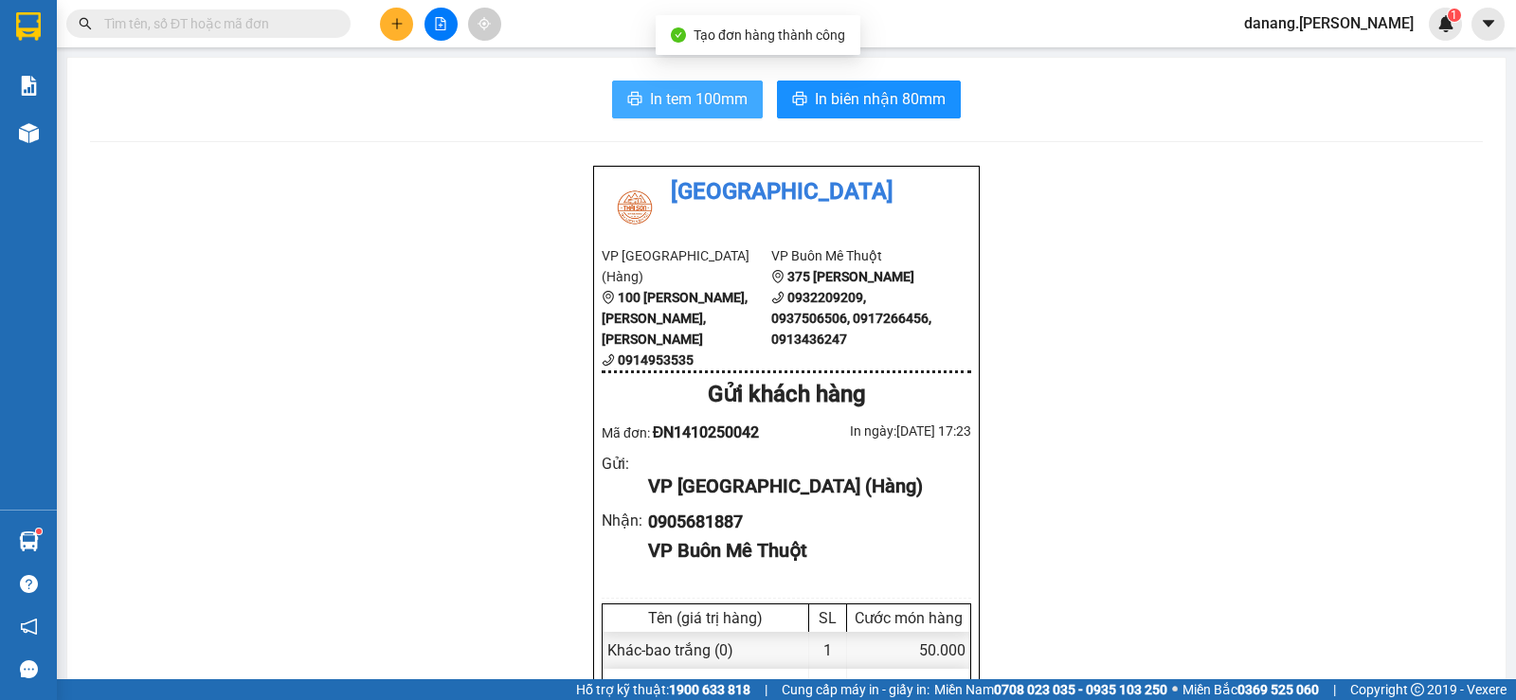
click at [688, 105] on span "In tem 100mm" at bounding box center [699, 99] width 98 height 24
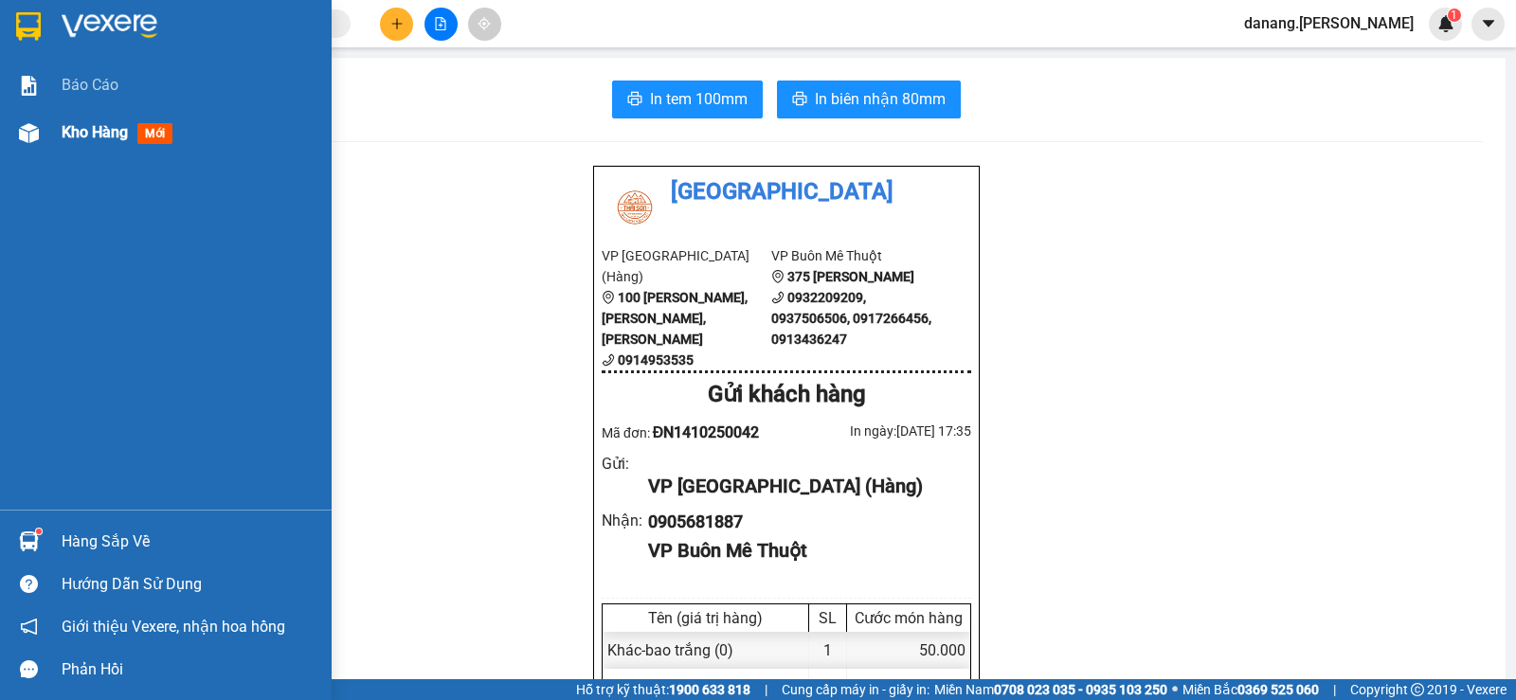
drag, startPoint x: 70, startPoint y: 131, endPoint x: 1496, endPoint y: 643, distance: 1515.2
click at [70, 132] on span "Kho hàng" at bounding box center [95, 132] width 66 height 18
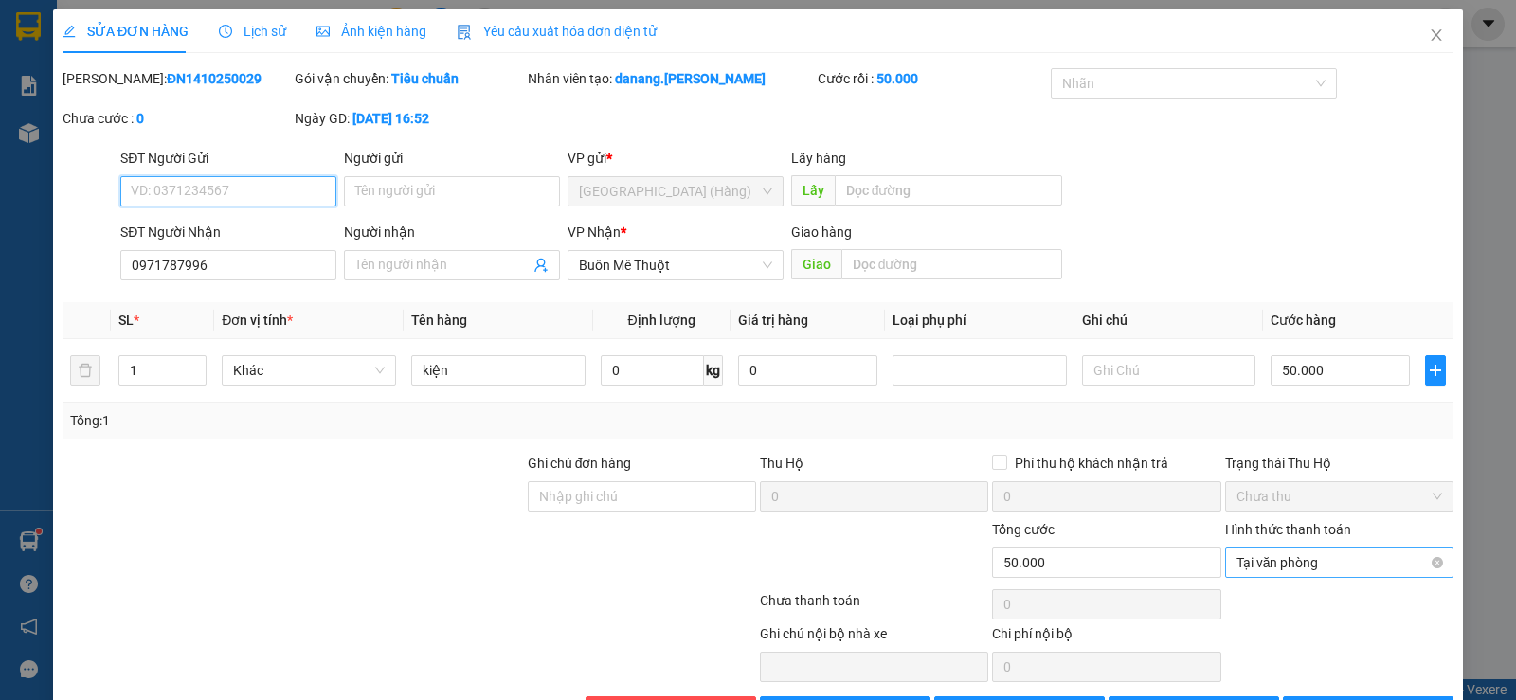
click at [1330, 559] on span "Tại văn phòng" at bounding box center [1339, 563] width 206 height 28
click at [1363, 623] on div "Ghi chú nội bộ nhà xe Chi phí nội bộ 0" at bounding box center [758, 652] width 1395 height 59
click at [1176, 699] on span "[PERSON_NAME] thay đổi" at bounding box center [1221, 711] width 152 height 21
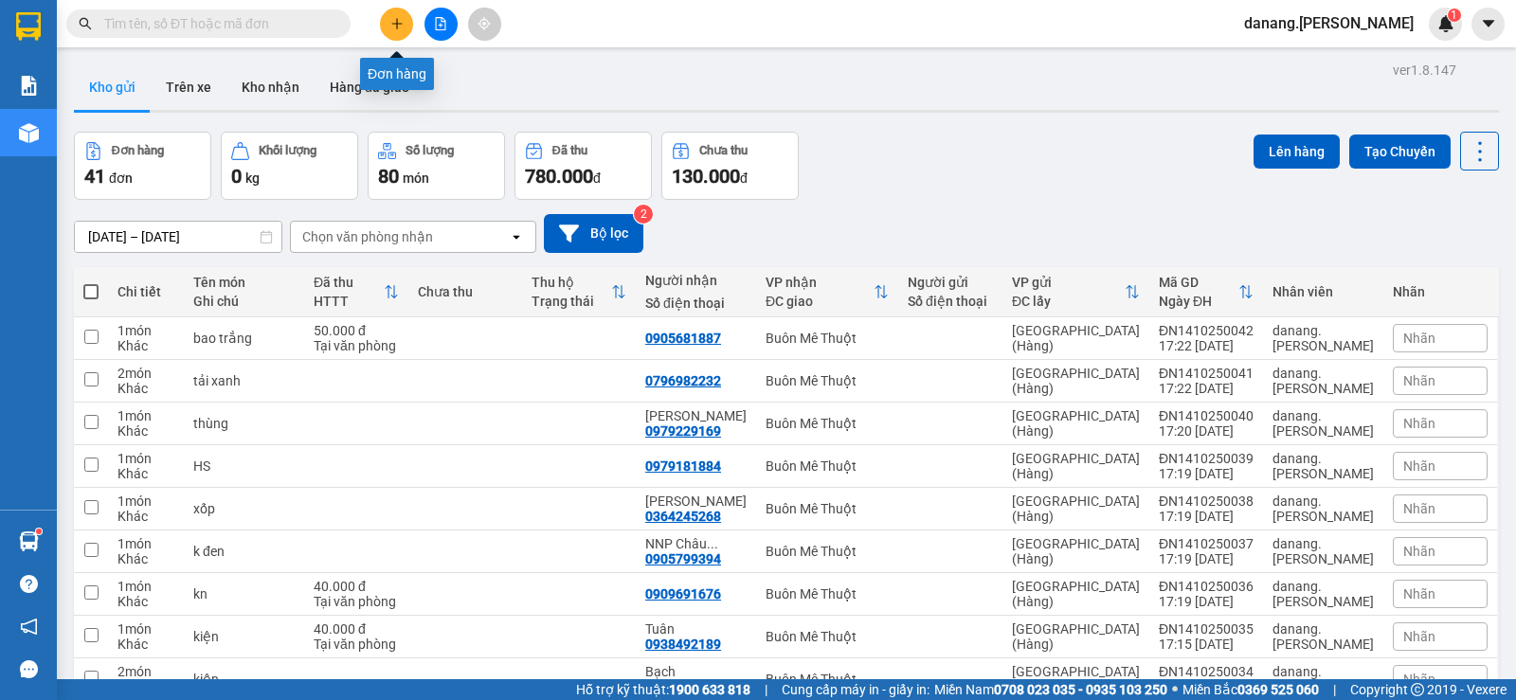
click at [391, 12] on button at bounding box center [396, 24] width 33 height 33
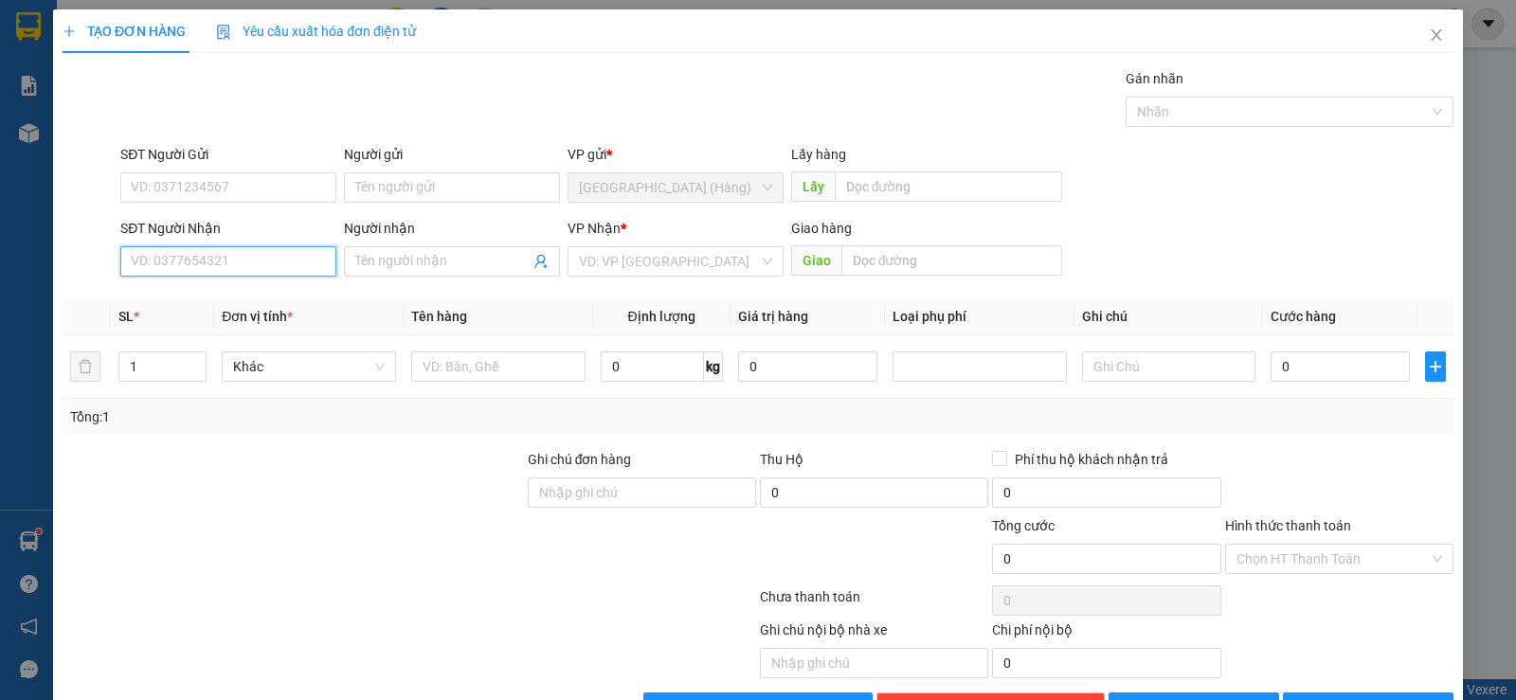
click at [184, 269] on input "SĐT Người Nhận" at bounding box center [228, 261] width 216 height 30
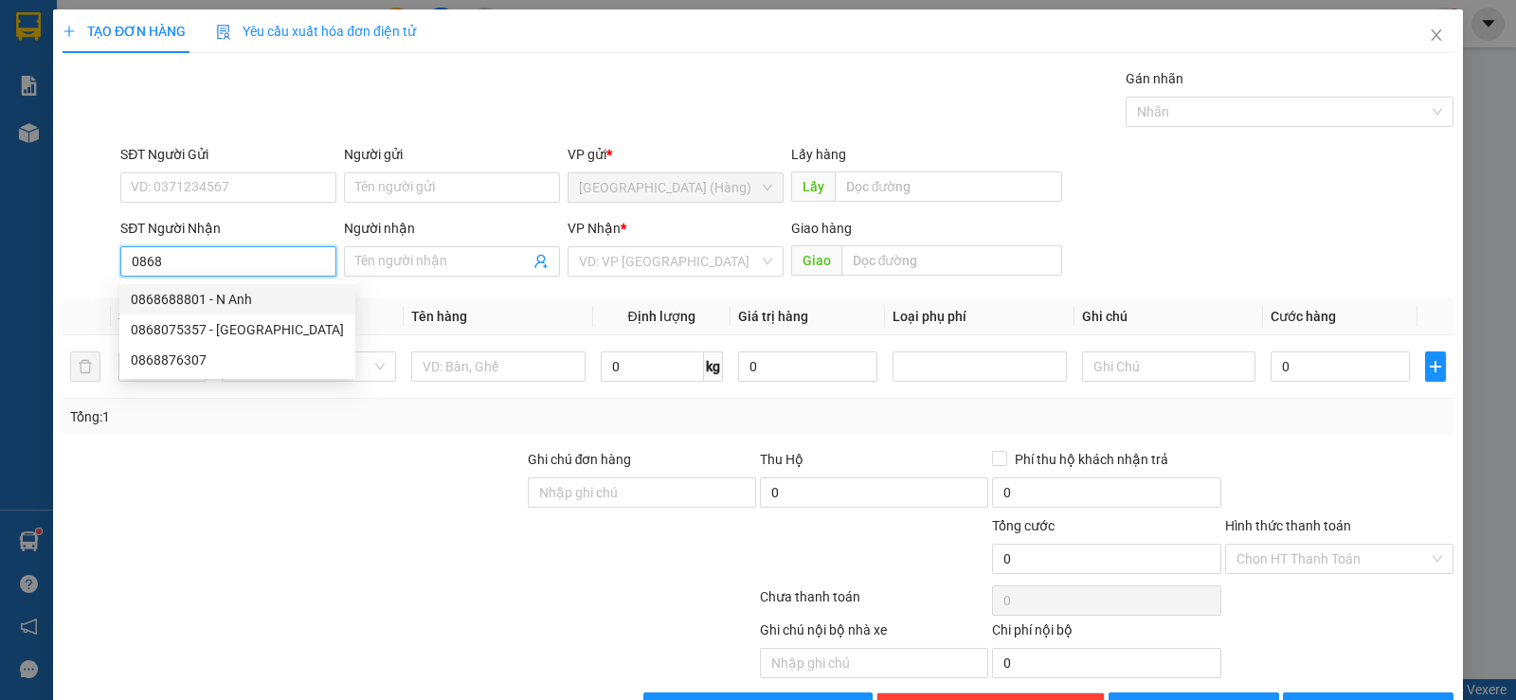
click at [207, 297] on div "0868688801 - N Anh" at bounding box center [237, 299] width 213 height 21
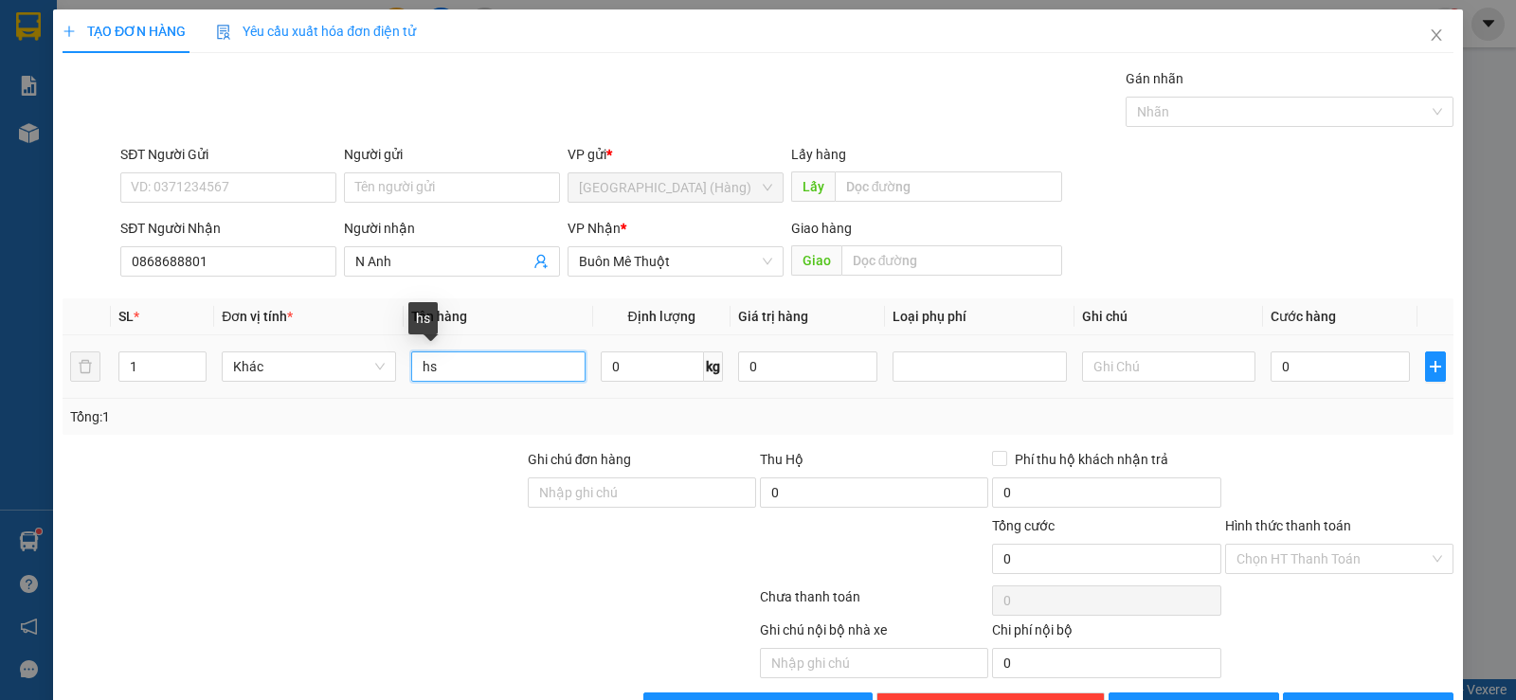
click at [477, 370] on input "hs" at bounding box center [498, 366] width 174 height 30
click at [1355, 697] on span "[PERSON_NAME] và In" at bounding box center [1385, 707] width 133 height 21
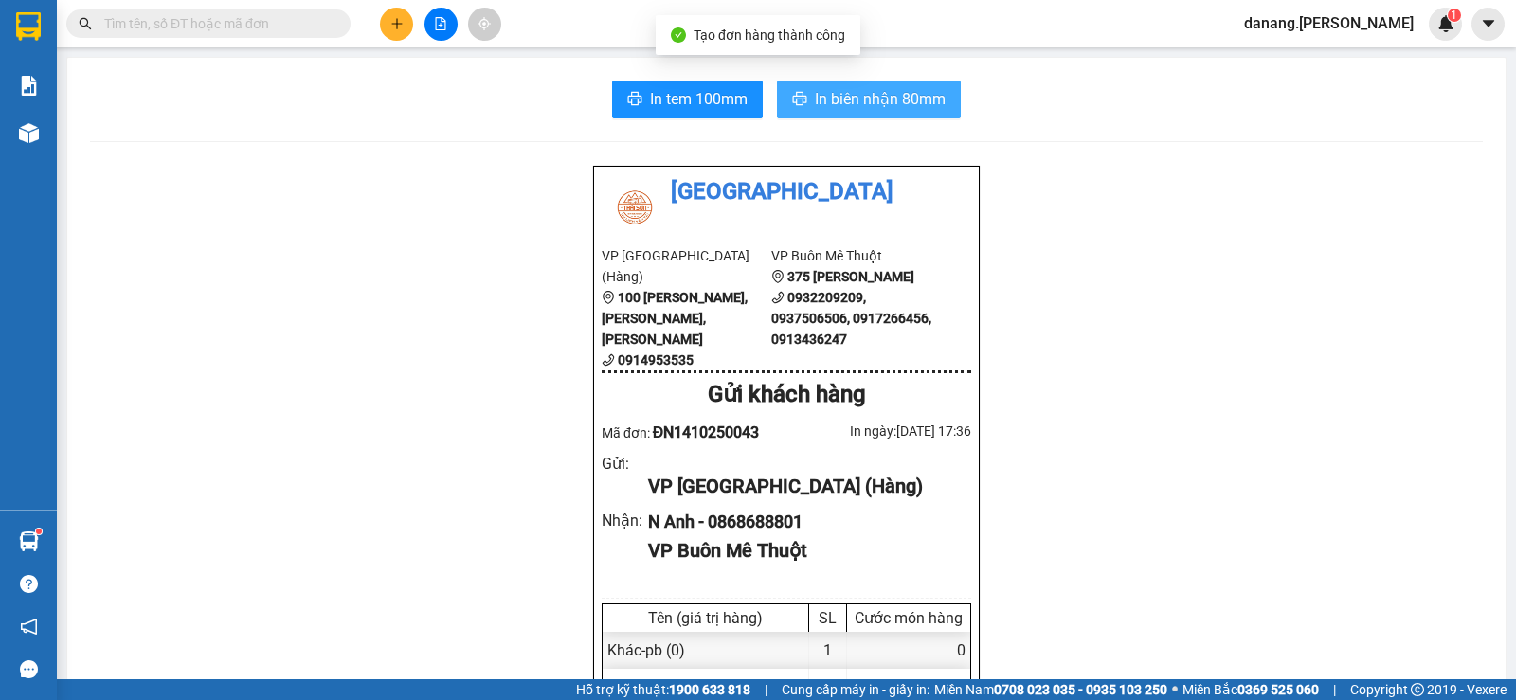
click at [911, 104] on span "In biên nhận 80mm" at bounding box center [880, 99] width 131 height 24
click at [406, 26] on button at bounding box center [396, 24] width 33 height 33
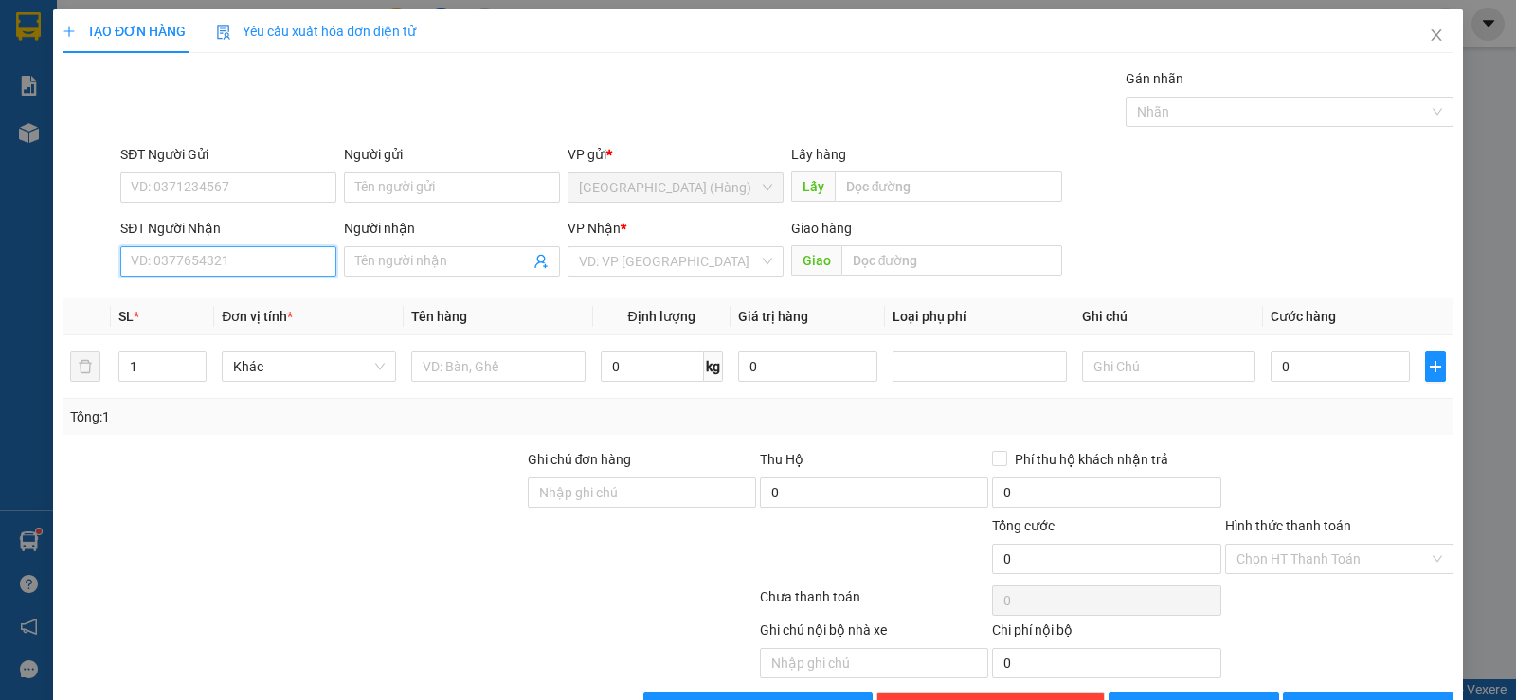
drag, startPoint x: 263, startPoint y: 263, endPoint x: 248, endPoint y: 263, distance: 15.2
click at [250, 263] on input "SĐT Người Nhận" at bounding box center [228, 261] width 216 height 30
click at [150, 292] on div "0903568457 - Viên" at bounding box center [226, 299] width 191 height 21
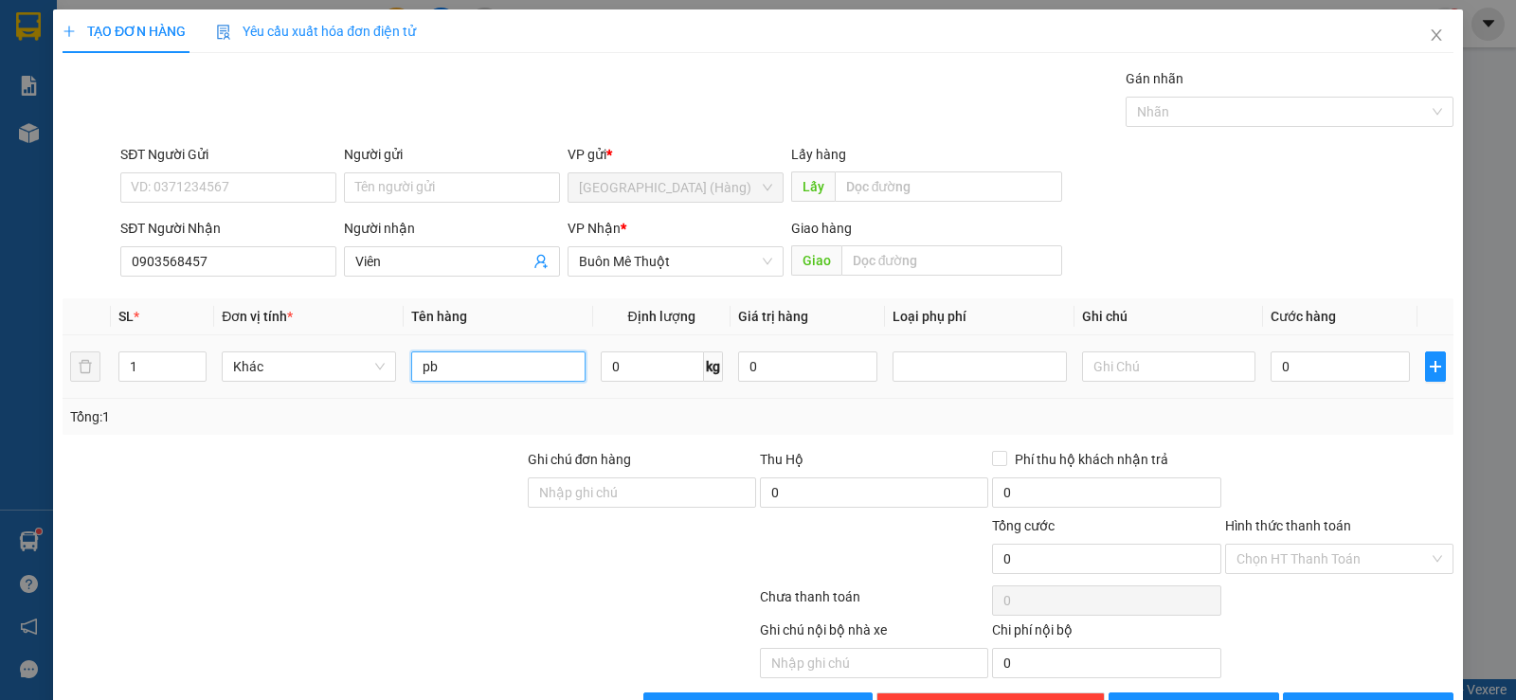
click at [462, 364] on input "pb" at bounding box center [498, 366] width 174 height 30
click at [1382, 697] on span "[PERSON_NAME] và In" at bounding box center [1385, 707] width 133 height 21
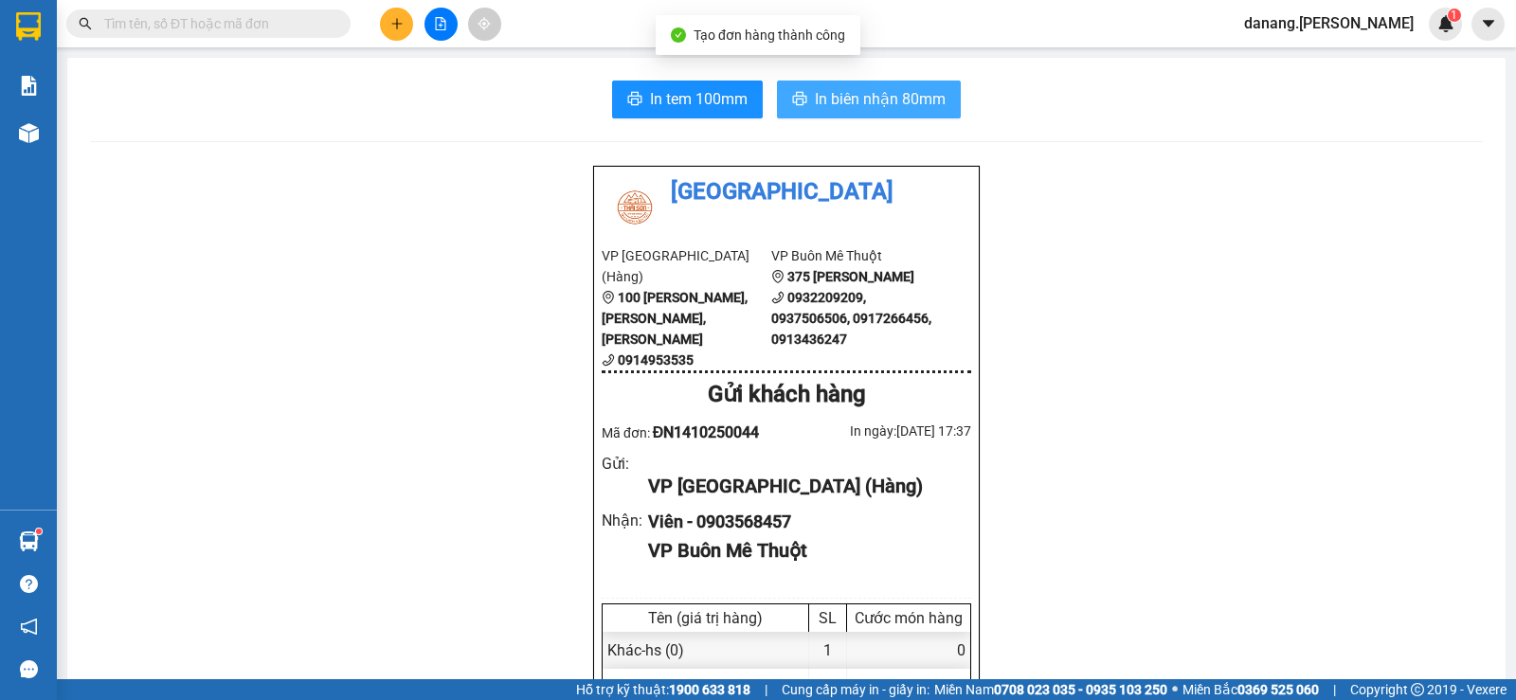
click at [831, 102] on span "In biên nhận 80mm" at bounding box center [880, 99] width 131 height 24
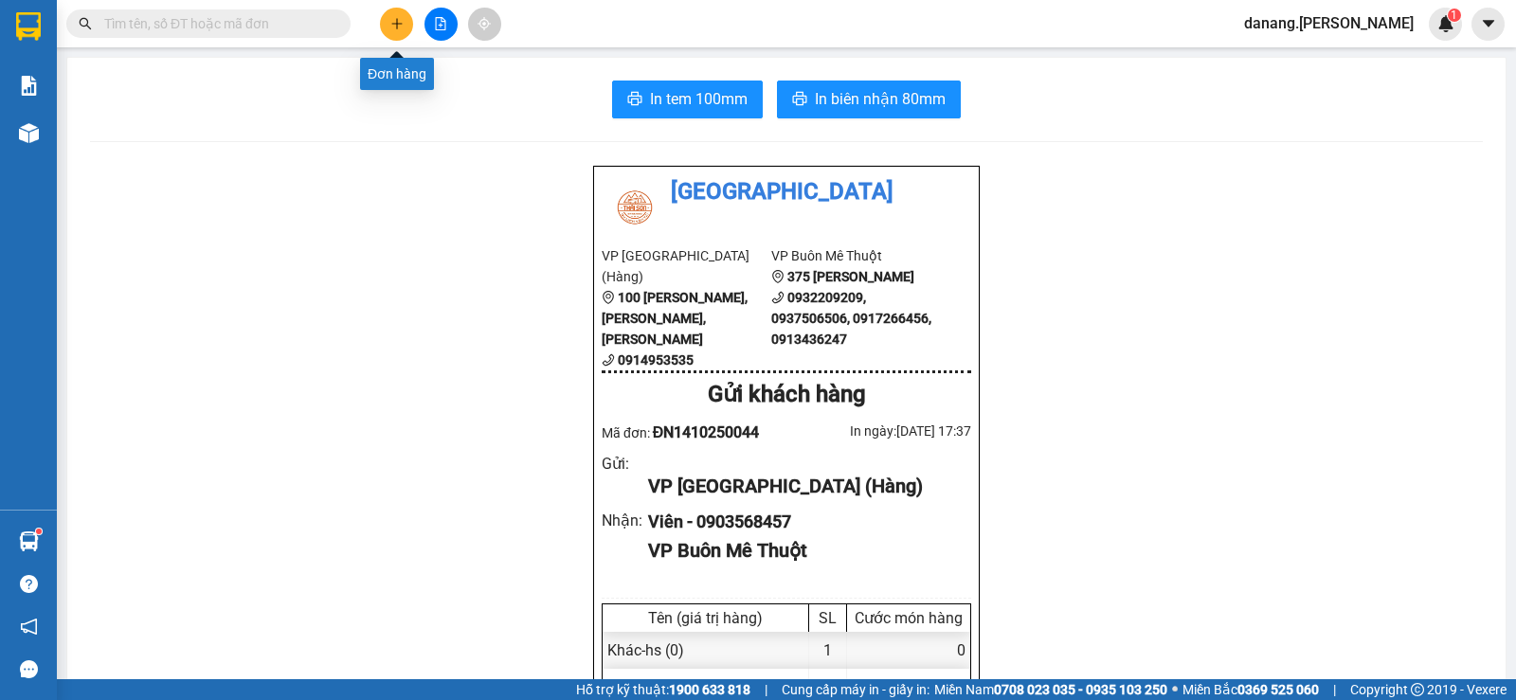
click at [393, 33] on button at bounding box center [396, 24] width 33 height 33
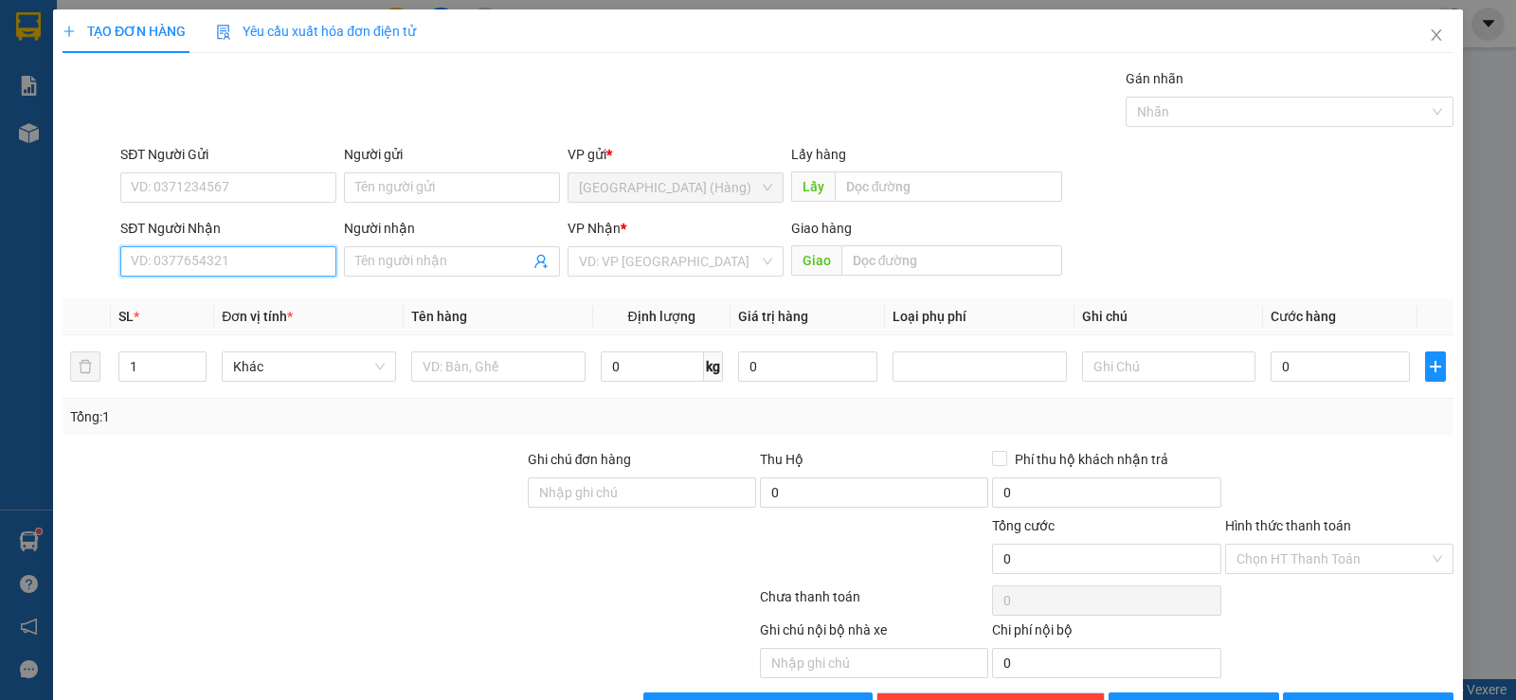
click at [173, 266] on input "SĐT Người Nhận" at bounding box center [228, 261] width 216 height 30
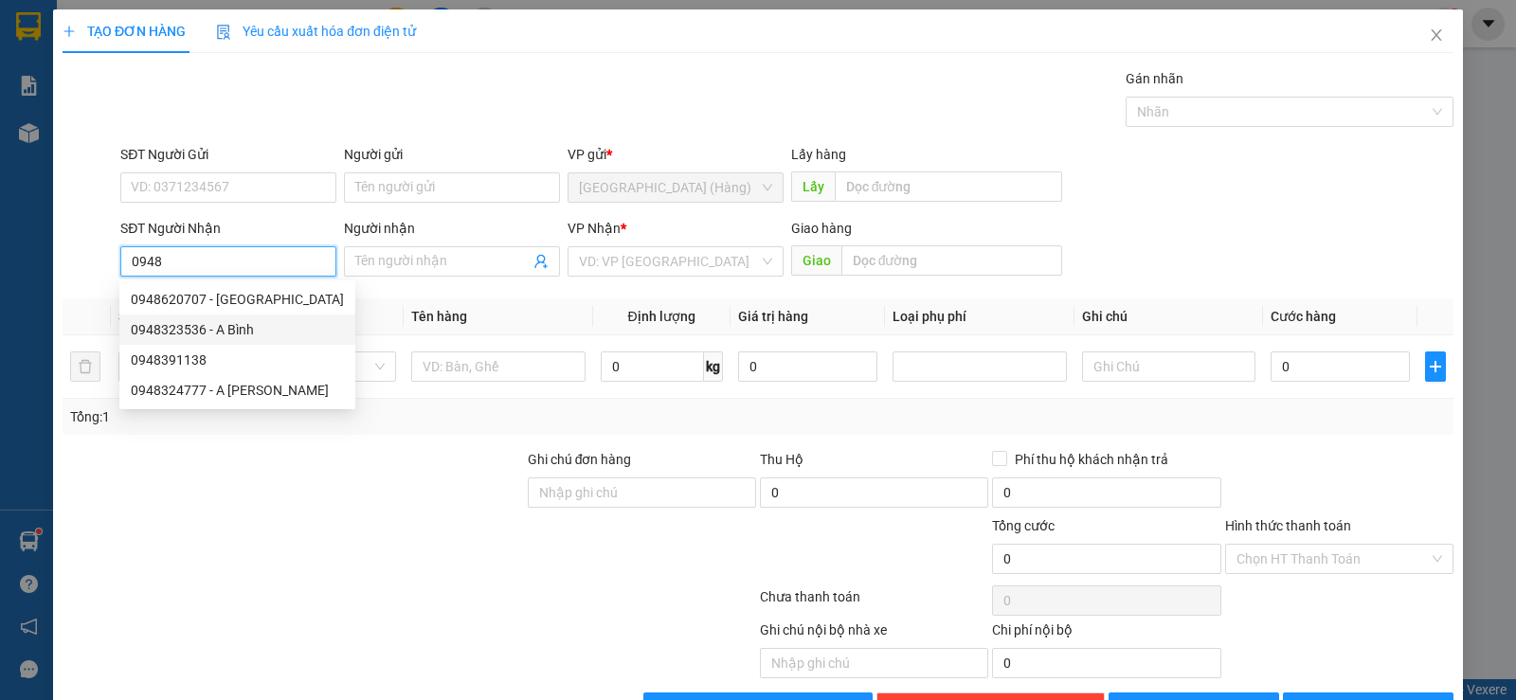
click at [200, 331] on div "0948323536 - A Bình" at bounding box center [237, 329] width 213 height 21
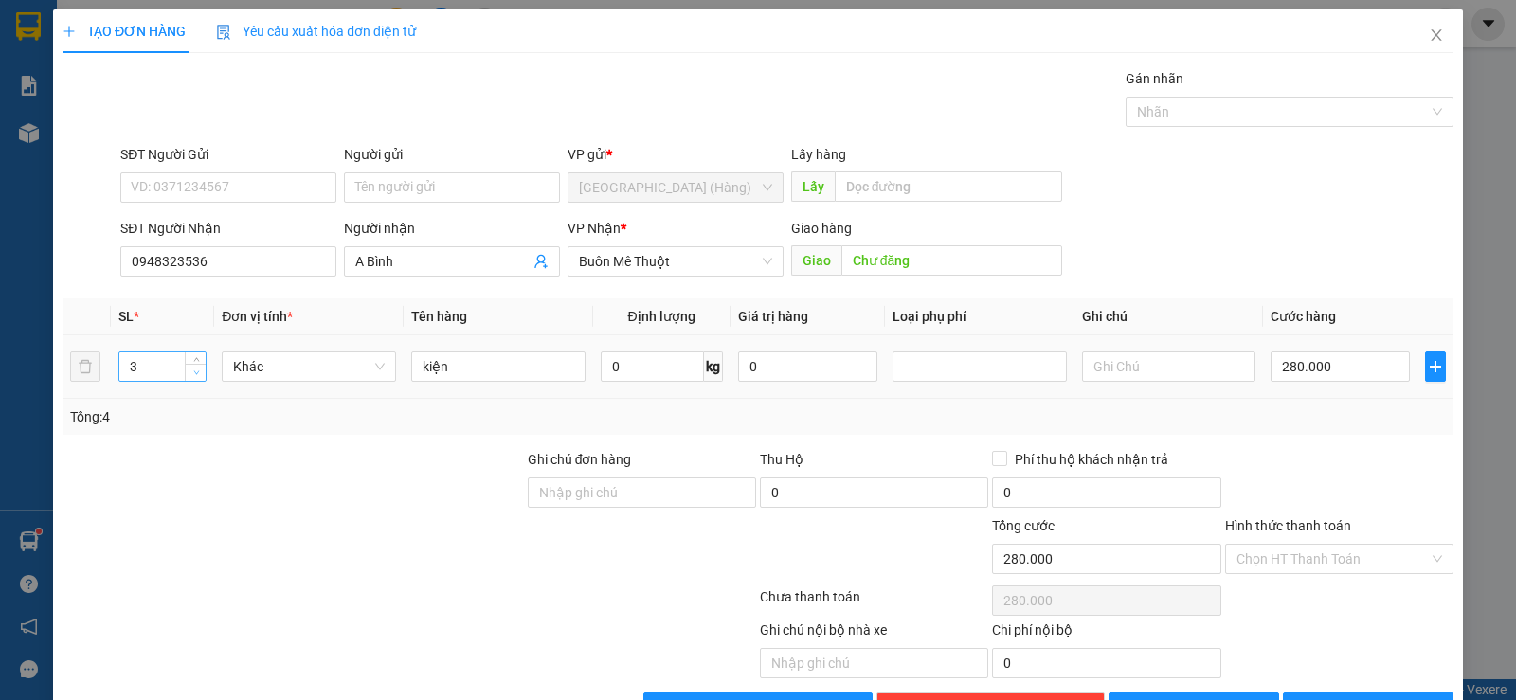
click at [192, 376] on span "down" at bounding box center [195, 373] width 11 height 11
click at [1328, 367] on input "280.000" at bounding box center [1340, 366] width 139 height 30
click at [1271, 369] on input "0" at bounding box center [1340, 366] width 139 height 30
drag, startPoint x: 1343, startPoint y: 556, endPoint x: 1325, endPoint y: 585, distance: 33.6
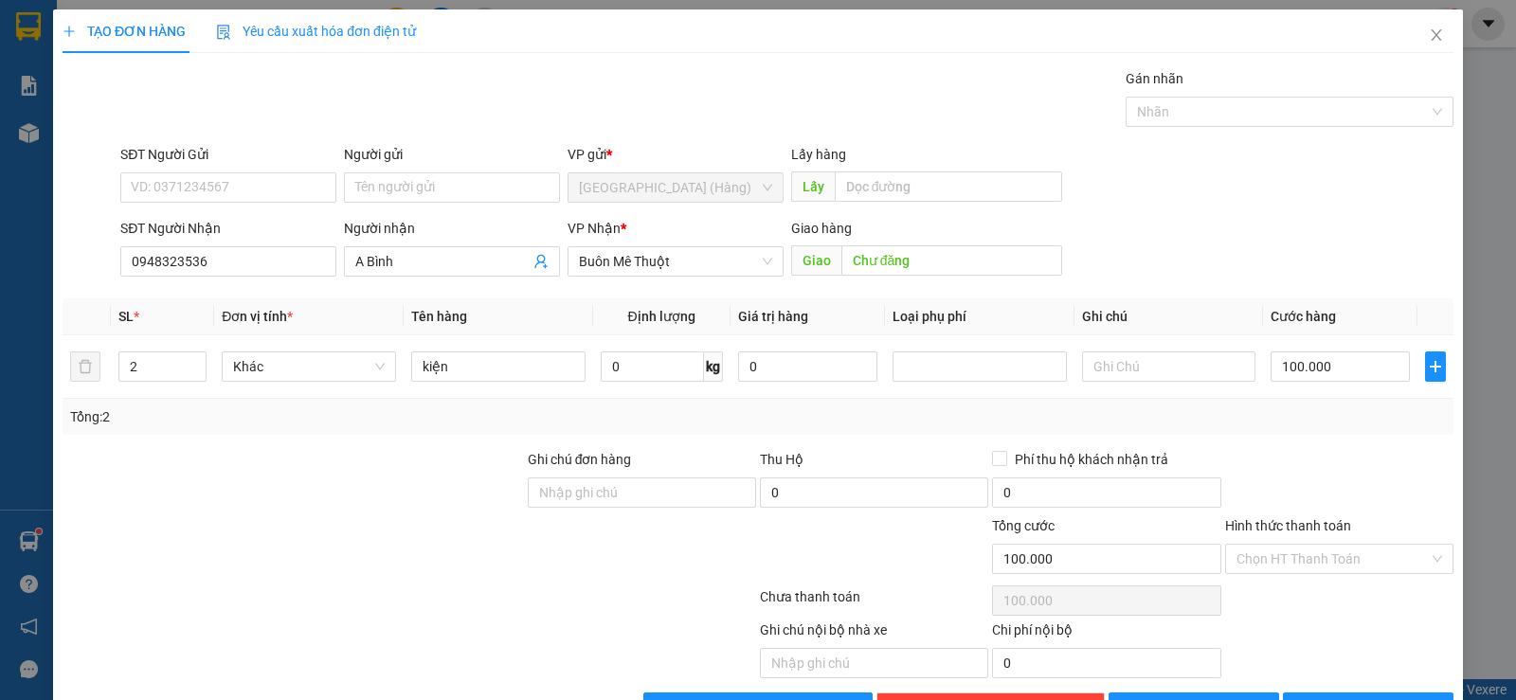
click at [1342, 556] on input "Hình thức thanh toán" at bounding box center [1332, 559] width 192 height 28
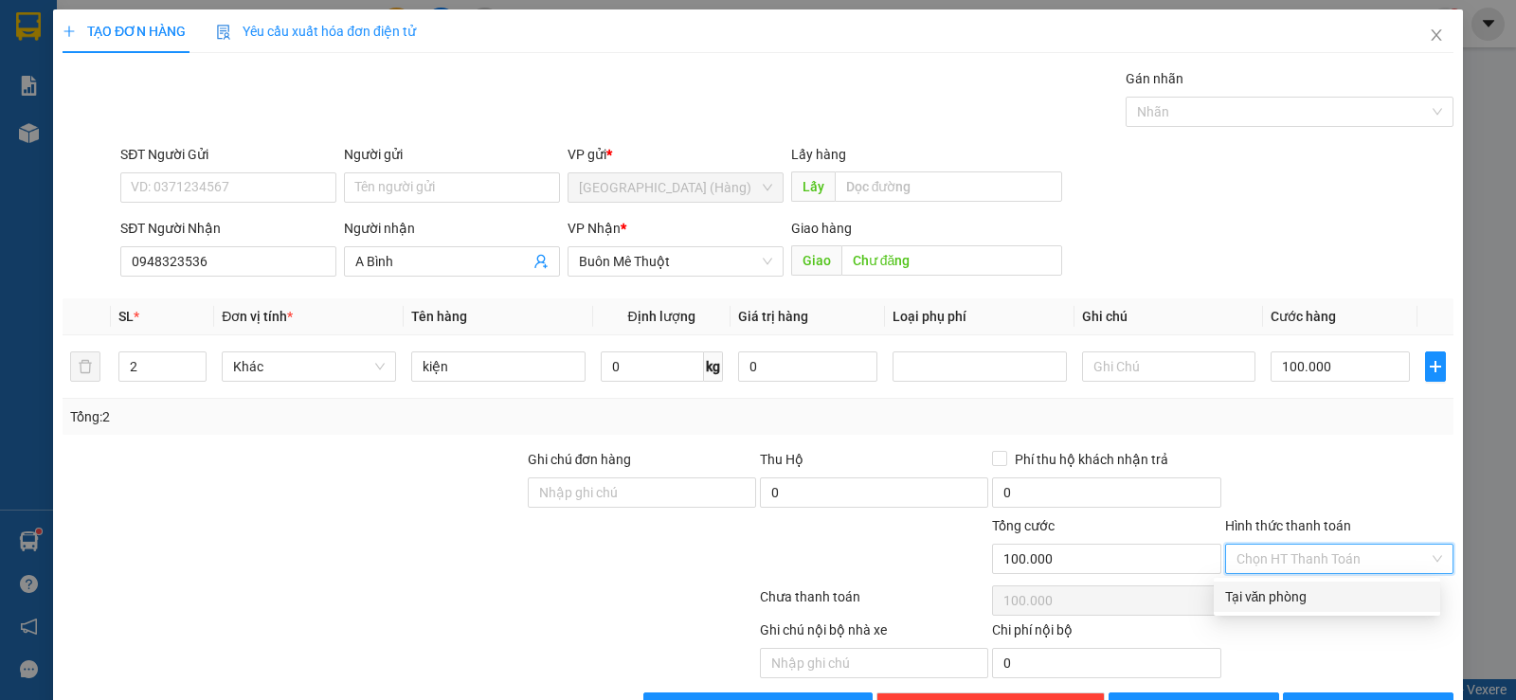
click at [1318, 600] on div "Tại văn phòng" at bounding box center [1327, 596] width 204 height 21
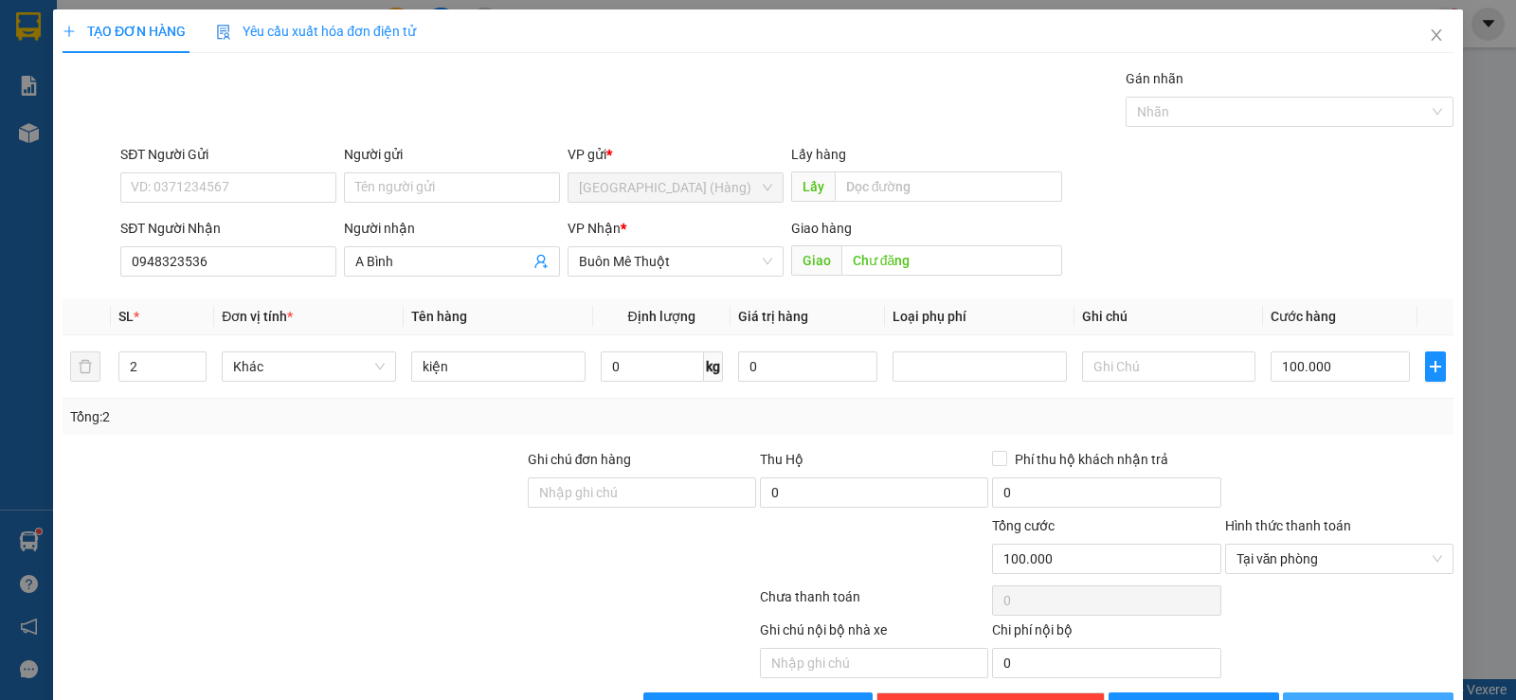
click at [1350, 697] on span "[PERSON_NAME] và In" at bounding box center [1385, 707] width 133 height 21
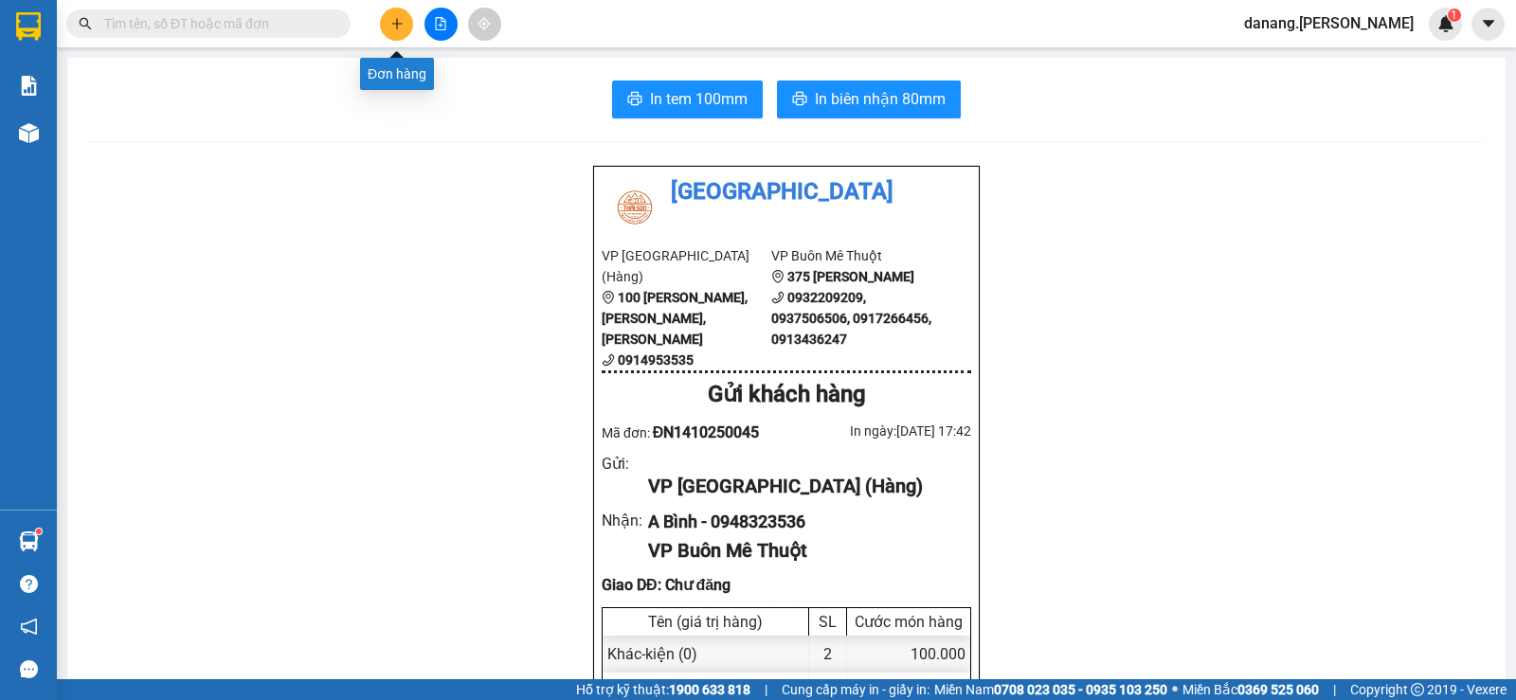
click at [393, 20] on icon "plus" at bounding box center [396, 23] width 13 height 13
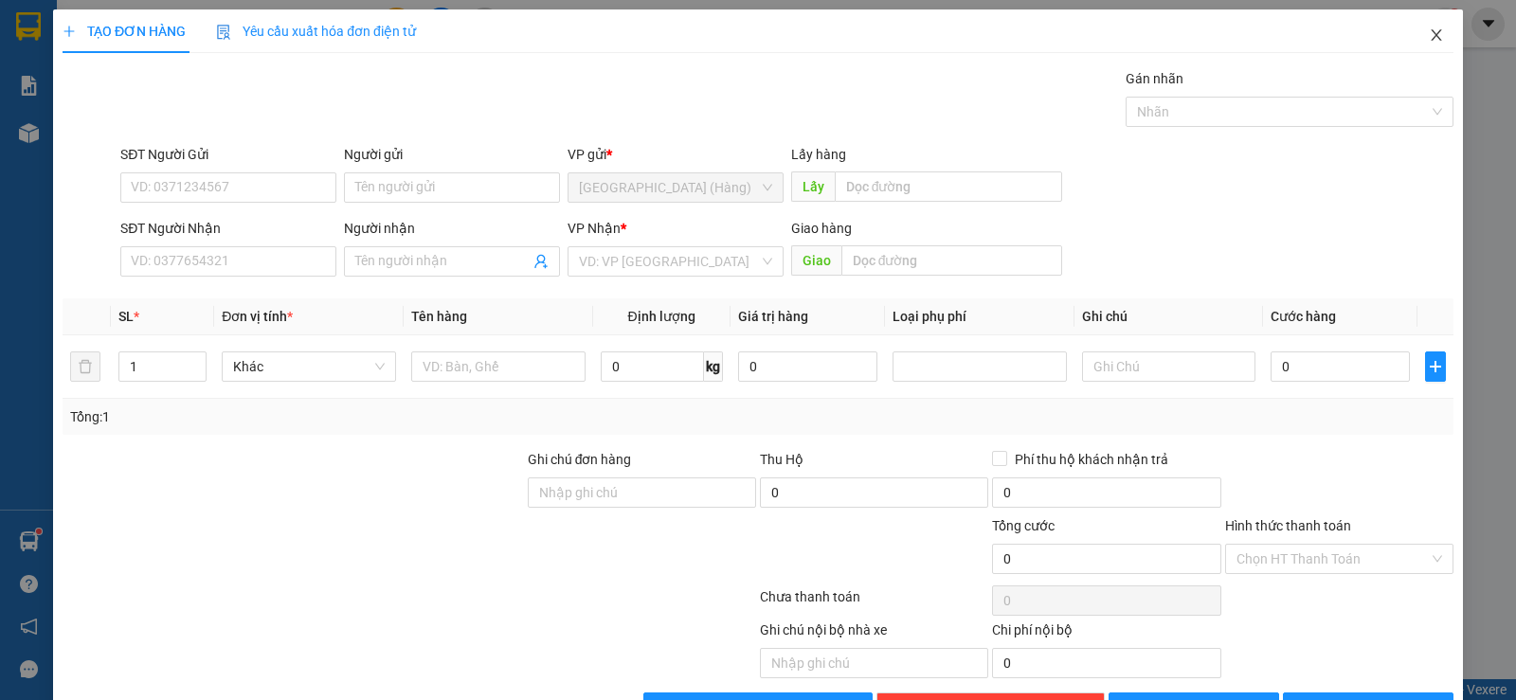
click at [1429, 31] on icon "close" at bounding box center [1436, 34] width 15 height 15
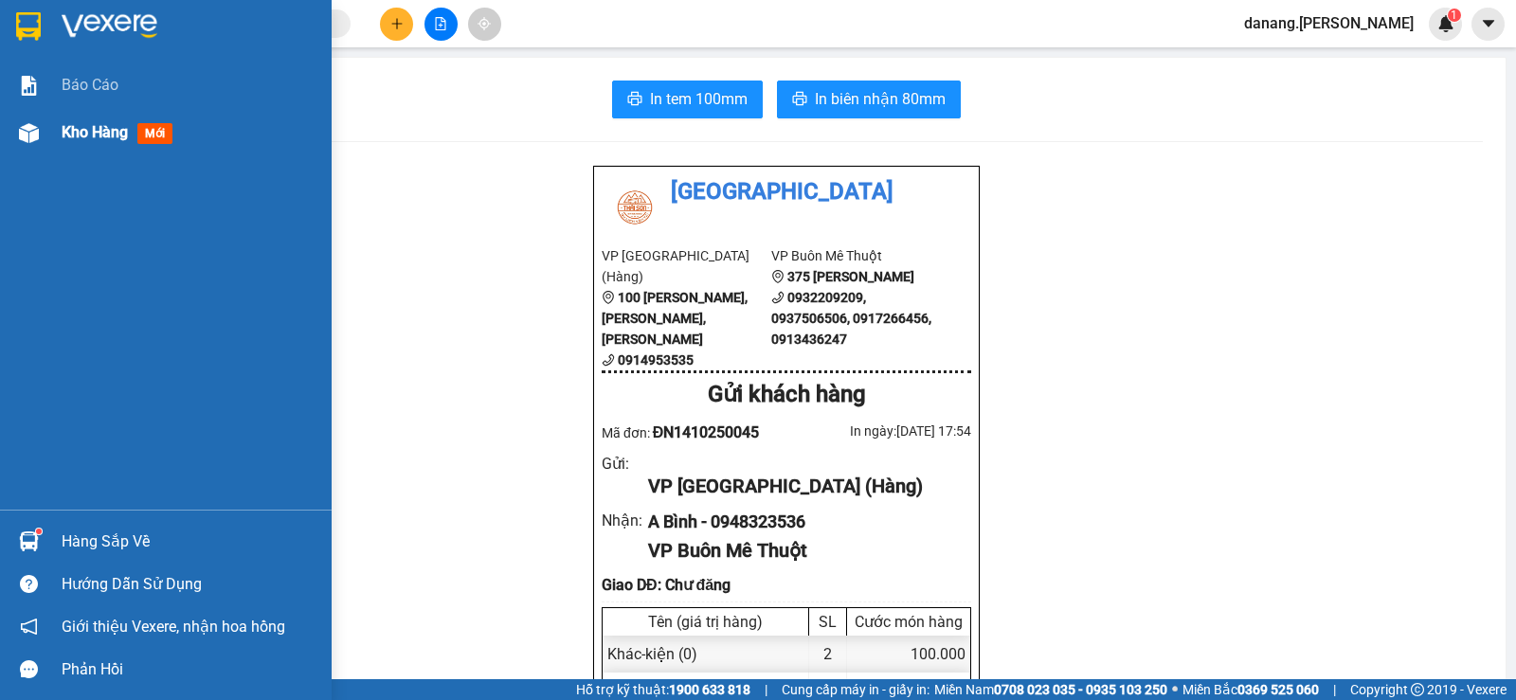
click at [86, 132] on span "Kho hàng" at bounding box center [95, 132] width 66 height 18
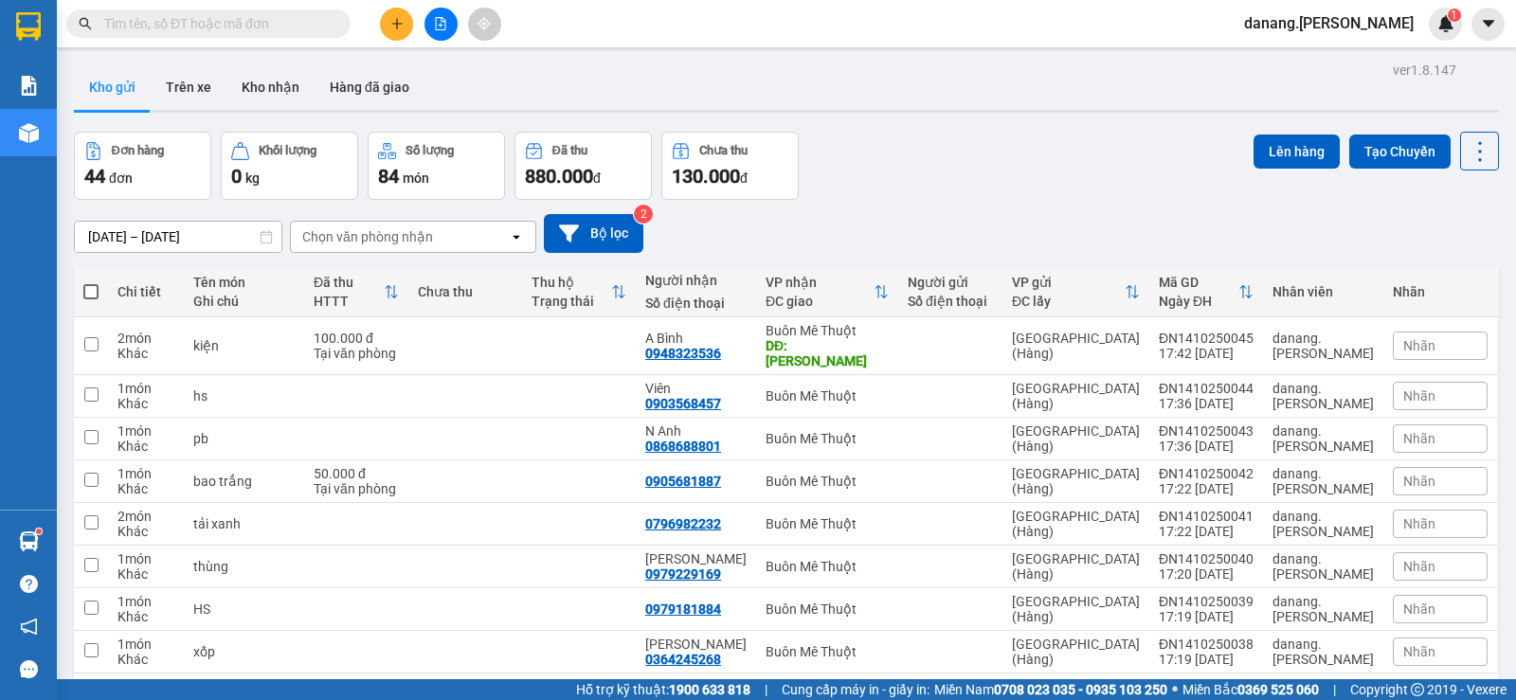
click at [91, 297] on span at bounding box center [90, 291] width 15 height 15
click at [91, 282] on input "checkbox" at bounding box center [91, 282] width 0 height 0
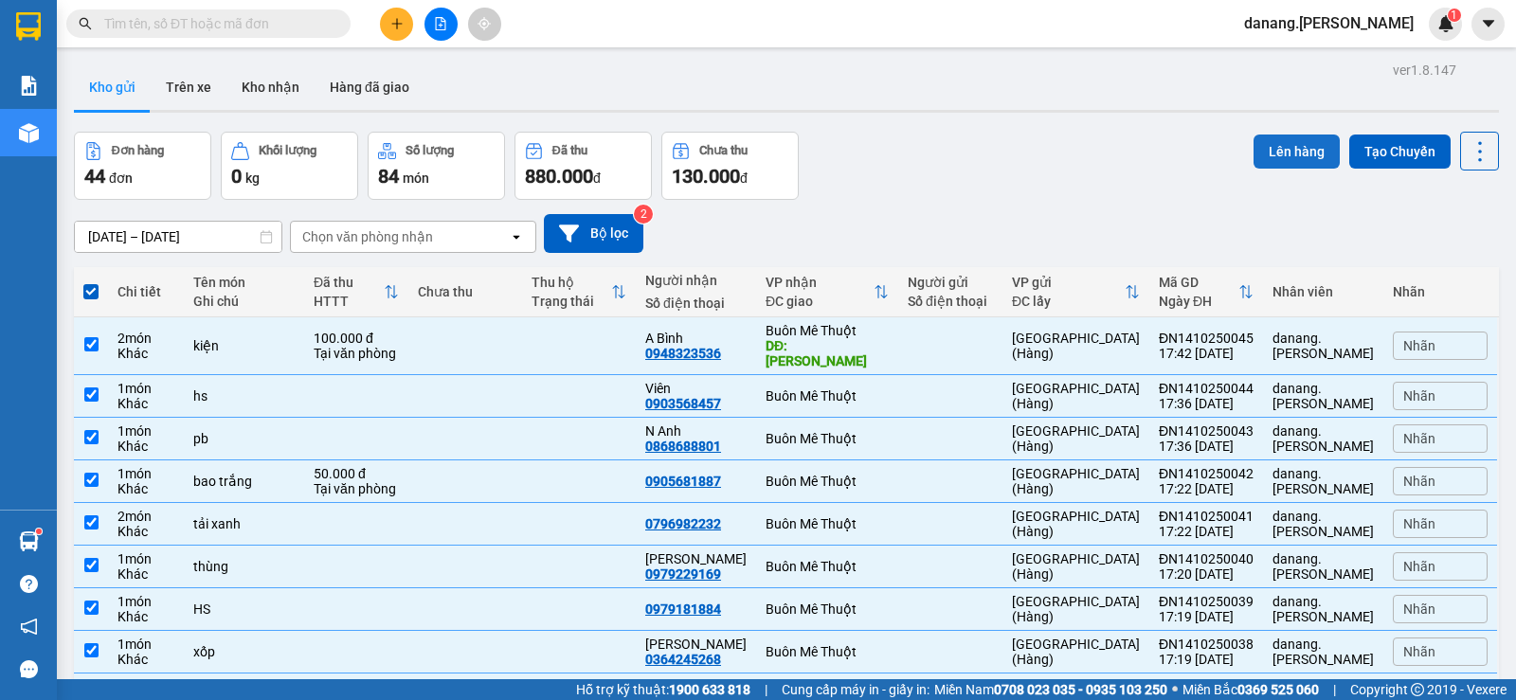
click at [1277, 158] on button "Lên hàng" at bounding box center [1296, 152] width 86 height 34
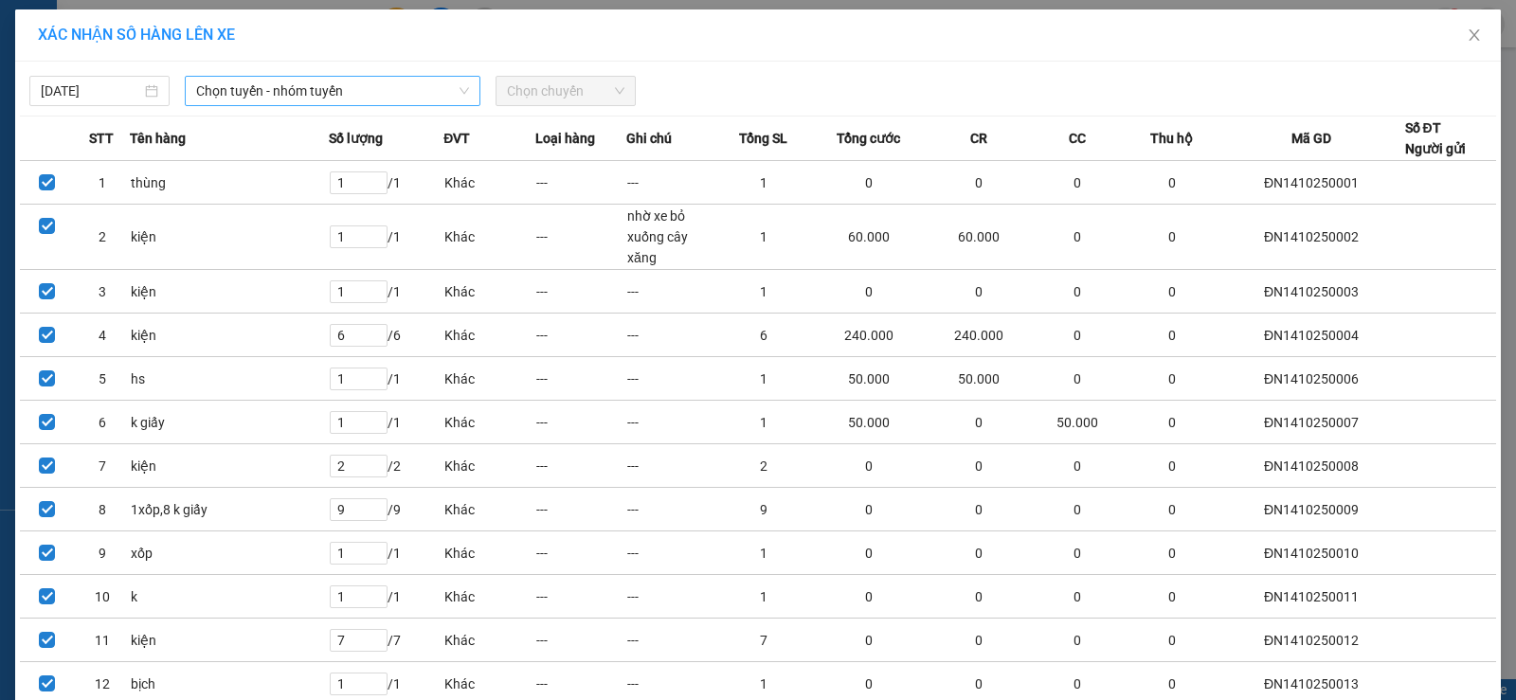
click at [306, 97] on span "Chọn tuyến - nhóm tuyến" at bounding box center [332, 91] width 273 height 28
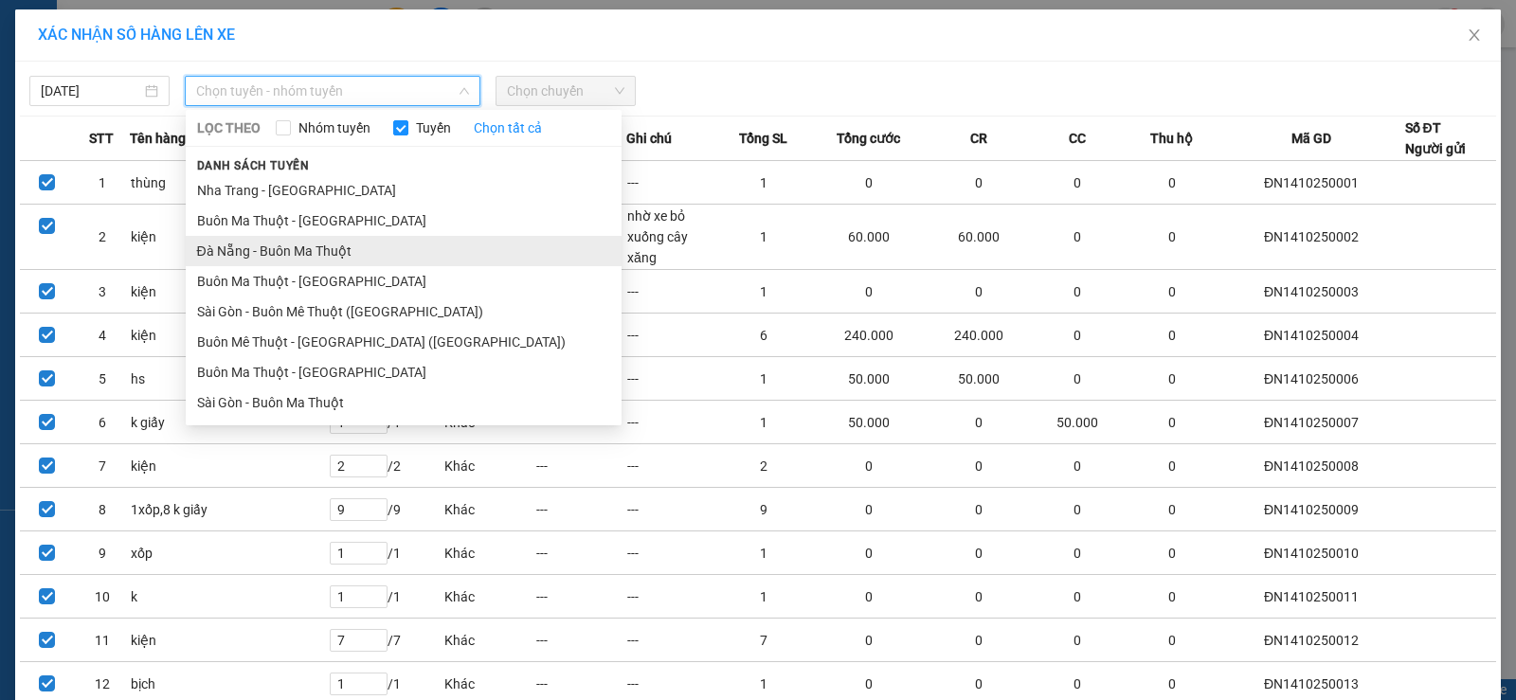
drag, startPoint x: 281, startPoint y: 249, endPoint x: 368, endPoint y: 235, distance: 87.4
click at [281, 250] on li "Đà Nẵng - Buôn Ma Thuột" at bounding box center [404, 251] width 436 height 30
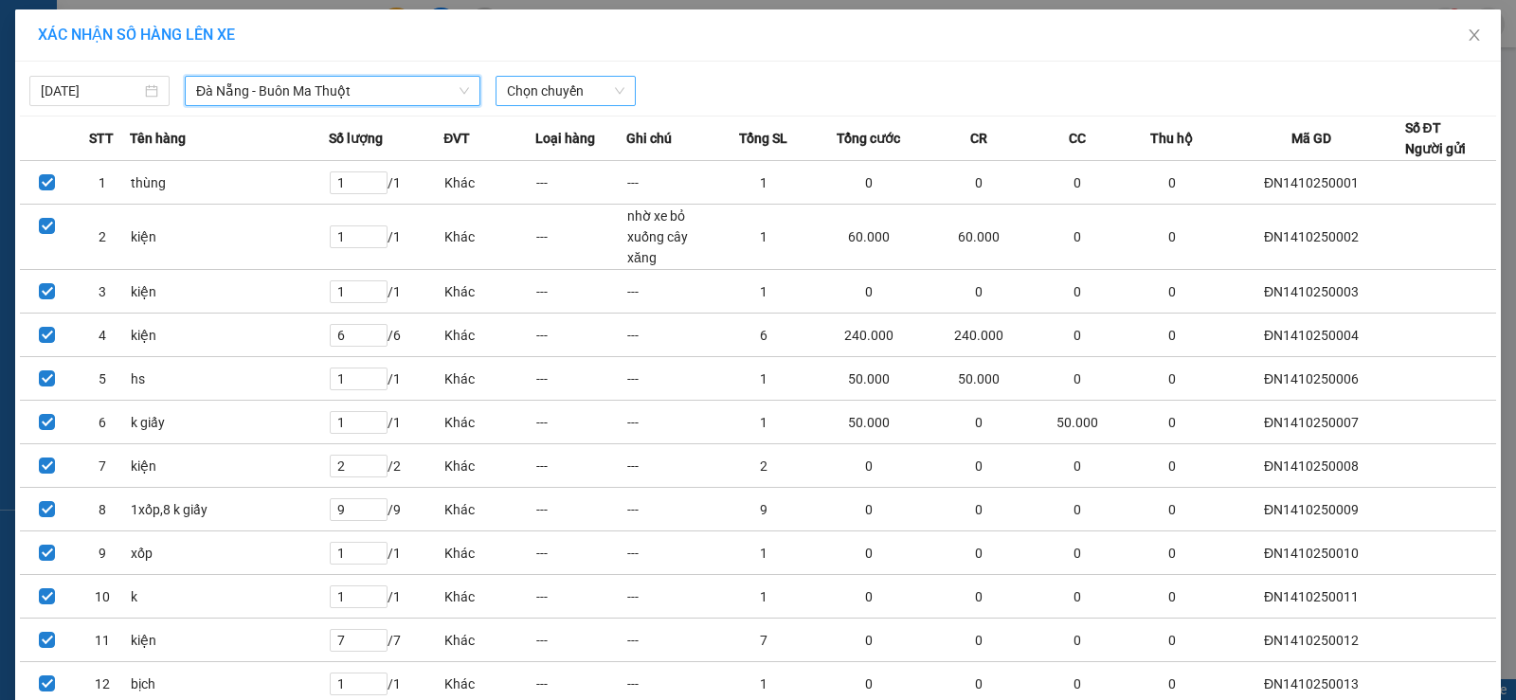
drag, startPoint x: 568, startPoint y: 97, endPoint x: 574, endPoint y: 107, distance: 12.4
click at [567, 97] on span "Chọn chuyến" at bounding box center [565, 91] width 117 height 28
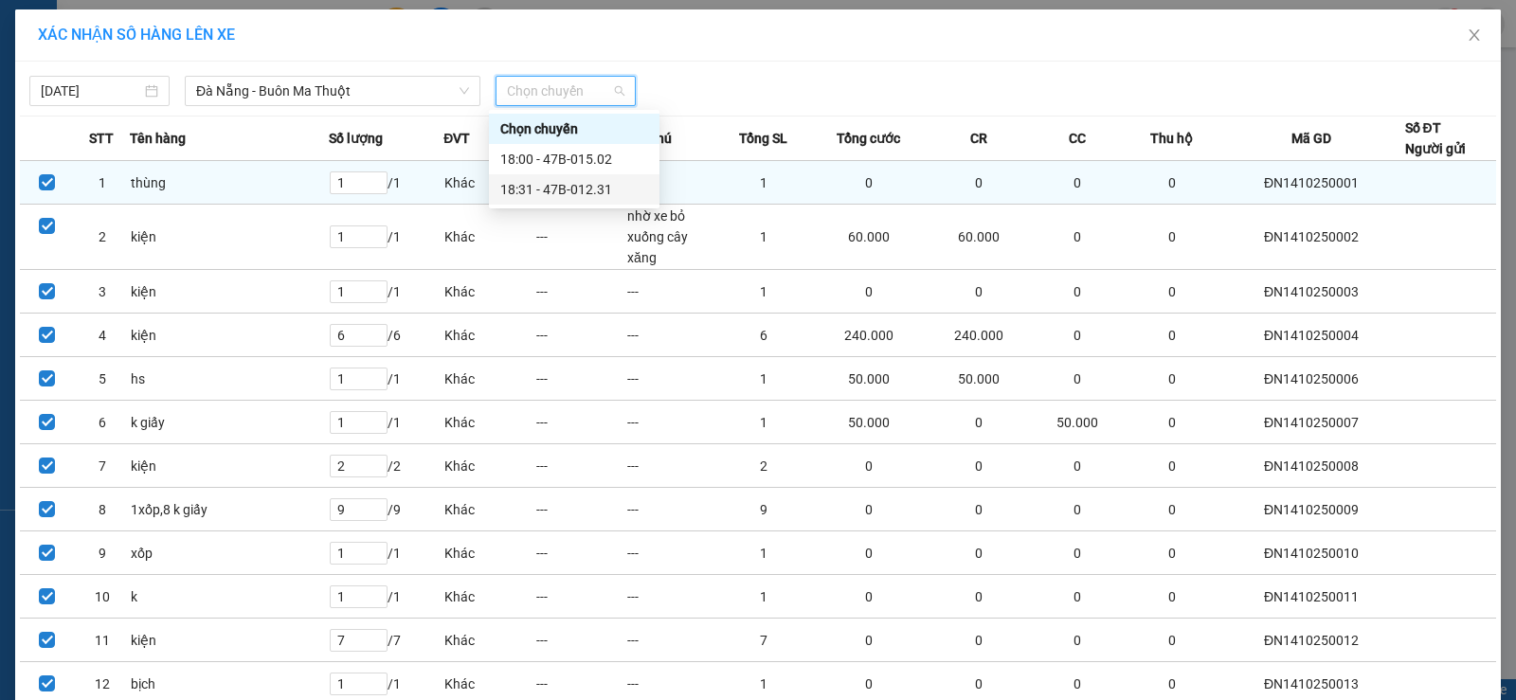
drag, startPoint x: 577, startPoint y: 182, endPoint x: 832, endPoint y: 214, distance: 256.9
click at [599, 184] on div "18:31 - 47B-012.31" at bounding box center [574, 189] width 148 height 21
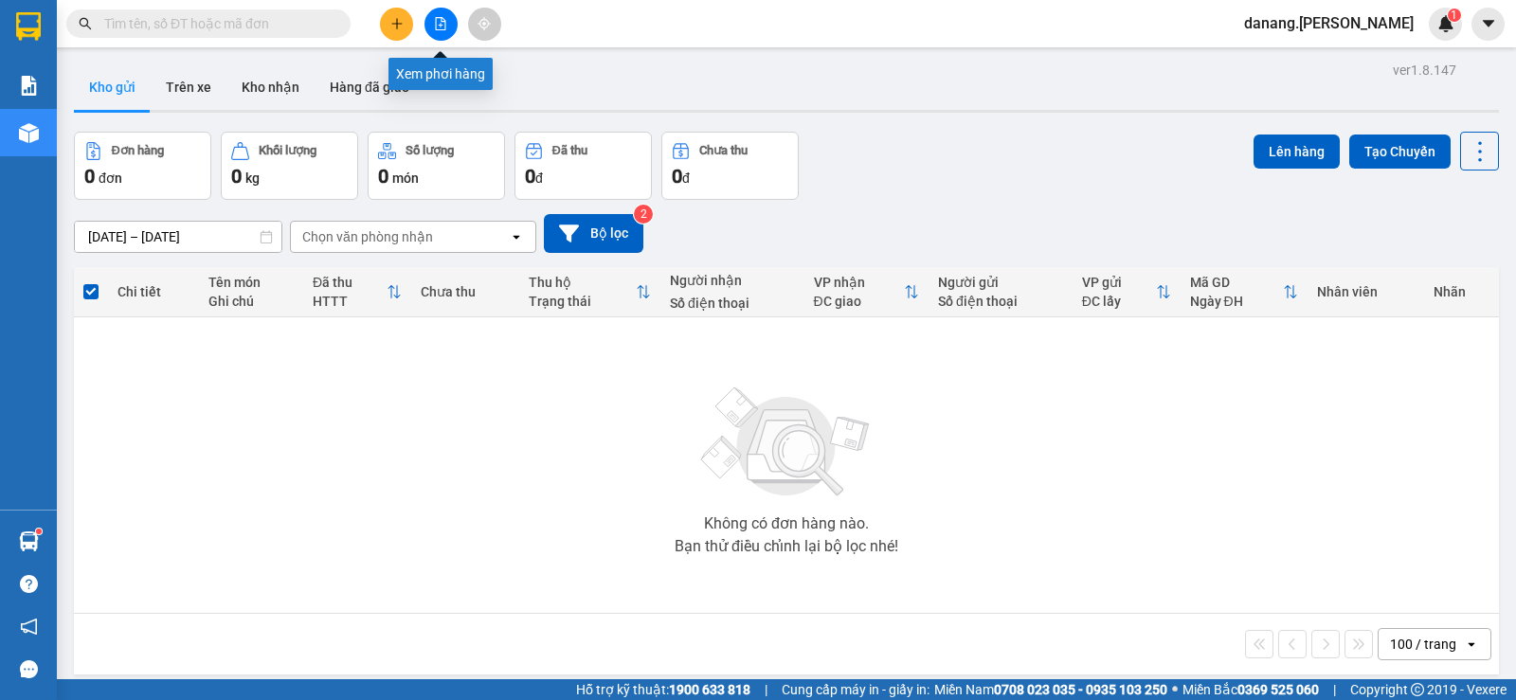
click at [442, 16] on button at bounding box center [440, 24] width 33 height 33
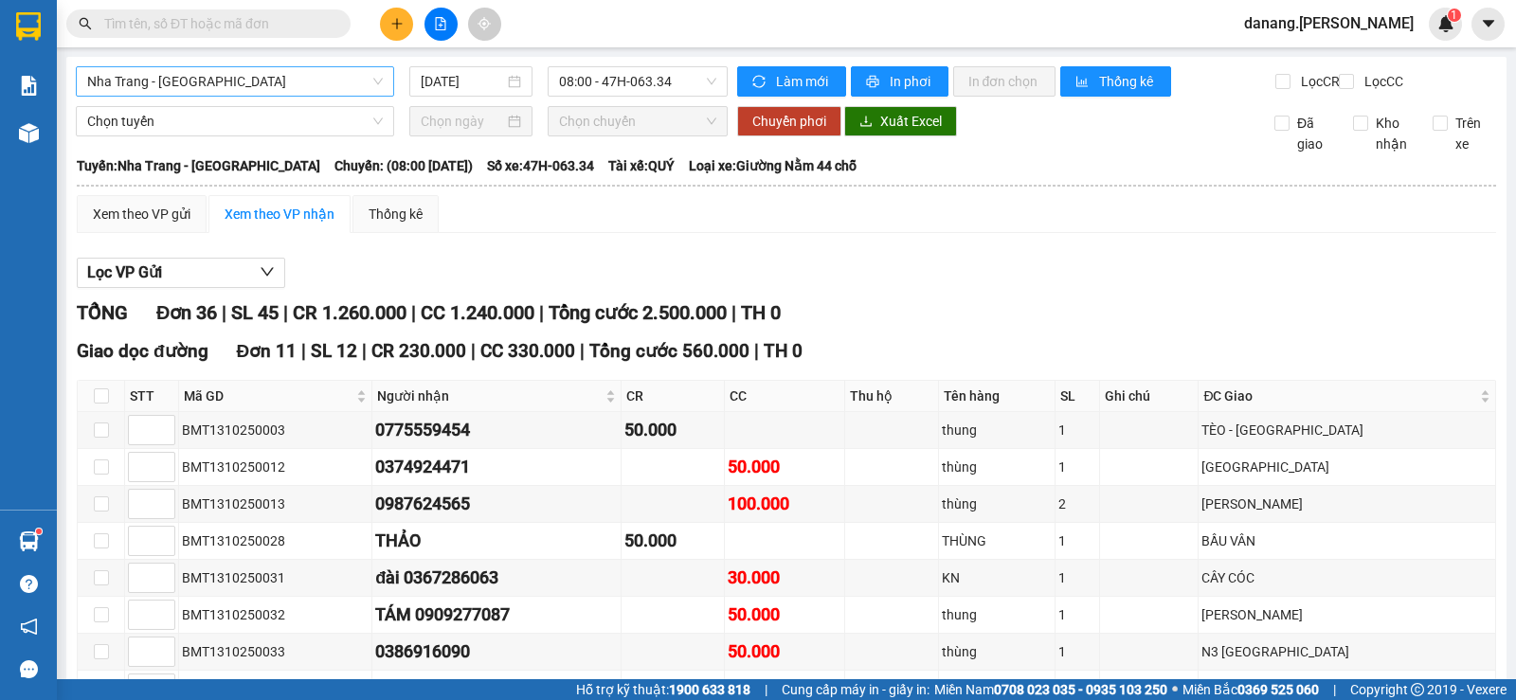
click at [277, 73] on span "Nha Trang - [GEOGRAPHIC_DATA]" at bounding box center [235, 81] width 296 height 28
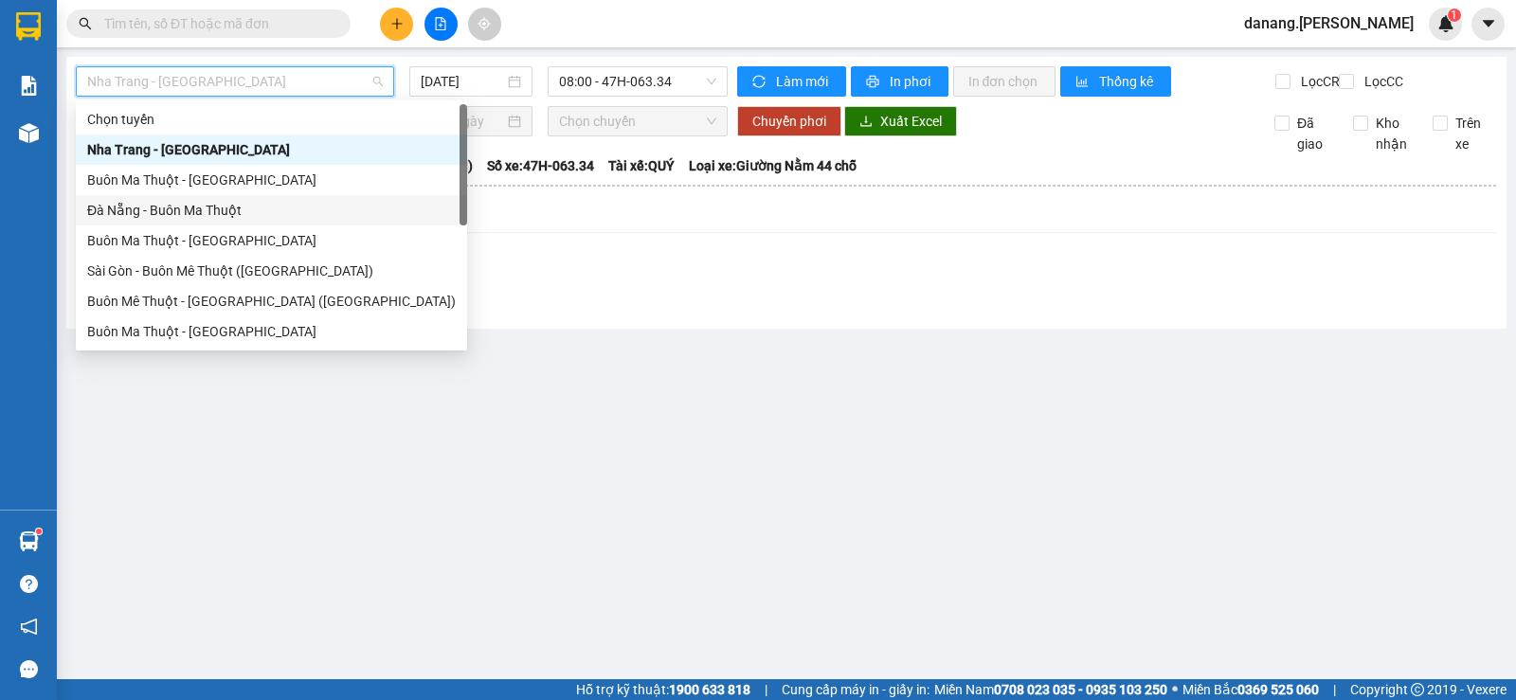
drag, startPoint x: 208, startPoint y: 209, endPoint x: 359, endPoint y: 132, distance: 169.5
click at [210, 208] on div "Đà Nẵng - Buôn Ma Thuột" at bounding box center [271, 210] width 369 height 21
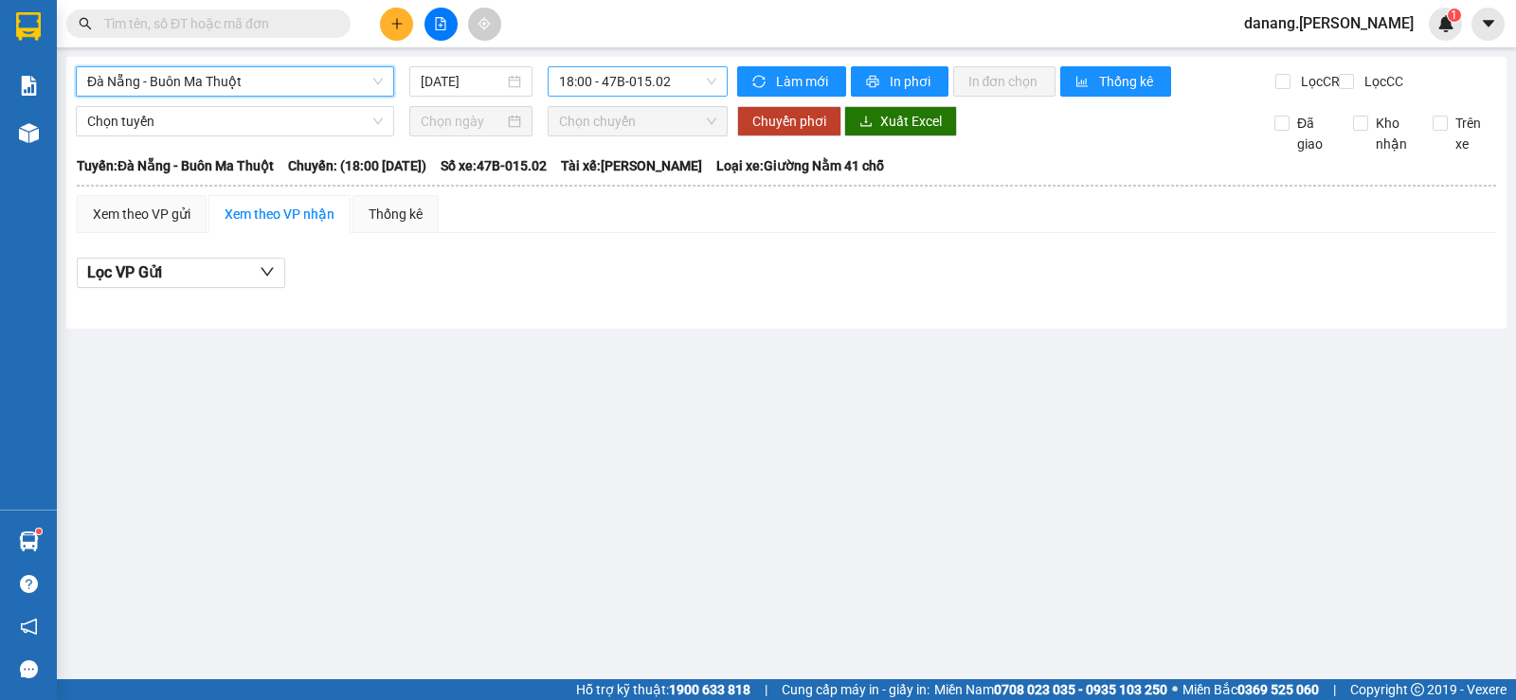
click at [604, 96] on div "18:00 - 47B-015.02" at bounding box center [637, 81] width 179 height 30
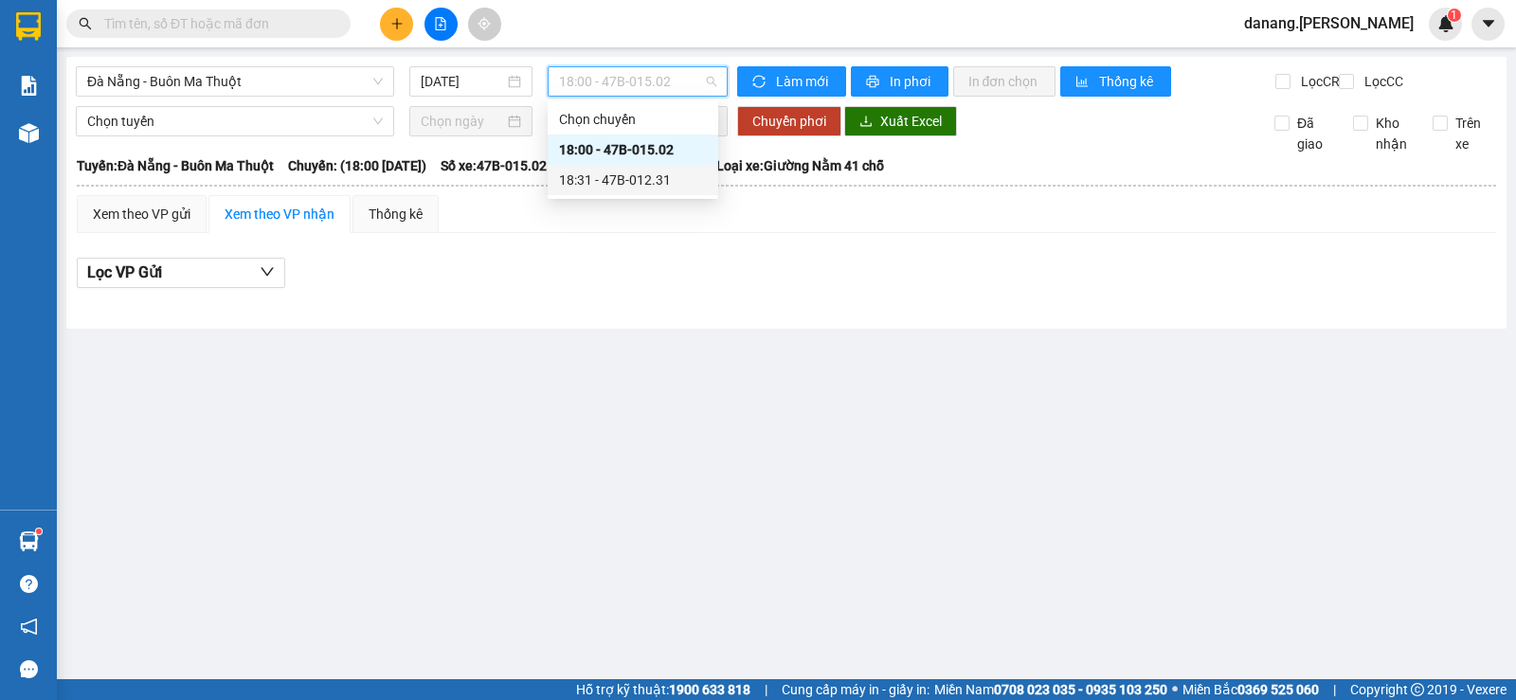
drag, startPoint x: 626, startPoint y: 179, endPoint x: 932, endPoint y: 314, distance: 334.3
click at [628, 180] on div "18:31 - 47B-012.31" at bounding box center [633, 180] width 148 height 21
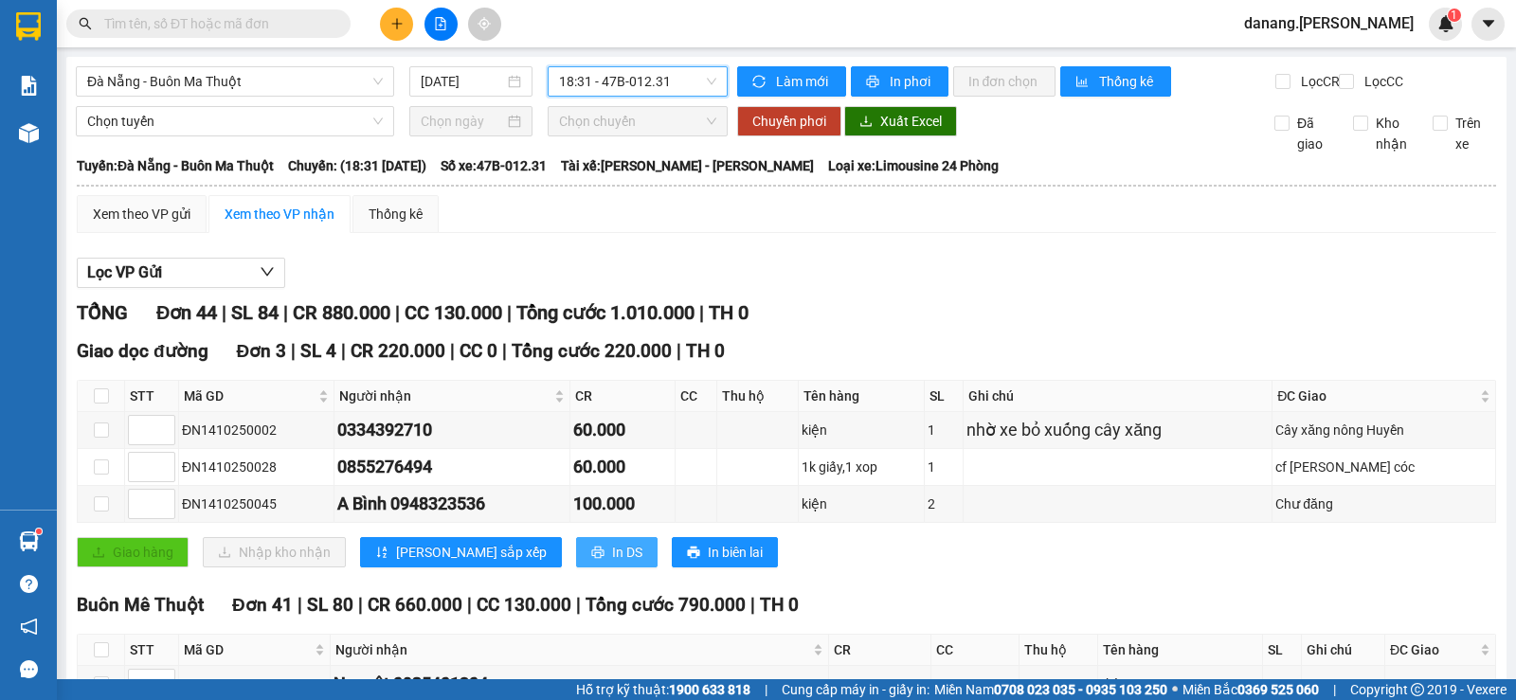
click at [576, 566] on button "In DS" at bounding box center [616, 552] width 81 height 30
click at [311, 80] on span "Đà Nẵng - Buôn Ma Thuột" at bounding box center [235, 81] width 296 height 28
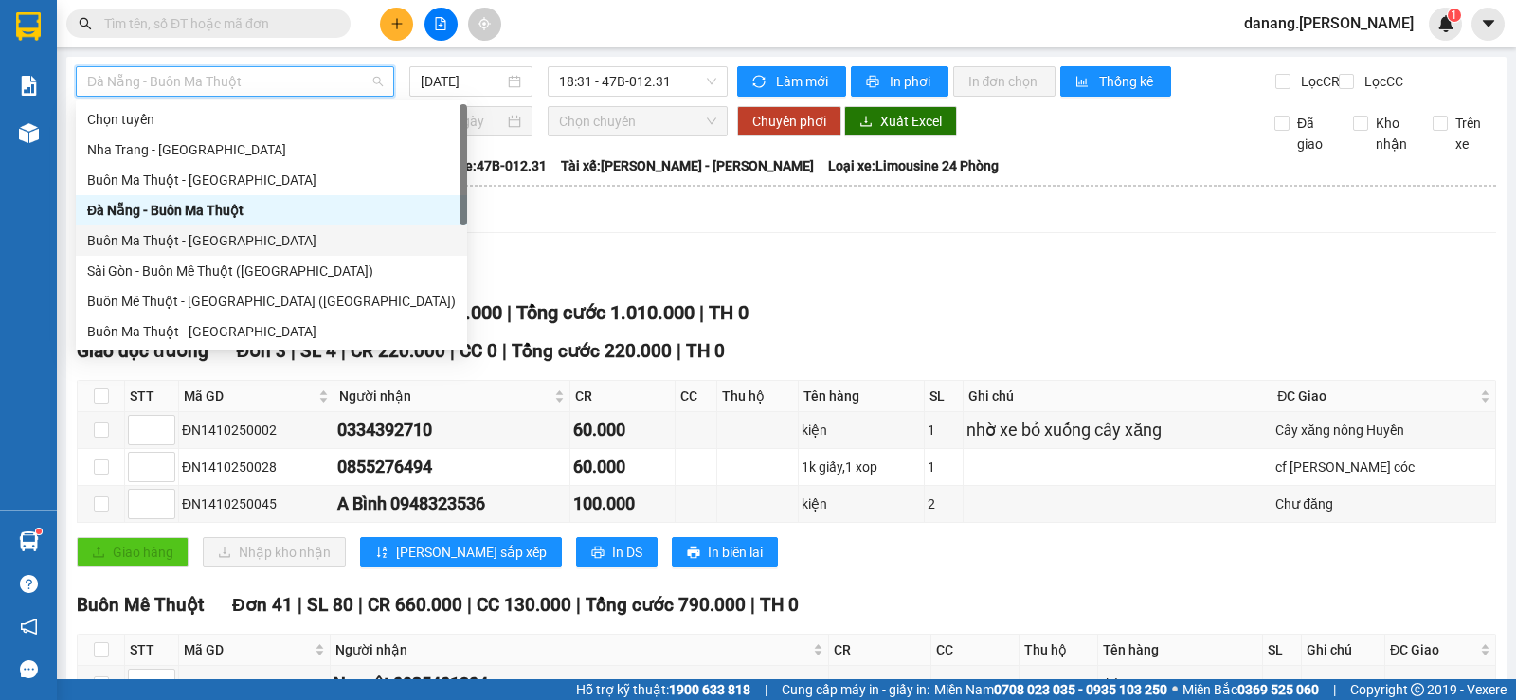
click at [210, 245] on div "Buôn Ma Thuột - [GEOGRAPHIC_DATA]" at bounding box center [271, 240] width 369 height 21
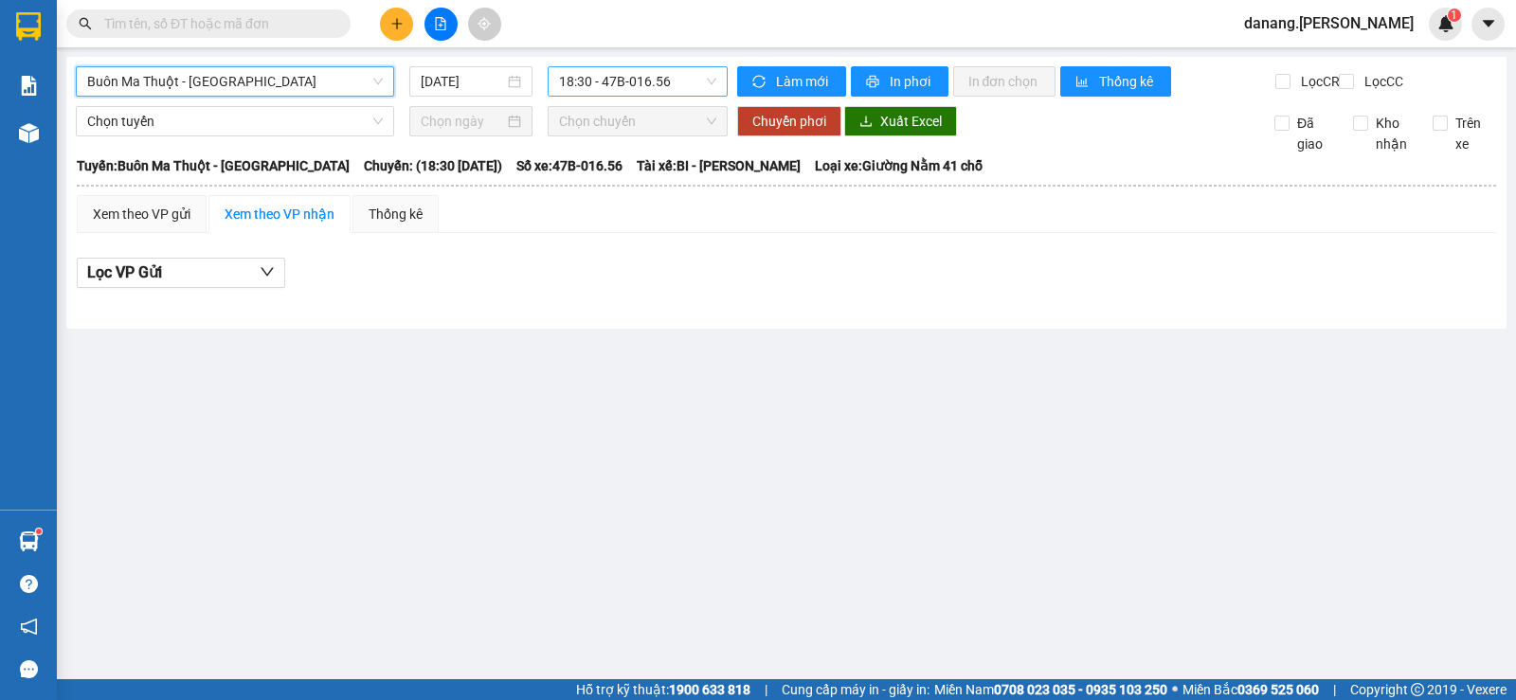
click at [579, 75] on span "18:30 - 47B-016.56" at bounding box center [637, 81] width 156 height 28
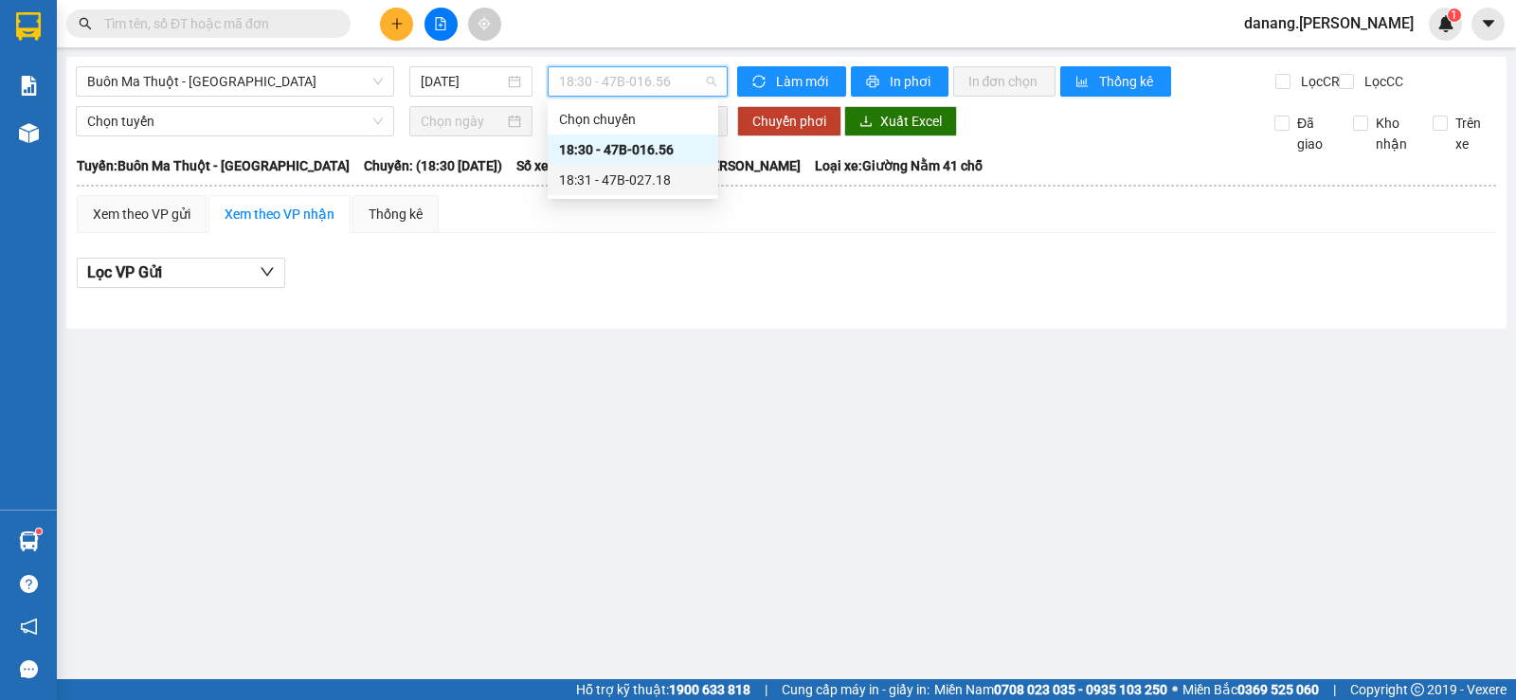
click at [625, 183] on div "18:31 - 47B-027.18" at bounding box center [633, 180] width 148 height 21
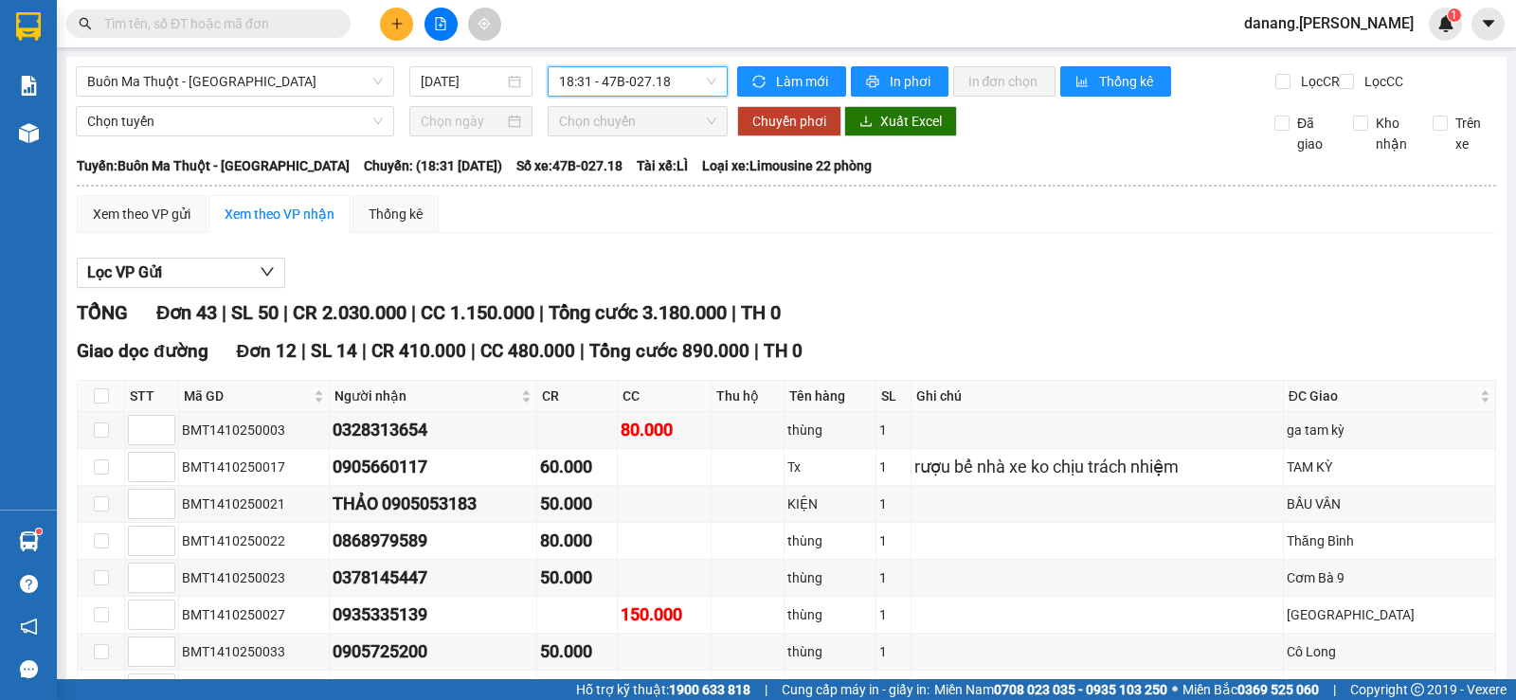
click at [655, 77] on span "18:31 - 47B-027.18" at bounding box center [637, 81] width 156 height 28
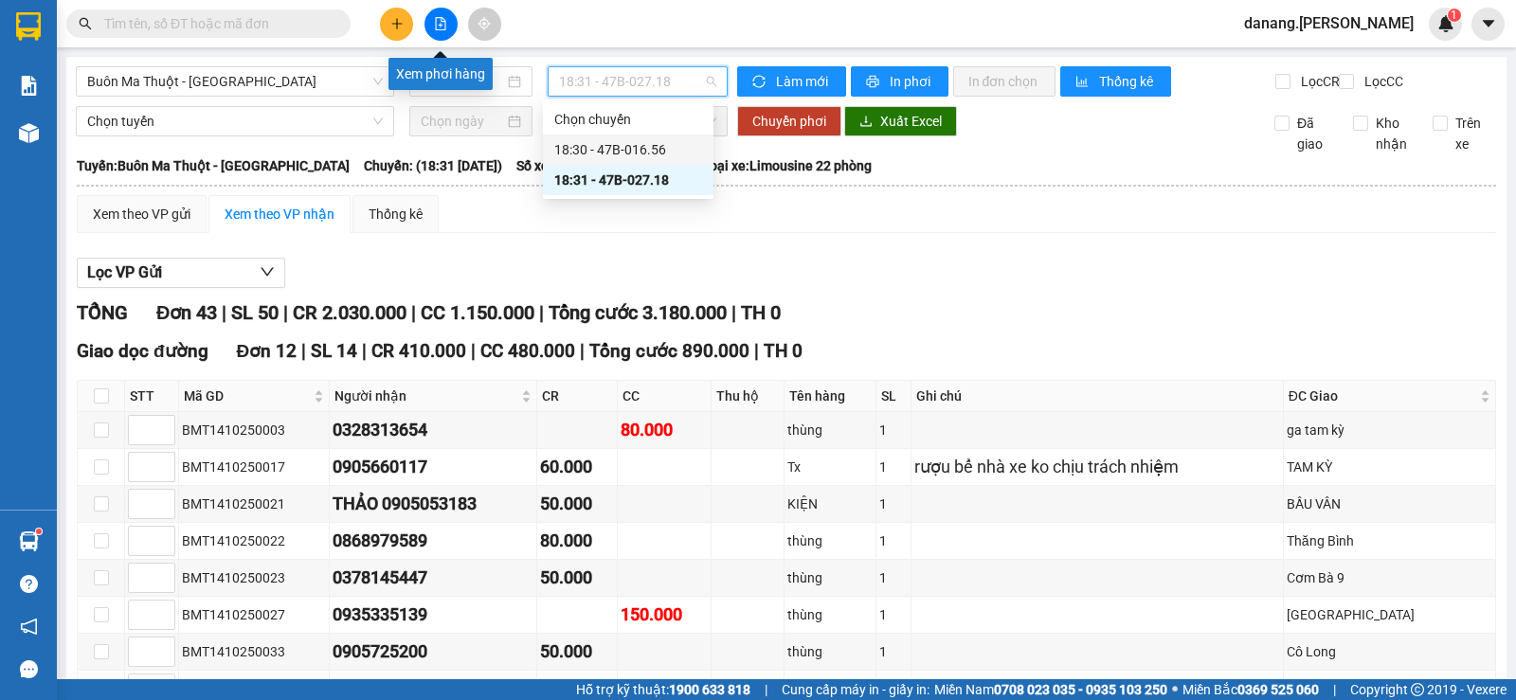
click at [430, 28] on button at bounding box center [440, 24] width 33 height 33
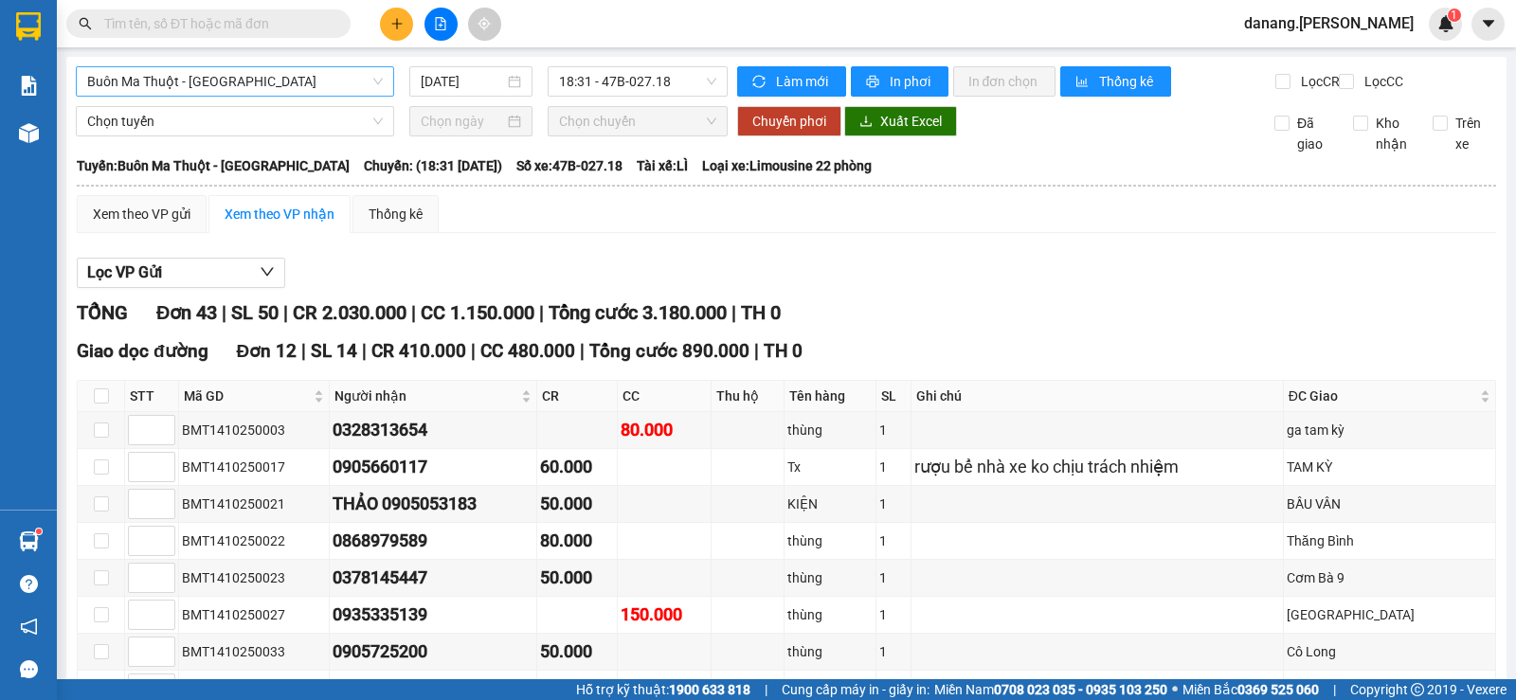
click at [253, 78] on span "Buôn Ma Thuột - [GEOGRAPHIC_DATA]" at bounding box center [235, 81] width 296 height 28
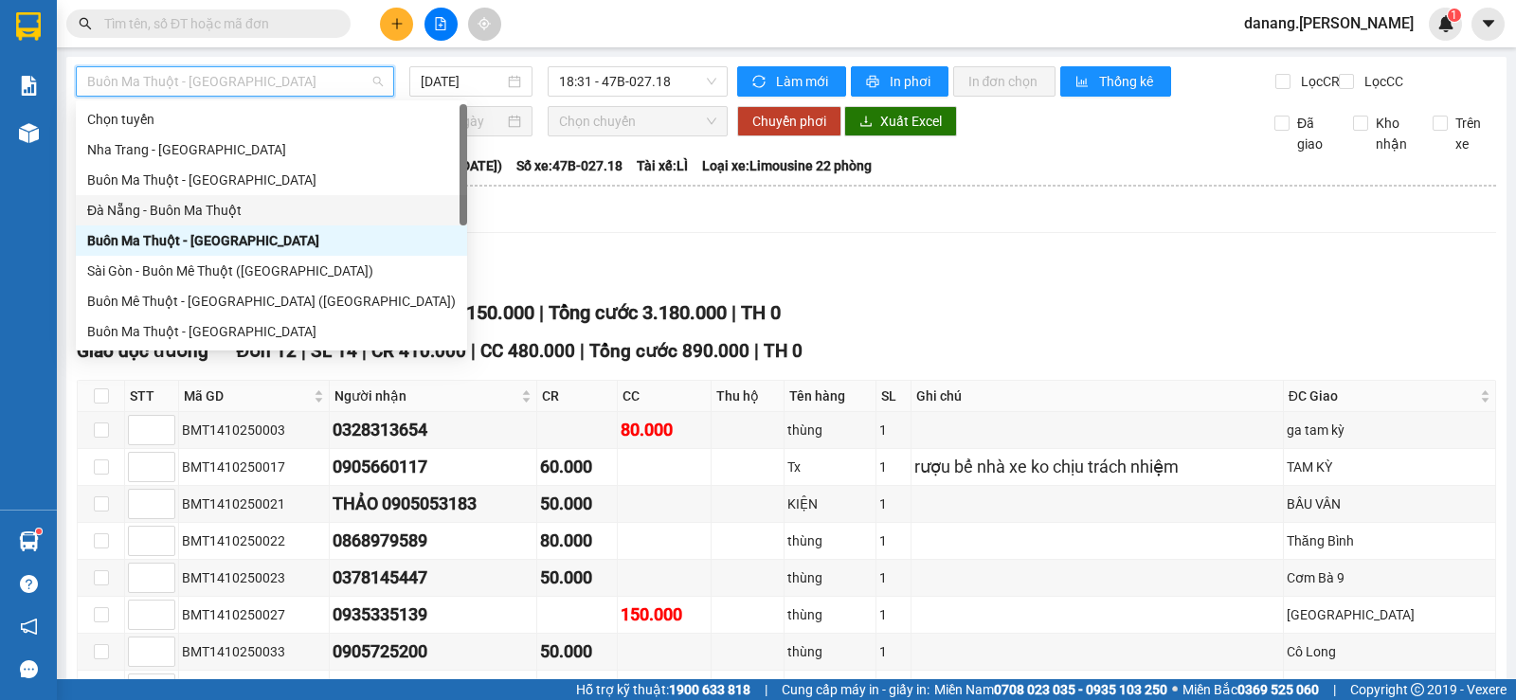
click at [158, 214] on div "Đà Nẵng - Buôn Ma Thuột" at bounding box center [271, 210] width 369 height 21
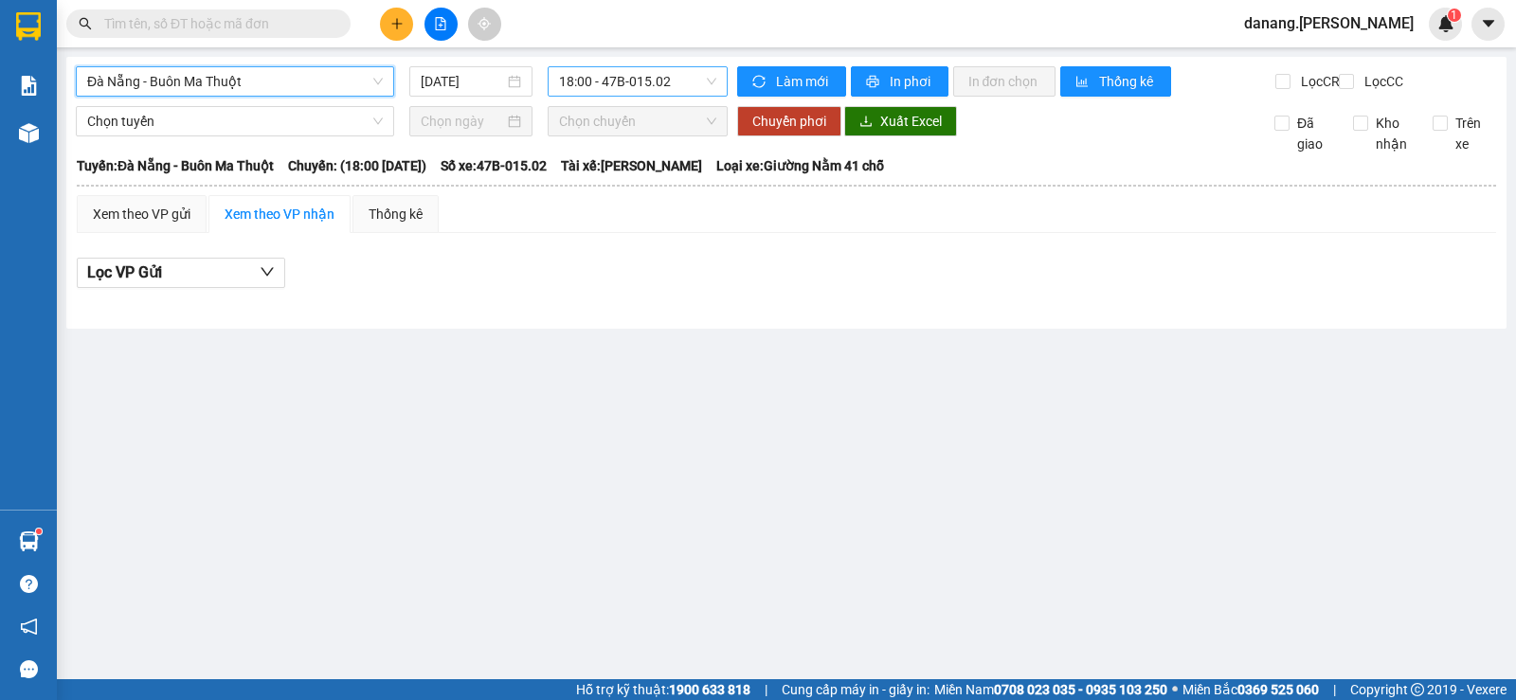
click at [599, 74] on span "18:00 - 47B-015.02" at bounding box center [637, 81] width 156 height 28
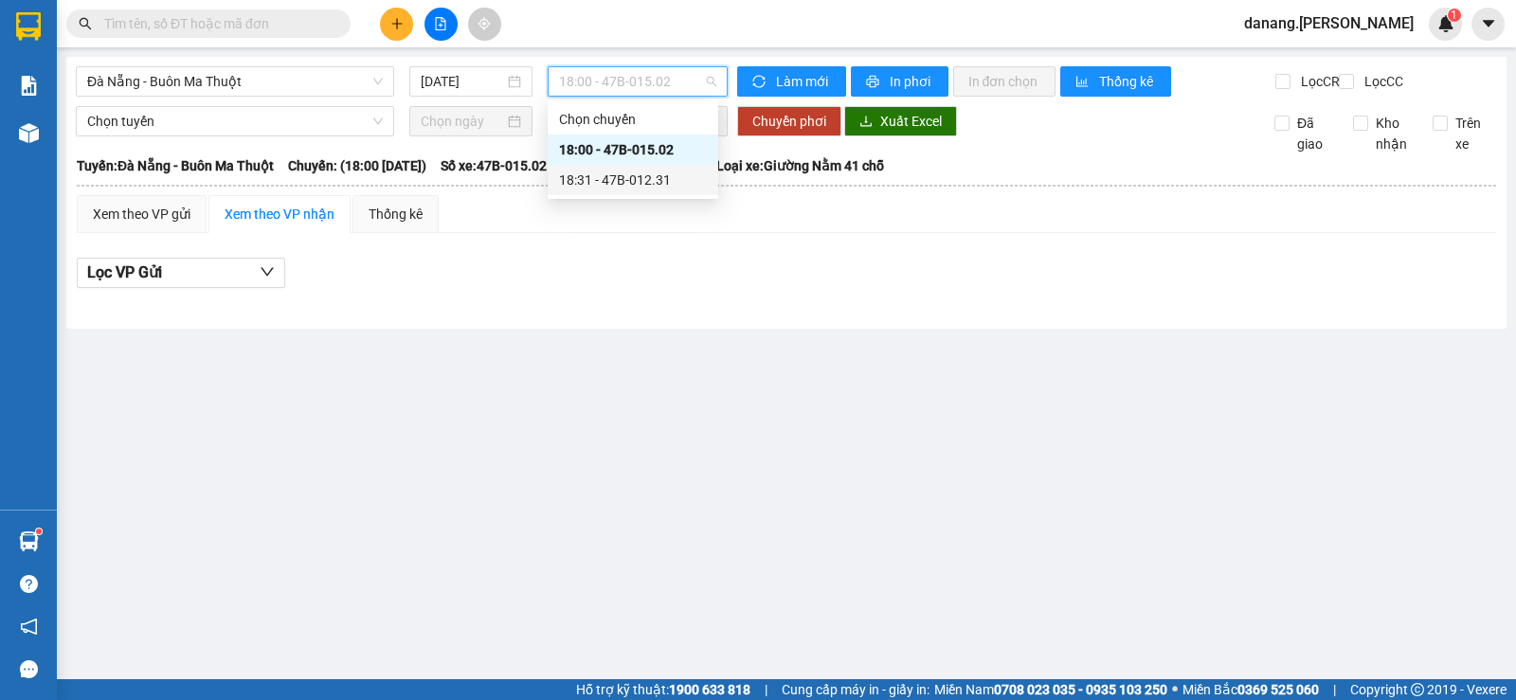
click at [662, 170] on div "18:31 - 47B-012.31" at bounding box center [633, 180] width 148 height 21
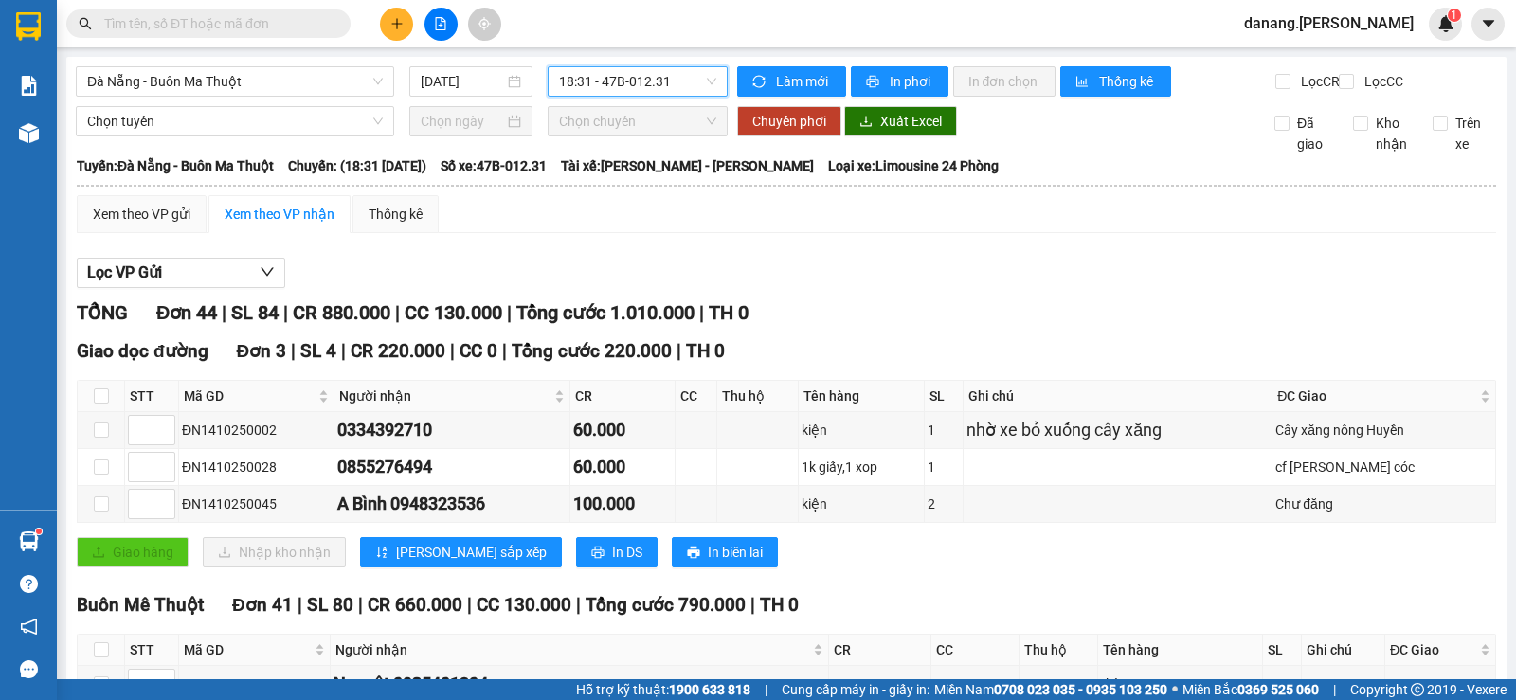
click at [393, 27] on icon "plus" at bounding box center [396, 23] width 13 height 13
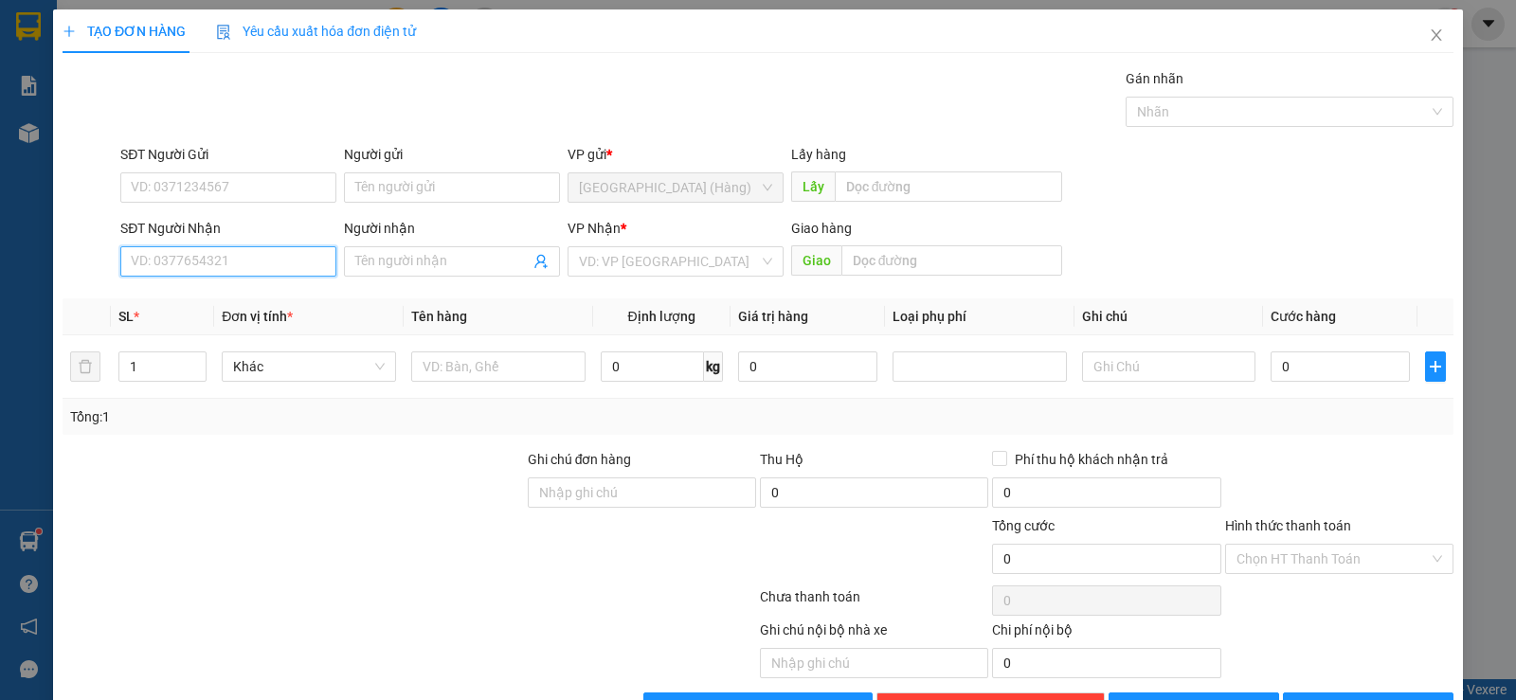
click at [153, 252] on input "SĐT Người Nhận" at bounding box center [228, 261] width 216 height 30
click at [182, 289] on div "0973840563" at bounding box center [226, 299] width 191 height 21
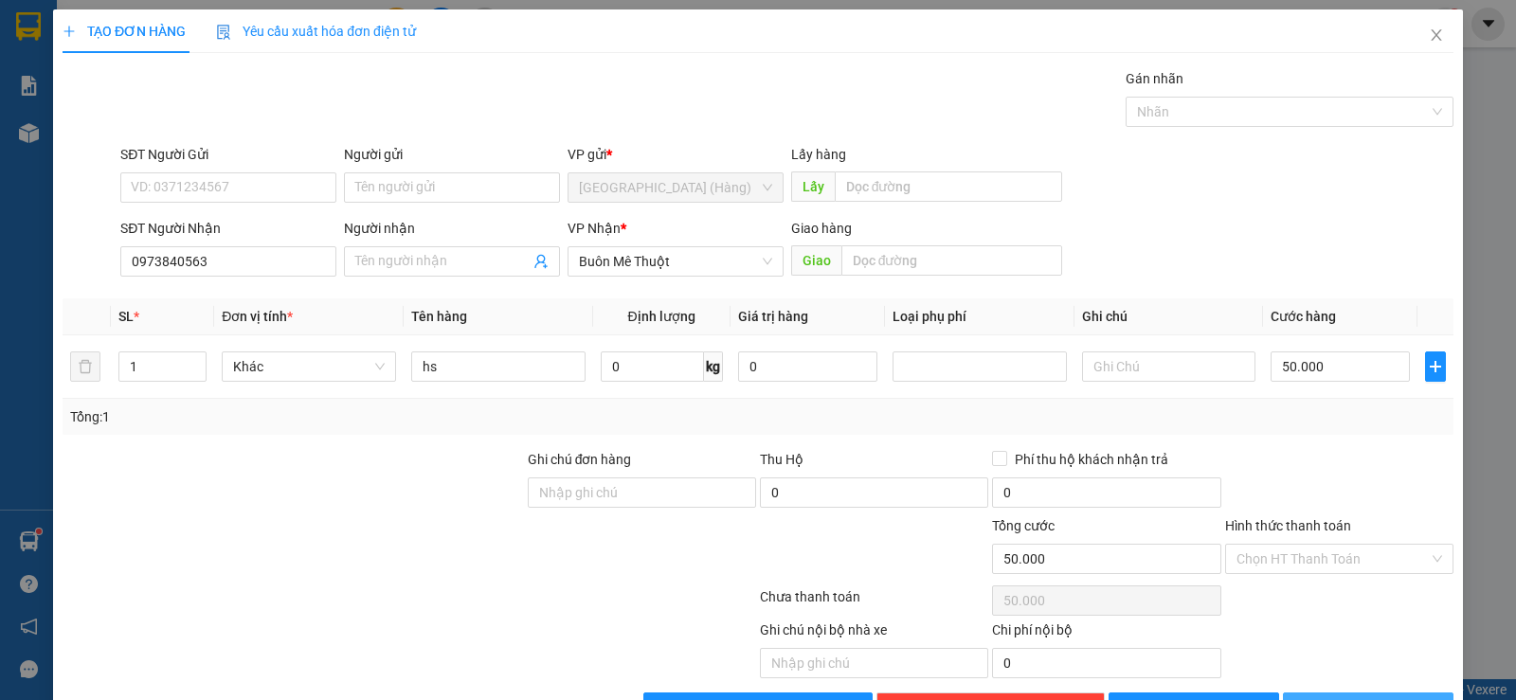
drag, startPoint x: 1329, startPoint y: 650, endPoint x: 1277, endPoint y: 638, distance: 53.5
click at [1311, 699] on icon "printer" at bounding box center [1304, 706] width 13 height 13
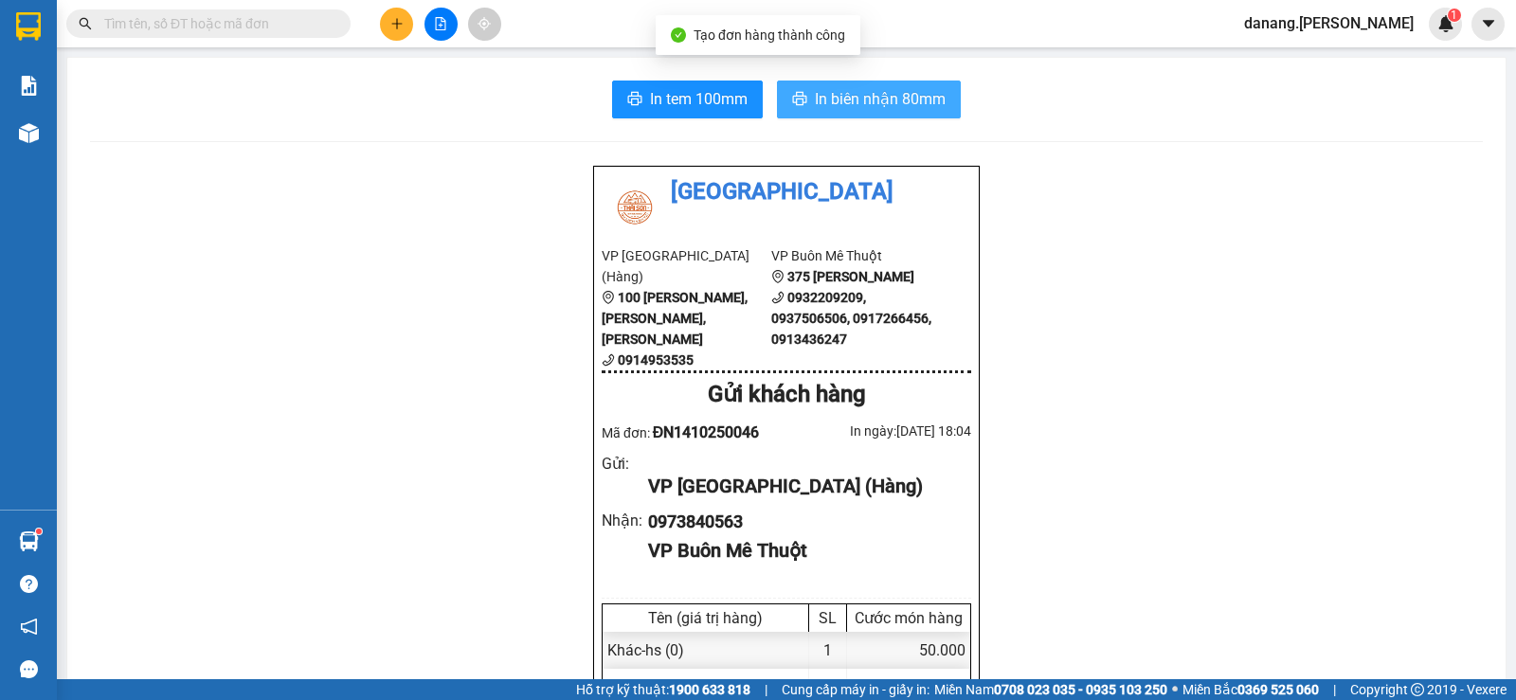
click at [871, 90] on span "In biên nhận 80mm" at bounding box center [880, 99] width 131 height 24
